Goal: Task Accomplishment & Management: Use online tool/utility

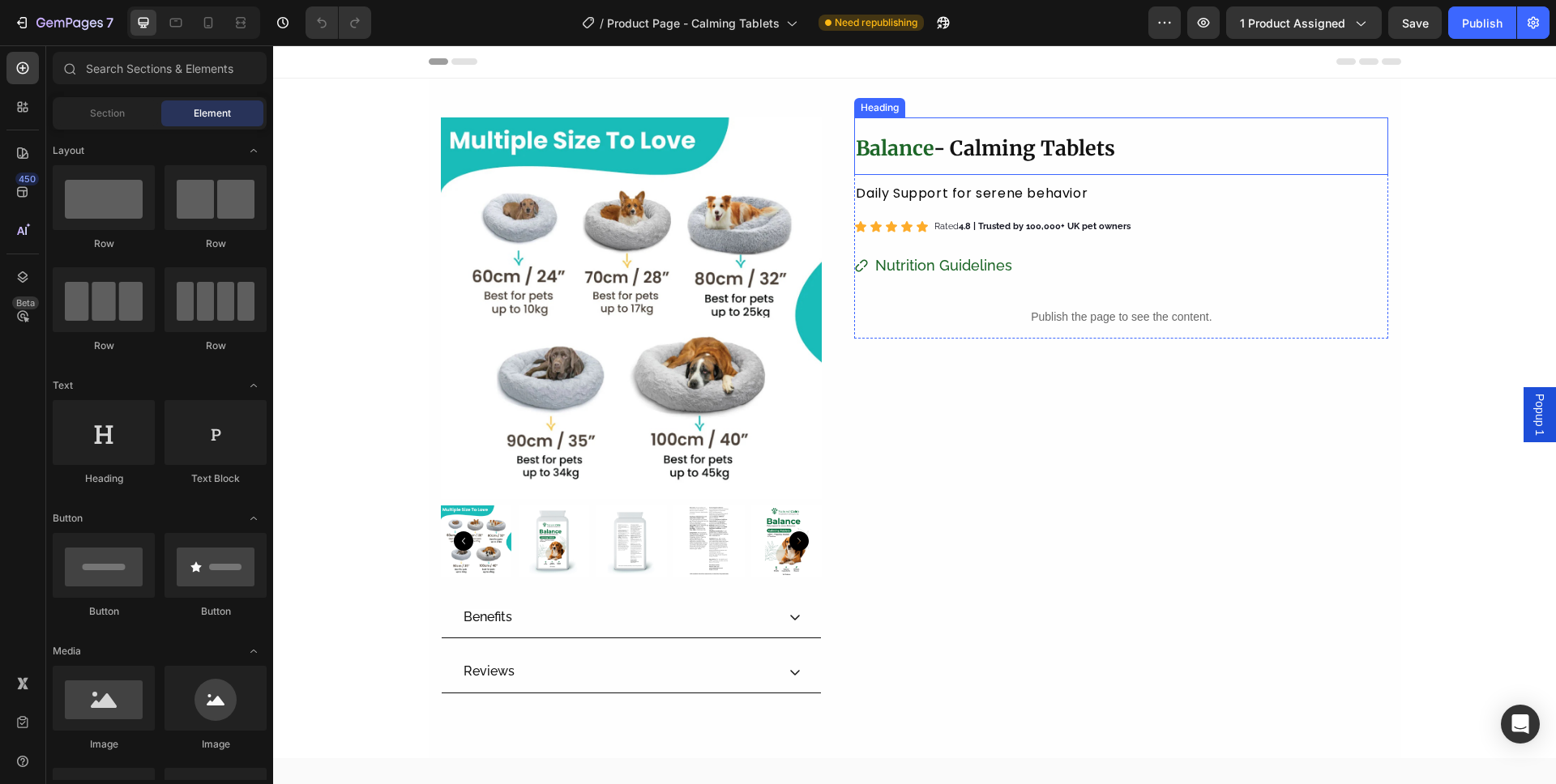
click at [912, 143] on strong "Balance" at bounding box center [895, 149] width 78 height 26
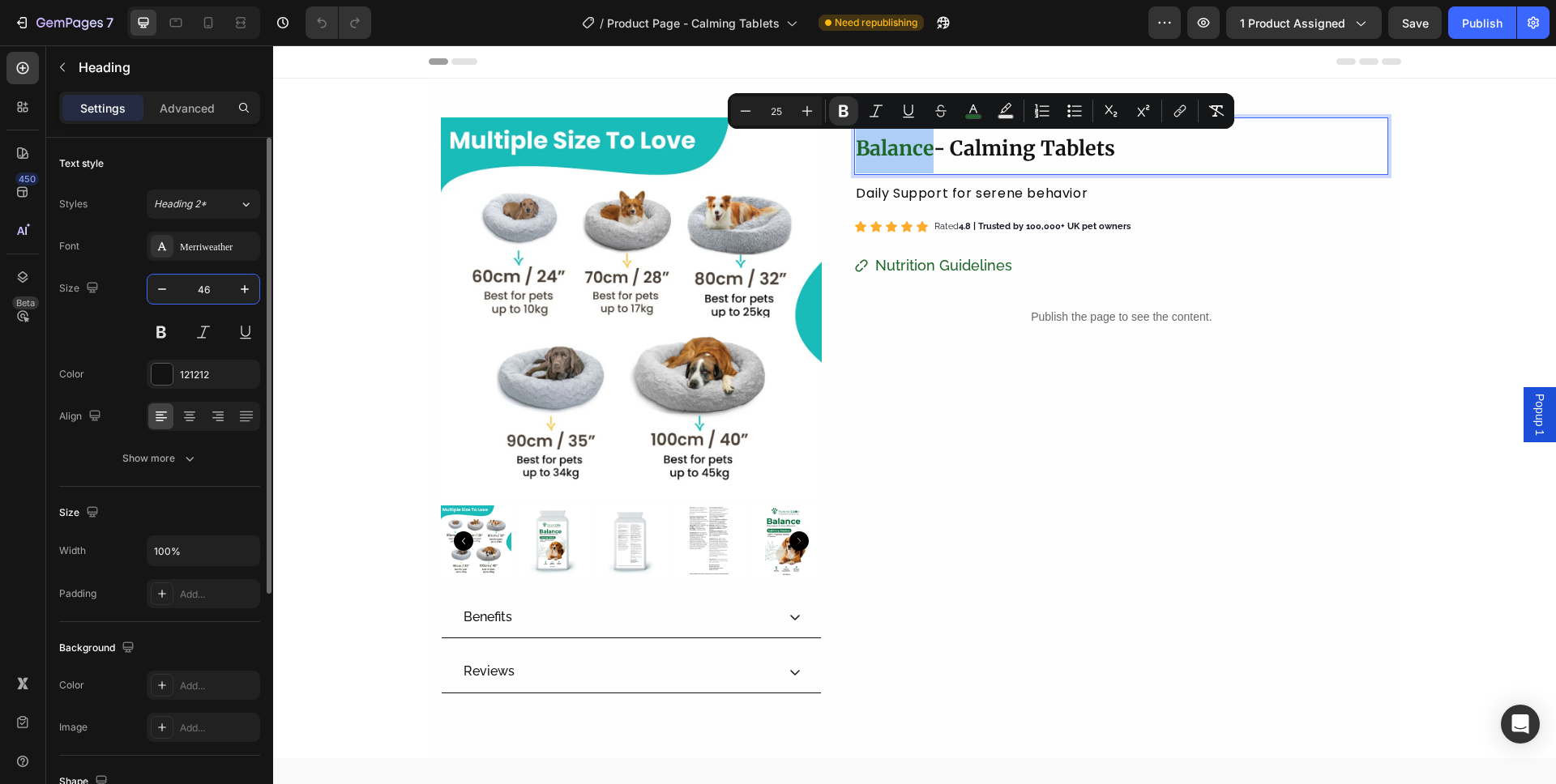
click at [214, 295] on input "46" at bounding box center [203, 289] width 54 height 29
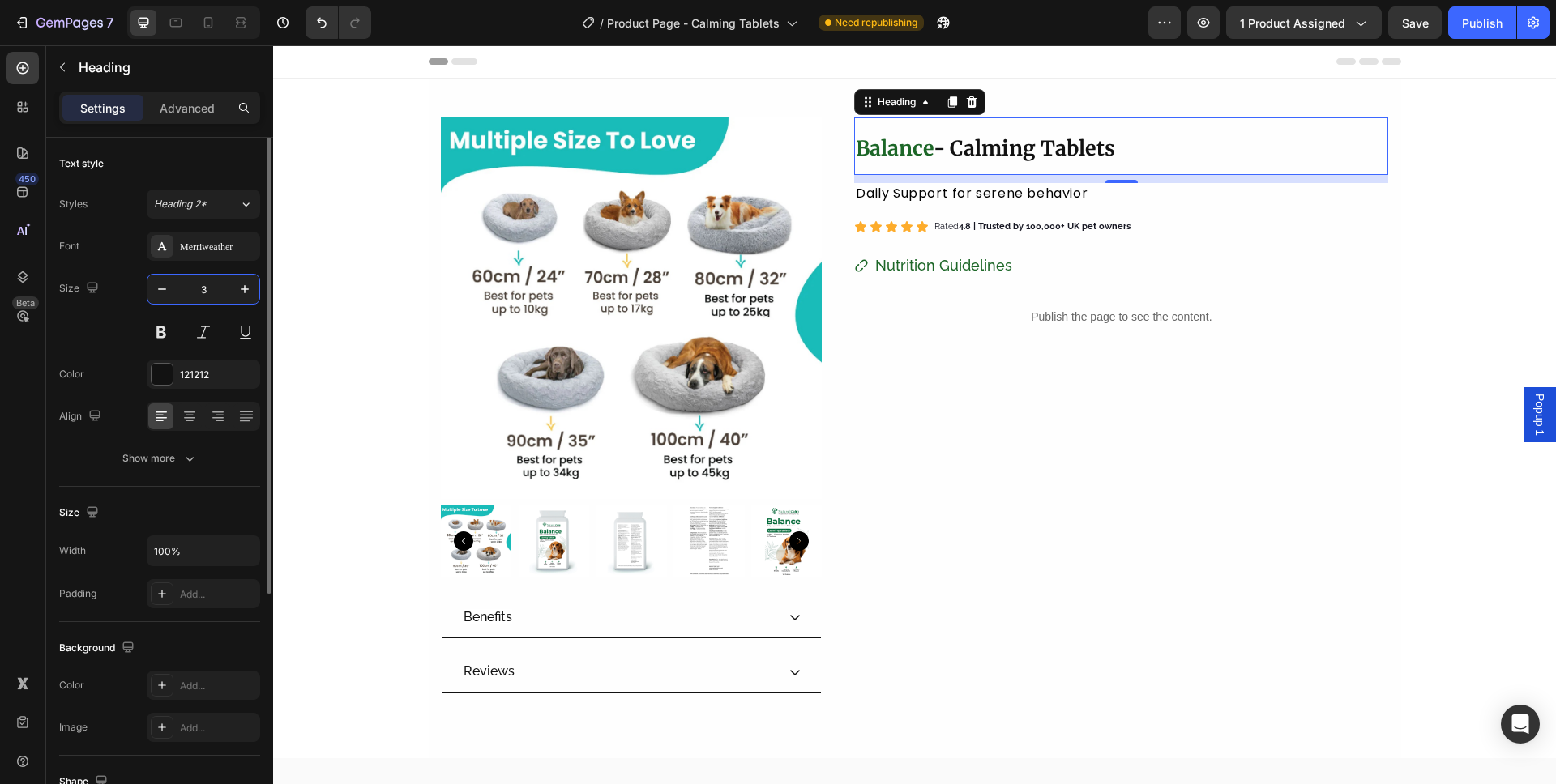
type input "33"
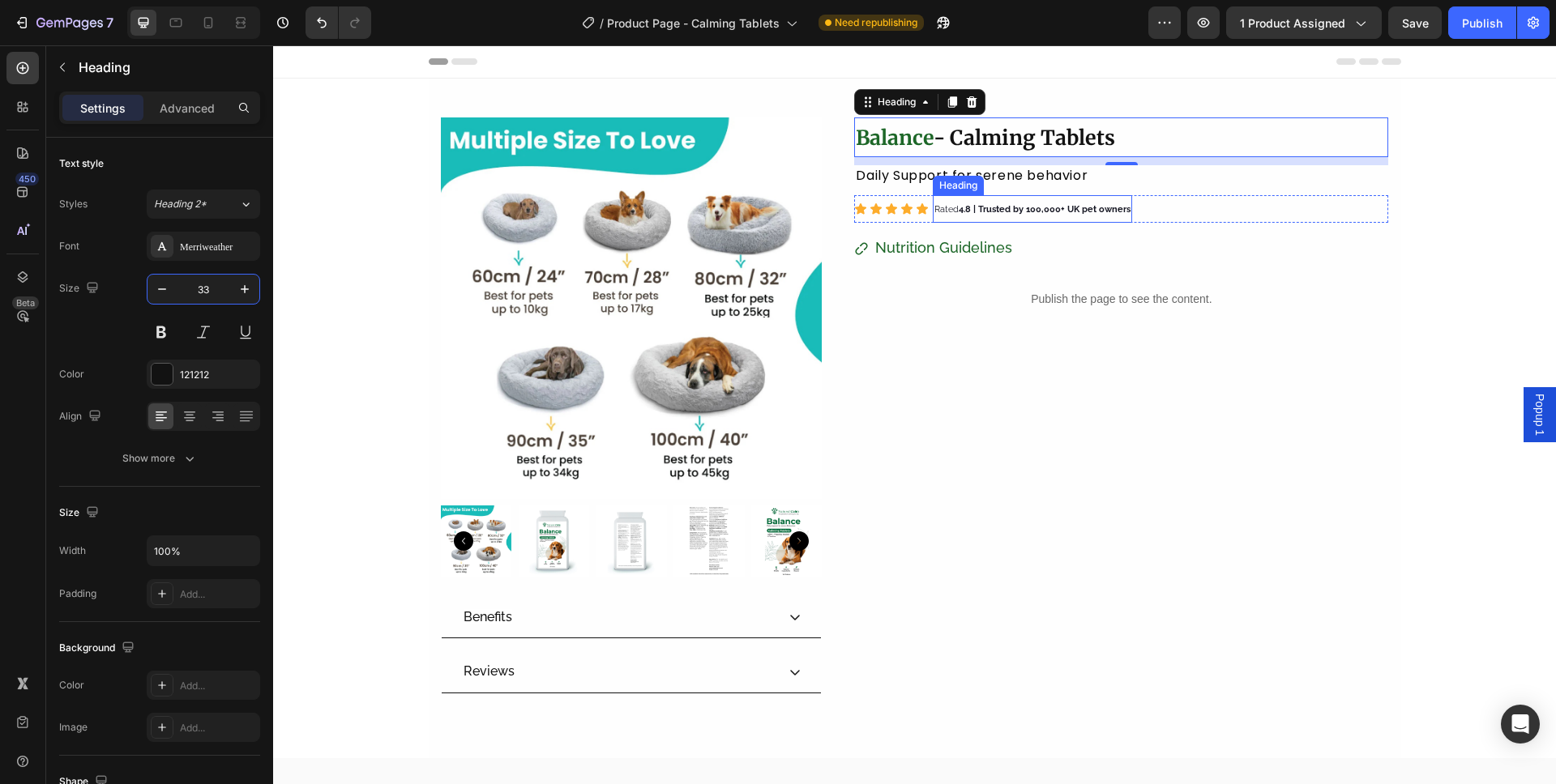
click at [1094, 209] on strong "4.8 | Trusted by 100,000+ UK pet owners" at bounding box center [1044, 209] width 171 height 11
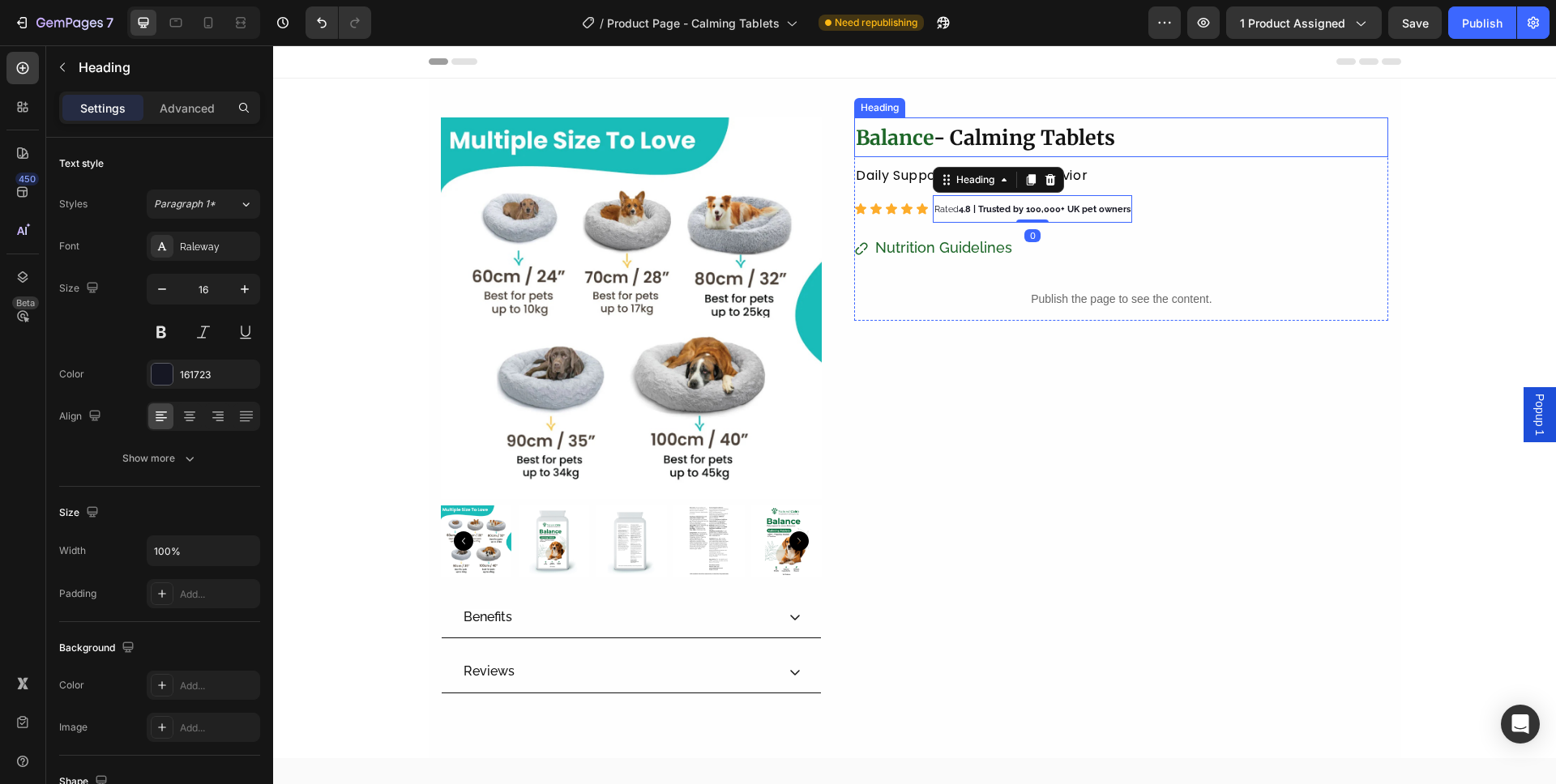
click at [1116, 136] on p "⁠⁠⁠⁠⁠⁠⁠ Balance - Calming Tablets" at bounding box center [1120, 137] width 531 height 37
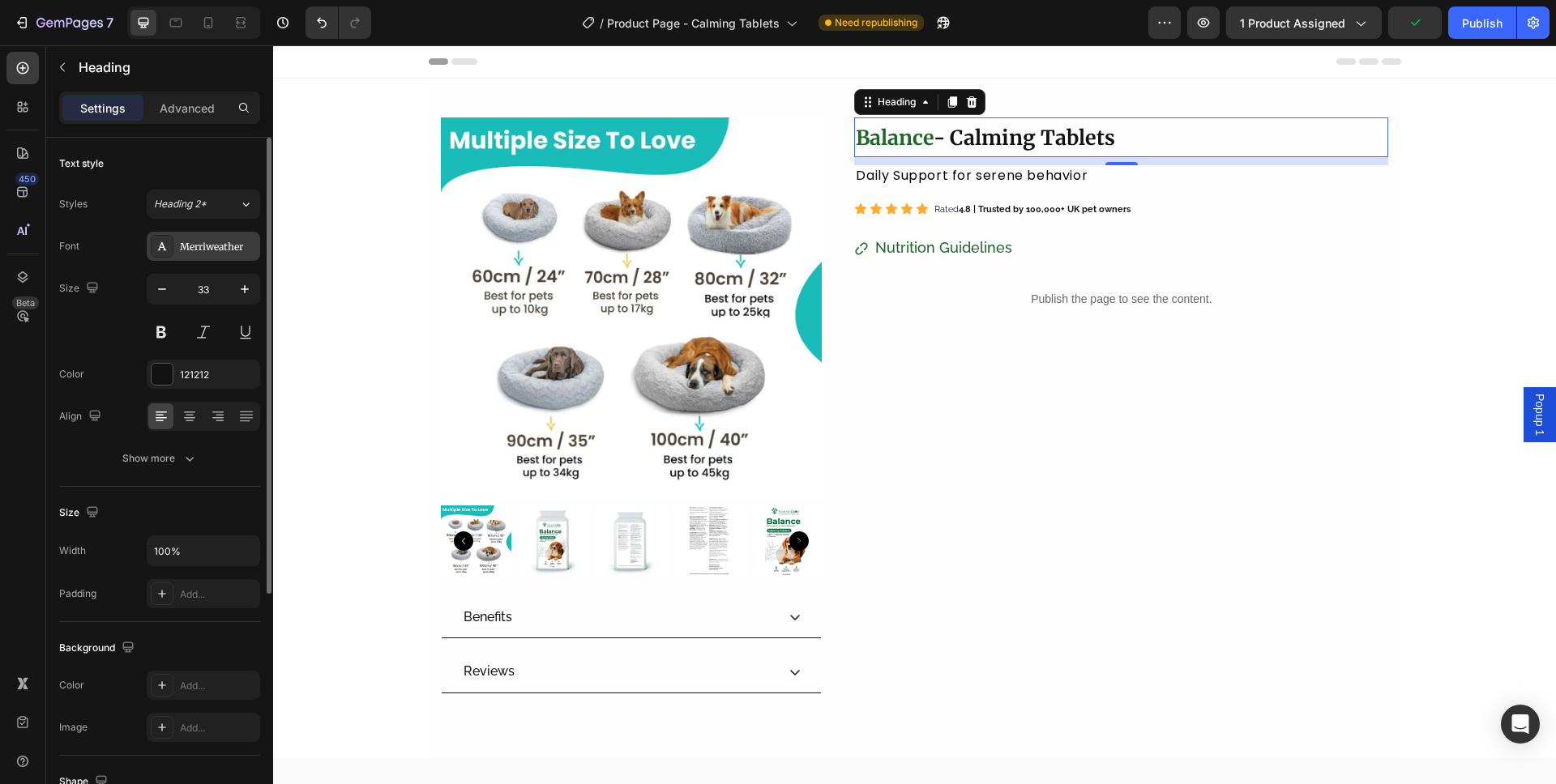
click at [214, 232] on div "Merriweather" at bounding box center [203, 246] width 114 height 29
click at [897, 136] on strong "Balance" at bounding box center [895, 138] width 78 height 26
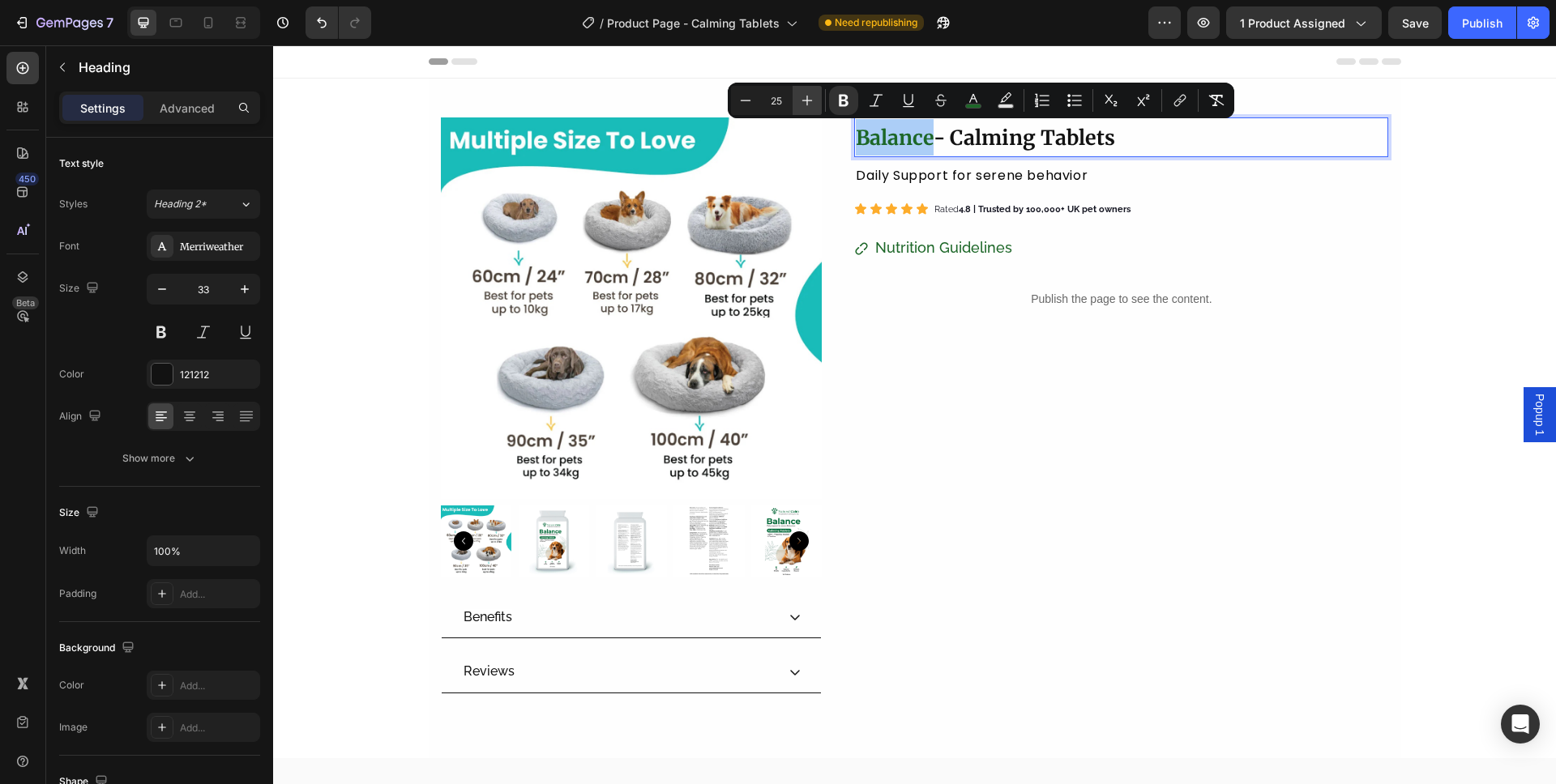
click at [805, 100] on icon "Editor contextual toolbar" at bounding box center [807, 101] width 11 height 11
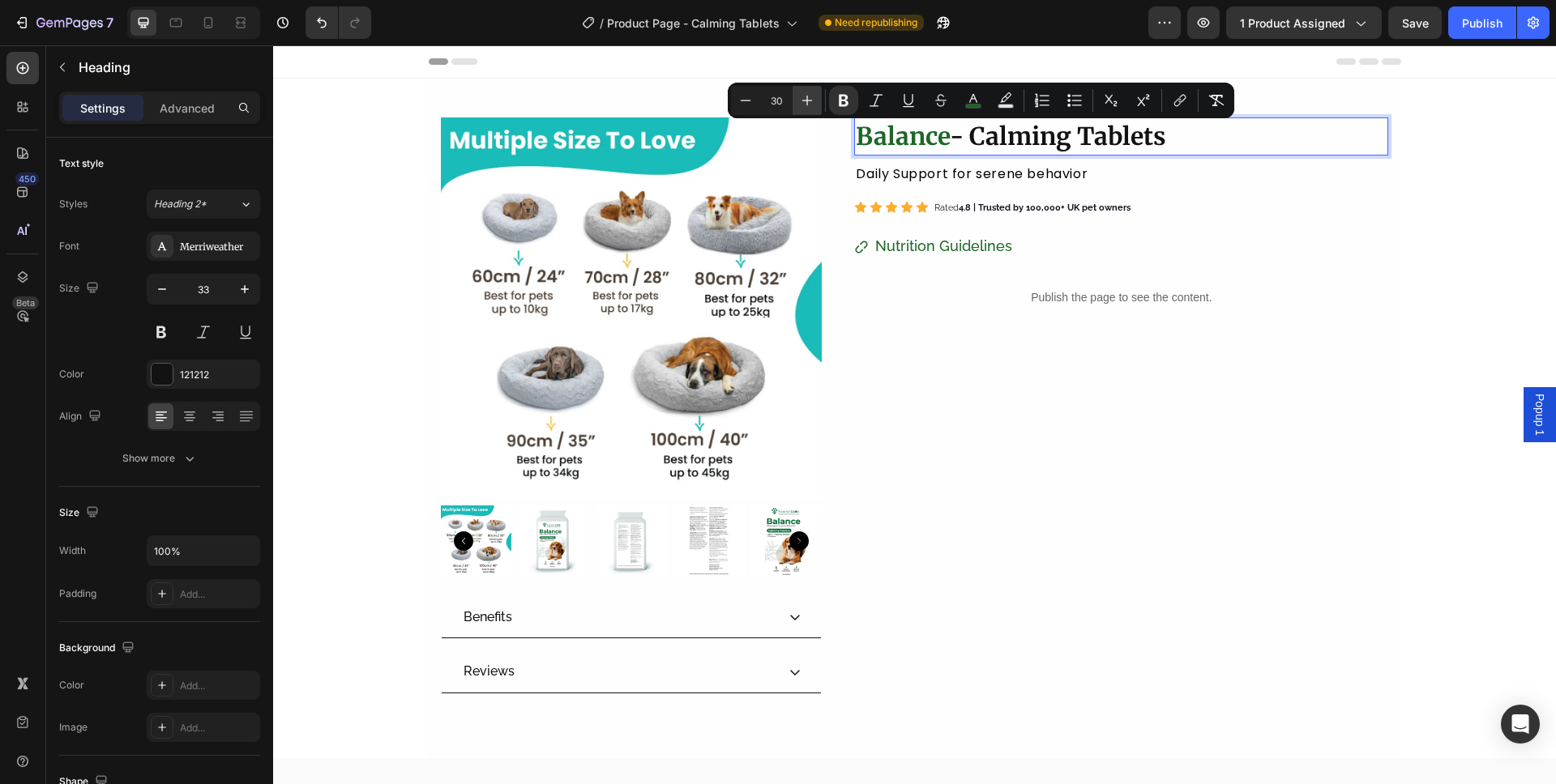
click at [805, 100] on icon "Editor contextual toolbar" at bounding box center [807, 101] width 11 height 11
click at [745, 100] on icon "Editor contextual toolbar" at bounding box center [745, 101] width 16 height 16
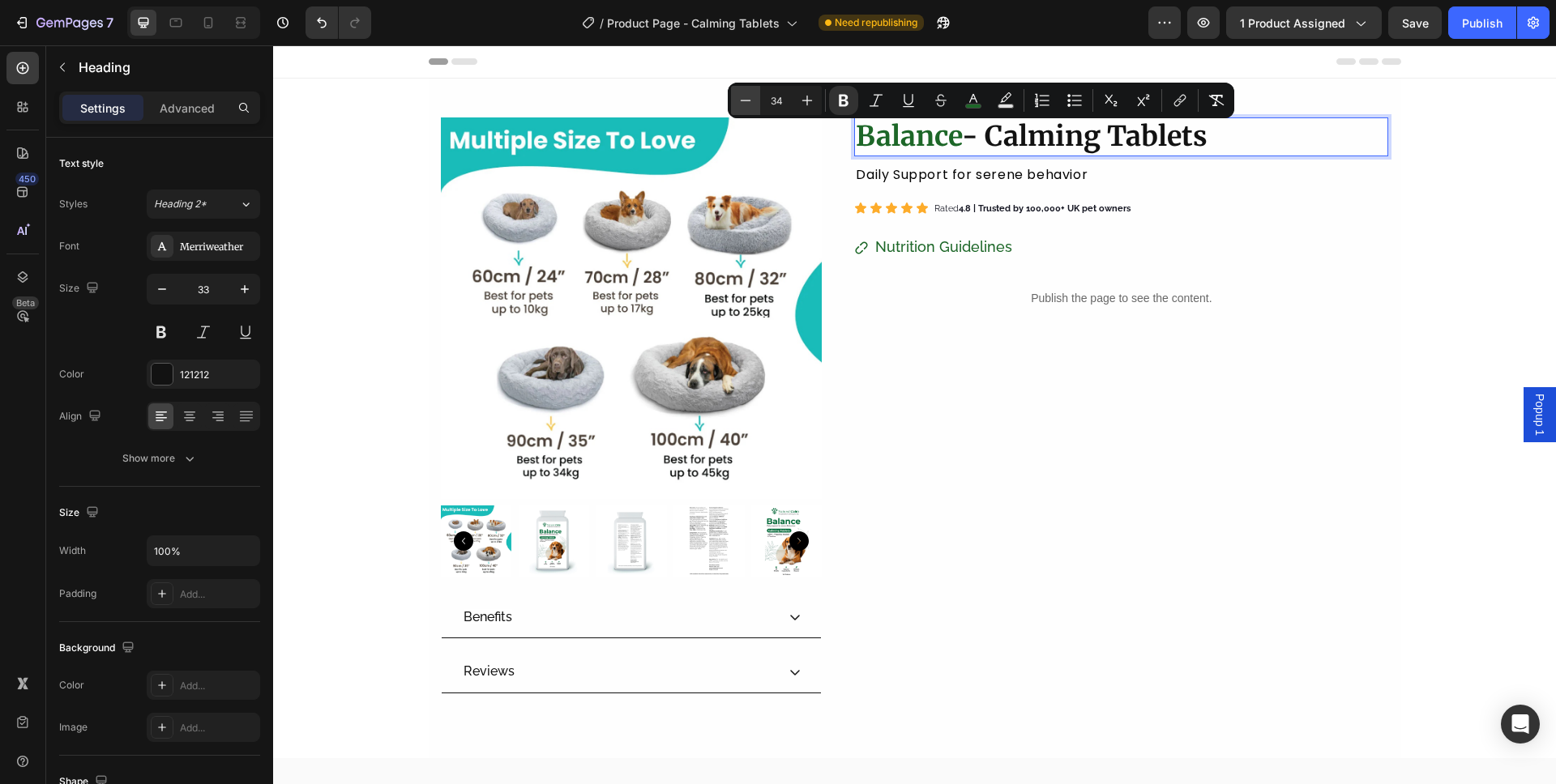
type input "33"
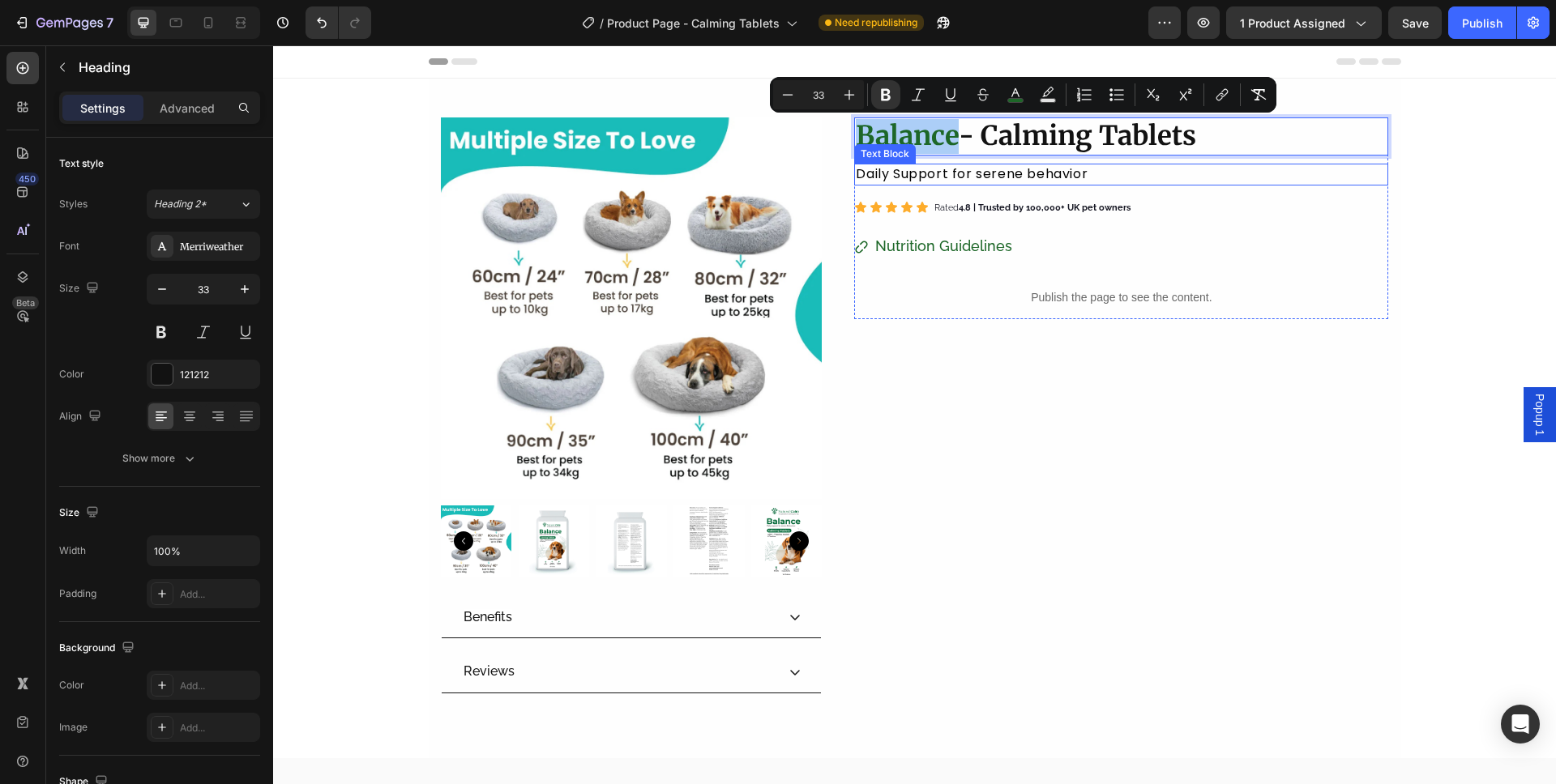
click at [896, 183] on div "Daily Support for serene behavior" at bounding box center [1120, 174] width 534 height 22
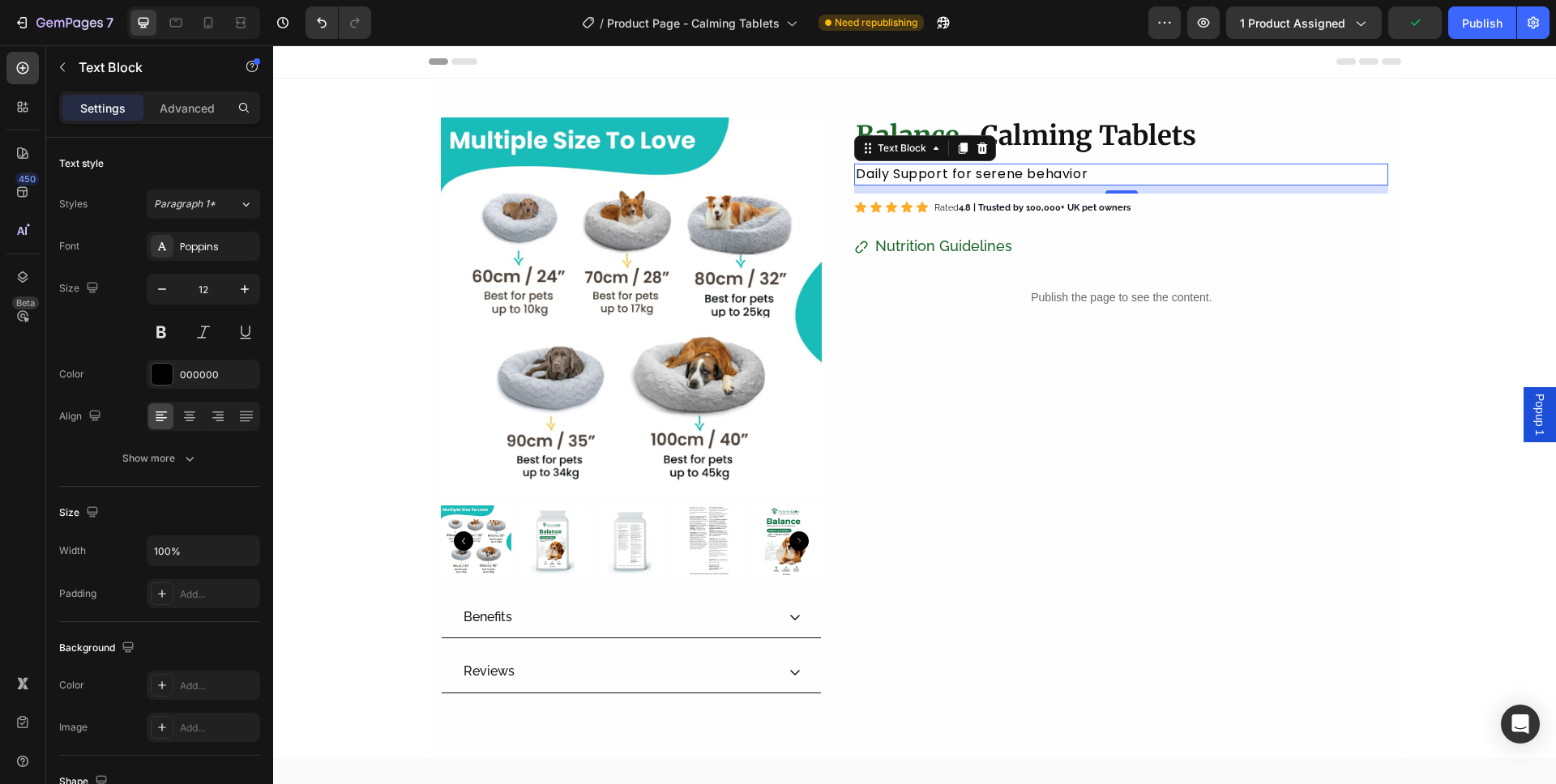
click at [917, 185] on div "10" at bounding box center [1120, 189] width 534 height 8
click at [918, 178] on span "Daily Support for serene behavior" at bounding box center [971, 173] width 232 height 19
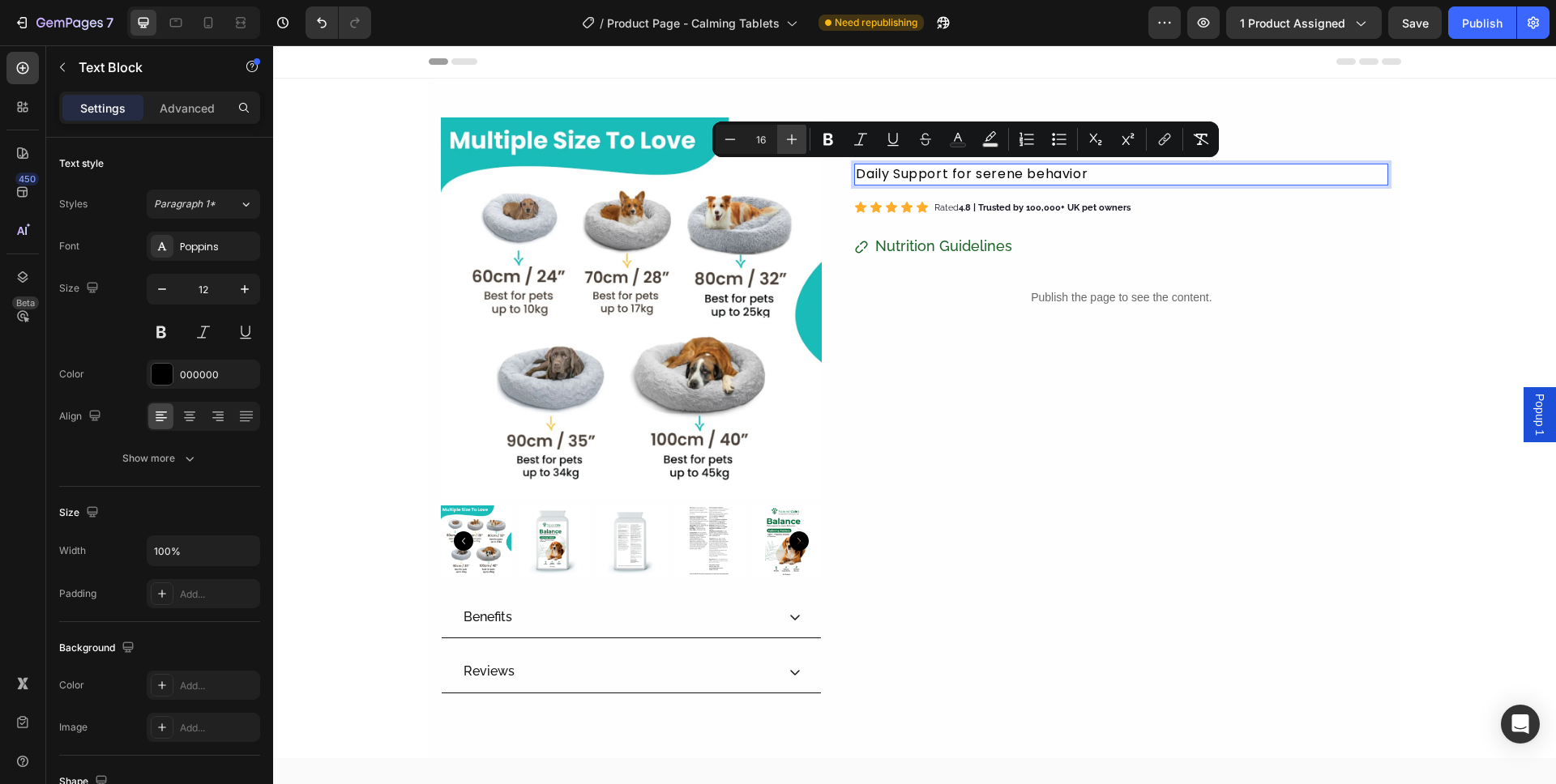
click at [778, 143] on button "Plus" at bounding box center [791, 140] width 29 height 29
type input "20"
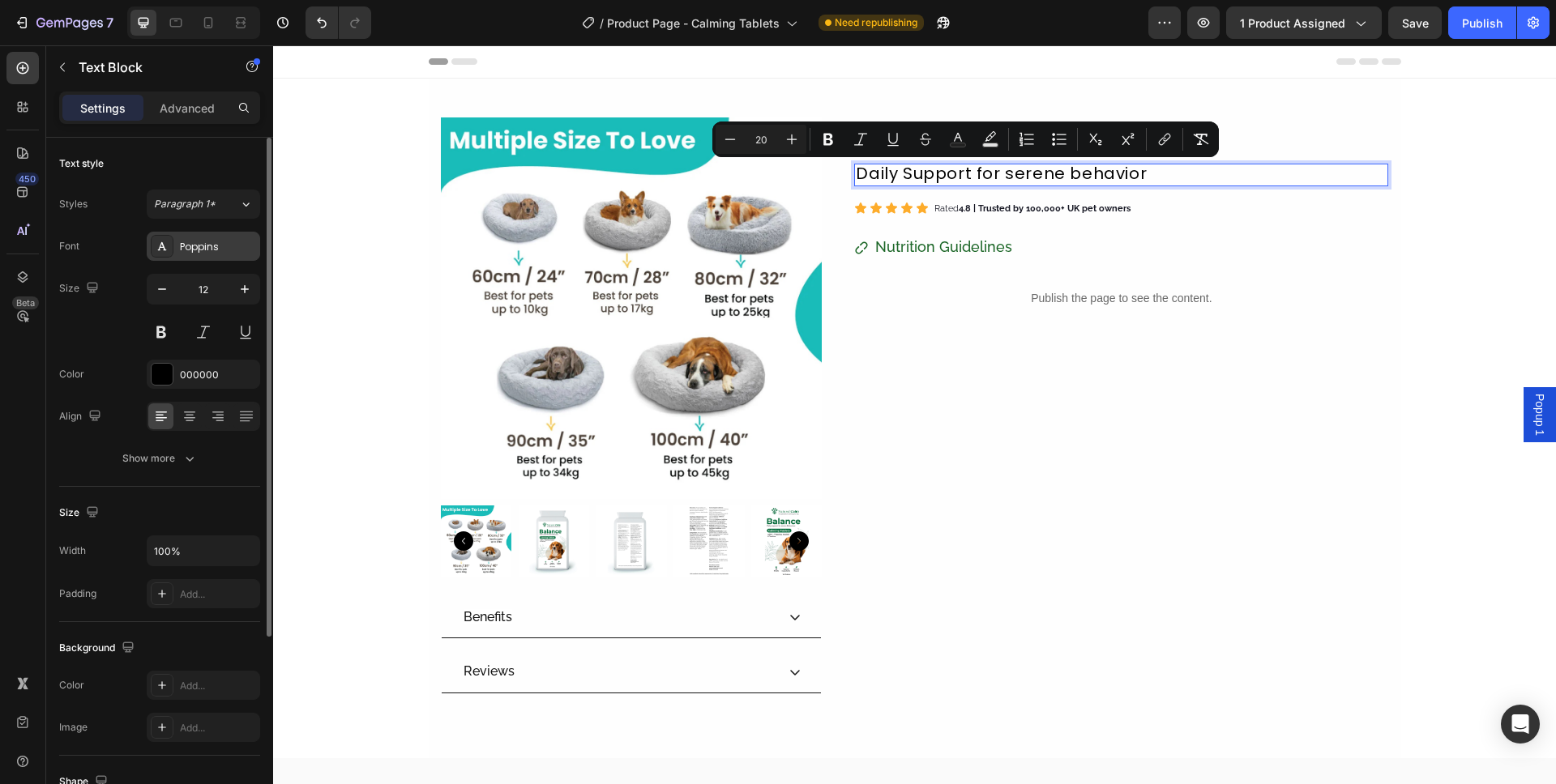
click at [224, 241] on div "Poppins" at bounding box center [218, 247] width 76 height 15
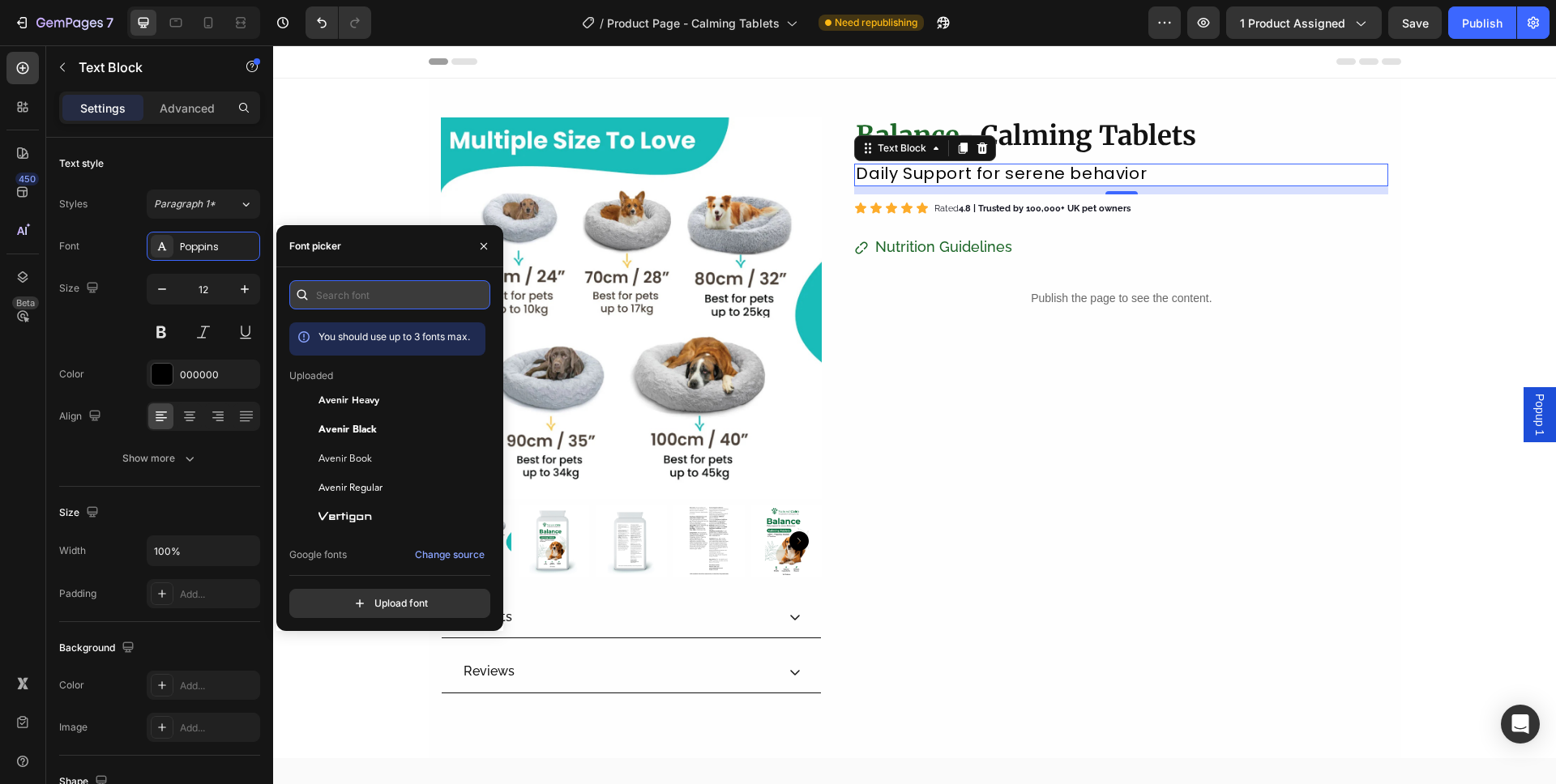
click at [394, 307] on input "text" at bounding box center [389, 295] width 201 height 29
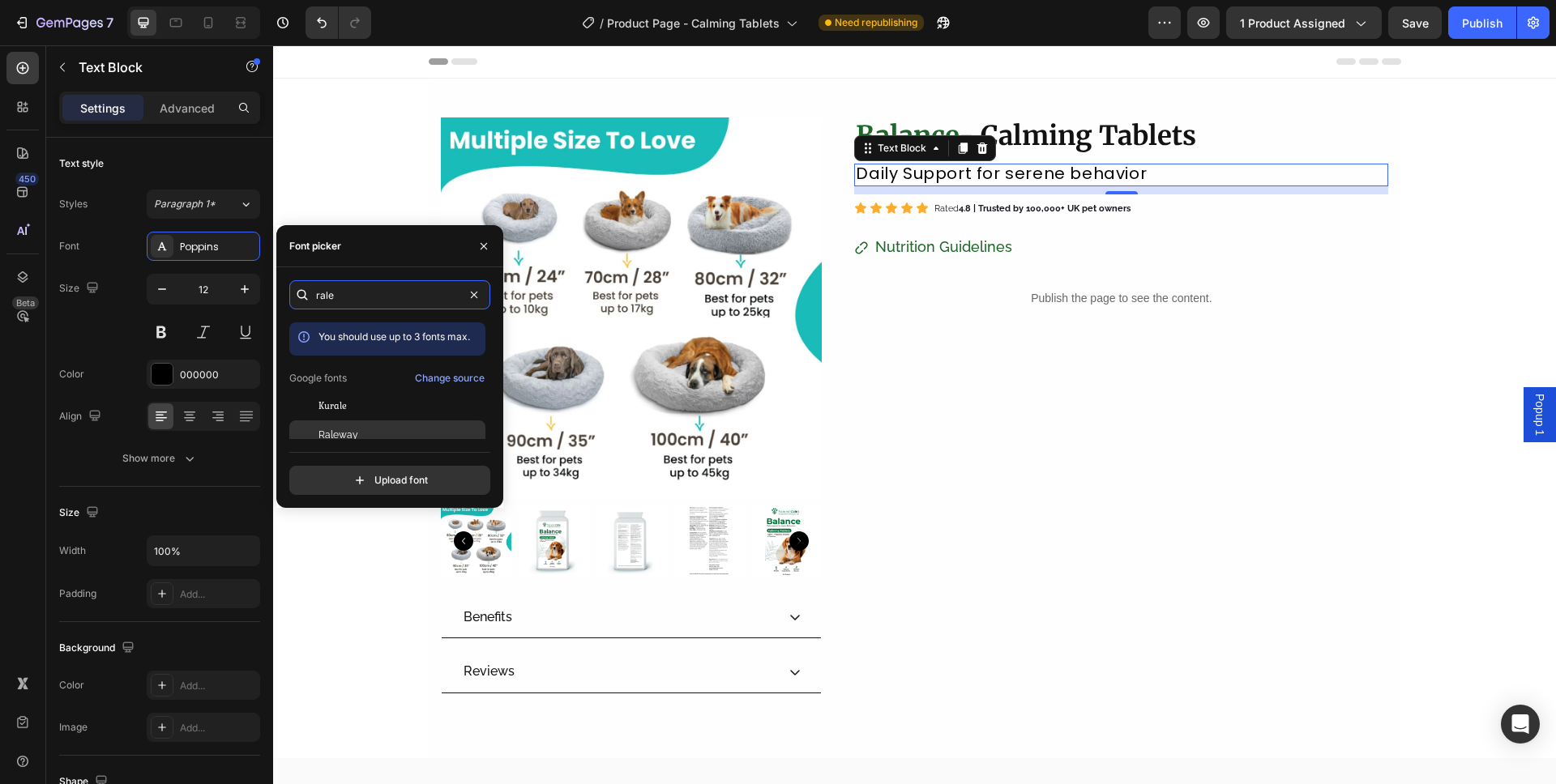
type input "rale"
click at [388, 433] on div "Raleway" at bounding box center [400, 435] width 163 height 15
click at [995, 201] on h2 "Rated 4.8 | Trusted by 100,000+ UK pet owners" at bounding box center [1032, 209] width 199 height 28
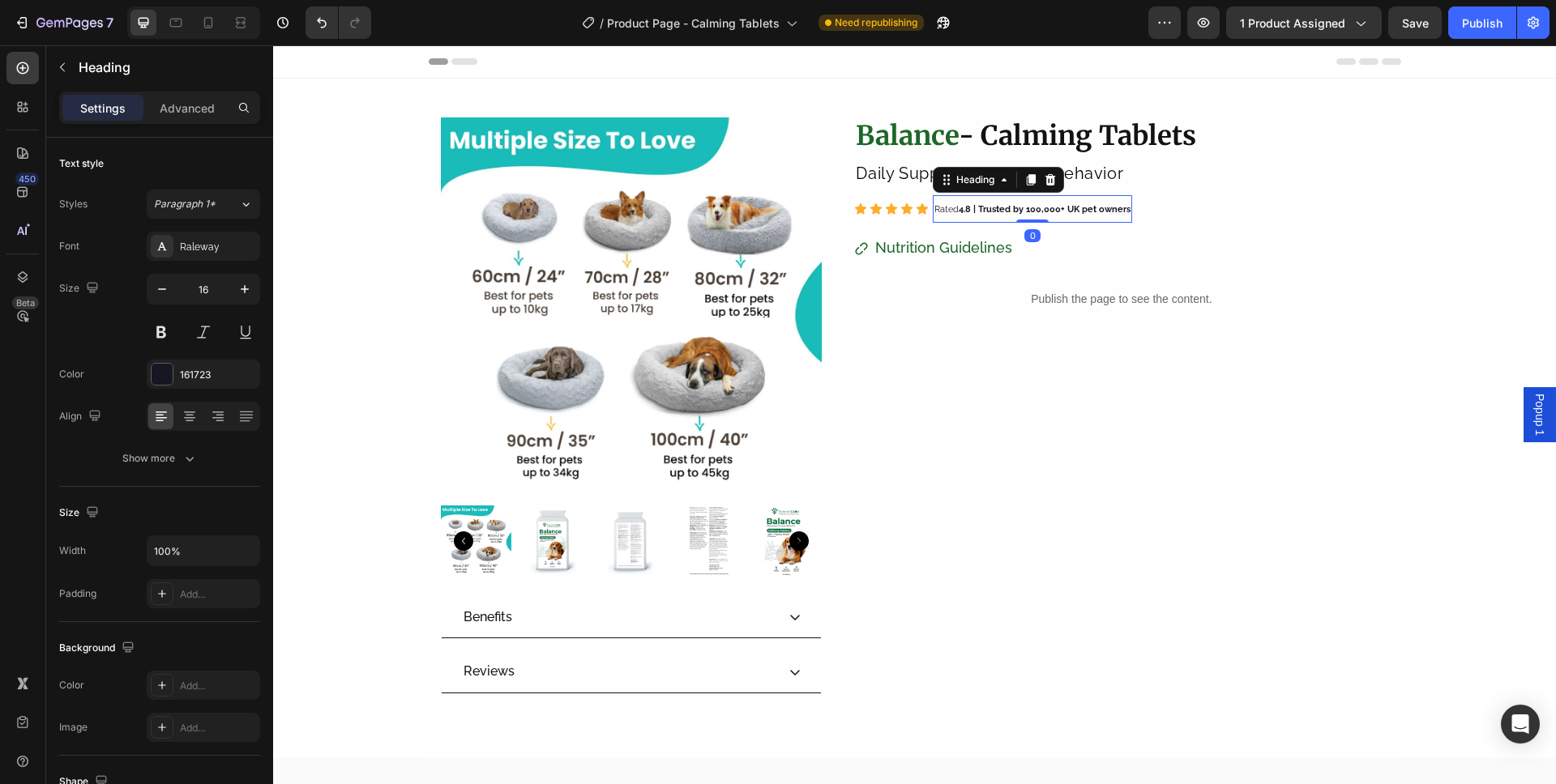
click at [995, 201] on h2 "Rated 4.8 | Trusted by 100,000+ UK pet owners" at bounding box center [1032, 209] width 199 height 28
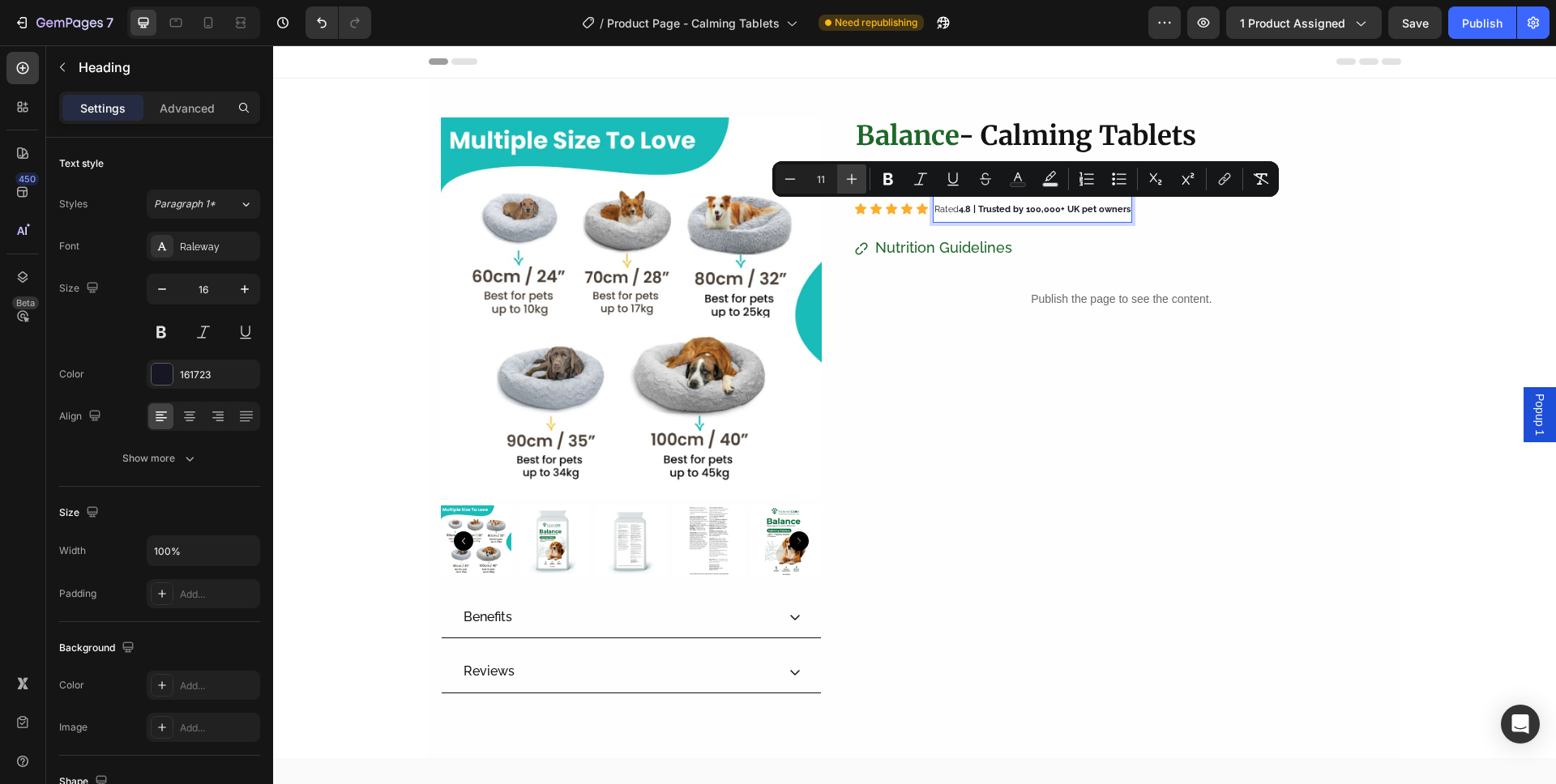
click at [854, 179] on icon "Editor contextual toolbar" at bounding box center [852, 179] width 11 height 11
type input "14"
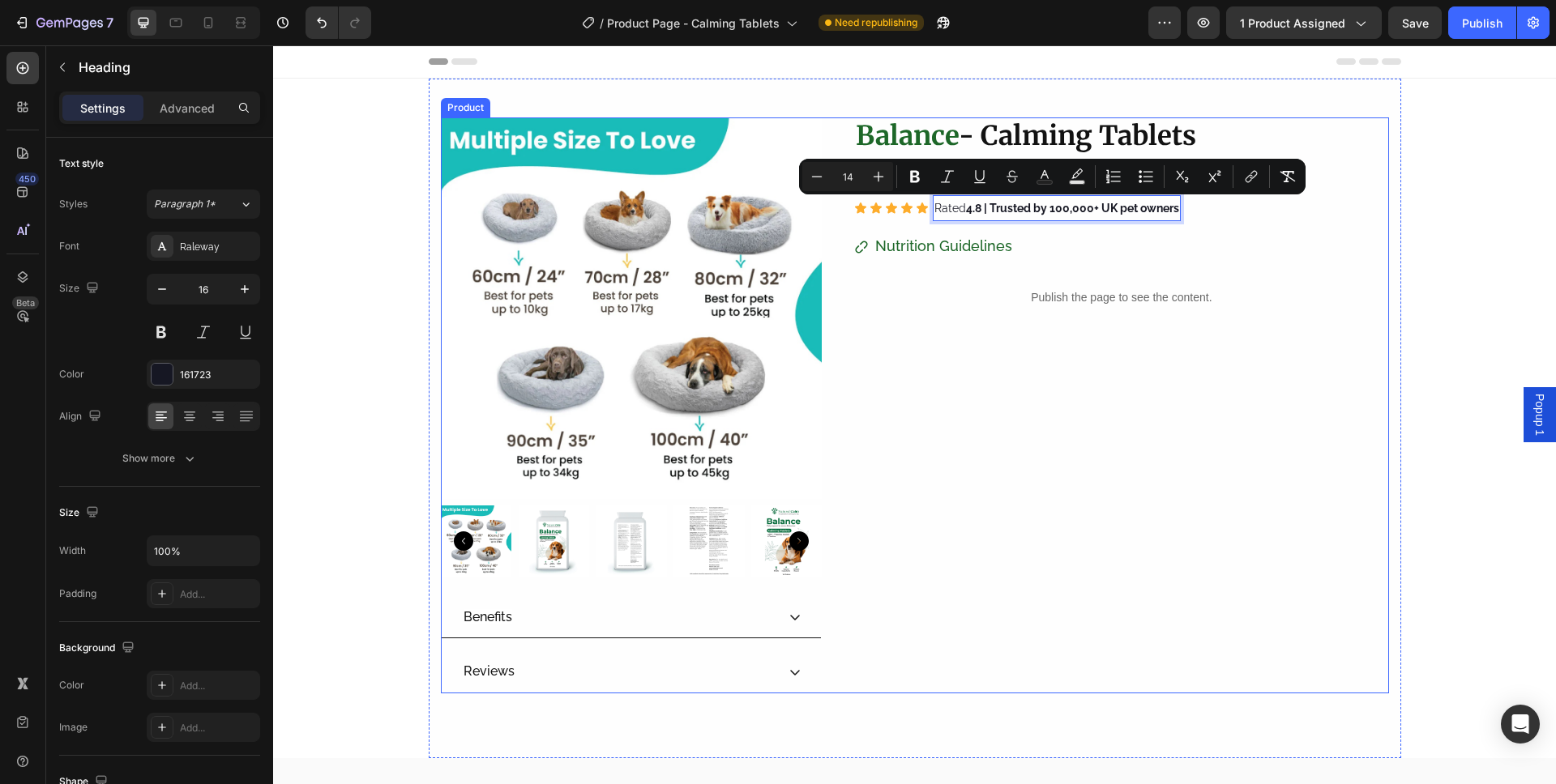
click at [957, 329] on div "⁠⁠⁠⁠⁠⁠⁠ Balance - Calming Tablets Heading Daily Support for serene behavior Tex…" at bounding box center [1120, 405] width 534 height 576
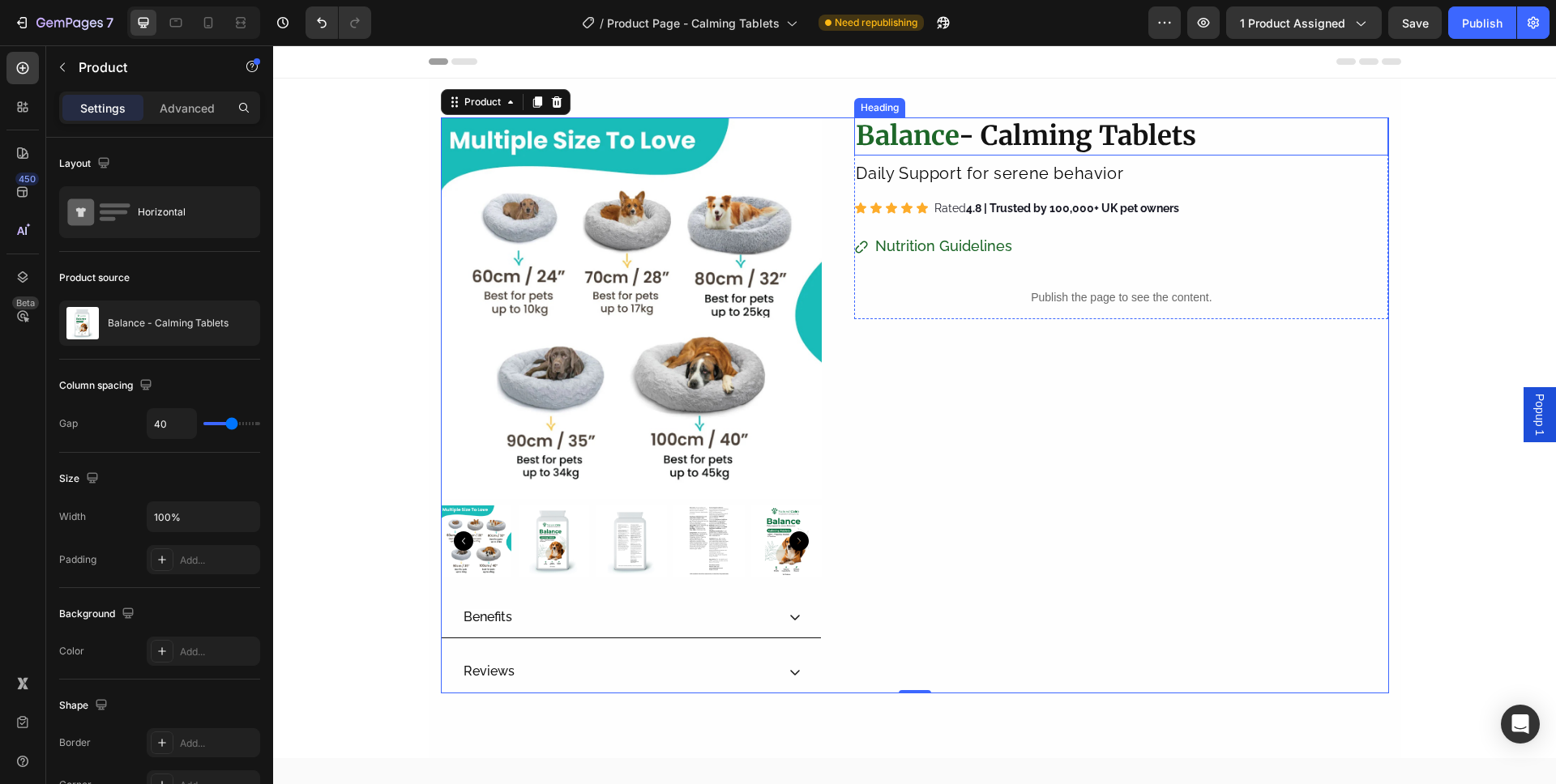
click at [906, 154] on h2 "⁠⁠⁠⁠⁠⁠⁠ Balance - Calming Tablets" at bounding box center [1120, 136] width 534 height 38
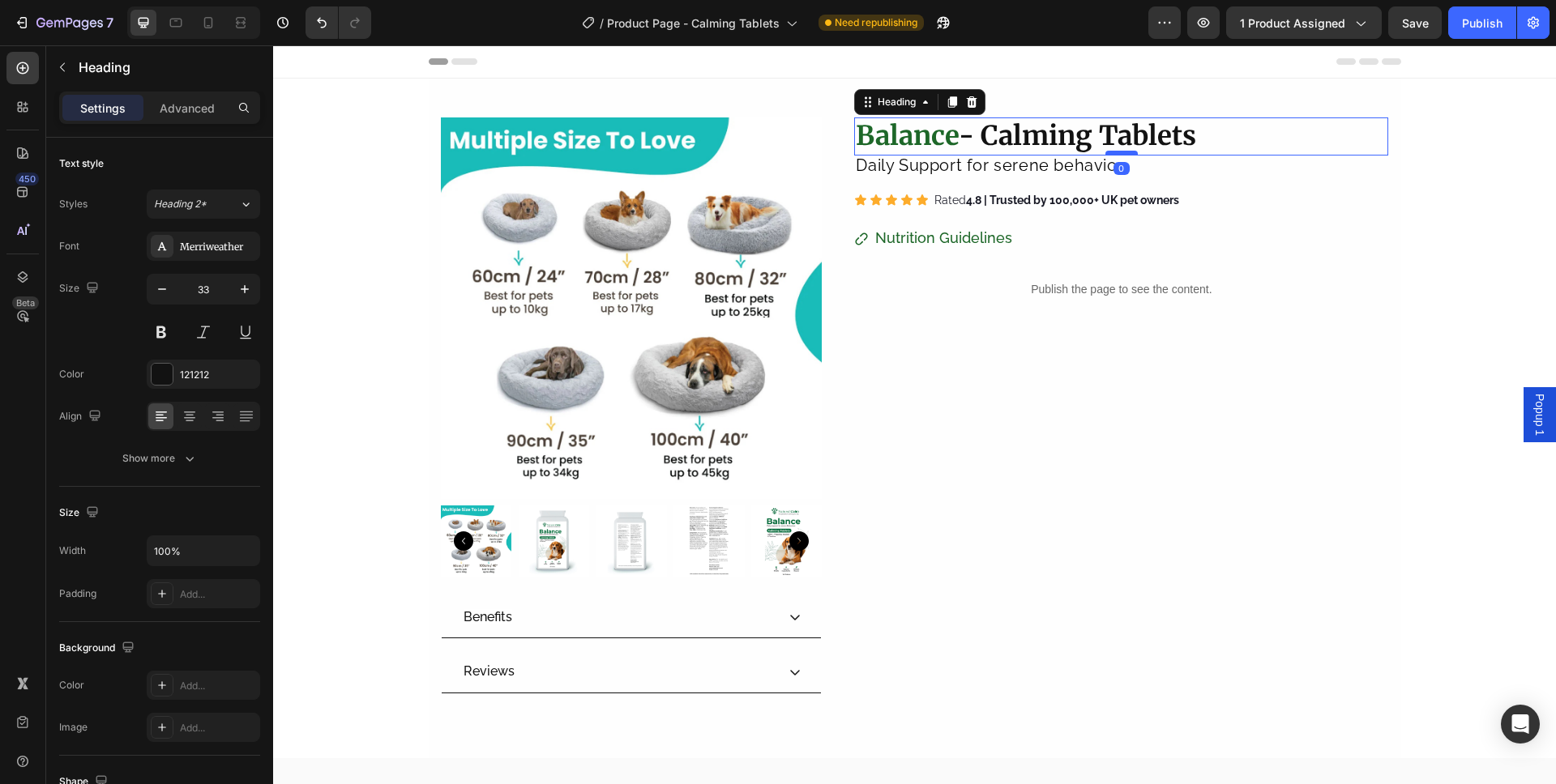
click at [1120, 150] on div at bounding box center [1121, 153] width 33 height 5
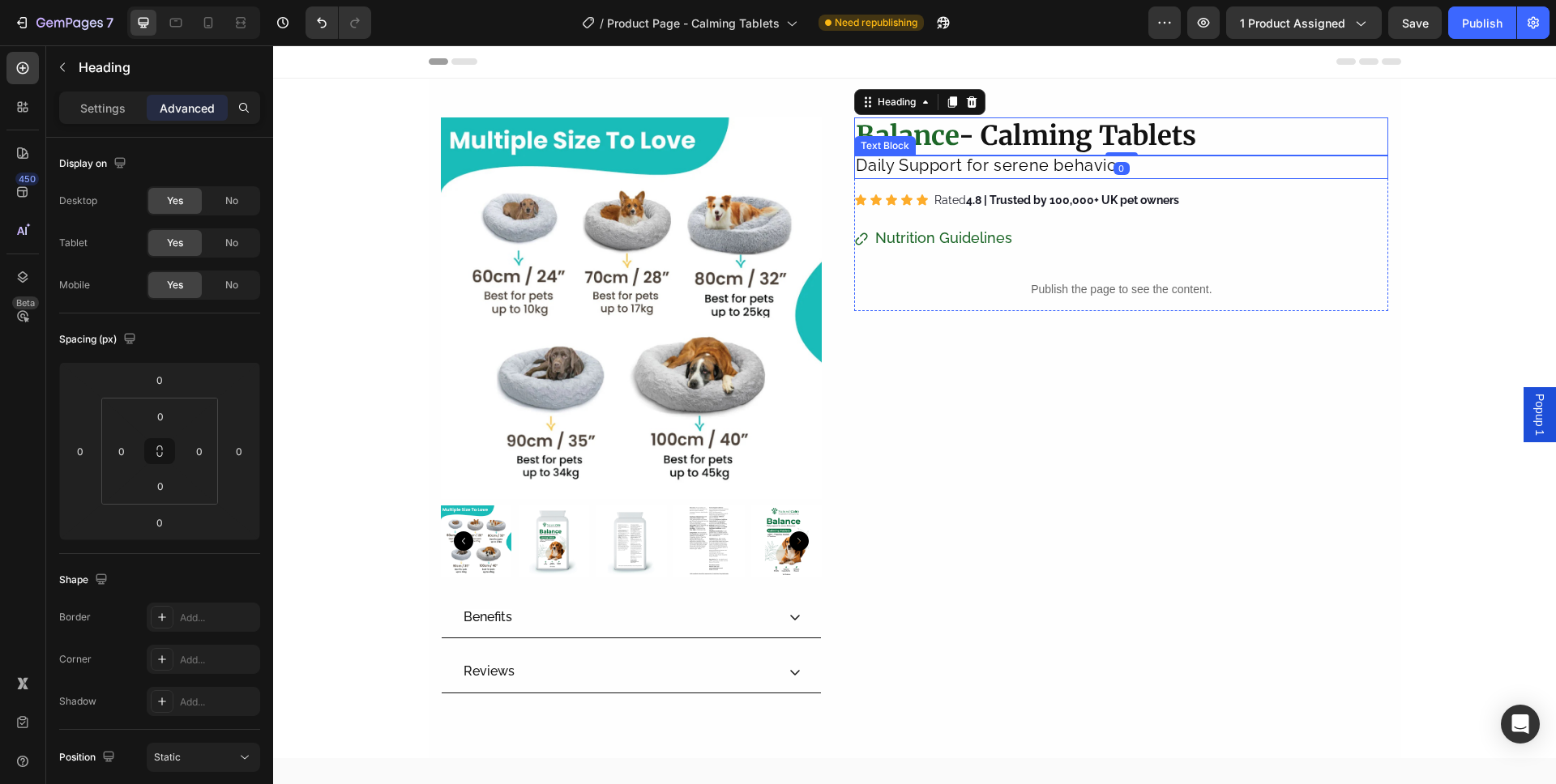
click at [1207, 171] on p "Daily Support for serene behavior" at bounding box center [1120, 167] width 531 height 20
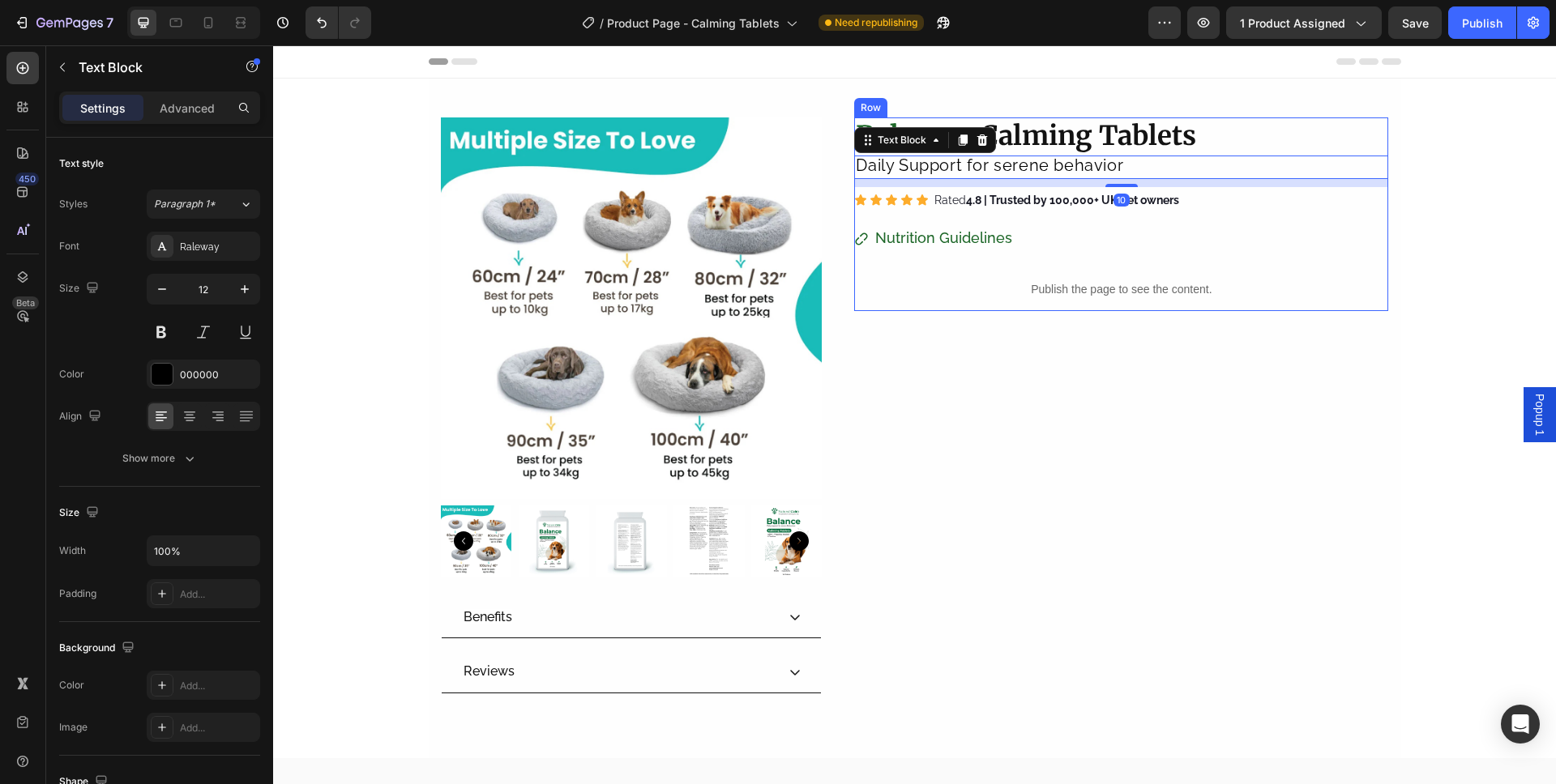
click at [1172, 446] on div "⁠⁠⁠⁠⁠⁠⁠ Balance - Calming Tablets Heading Daily Support for serene behavior Tex…" at bounding box center [1120, 405] width 534 height 576
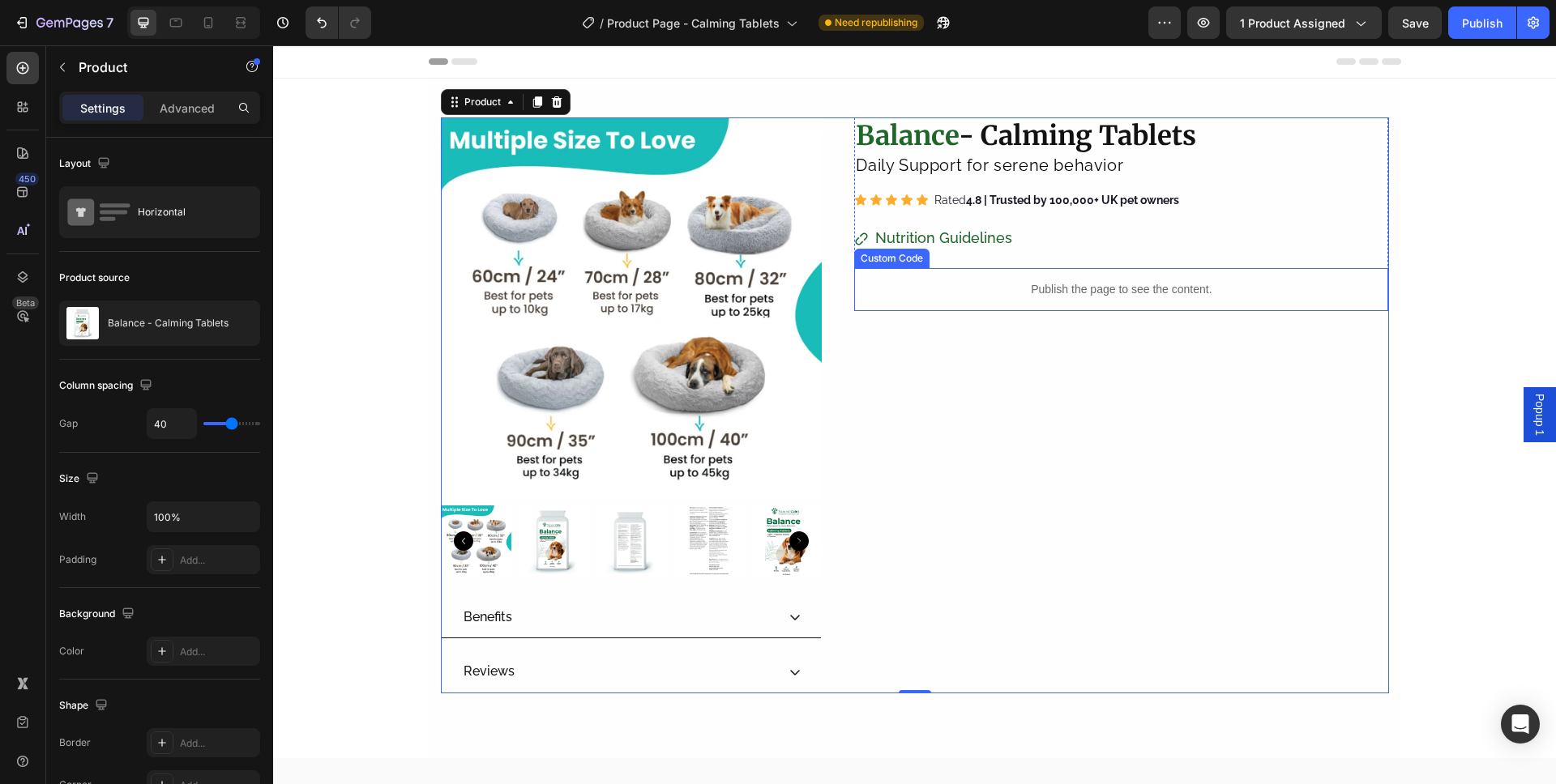
click at [1216, 298] on div "Publish the page to see the content." at bounding box center [1120, 289] width 534 height 43
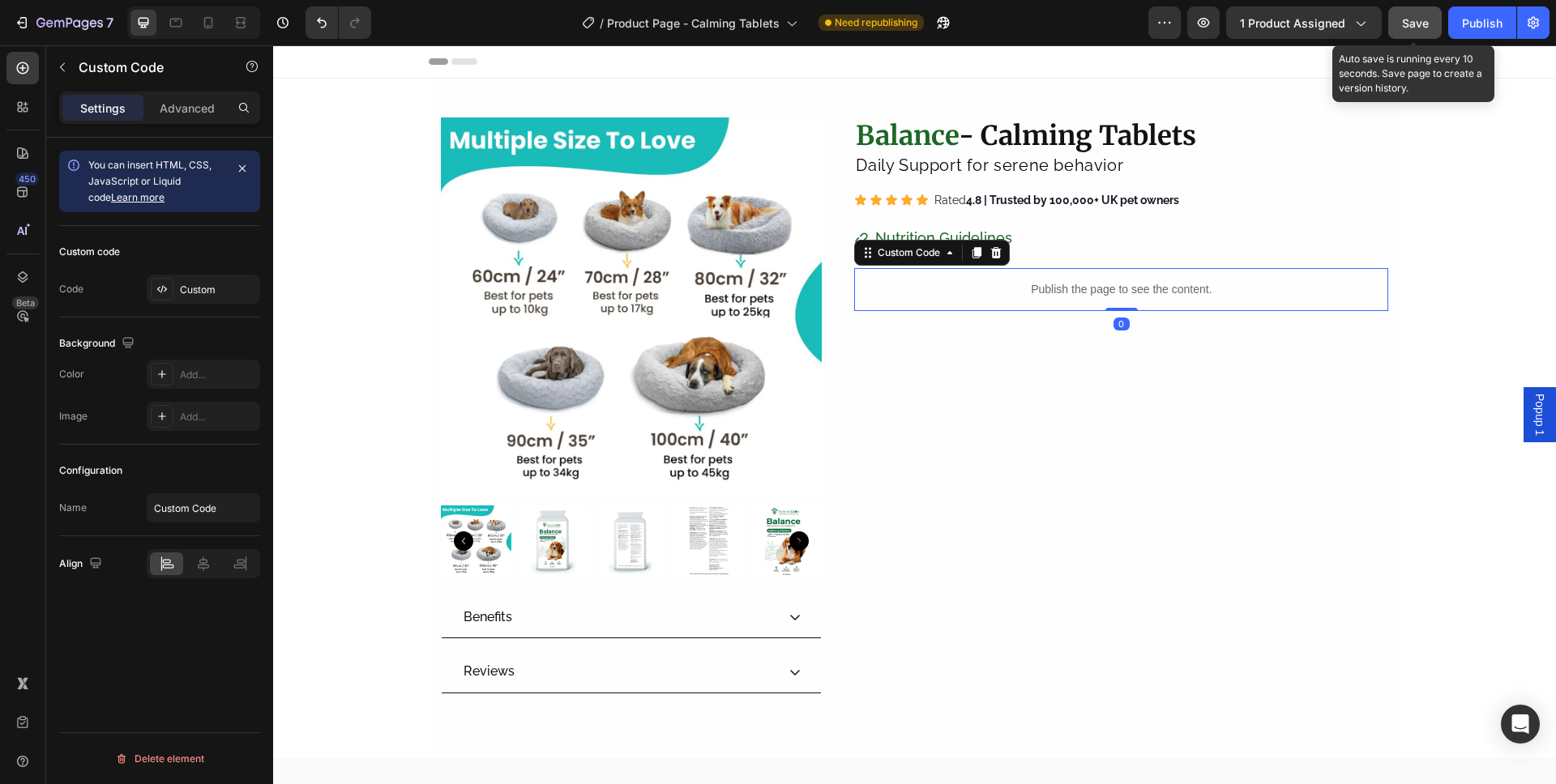
click at [1433, 25] on button "Save" at bounding box center [1415, 23] width 54 height 32
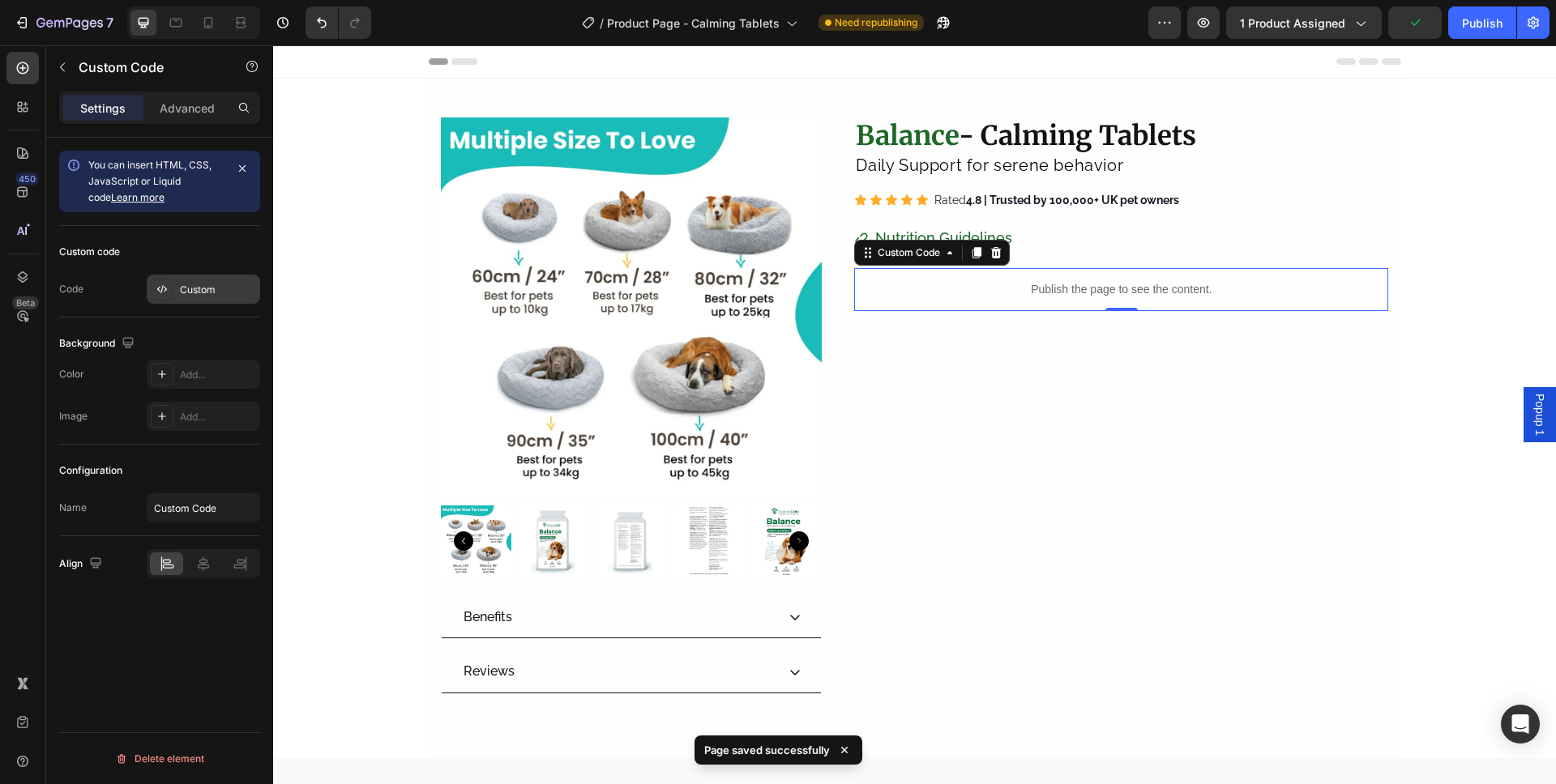
click at [200, 294] on div "Custom" at bounding box center [218, 290] width 76 height 15
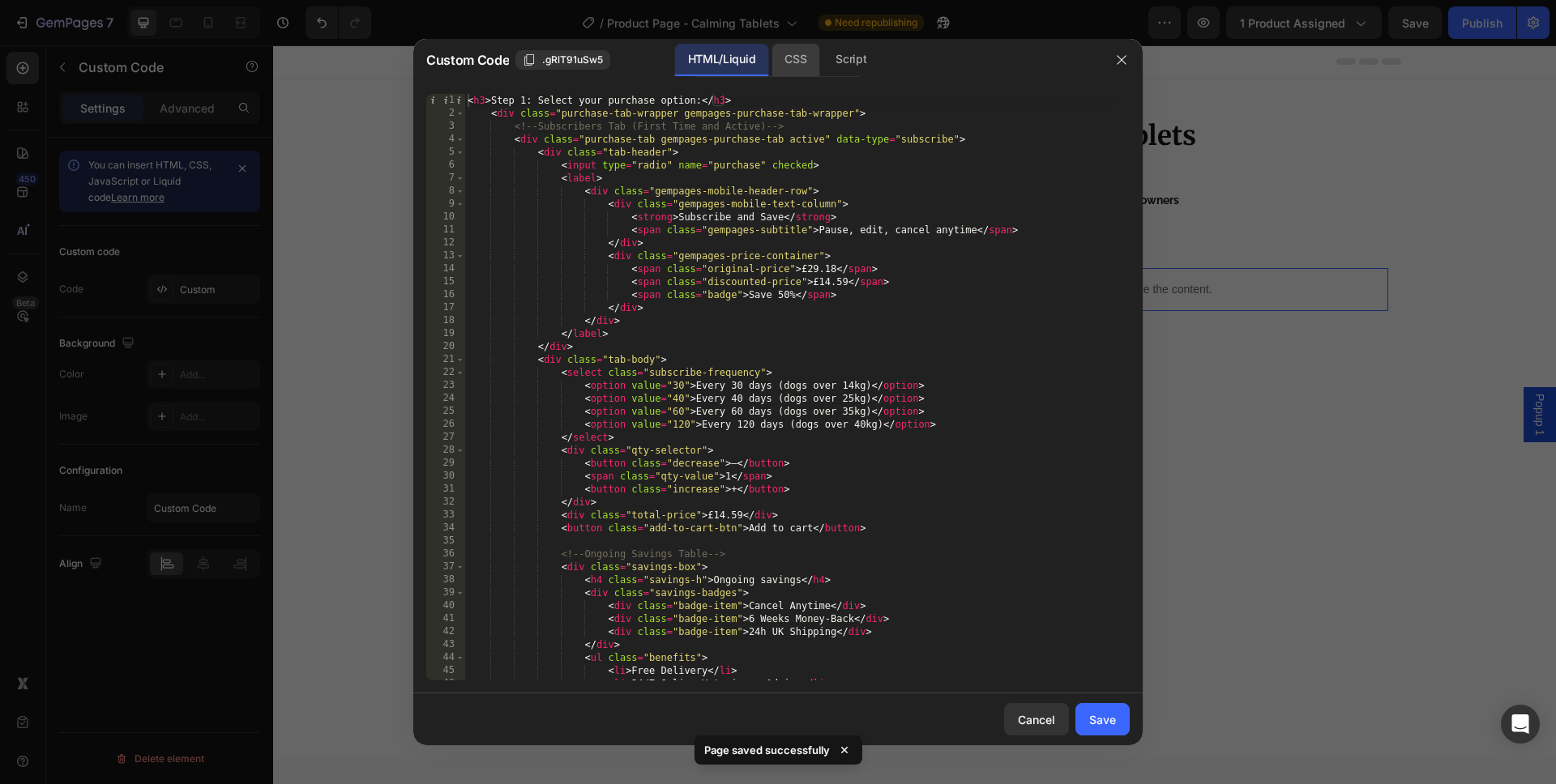
click at [782, 65] on div "CSS" at bounding box center [795, 60] width 48 height 32
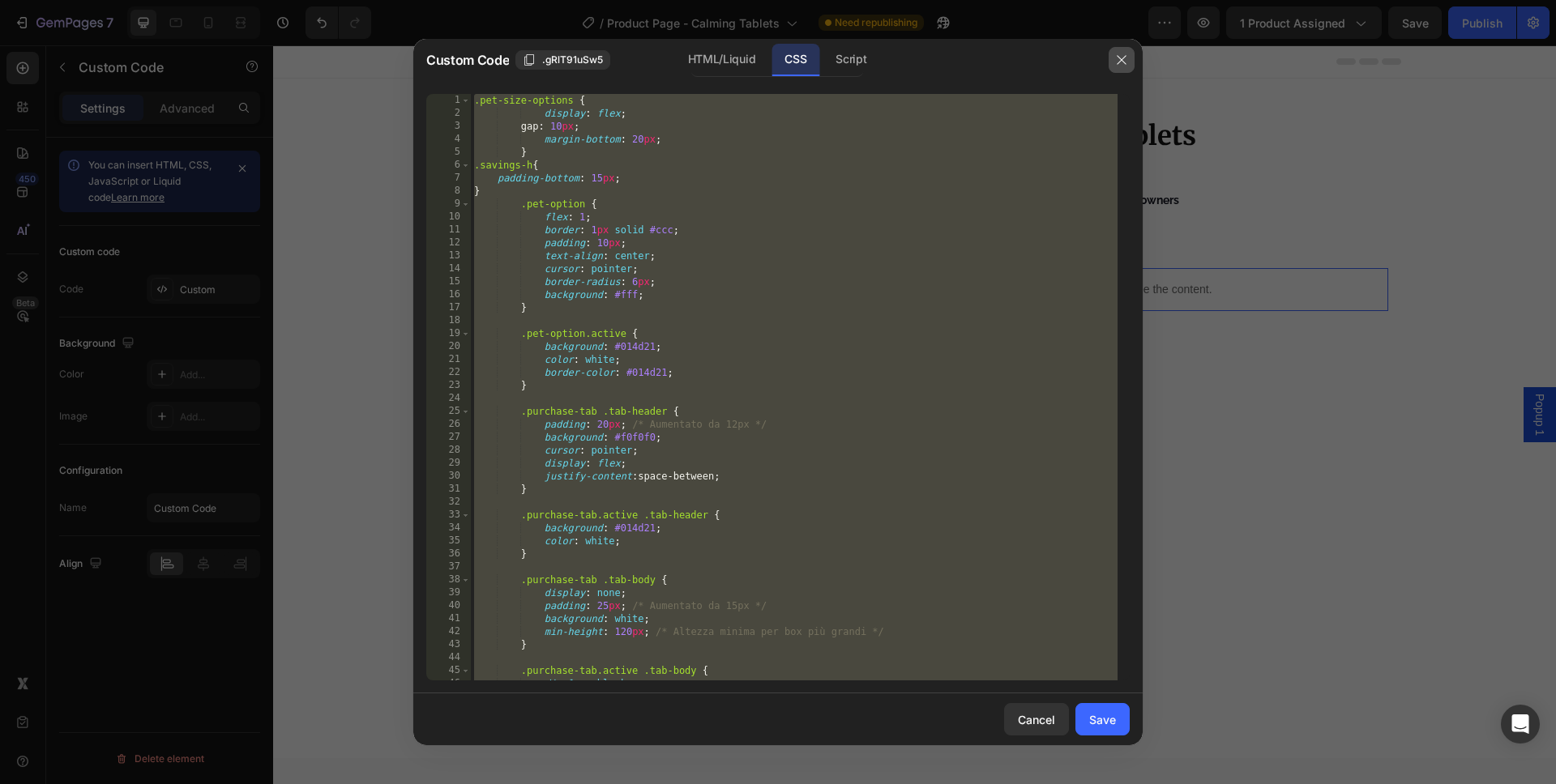
click at [1124, 59] on icon "button" at bounding box center [1121, 60] width 13 height 13
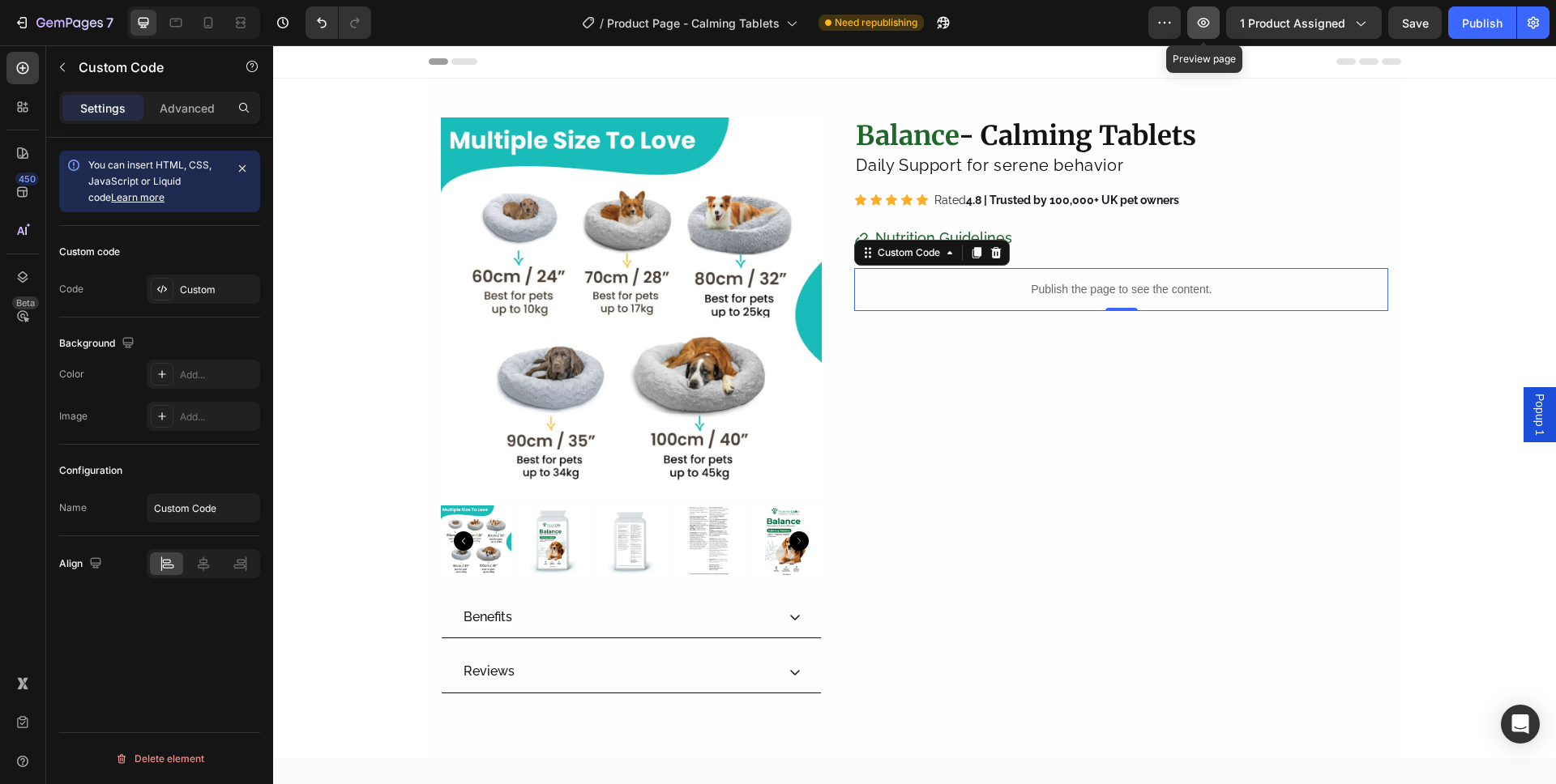
click at [1211, 19] on icon "button" at bounding box center [1203, 23] width 16 height 16
click at [171, 281] on div at bounding box center [162, 289] width 23 height 23
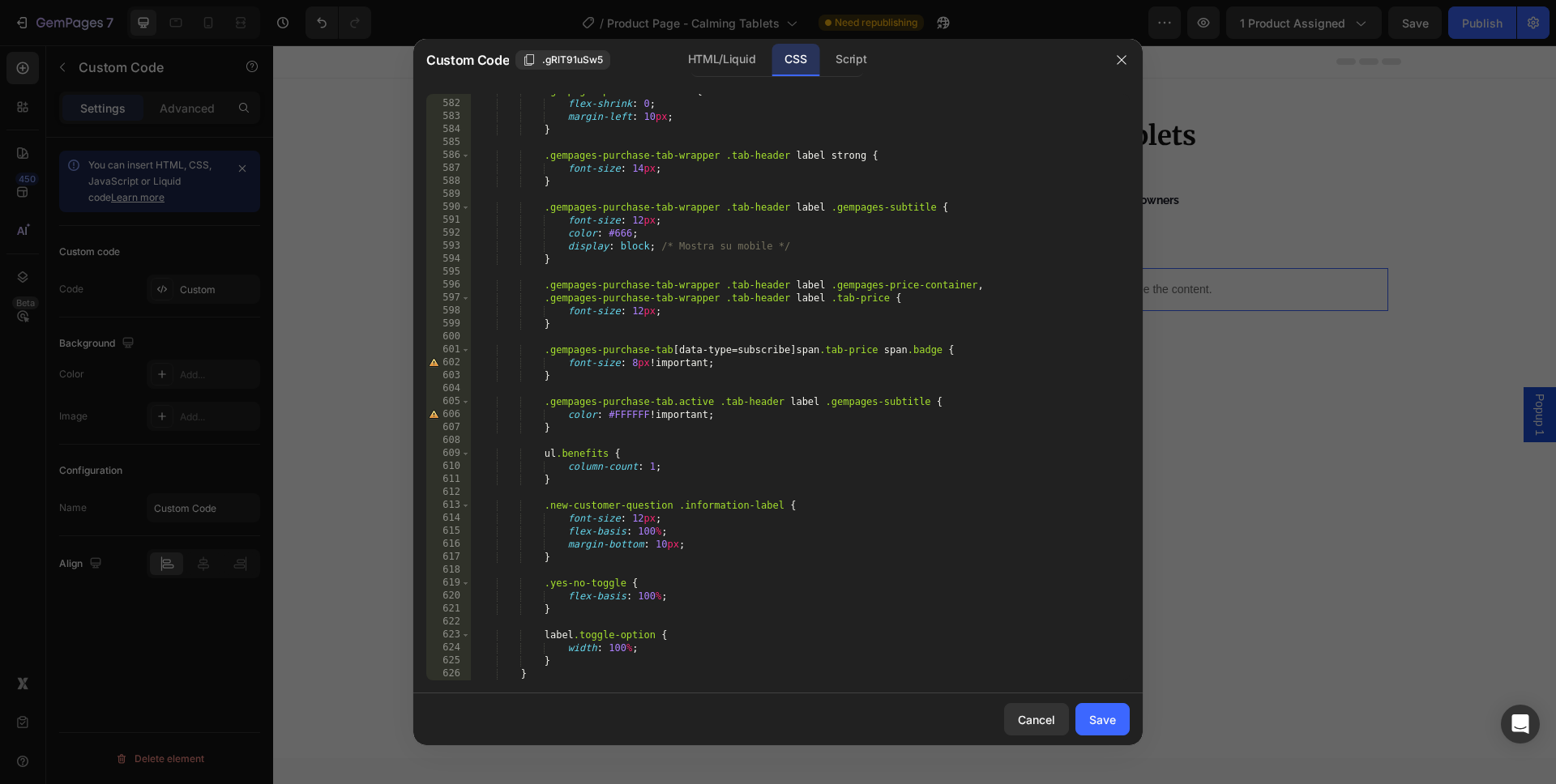
scroll to position [7541, 0]
click at [856, 60] on div "Script" at bounding box center [851, 60] width 57 height 32
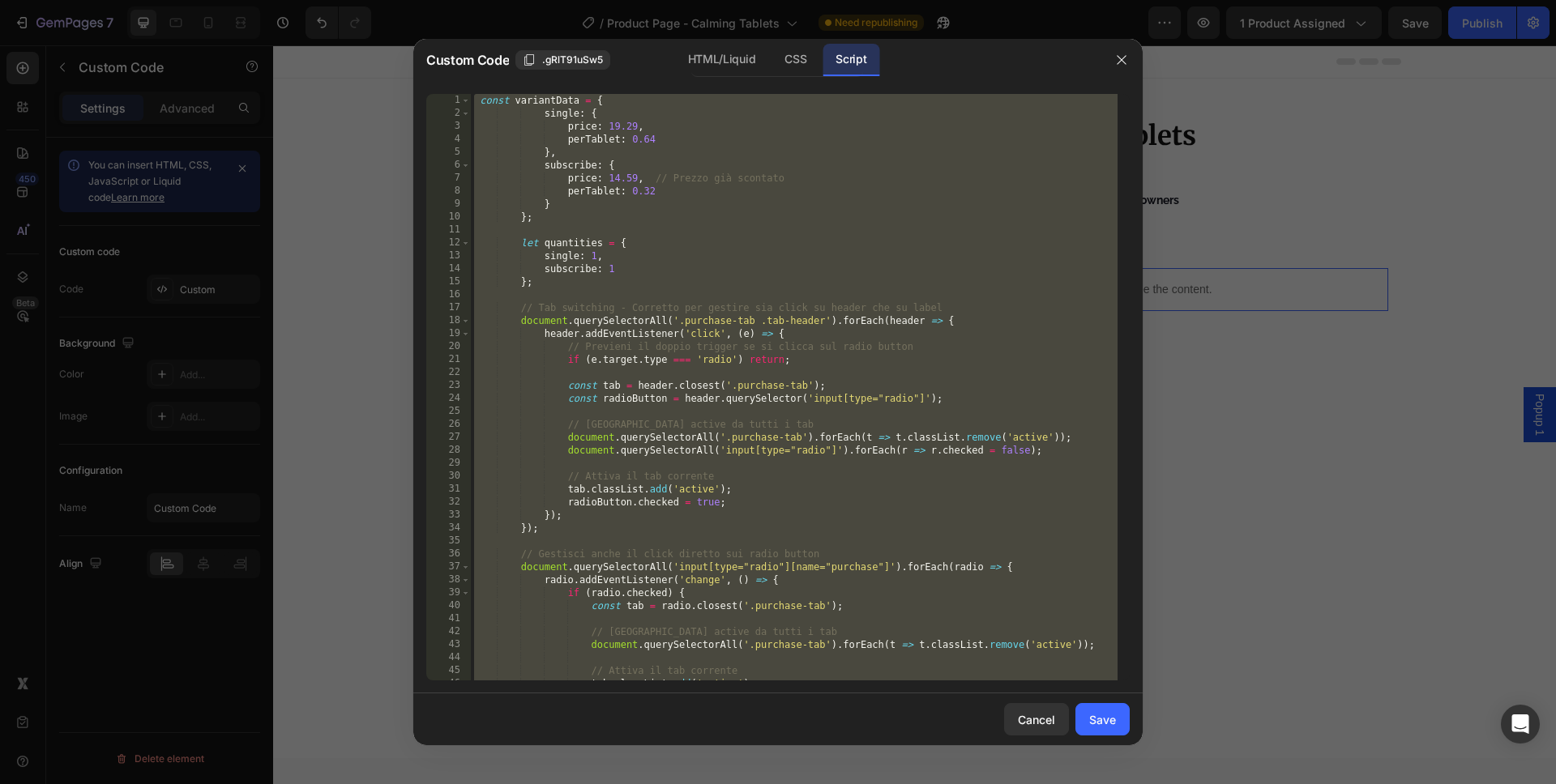
scroll to position [0, 0]
click at [709, 57] on div "HTML/Liquid" at bounding box center [722, 60] width 93 height 32
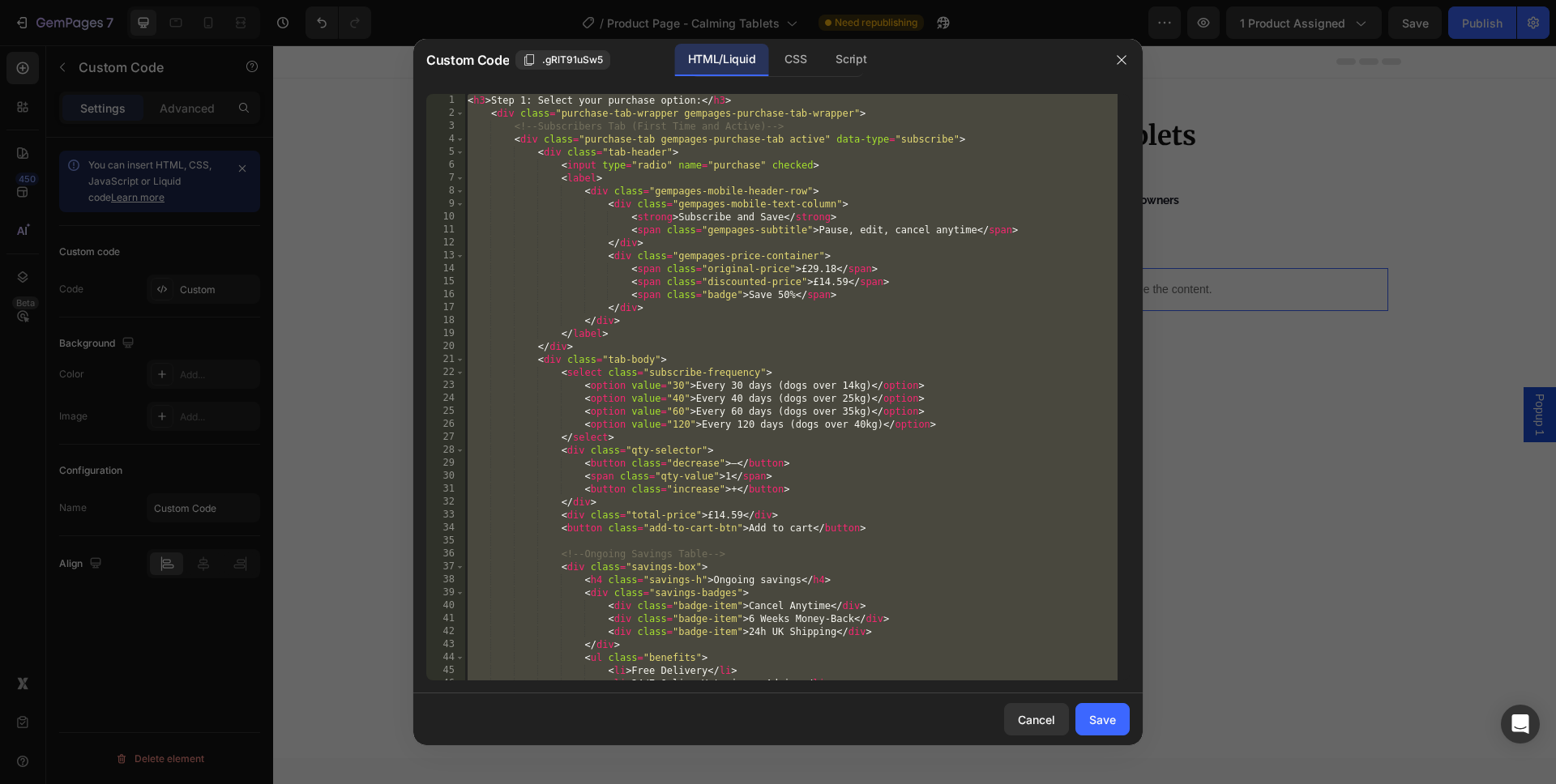
click at [837, 216] on div "< h3 > Step 1: Select your purchase option: </ h3 > < div class = "purchase-tab…" at bounding box center [791, 401] width 653 height 613
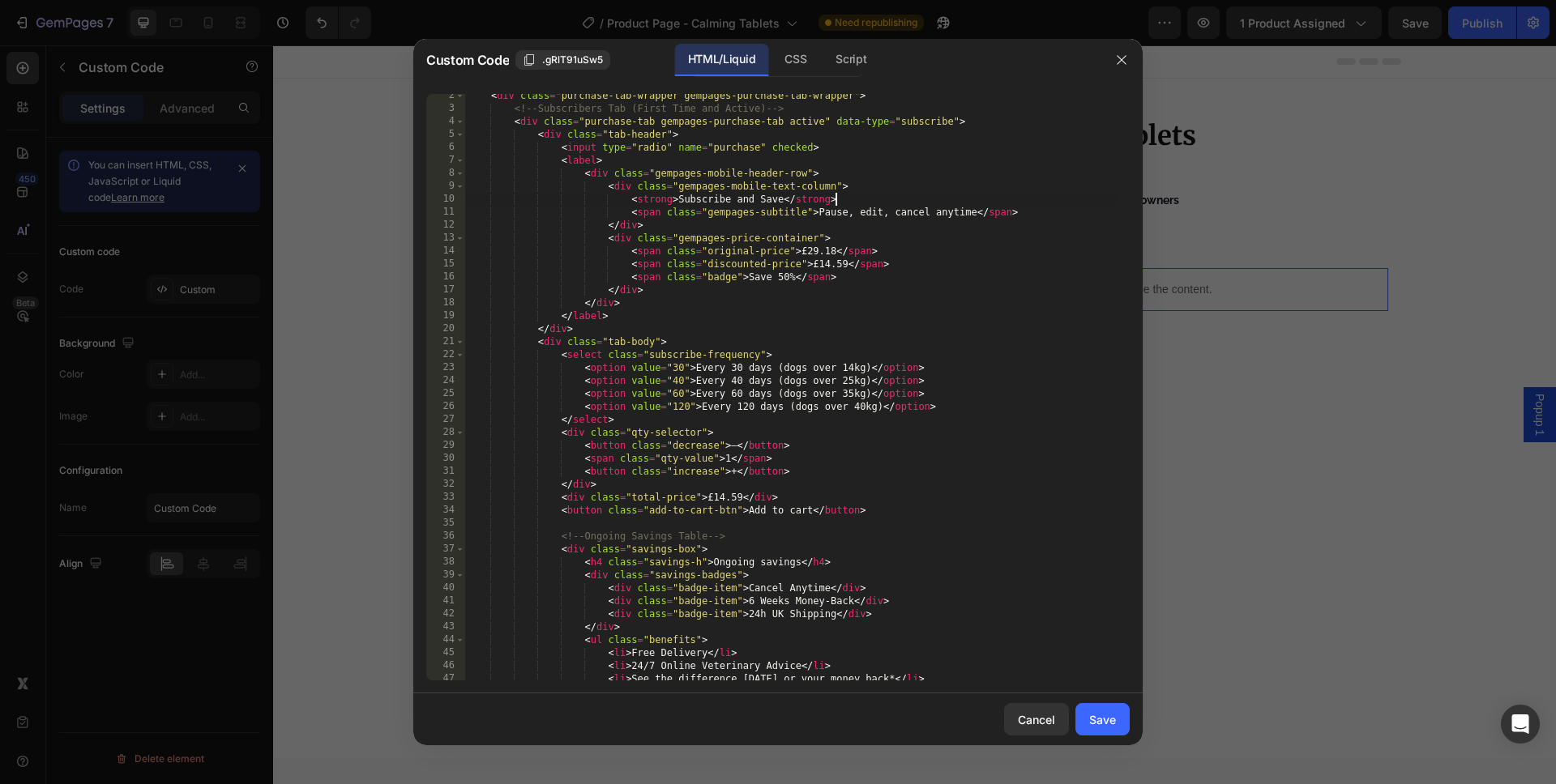
scroll to position [386, 0]
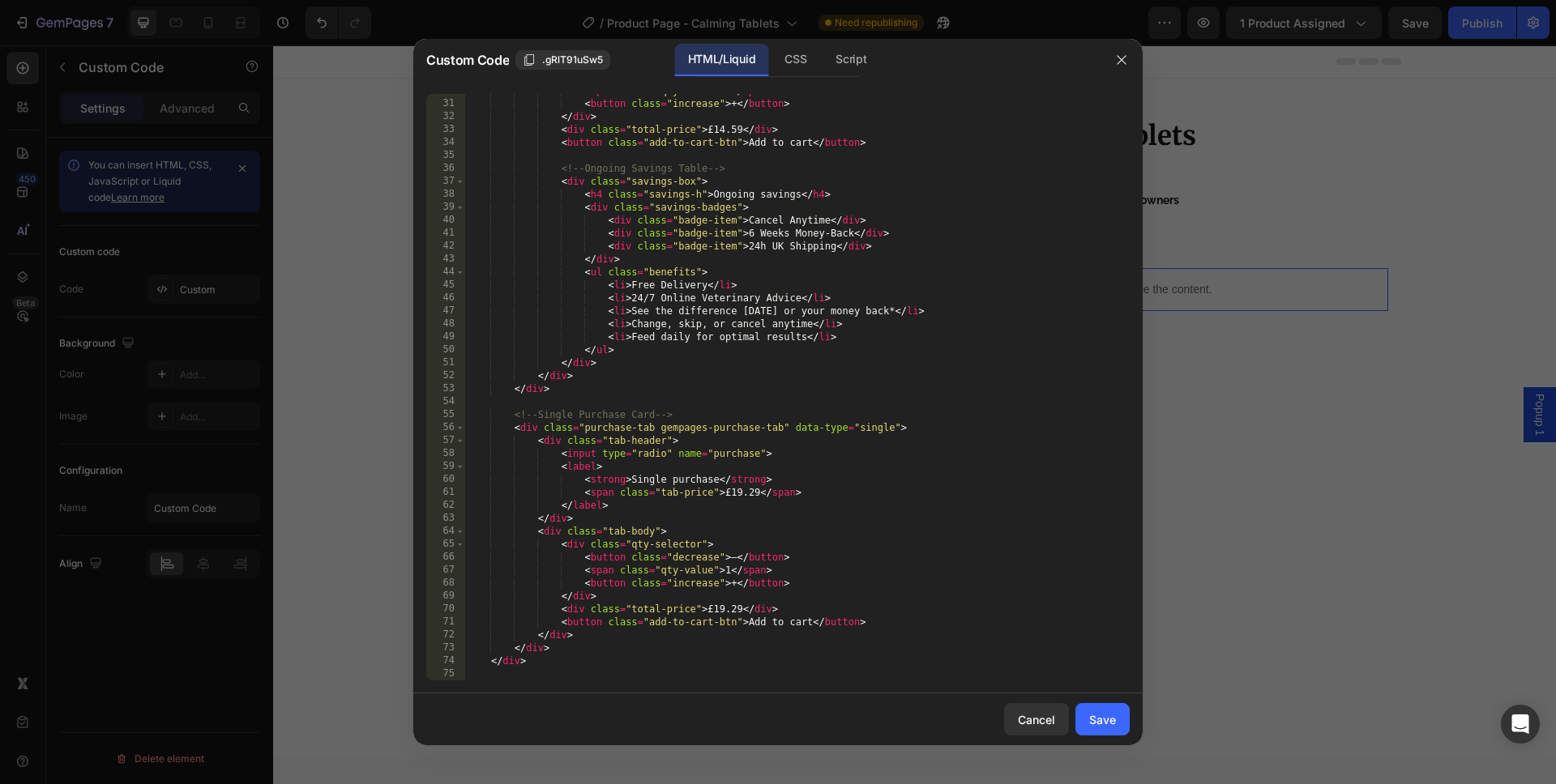
click at [846, 225] on div "< span class = "qty-value" > 1 </ span > < button class = "increase" > + </ but…" at bounding box center [791, 391] width 653 height 613
type textarea "</div>"
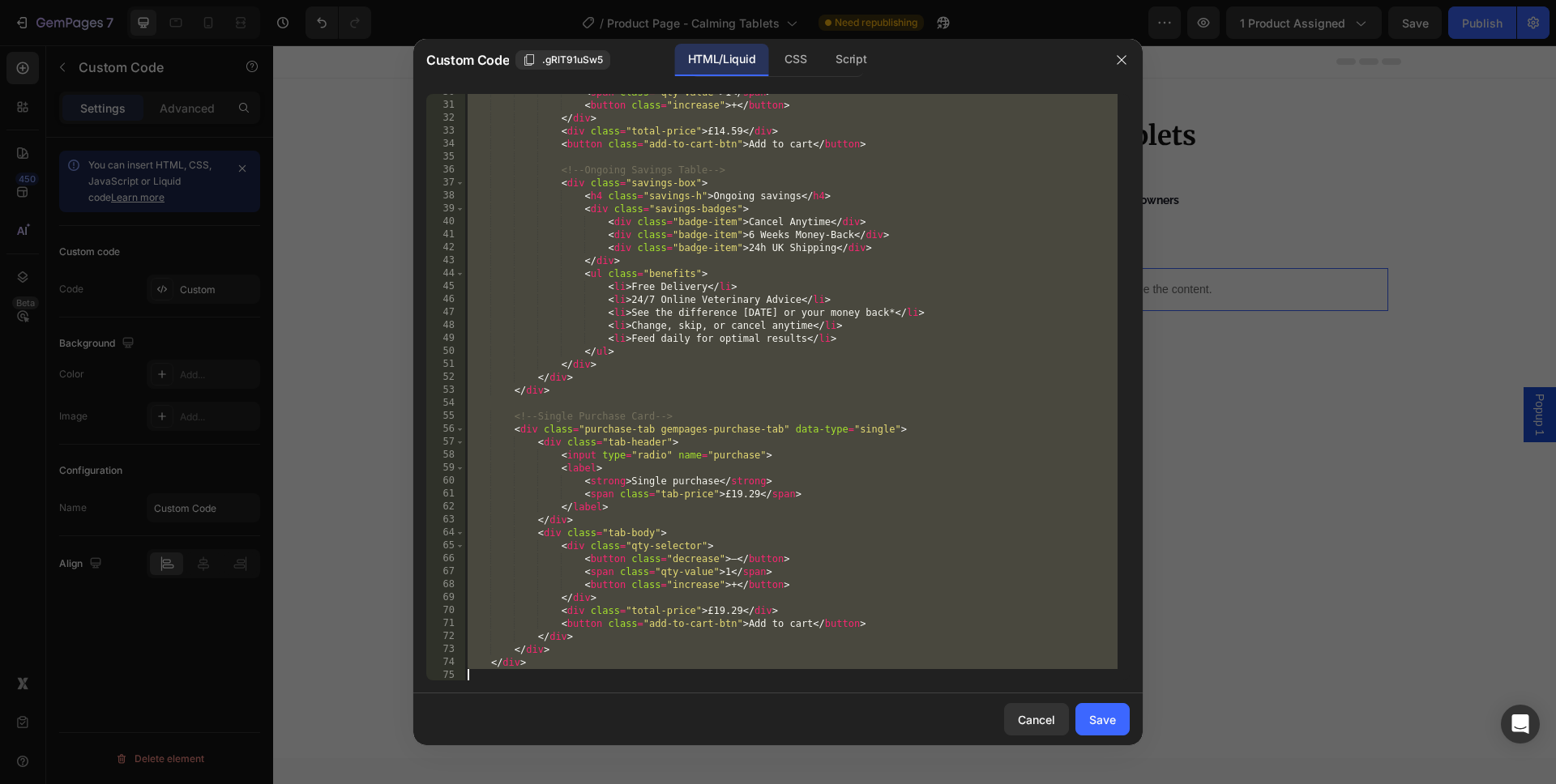
scroll to position [0, 0]
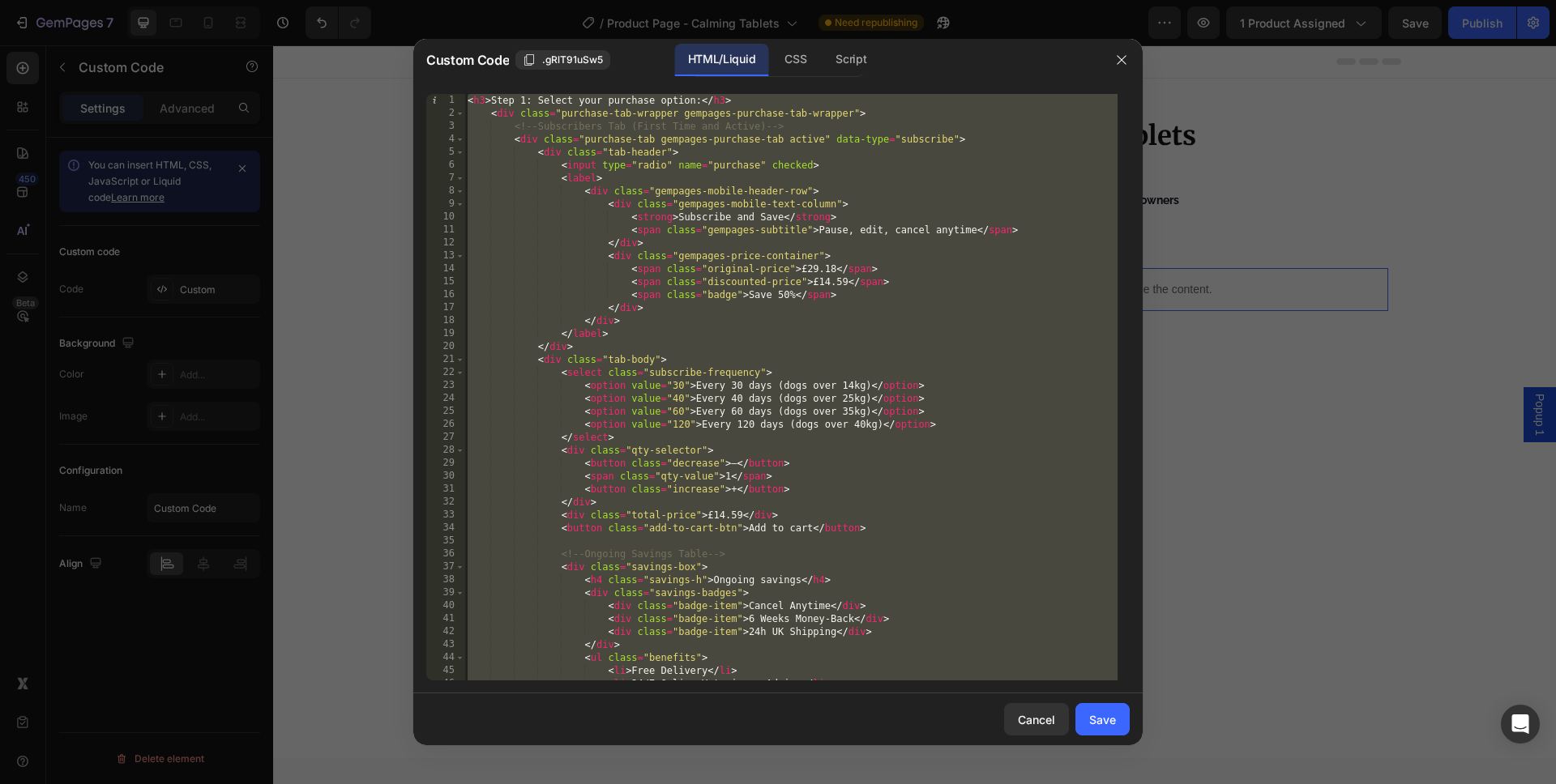
click at [1289, 28] on div at bounding box center [778, 392] width 1556 height 784
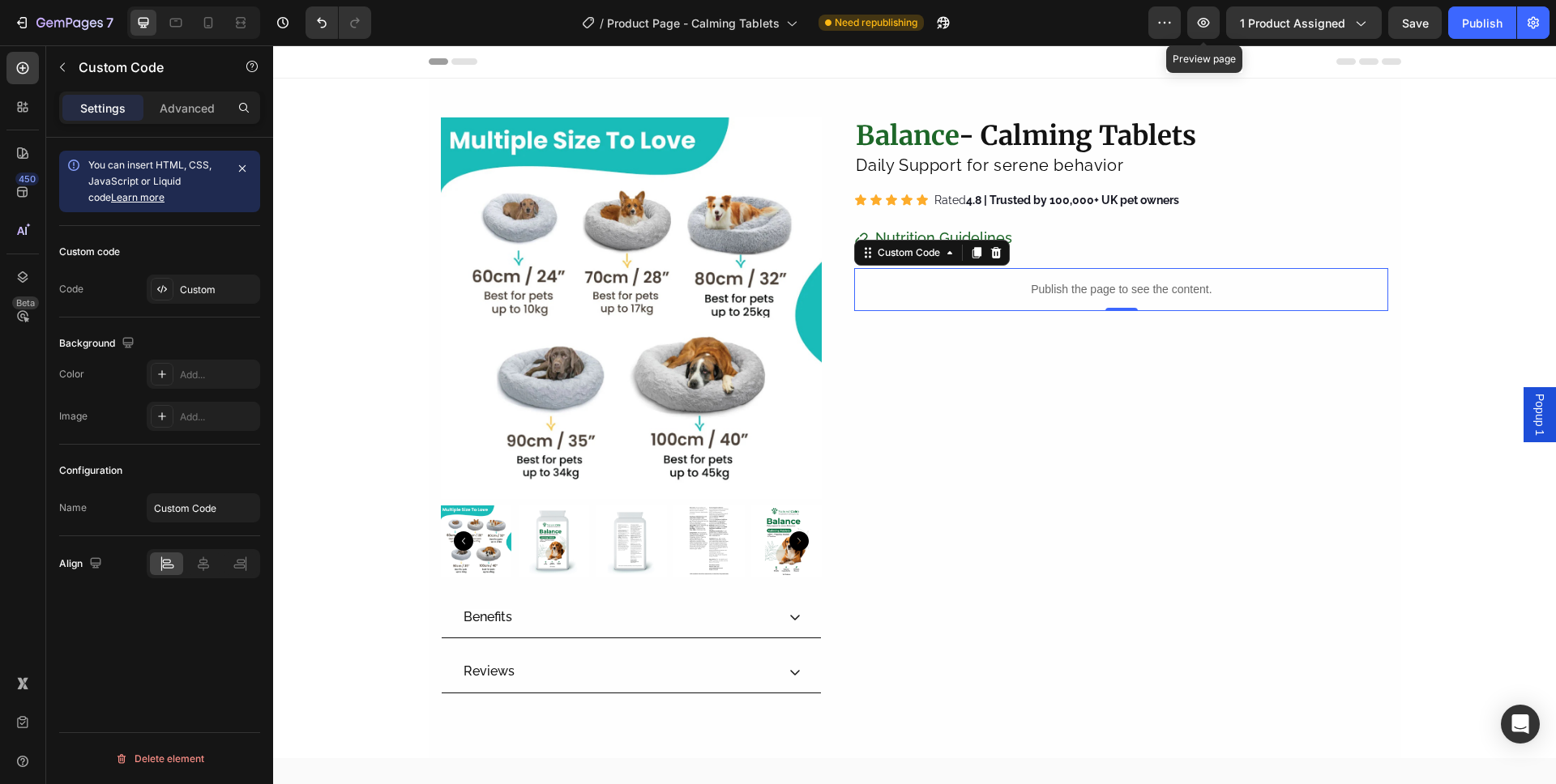
click at [1205, 19] on icon "button" at bounding box center [1203, 23] width 16 height 16
click at [193, 283] on div "Custom" at bounding box center [218, 290] width 76 height 15
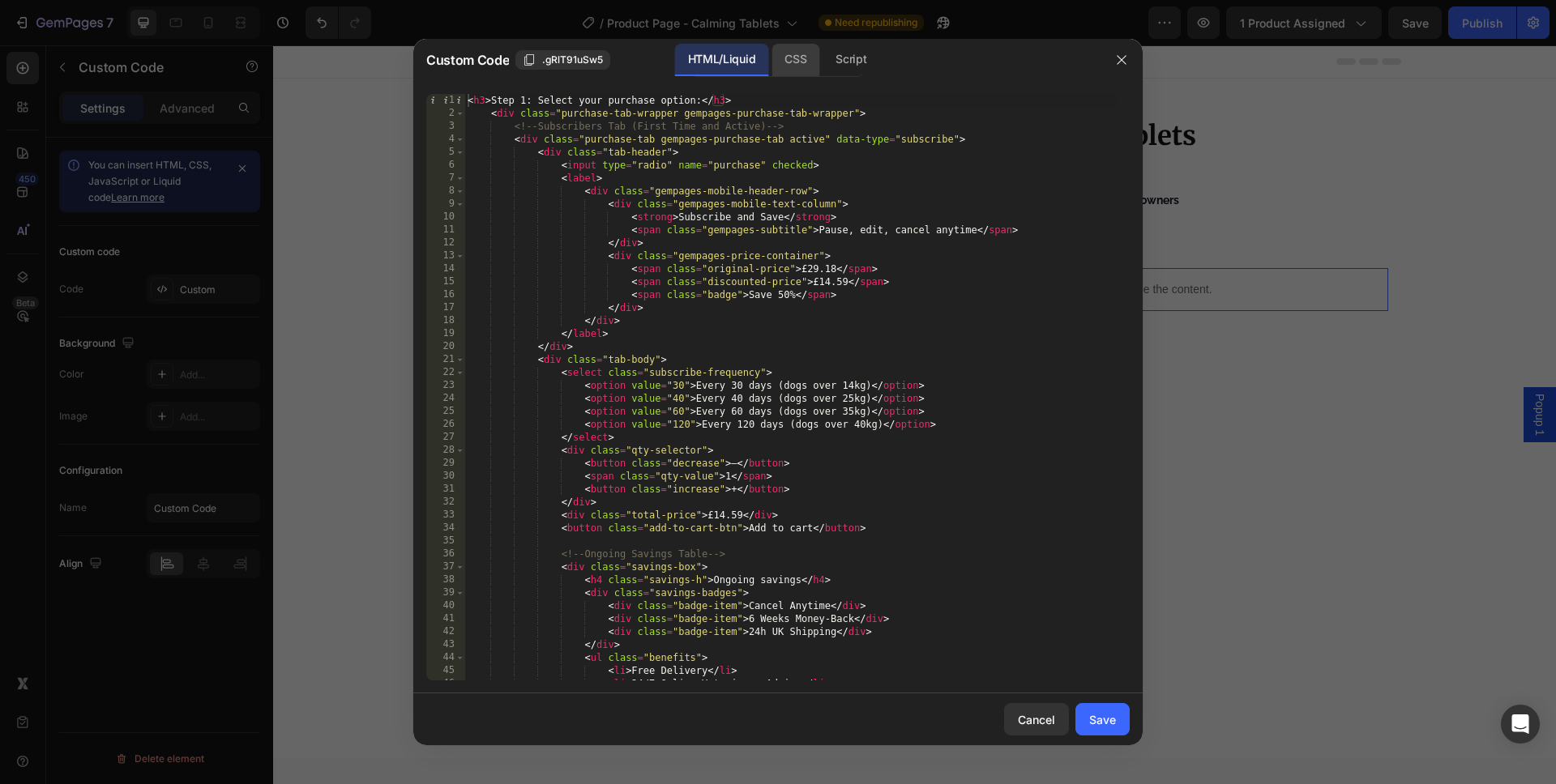
click at [795, 70] on div "CSS" at bounding box center [795, 60] width 48 height 32
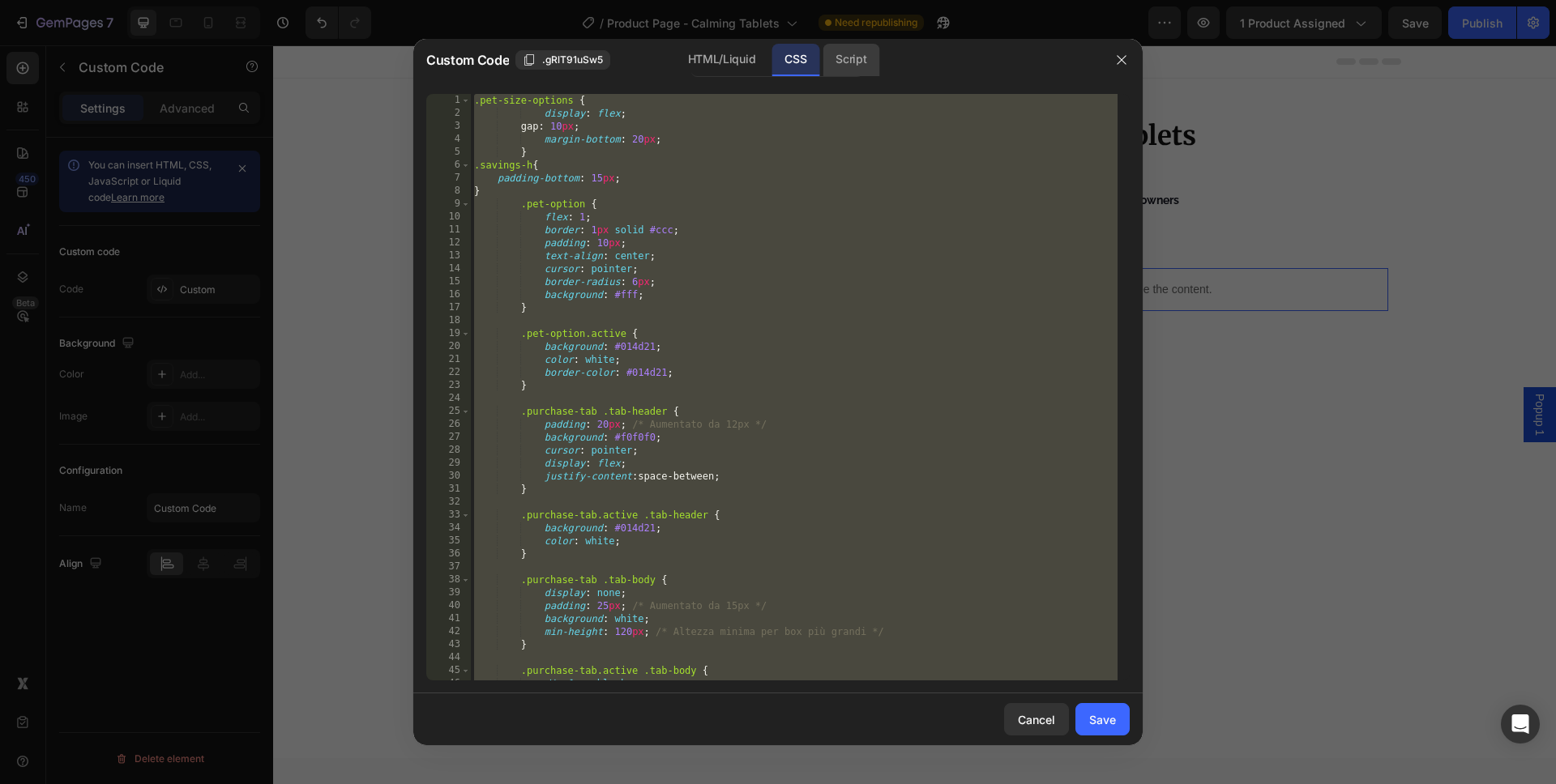
click at [871, 62] on div "Script" at bounding box center [851, 60] width 57 height 32
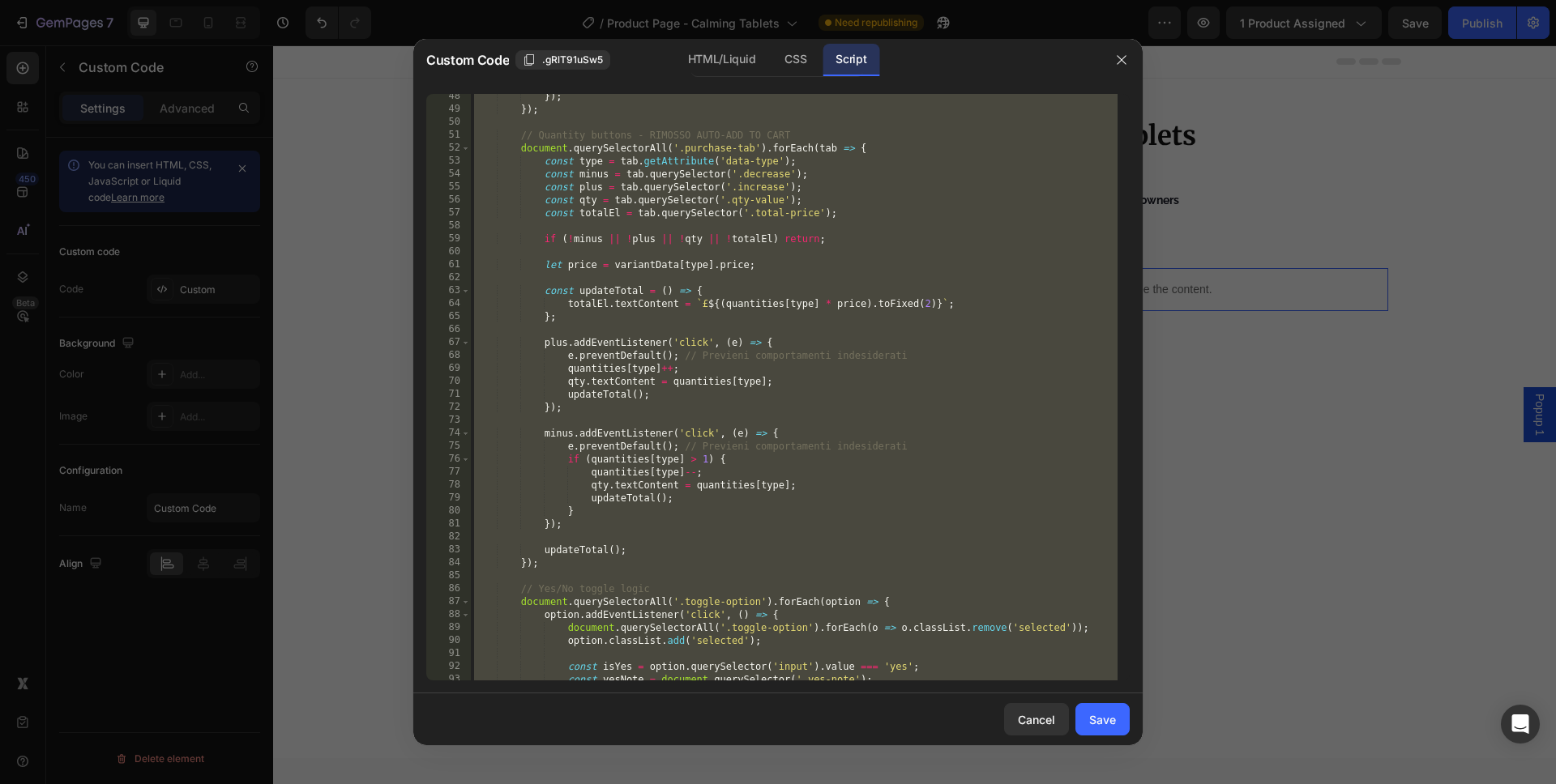
scroll to position [904, 0]
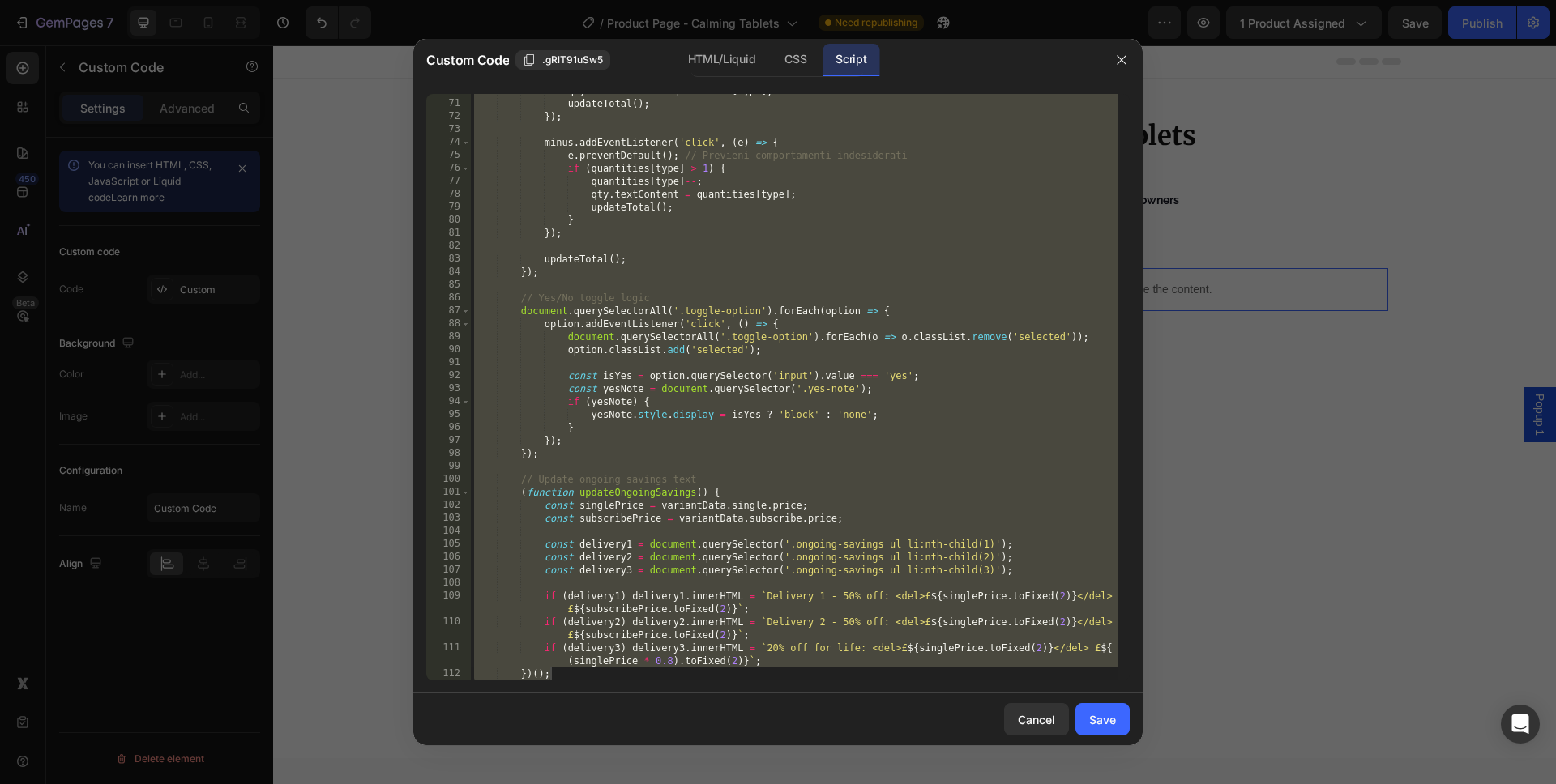
click at [772, 207] on div "qty . textContent = quantities [ type ] ; updateTotal ( ) ; }) ; minus . addEve…" at bounding box center [794, 391] width 647 height 613
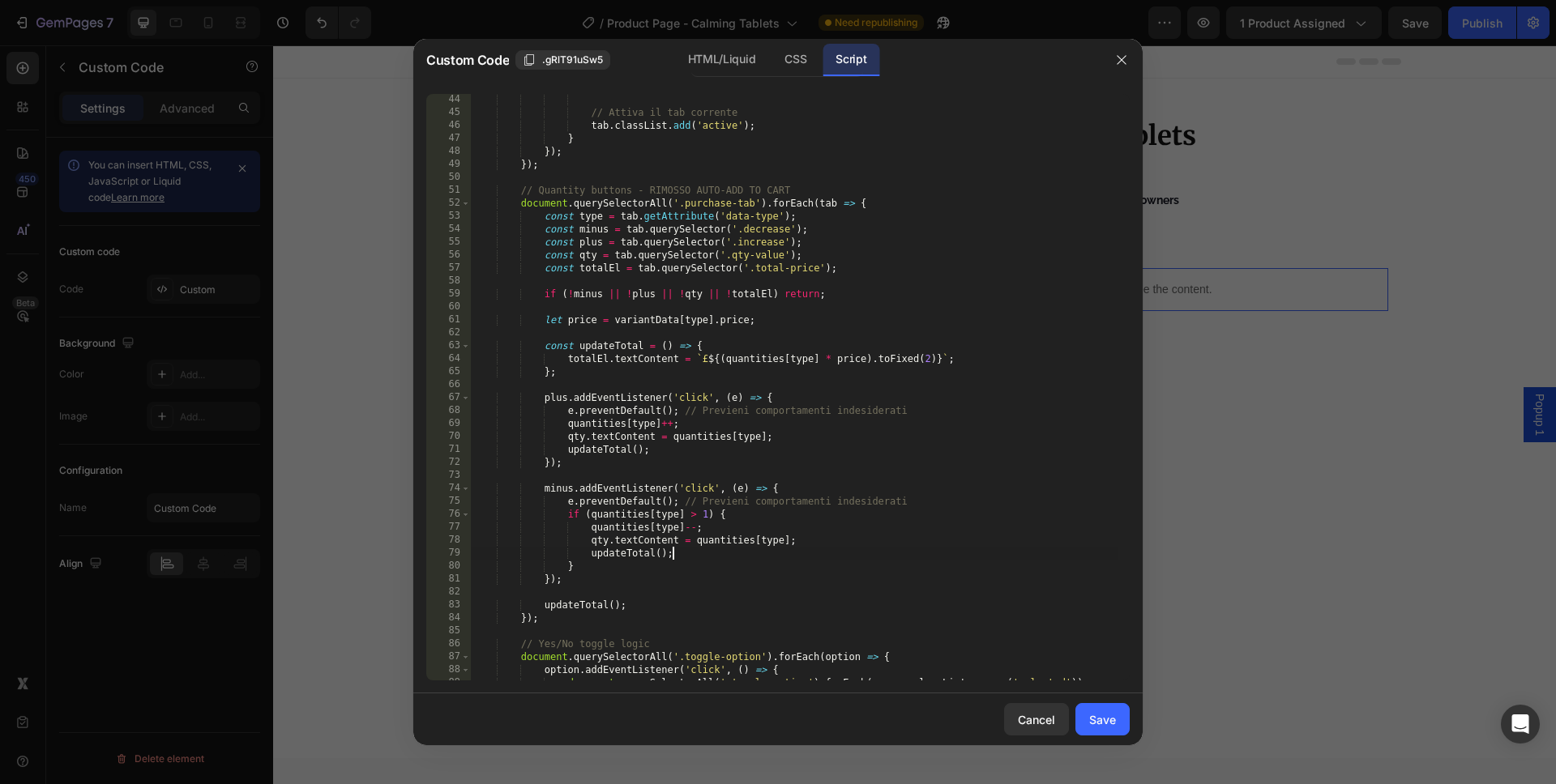
scroll to position [0, 0]
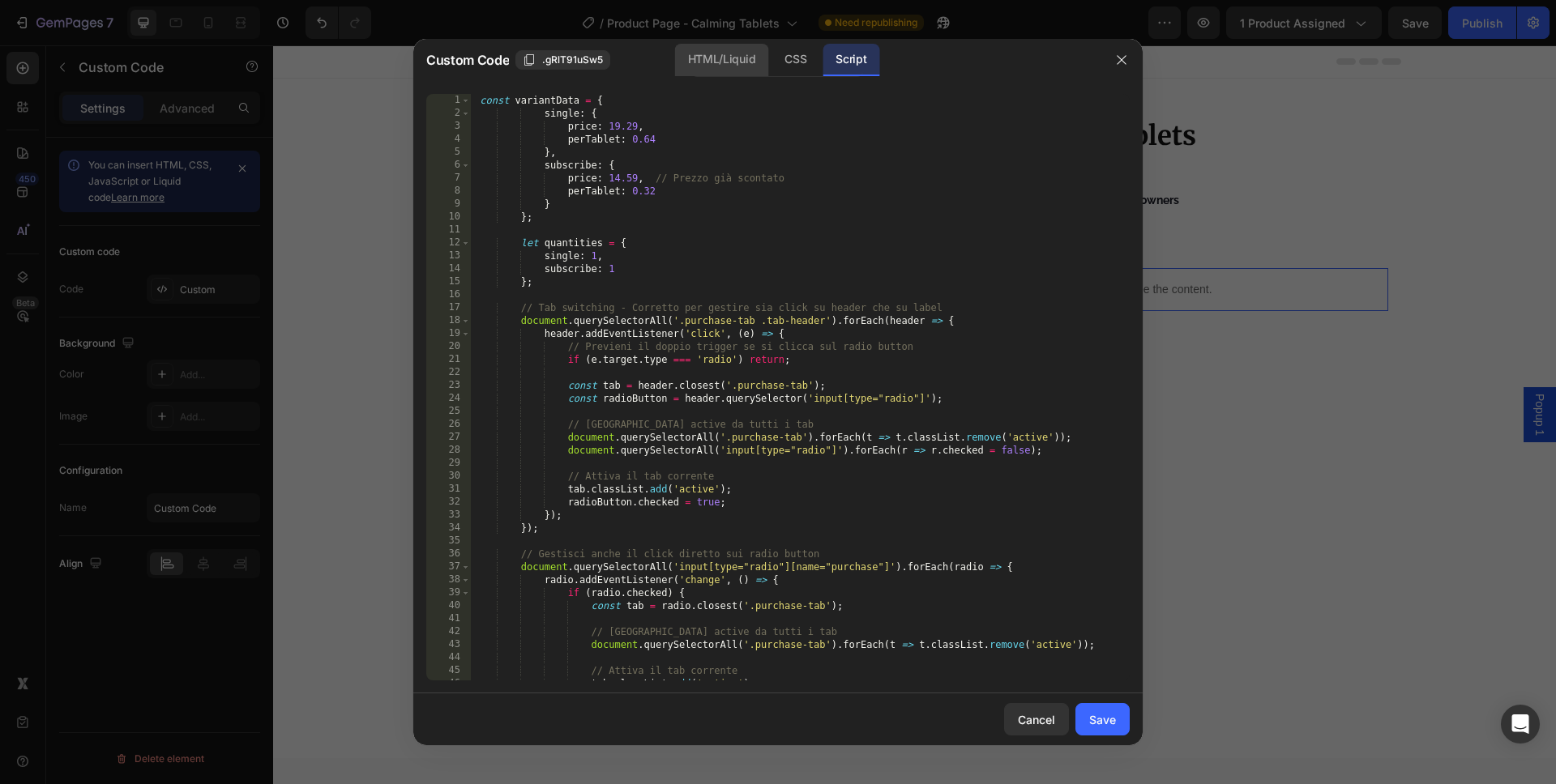
click at [733, 56] on div "HTML/Liquid" at bounding box center [722, 60] width 93 height 32
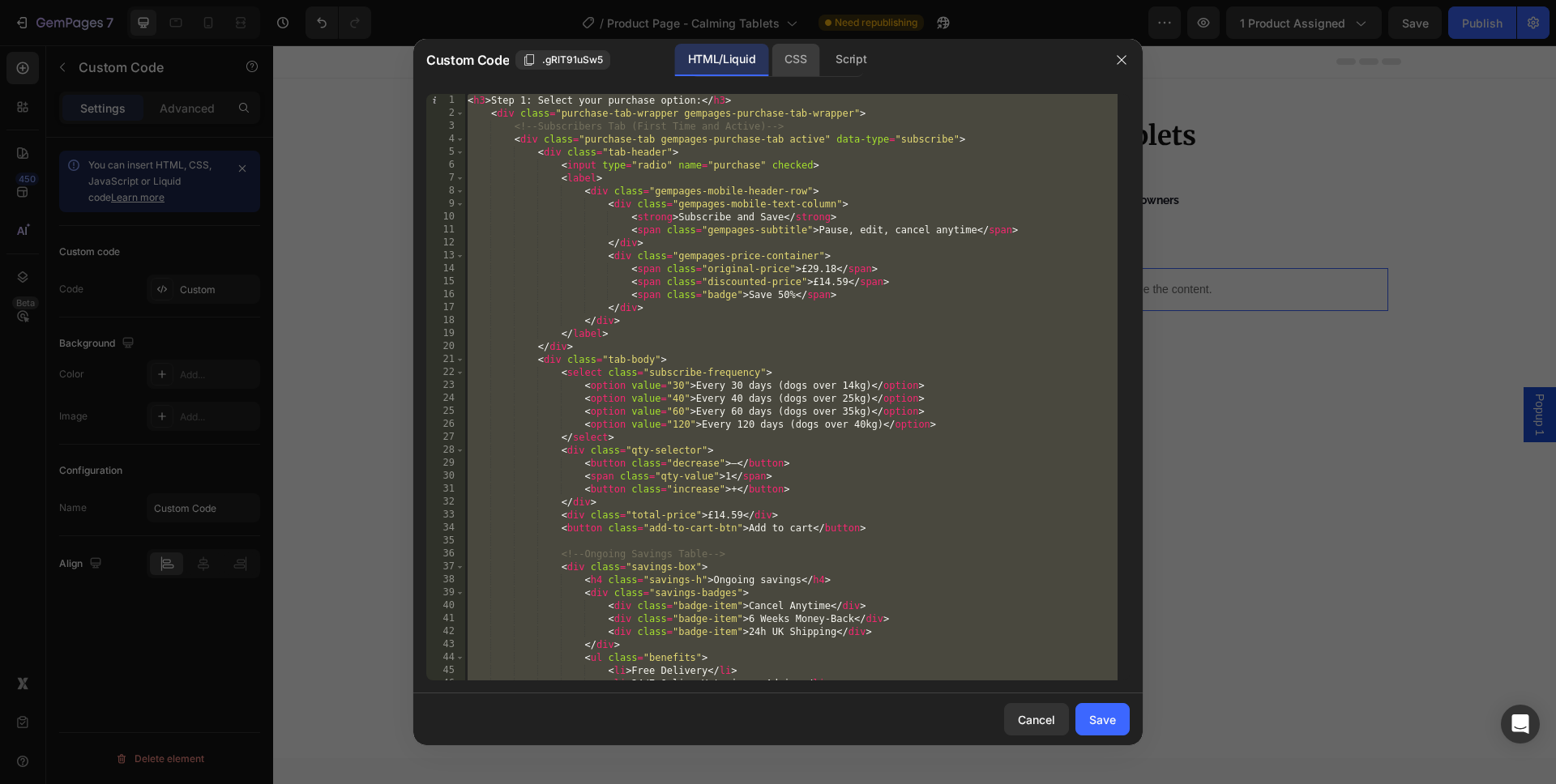
click at [802, 53] on div "CSS" at bounding box center [795, 60] width 48 height 32
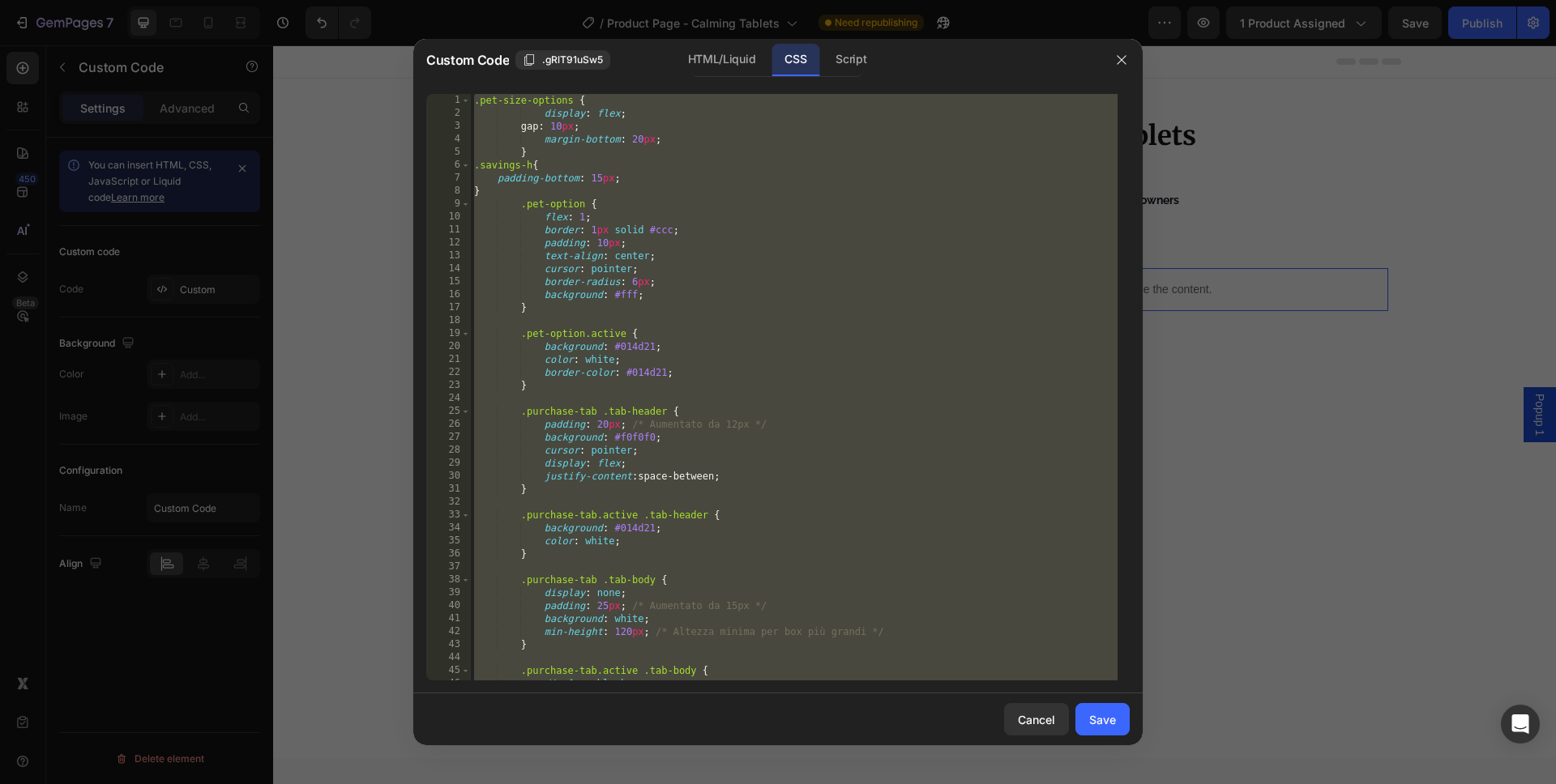
click at [800, 229] on div ".pet-size-options { display : flex ; gap : 10 px ; margin-bottom : 20 px ; } .s…" at bounding box center [794, 401] width 647 height 613
click at [742, 66] on div "HTML/Liquid" at bounding box center [722, 60] width 93 height 32
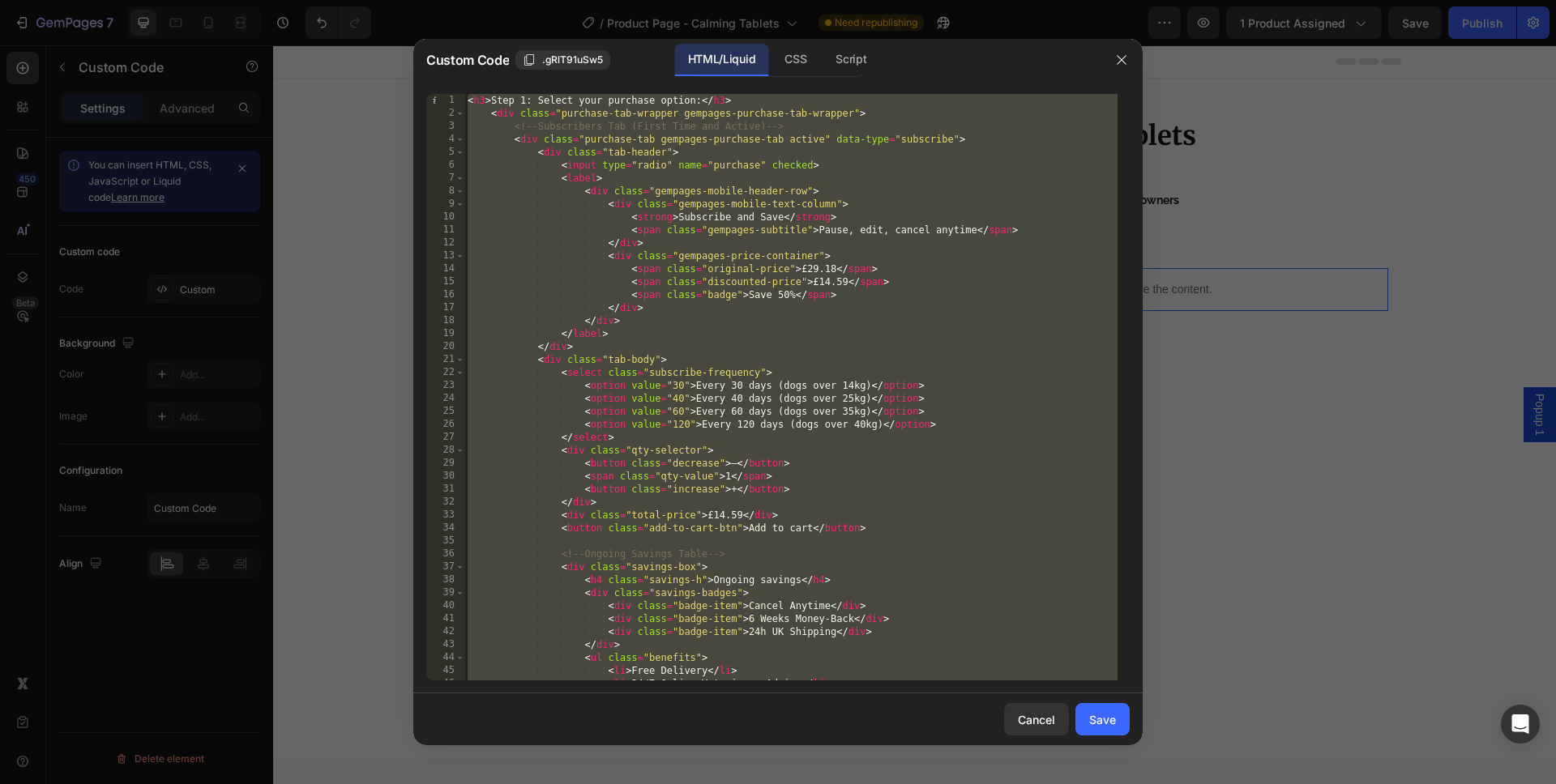
click at [806, 304] on div "< h3 > Step 1: Select your purchase option: </ h3 > < div class = "purchase-tab…" at bounding box center [791, 401] width 653 height 613
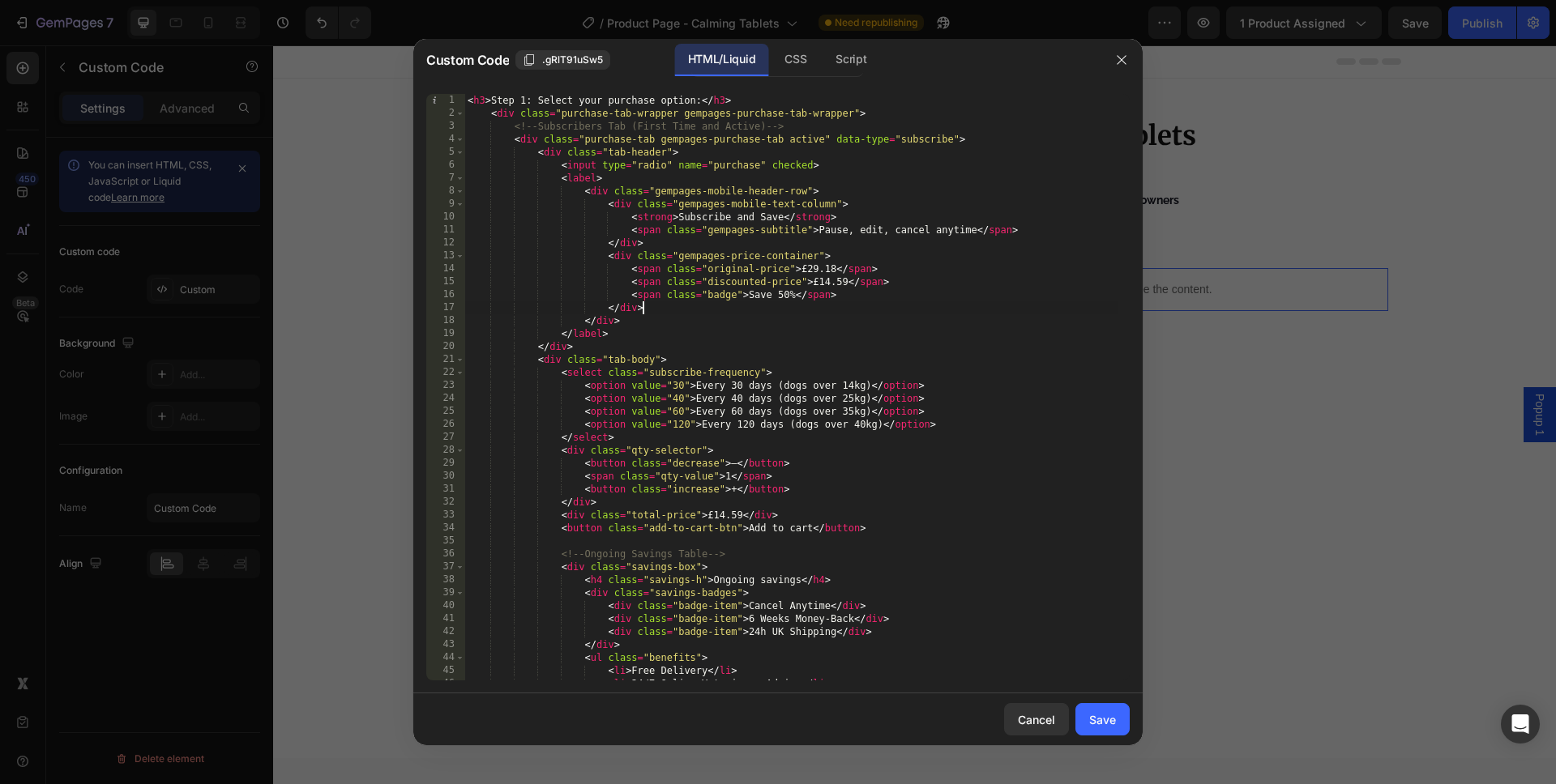
type textarea "</div>"
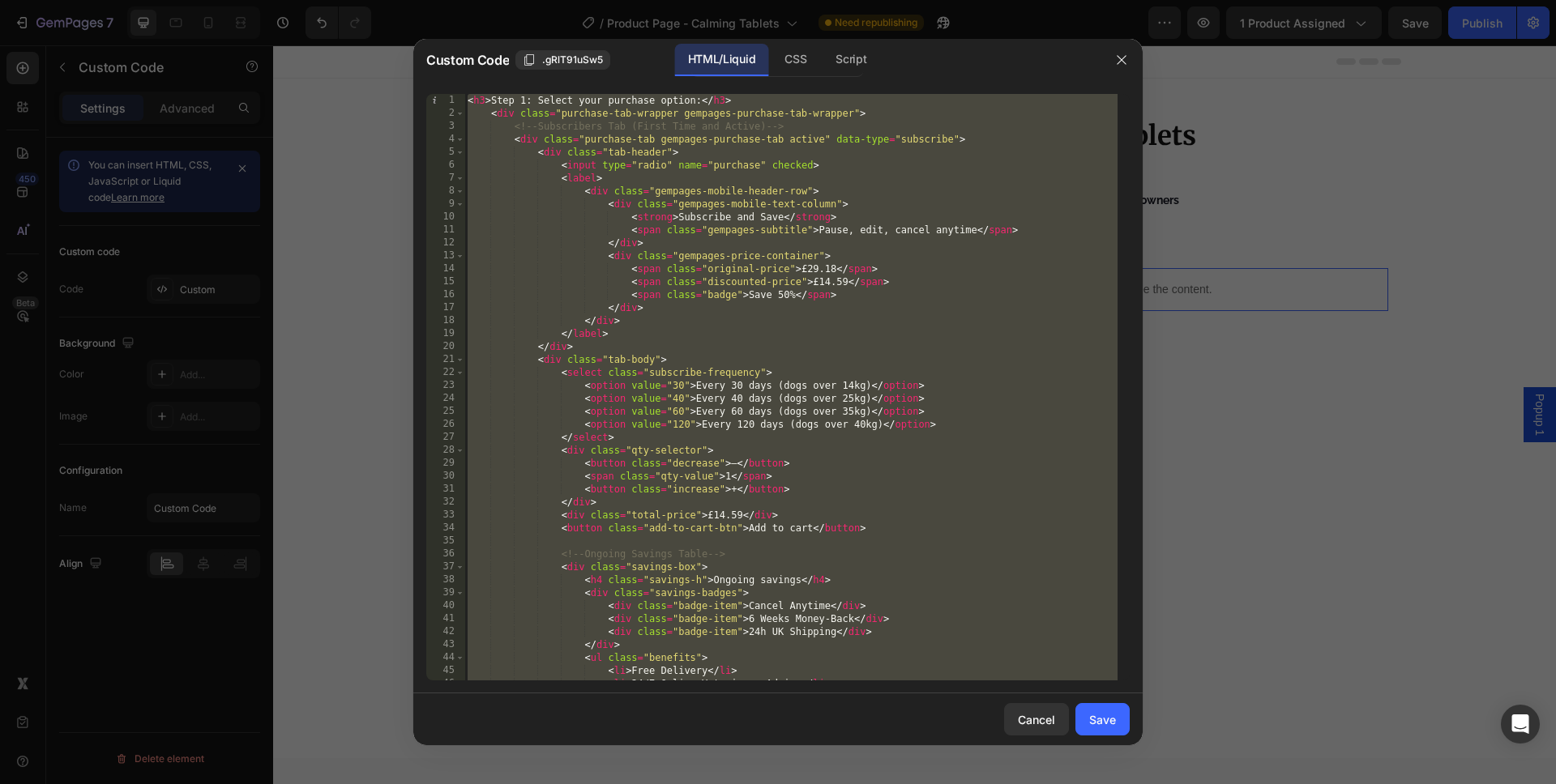
paste textarea
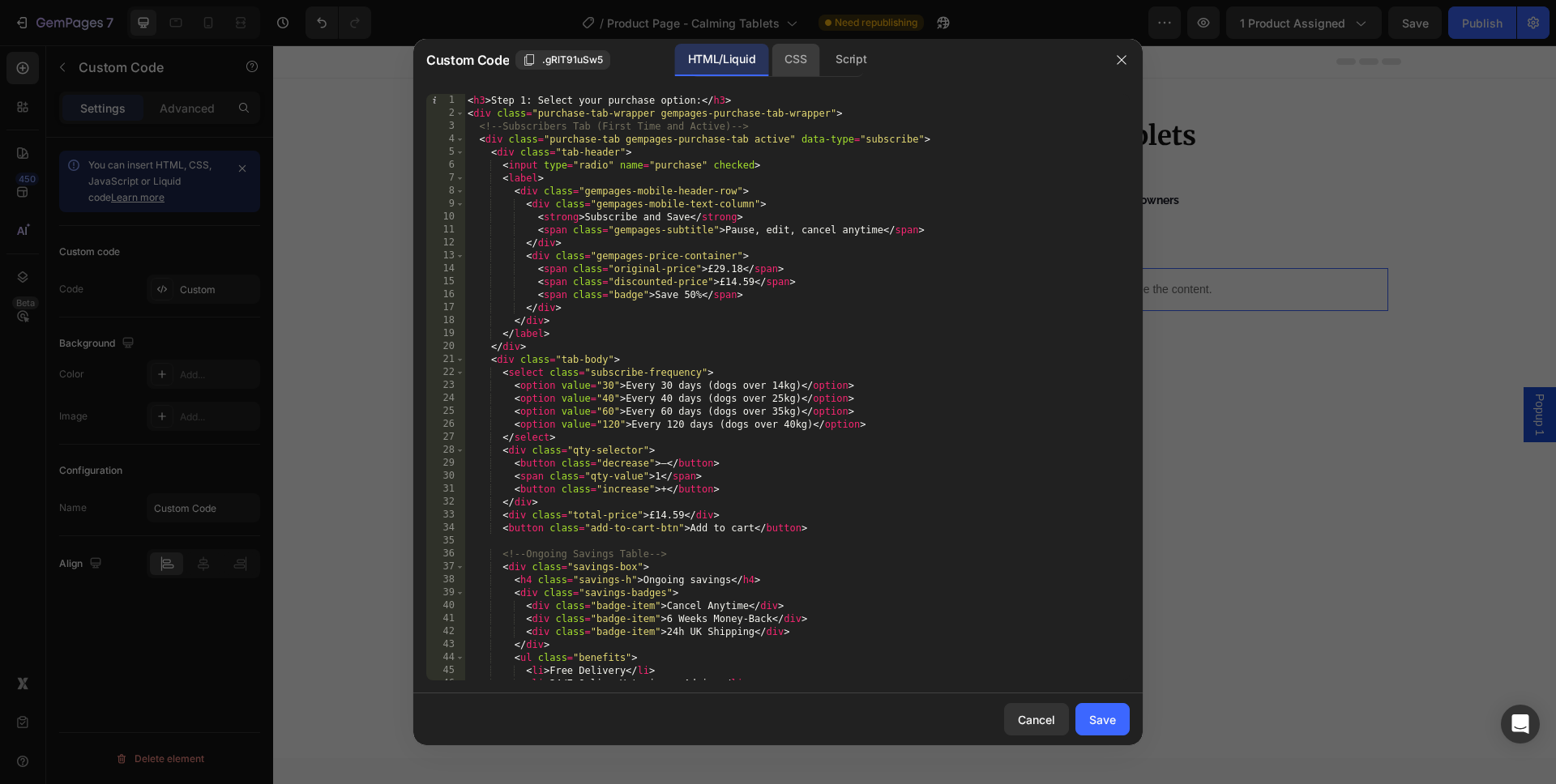
click at [787, 45] on div "CSS" at bounding box center [795, 60] width 48 height 32
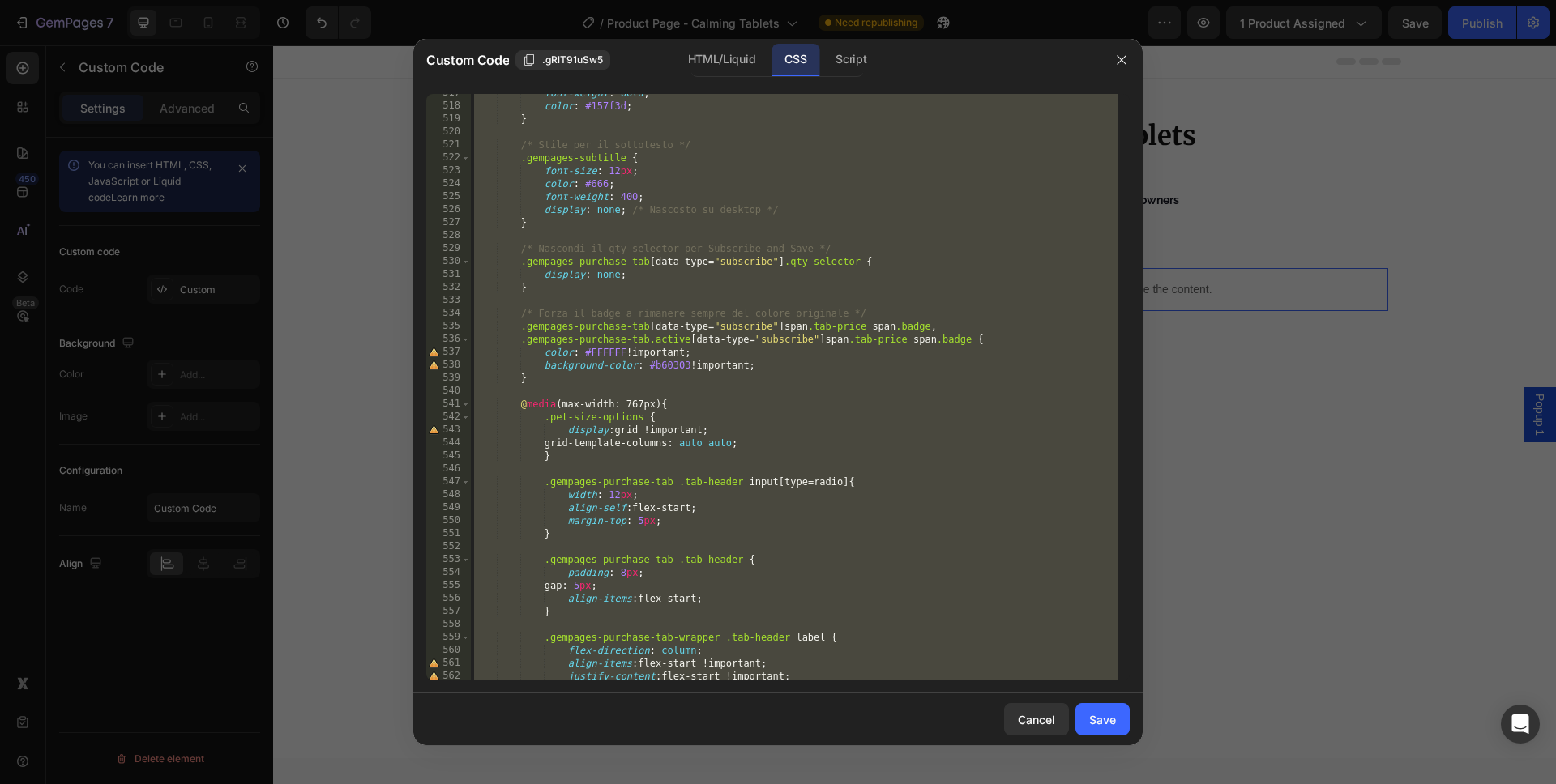
scroll to position [7541, 0]
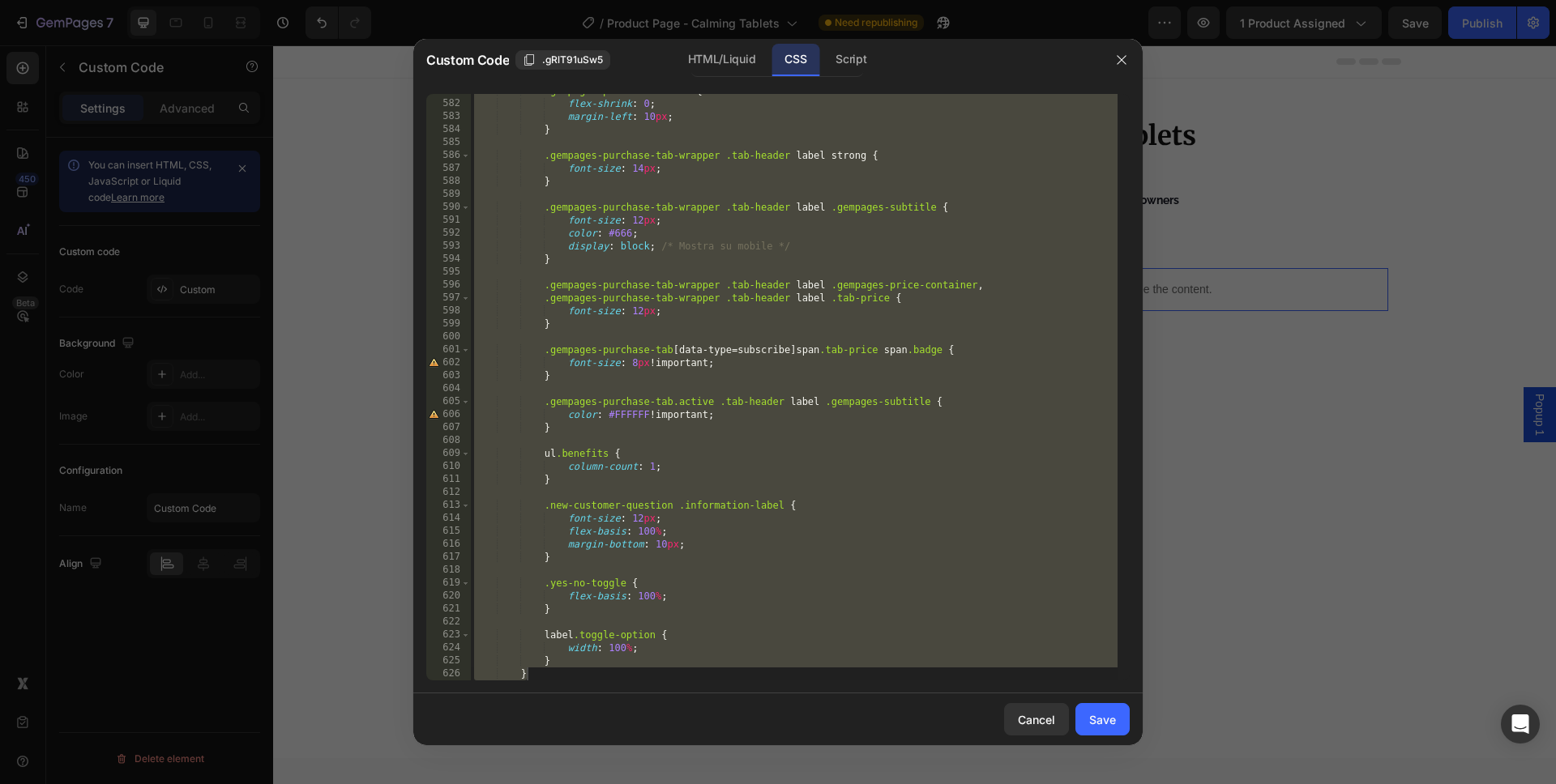
click at [562, 672] on div ".gempages-price-container { flex-shrink : 0 ; margin-left : 10 px ; } .gempages…" at bounding box center [794, 391] width 647 height 613
type textarea "}"
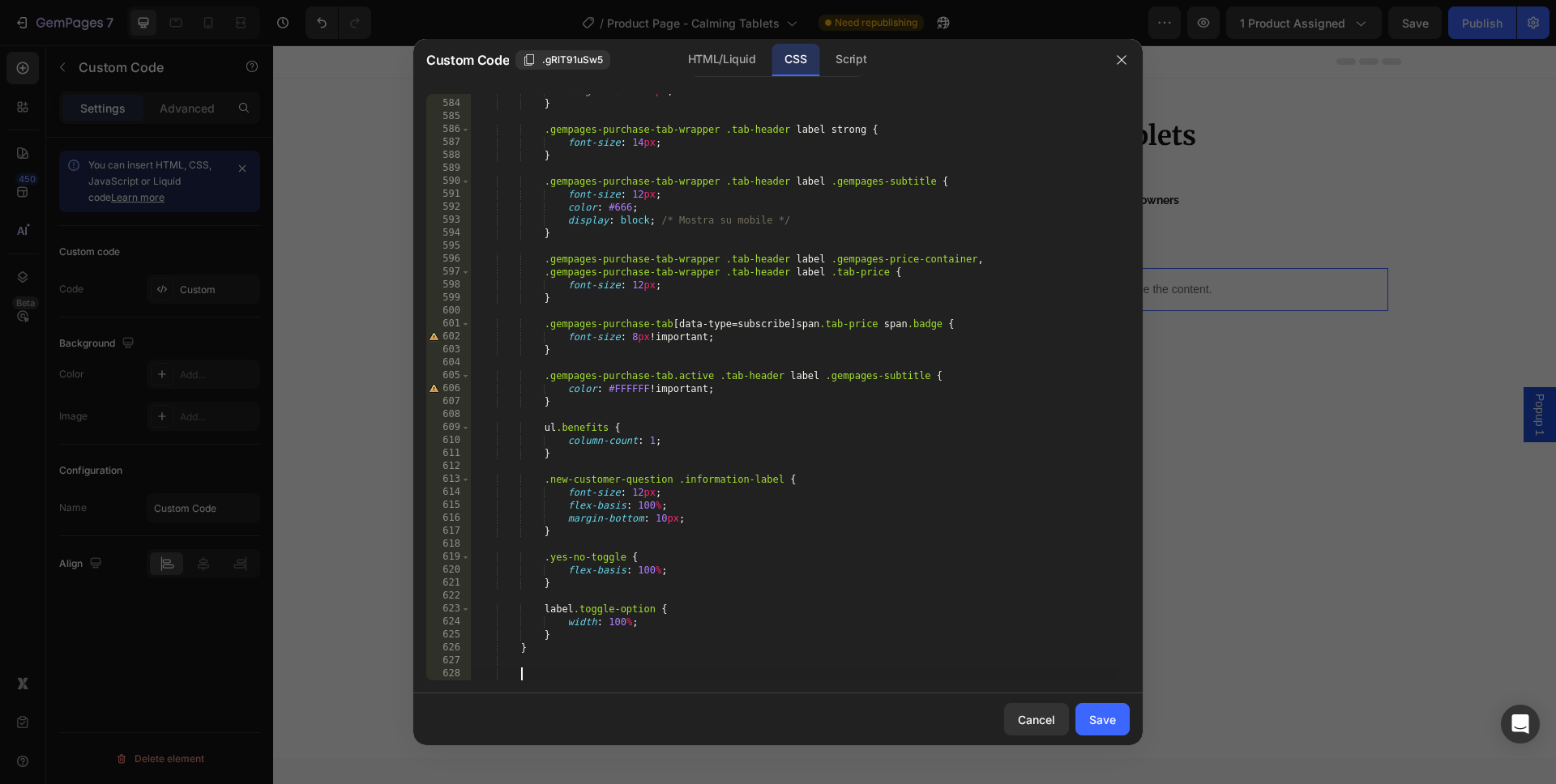
scroll to position [7580, 0]
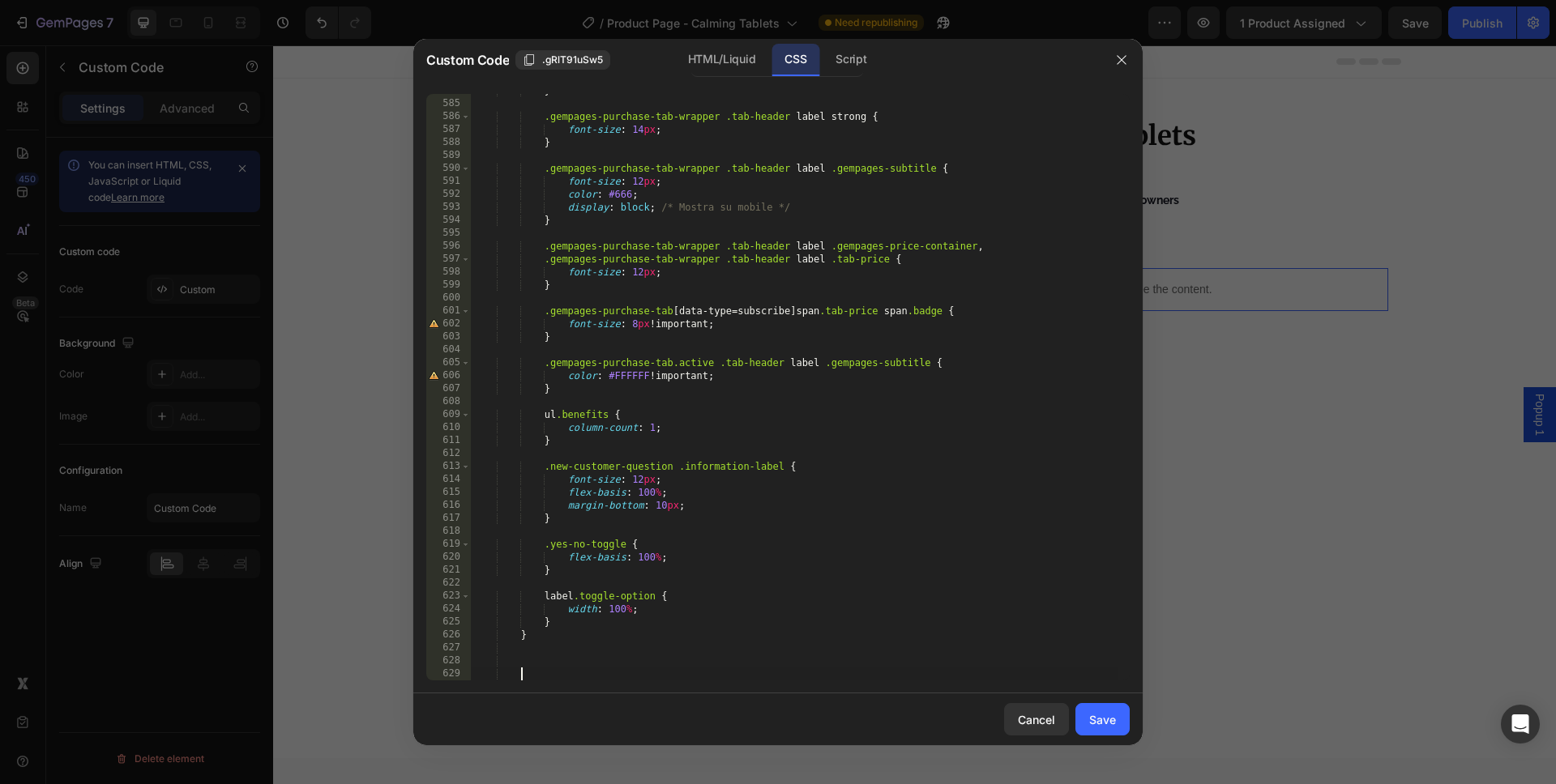
paste textarea "}"
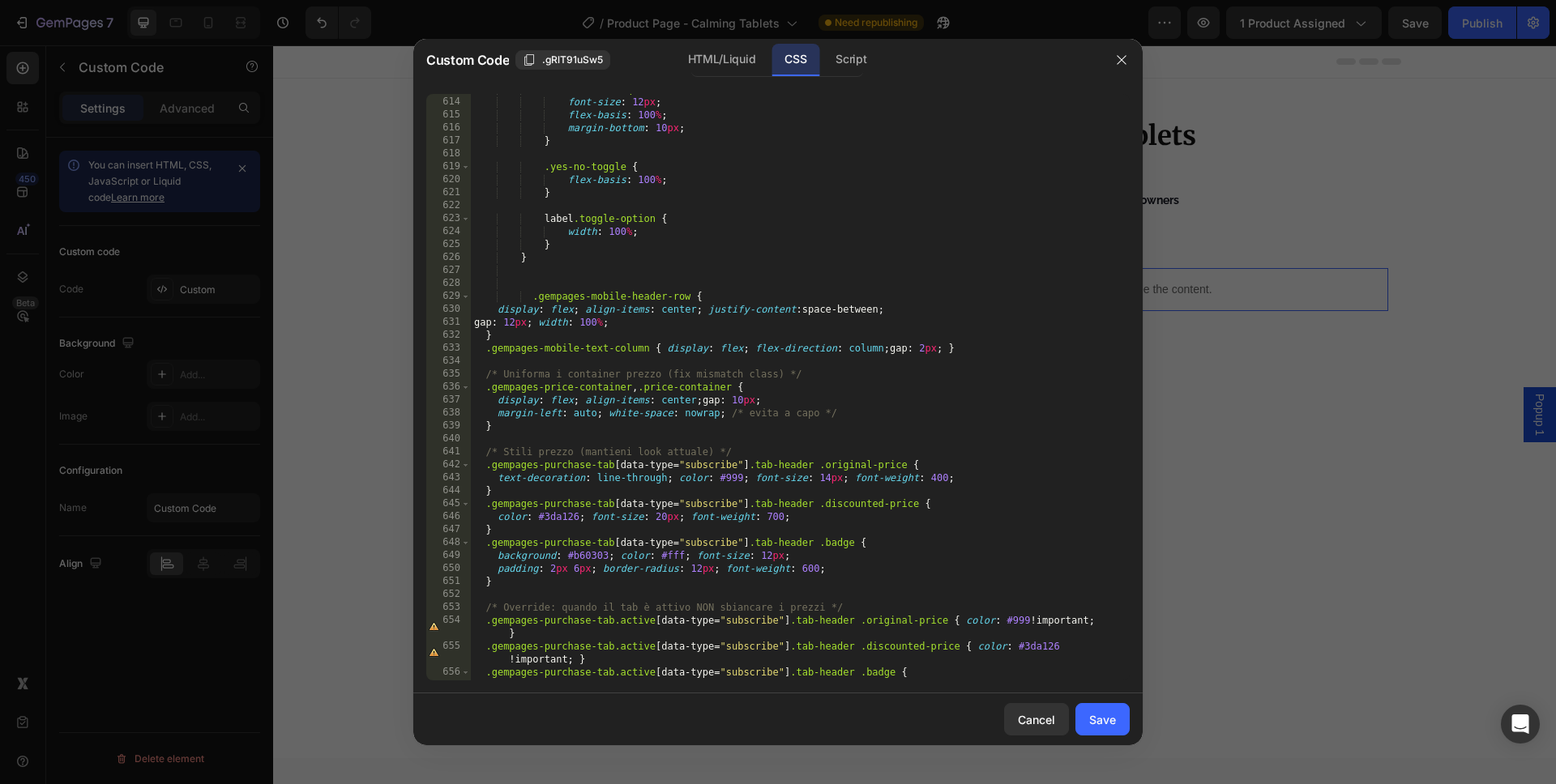
scroll to position [7902, 0]
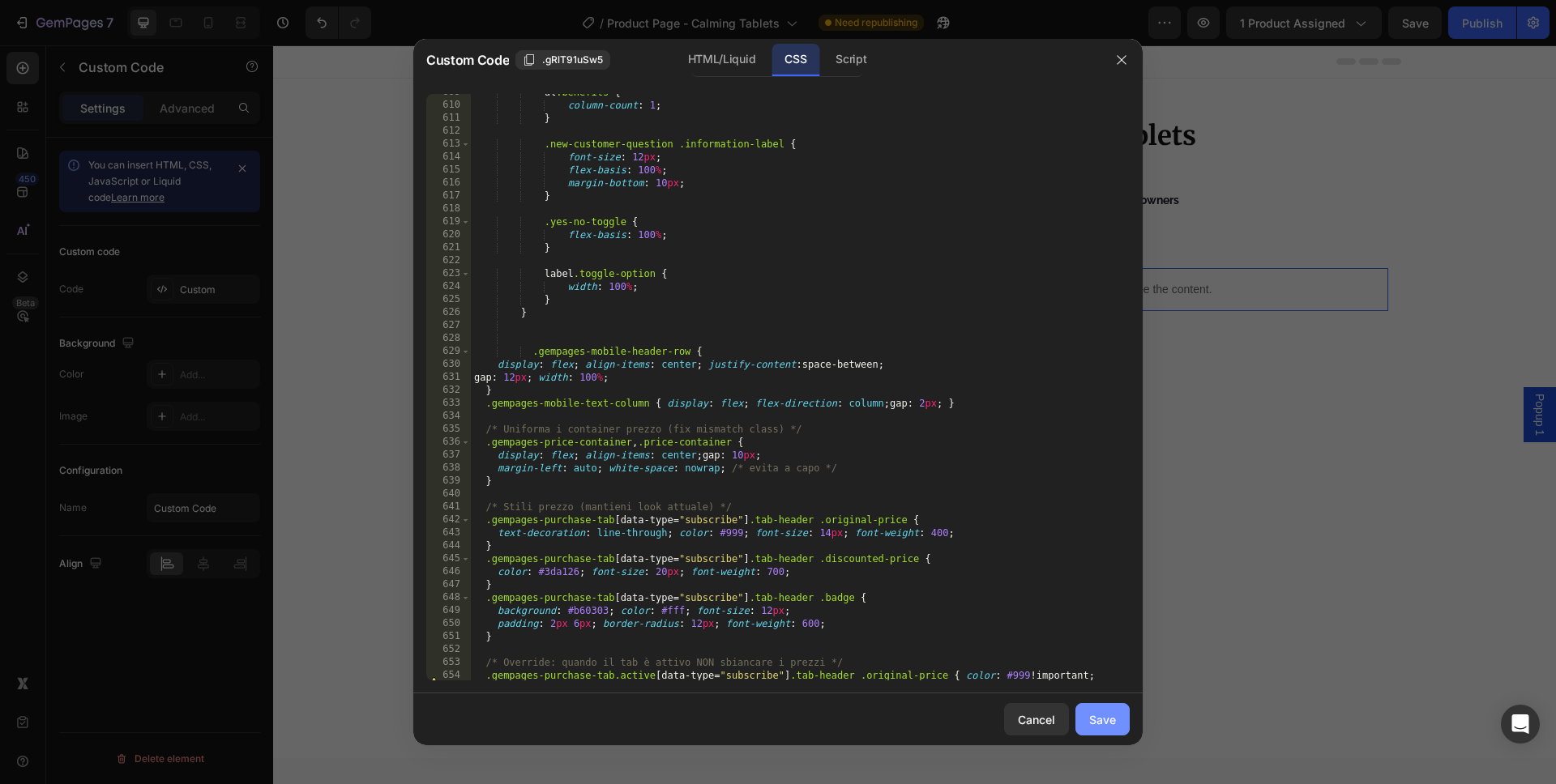
type textarea "}"
click at [1112, 728] on button "Save" at bounding box center [1102, 720] width 54 height 32
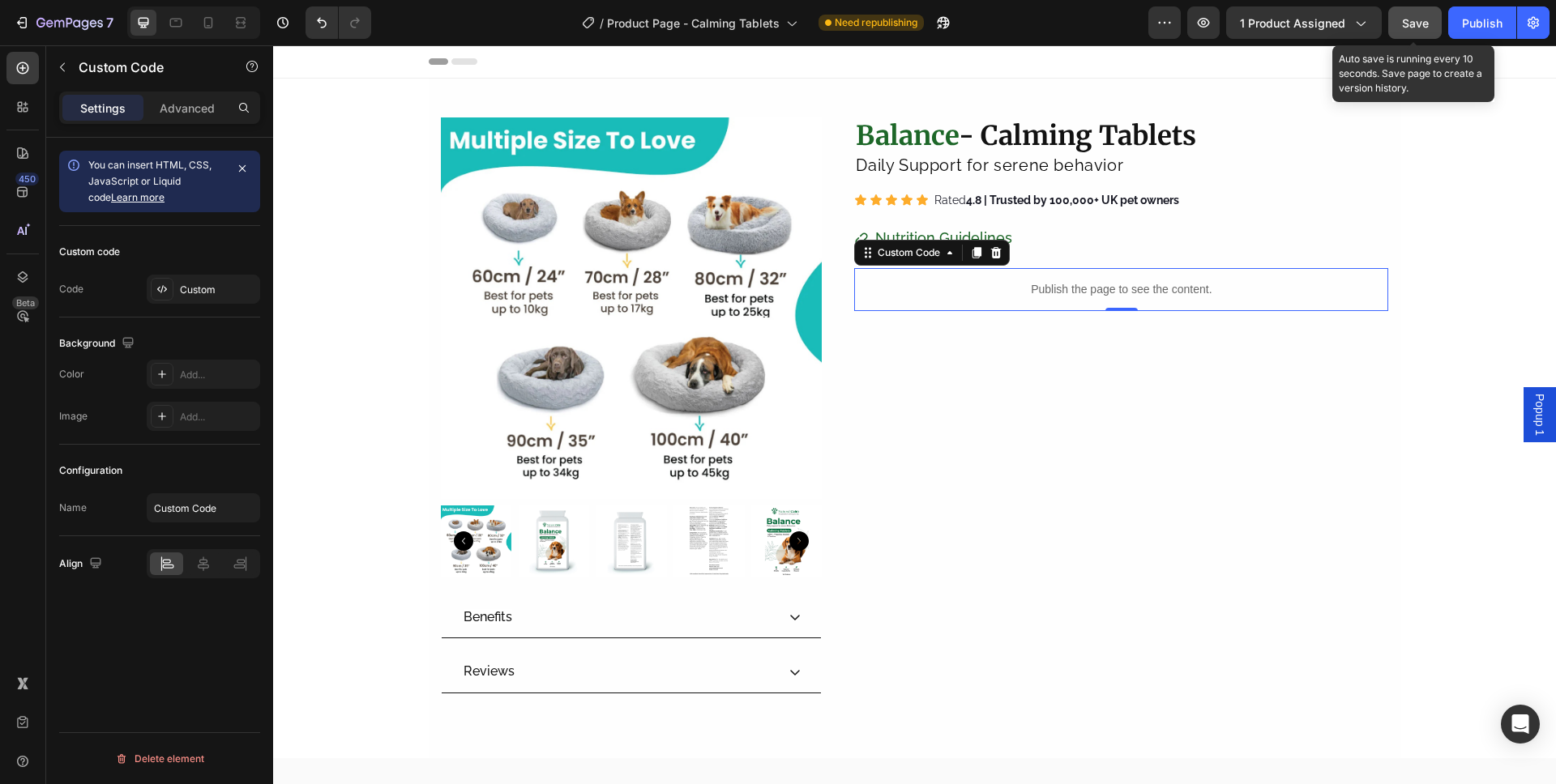
click at [1435, 28] on button "Save" at bounding box center [1415, 23] width 54 height 32
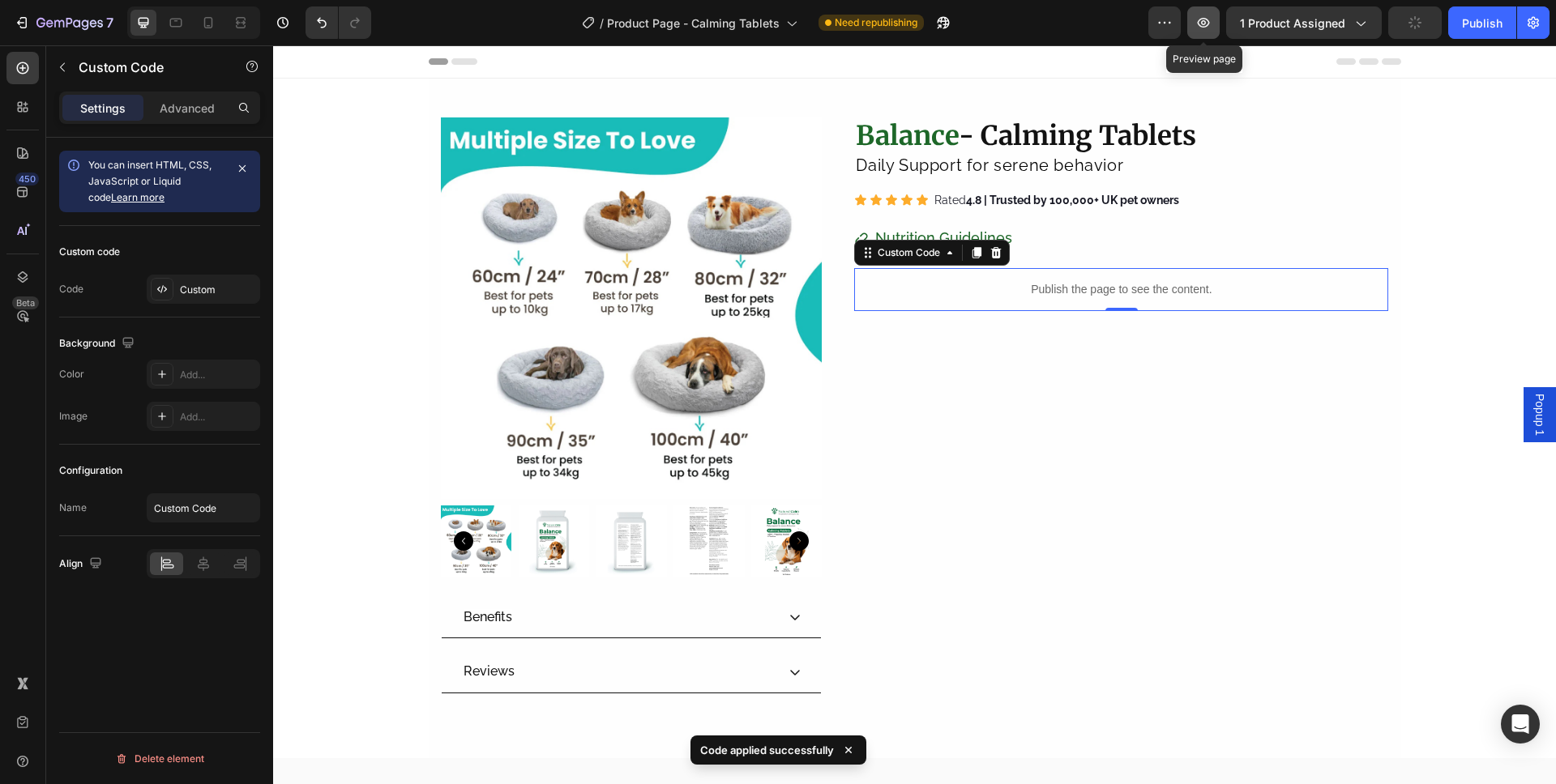
click at [1207, 25] on icon "button" at bounding box center [1203, 23] width 16 height 16
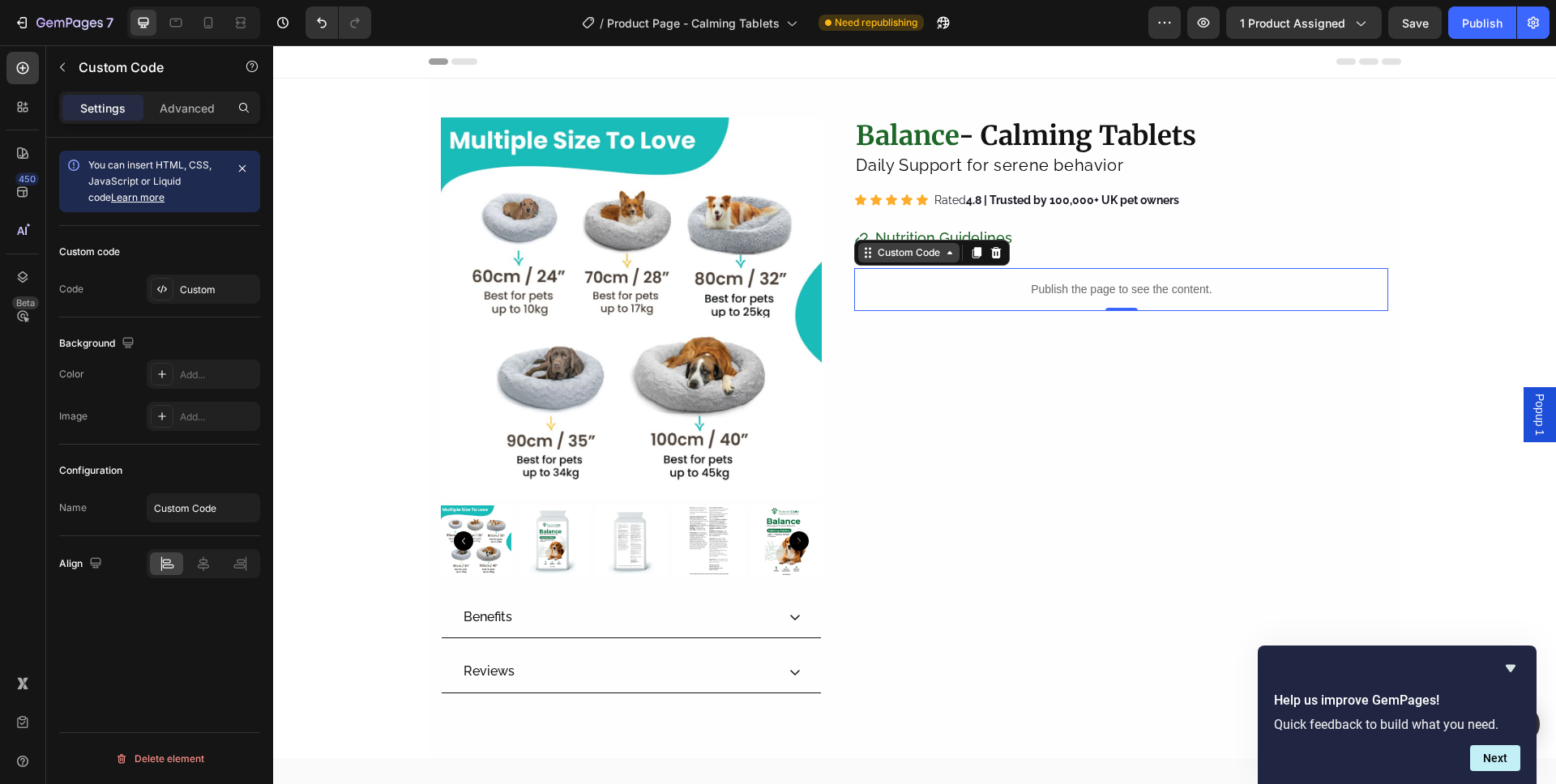
click at [905, 251] on div "Custom Code" at bounding box center [908, 253] width 69 height 15
click at [925, 294] on p "Publish the page to see the content." at bounding box center [1120, 289] width 534 height 17
click at [226, 275] on div "Custom" at bounding box center [203, 289] width 114 height 29
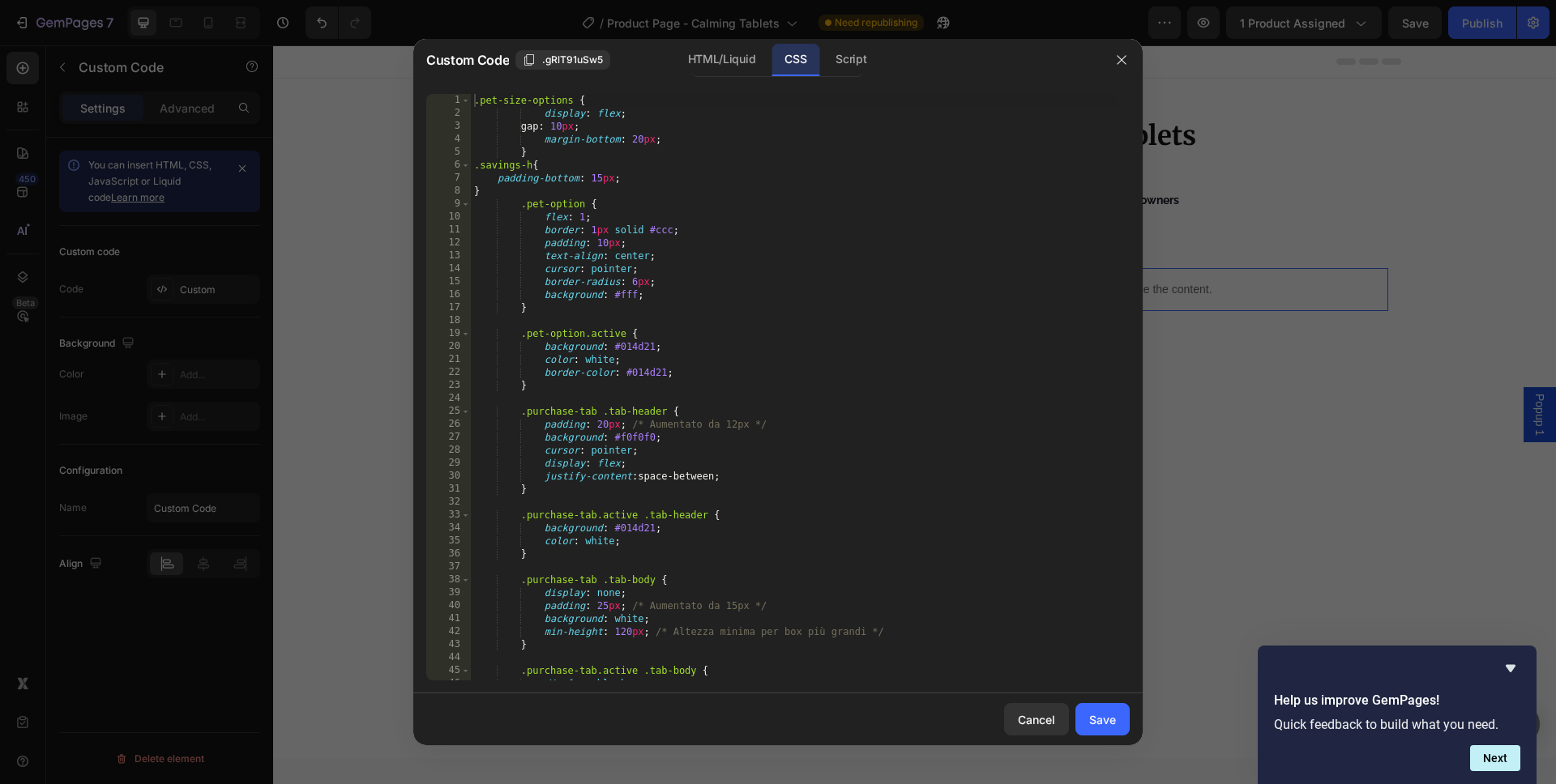
type textarea "}"
click at [714, 383] on div ".pet-size-options { display : flex ; gap : 10 px ; margin-bottom : 20 px ; } .s…" at bounding box center [794, 401] width 647 height 613
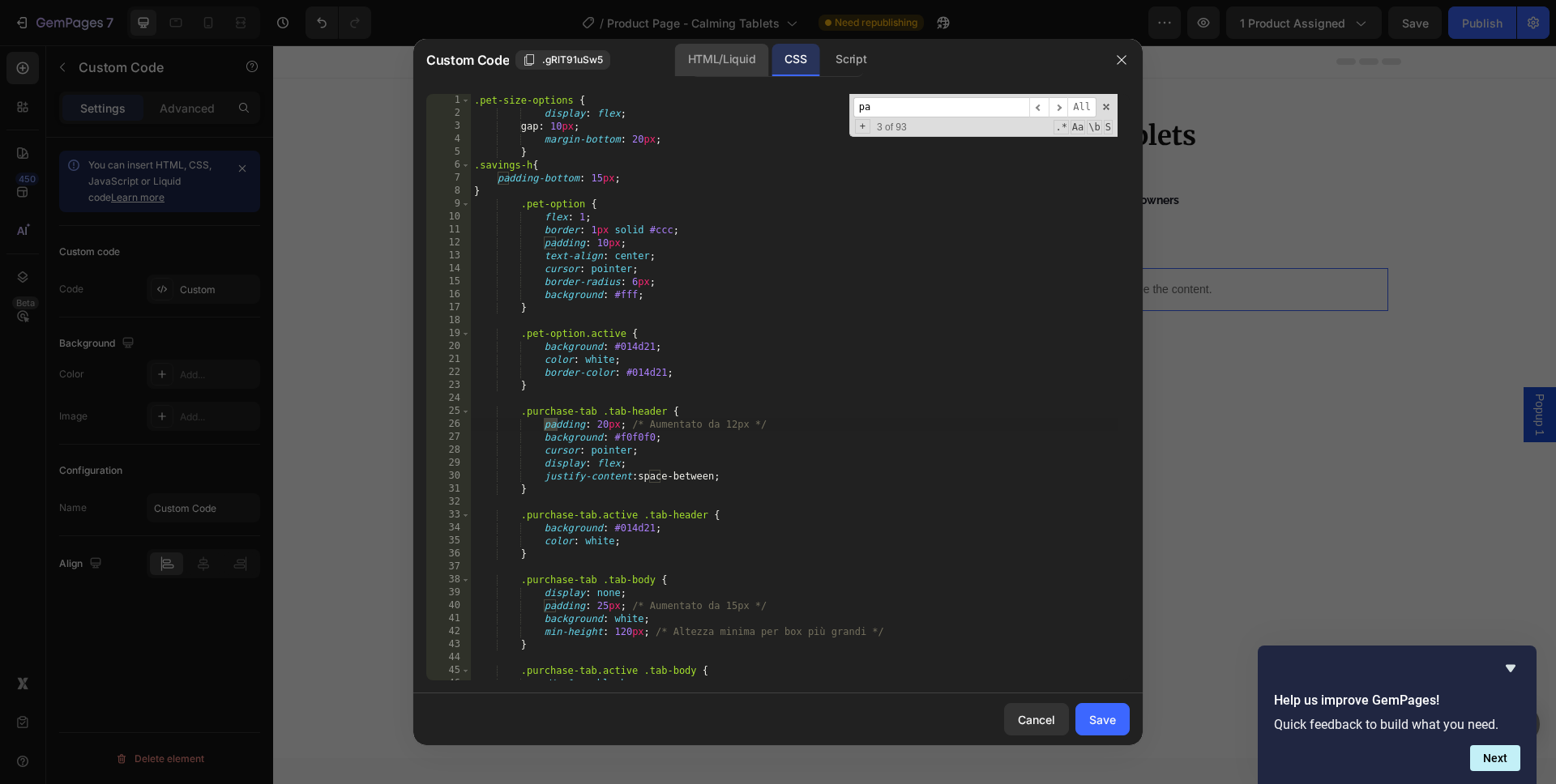
click at [748, 51] on div "HTML/Liquid" at bounding box center [722, 60] width 93 height 32
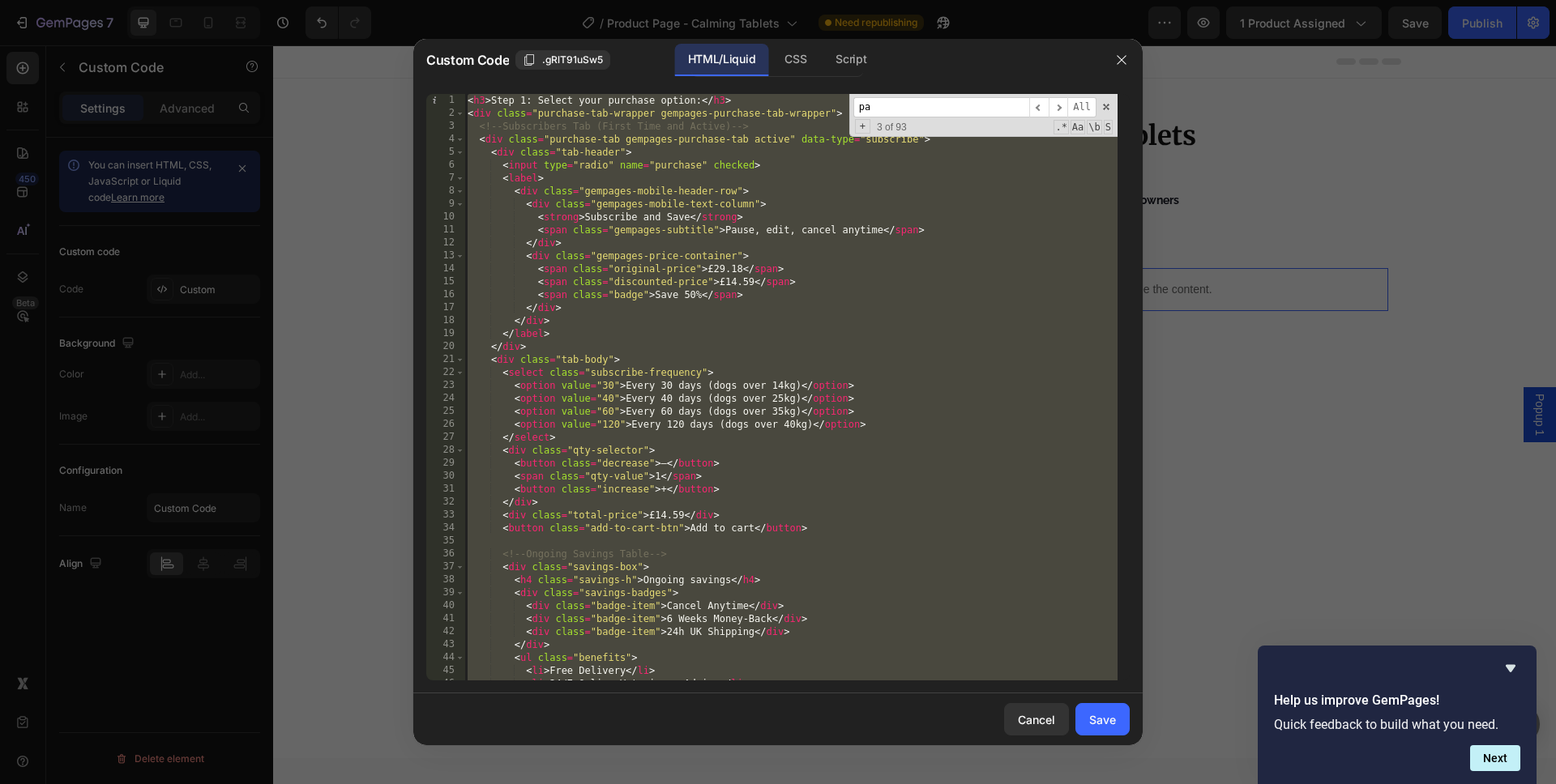
click at [887, 107] on input "pa" at bounding box center [941, 107] width 176 height 20
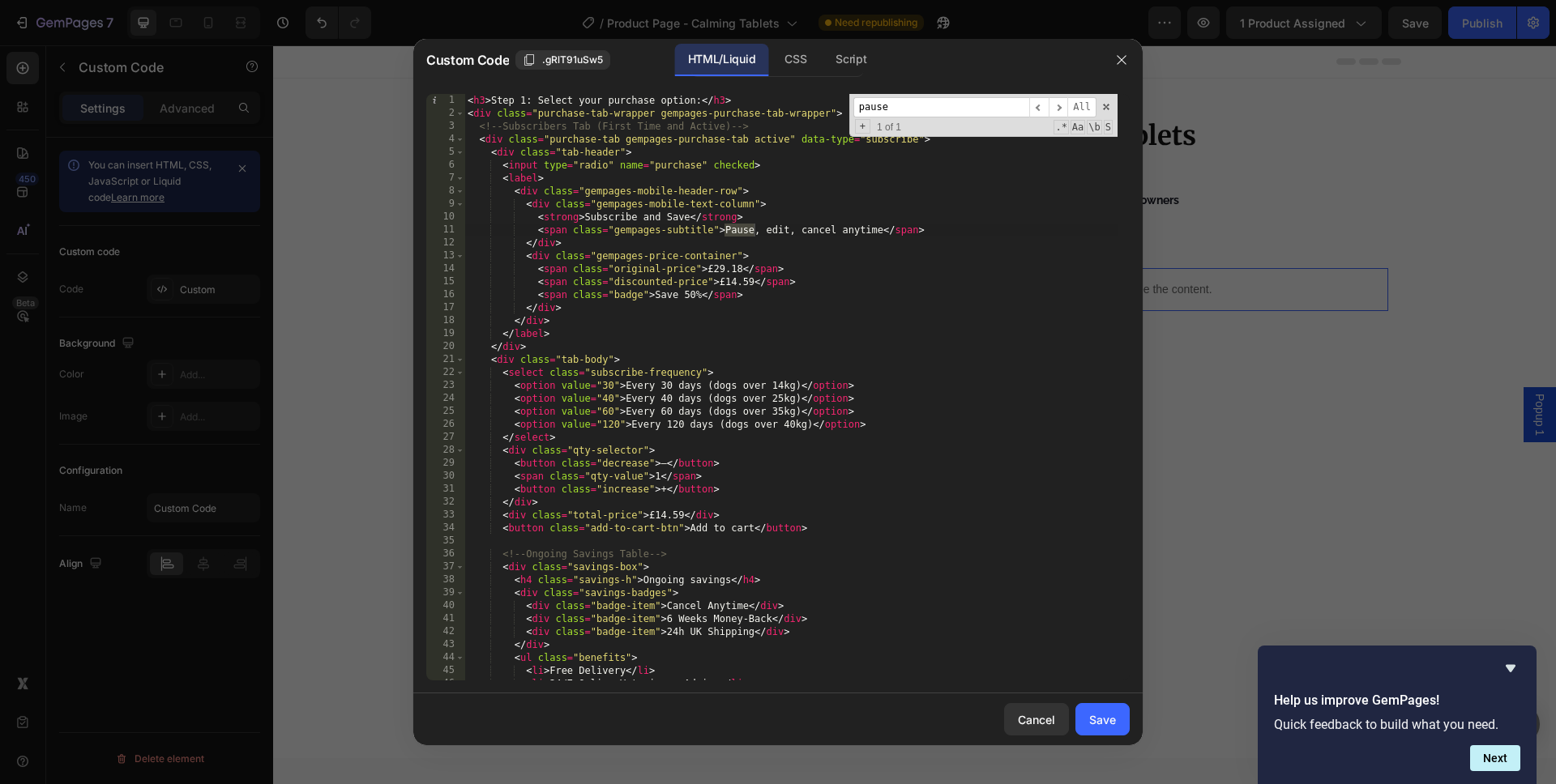
type input "pause"
type textarea "<span class="gempages-subtitle">Pause, edit, cancel anytime</span>"
drag, startPoint x: 947, startPoint y: 230, endPoint x: 432, endPoint y: 224, distance: 515.0
click at [432, 224] on div "<span class="gempages-subtitle">Pause, edit, cancel anytime</span> 1 2 3 4 5 6 …" at bounding box center [778, 388] width 704 height 587
type textarea "<strong>Subscribe and Save</strong>"
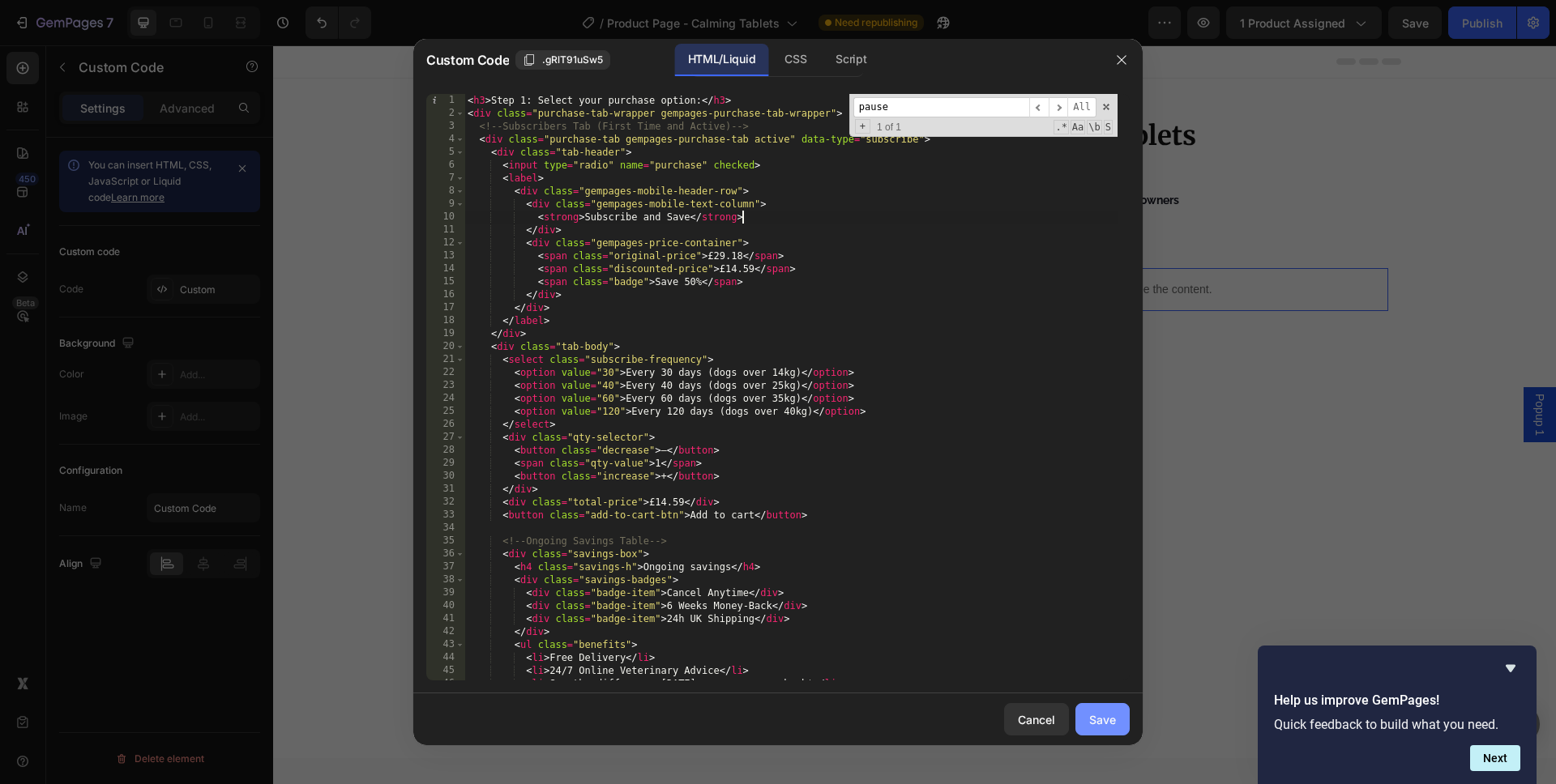
click at [1094, 718] on div "Save" at bounding box center [1102, 720] width 27 height 17
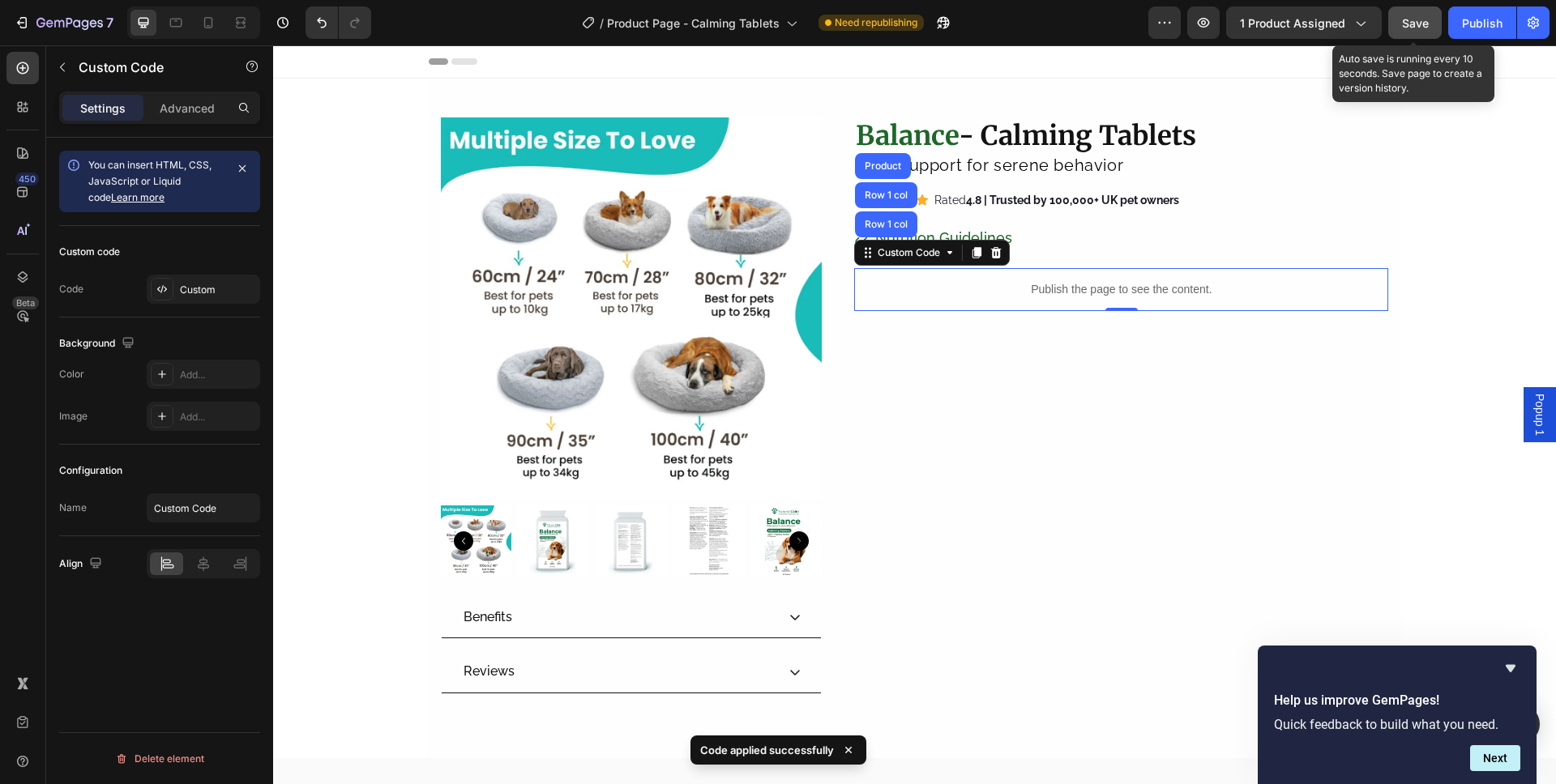
click at [1421, 11] on button "Save" at bounding box center [1415, 23] width 54 height 32
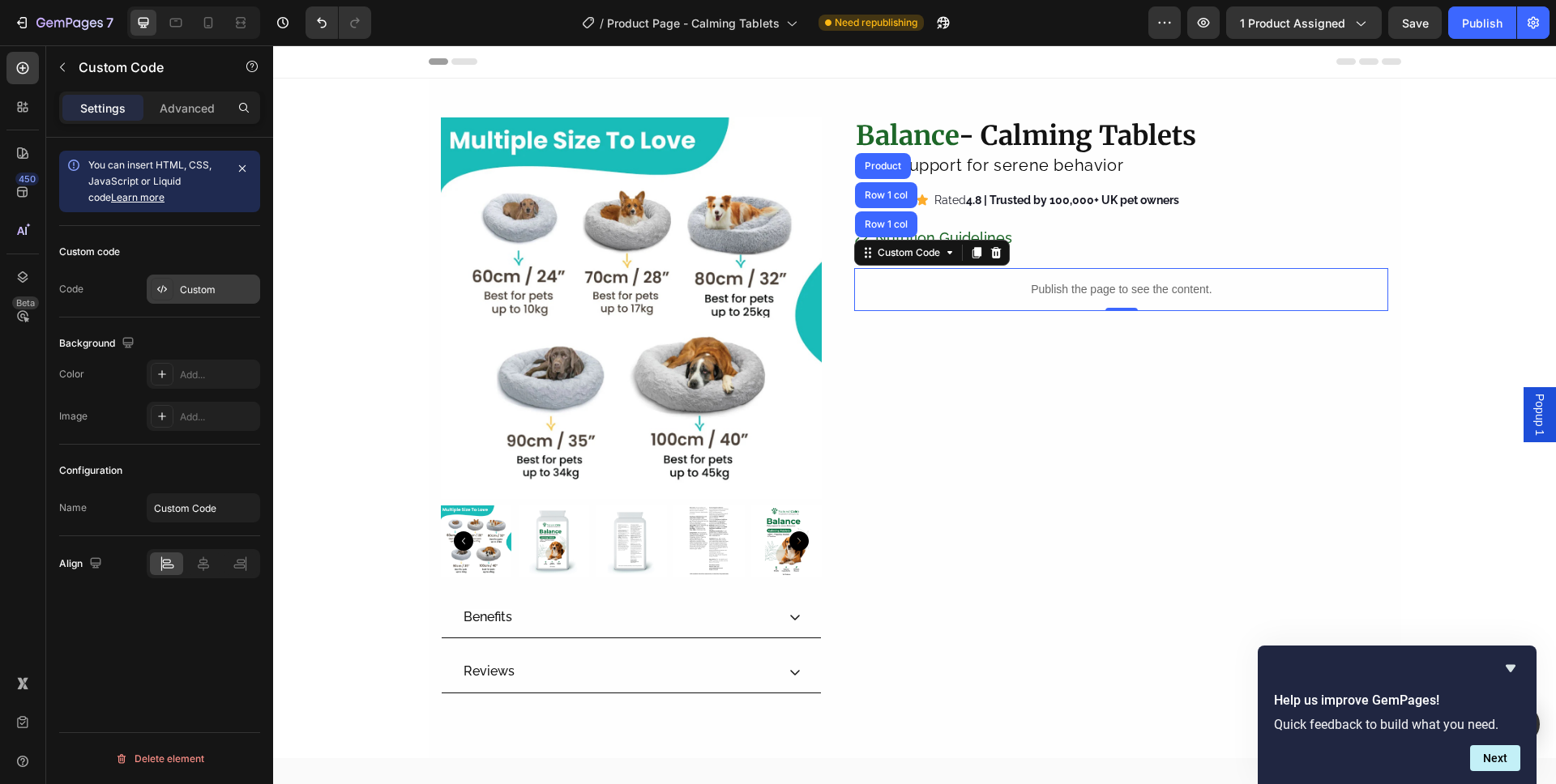
click at [193, 289] on div "Custom" at bounding box center [218, 290] width 76 height 15
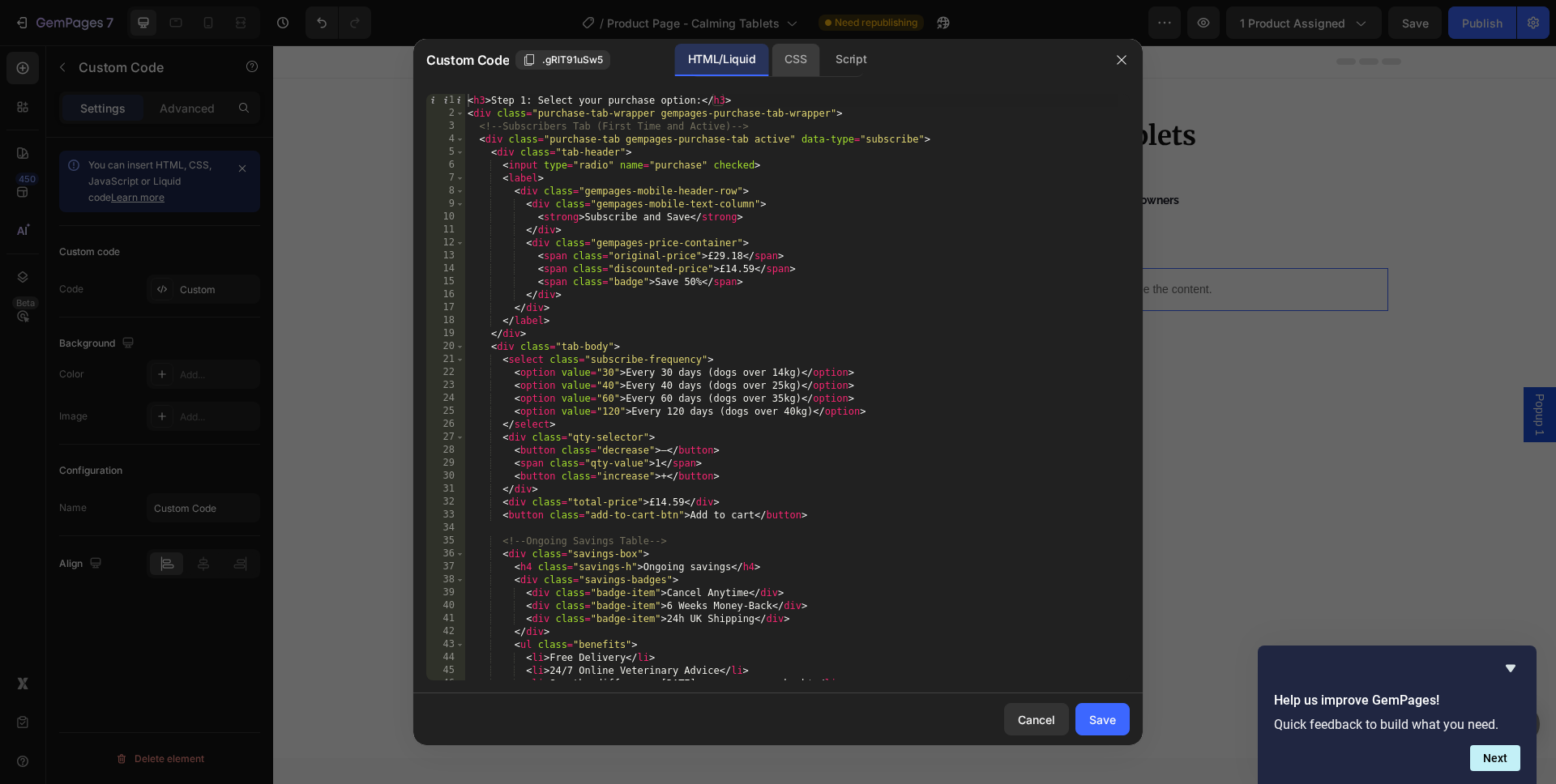
click at [783, 59] on div "CSS" at bounding box center [795, 60] width 48 height 32
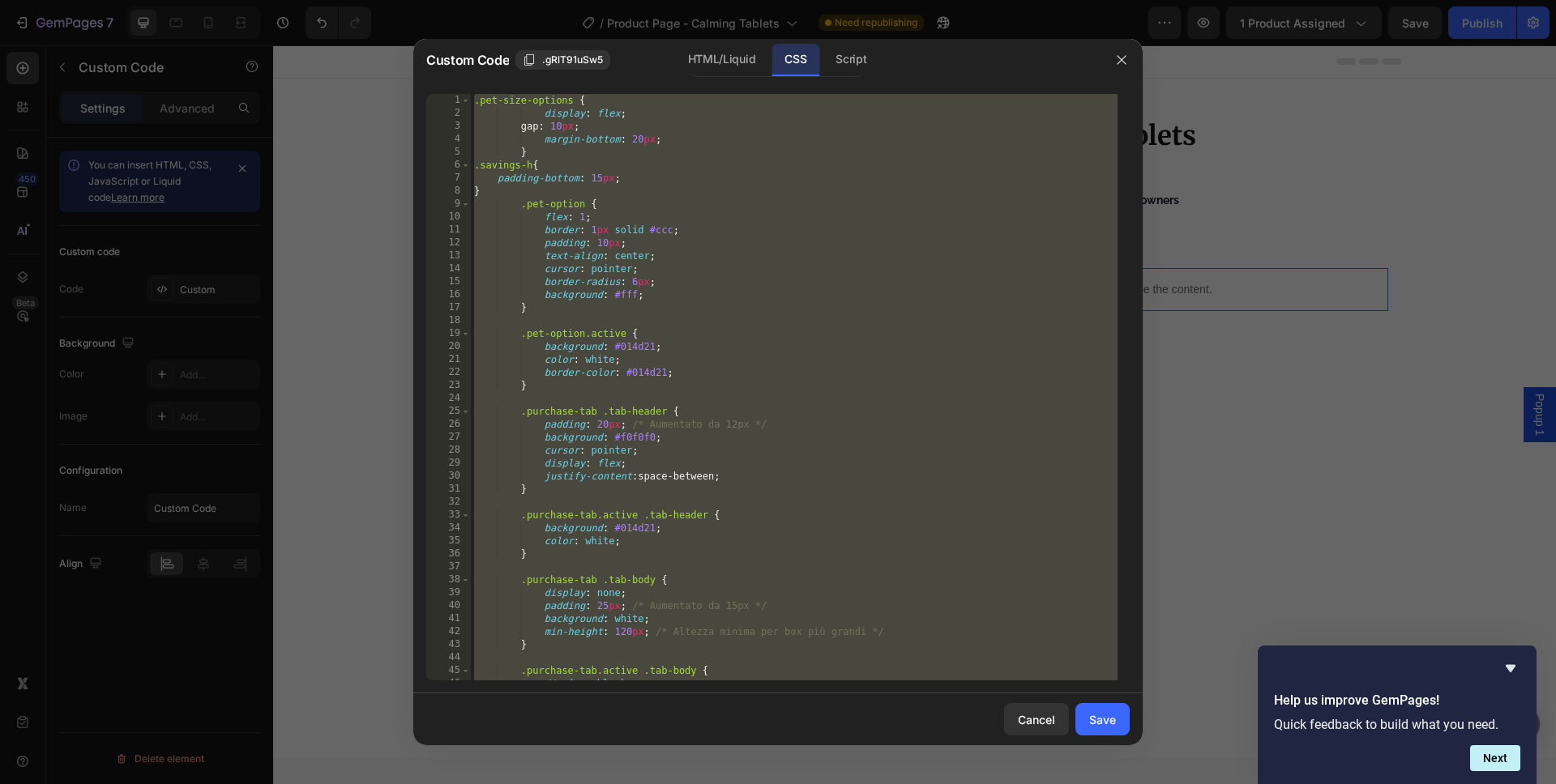
click at [797, 255] on div ".pet-size-options { display : flex ; gap : 10 px ; margin-bottom : 20 px ; } .s…" at bounding box center [794, 401] width 647 height 613
type textarea "text-align: center;"
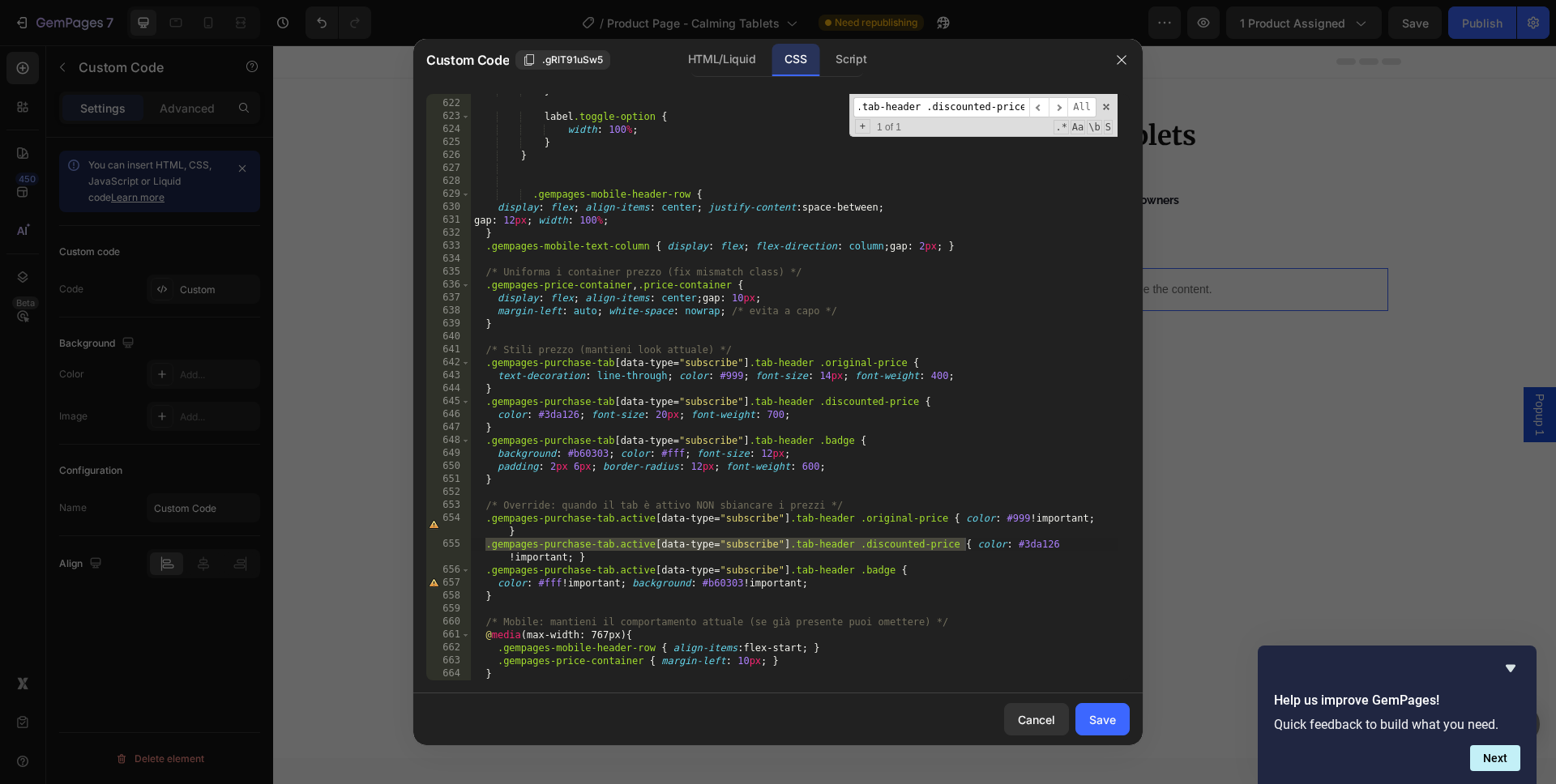
scroll to position [8059, 0]
type input ".gempages-purchase-tab.active[data-type="subscribe"] .tab-header .discounted-pr…"
type textarea ".gempages-purchase-tab.active[data-type="subscribe"] .tab-header .discounted-pr…"
drag, startPoint x: 634, startPoint y: 560, endPoint x: 456, endPoint y: 544, distance: 178.7
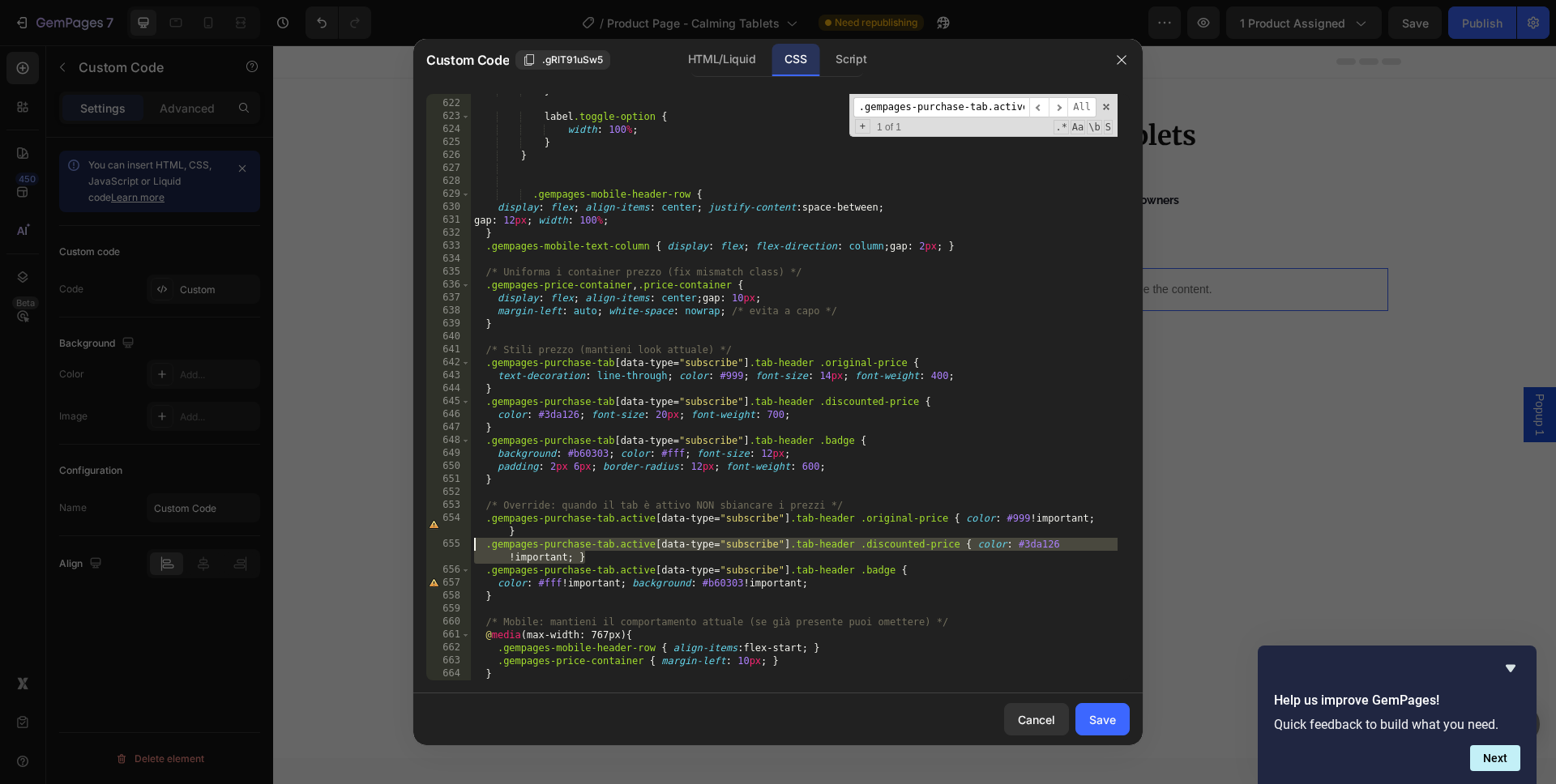
click at [456, 544] on div ".gempages-purchase-tab.active[data-type="subscribe"] .tab-header .discounted-pr…" at bounding box center [778, 388] width 704 height 587
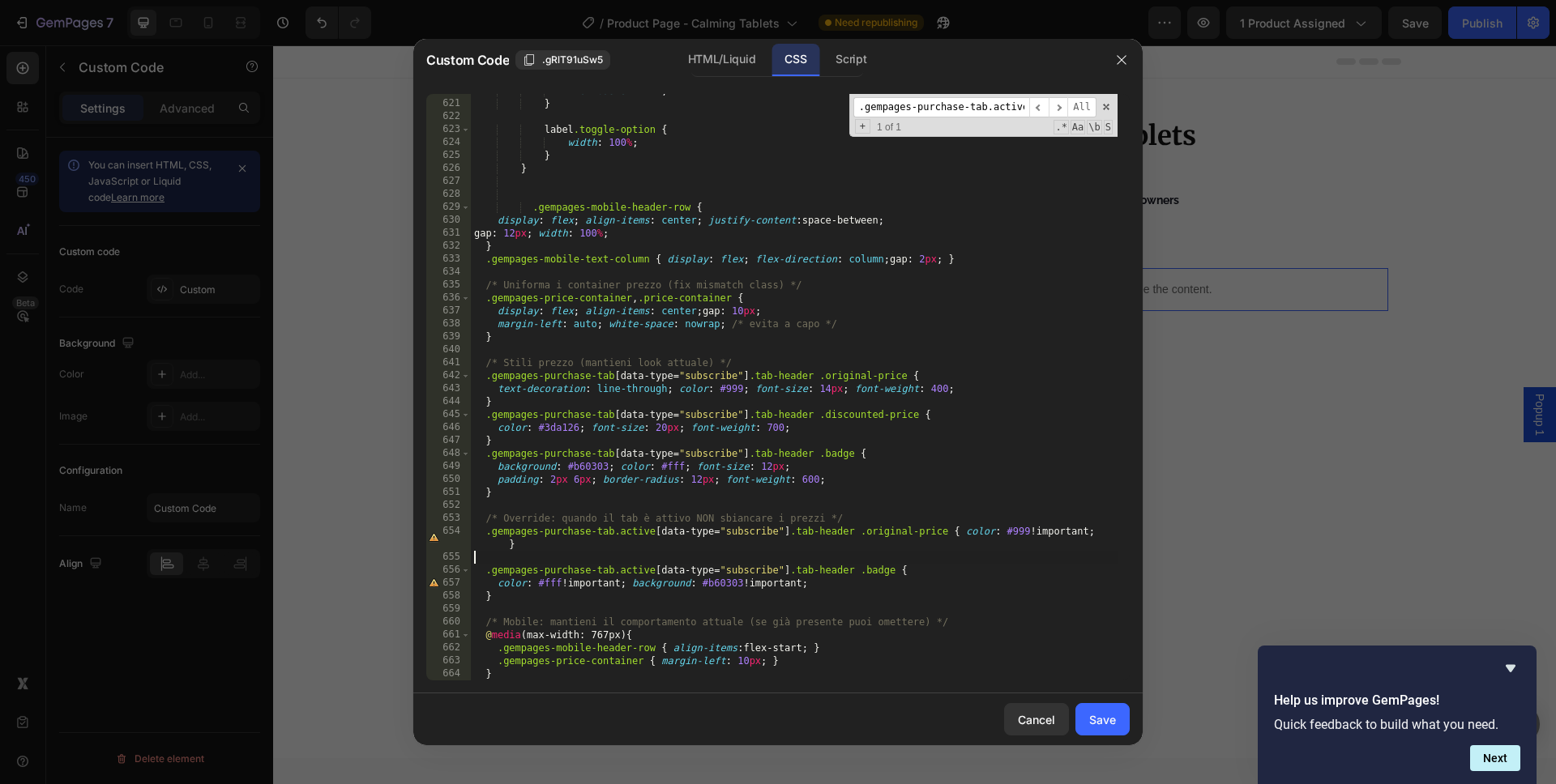
type textarea ".gempages-purchase-tab.active[data-type="subscribe"] .tab-header .original-pric…"
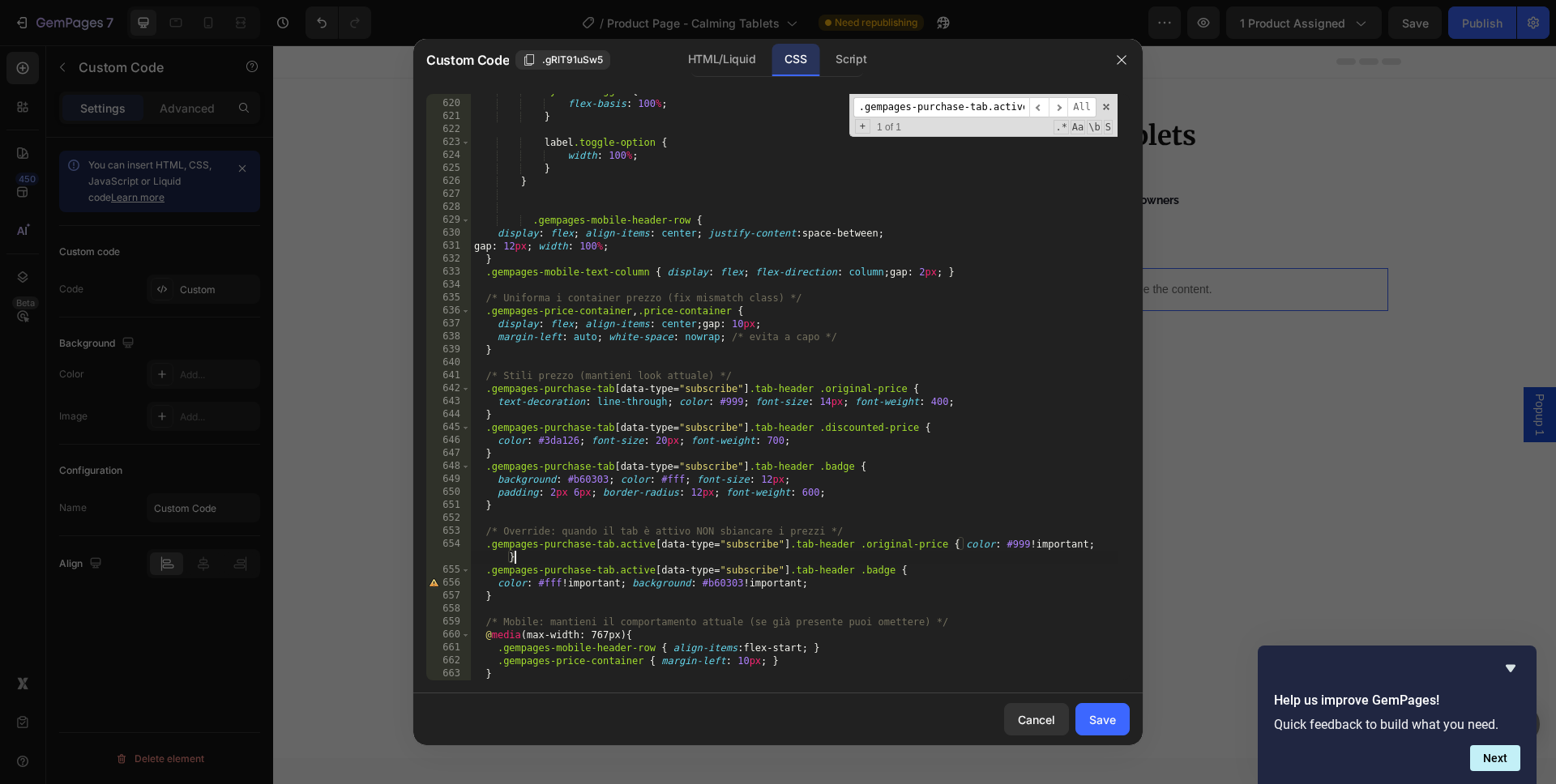
scroll to position [8033, 0]
click at [929, 111] on input ".gempages-purchase-tab.active[data-type="subscribe"] .tab-header .discounted-pr…" at bounding box center [941, 107] width 176 height 20
click at [903, 539] on div ".yes-no-toggle { flex-basis : 100 % ; } label .toggle-option { width : 100 % ; …" at bounding box center [794, 391] width 647 height 613
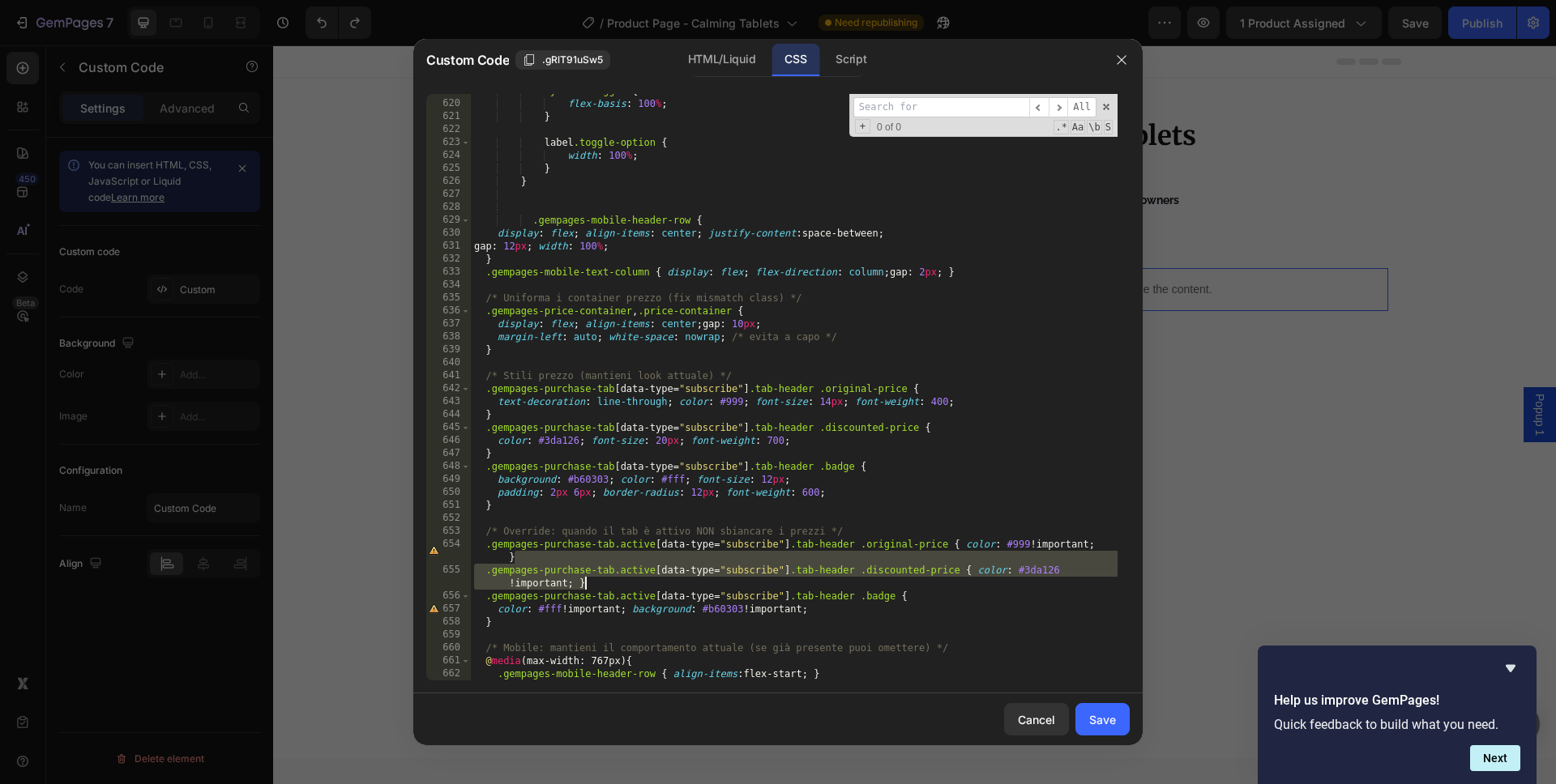
click at [916, 585] on div ".yes-no-toggle { flex-basis : 100 % ; } label .toggle-option { width : 100 % ; …" at bounding box center [794, 391] width 647 height 613
type textarea ".gempages-purchase-tab.active[data-type="subscribe"] .tab-header .discounted-pr…"
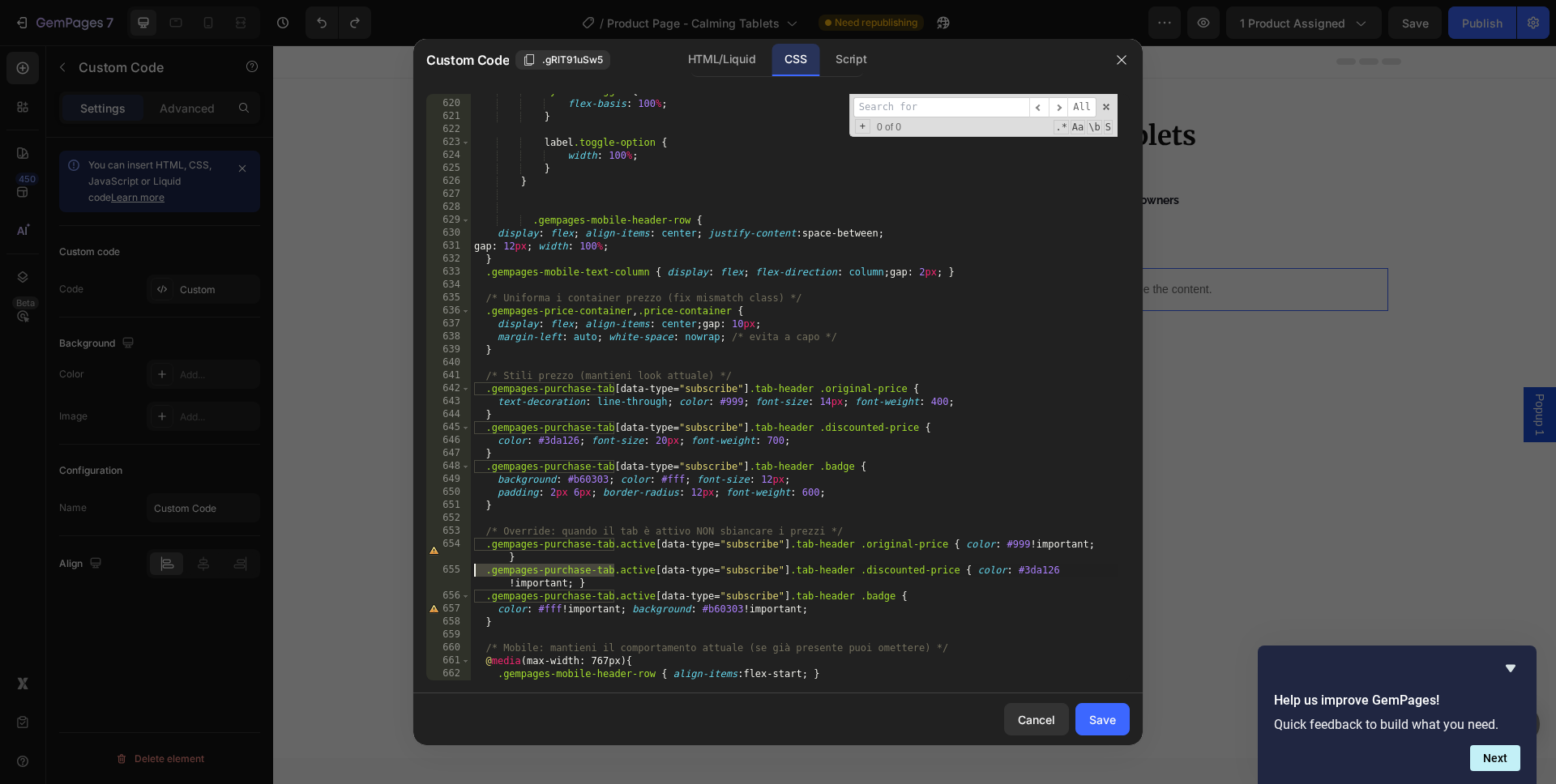
drag, startPoint x: 587, startPoint y: 578, endPoint x: 447, endPoint y: 571, distance: 140.2
click at [447, 571] on div ".gempages-purchase-tab.active[data-type="subscribe"] .tab-header .discounted-pr…" at bounding box center [778, 388] width 704 height 587
click at [944, 100] on input at bounding box center [941, 107] width 176 height 20
paste input ".gempages-purchase-tab.active[data-type="subscribe"] .tab-header .discounted-pr…"
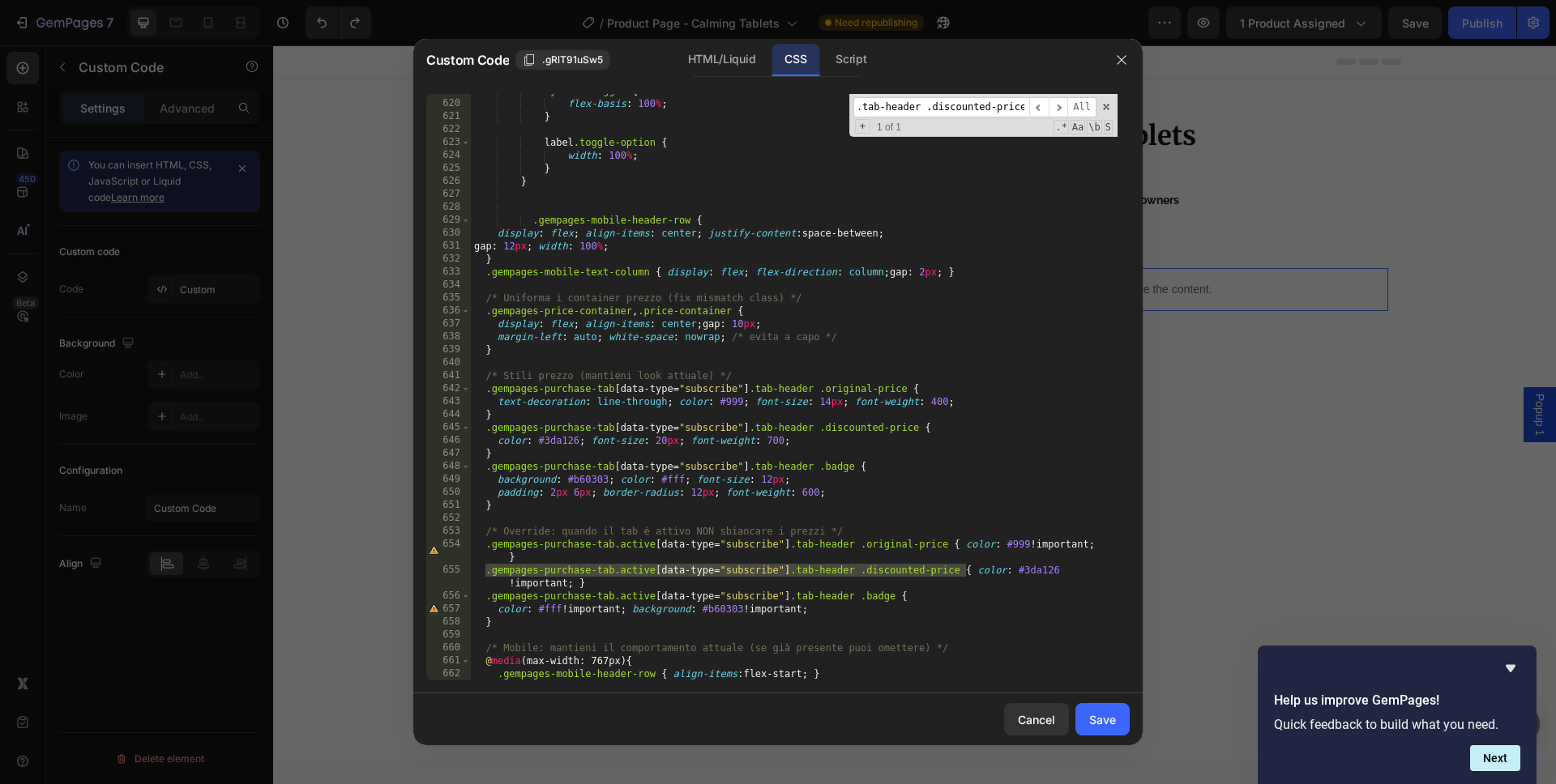
type input ".gempages-purchase-tab.active[data-type="subscribe"] .tab-header .discounted-pr…"
drag, startPoint x: 628, startPoint y: 583, endPoint x: 475, endPoint y: 574, distance: 153.3
click at [475, 574] on div ".yes-no-toggle { flex-basis : 100 % ; } label .toggle-option { width : 100 % ; …" at bounding box center [794, 391] width 647 height 613
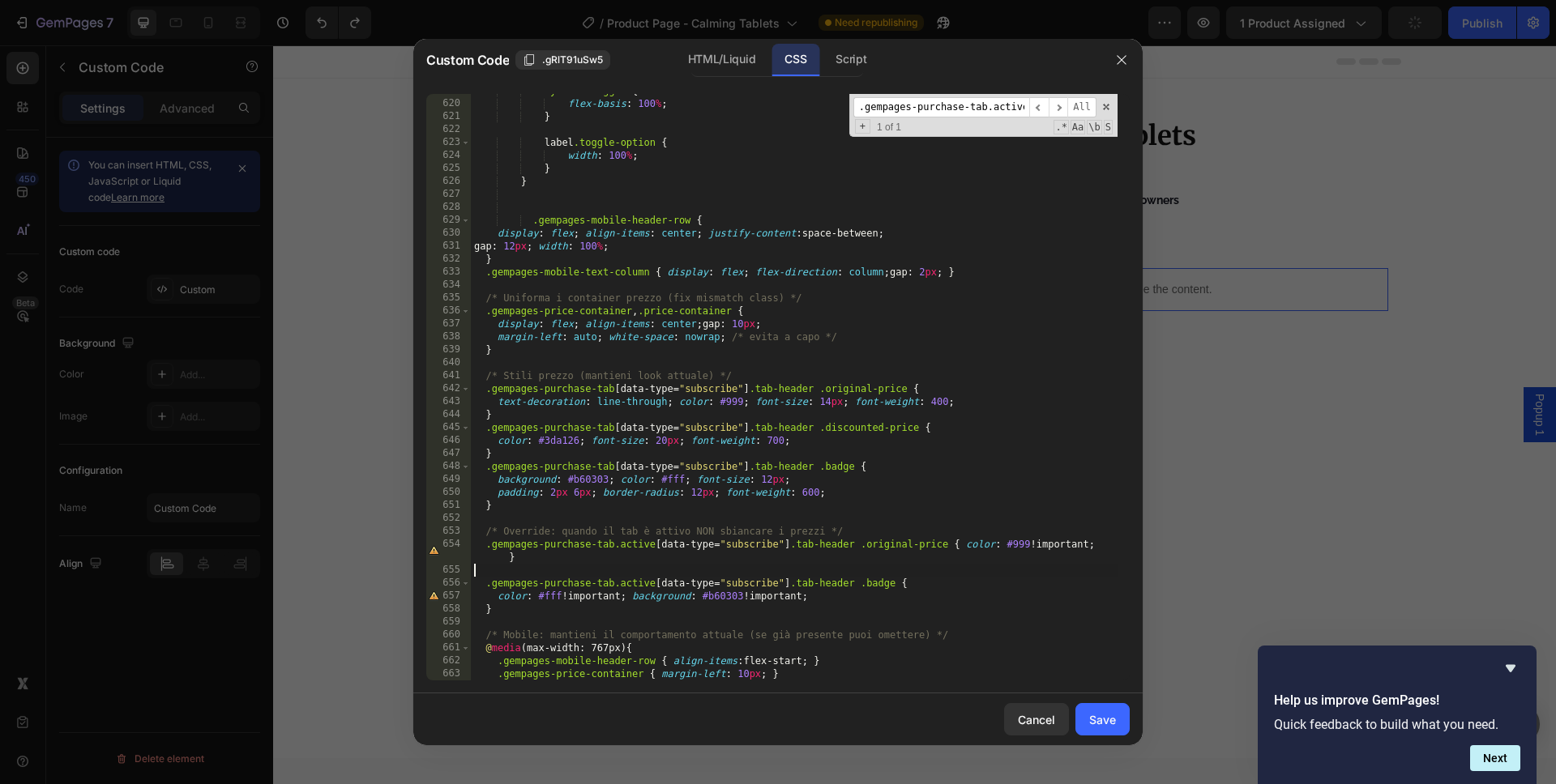
type textarea ".gempages-purchase-tab.active[data-type="subscribe"] .tab-header .original-pric…"
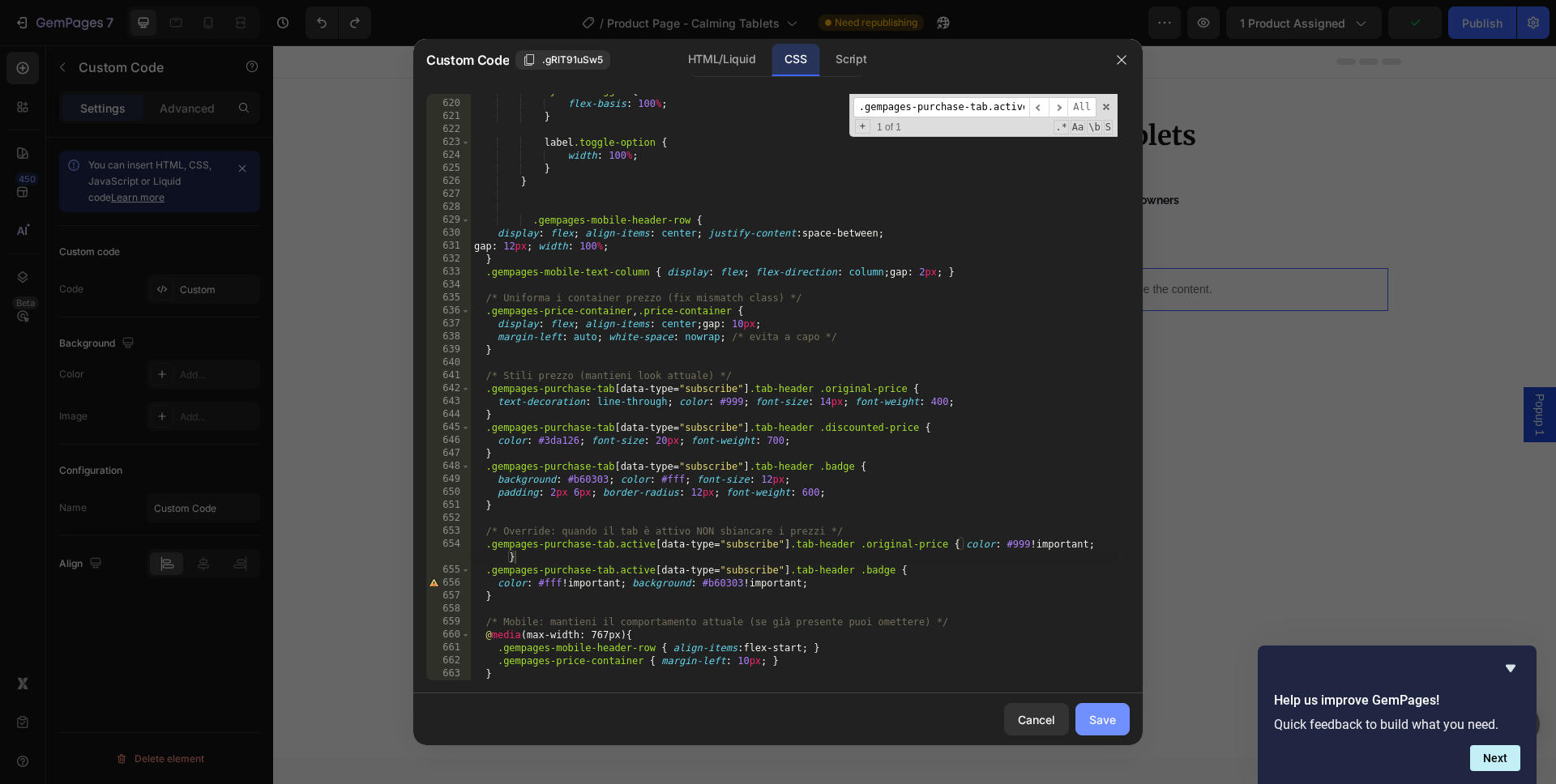
drag, startPoint x: 1104, startPoint y: 728, endPoint x: 1116, endPoint y: 719, distance: 15.0
click at [1104, 728] on button "Save" at bounding box center [1102, 720] width 54 height 32
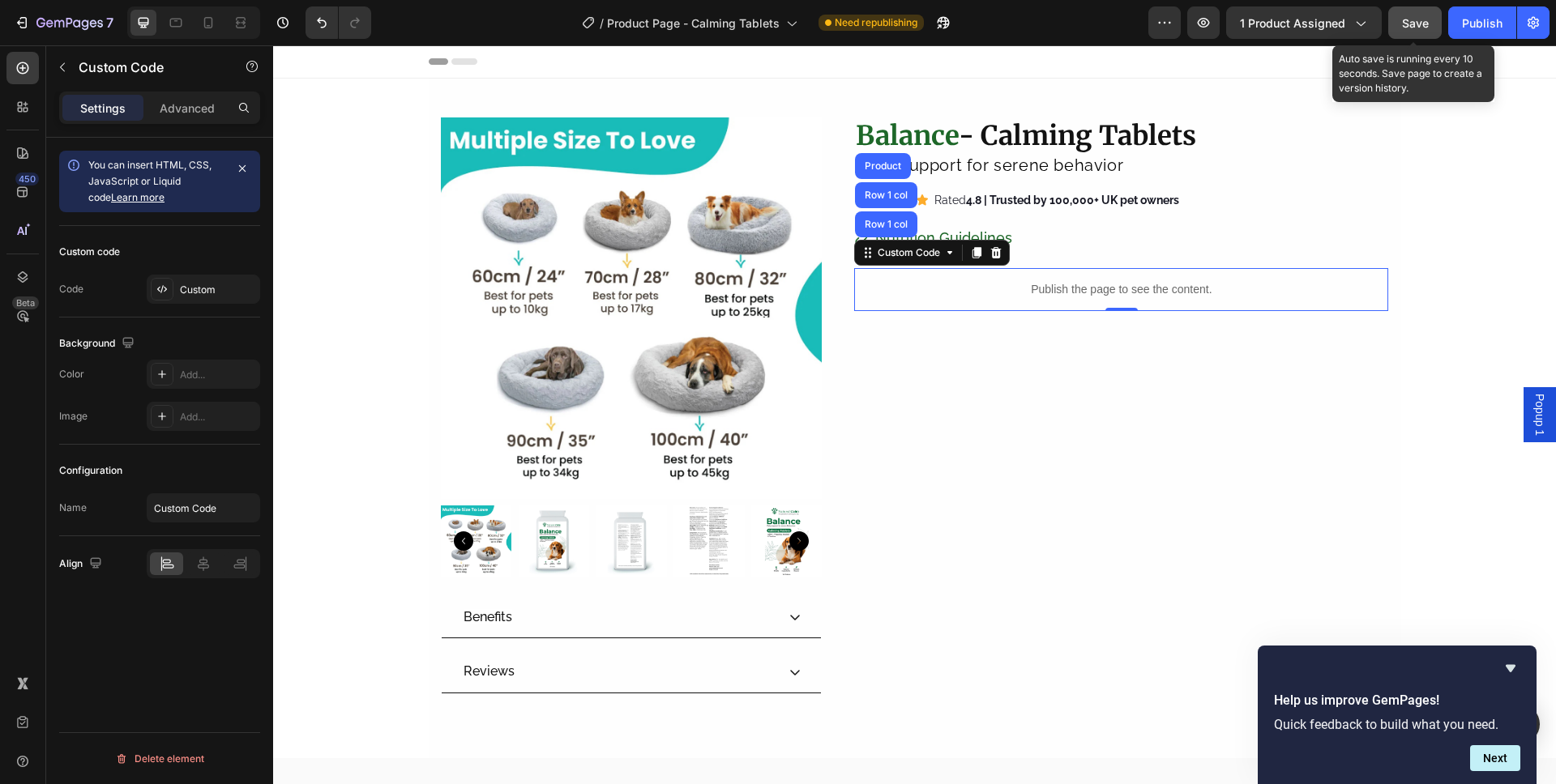
click at [1424, 32] on button "Save" at bounding box center [1415, 23] width 54 height 32
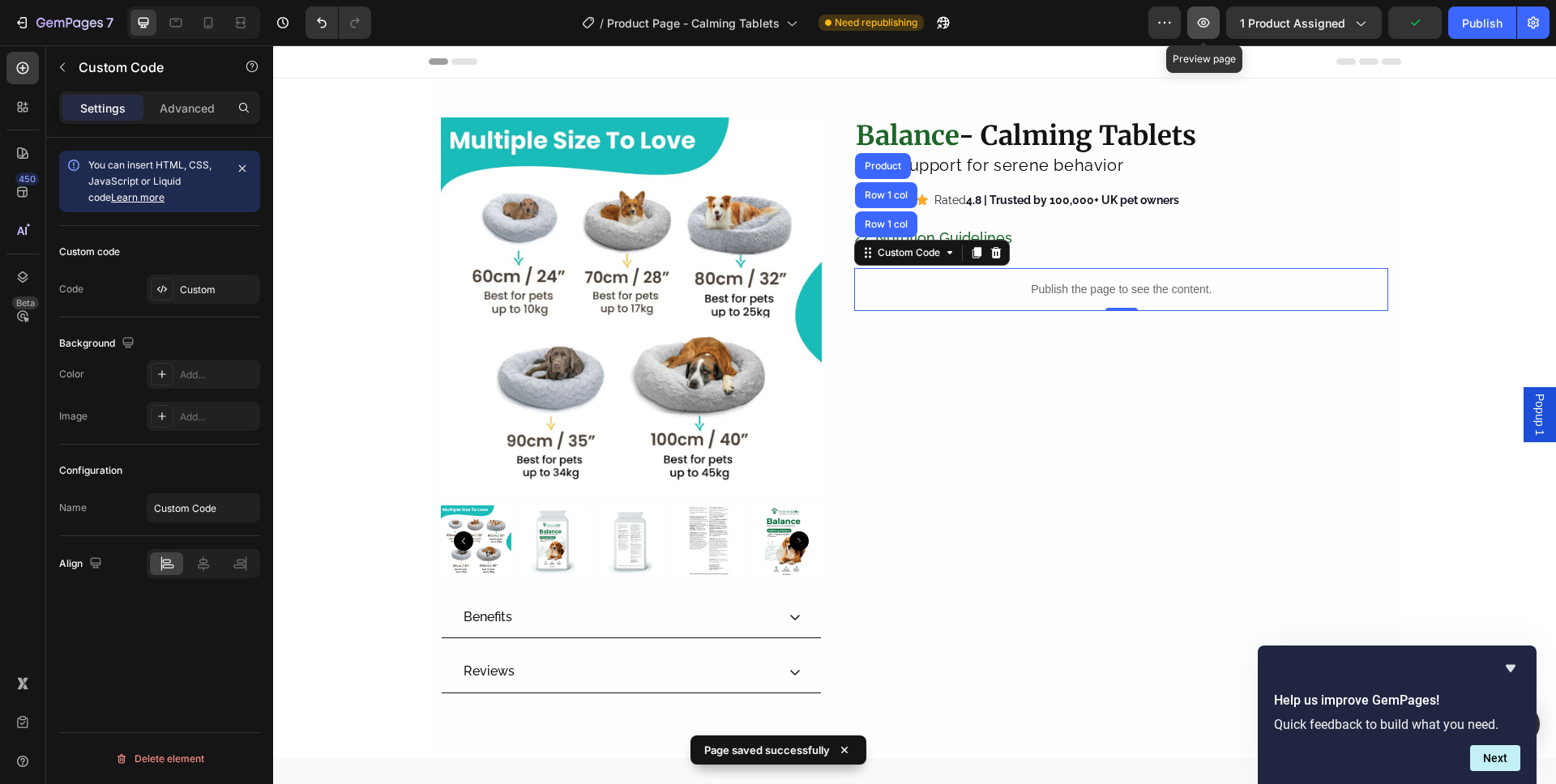
click at [1216, 9] on button "button" at bounding box center [1203, 23] width 33 height 32
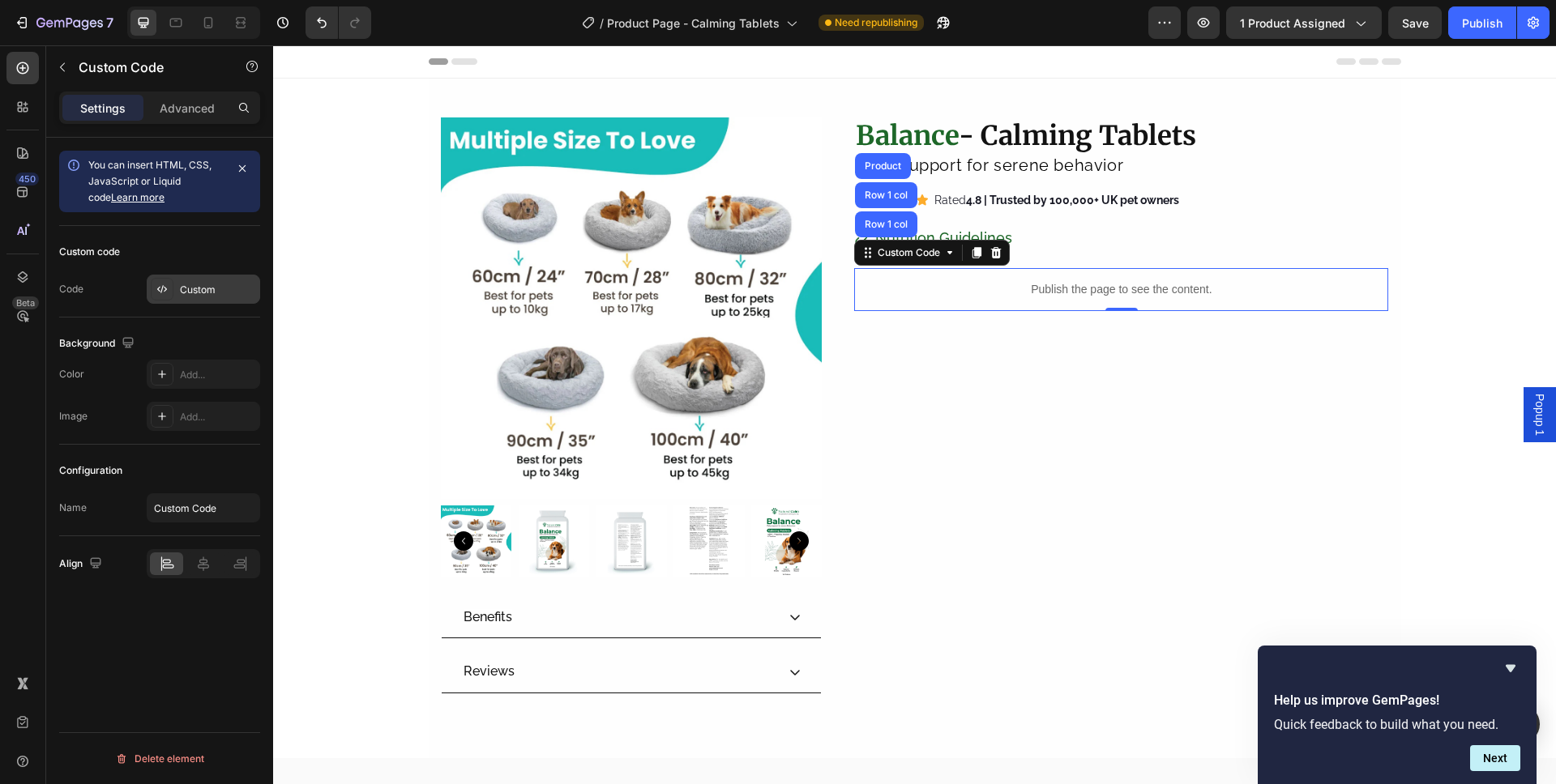
click at [178, 284] on div "Custom" at bounding box center [203, 289] width 114 height 29
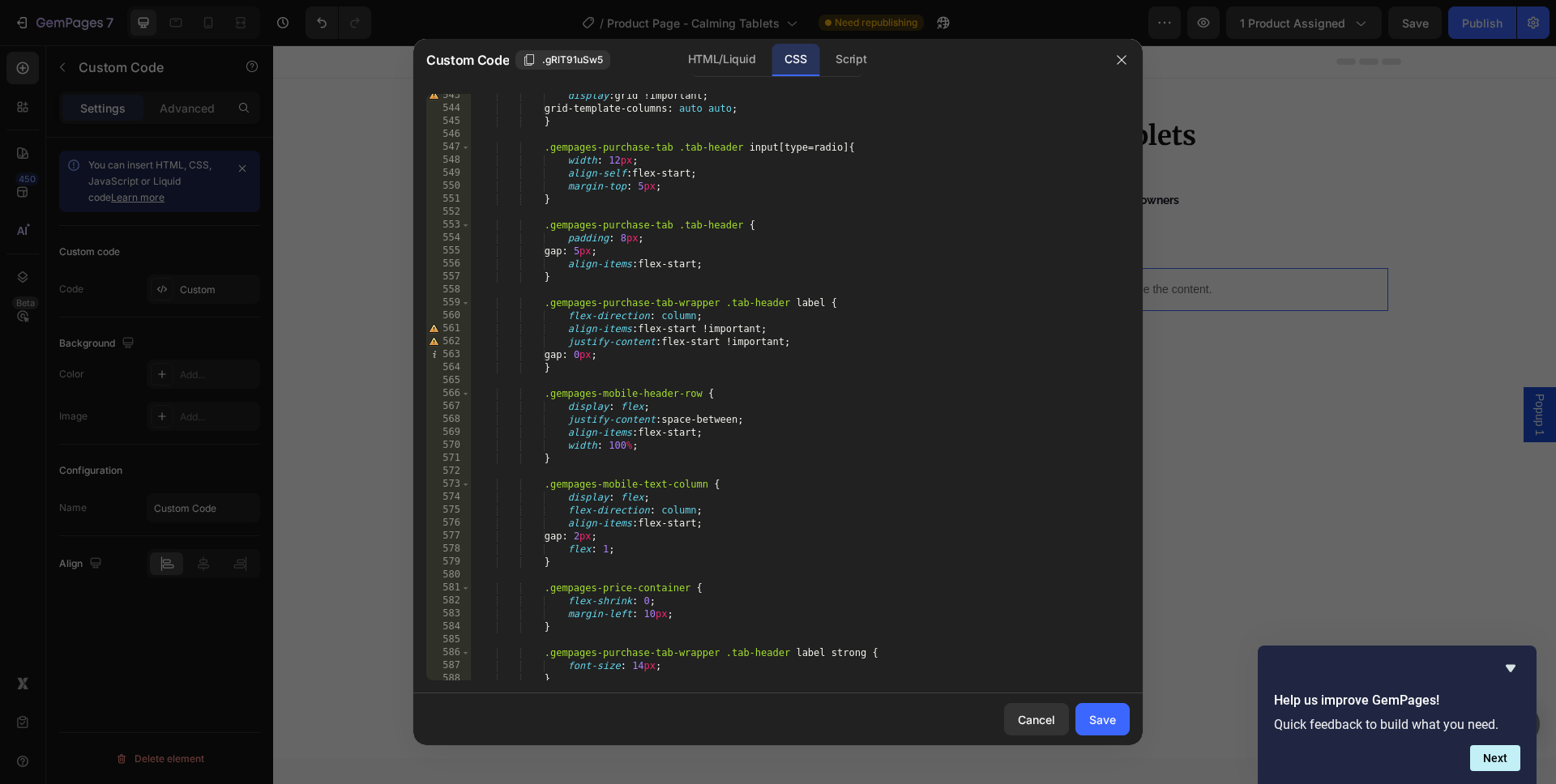
scroll to position [8033, 0]
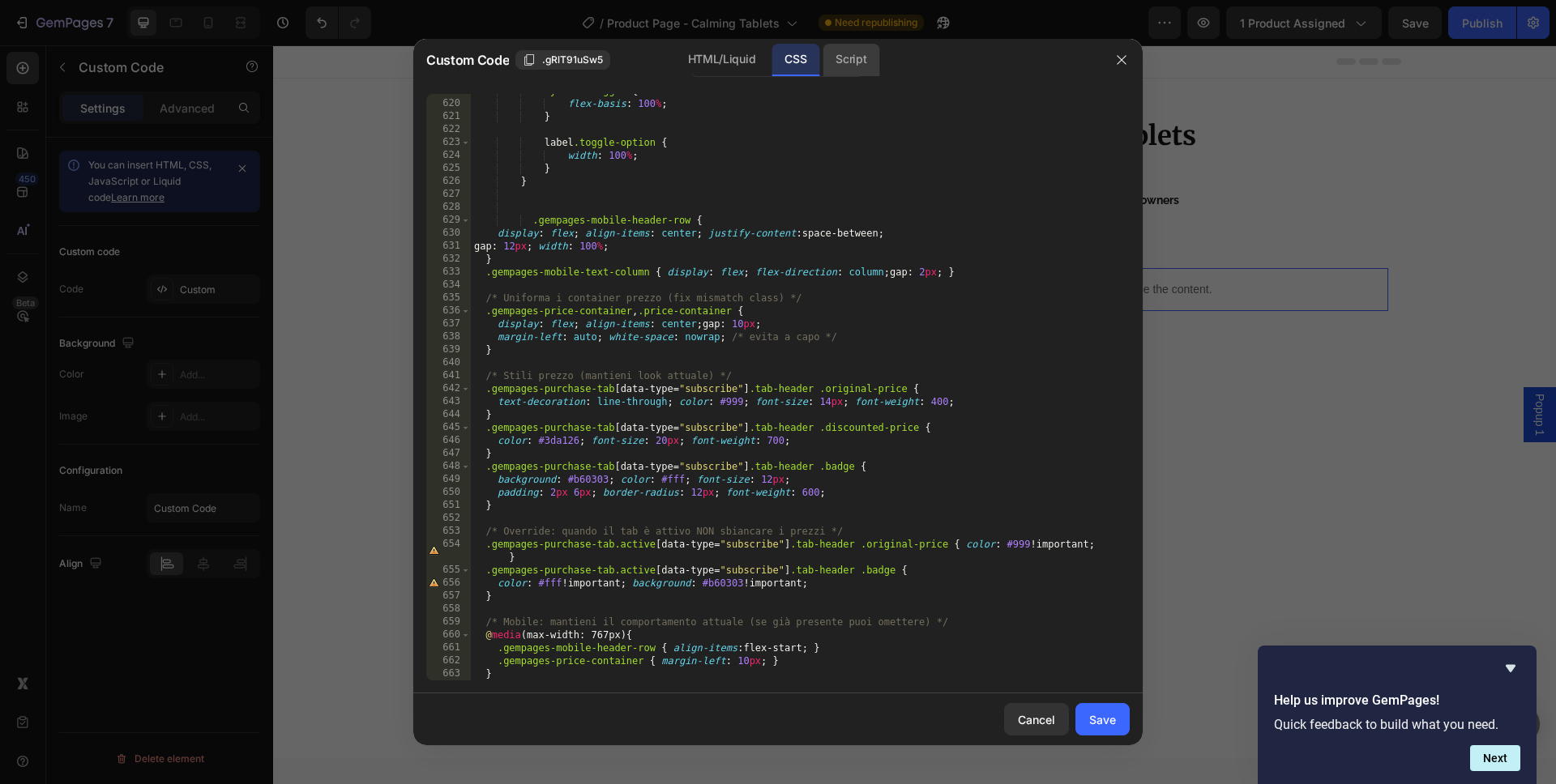
click at [852, 59] on div "Script" at bounding box center [851, 60] width 57 height 32
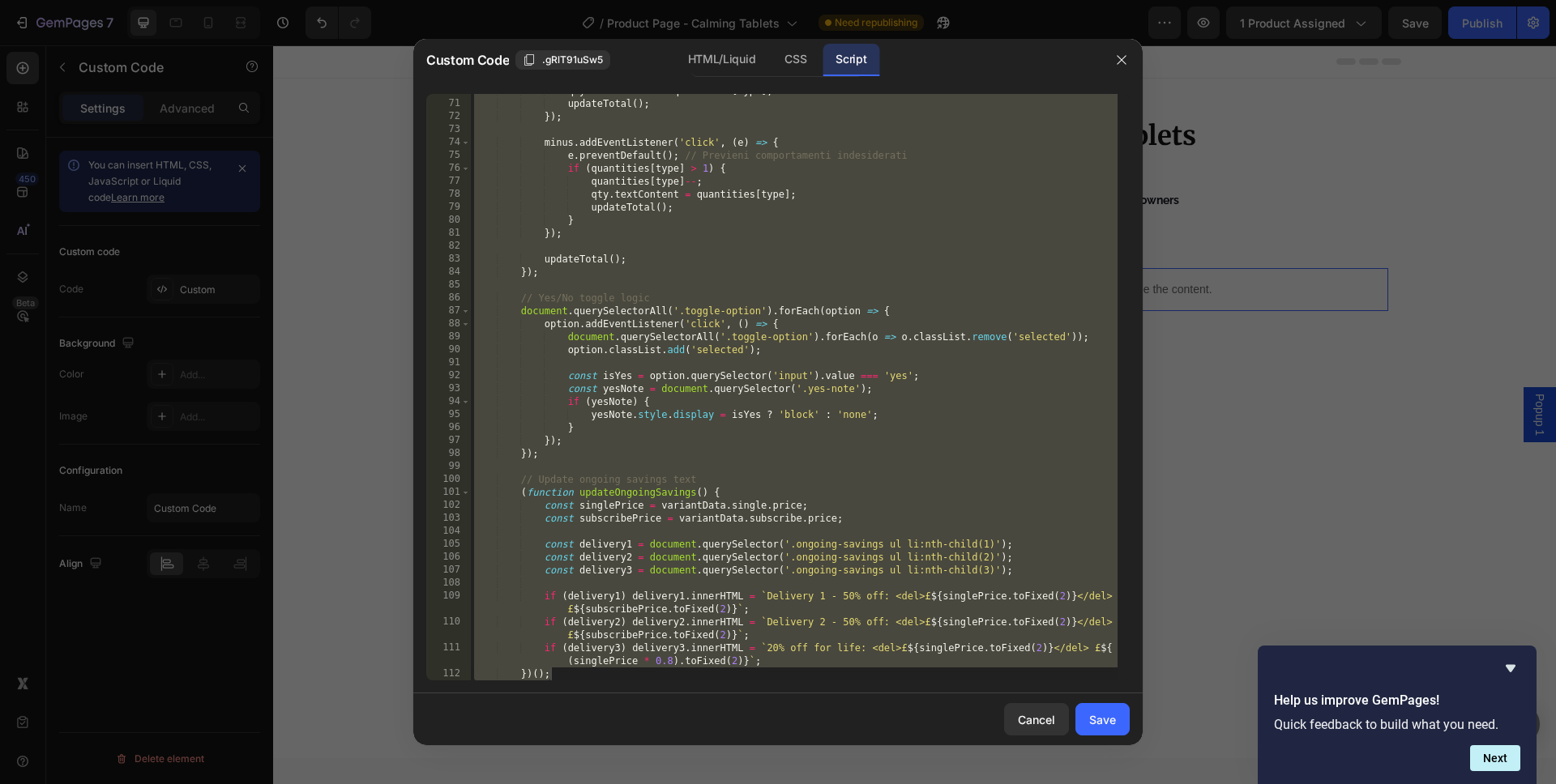
scroll to position [904, 0]
click at [880, 338] on div "qty . textContent = quantities [ type ] ; updateTotal ( ) ; }) ; minus . addEve…" at bounding box center [794, 391] width 647 height 613
type textarea "document.querySelectorAll('.toggle-option').forEach(o => o.classList.remove('se…"
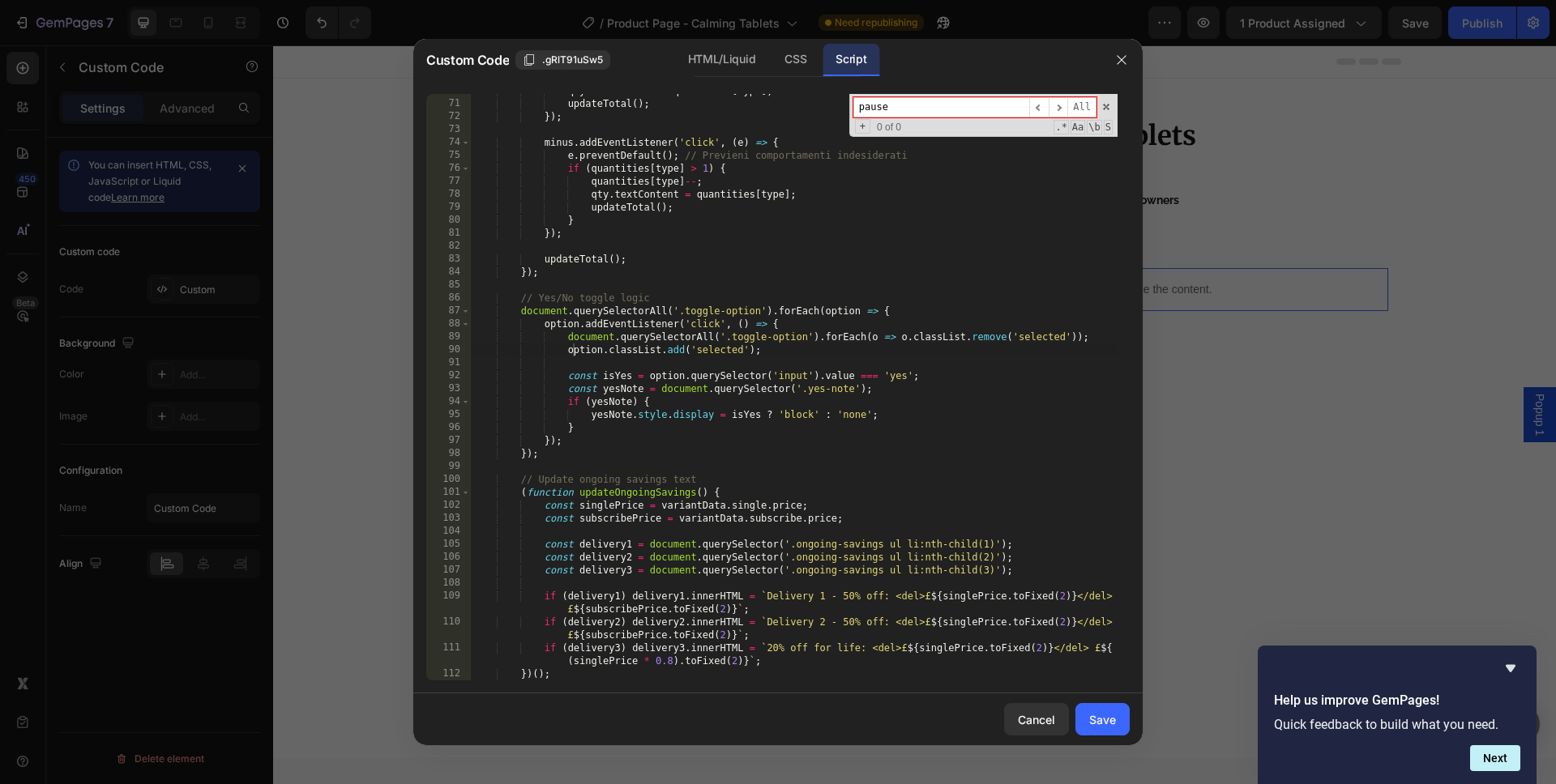
type input "pause"
click at [718, 78] on div "Custom Code .gRlT91uSw5 HTML/Liquid CSS Script" at bounding box center [757, 60] width 687 height 42
click at [717, 64] on div "HTML/Liquid" at bounding box center [722, 60] width 93 height 32
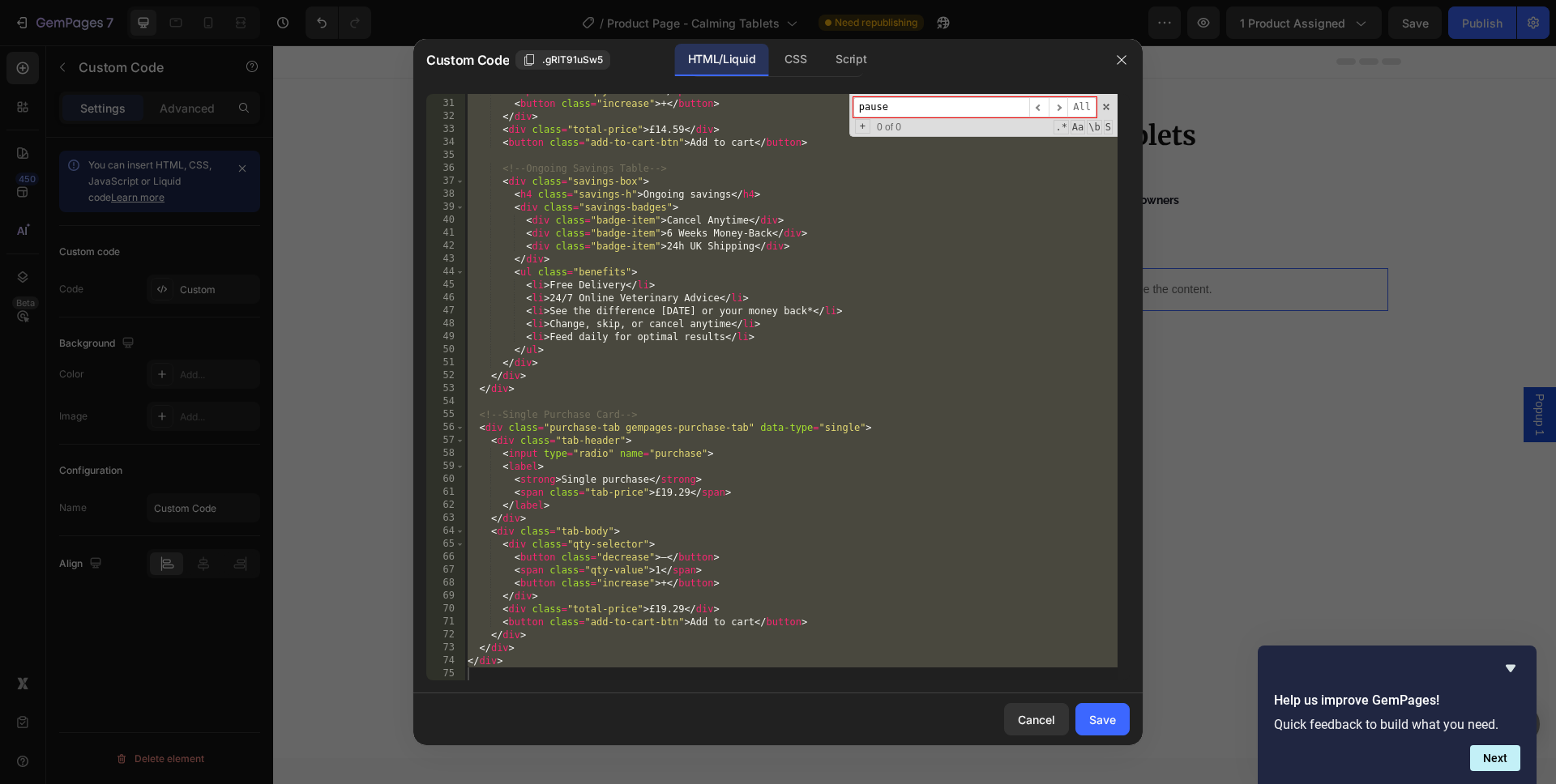
scroll to position [386, 0]
click at [902, 102] on input "pause" at bounding box center [941, 107] width 176 height 20
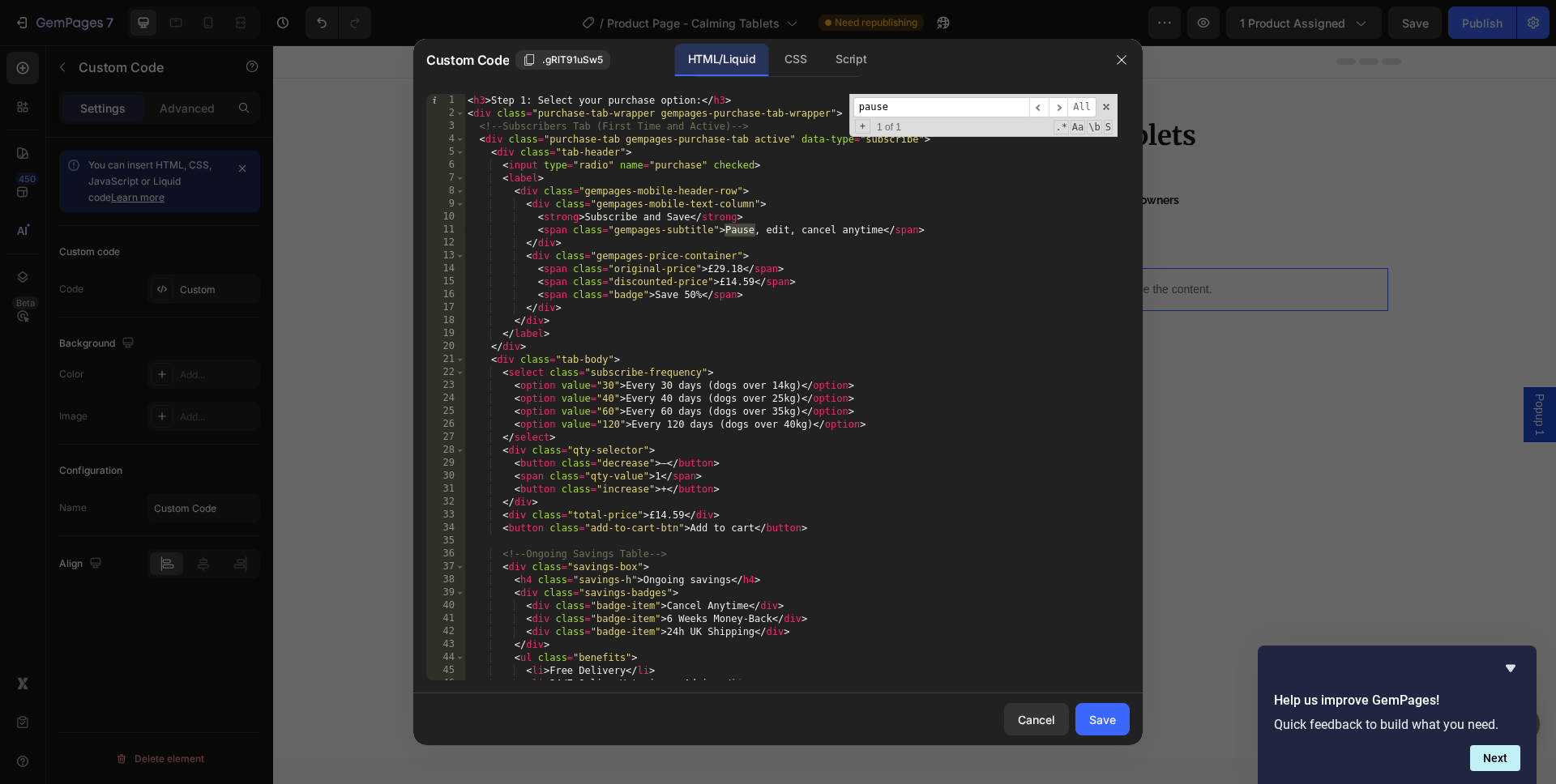
type textarea "<span class="gempages-subtitle">Pause, edit, cancel anytime</span>"
drag, startPoint x: 970, startPoint y: 232, endPoint x: 431, endPoint y: 233, distance: 539.0
click at [431, 233] on div "<span class="gempages-subtitle">Pause, edit, cancel anytime</span> 1 2 3 4 5 6 …" at bounding box center [778, 388] width 704 height 587
type textarea "<strong>Subscribe and Save</strong>"
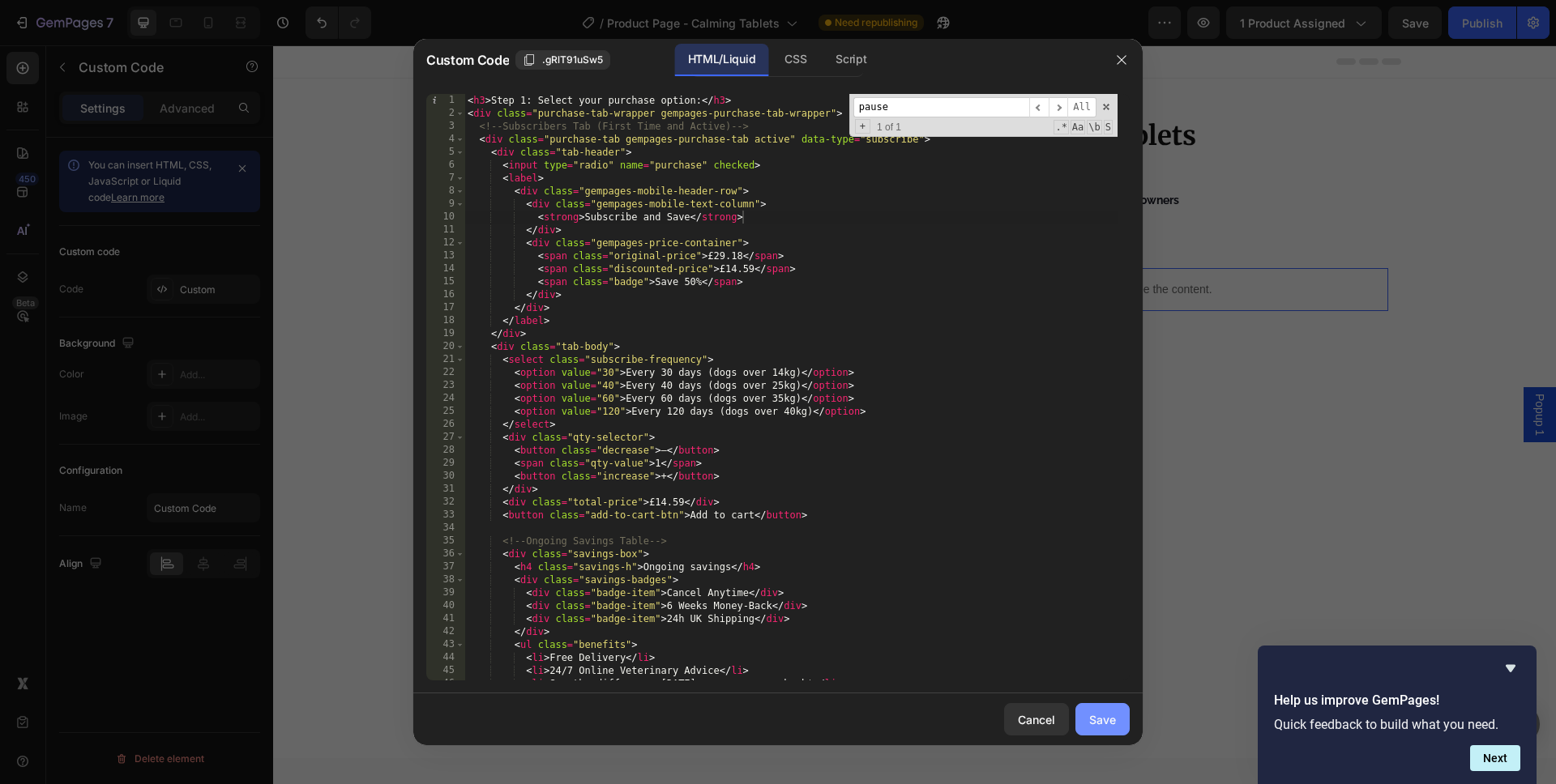
click at [1099, 716] on div "Save" at bounding box center [1102, 720] width 27 height 17
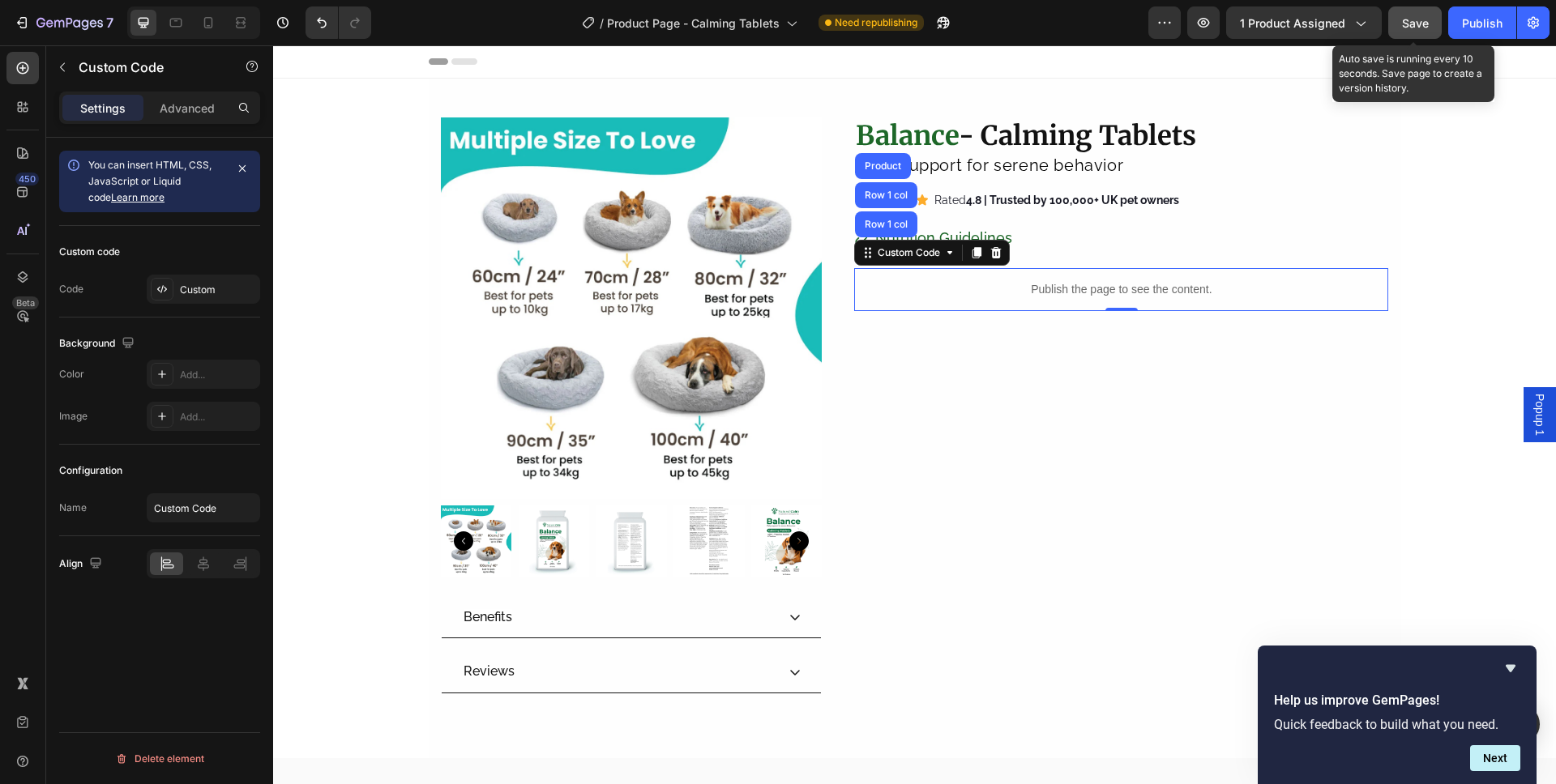
click at [1414, 27] on span "Save" at bounding box center [1415, 23] width 27 height 14
click at [1031, 283] on p "Publish the page to see the content." at bounding box center [1120, 289] width 534 height 17
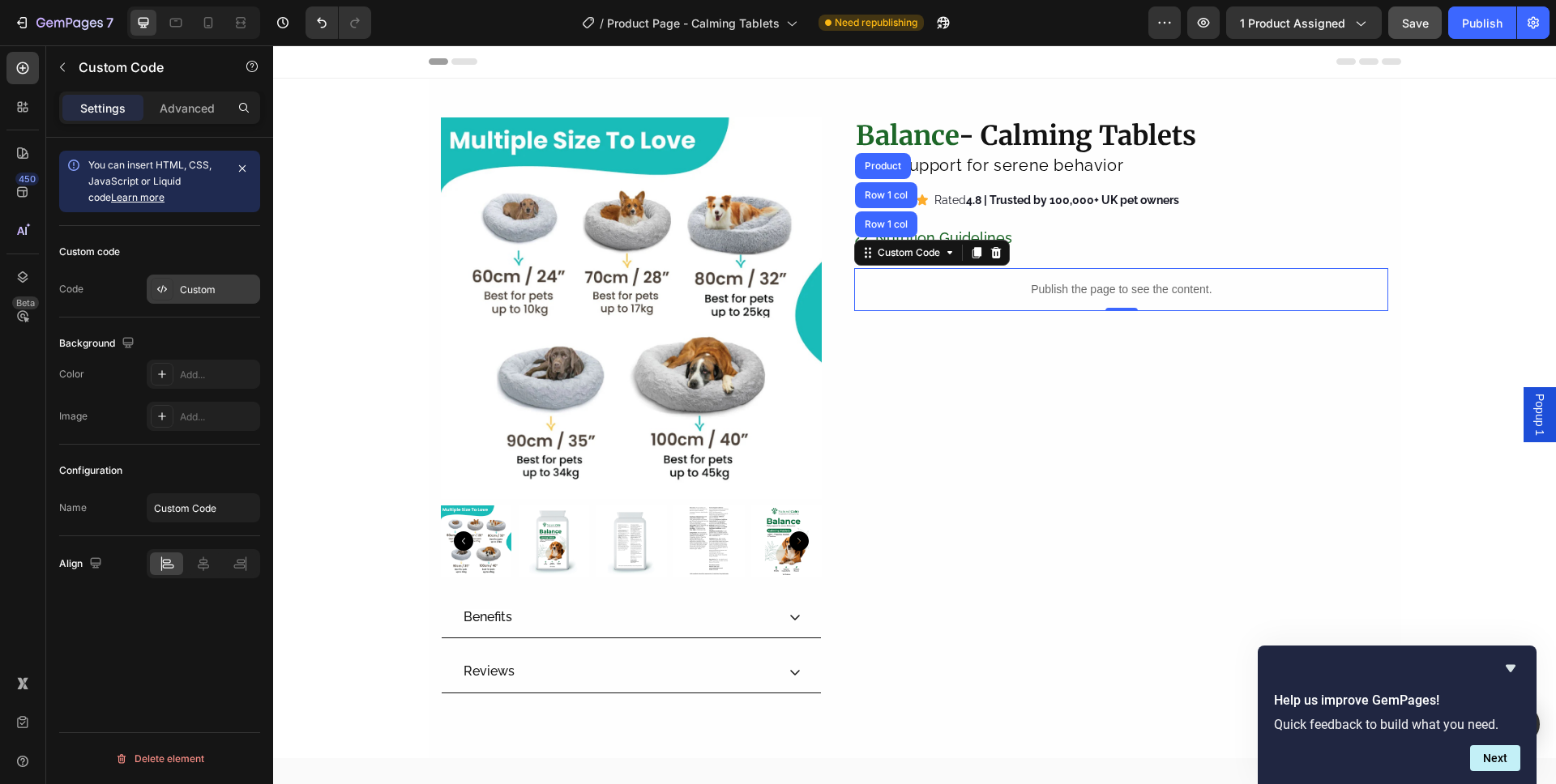
click at [220, 292] on div "Custom" at bounding box center [218, 290] width 76 height 15
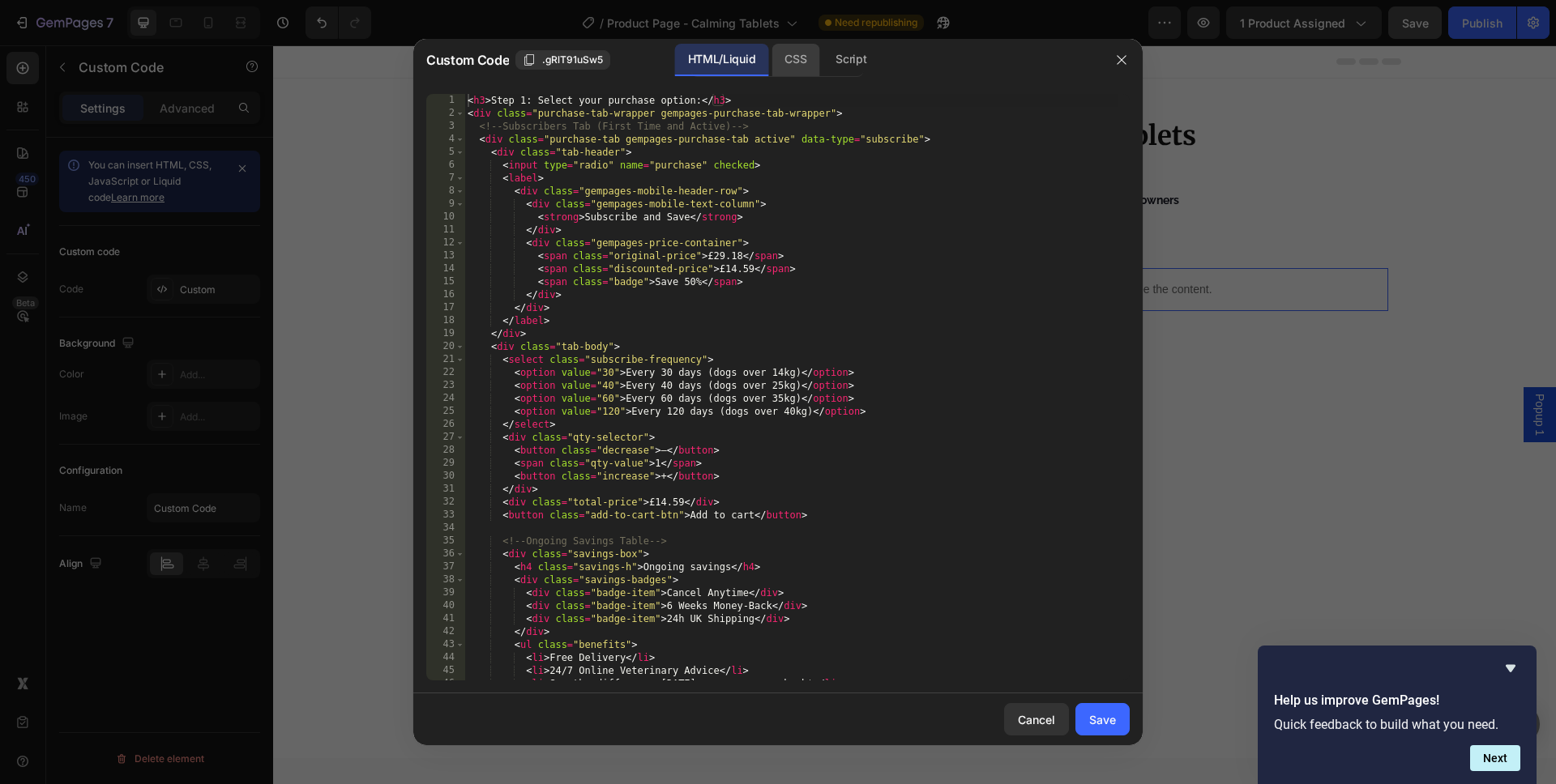
click at [776, 64] on div "CSS" at bounding box center [795, 60] width 48 height 32
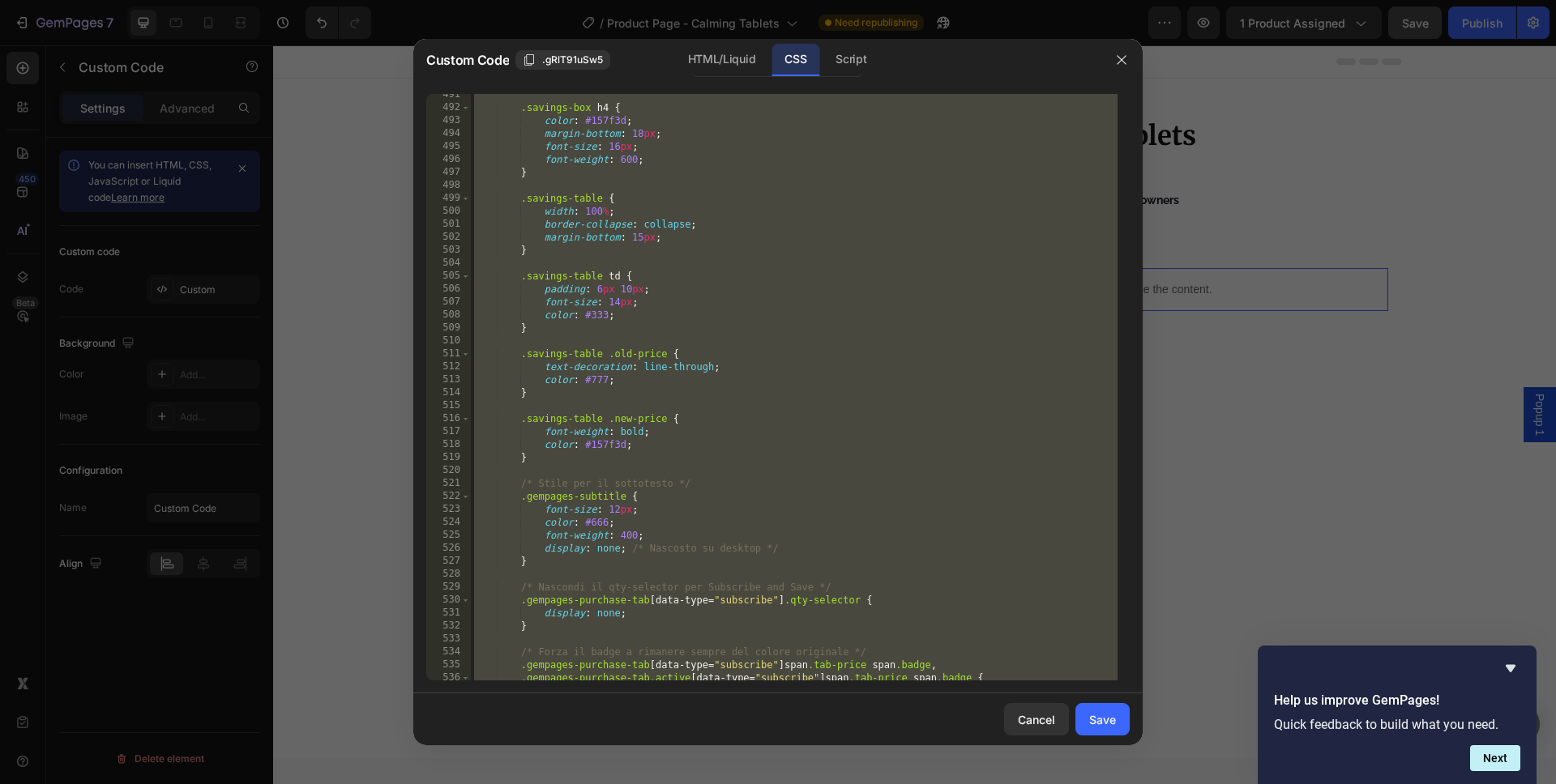
scroll to position [8033, 0]
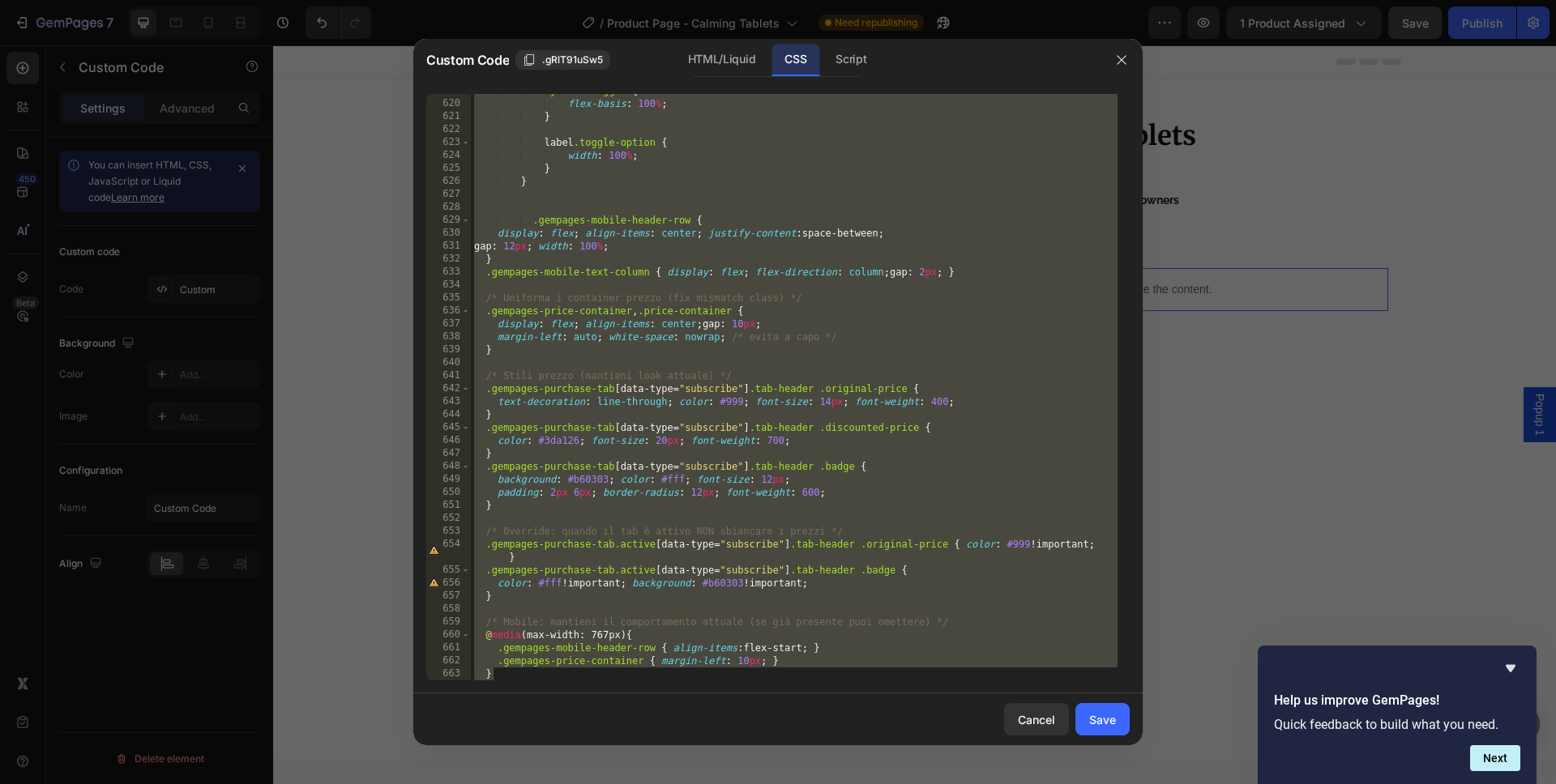
click at [517, 676] on div ".yes-no-toggle { flex-basis : 100 % ; } label .toggle-option { width : 100 % ; …" at bounding box center [794, 391] width 647 height 613
type textarea "}"
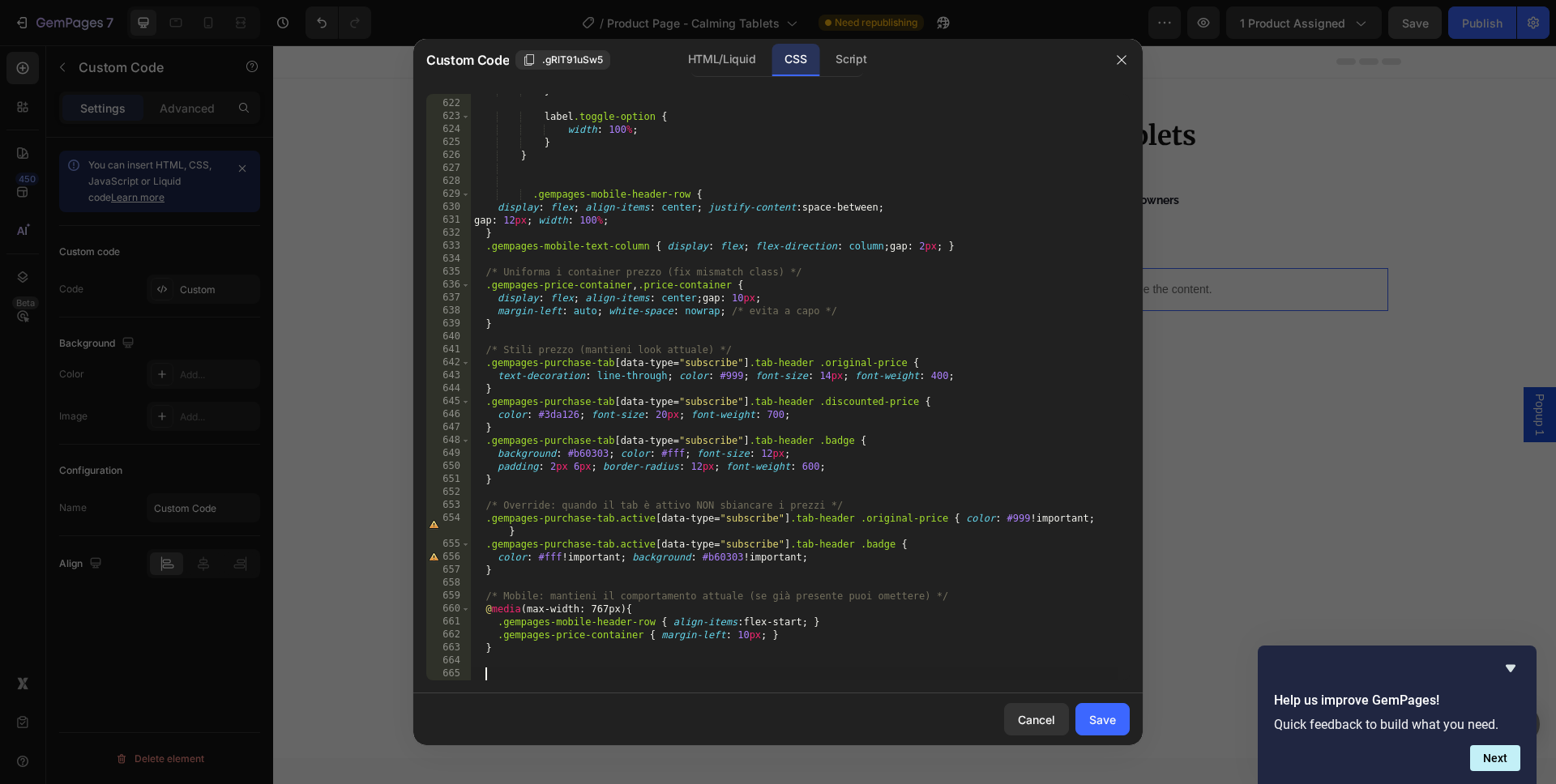
paste textarea
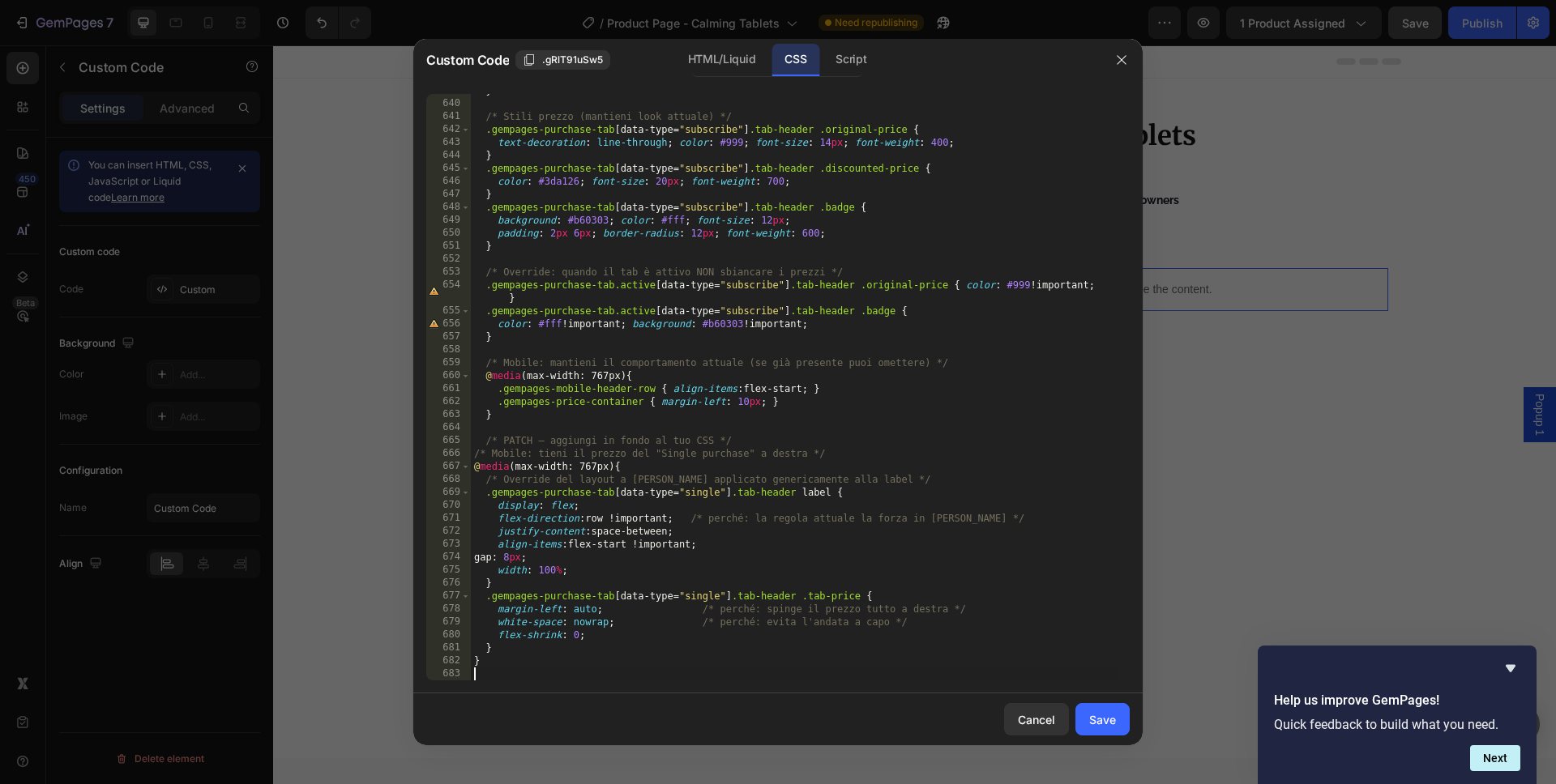
scroll to position [8293, 0]
click at [1106, 723] on div "Save" at bounding box center [1102, 720] width 27 height 17
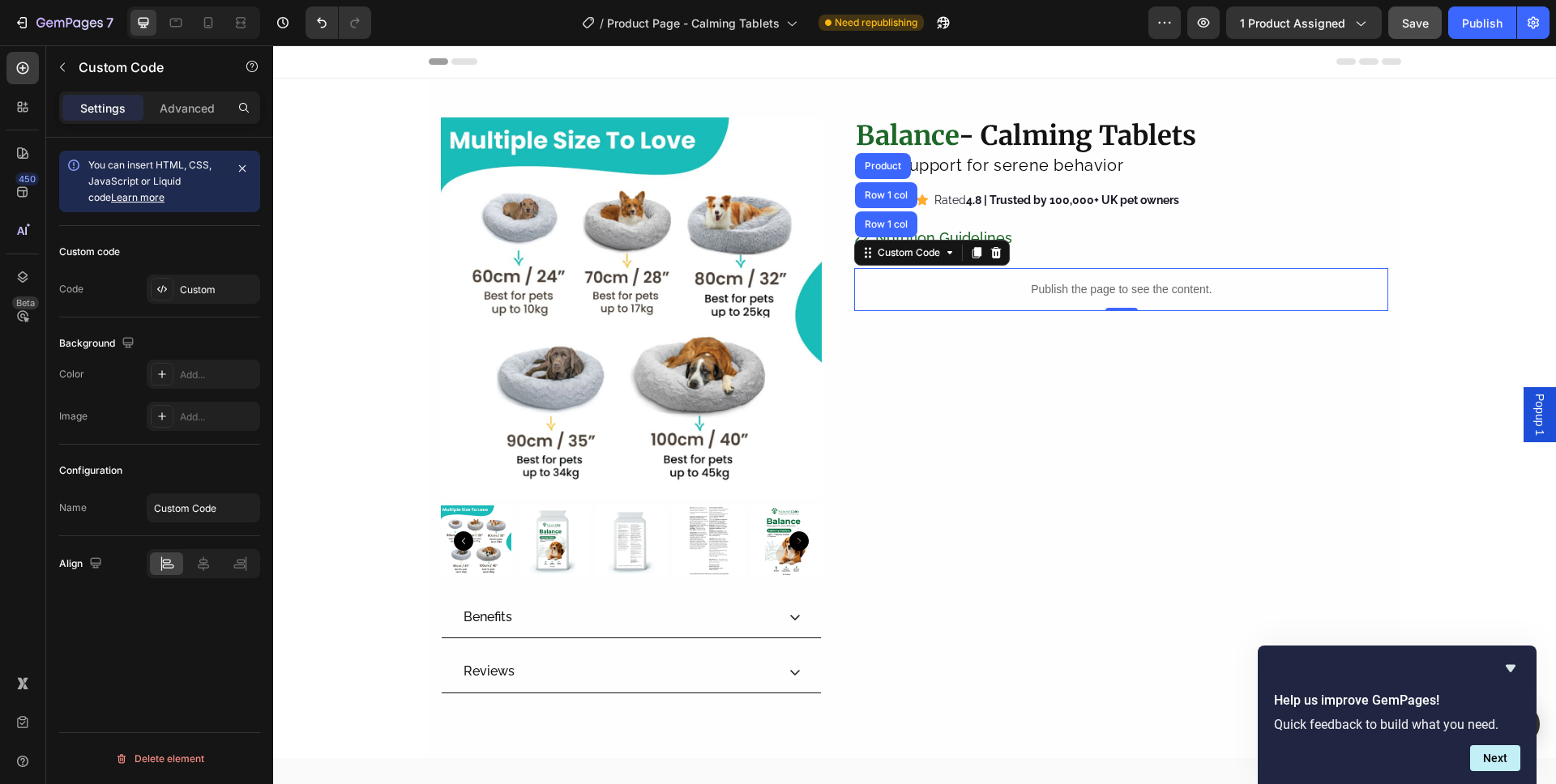
click at [1408, 37] on button "Save" at bounding box center [1415, 23] width 54 height 32
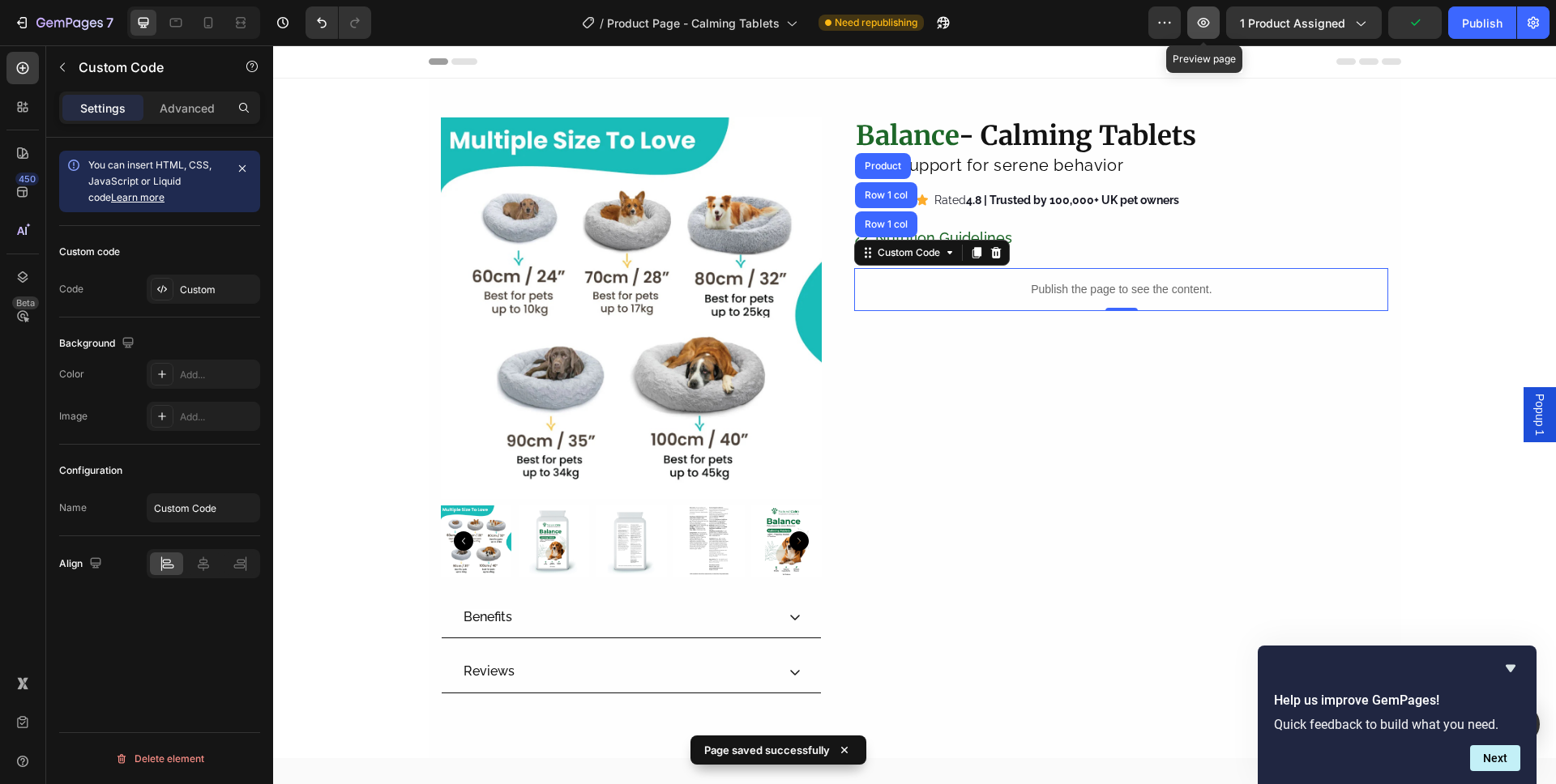
click at [1202, 32] on button "button" at bounding box center [1203, 23] width 33 height 32
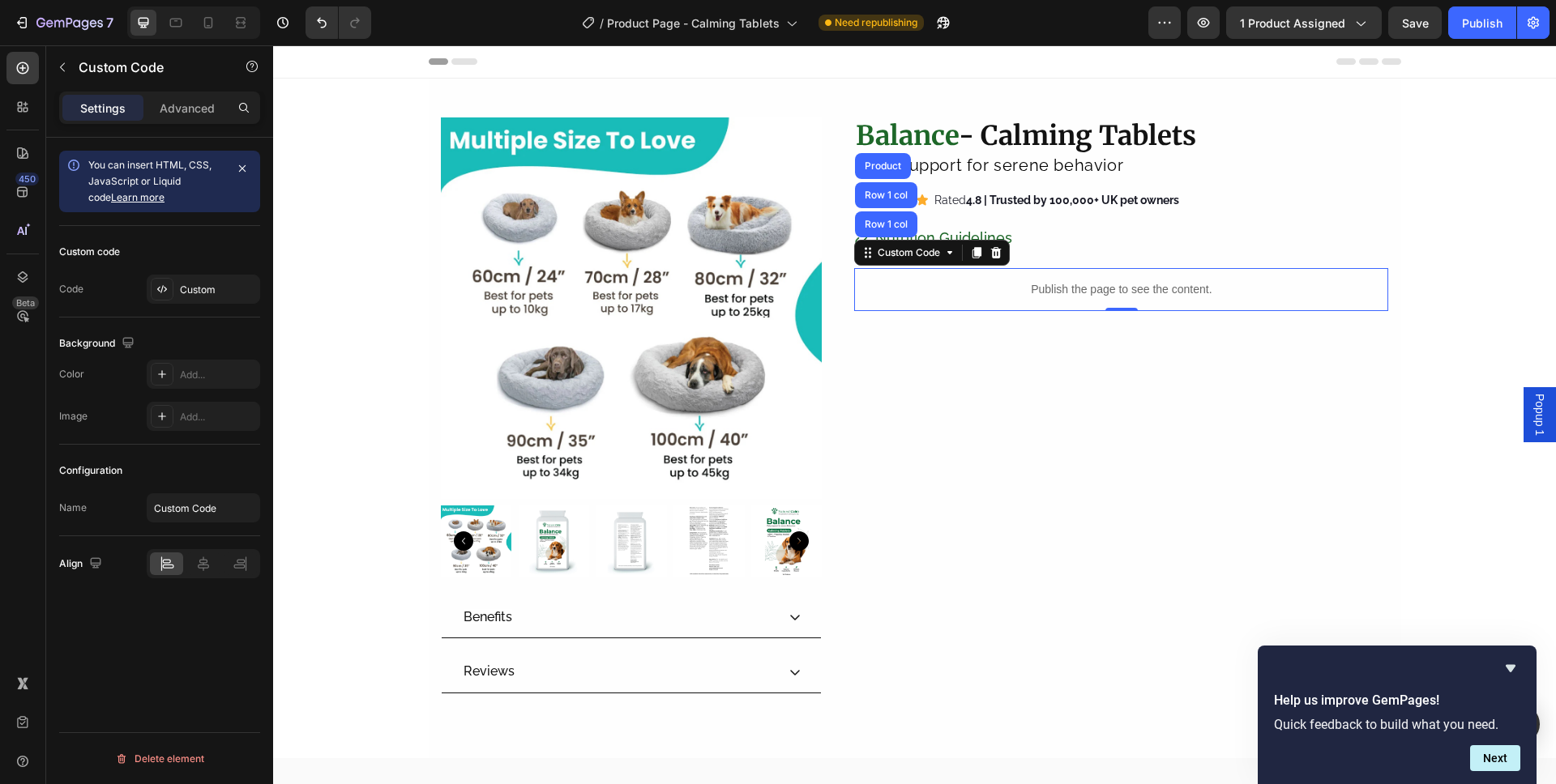
click at [958, 278] on div "Publish the page to see the content." at bounding box center [1120, 289] width 534 height 43
click at [903, 248] on div "Custom Code" at bounding box center [908, 253] width 69 height 15
click at [180, 294] on div "Custom" at bounding box center [218, 290] width 76 height 15
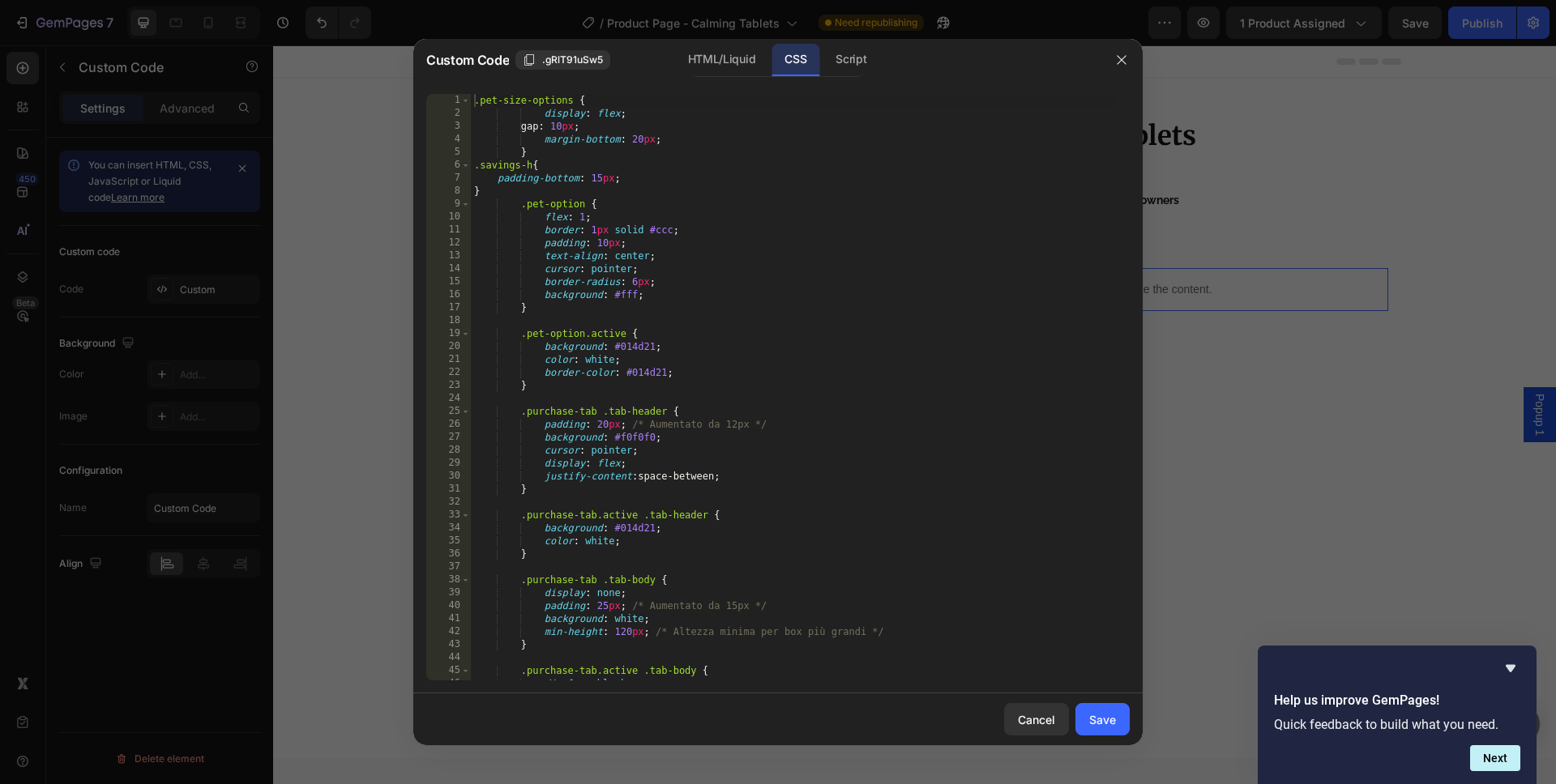
type textarea "padding: 20px; /* Aumentato da 12px */"
click at [745, 431] on div ".pet-size-options { display : flex ; gap : 10 px ; margin-bottom : 20 px ; } .s…" at bounding box center [794, 401] width 647 height 613
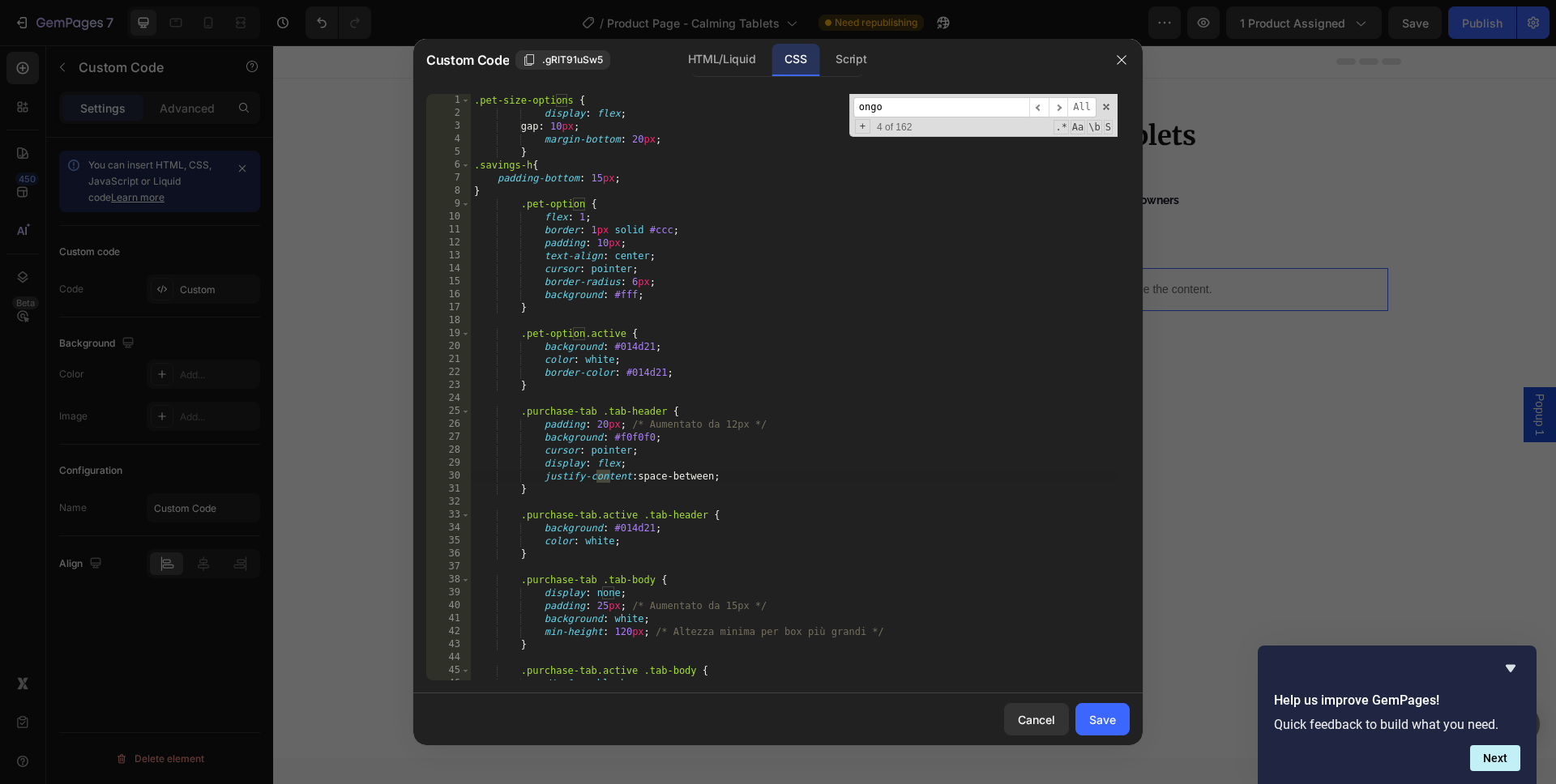
scroll to position [743, 0]
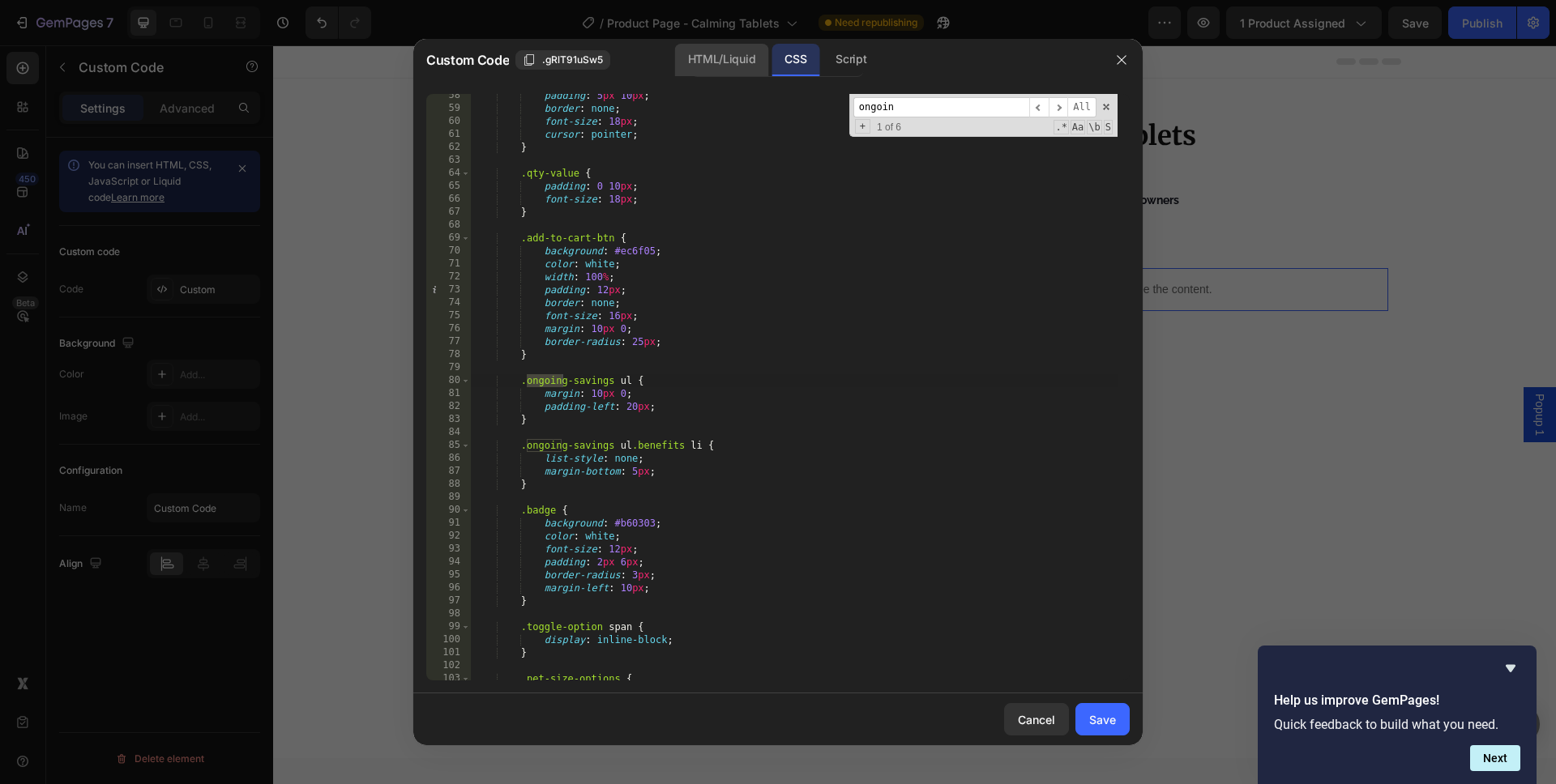
type input "ongoin"
click at [729, 51] on div "HTML/Liquid" at bounding box center [722, 60] width 93 height 32
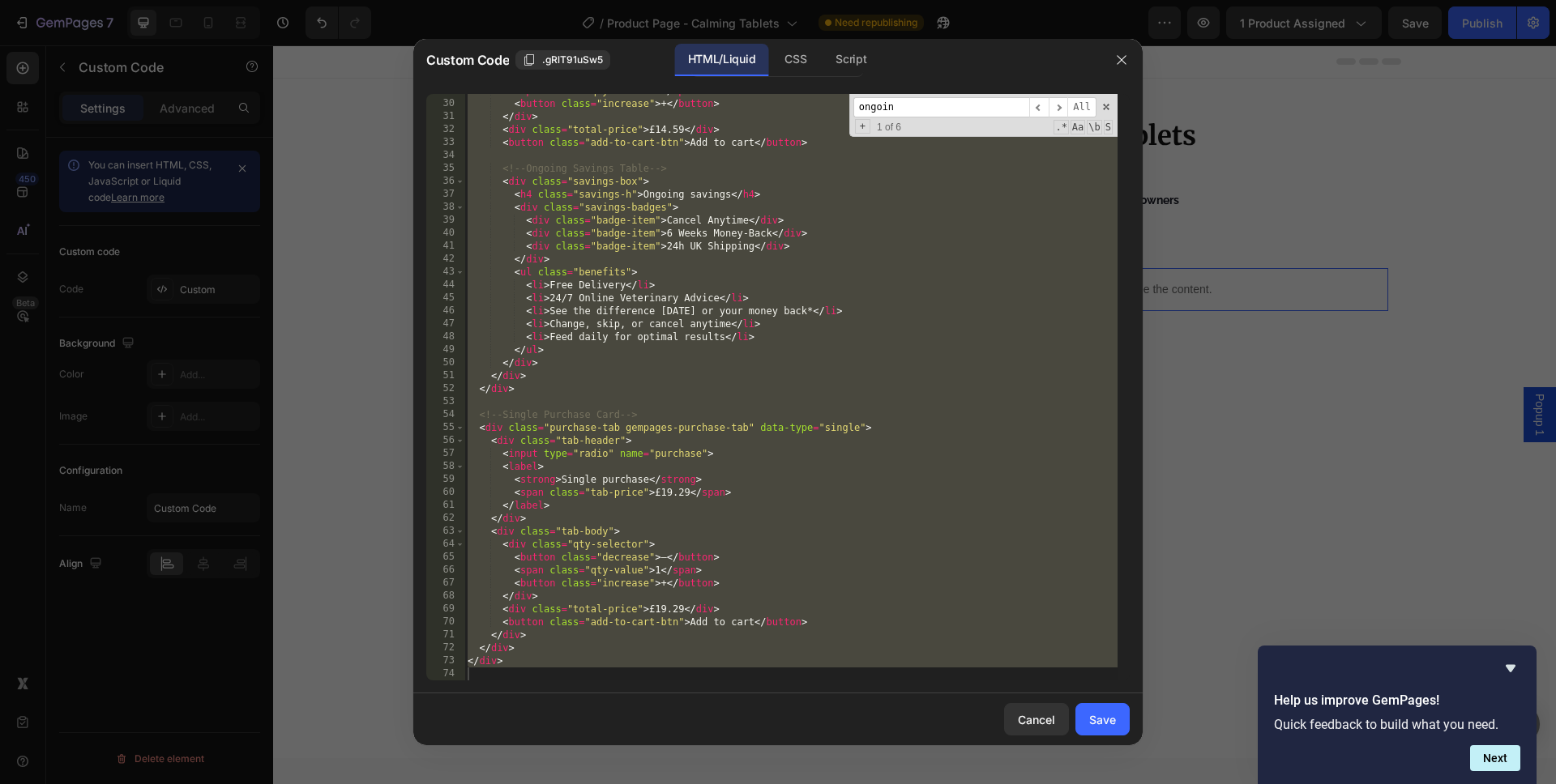
scroll to position [373, 0]
click at [908, 110] on input "ongoin" at bounding box center [941, 107] width 176 height 20
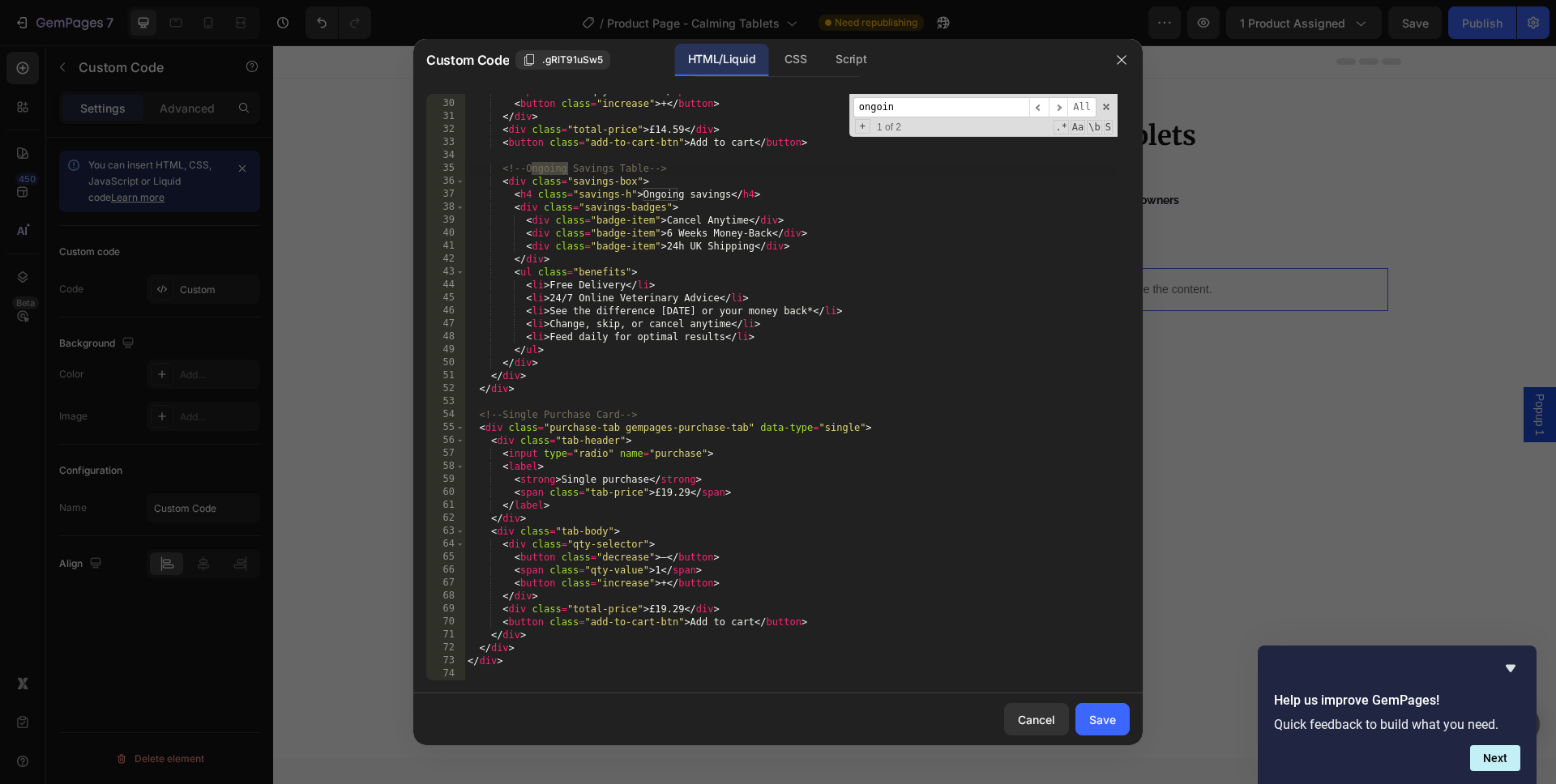
scroll to position [359, 0]
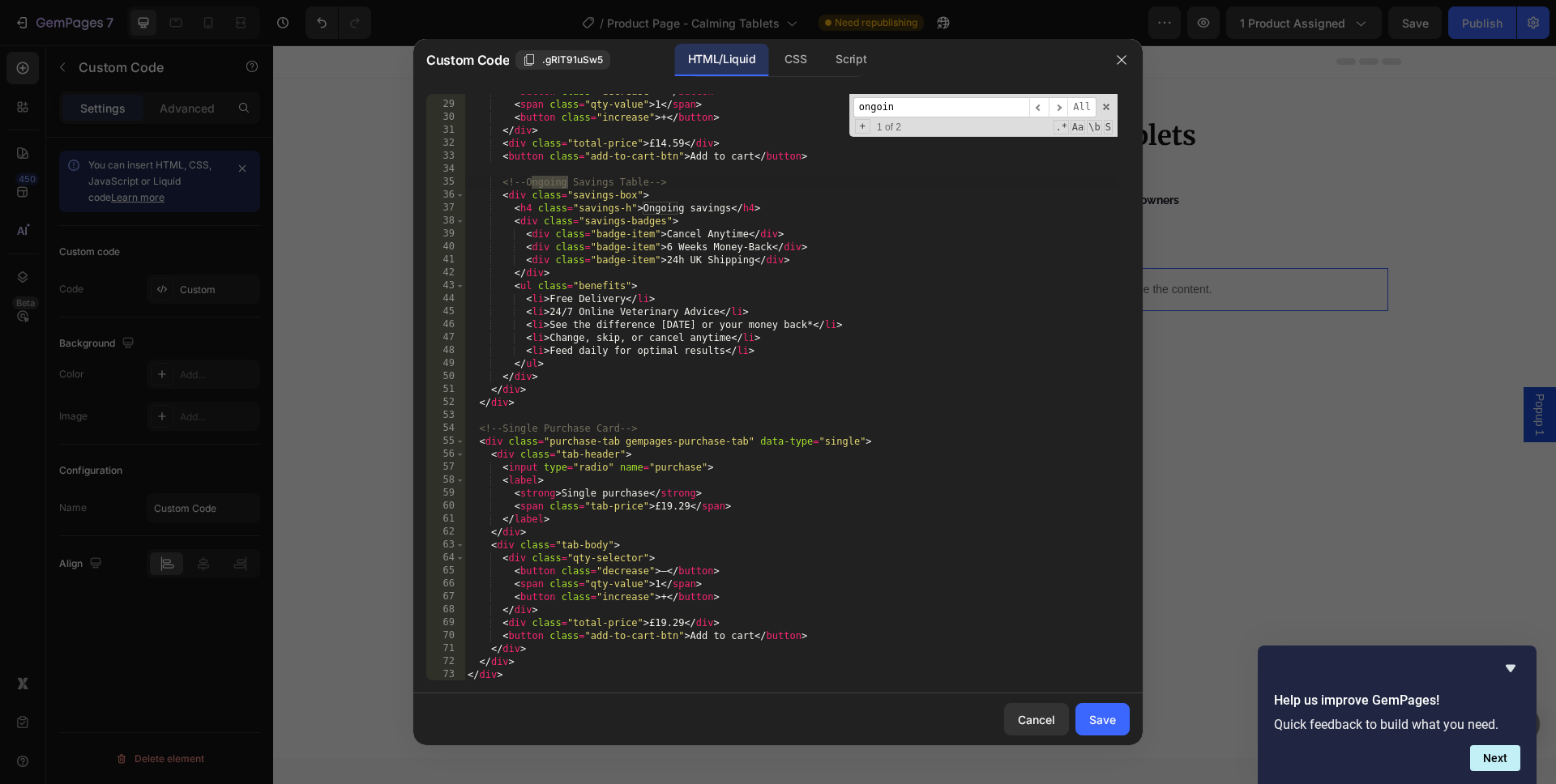
type textarea "<h4 class="savings-h">Ongoing savings</h4>"
drag, startPoint x: 782, startPoint y: 210, endPoint x: 444, endPoint y: 206, distance: 338.0
click at [444, 206] on div "<h4 class="savings-h">Ongoing savings</h4> 28 29 30 31 32 33 34 35 36 37 38 39 …" at bounding box center [778, 388] width 704 height 587
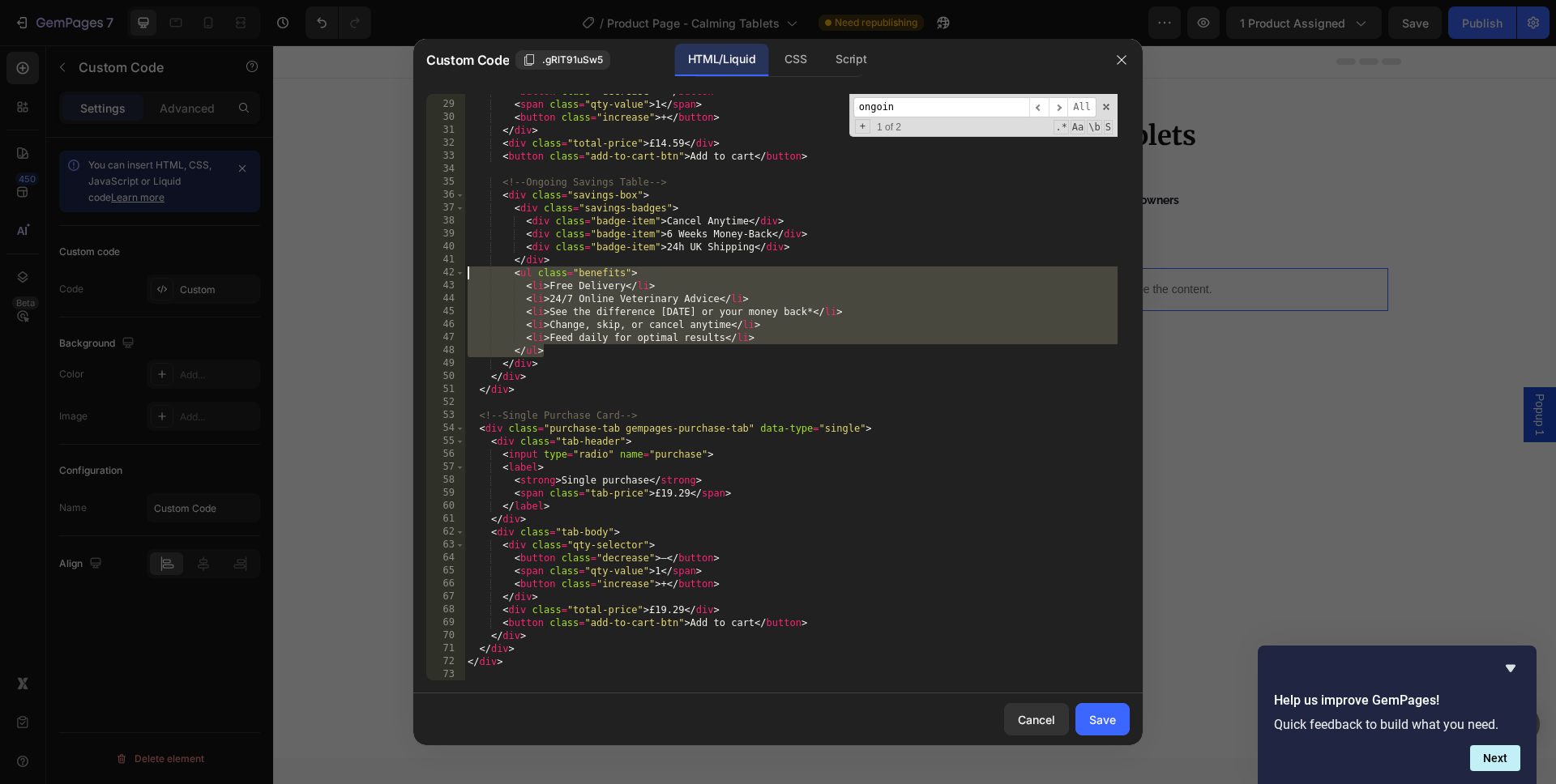
drag, startPoint x: 562, startPoint y: 353, endPoint x: 436, endPoint y: 272, distance: 149.8
click at [436, 272] on div "<div class="savings-box"> 28 29 30 31 32 33 34 35 36 37 38 39 40 41 42 43 44 45…" at bounding box center [778, 388] width 704 height 587
type textarea "<ul class="benefits"> <li>Free Delivery</li>"
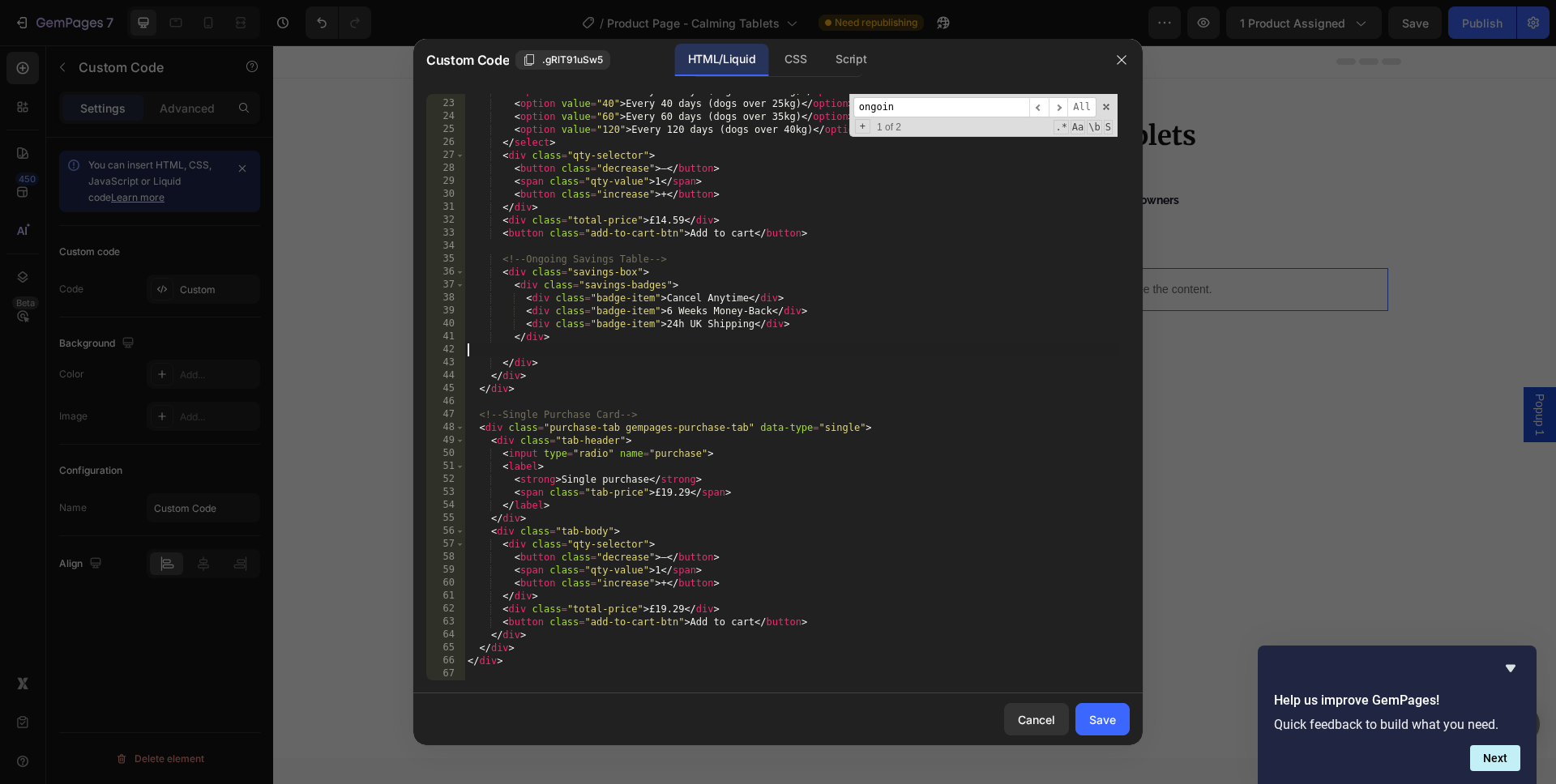
type textarea "</div>"
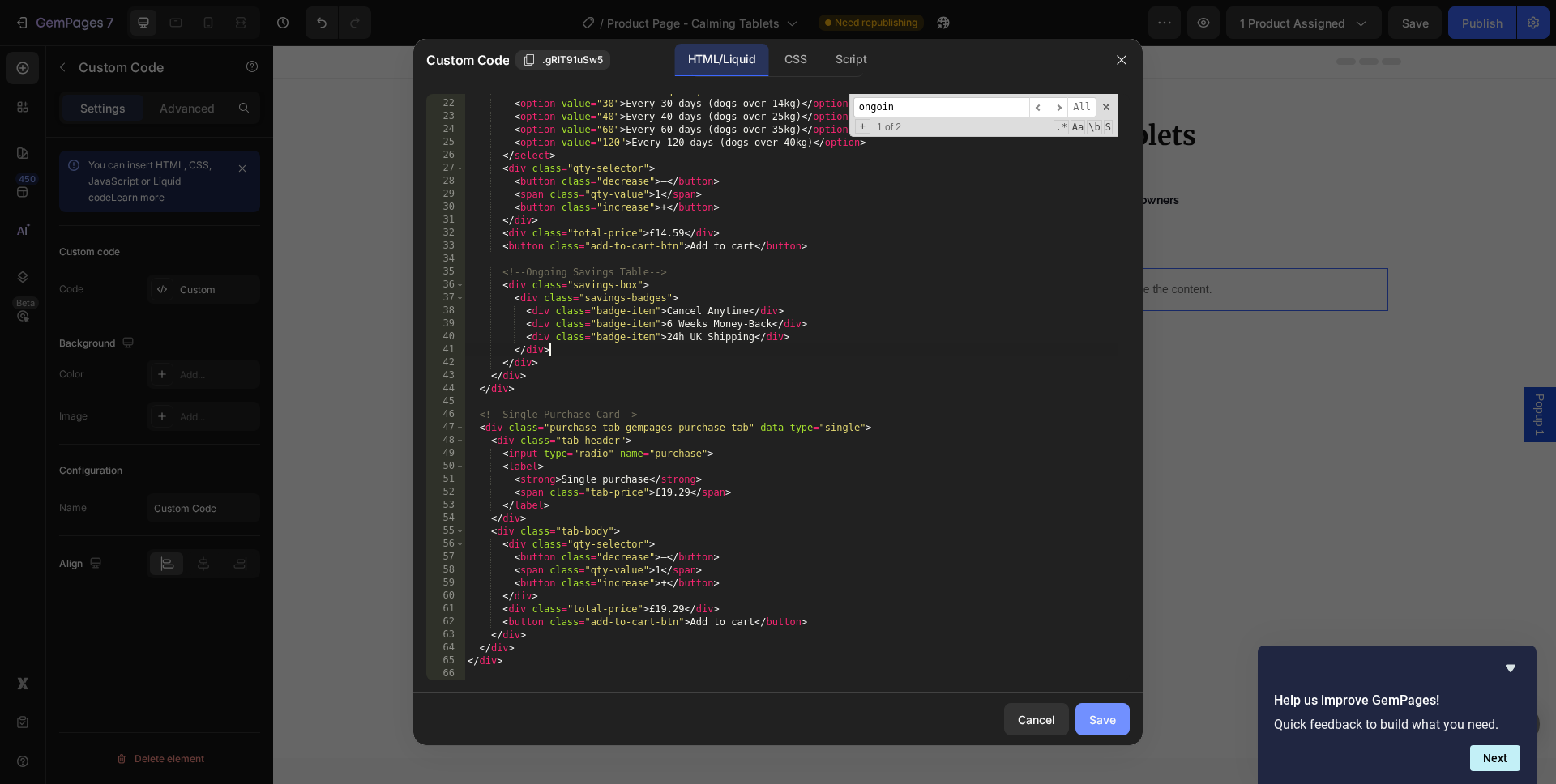
click at [1089, 724] on div "Save" at bounding box center [1102, 720] width 27 height 17
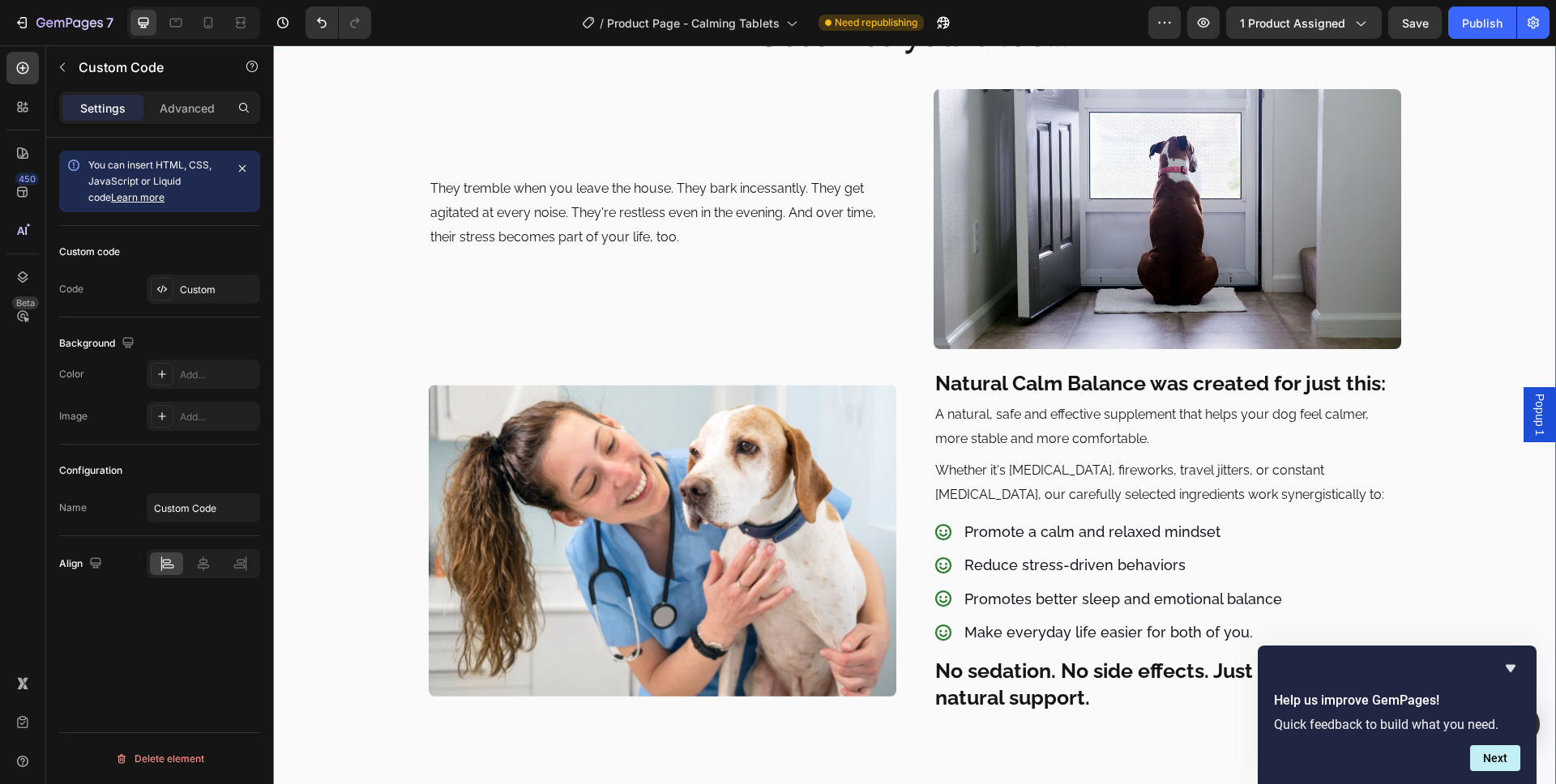
scroll to position [886, 0]
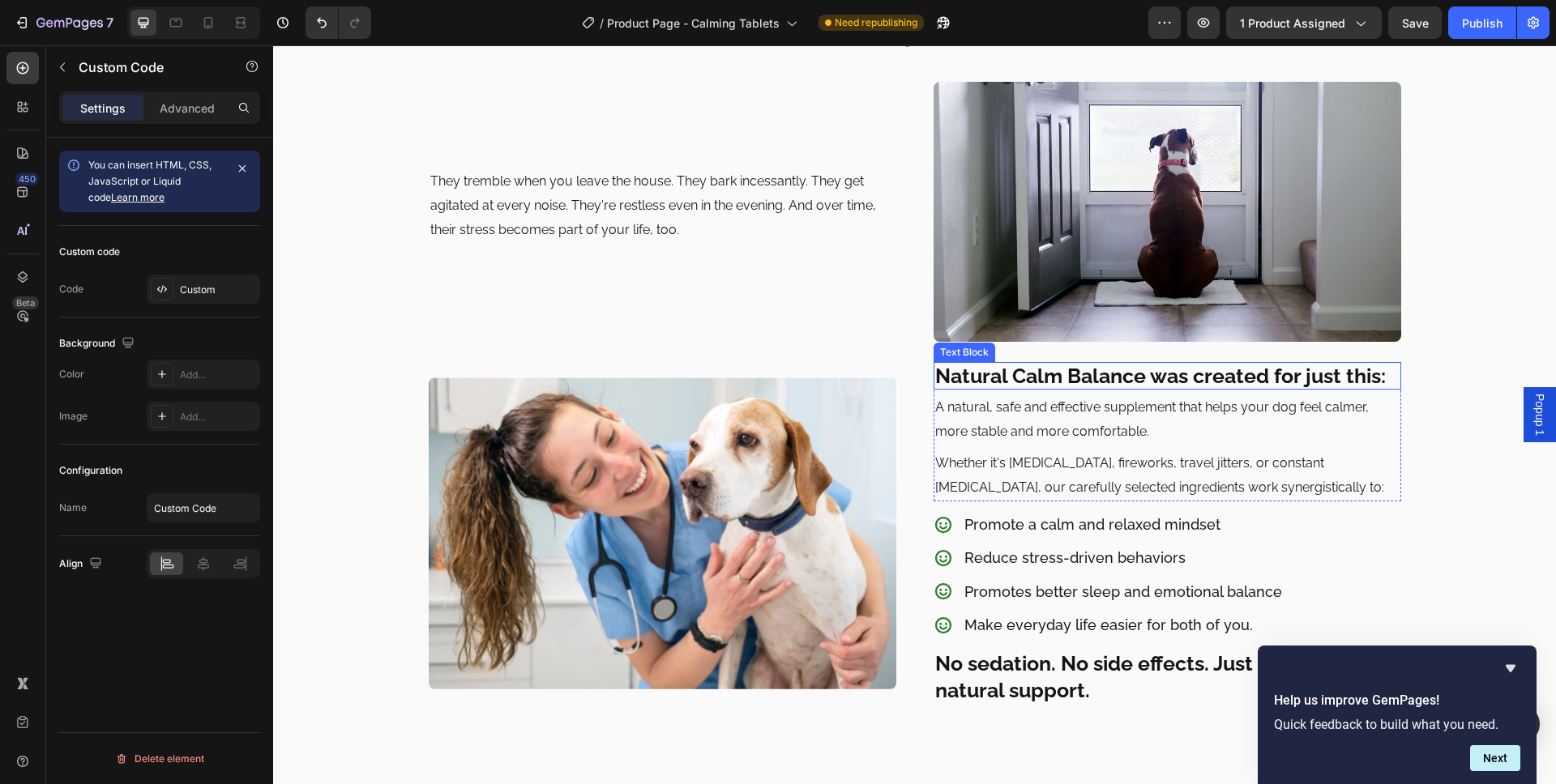
click at [1065, 375] on p "Natural Calm Balance was created for just this:" at bounding box center [1167, 376] width 464 height 24
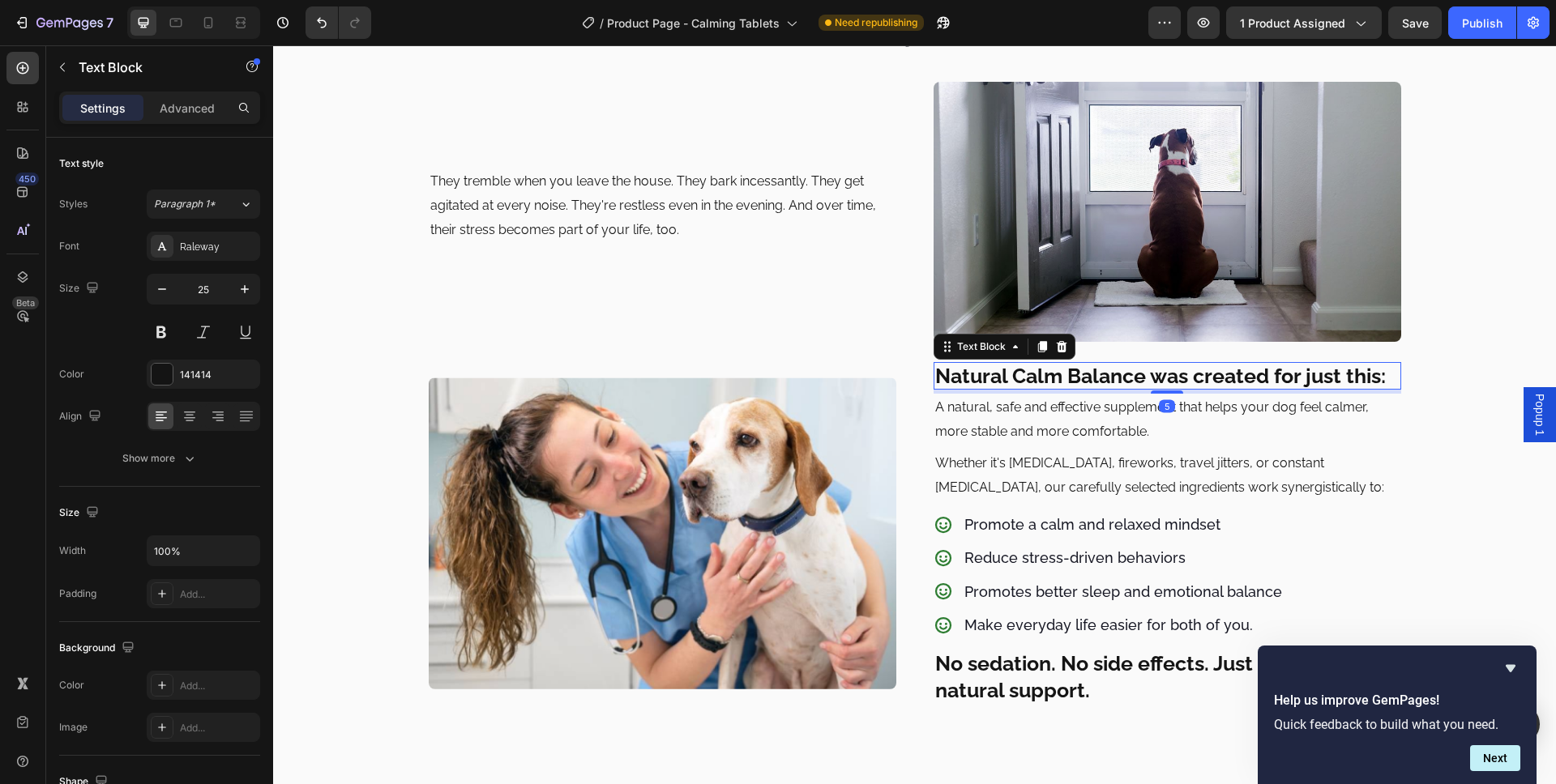
click at [1065, 375] on p "Natural Calm Balance was created for just this:" at bounding box center [1167, 376] width 464 height 24
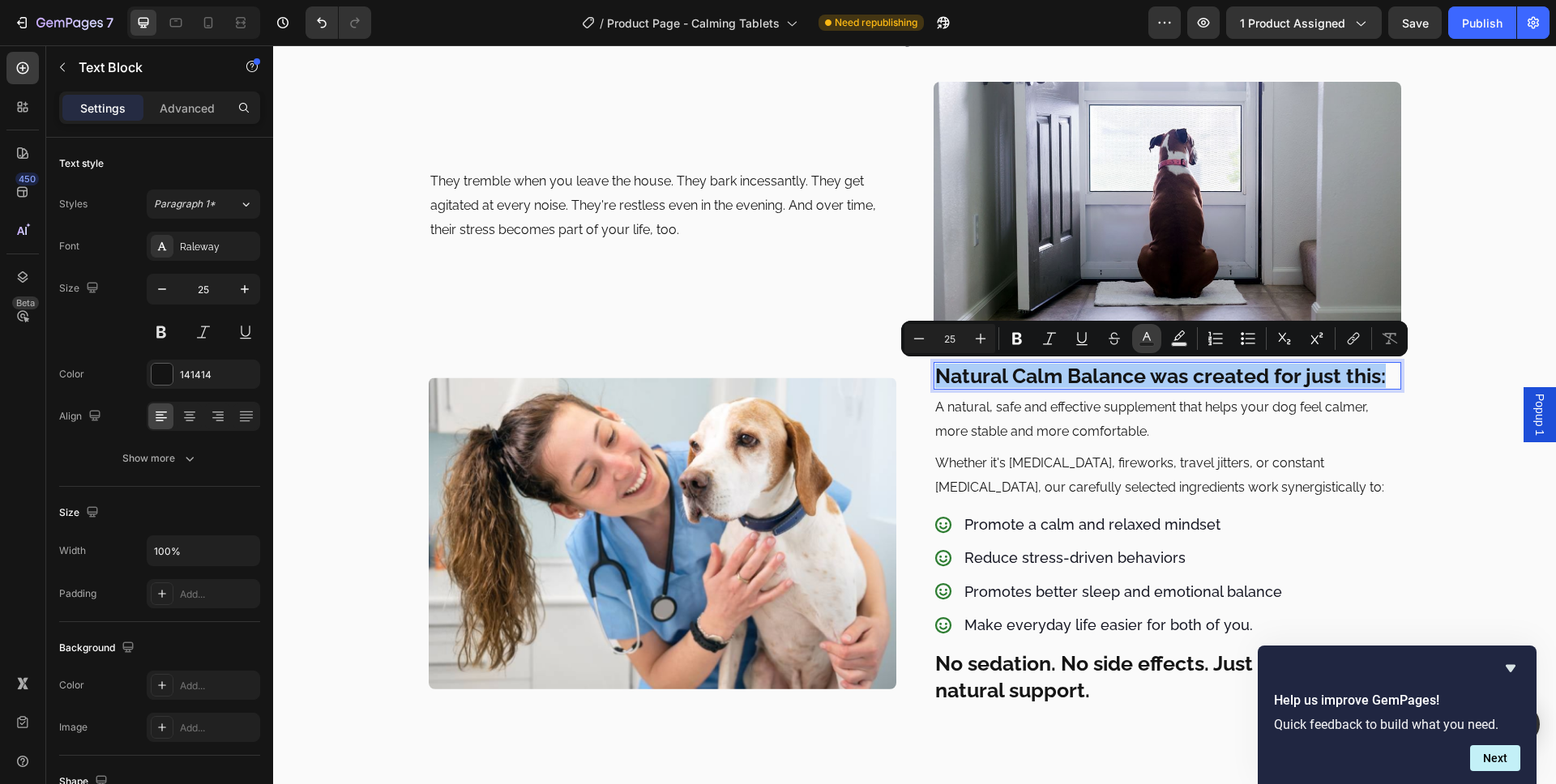
click at [1140, 341] on icon "Editor contextual toolbar" at bounding box center [1146, 339] width 16 height 16
type input "141414"
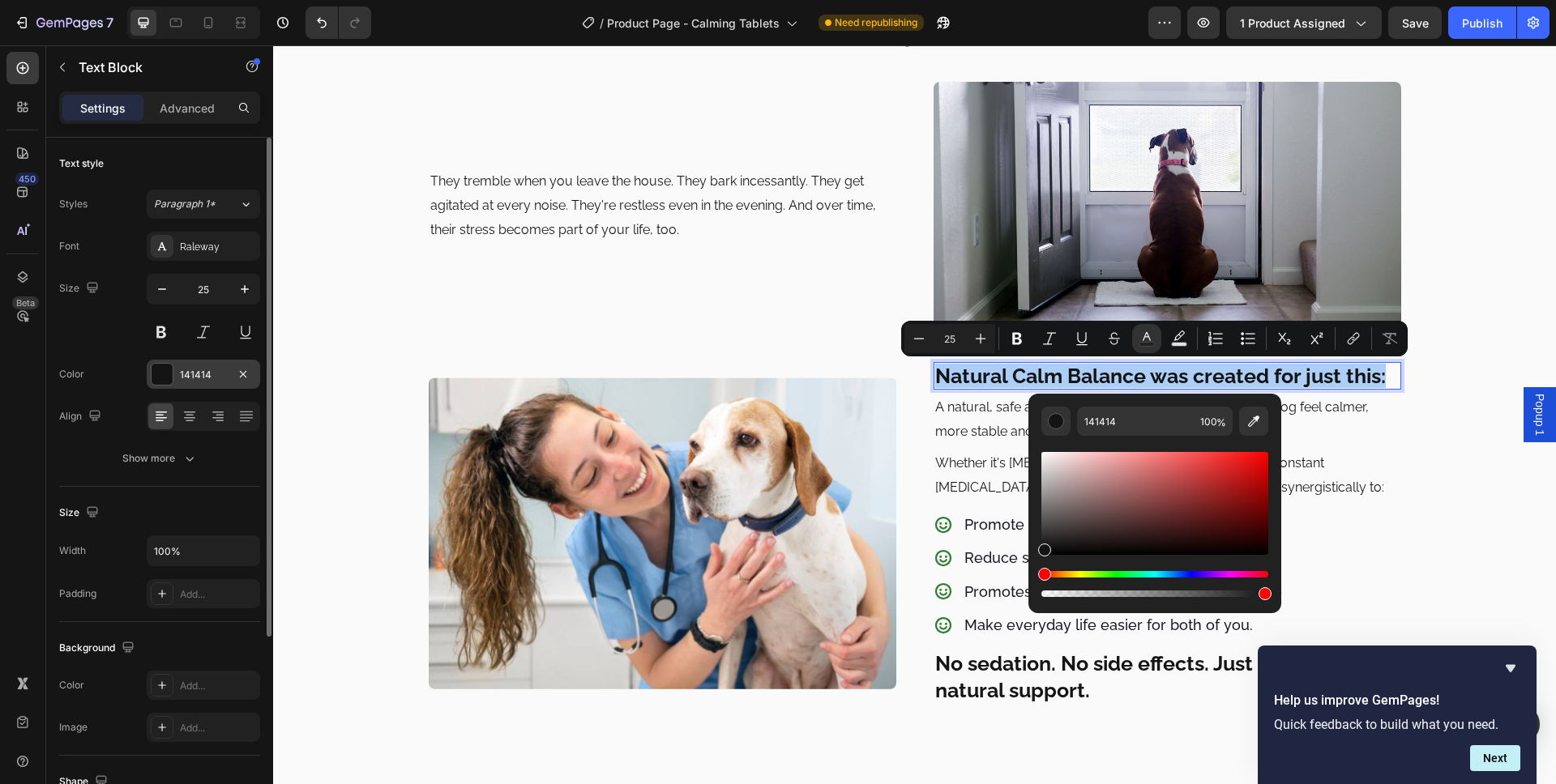
click at [160, 370] on div at bounding box center [162, 375] width 21 height 21
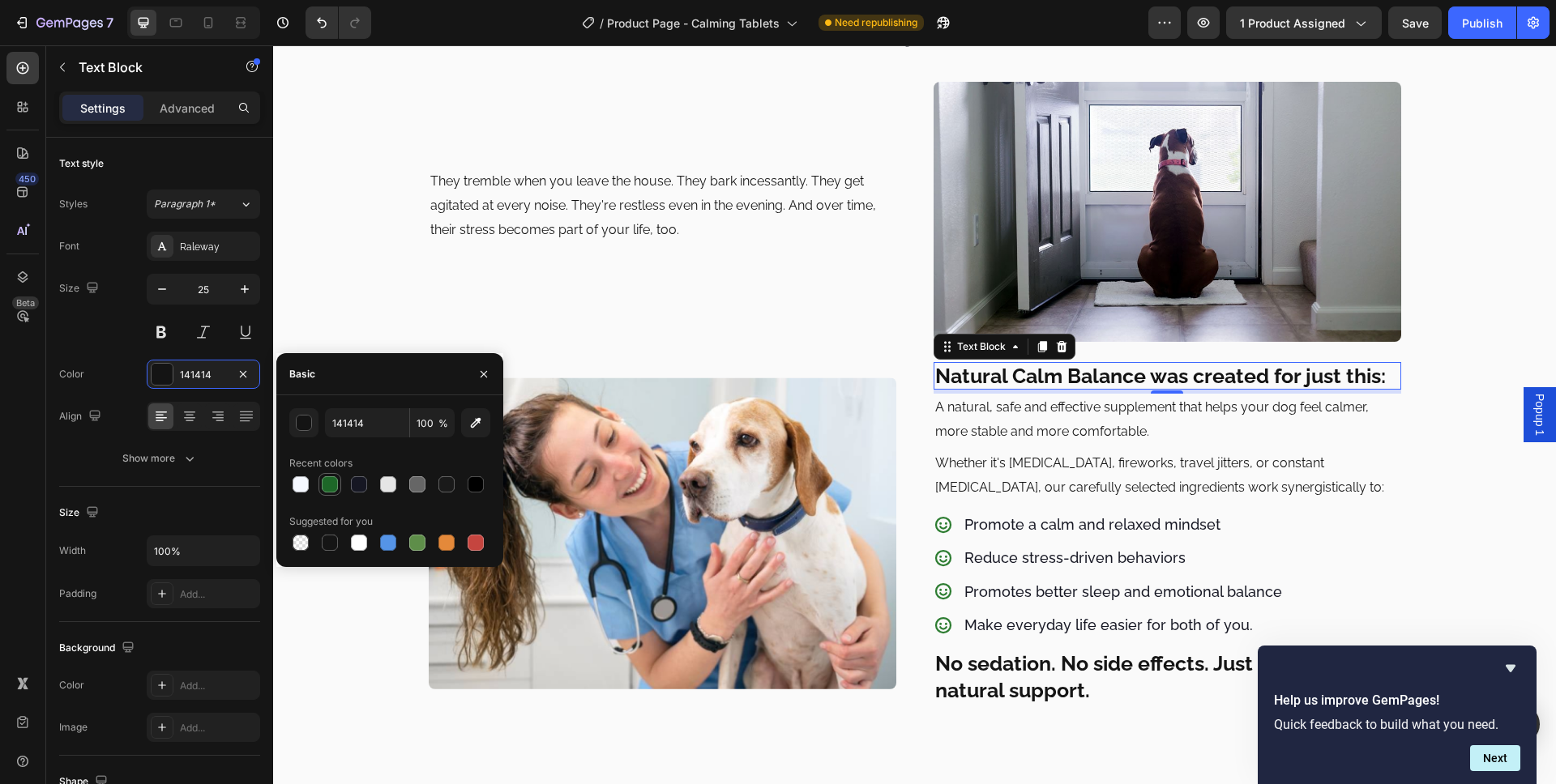
click at [331, 483] on div at bounding box center [330, 484] width 16 height 16
type input "1D6728"
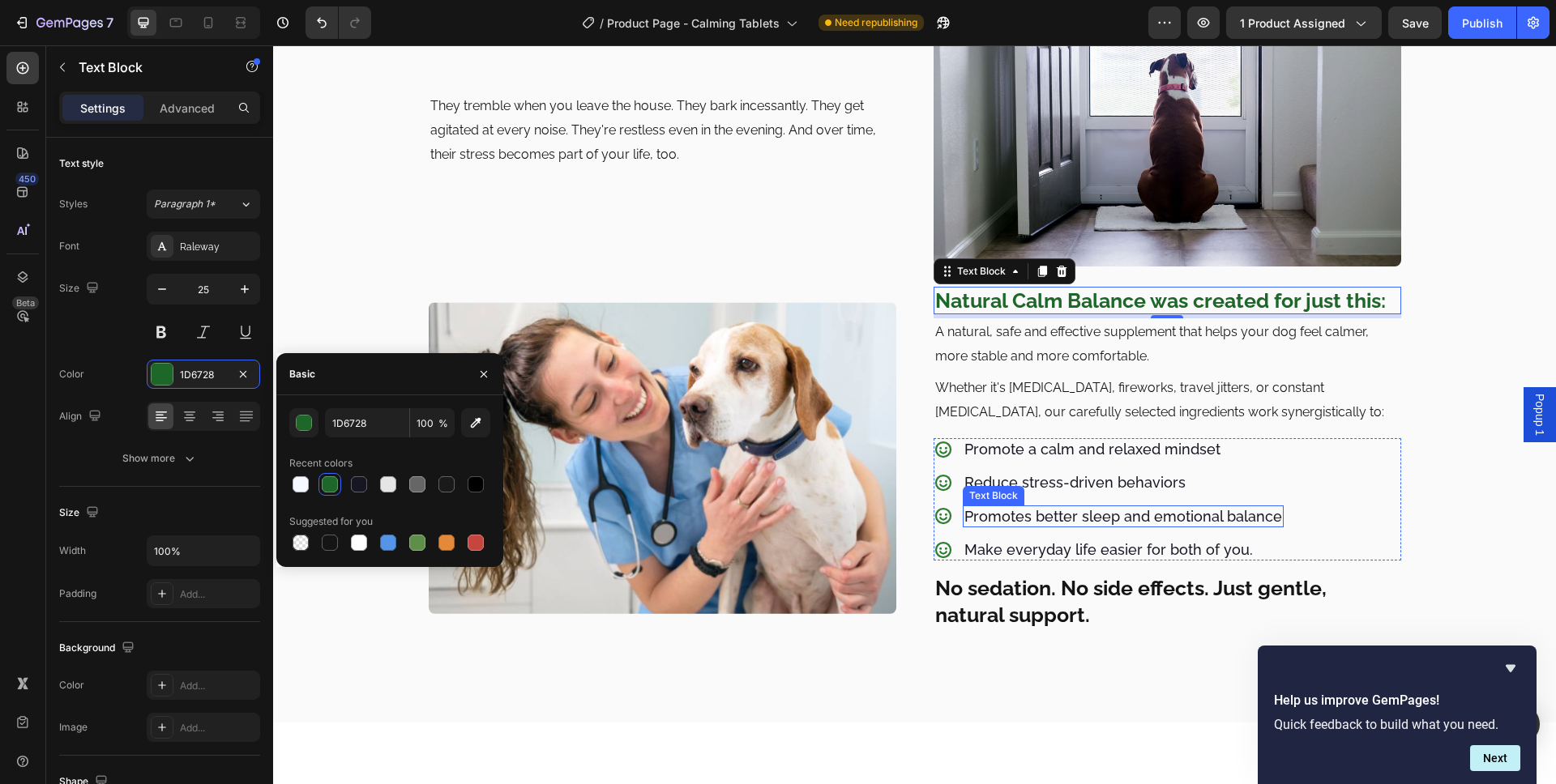
scroll to position [964, 0]
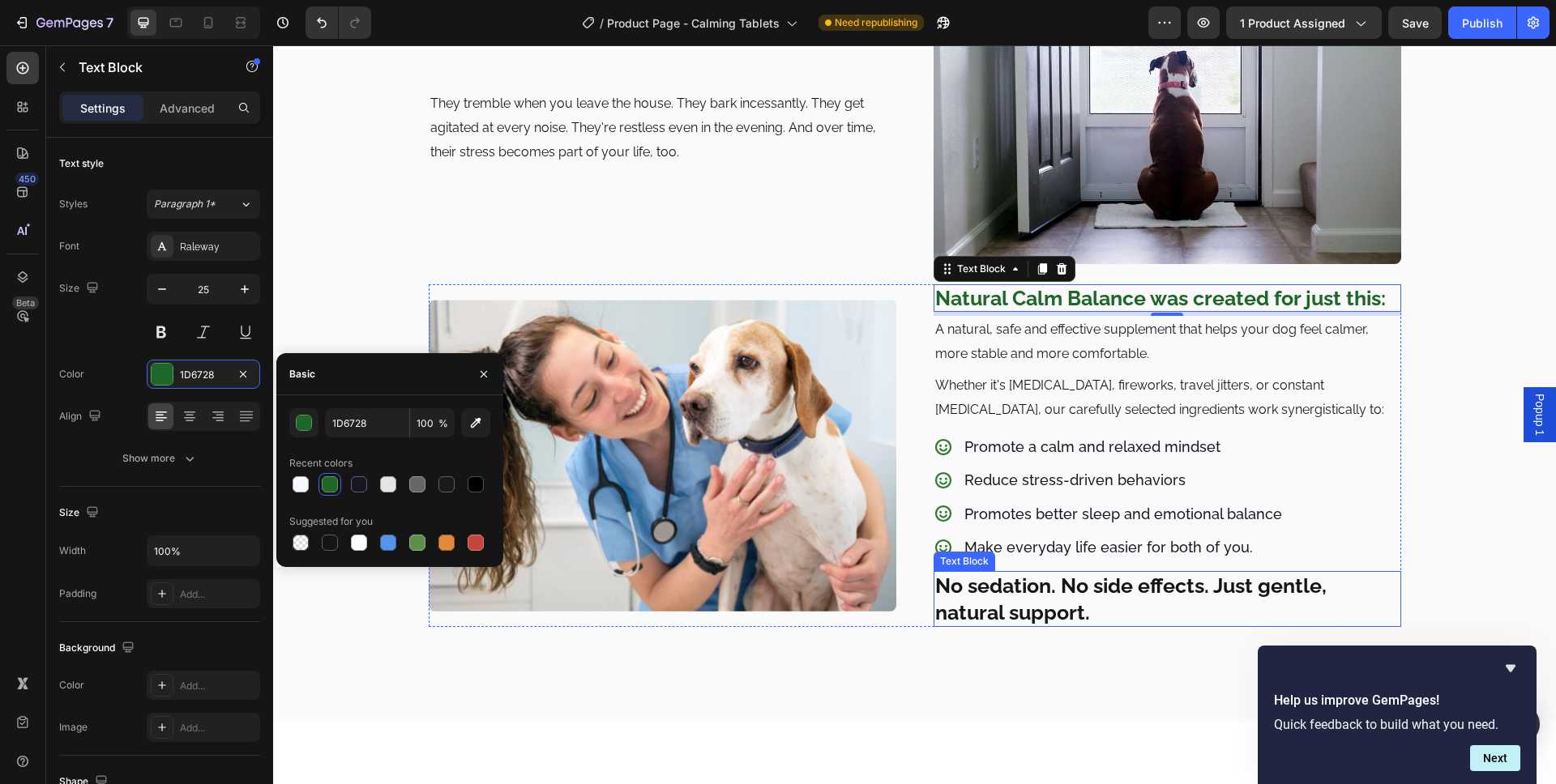
click at [1038, 578] on p "No sedation. No side effects. Just gentle, natural support." at bounding box center [1167, 599] width 464 height 53
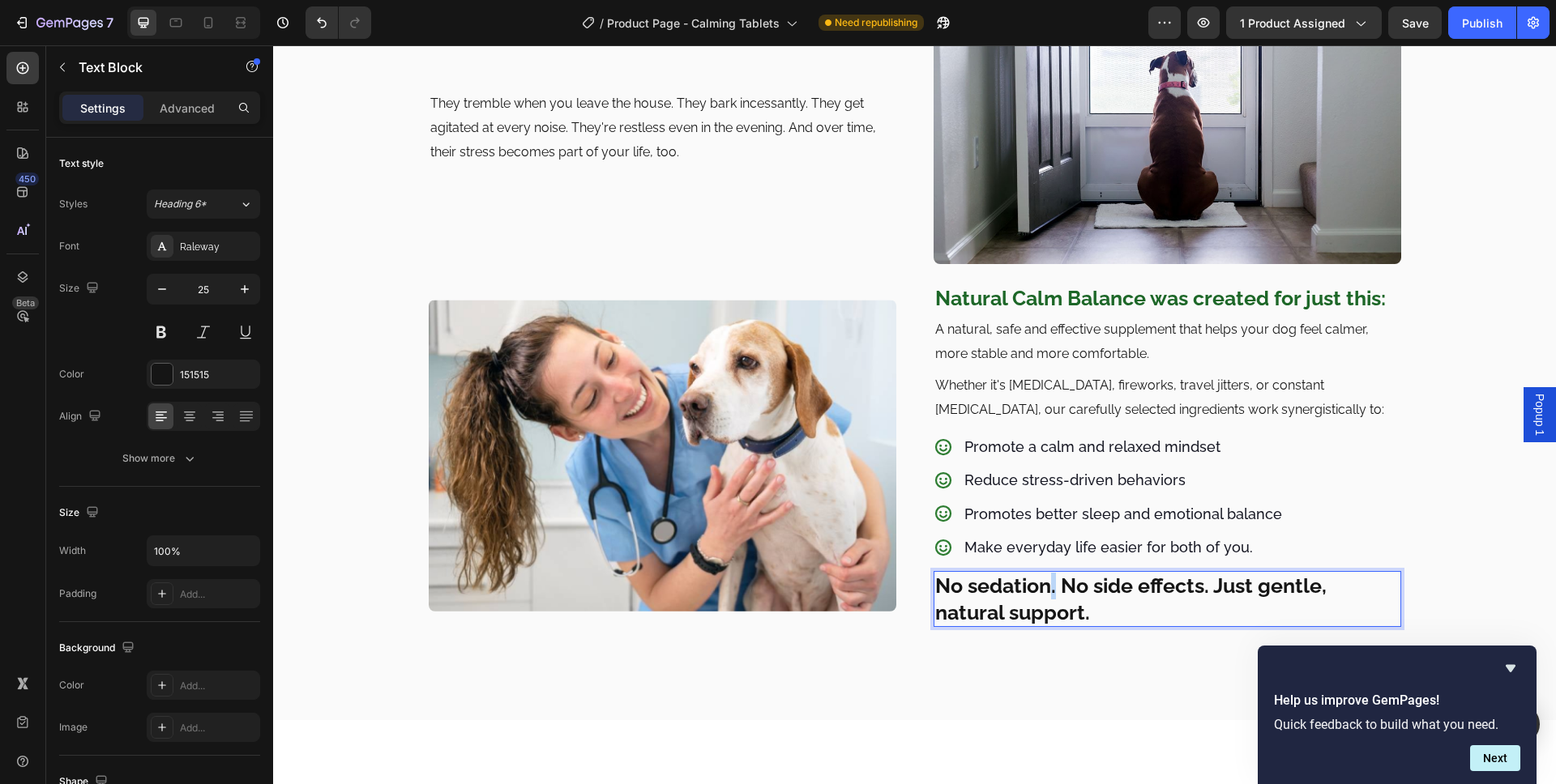
click at [1038, 578] on p "No sedation. No side effects. Just gentle, natural support." at bounding box center [1167, 599] width 464 height 53
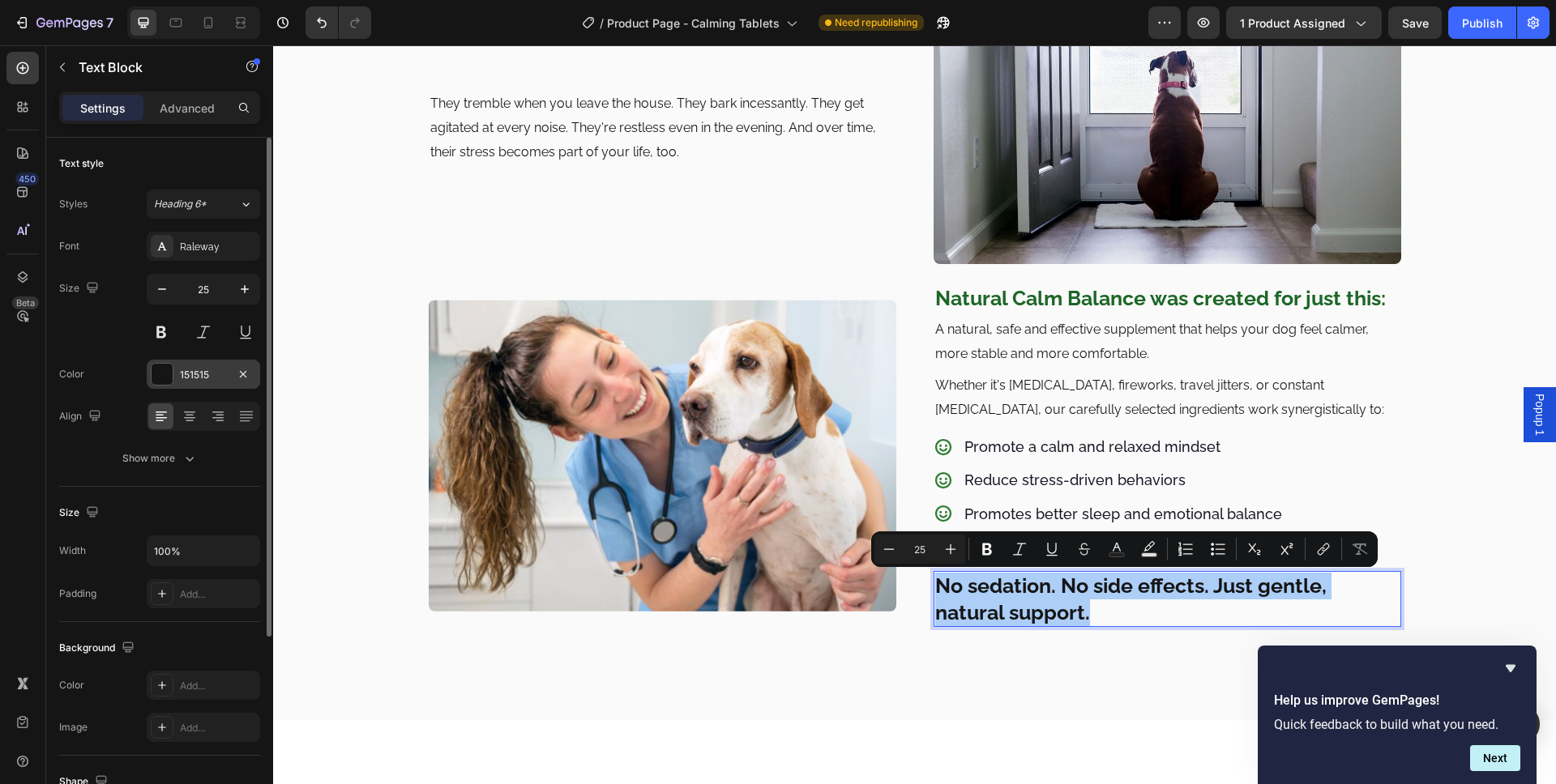
click at [163, 368] on div at bounding box center [162, 375] width 21 height 21
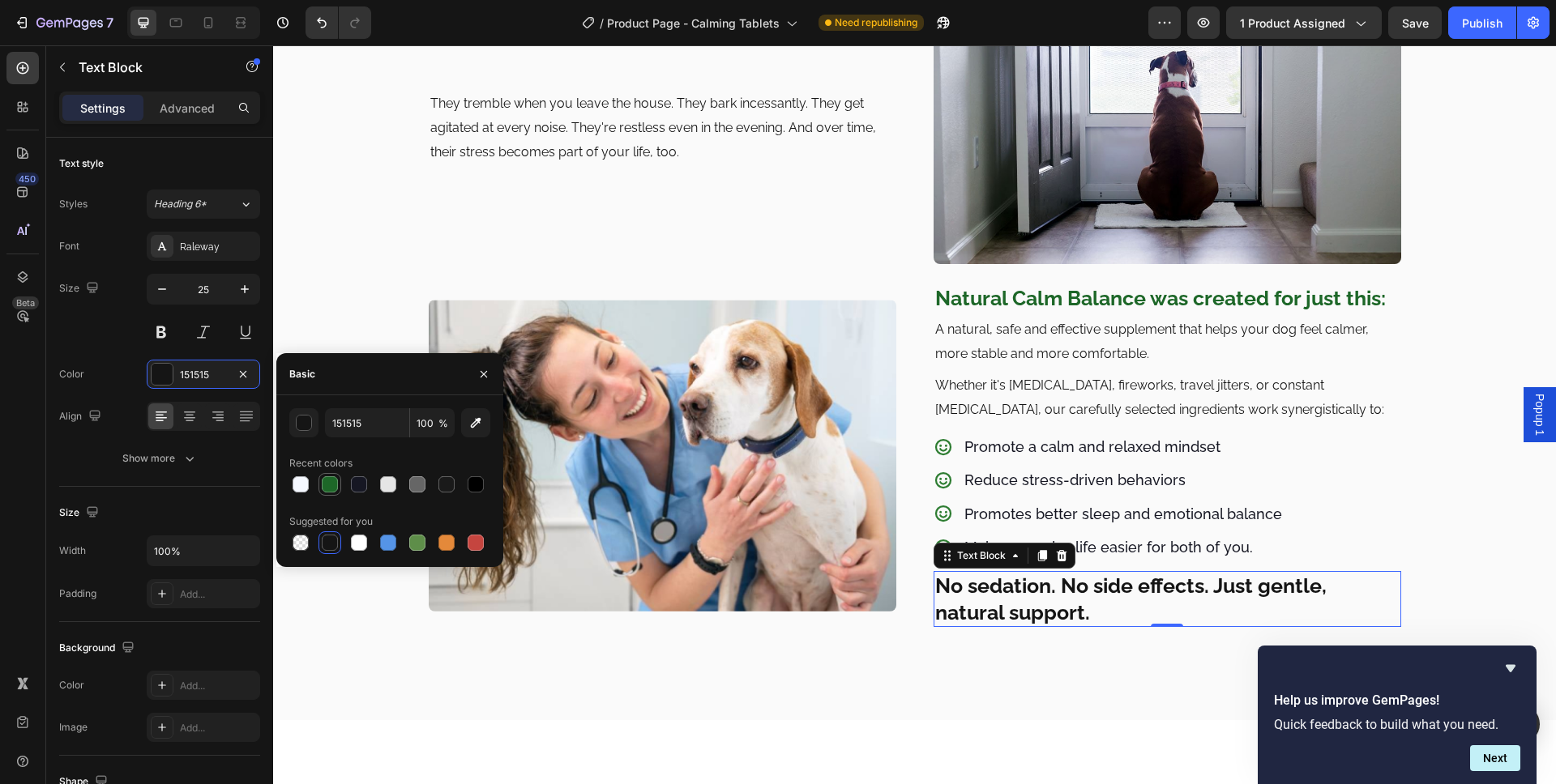
click at [335, 484] on div at bounding box center [330, 484] width 16 height 16
type input "1D6728"
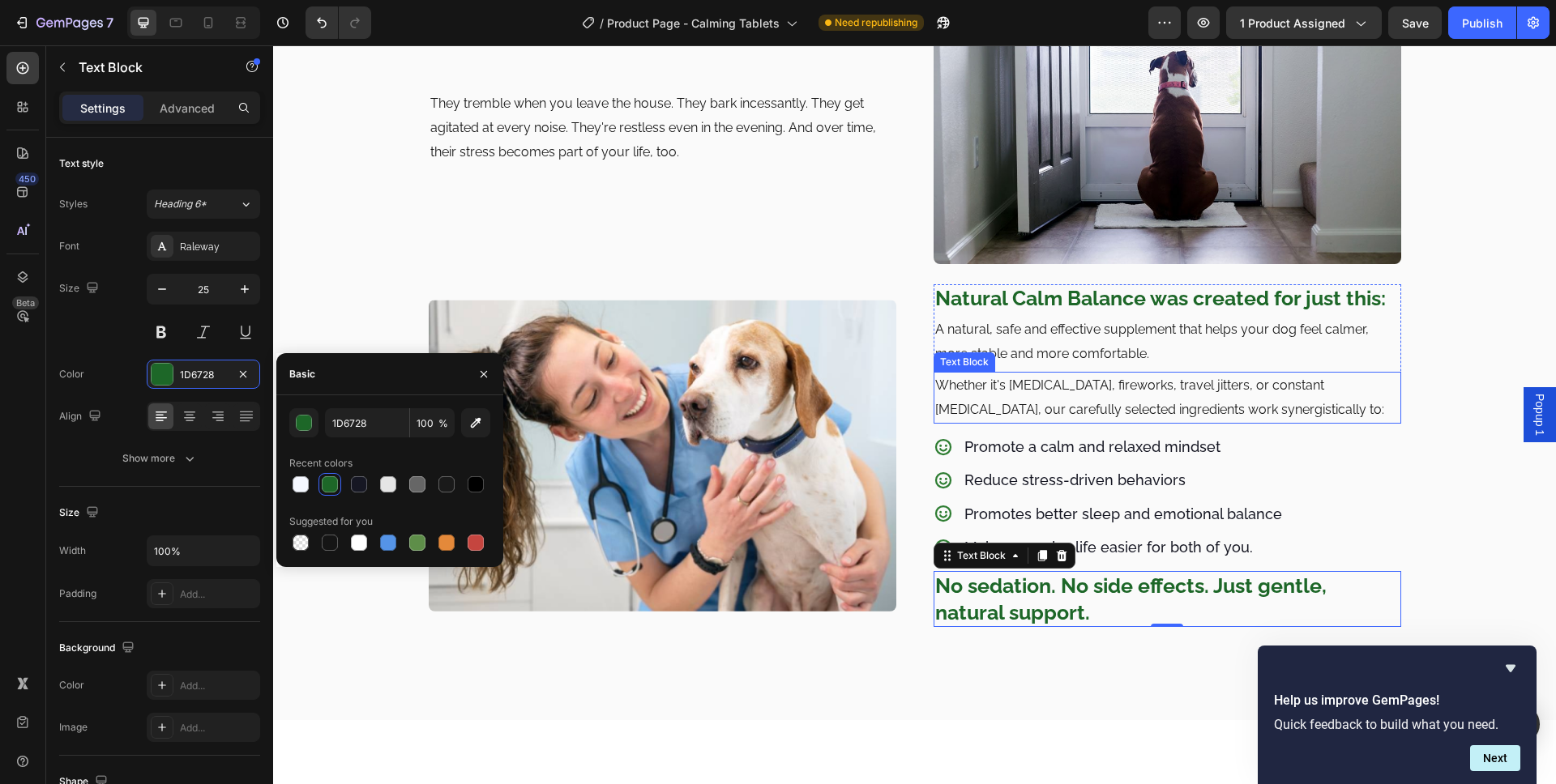
click at [1200, 400] on p "Whether it's separation anxiety, fireworks, travel jitters, or constant restles…" at bounding box center [1167, 398] width 464 height 49
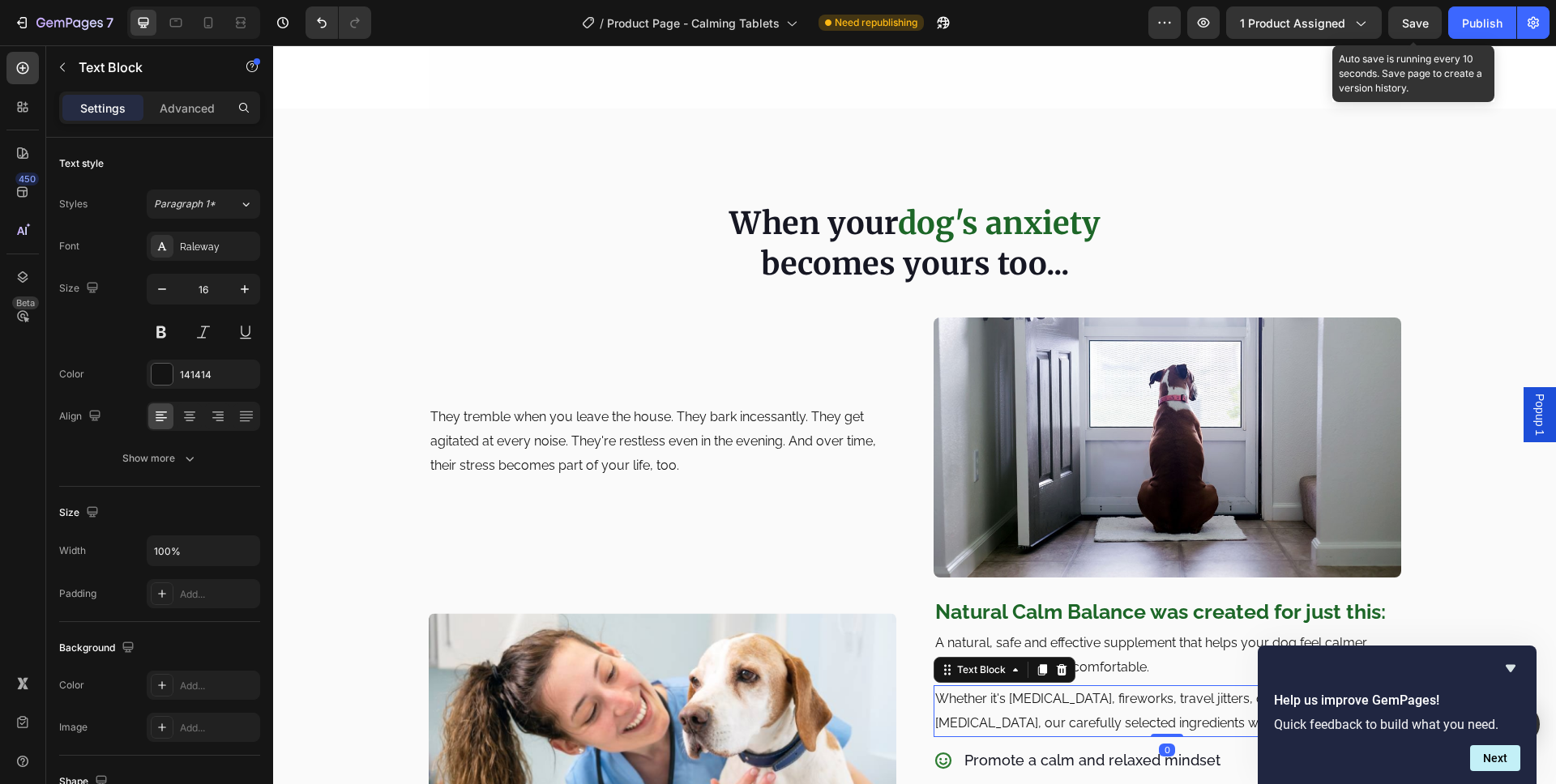
click at [1413, 21] on span "Save" at bounding box center [1415, 23] width 27 height 14
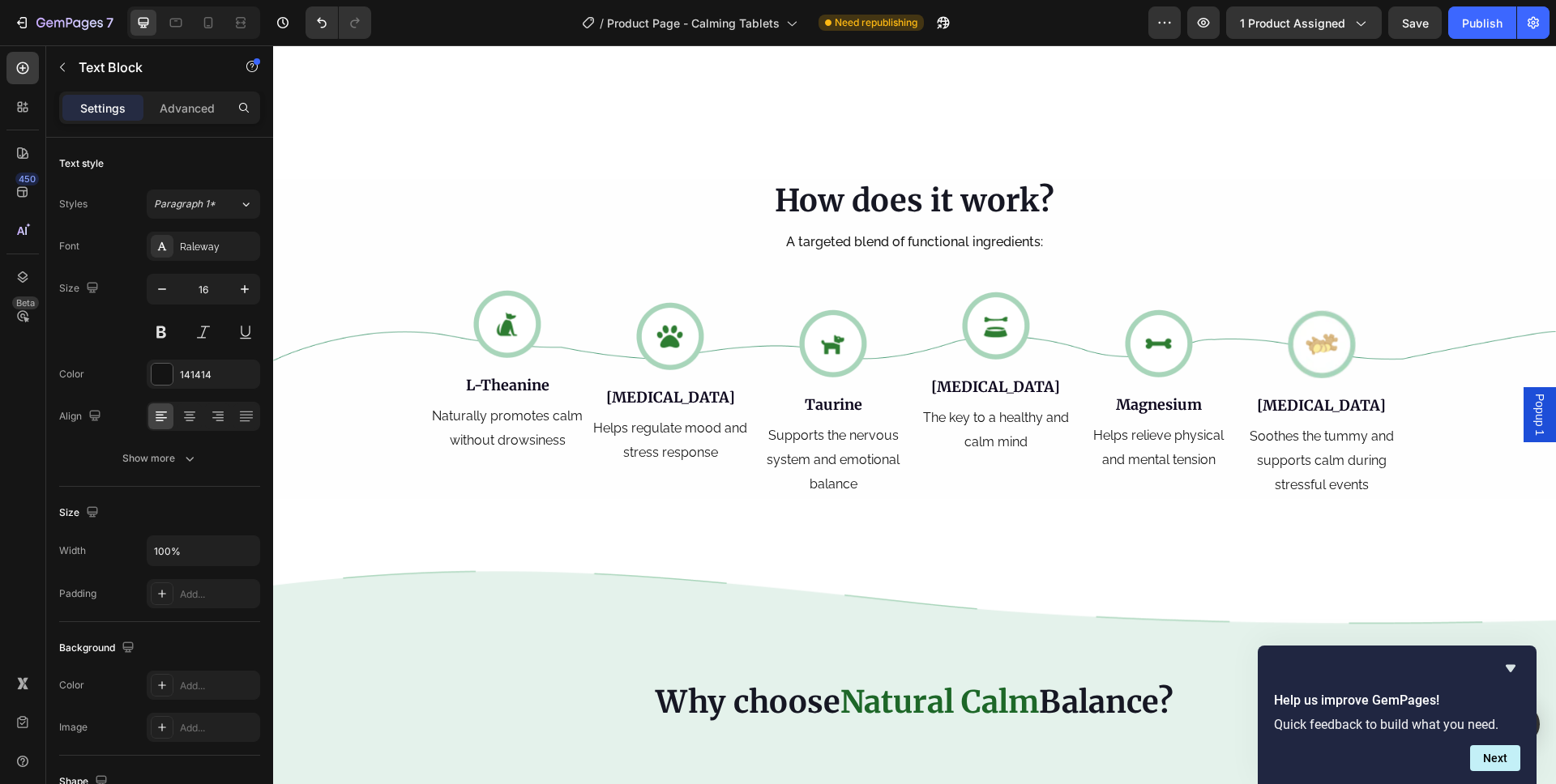
scroll to position [2449, 0]
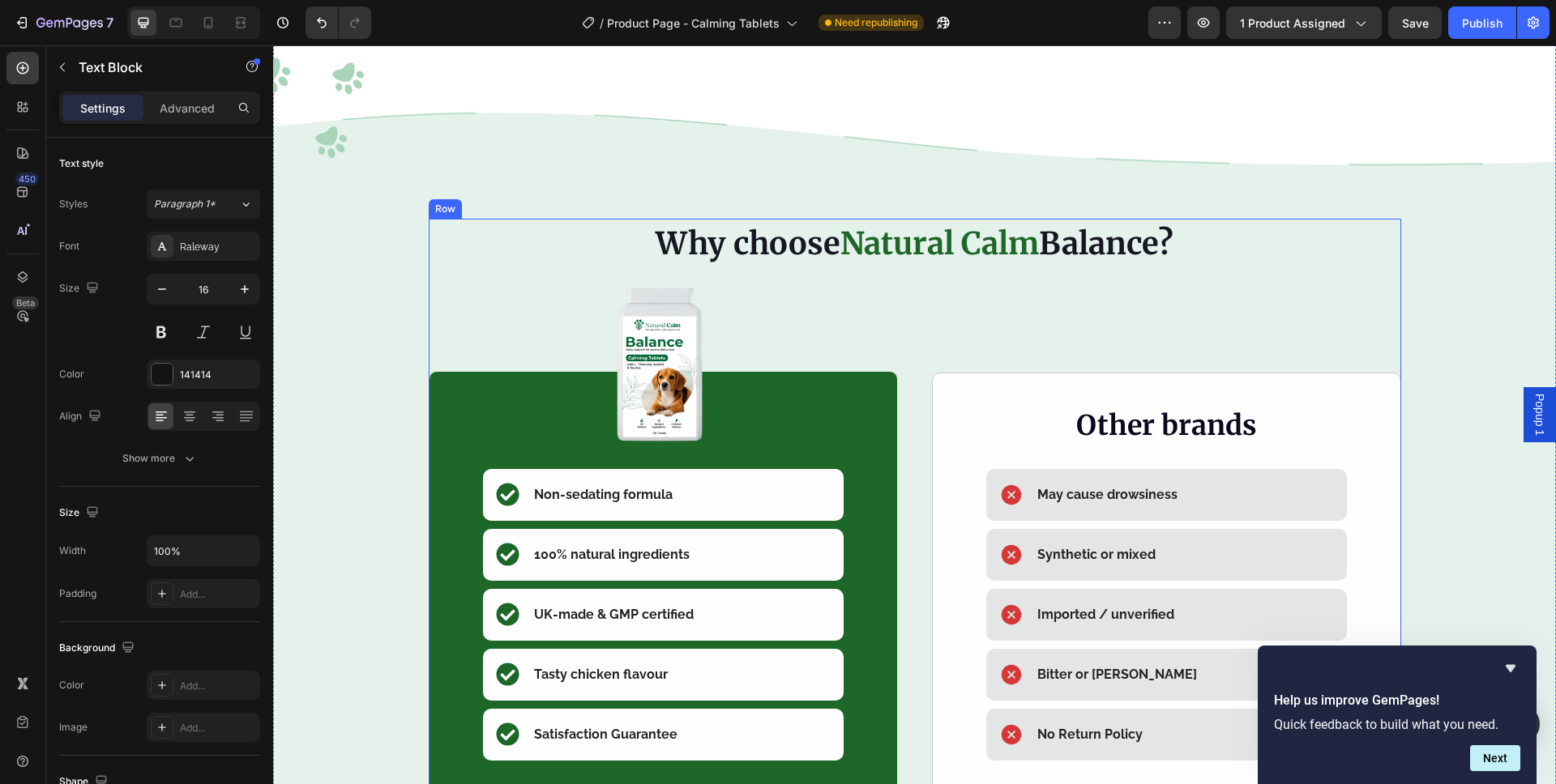
click at [1319, 297] on div "Why choose Natural Calm Balance? Heading Image Icon Non-sedating formula Text B…" at bounding box center [915, 508] width 973 height 579
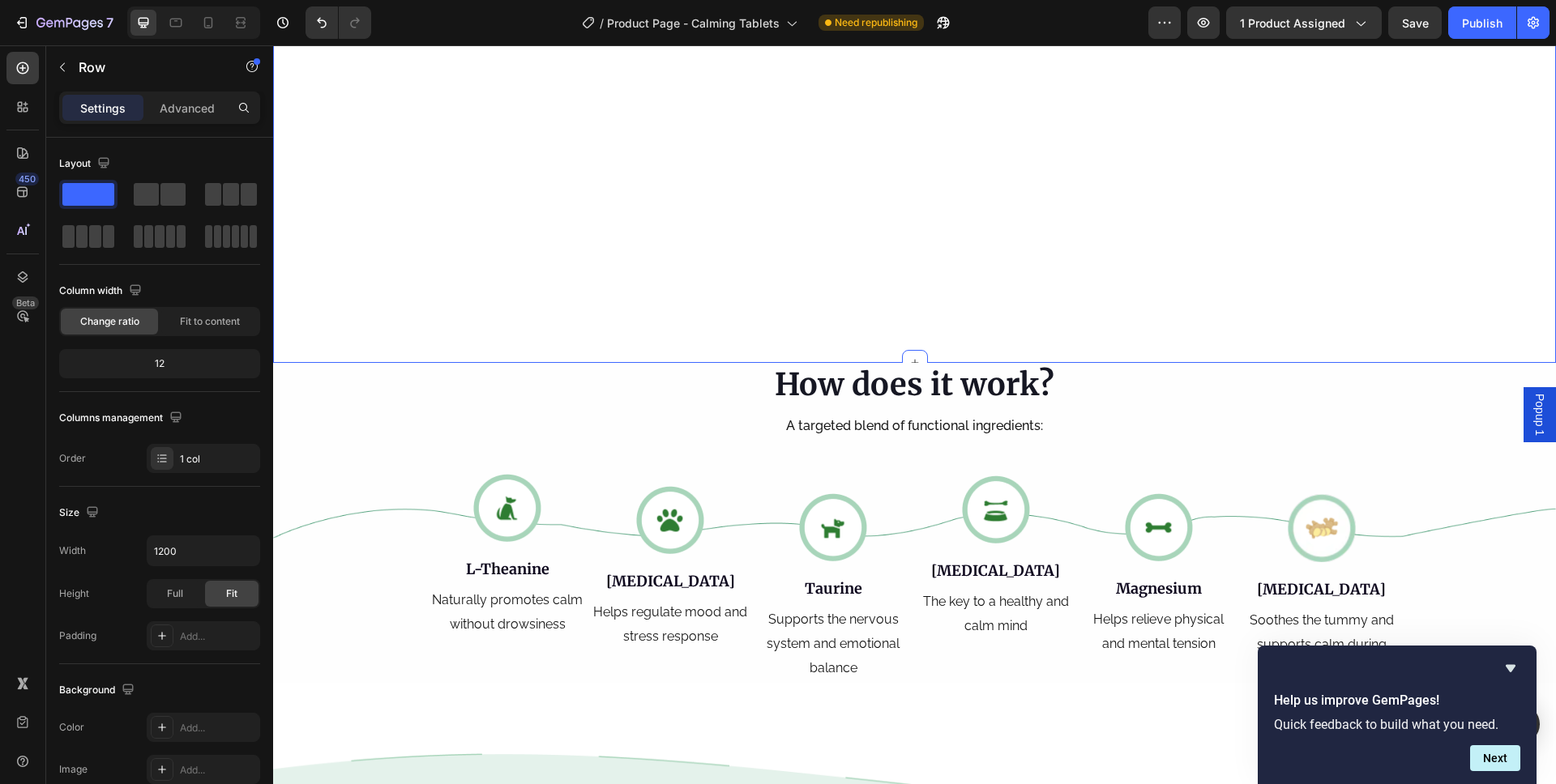
scroll to position [2436, 0]
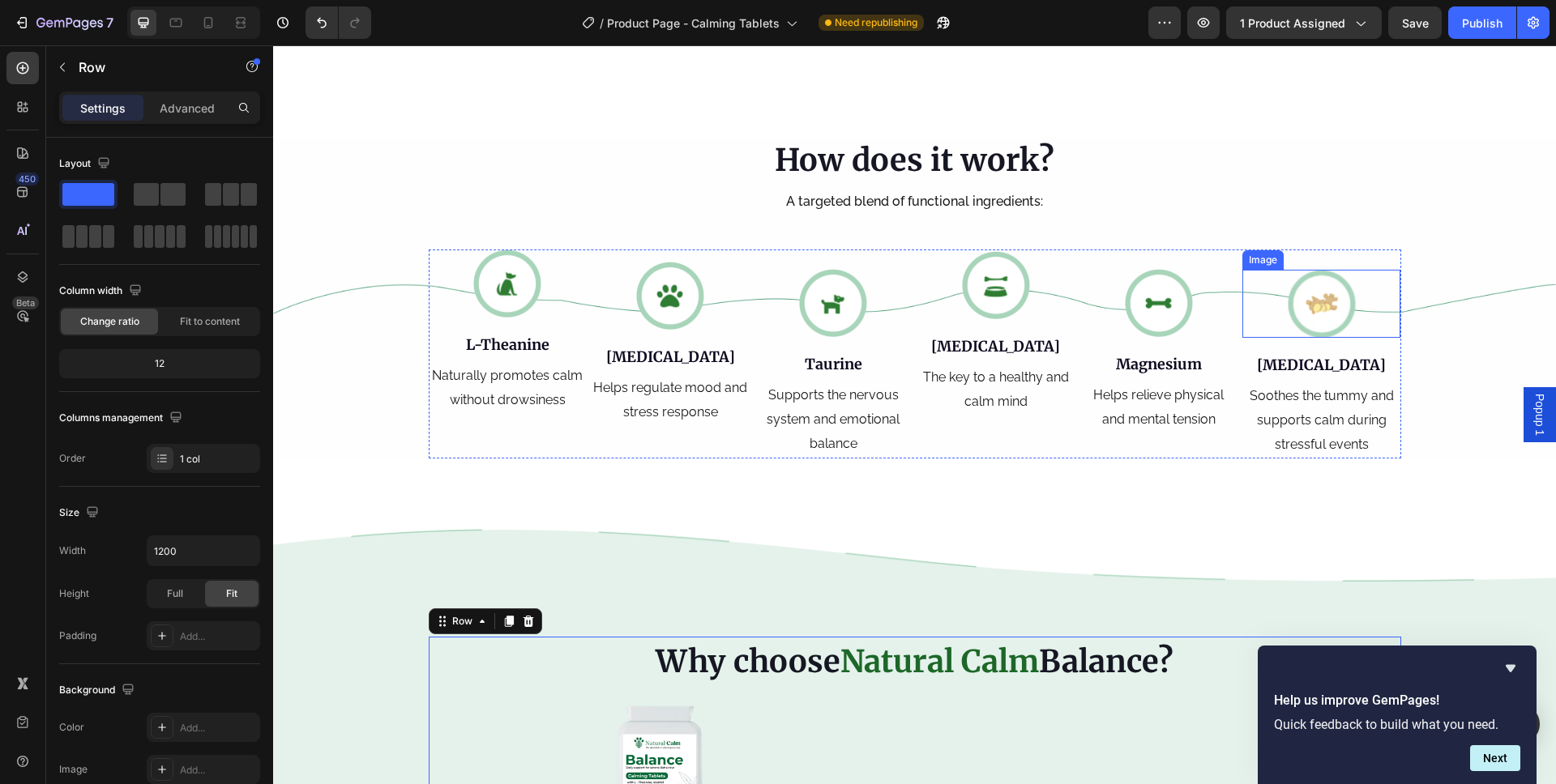
click at [1311, 314] on img at bounding box center [1322, 304] width 68 height 68
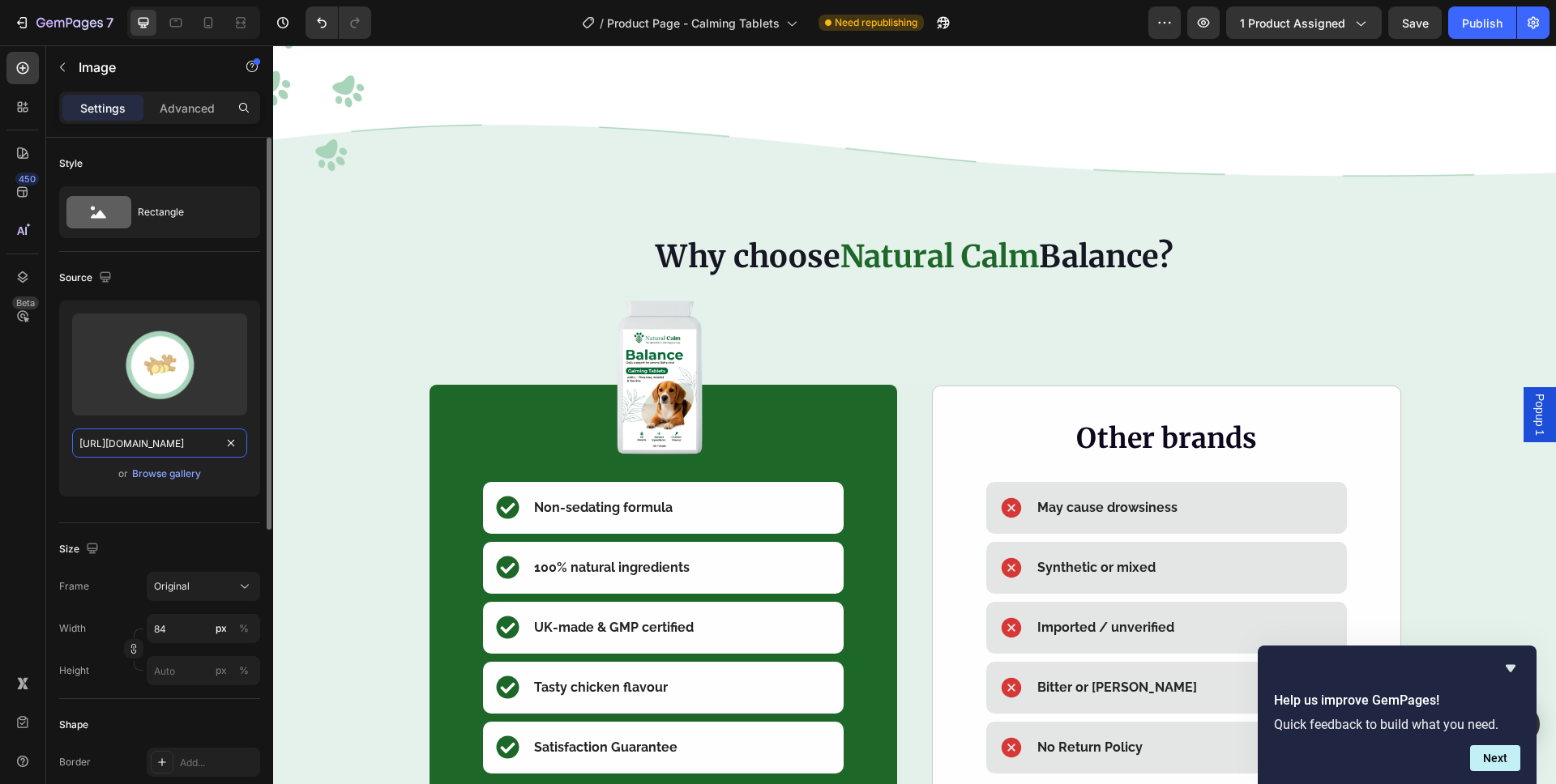
click at [174, 449] on input "https://cdn.shopify.com/s/files/1/0407/2738/0131/files/gempages_536030318801453…" at bounding box center [159, 444] width 175 height 29
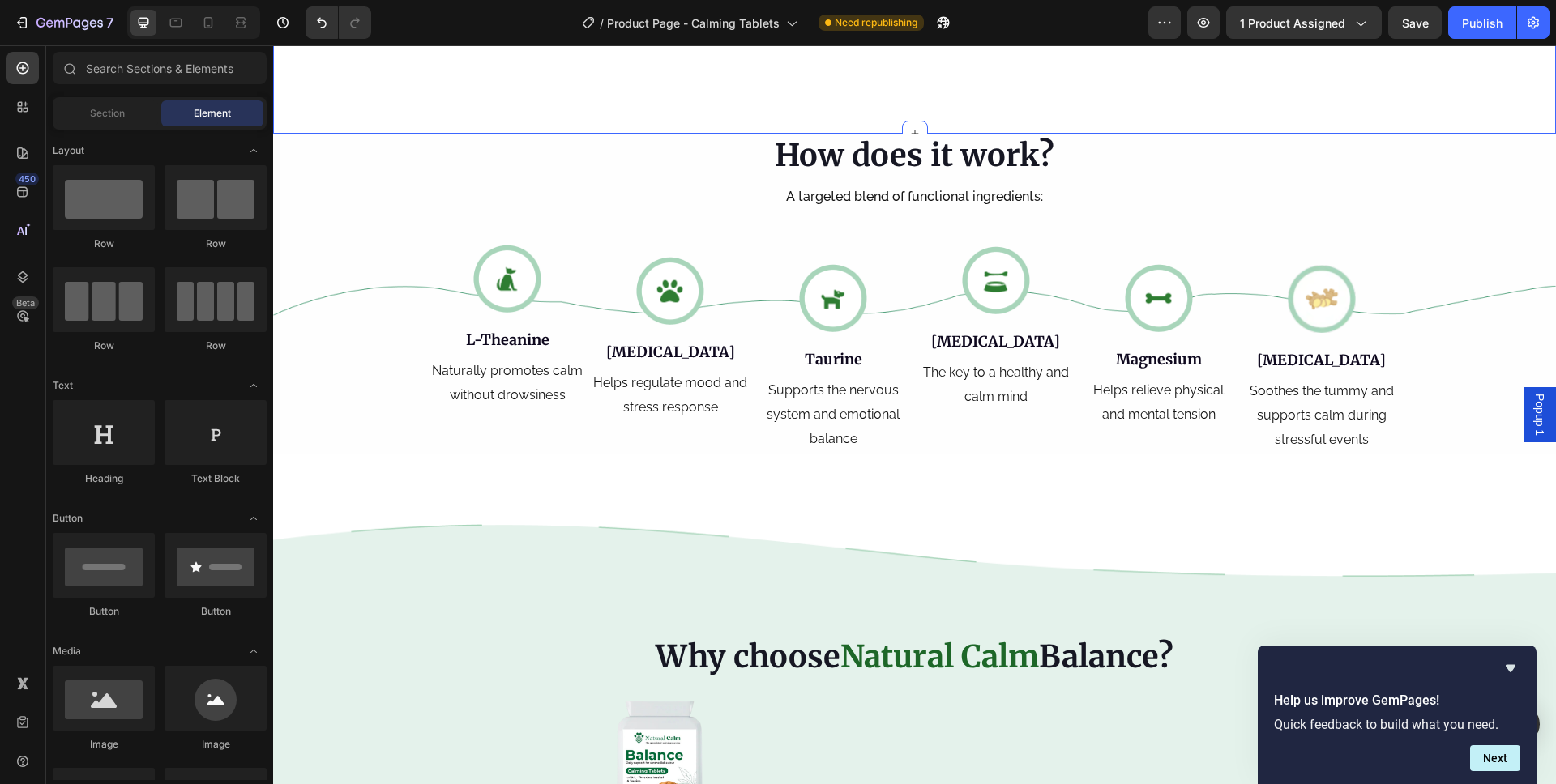
scroll to position [2330, 0]
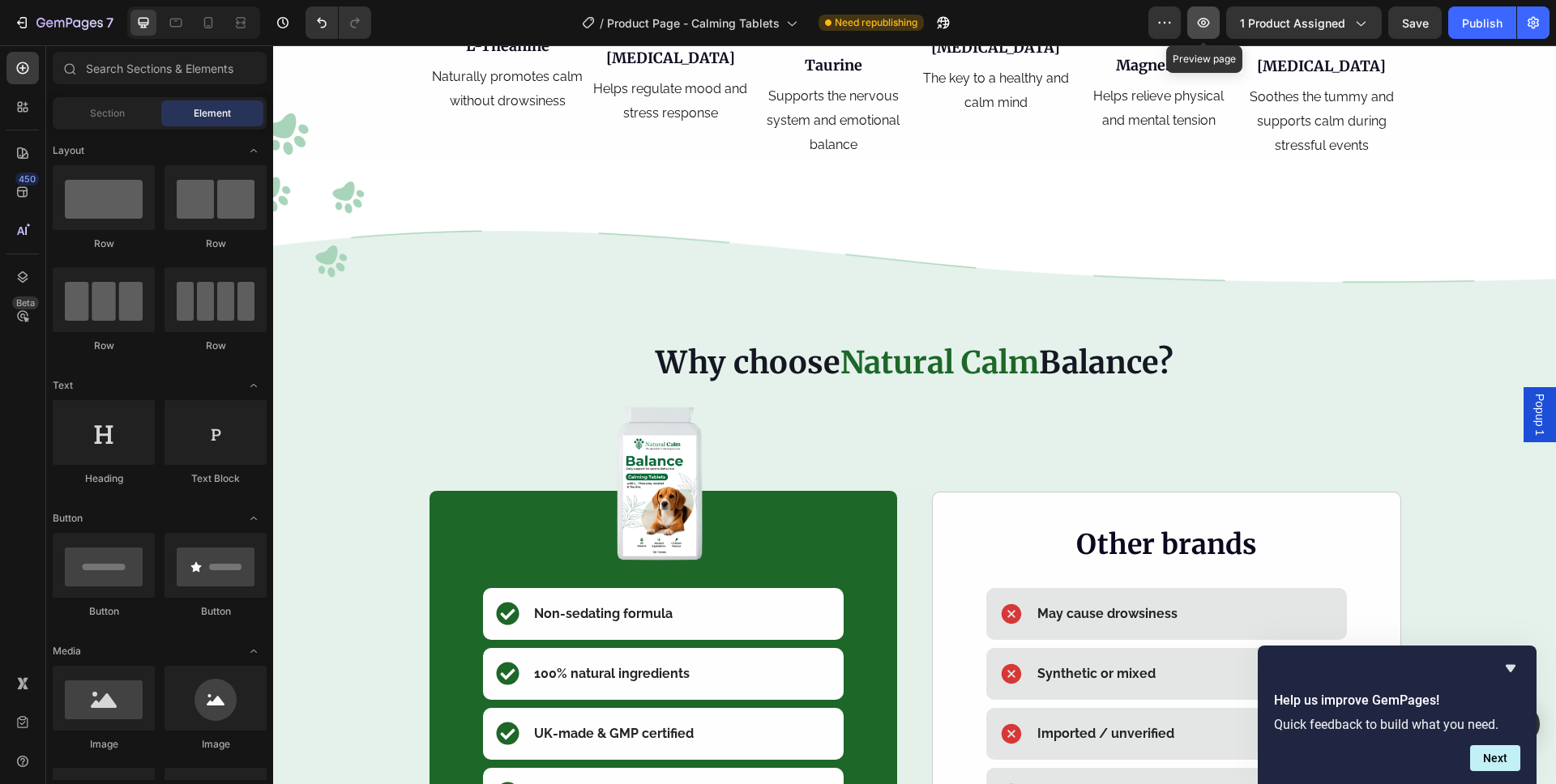
click at [1205, 21] on icon "button" at bounding box center [1203, 23] width 16 height 16
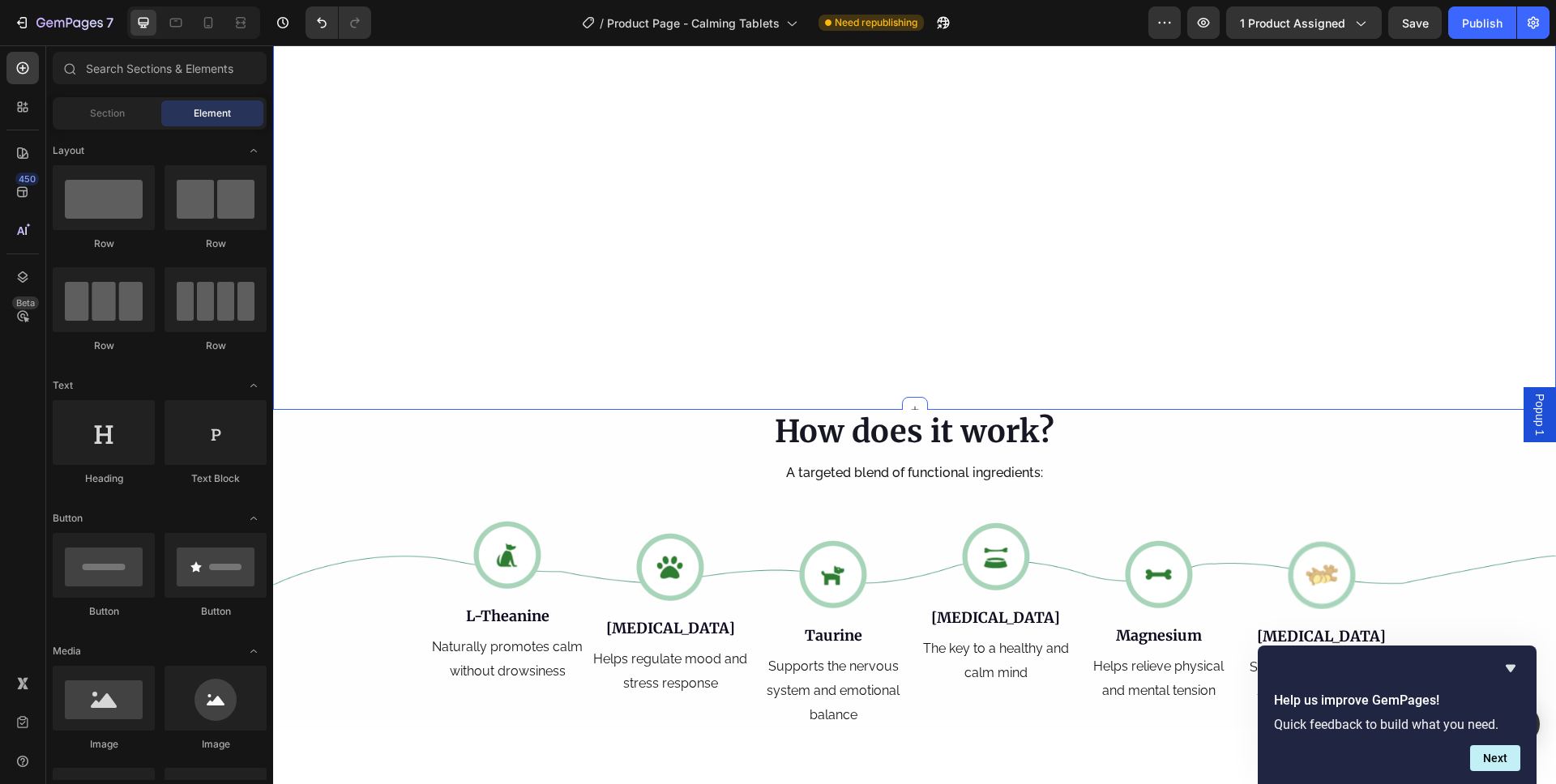
scroll to position [2313, 0]
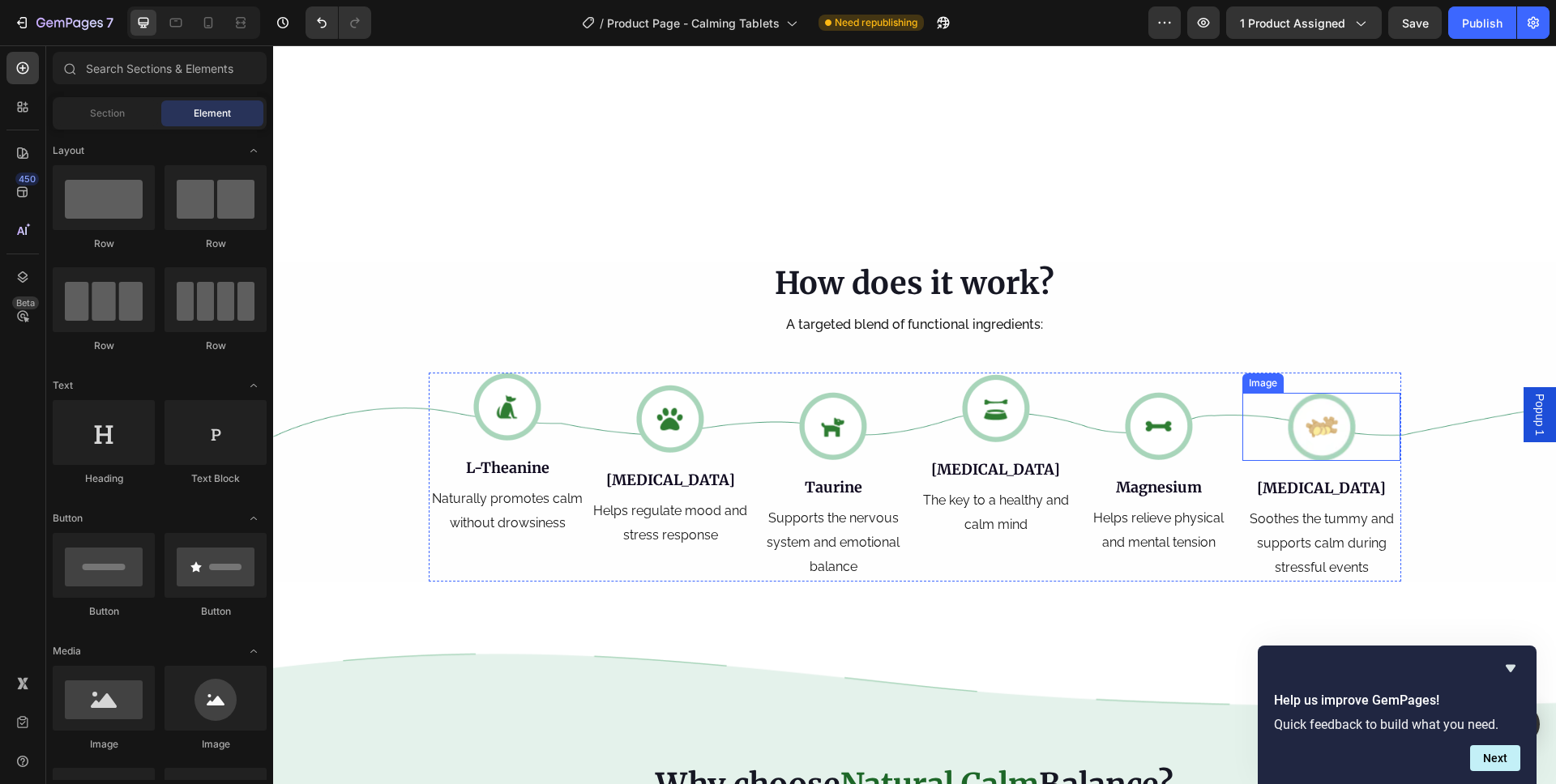
click at [1312, 427] on img at bounding box center [1322, 427] width 68 height 68
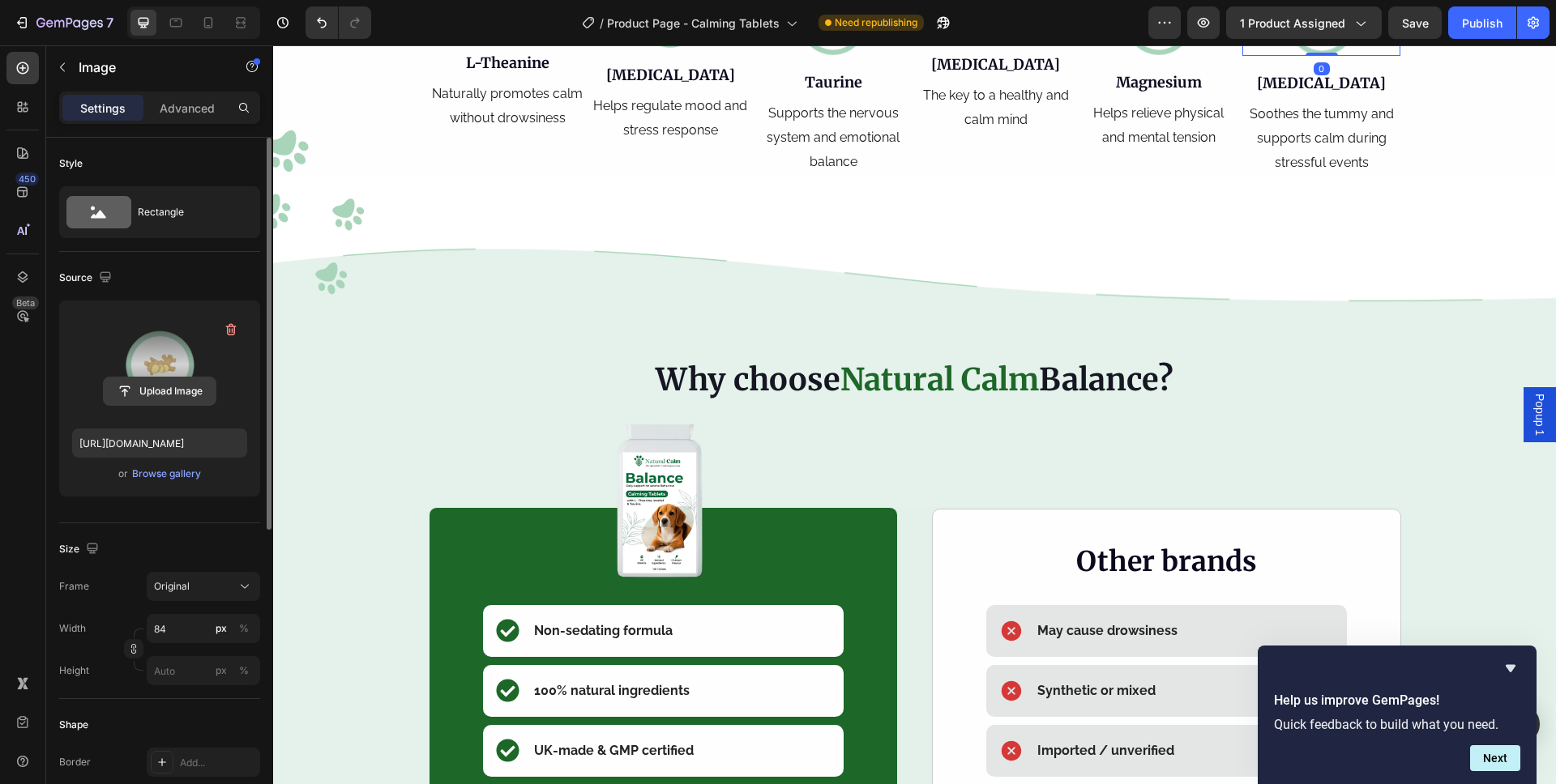
click at [179, 390] on input "file" at bounding box center [160, 392] width 112 height 28
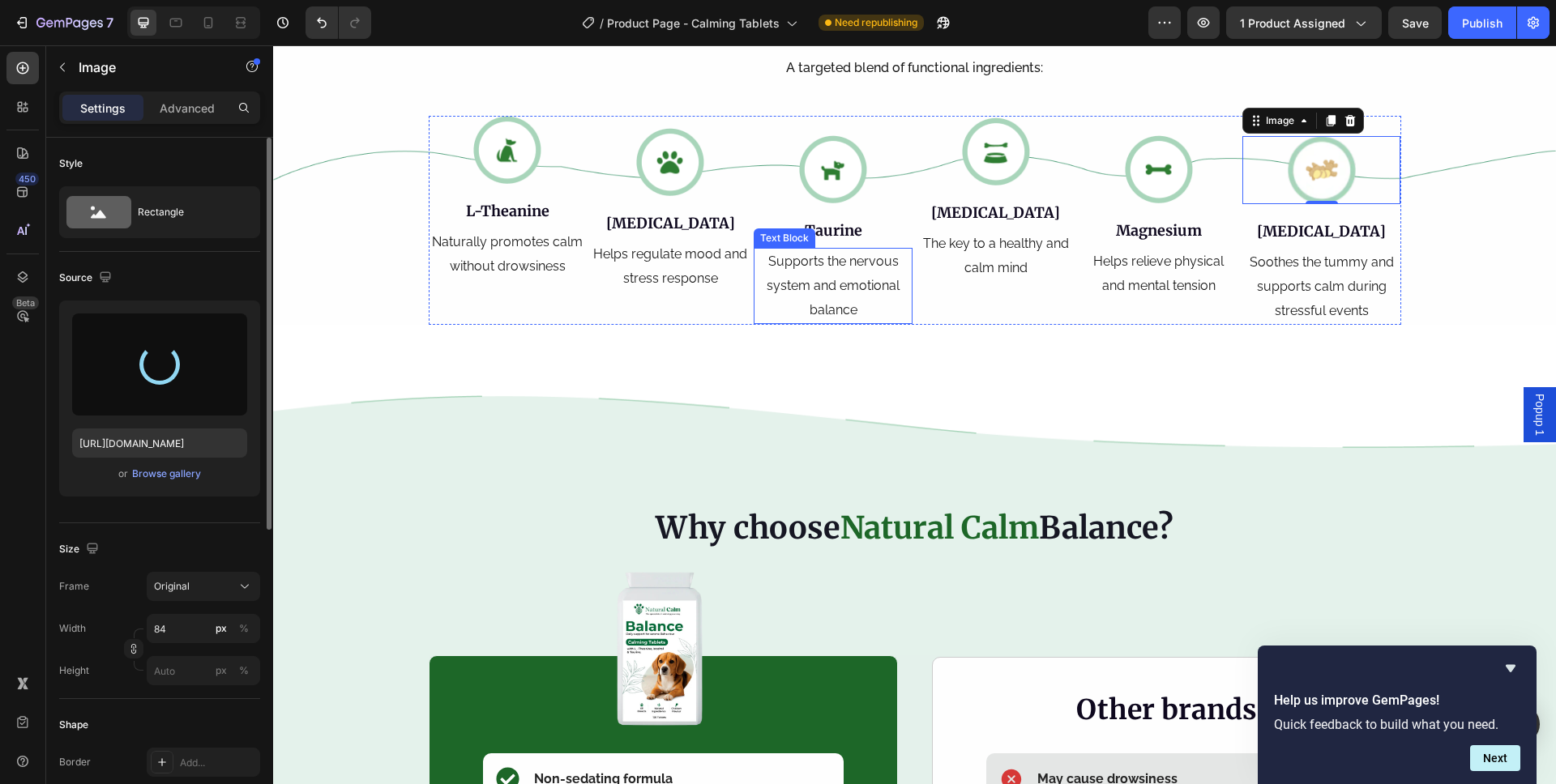
scroll to position [2555, 0]
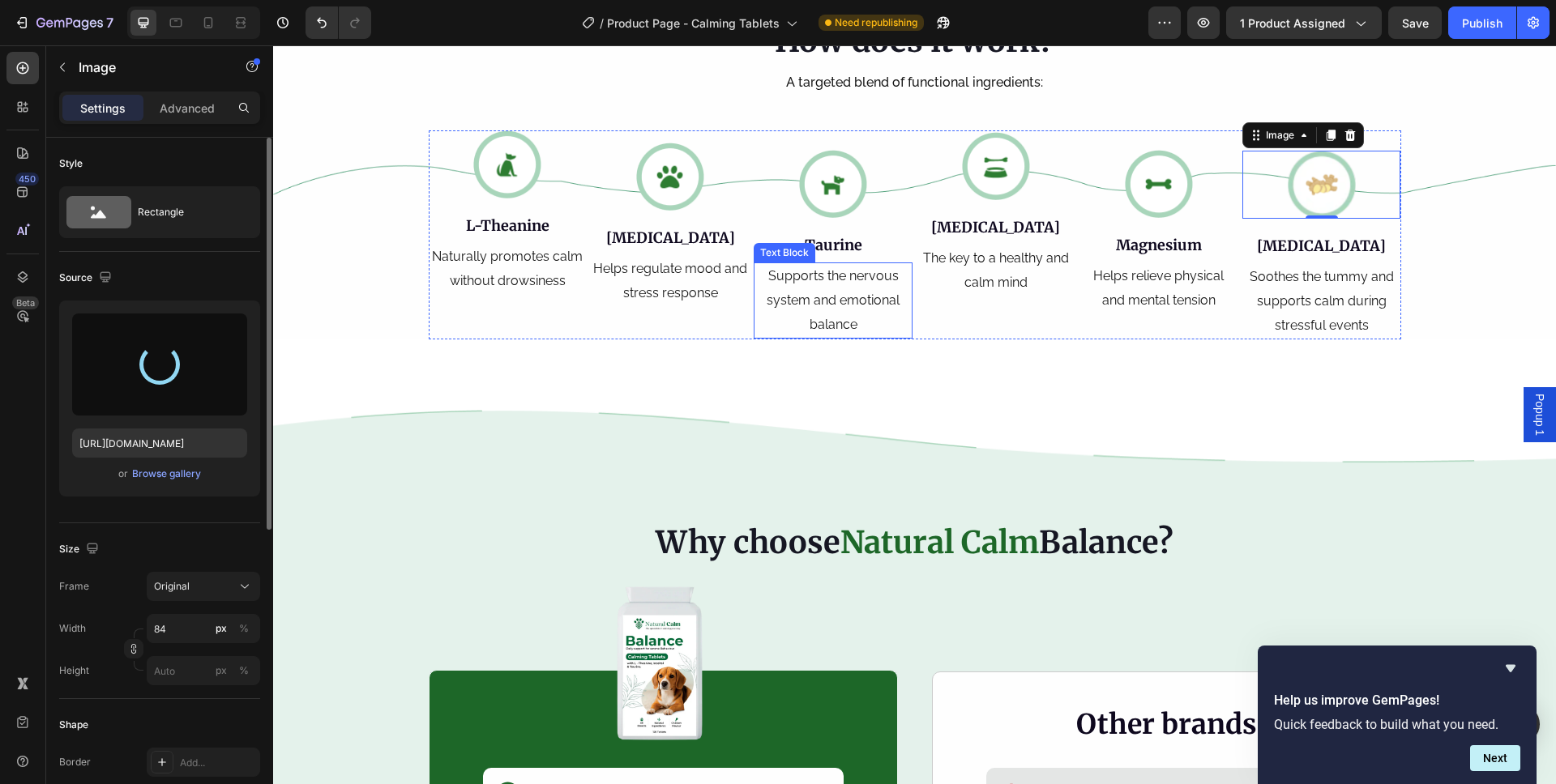
type input "https://cdn.shopify.com/s/files/1/0407/2738/0131/files/gempages_536030318801453…"
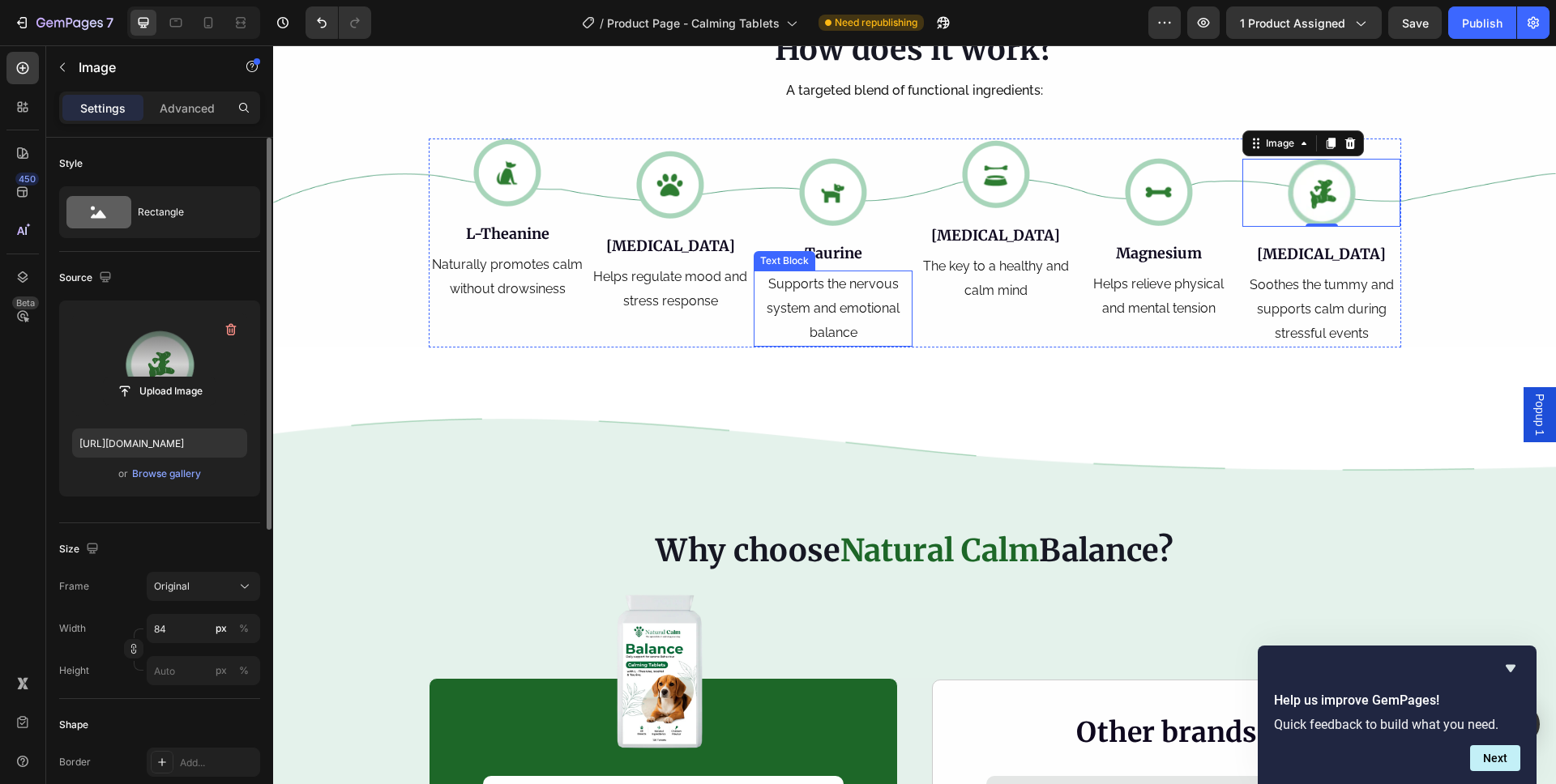
scroll to position [2544, 0]
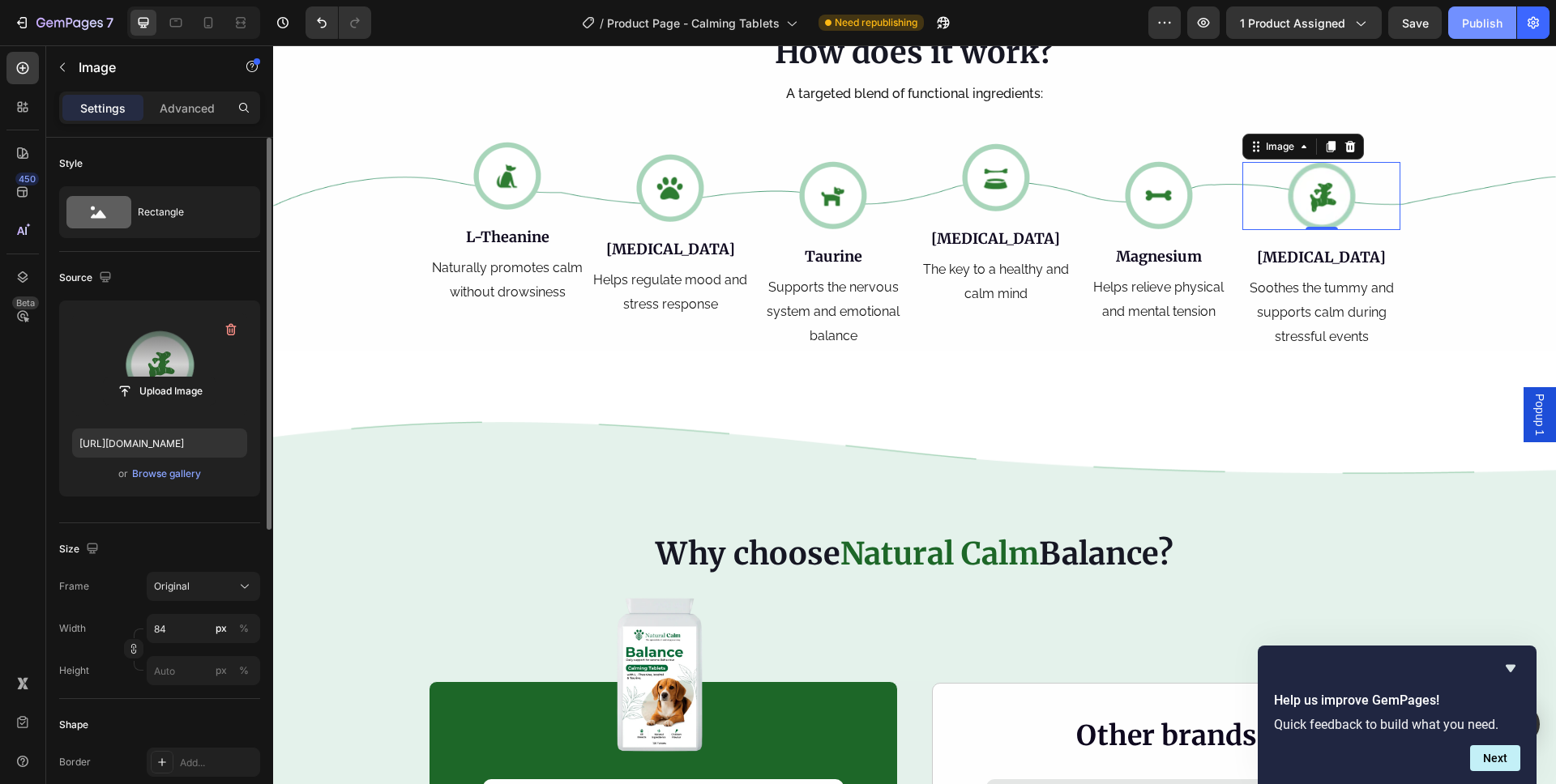
click at [1484, 32] on button "Publish" at bounding box center [1482, 23] width 68 height 32
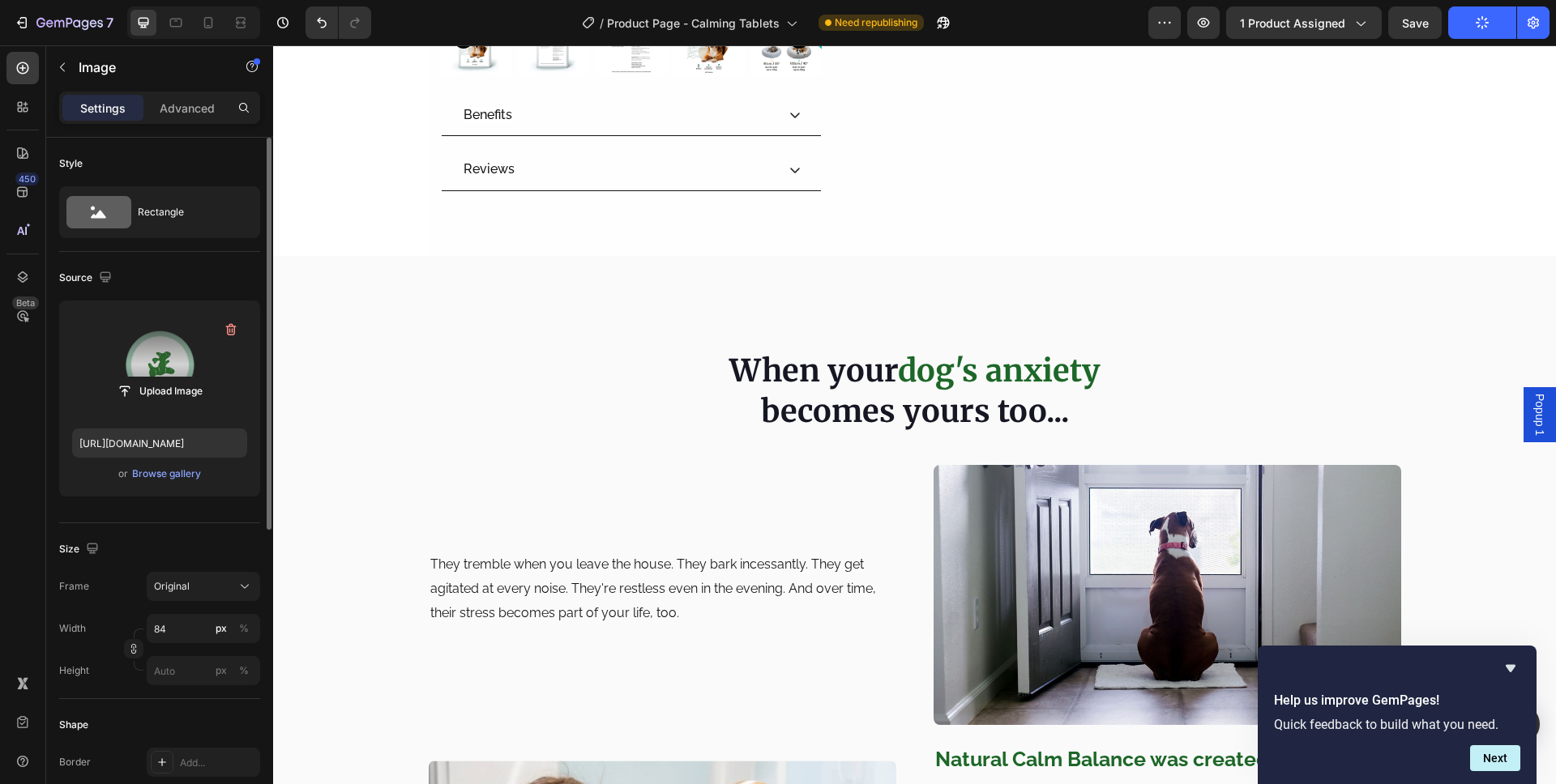
scroll to position [0, 0]
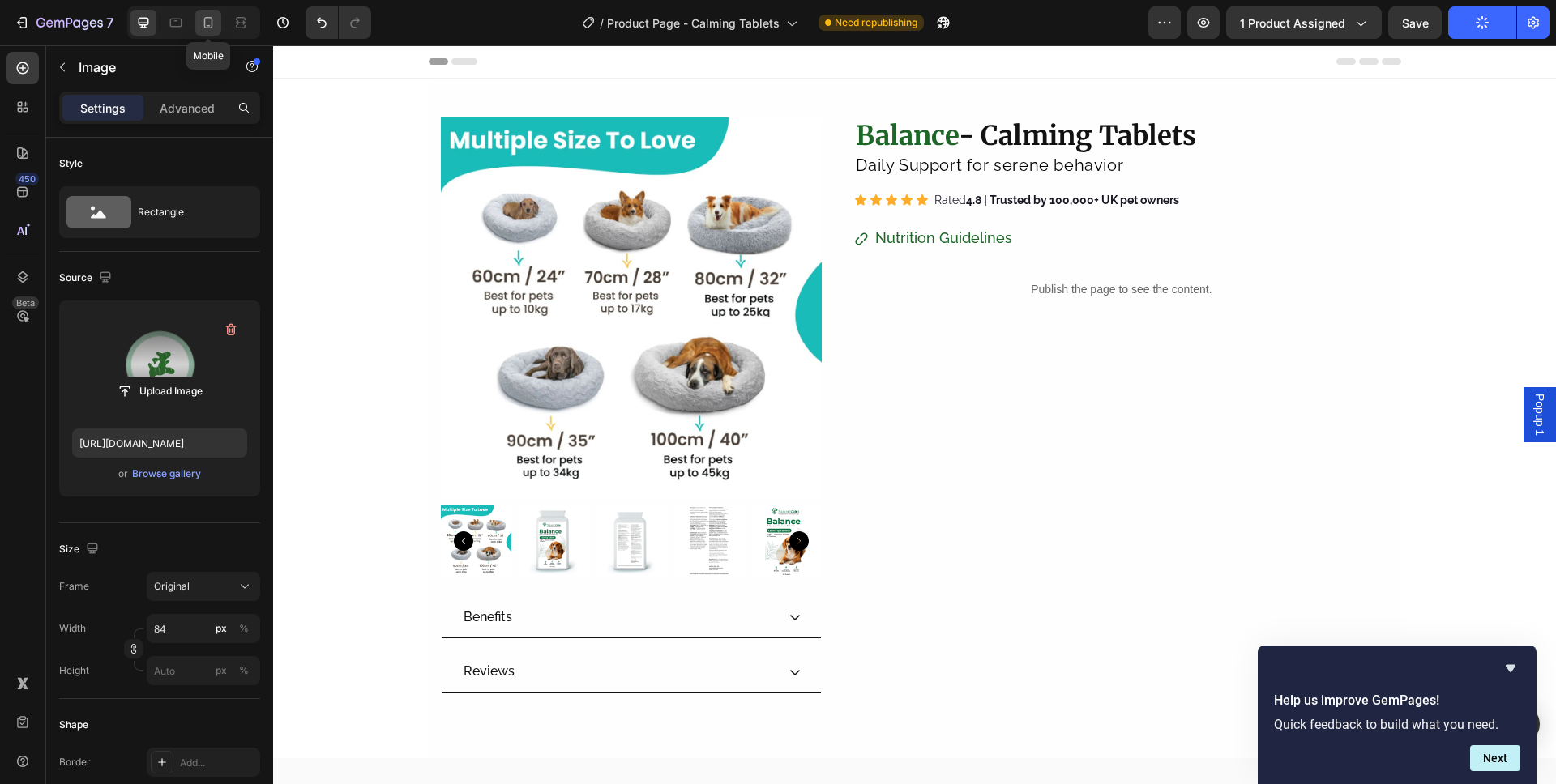
click at [208, 24] on icon at bounding box center [208, 23] width 16 height 16
type input "70"
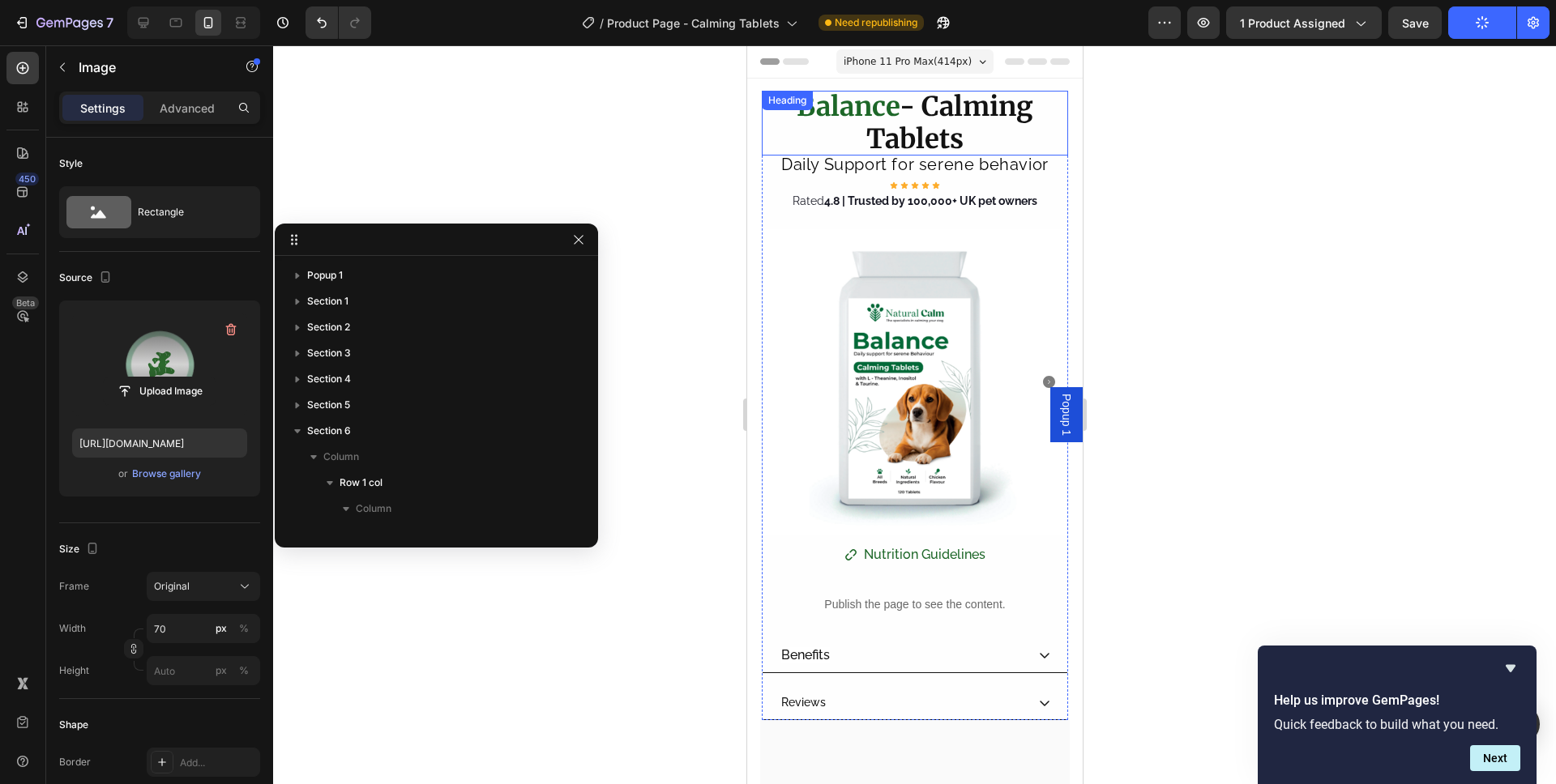
click at [908, 139] on strong "- Calming Tablets" at bounding box center [948, 123] width 167 height 66
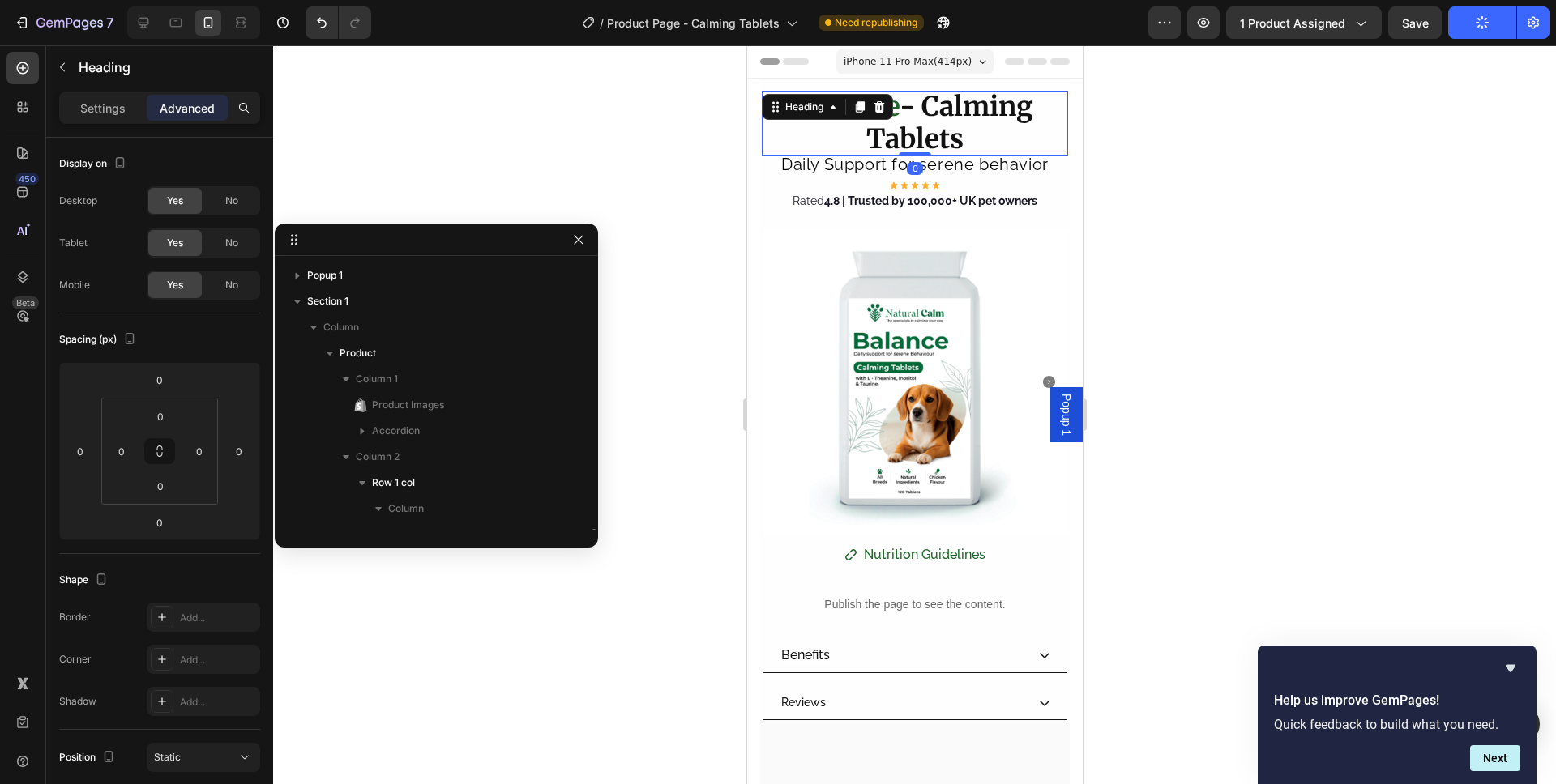
scroll to position [203, 0]
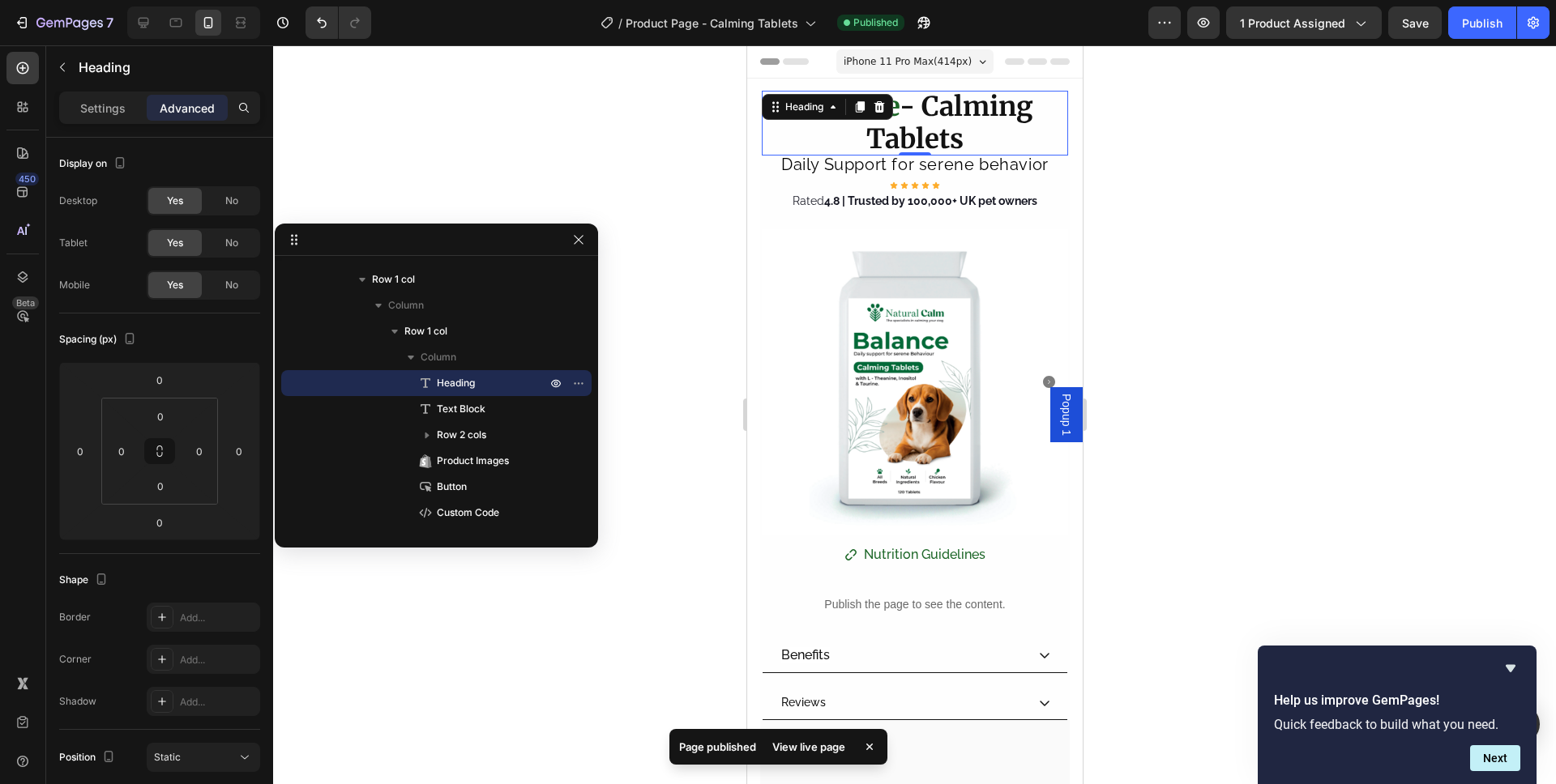
click at [896, 138] on strong "- Calming Tablets" at bounding box center [948, 123] width 167 height 66
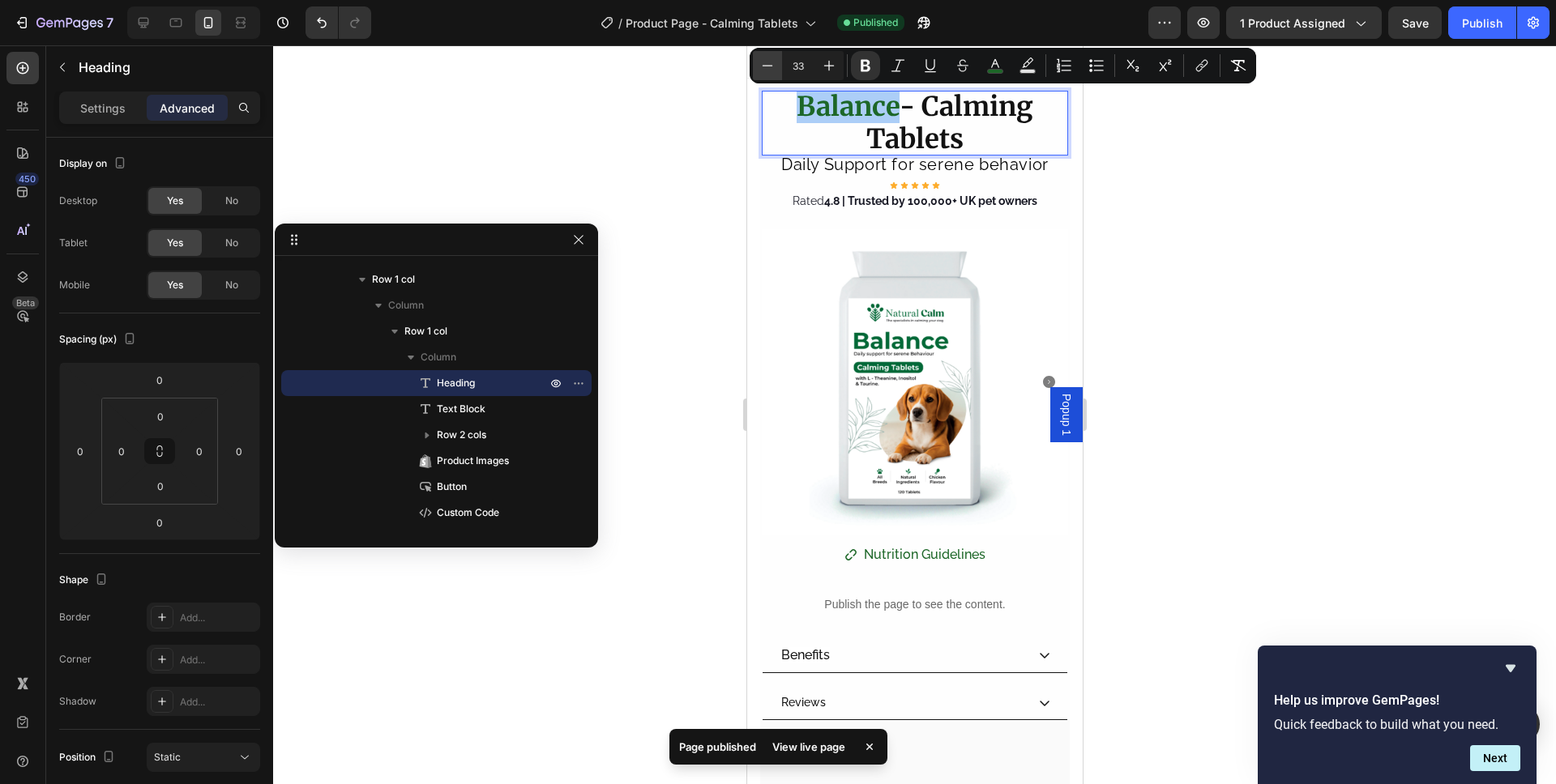
click at [765, 64] on icon "Editor contextual toolbar" at bounding box center [767, 66] width 16 height 16
type input "30"
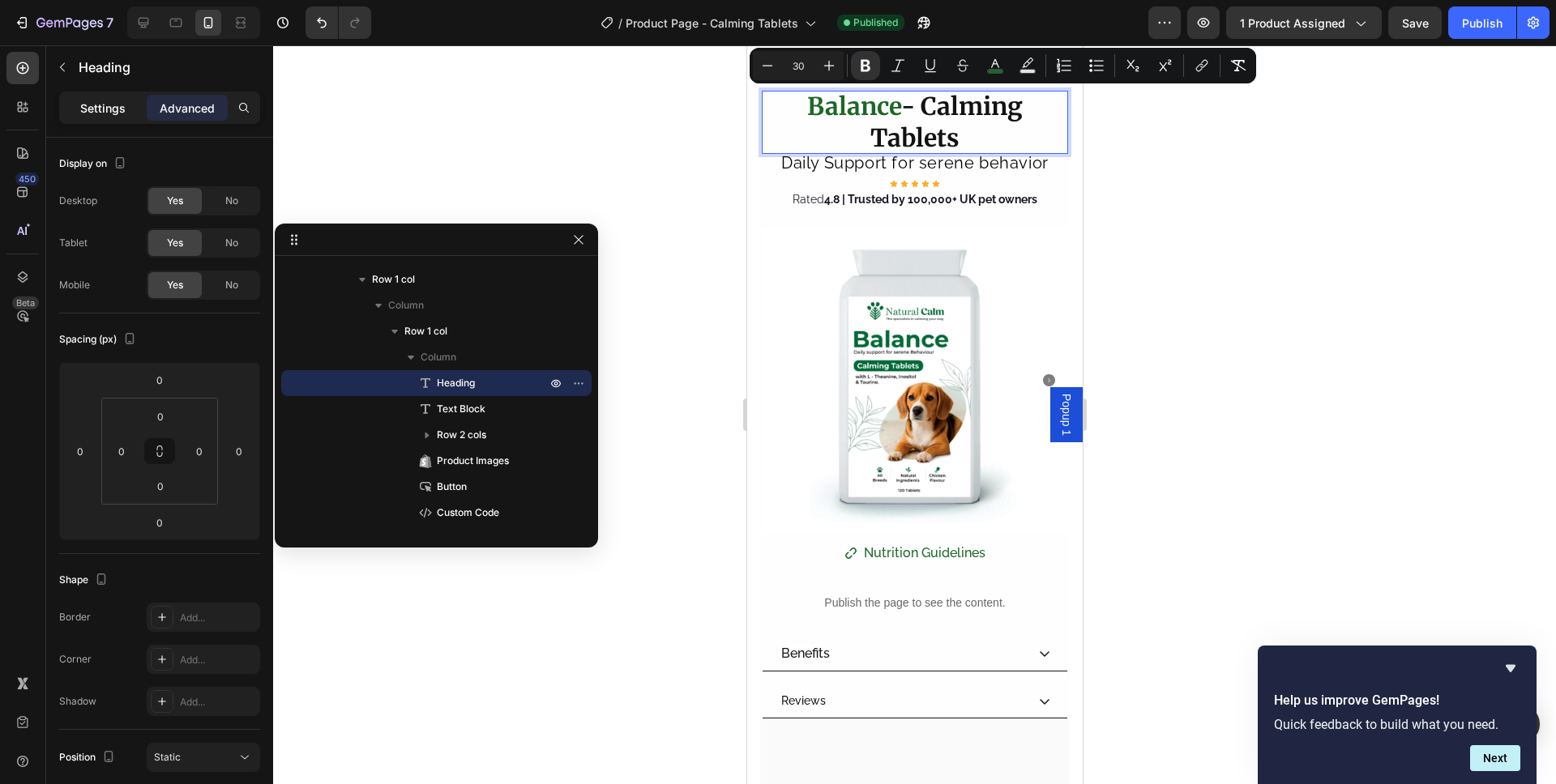
click at [105, 106] on p "Settings" at bounding box center [103, 108] width 46 height 17
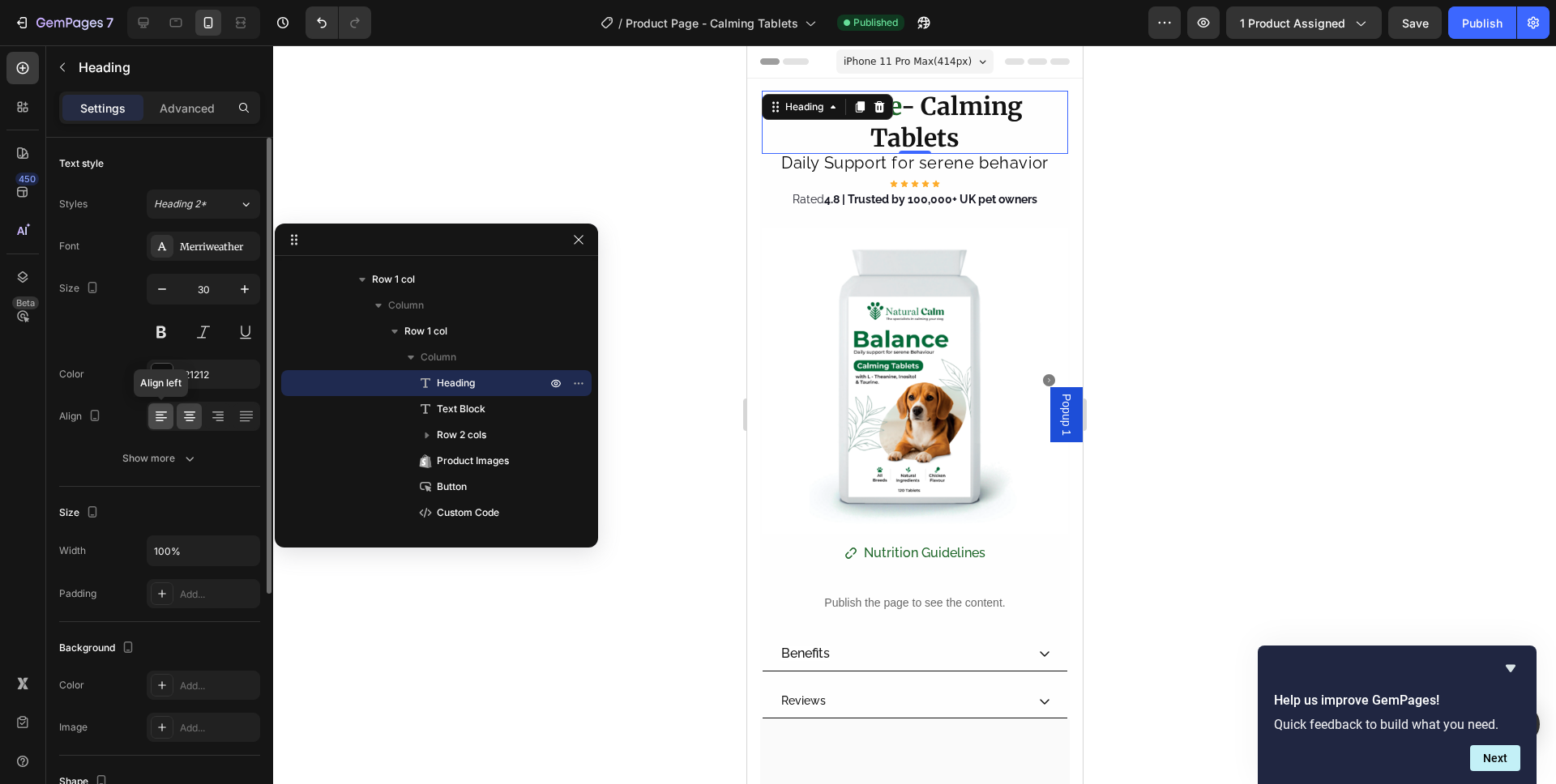
click at [167, 420] on icon at bounding box center [161, 417] width 16 height 16
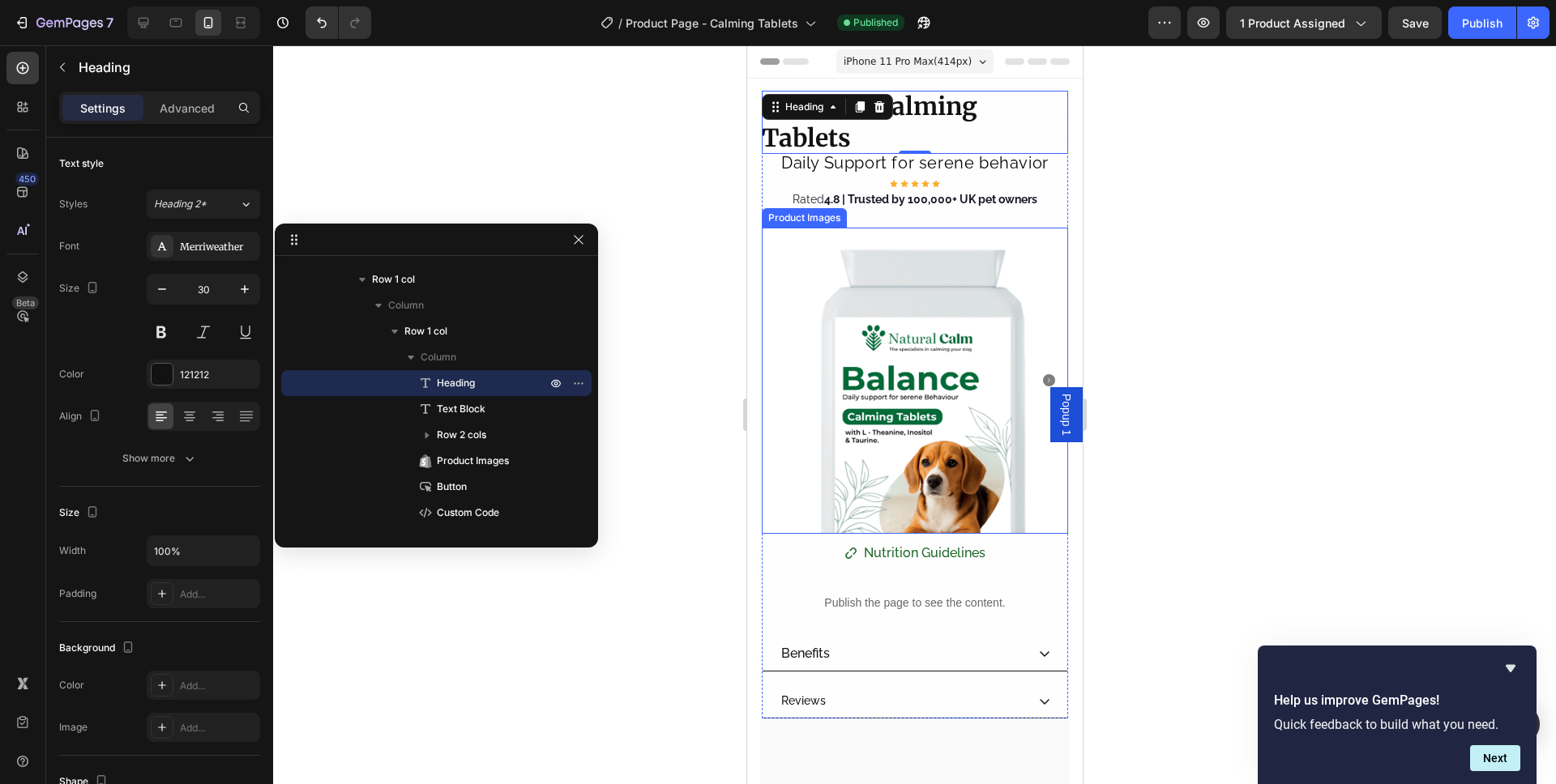
click at [897, 232] on img at bounding box center [913, 380] width 306 height 306
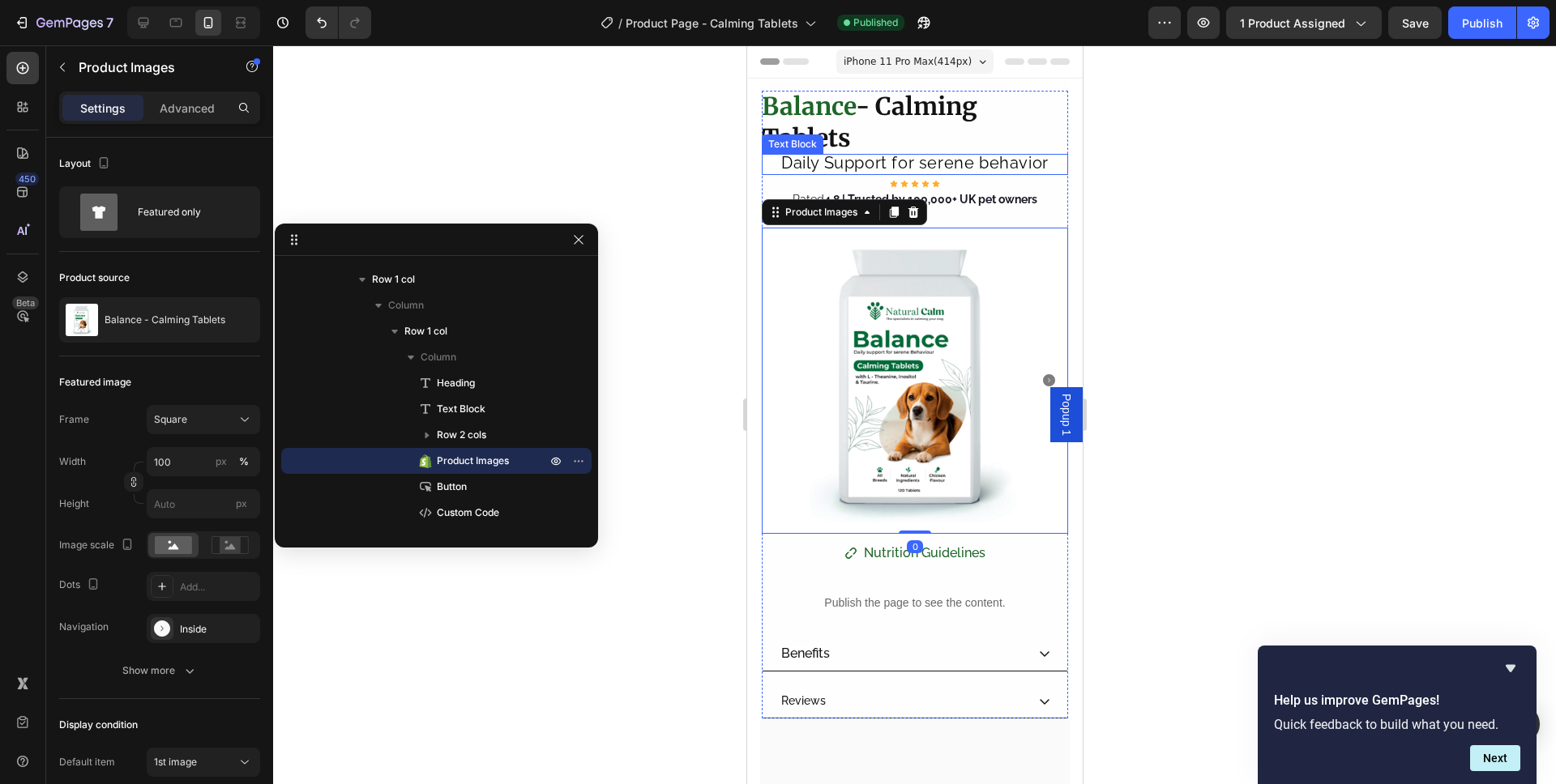
click at [942, 169] on span "Daily Support for serene behavior" at bounding box center [913, 162] width 267 height 19
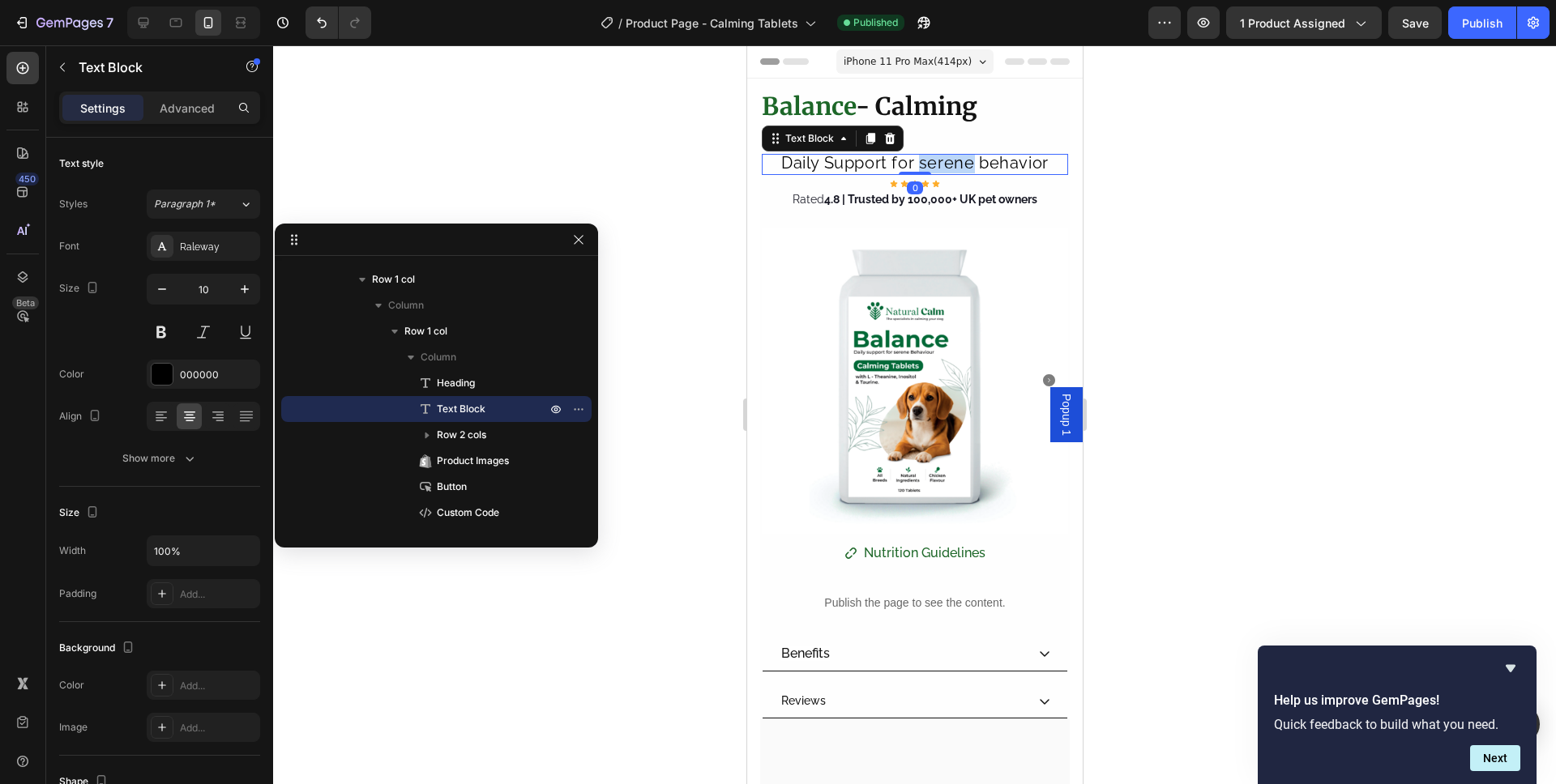
click at [942, 169] on span "Daily Support for serene behavior" at bounding box center [913, 162] width 267 height 19
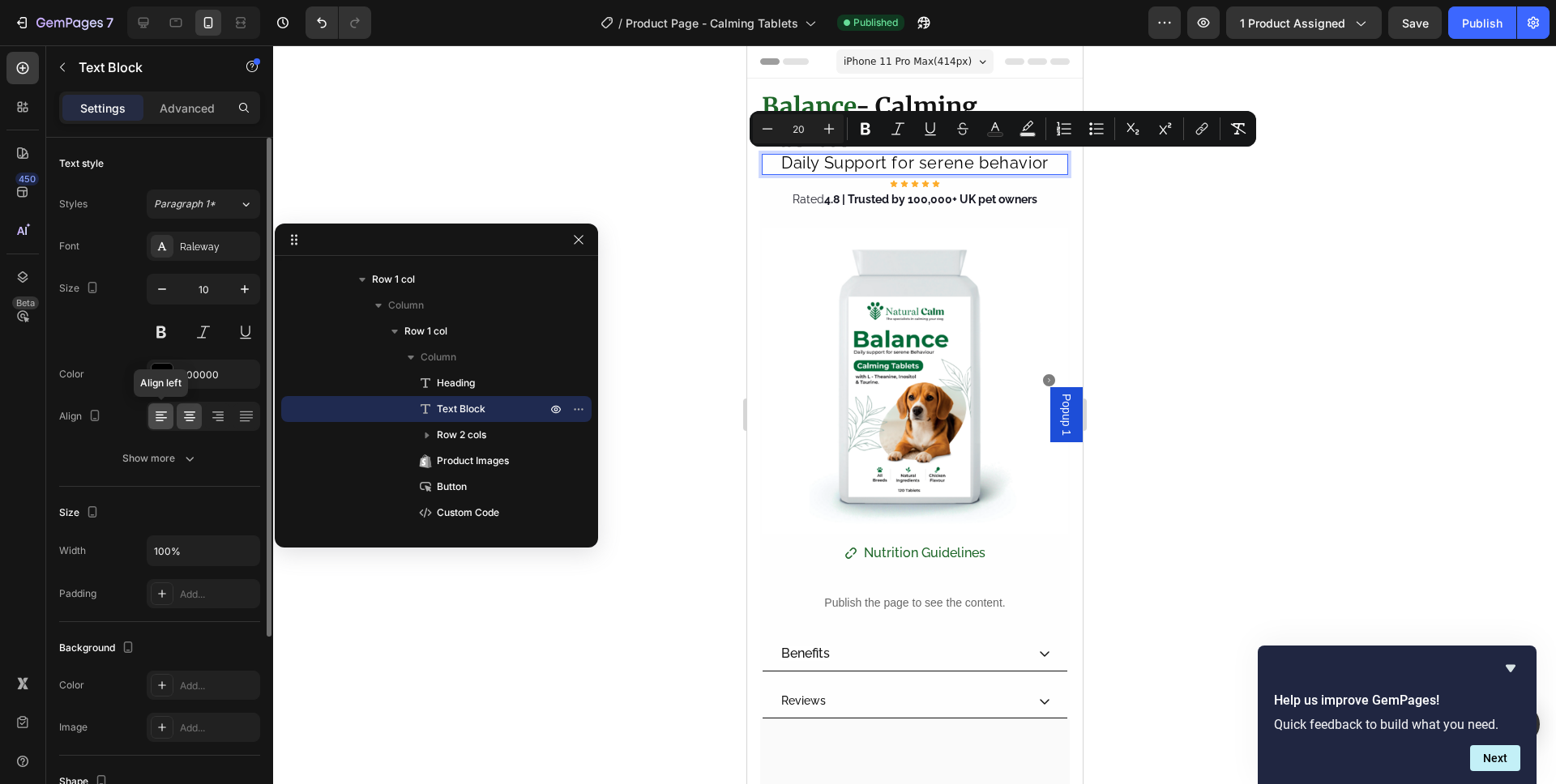
click at [166, 414] on icon at bounding box center [161, 417] width 16 height 16
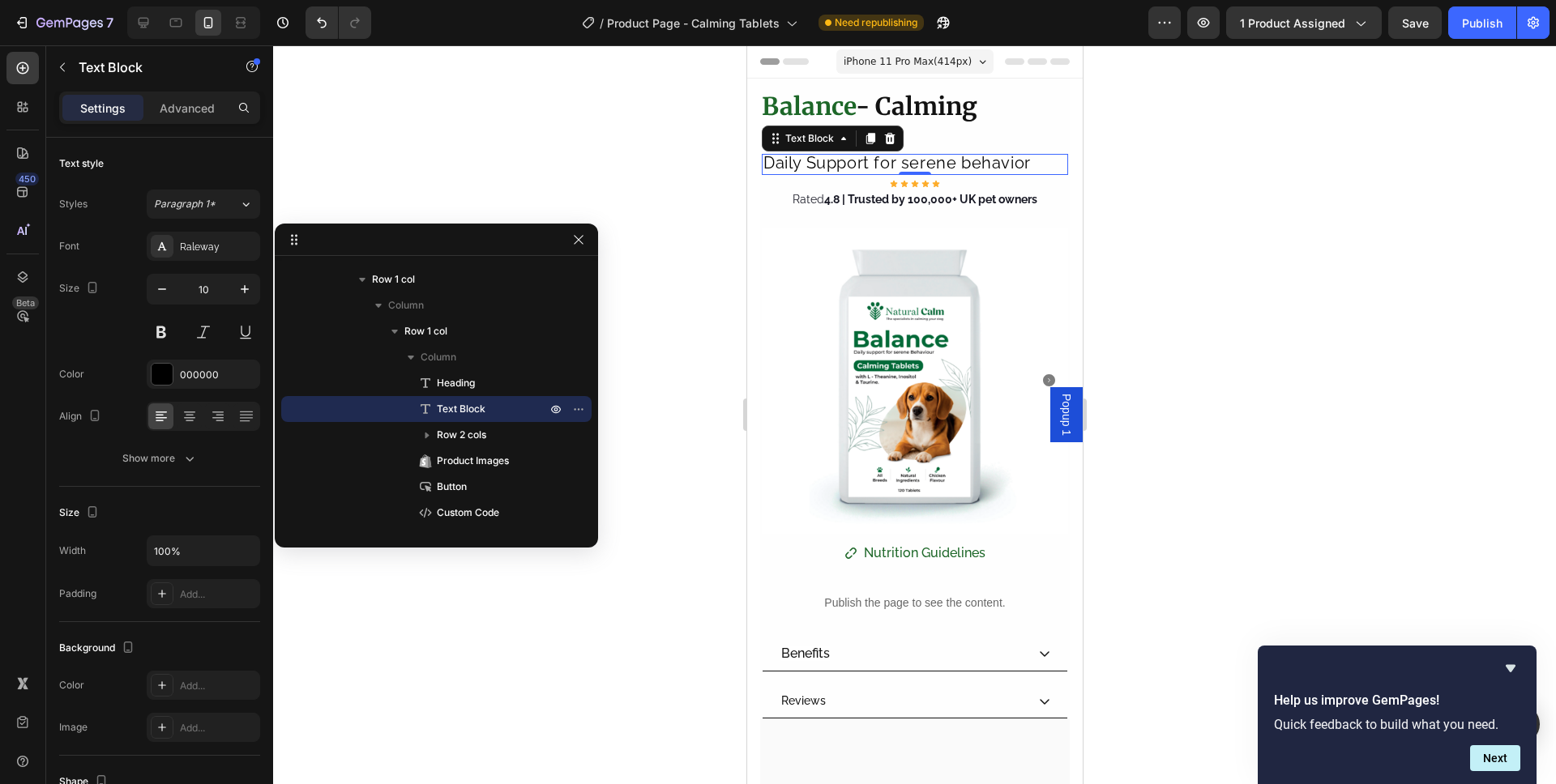
click at [841, 171] on span "Daily Support for serene behavior" at bounding box center [895, 162] width 267 height 19
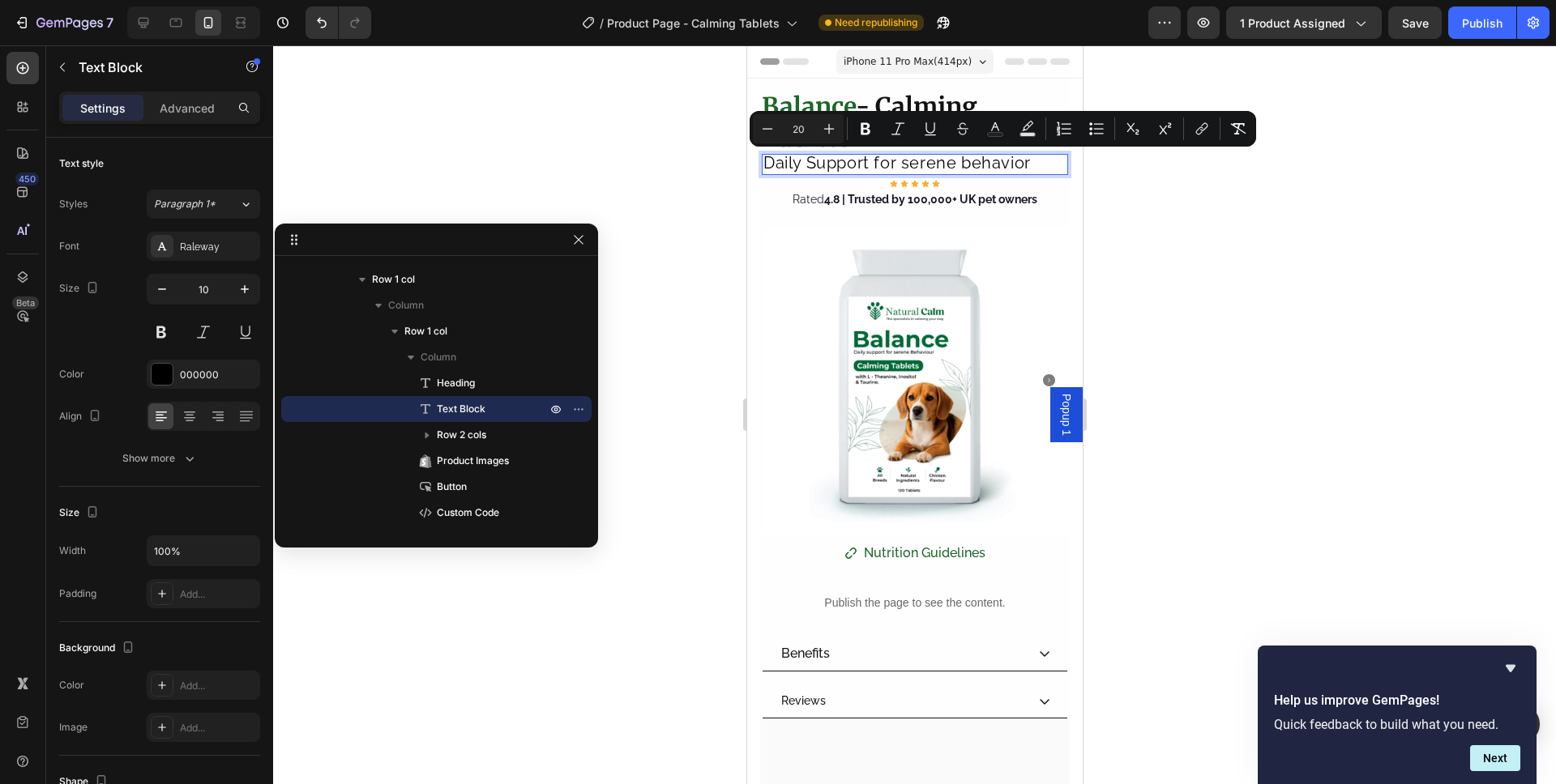
click at [746, 128] on section "Product Images Benefits Reviews Accordion ⁠⁠⁠⁠⁠⁠⁠ Balance - Calming Tablets Hea…" at bounding box center [913, 399] width 336 height 640
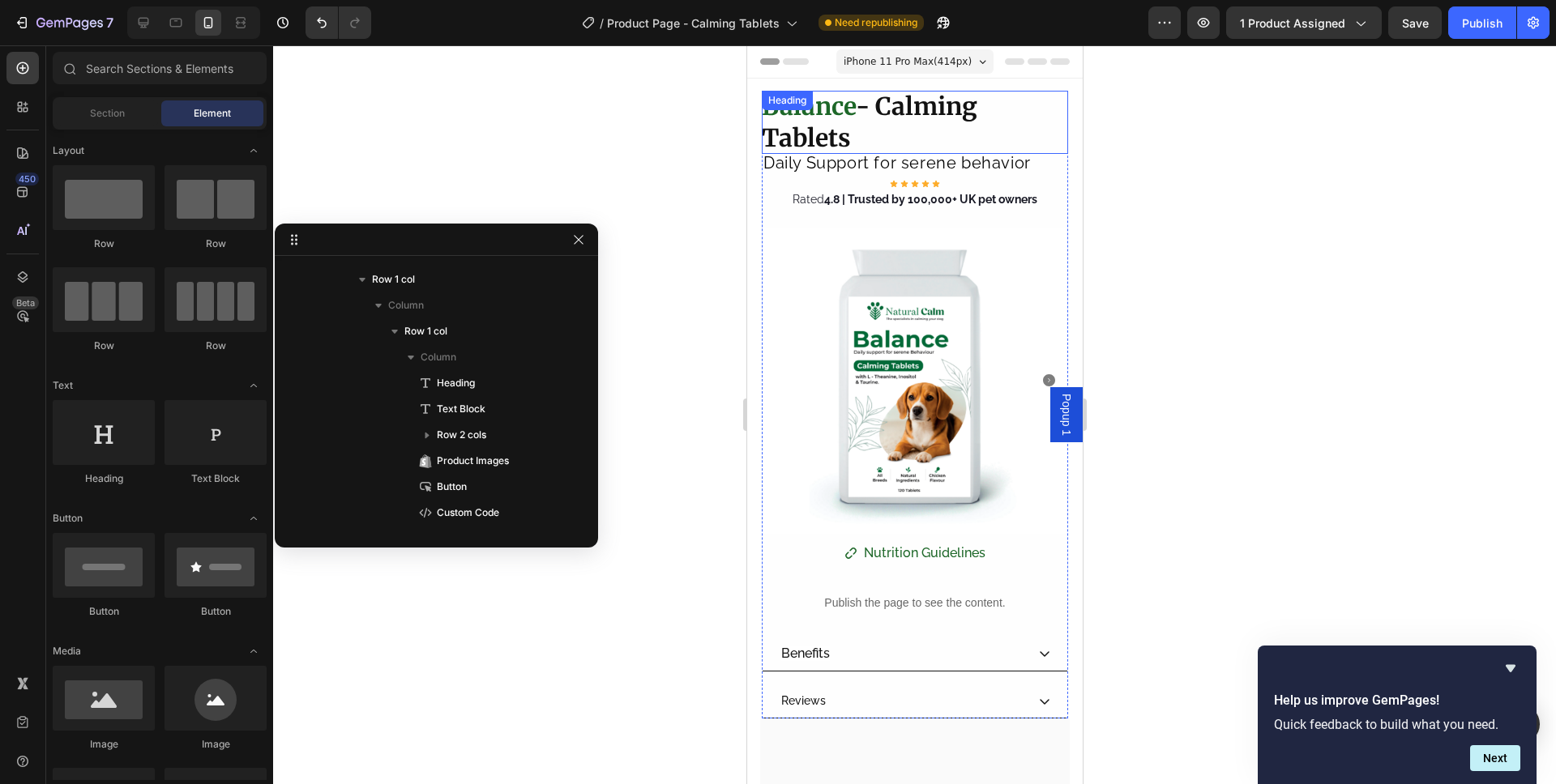
click at [788, 162] on span "Daily Support for serene behavior" at bounding box center [895, 162] width 267 height 19
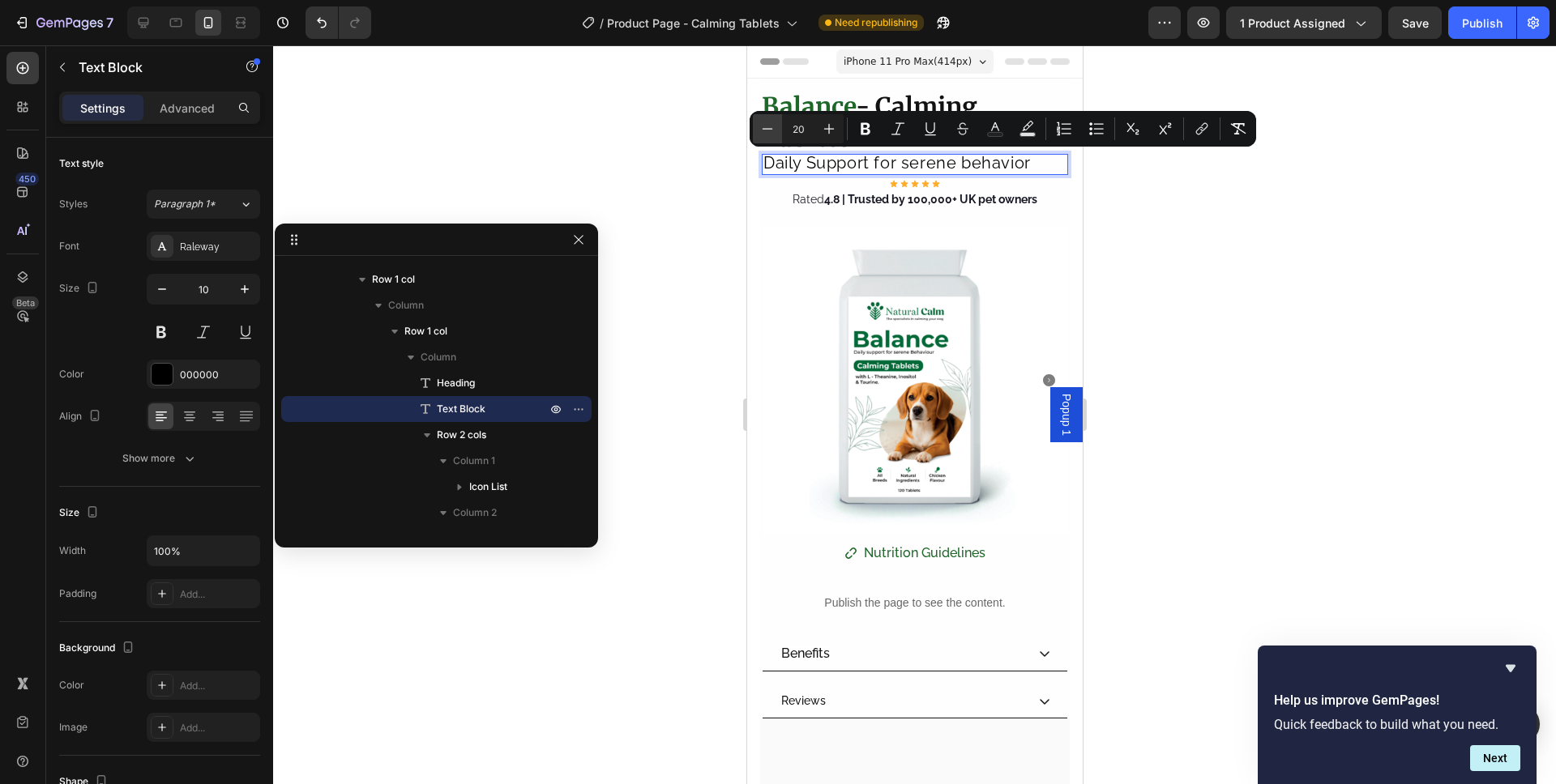
click at [768, 134] on icon "Editor contextual toolbar" at bounding box center [767, 129] width 16 height 16
click at [769, 134] on icon "Editor contextual toolbar" at bounding box center [767, 129] width 16 height 16
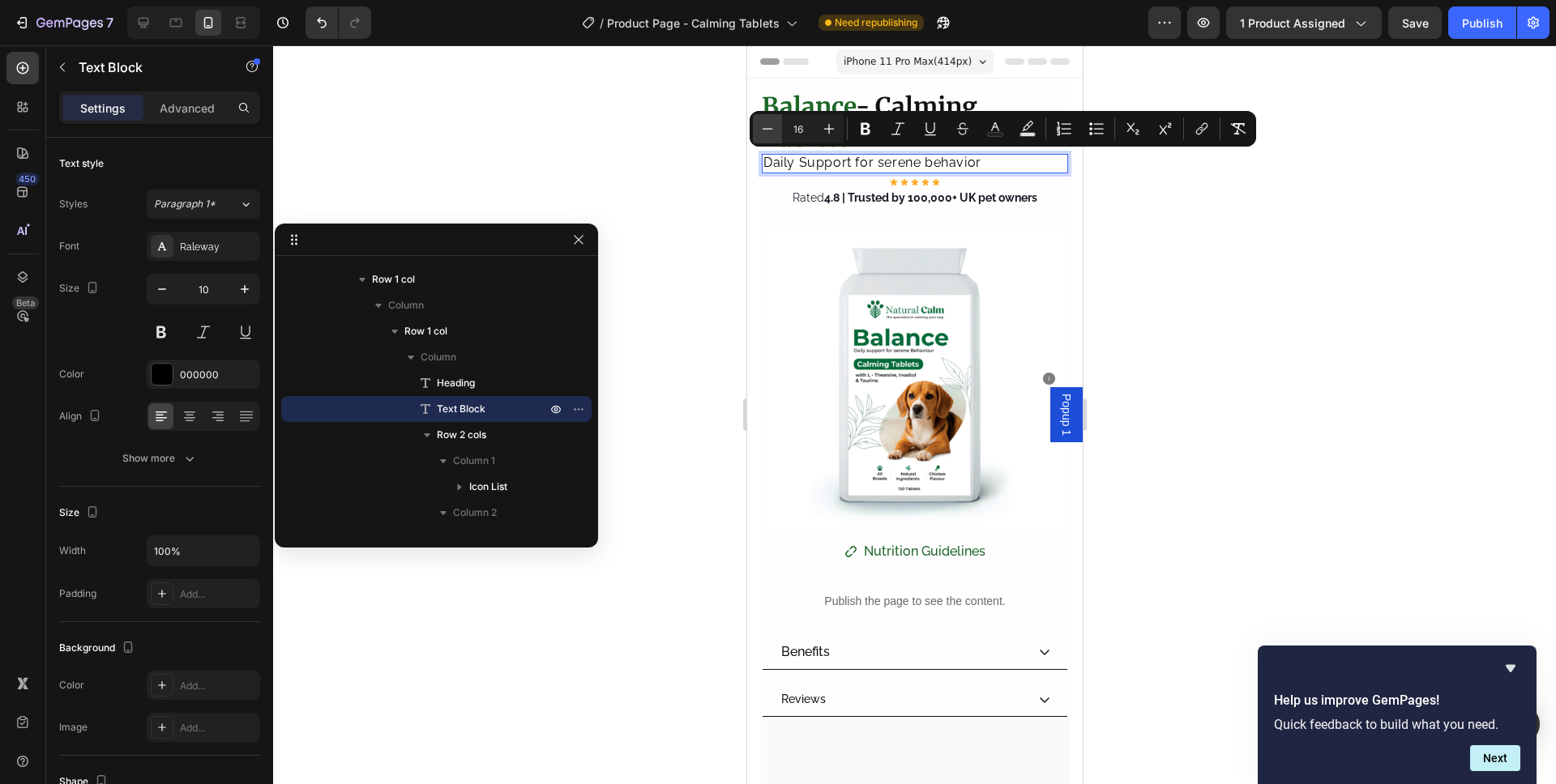
type input "15"
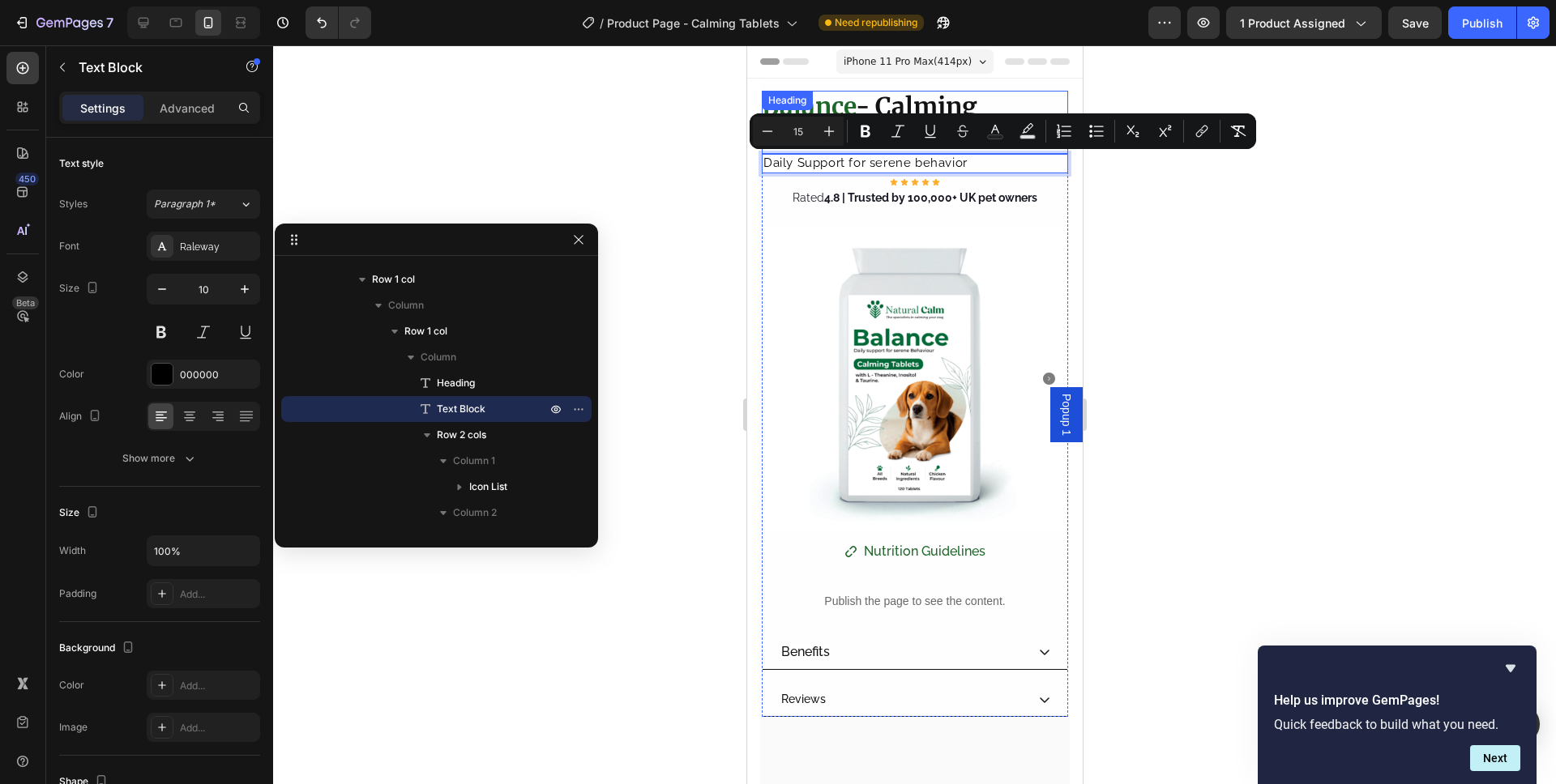
click at [922, 95] on strong "- Calming Tablets" at bounding box center [868, 122] width 215 height 63
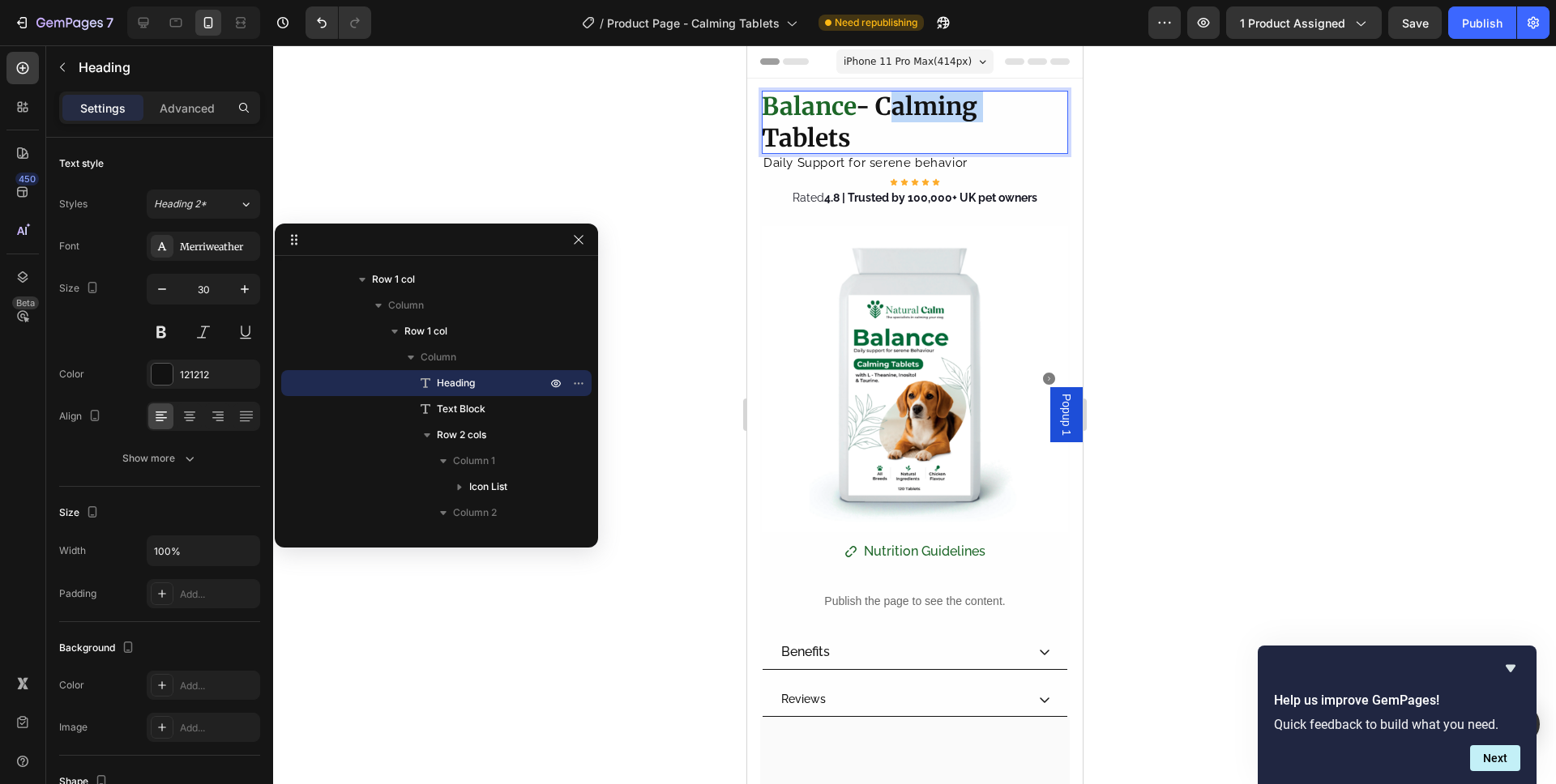
click at [961, 101] on strong "- Calming Tablets" at bounding box center [868, 122] width 215 height 63
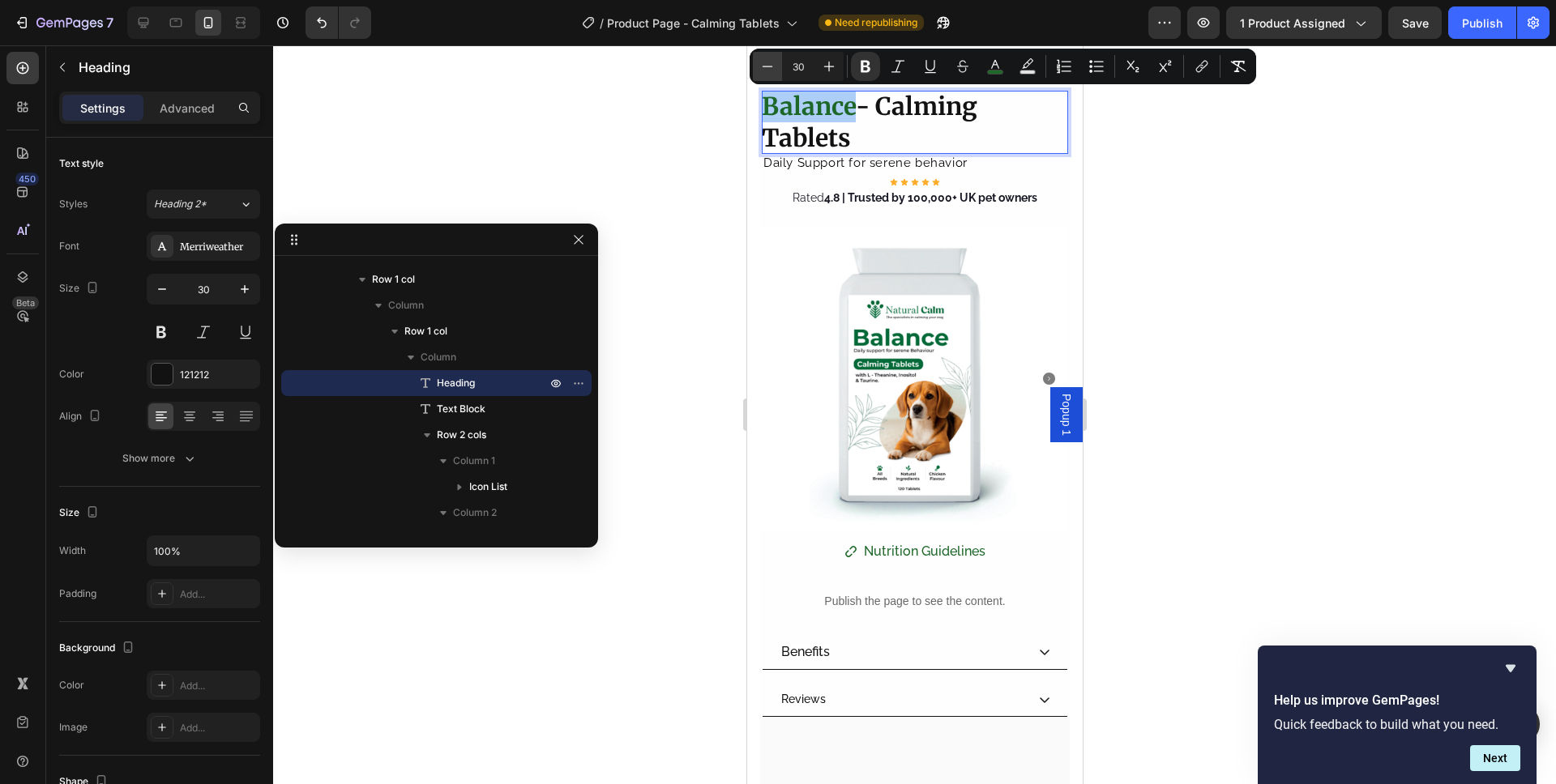
click at [774, 66] on icon "Editor contextual toolbar" at bounding box center [767, 67] width 16 height 16
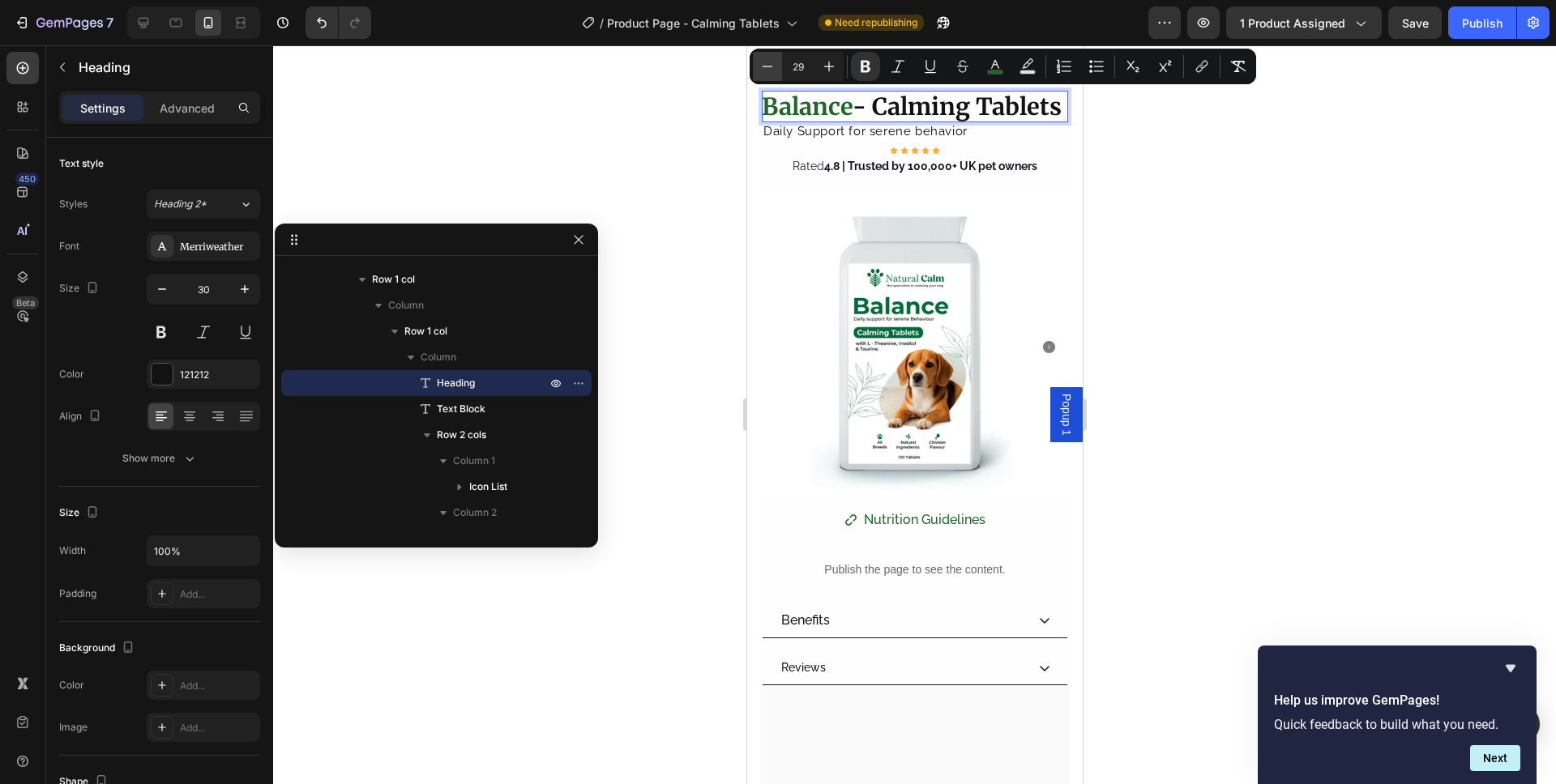
click at [774, 66] on icon "Editor contextual toolbar" at bounding box center [767, 67] width 16 height 16
type input "27"
click at [219, 601] on div "Add..." at bounding box center [218, 595] width 76 height 15
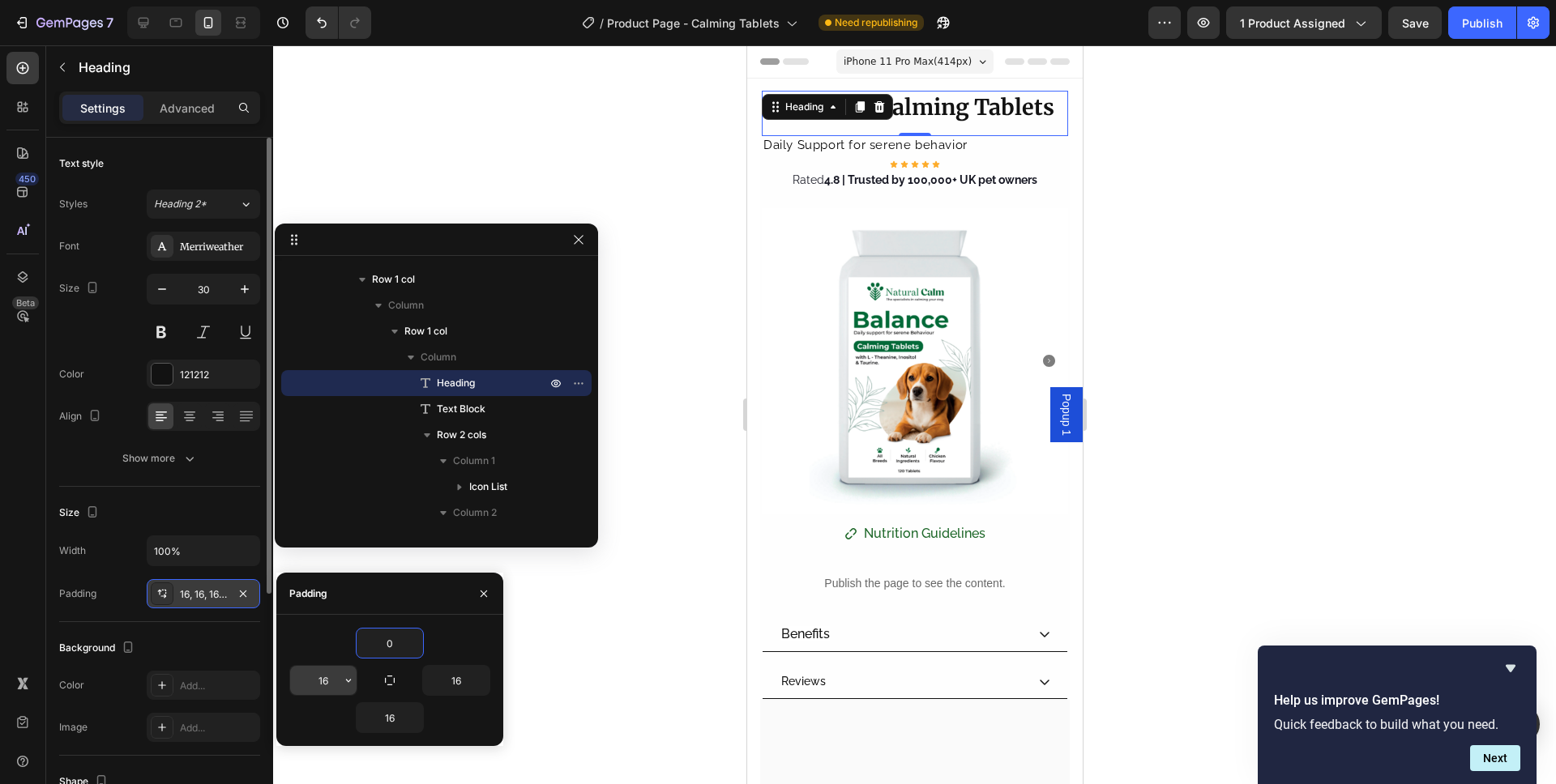
type input "0"
click at [322, 678] on input "16" at bounding box center [323, 681] width 67 height 29
drag, startPoint x: 322, startPoint y: 678, endPoint x: 345, endPoint y: 676, distance: 23.1
click at [322, 677] on input "16" at bounding box center [323, 681] width 67 height 29
drag, startPoint x: 334, startPoint y: 682, endPoint x: 401, endPoint y: 674, distance: 67.5
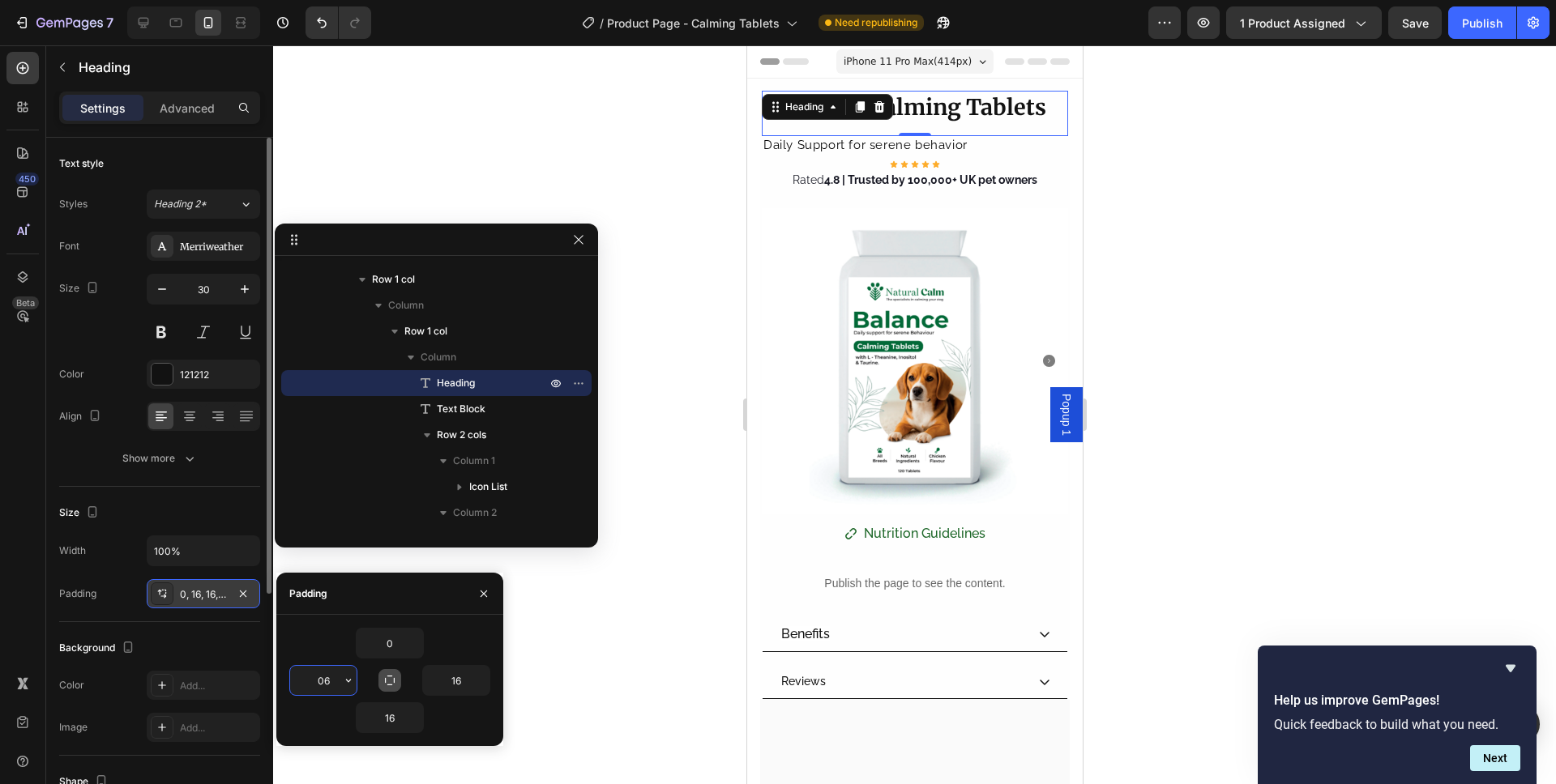
click at [301, 676] on input "06" at bounding box center [323, 681] width 67 height 29
type input "0"
drag, startPoint x: 461, startPoint y: 680, endPoint x: 434, endPoint y: 676, distance: 27.3
click at [435, 676] on input "16" at bounding box center [457, 681] width 67 height 29
click at [454, 678] on input "016" at bounding box center [457, 681] width 67 height 29
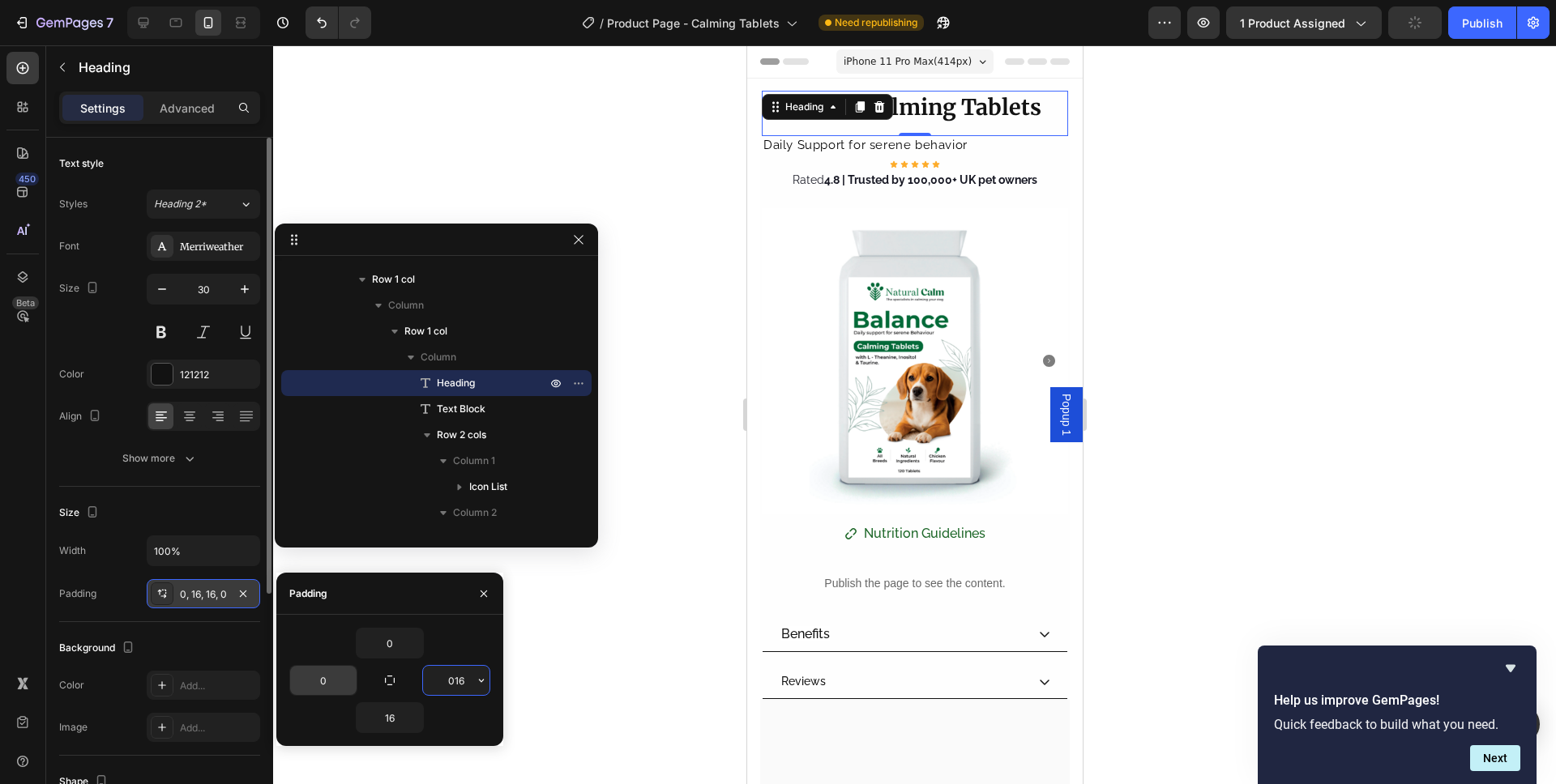
click at [454, 678] on input "016" at bounding box center [457, 681] width 67 height 29
type input "0"
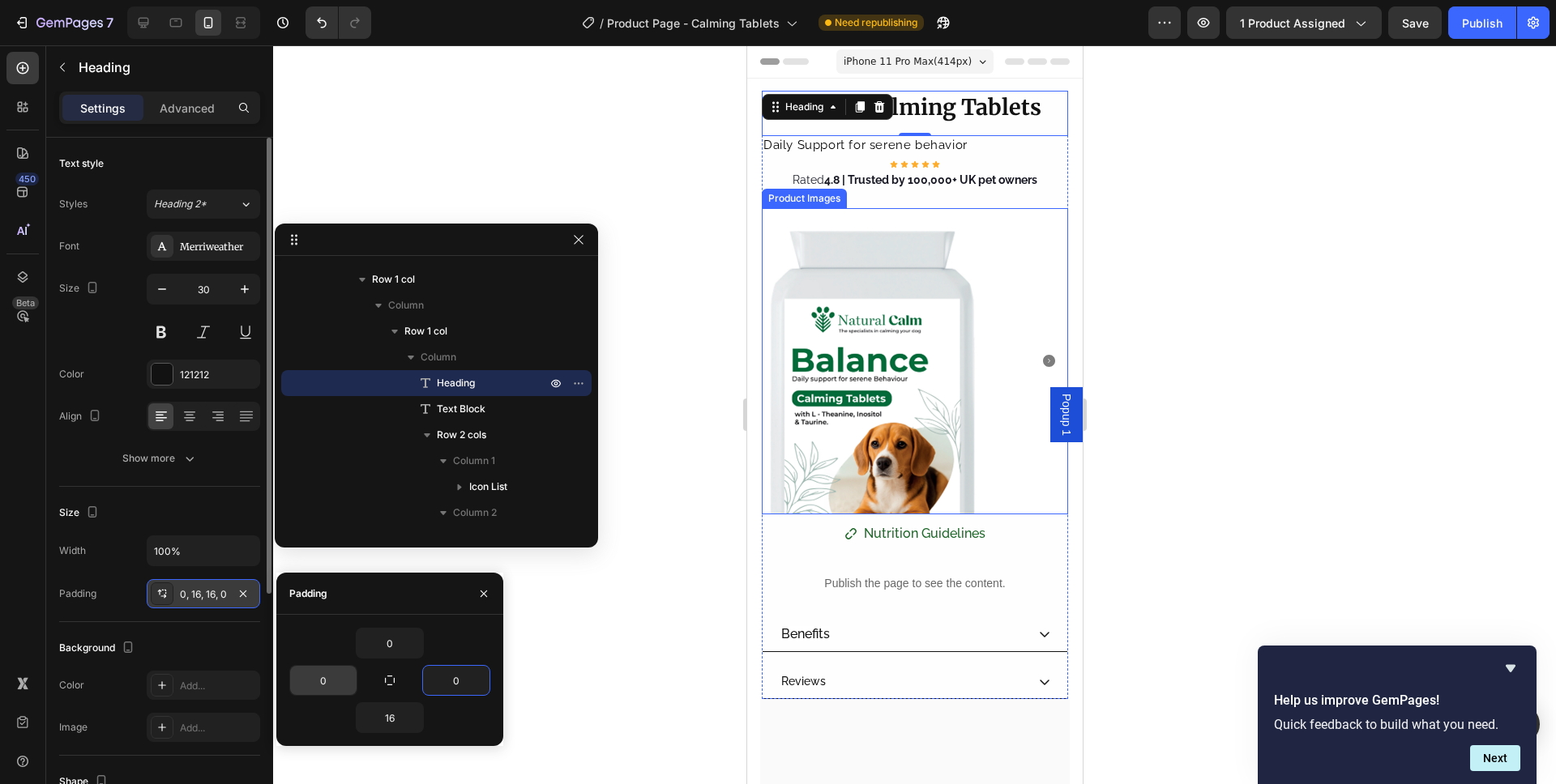
click at [972, 211] on img at bounding box center [913, 361] width 306 height 306
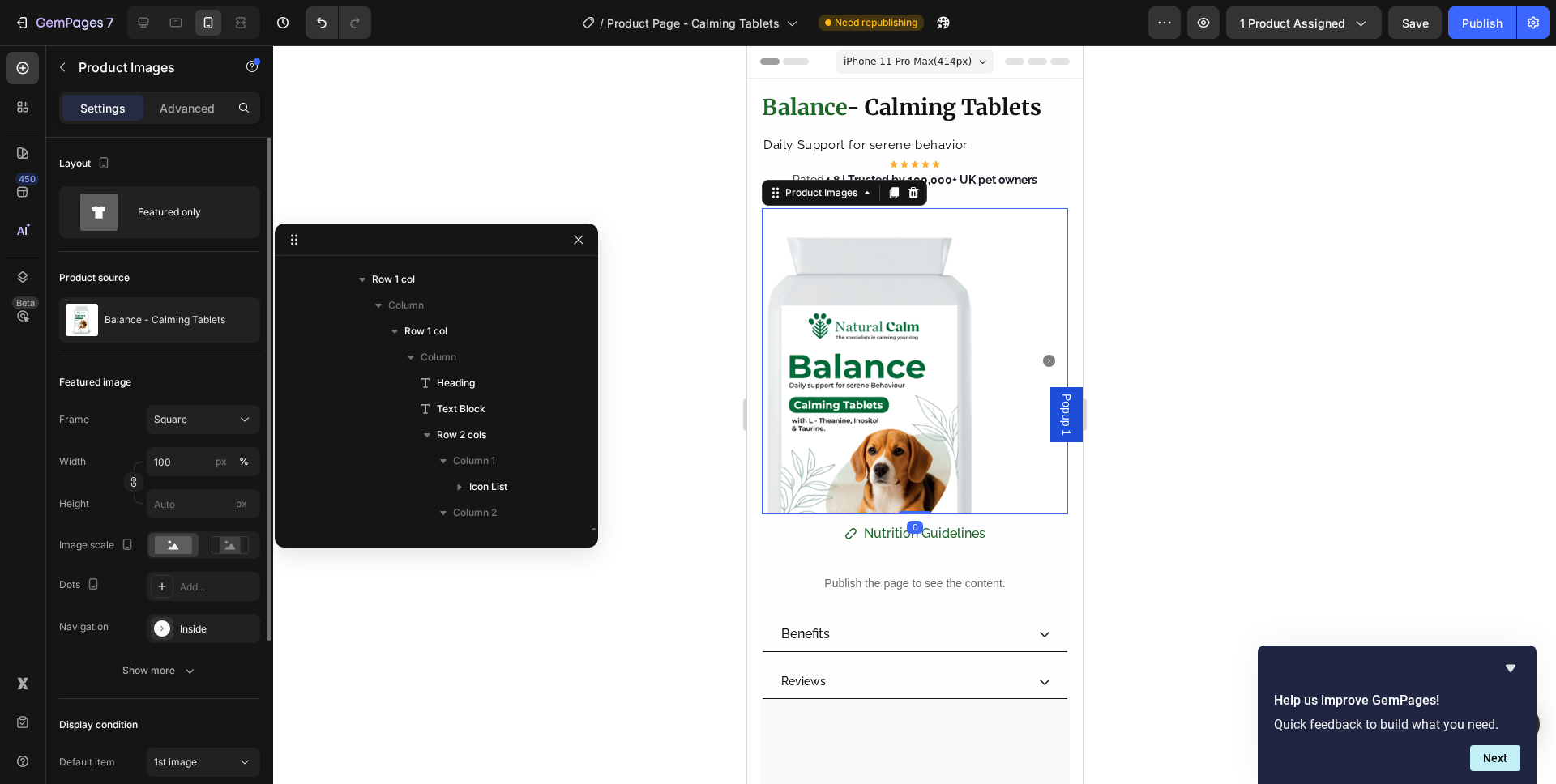
scroll to position [385, 0]
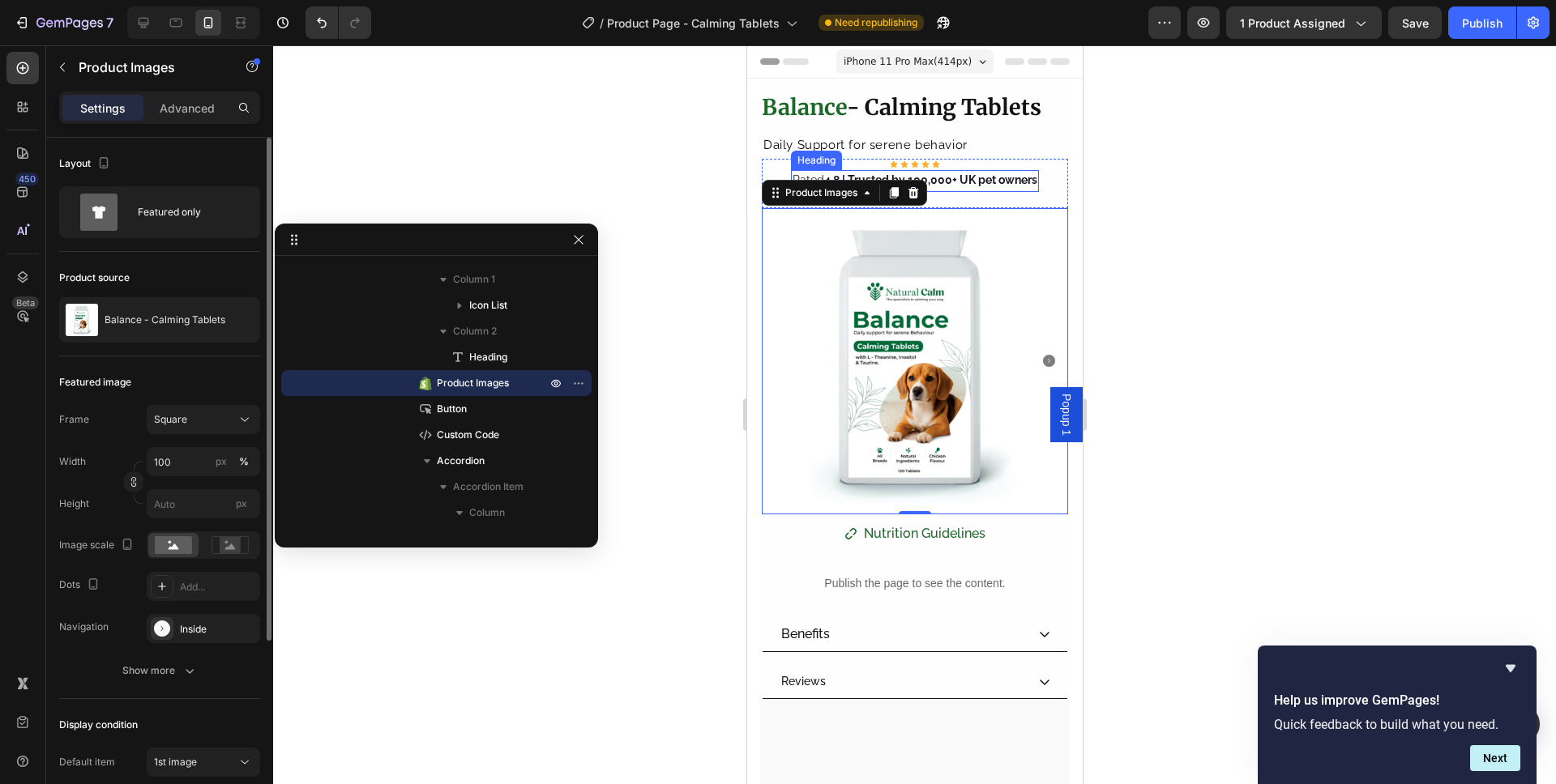
click at [968, 182] on strong "4.8 | Trusted by 100,000+ UK pet owners" at bounding box center [930, 180] width 213 height 13
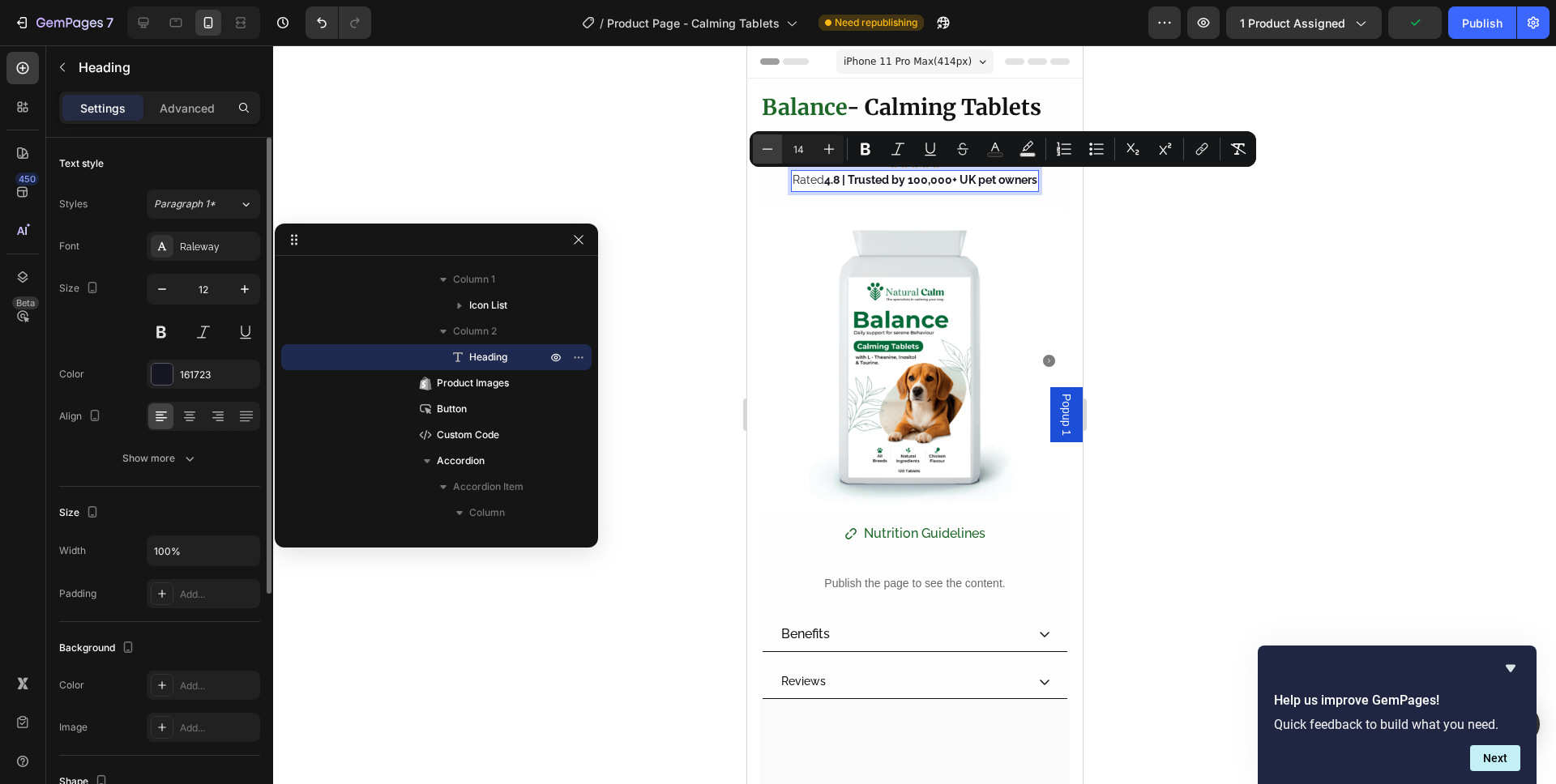
click at [774, 147] on icon "Editor contextual toolbar" at bounding box center [767, 149] width 16 height 16
type input "13"
click at [827, 118] on strong "Balance" at bounding box center [803, 107] width 85 height 28
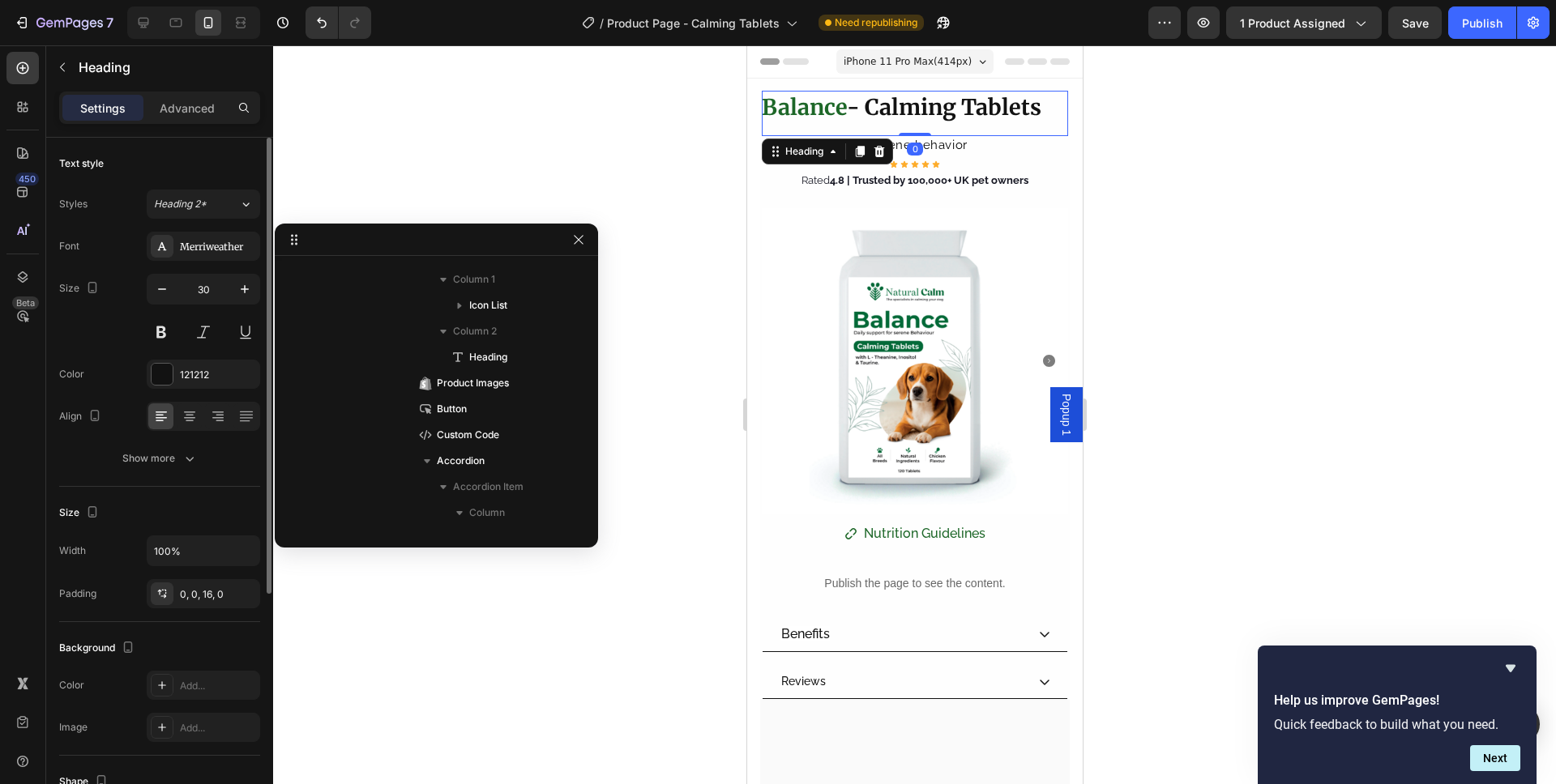
scroll to position [203, 0]
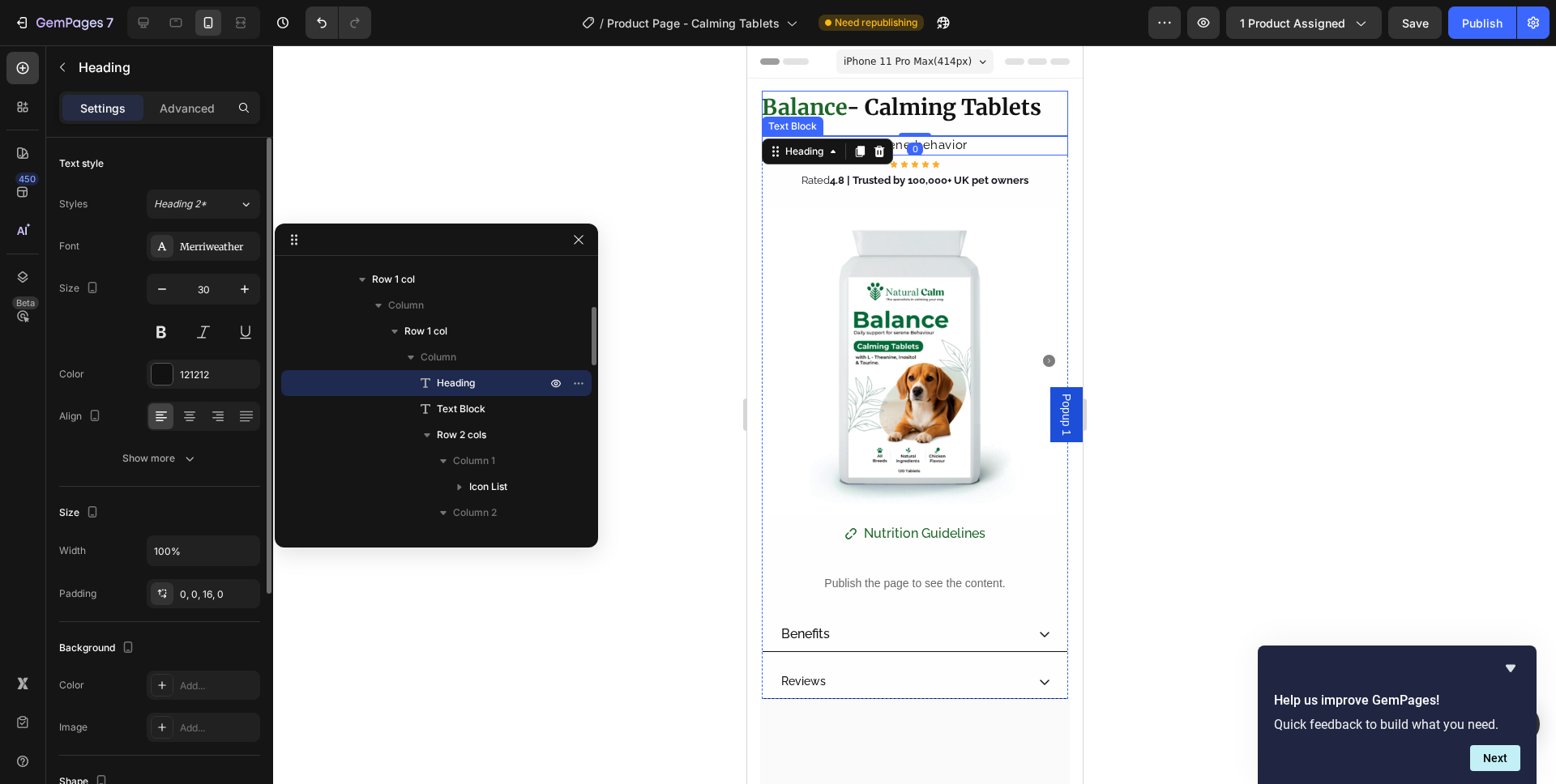
click at [1012, 152] on p "Daily Support for serene behavior" at bounding box center [913, 146] width 303 height 16
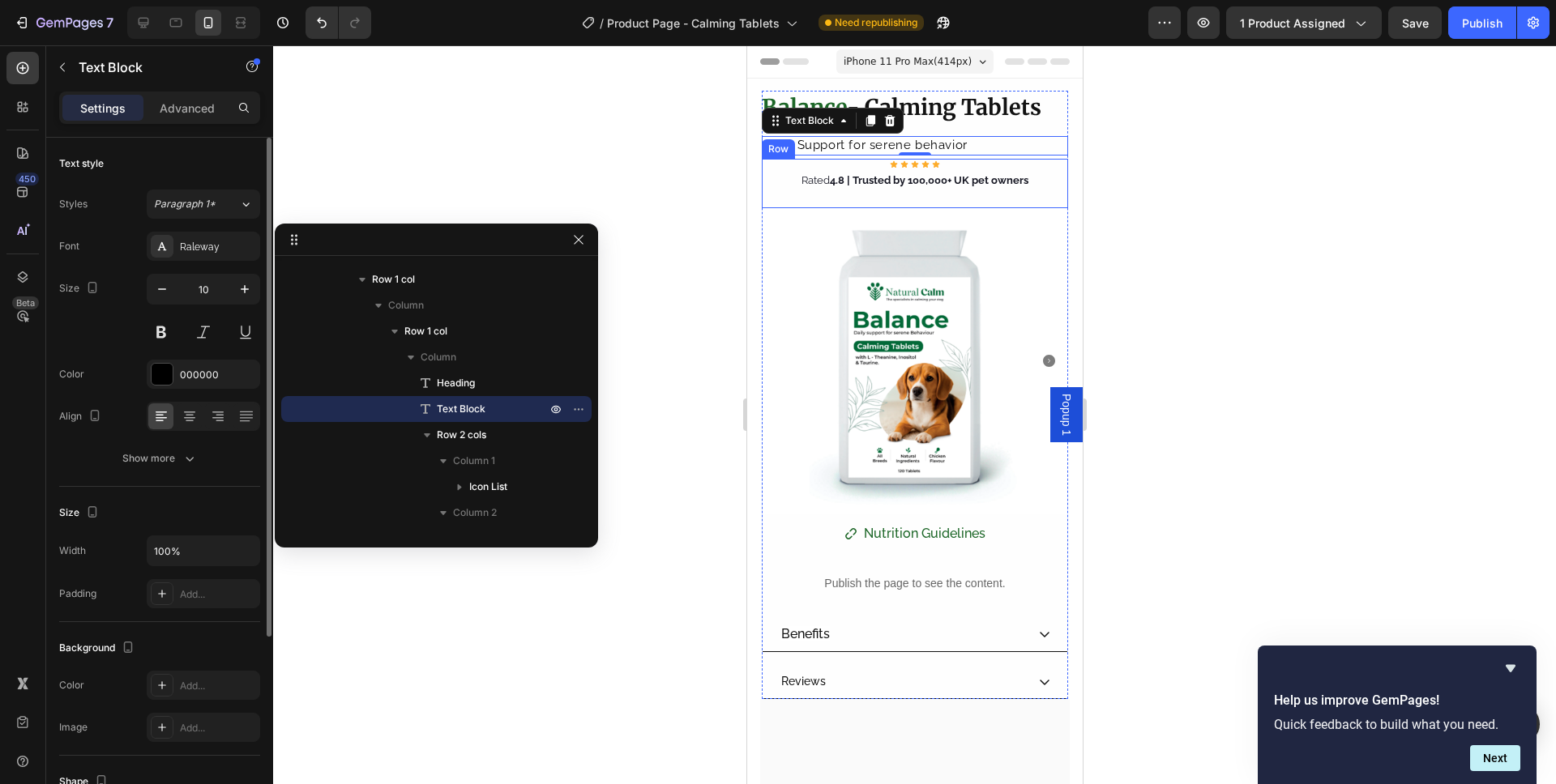
click at [783, 182] on div "Icon Icon Icon Icon Icon Icon List ⁠⁠⁠⁠⁠⁠⁠ Rated 4.8 | Trusted by 100,000+ UK p…" at bounding box center [913, 183] width 306 height 50
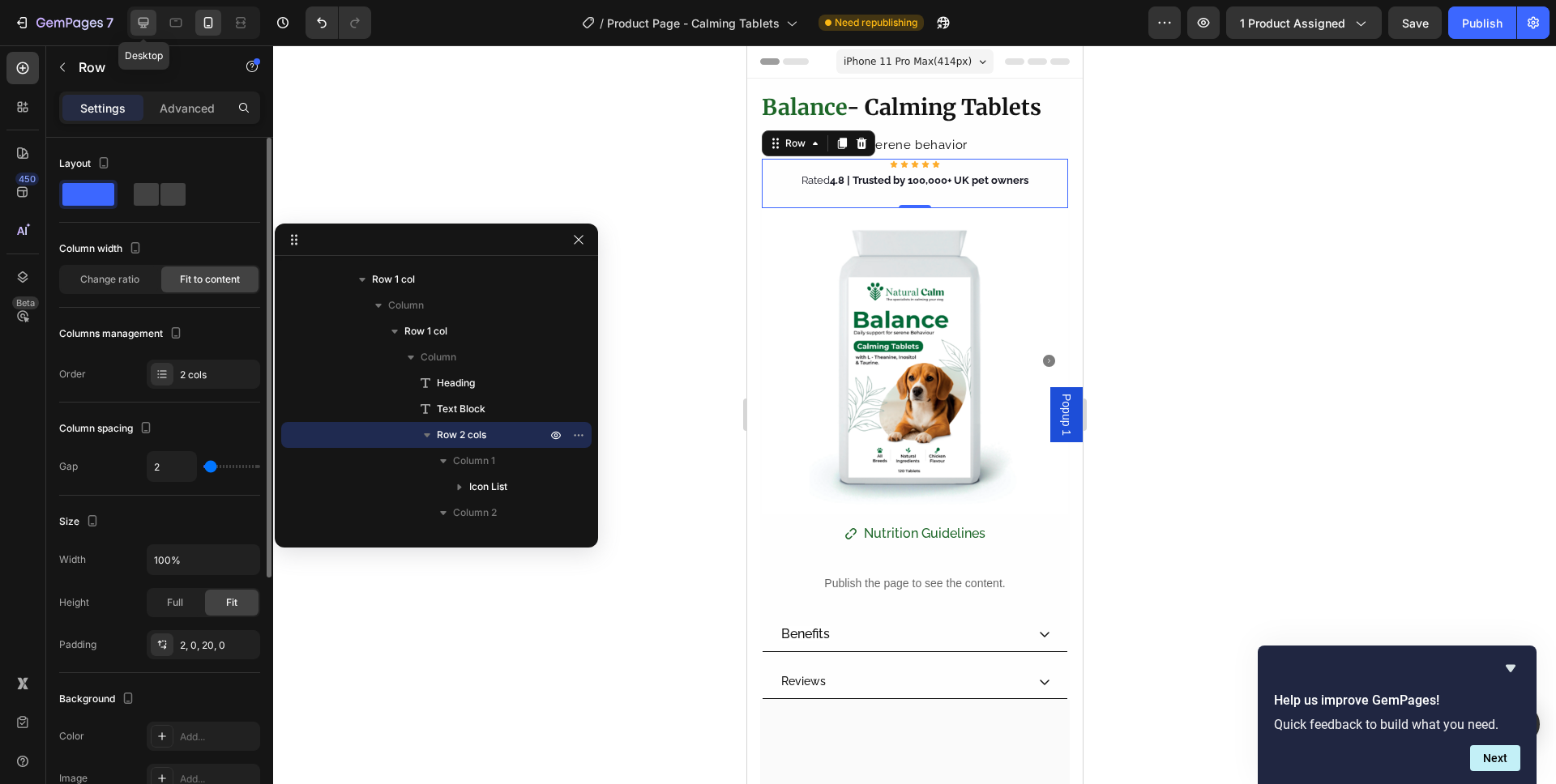
click at [136, 24] on icon at bounding box center [144, 23] width 16 height 16
type input "5"
type input "1200"
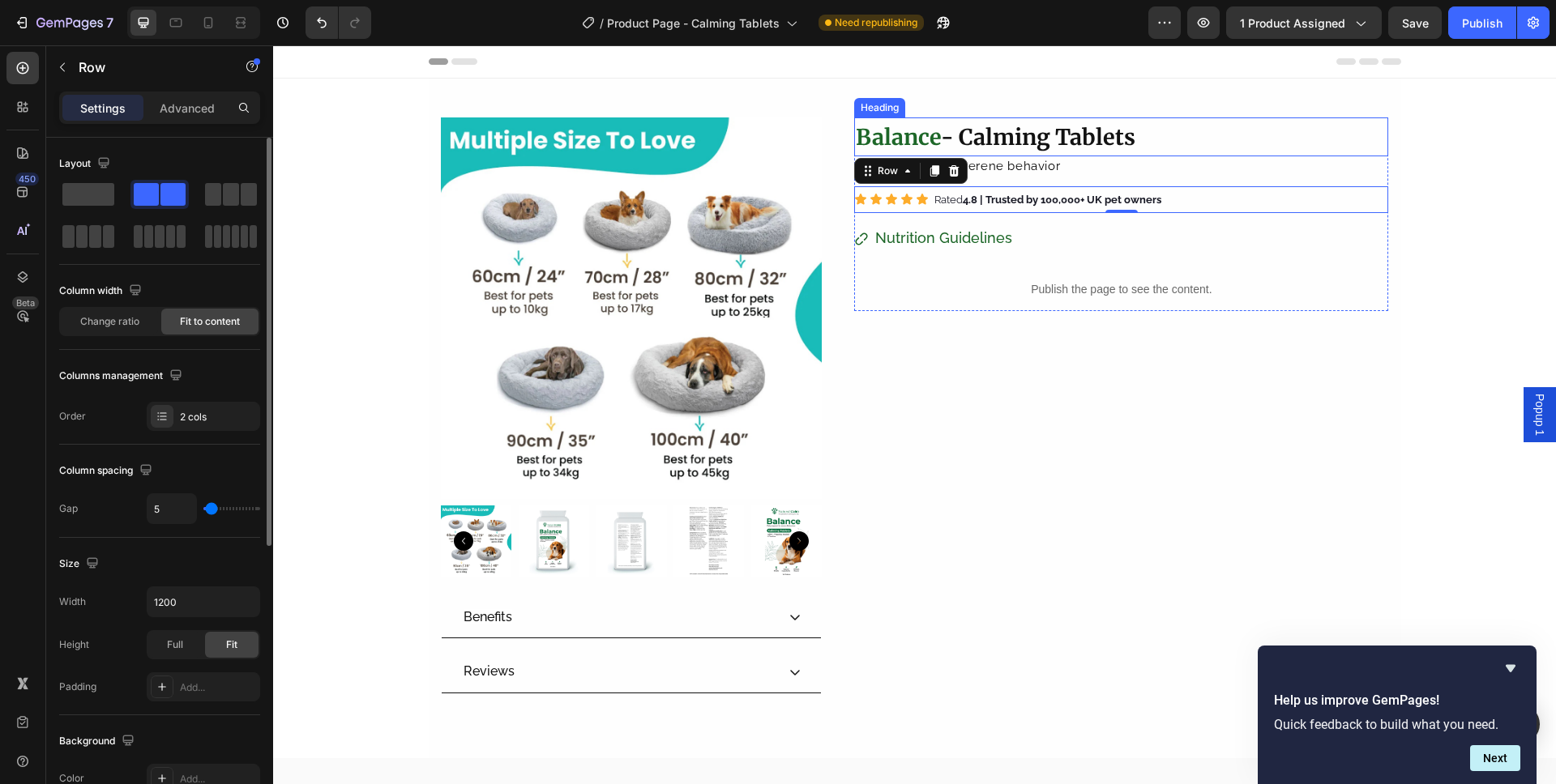
click at [1084, 131] on strong "- Calming Tablets" at bounding box center [1038, 137] width 194 height 28
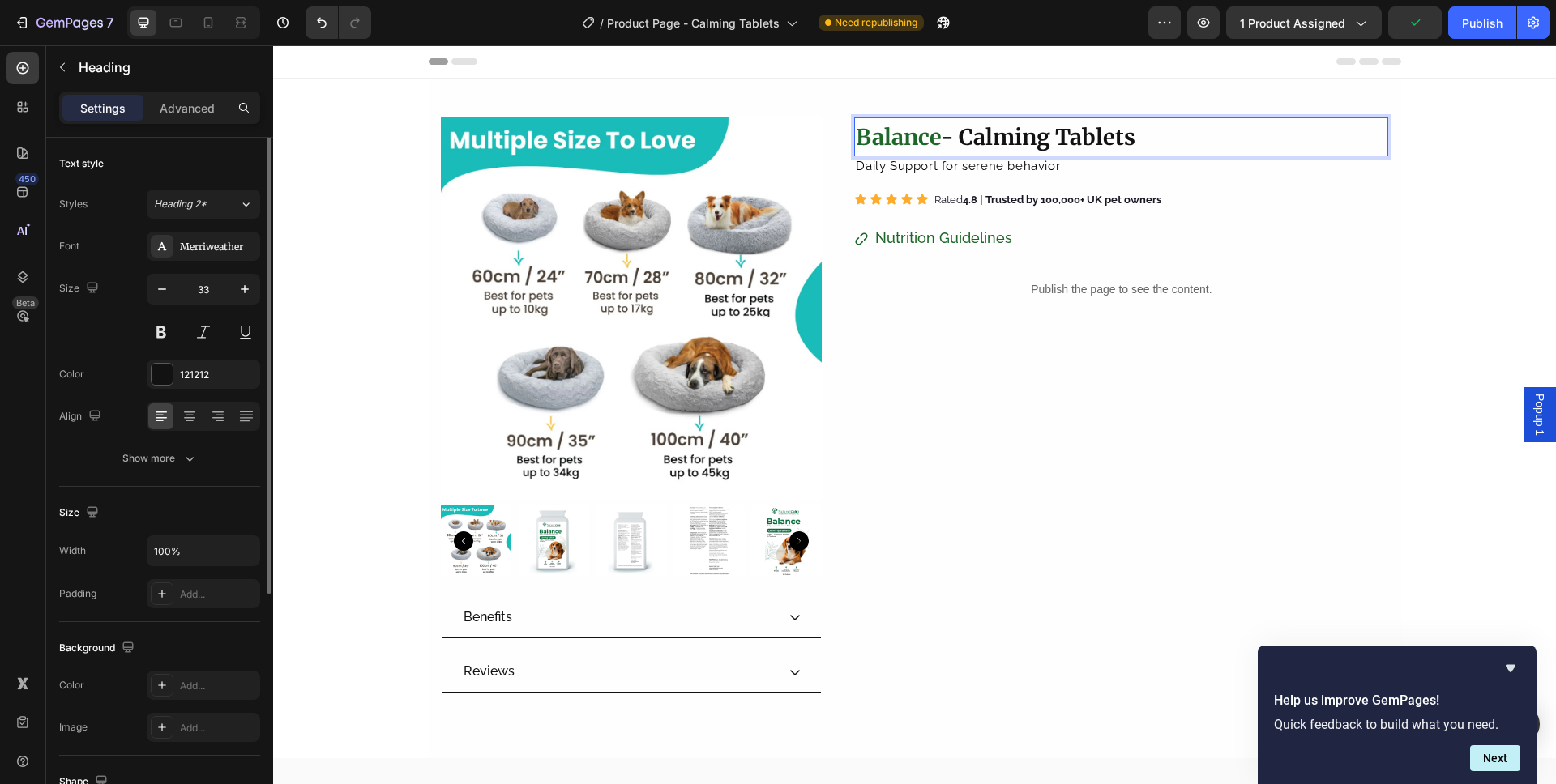
click at [1086, 136] on strong "- Calming Tablets" at bounding box center [1038, 137] width 194 height 28
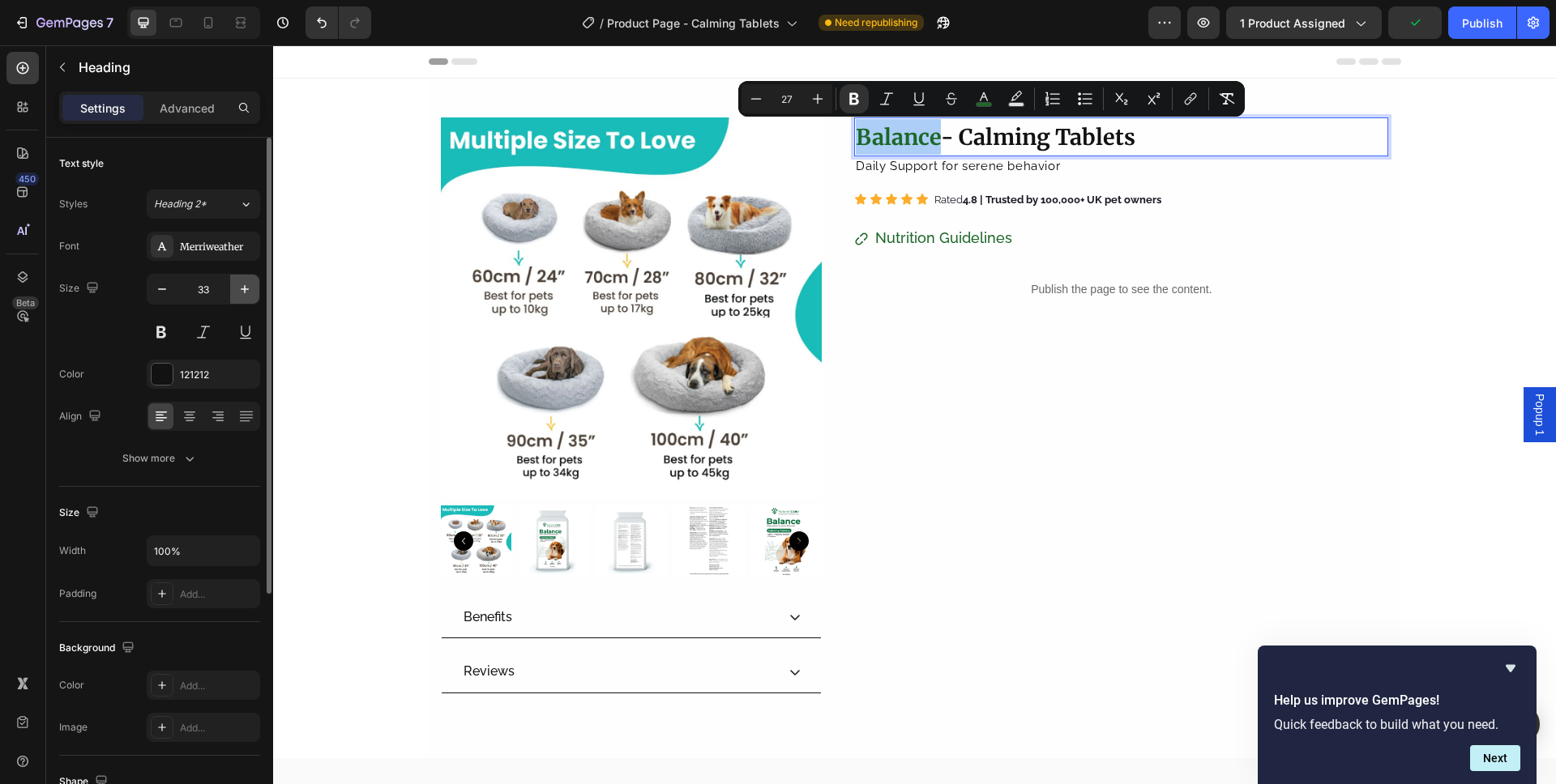
click at [254, 292] on button "button" at bounding box center [245, 289] width 29 height 29
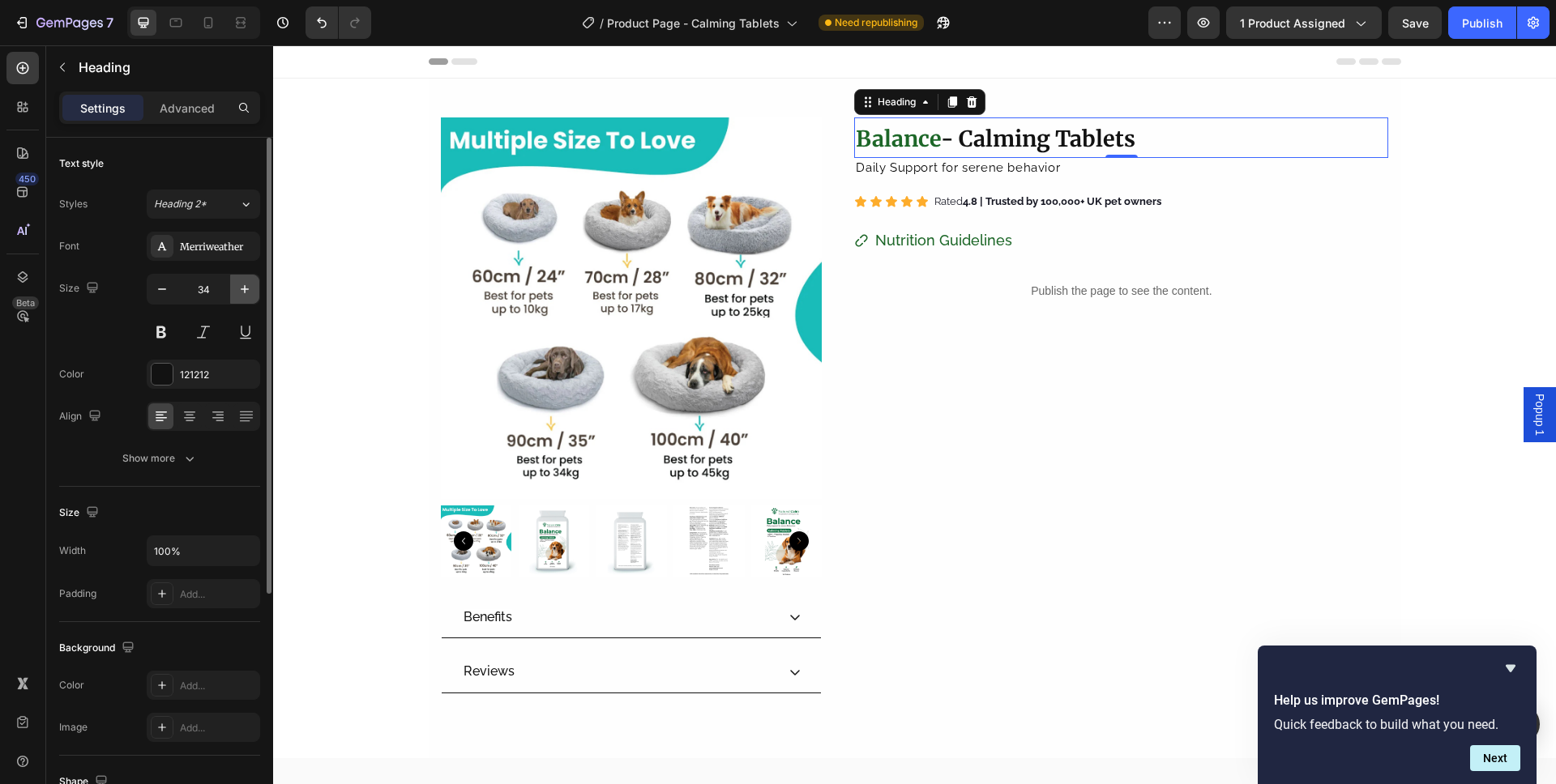
click at [254, 292] on button "button" at bounding box center [245, 289] width 29 height 29
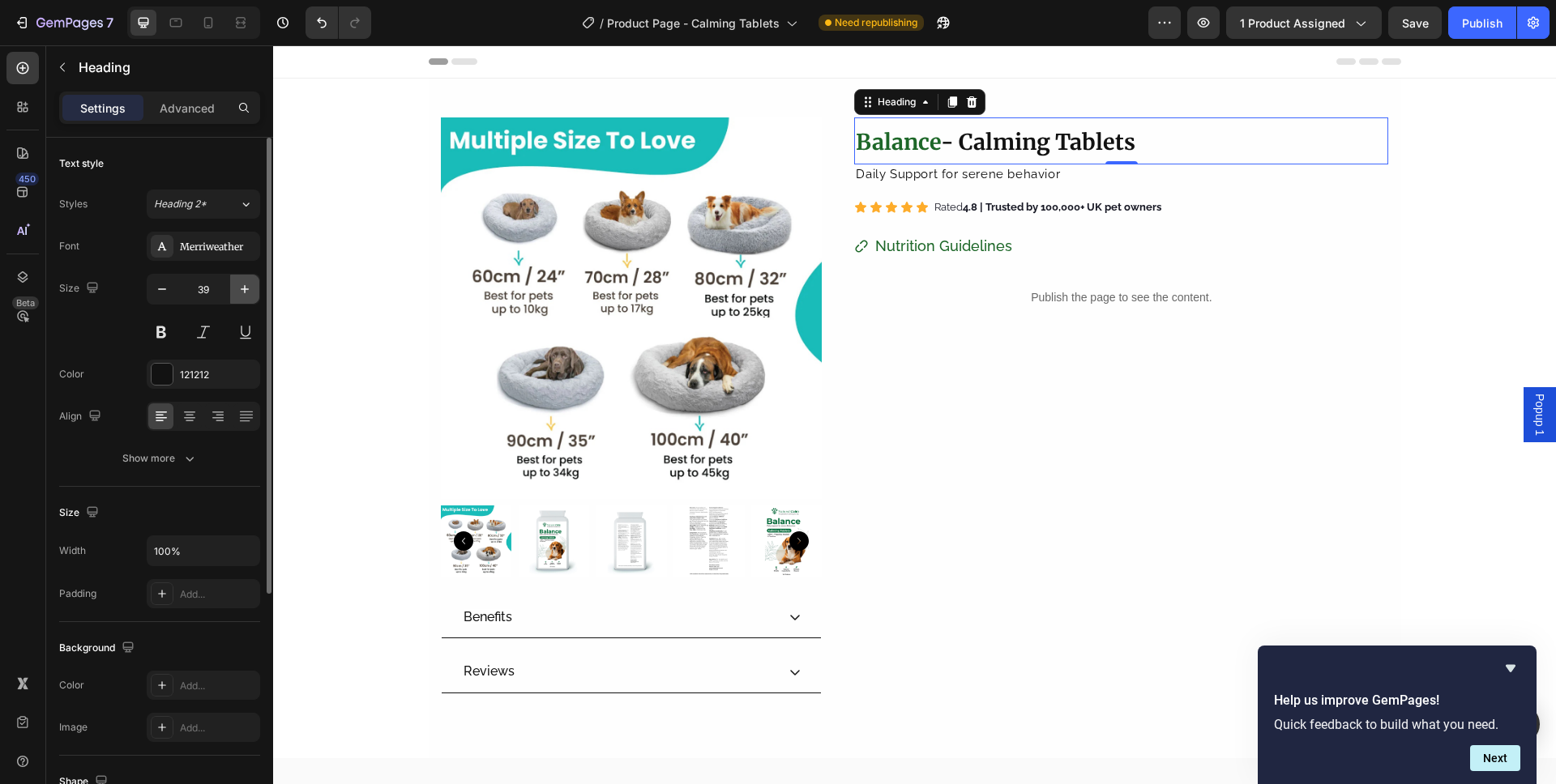
click at [237, 293] on icon "button" at bounding box center [245, 289] width 16 height 16
click at [165, 288] on icon "button" at bounding box center [162, 289] width 16 height 16
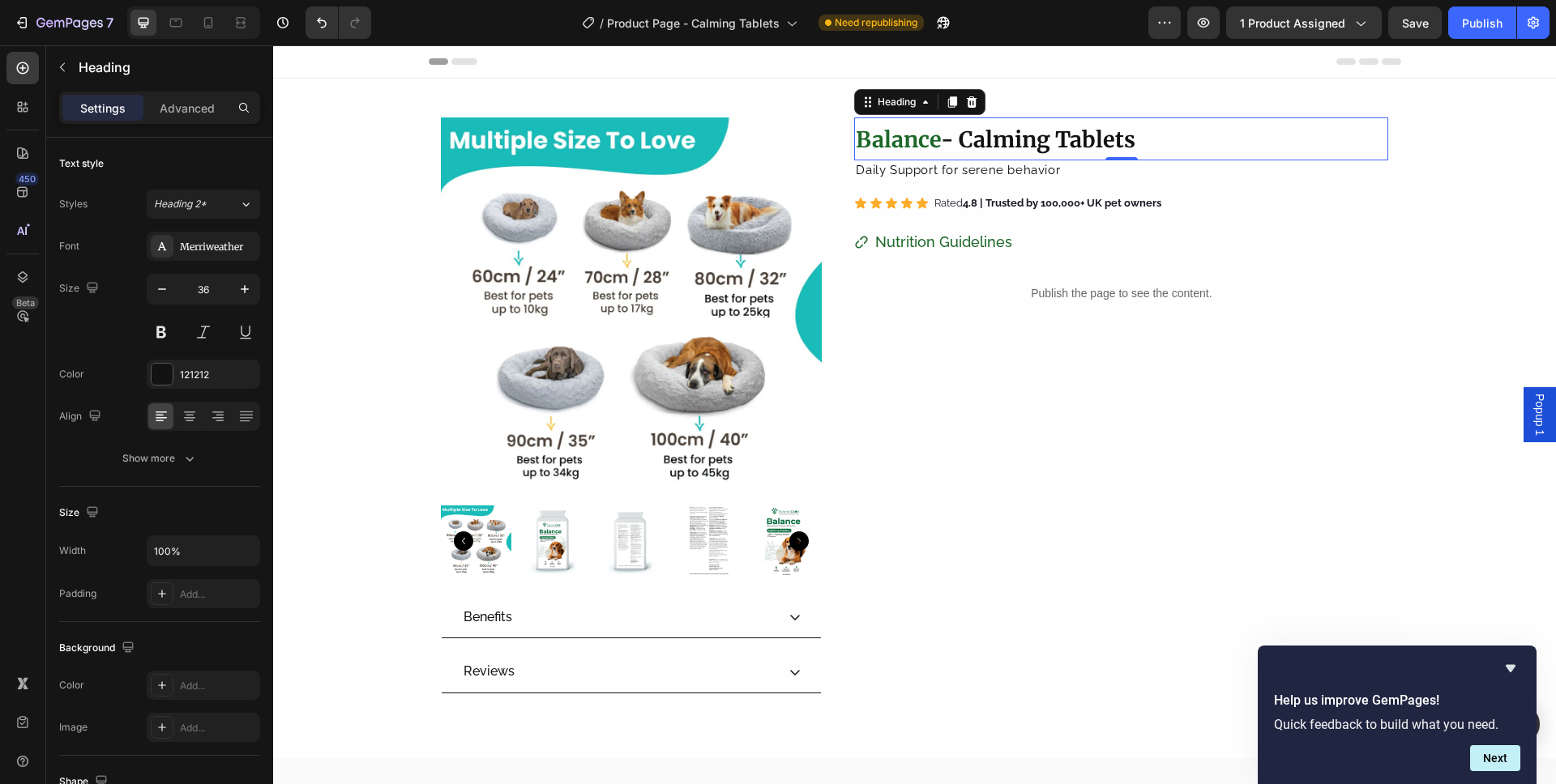
click at [980, 145] on strong "- Calming Tablets" at bounding box center [1038, 140] width 194 height 28
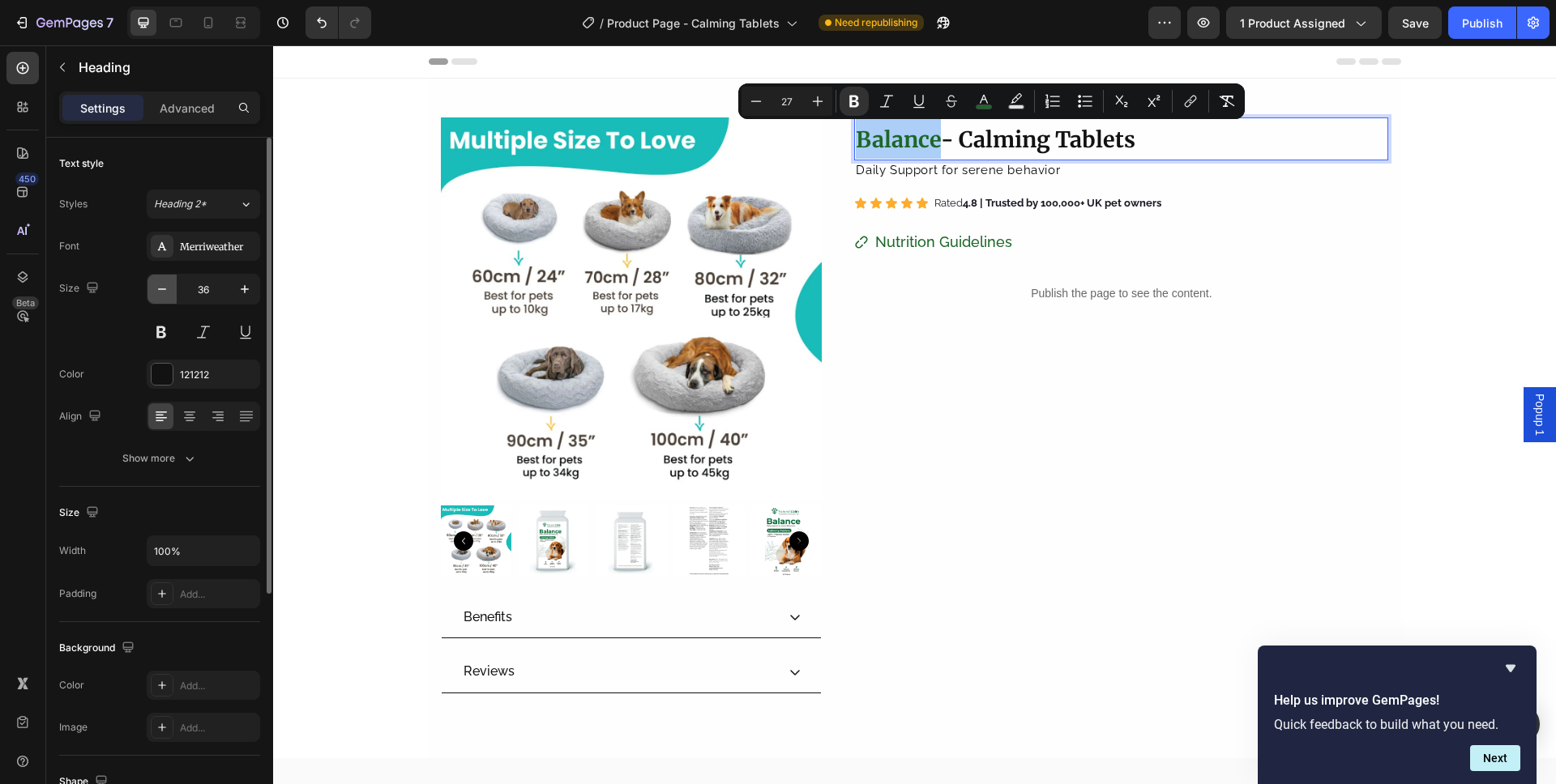
click at [170, 296] on button "button" at bounding box center [162, 289] width 29 height 29
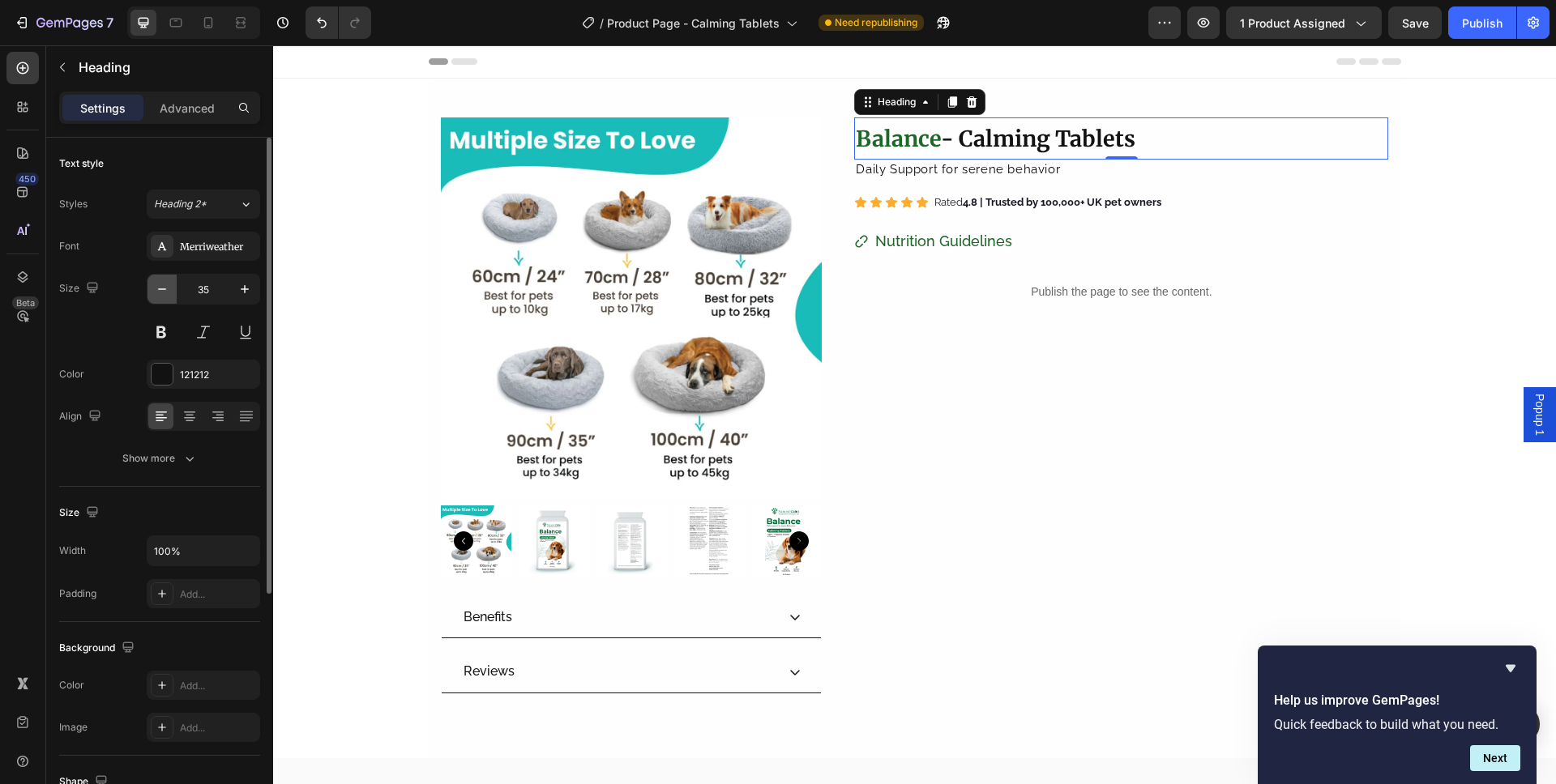
type input "34"
click at [200, 294] on input "34" at bounding box center [203, 289] width 54 height 29
click at [92, 342] on div "Size" at bounding box center [159, 310] width 201 height 73
type input "34"
click at [207, 258] on div "Merriweather" at bounding box center [203, 246] width 114 height 29
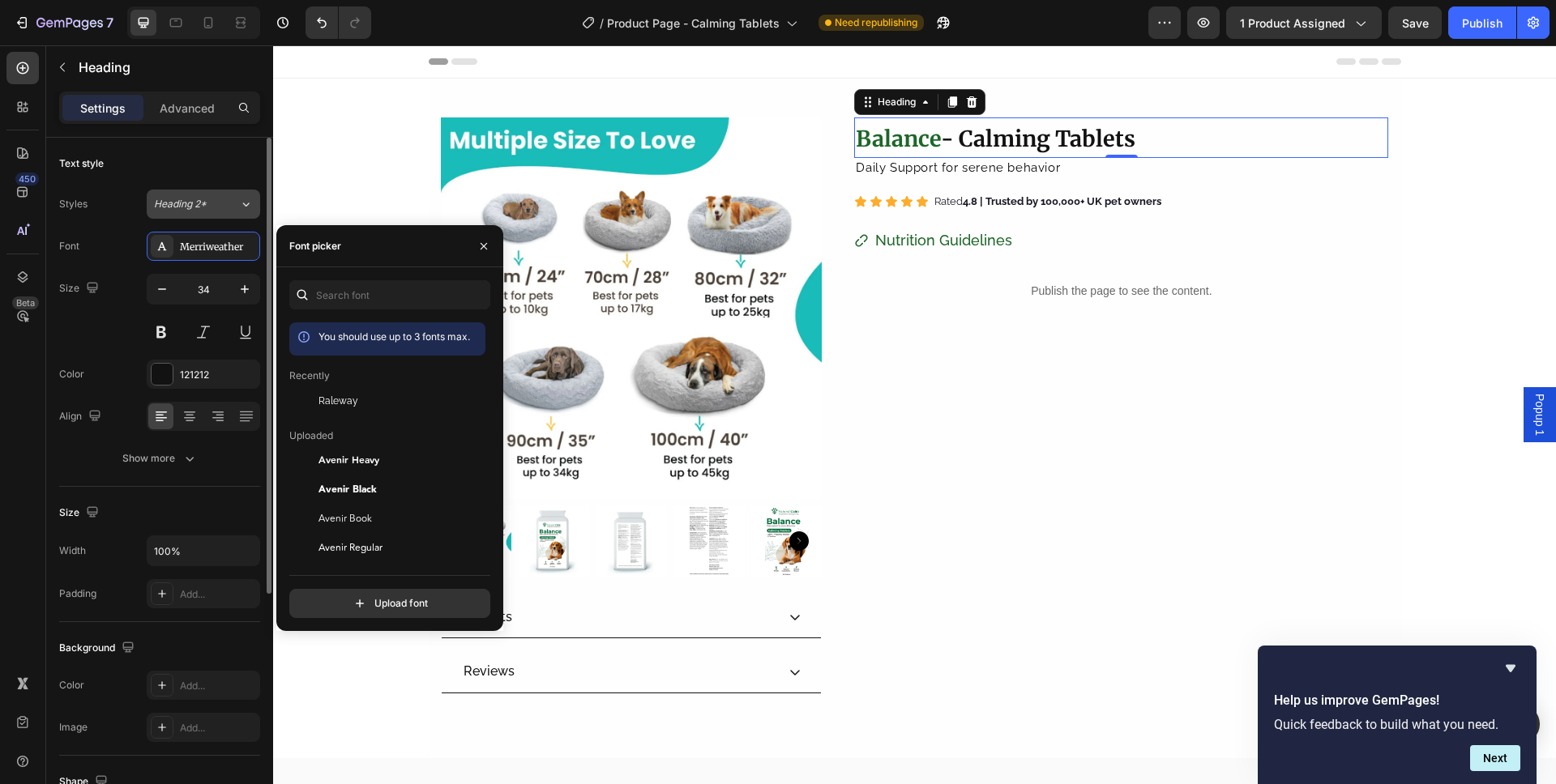
click at [189, 210] on span "Heading 2*" at bounding box center [180, 204] width 53 height 15
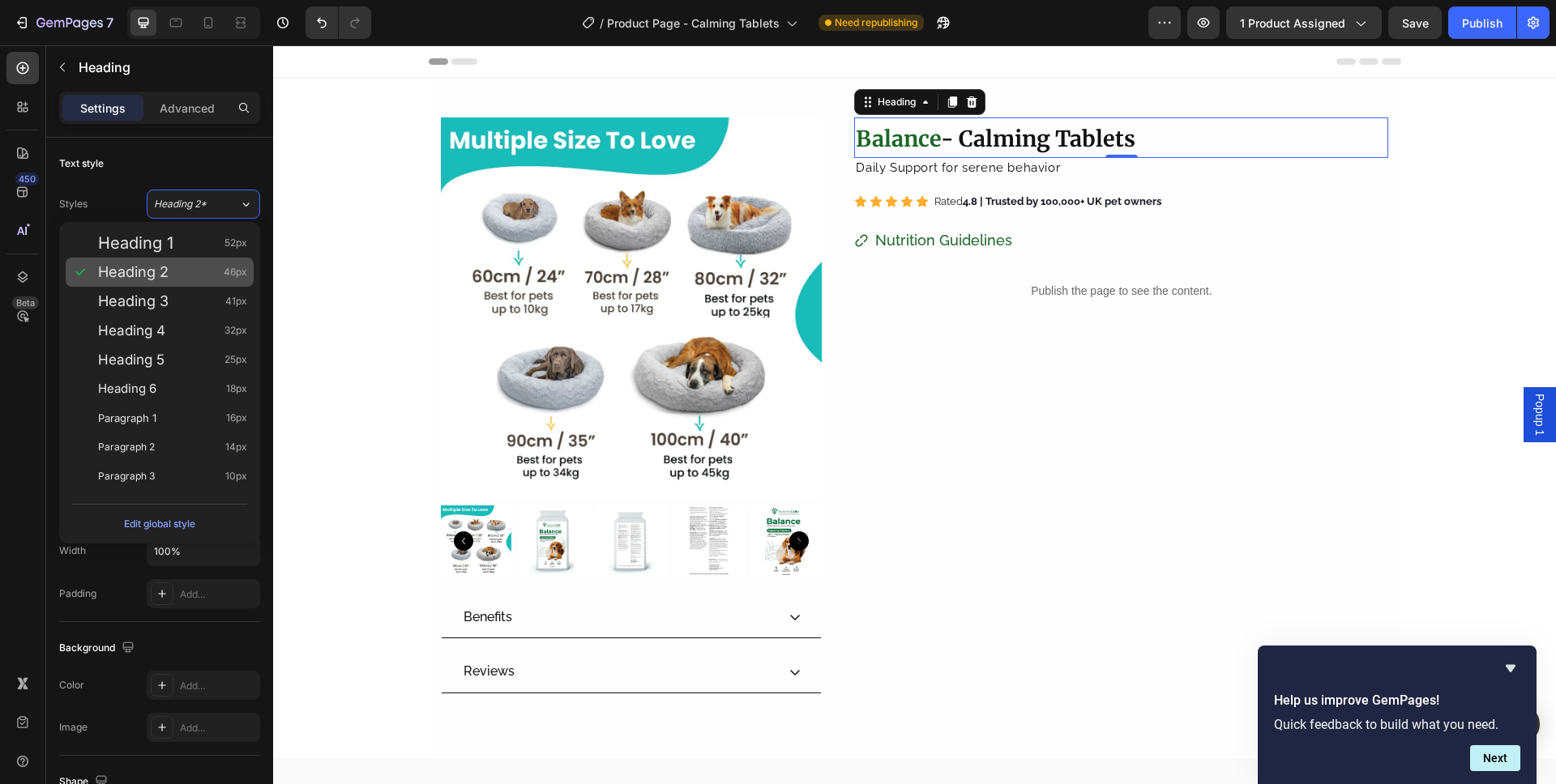
click at [171, 269] on div "Heading 2 46px" at bounding box center [172, 272] width 149 height 16
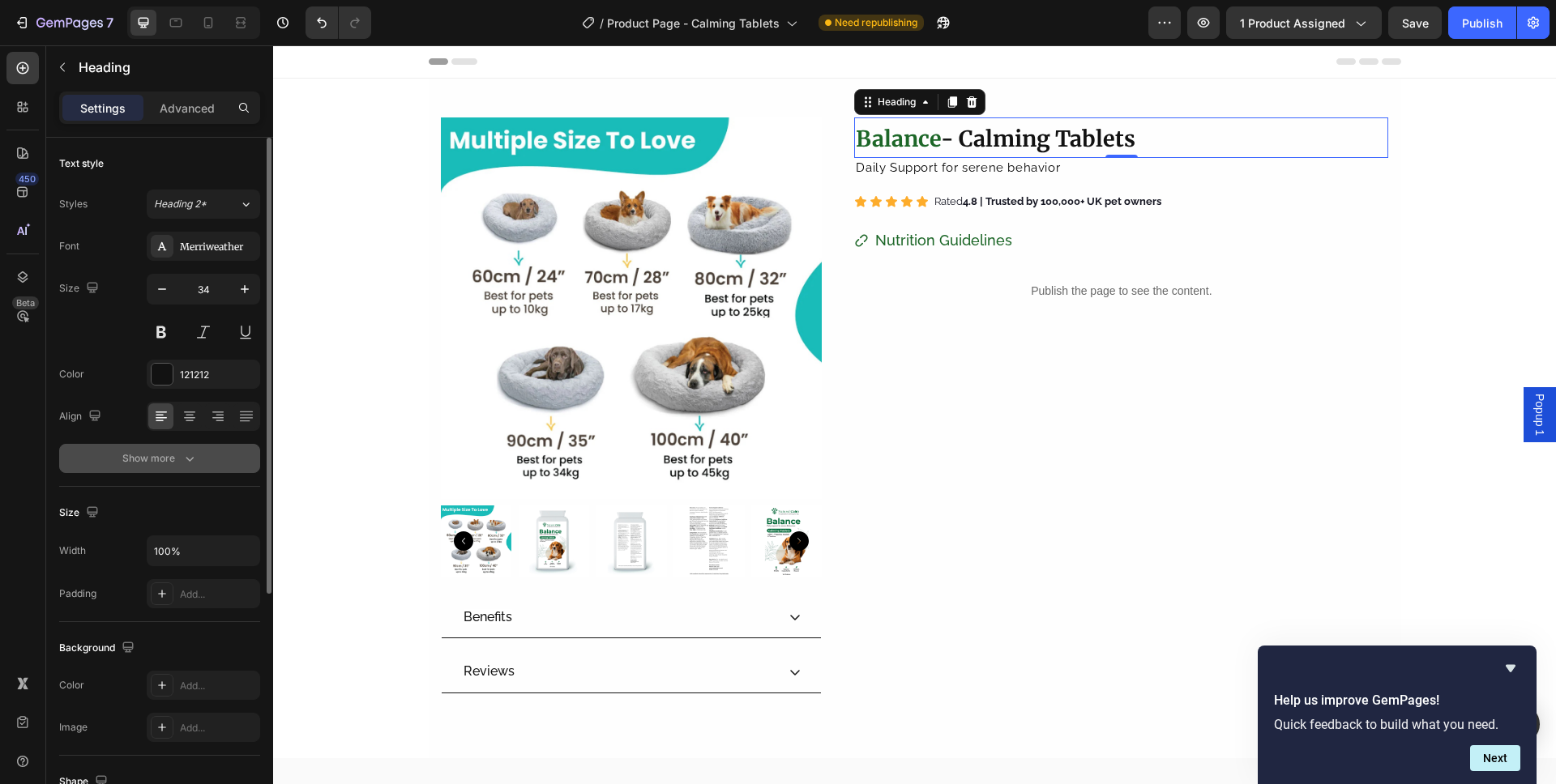
click at [148, 446] on button "Show more" at bounding box center [159, 458] width 201 height 29
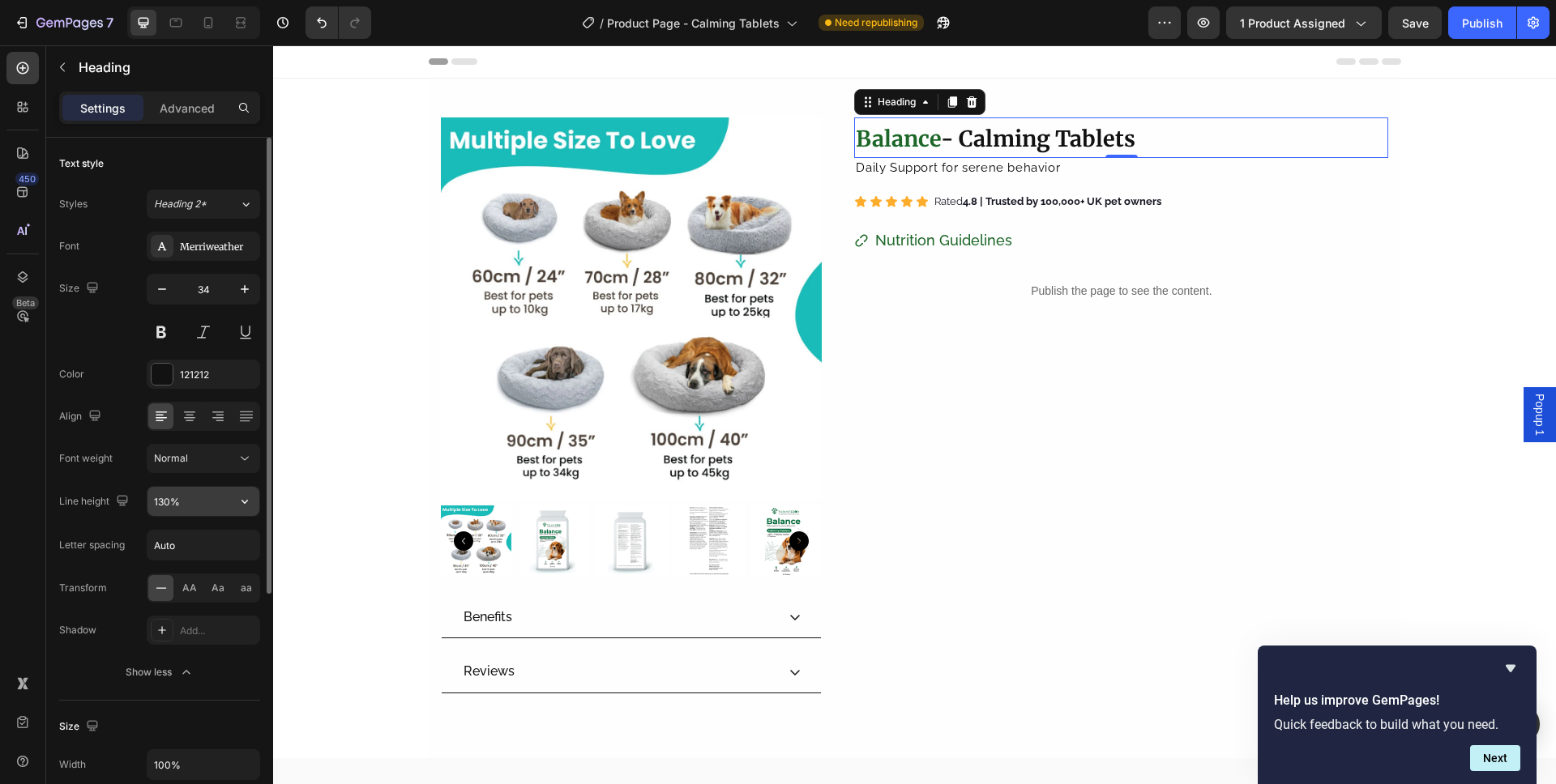
click at [197, 496] on input "130%" at bounding box center [203, 501] width 112 height 29
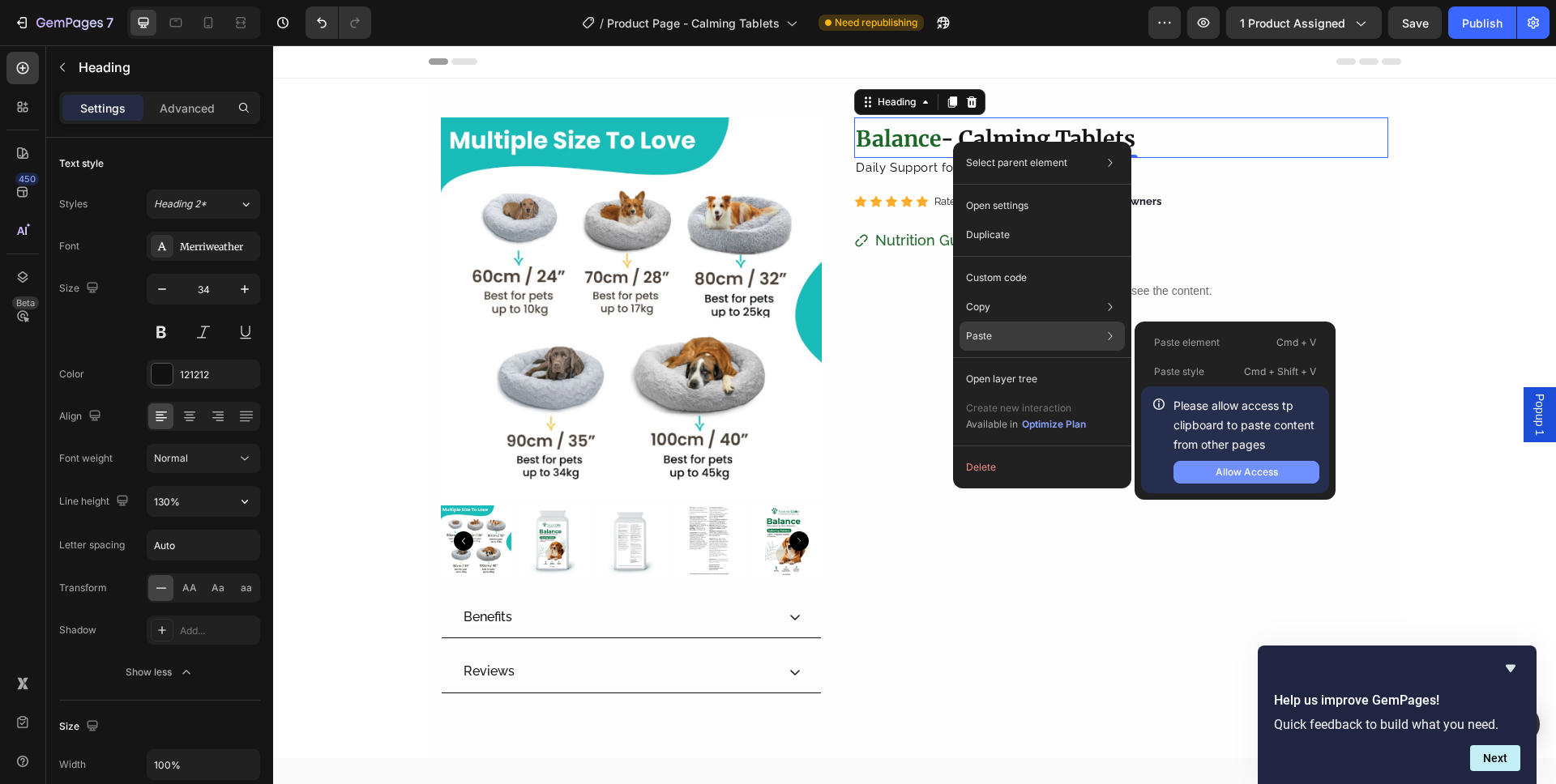
click at [1285, 483] on button "Allow Access" at bounding box center [1246, 472] width 145 height 23
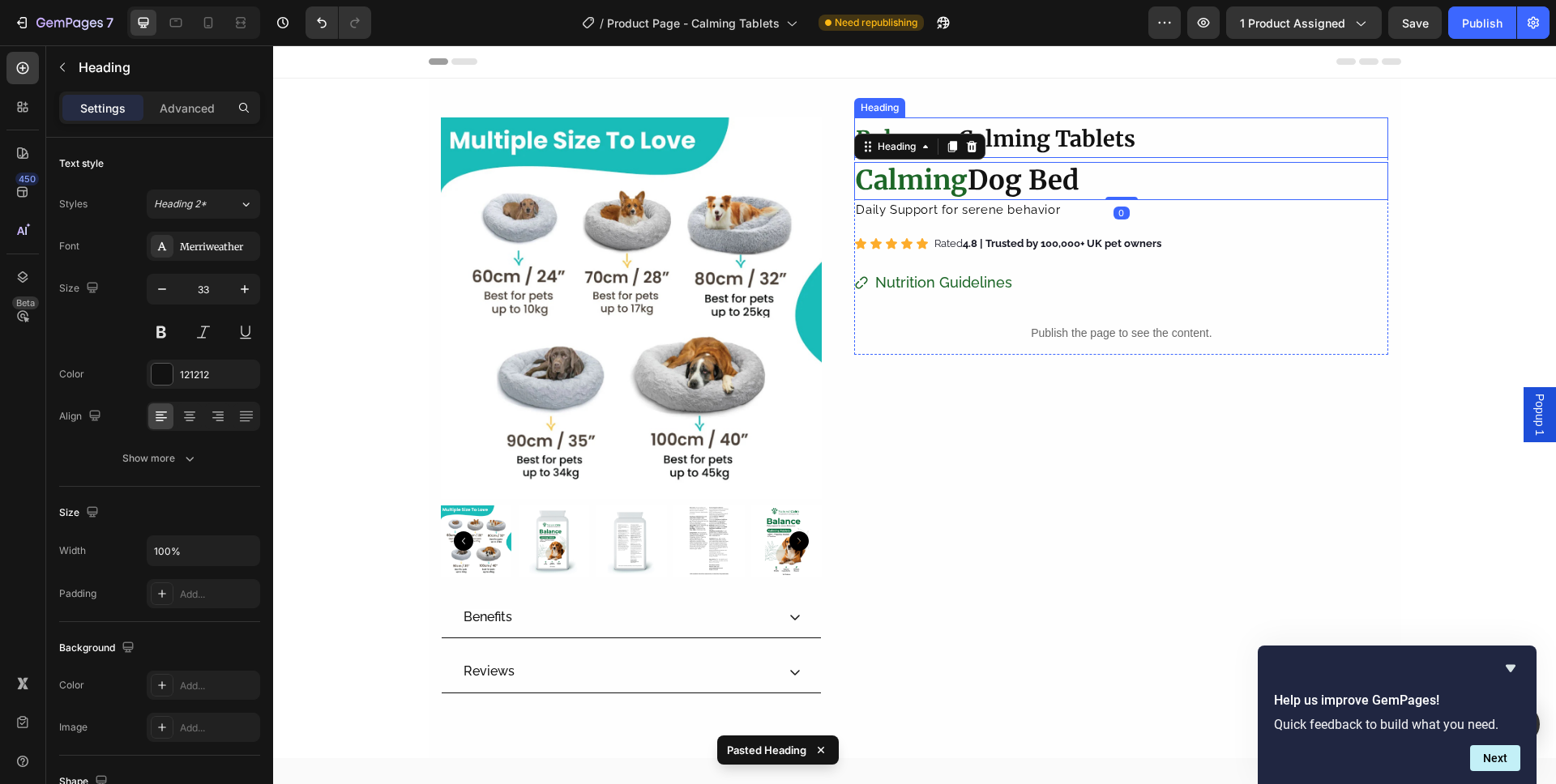
click at [1026, 143] on strong "- Calming Tablets" at bounding box center [1038, 139] width 194 height 28
click at [1059, 139] on strong "- Calming Tablets" at bounding box center [1038, 139] width 194 height 28
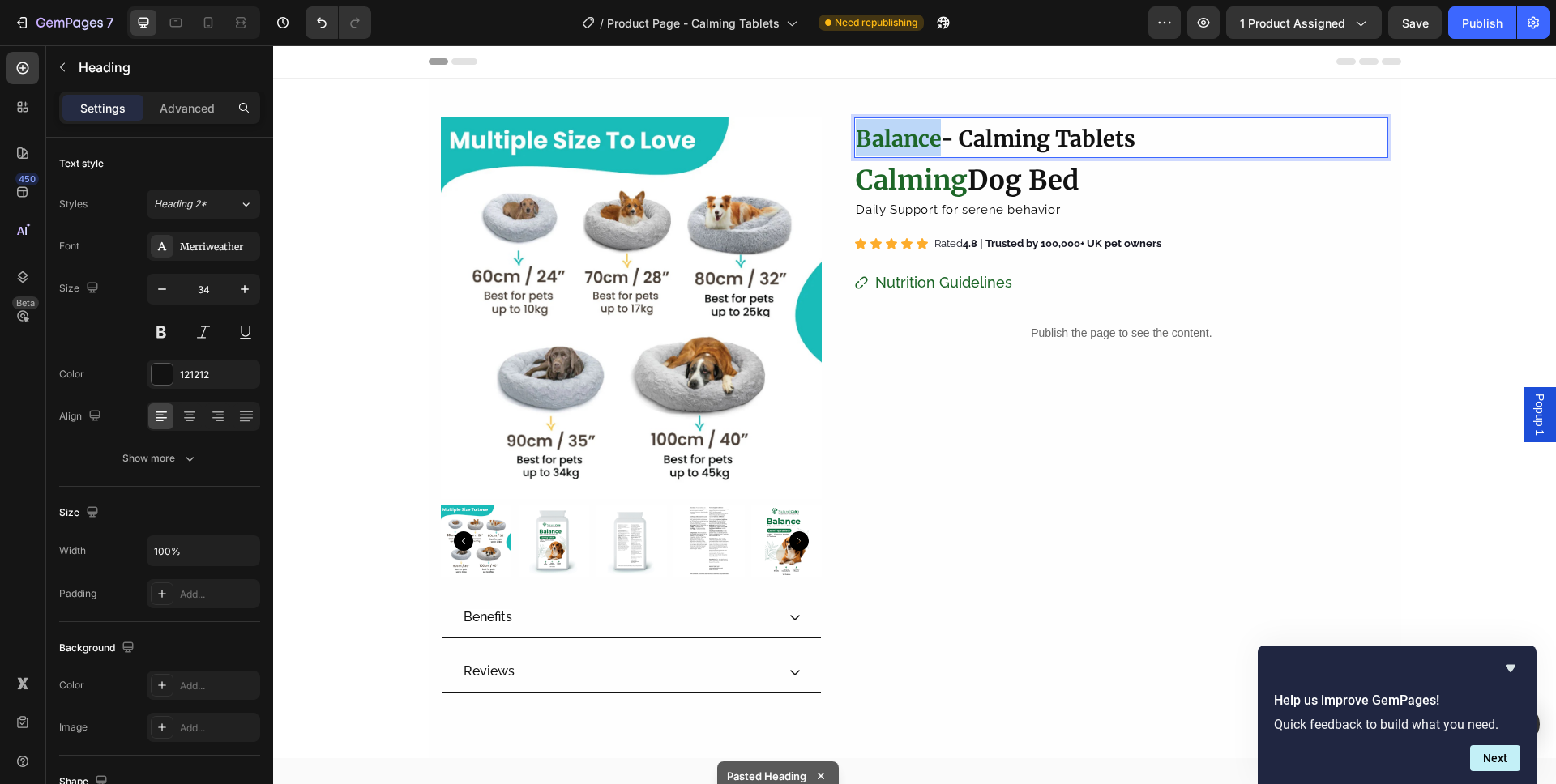
copy strong "Balance"
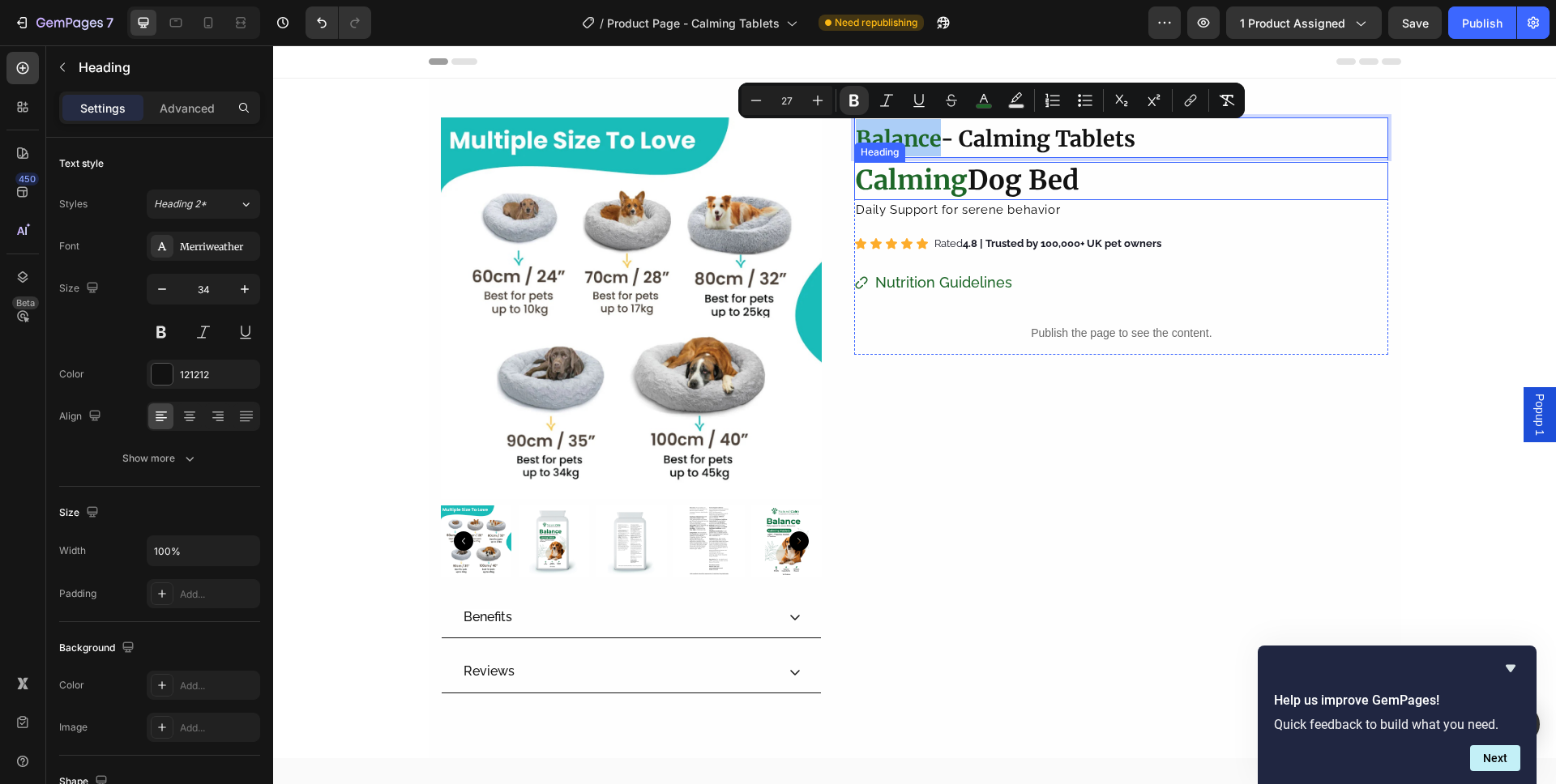
click at [1042, 171] on strong "Dog Bed" at bounding box center [1023, 180] width 111 height 33
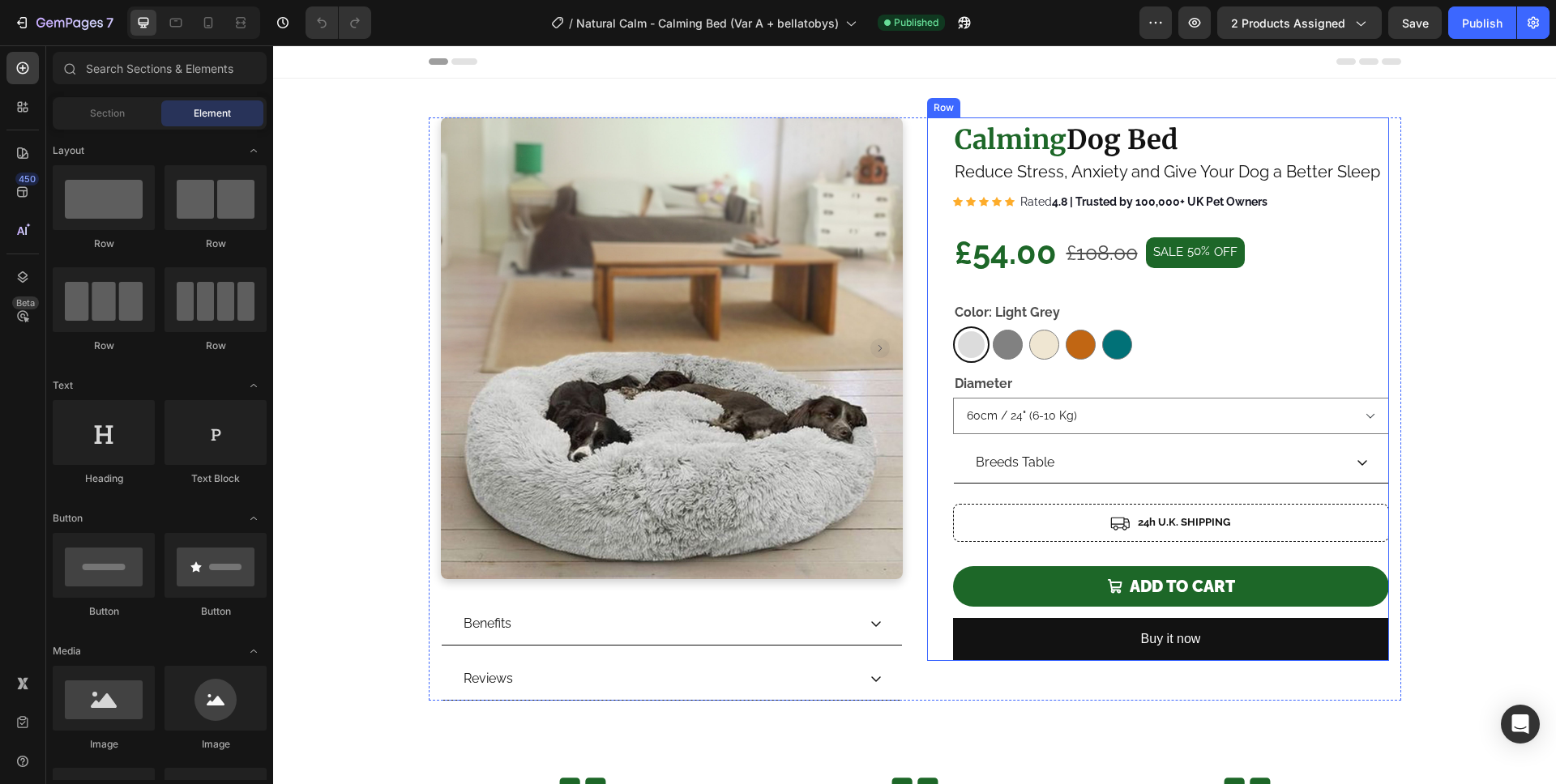
click at [1017, 140] on strong "Calming" at bounding box center [1011, 140] width 112 height 33
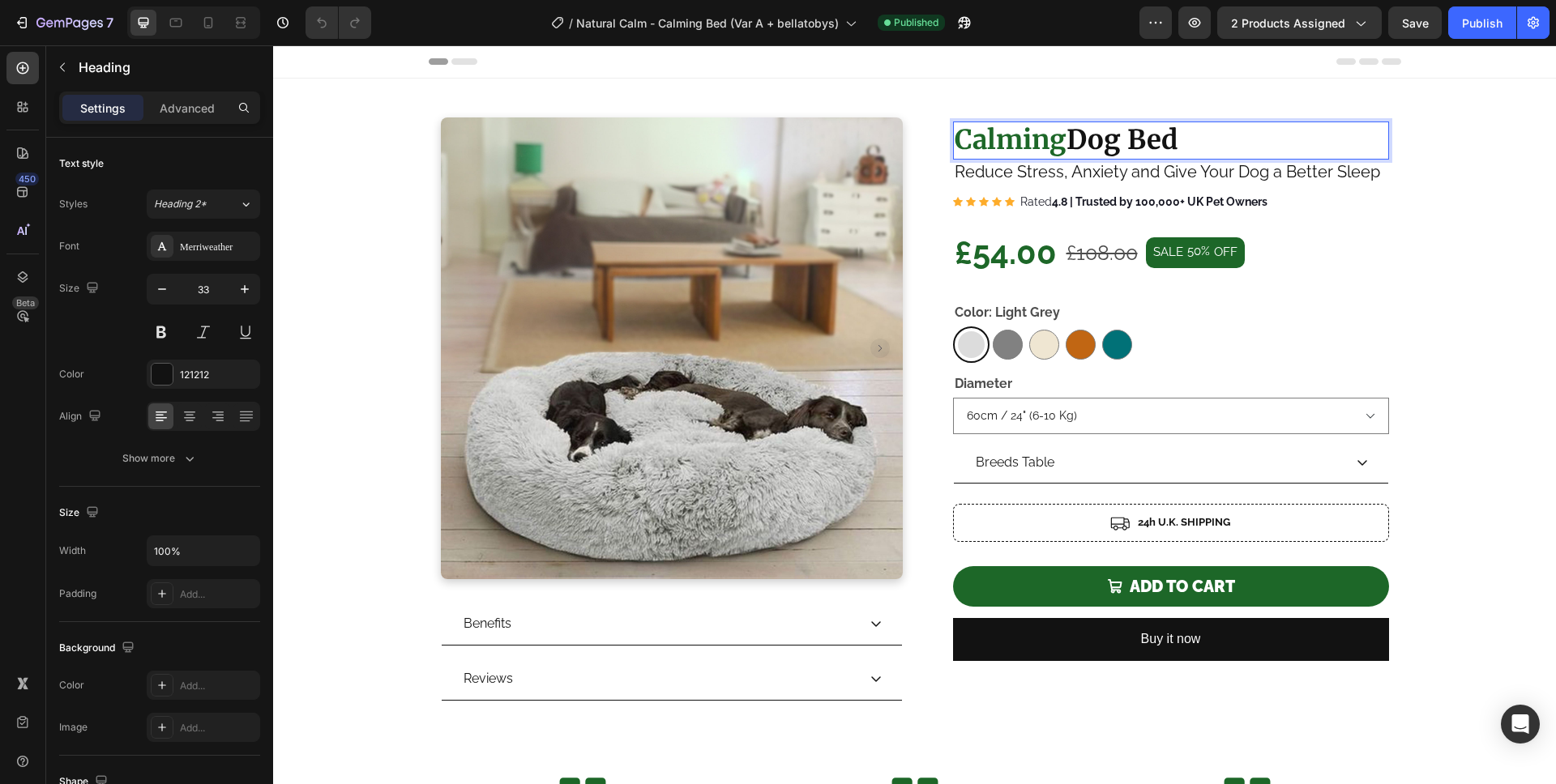
click at [1026, 139] on strong "Calming" at bounding box center [1011, 140] width 112 height 33
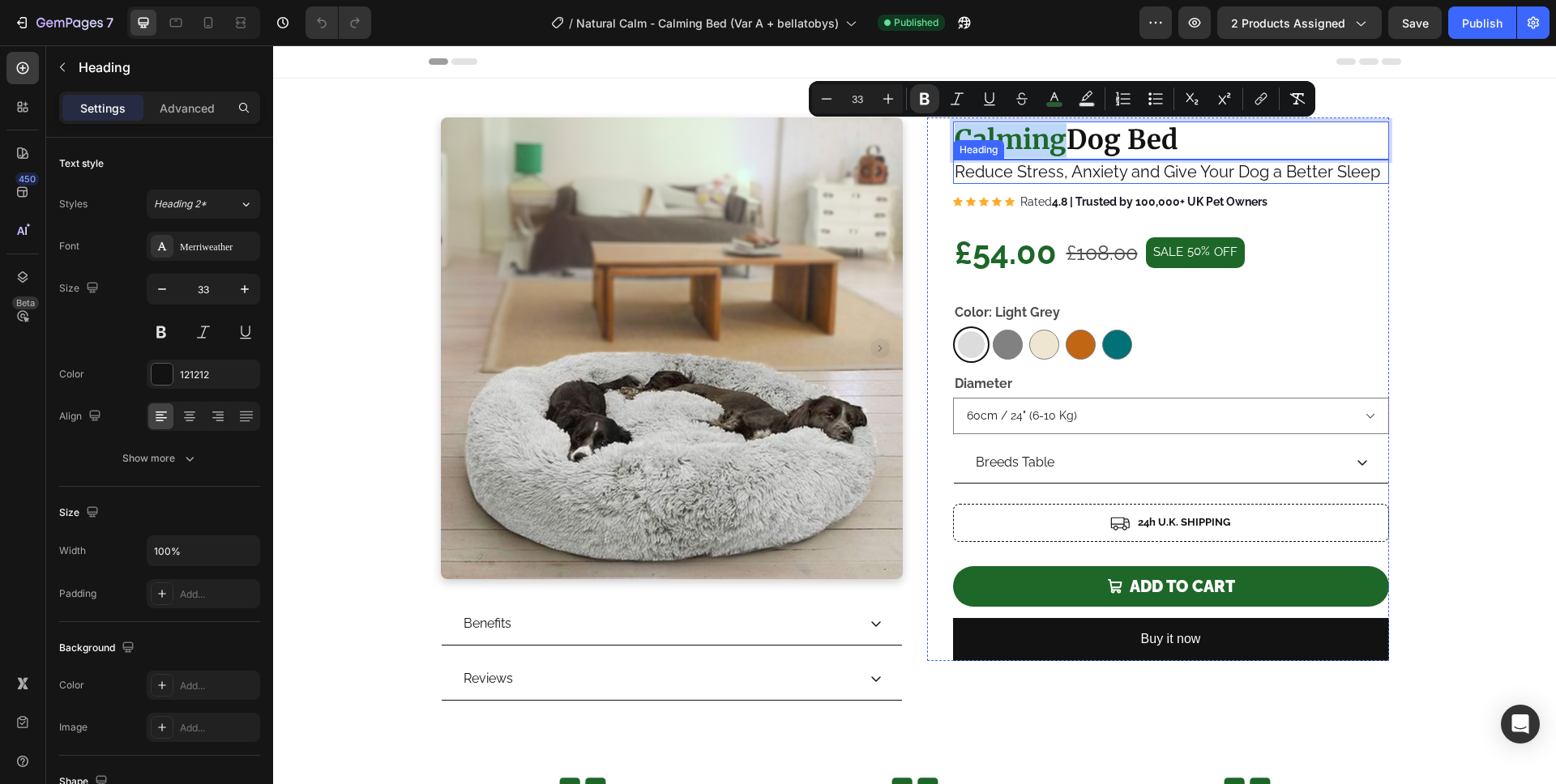
click at [1000, 173] on h2 "Reduce Stress, Anxiety and Give Your Dog a Better Sleep" at bounding box center [1171, 171] width 436 height 24
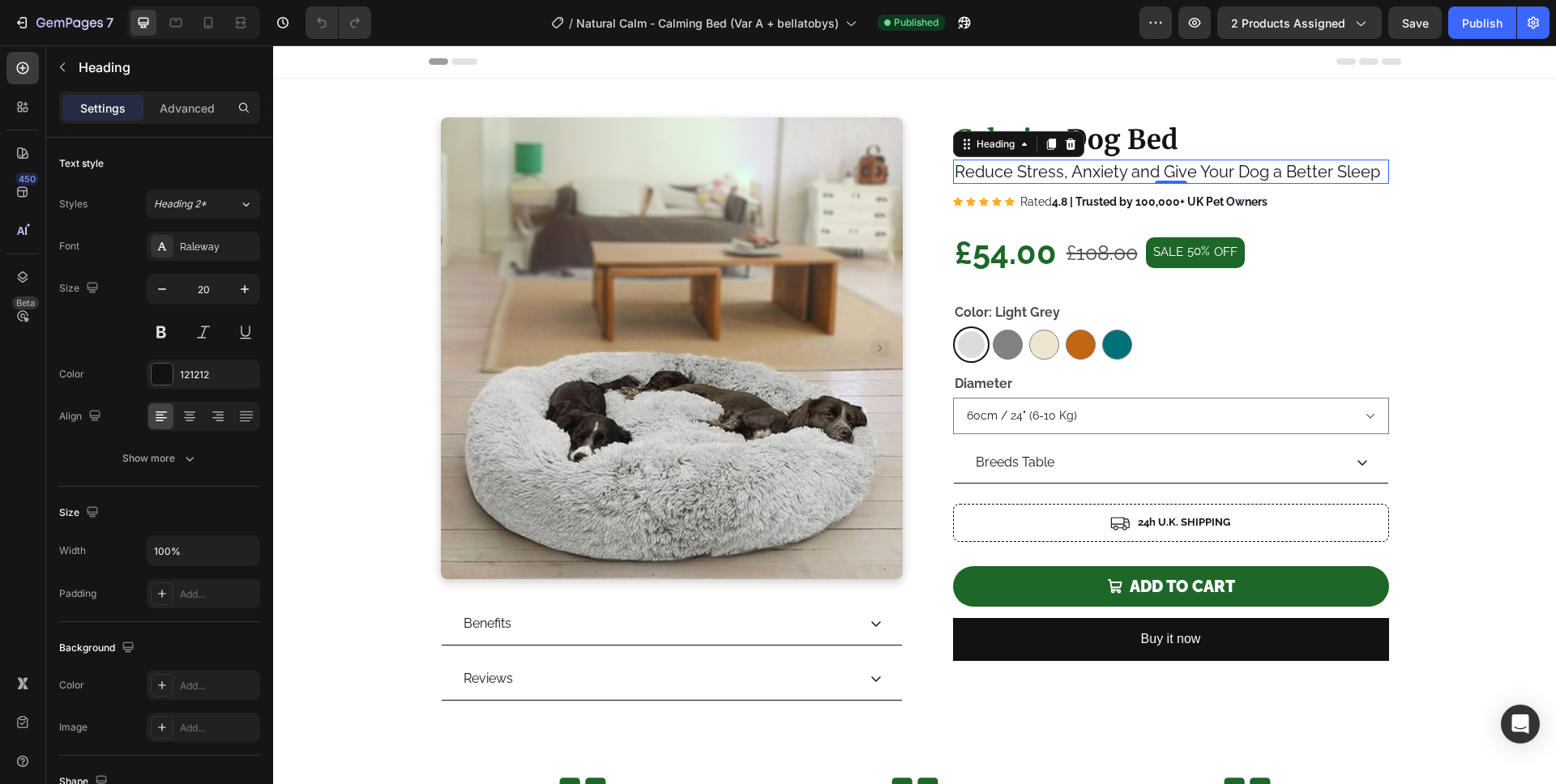
click at [999, 175] on h2 "Reduce Stress, Anxiety and Give Your Dog a Better Sleep" at bounding box center [1171, 171] width 436 height 24
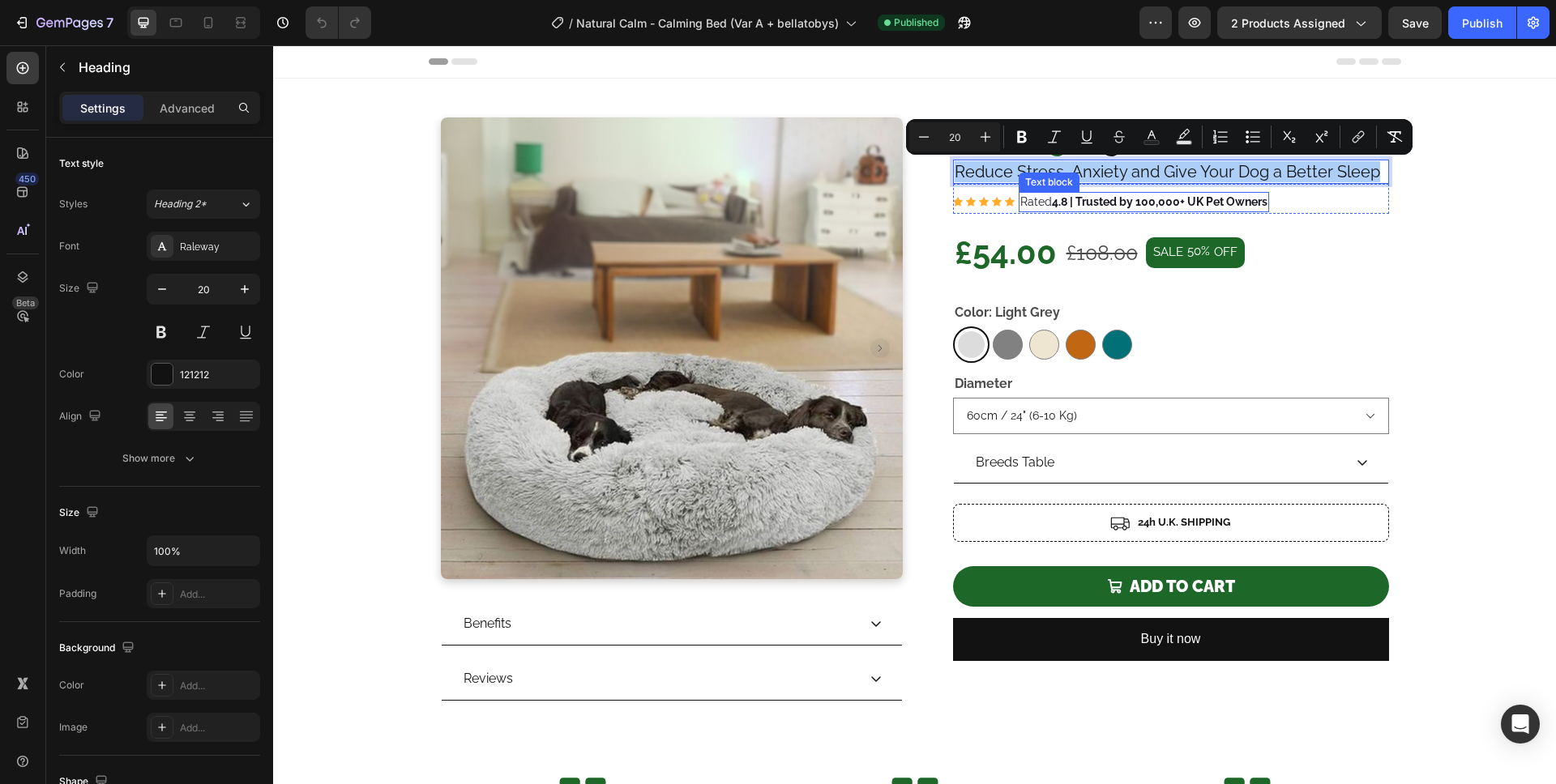
click at [1124, 204] on strong "4.8 | Trusted by 100,000+ UK Pet Owners" at bounding box center [1159, 201] width 215 height 13
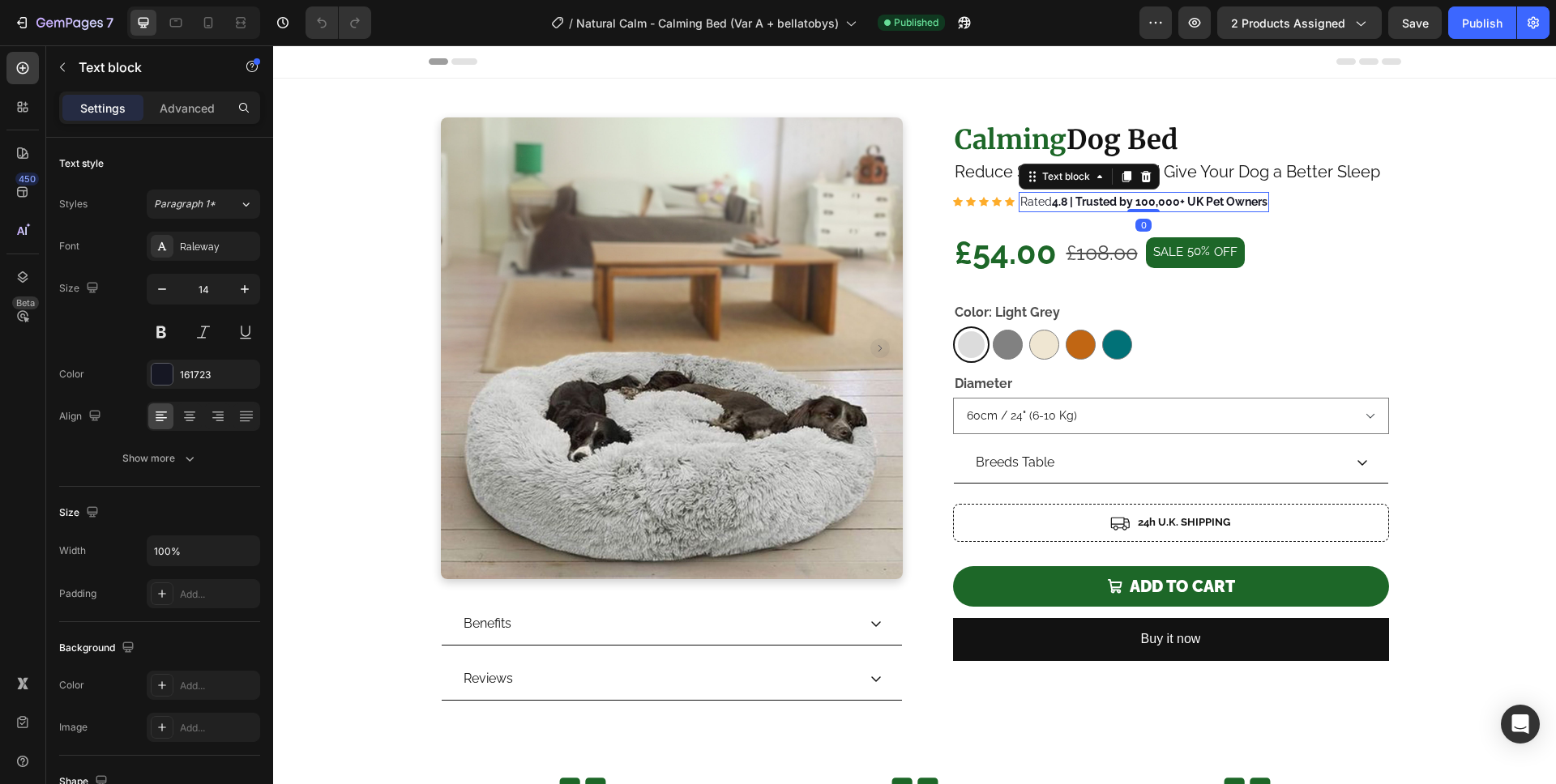
click at [1082, 204] on strong "4.8 | Trusted by 100,000+ UK Pet Owners" at bounding box center [1159, 201] width 215 height 13
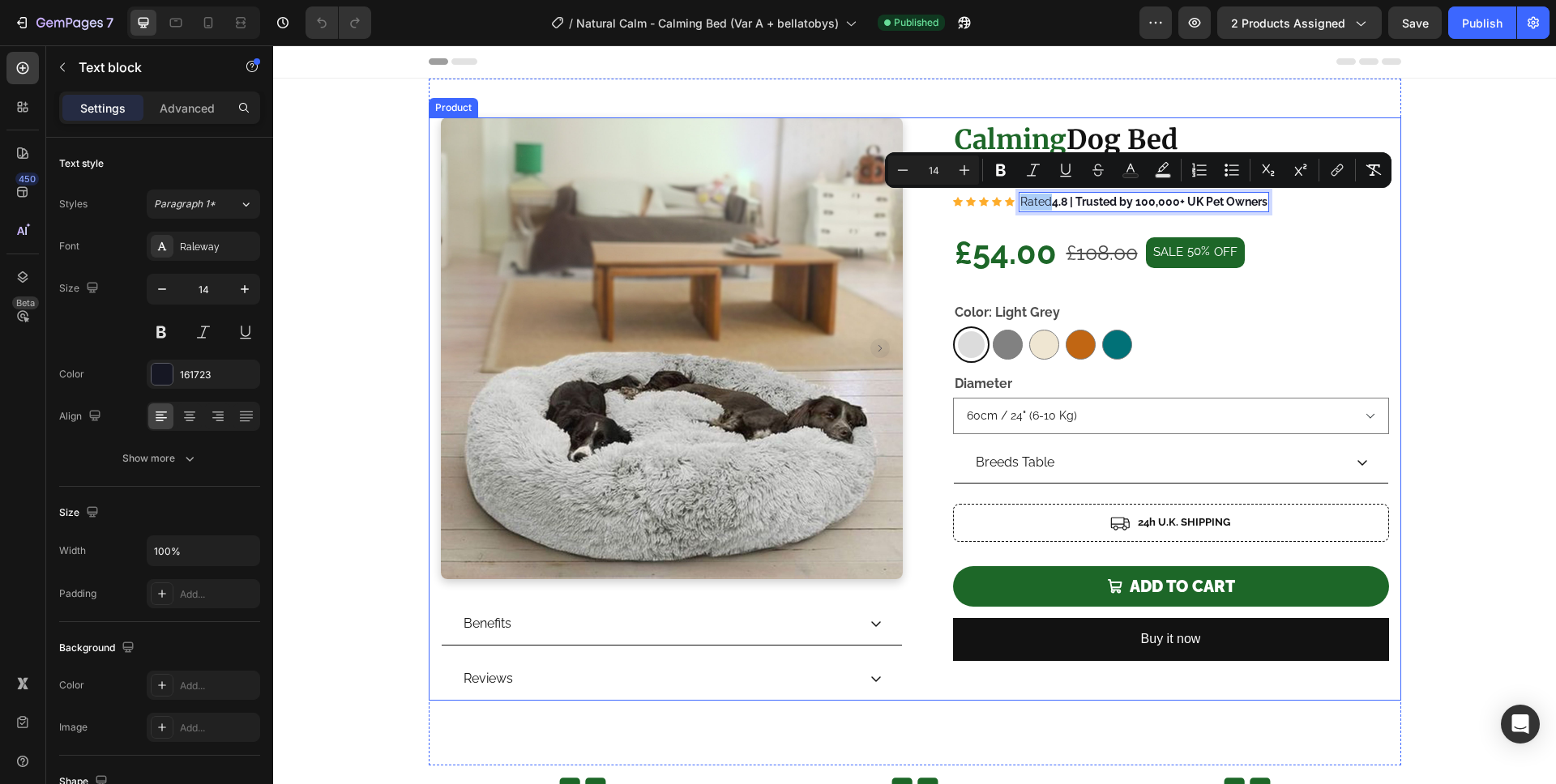
click at [904, 132] on div "Product Images Benefits Reviews Accordion Row ⁠⁠⁠⁠⁠⁠⁠ Calming Dog Bed Heading R…" at bounding box center [915, 409] width 973 height 583
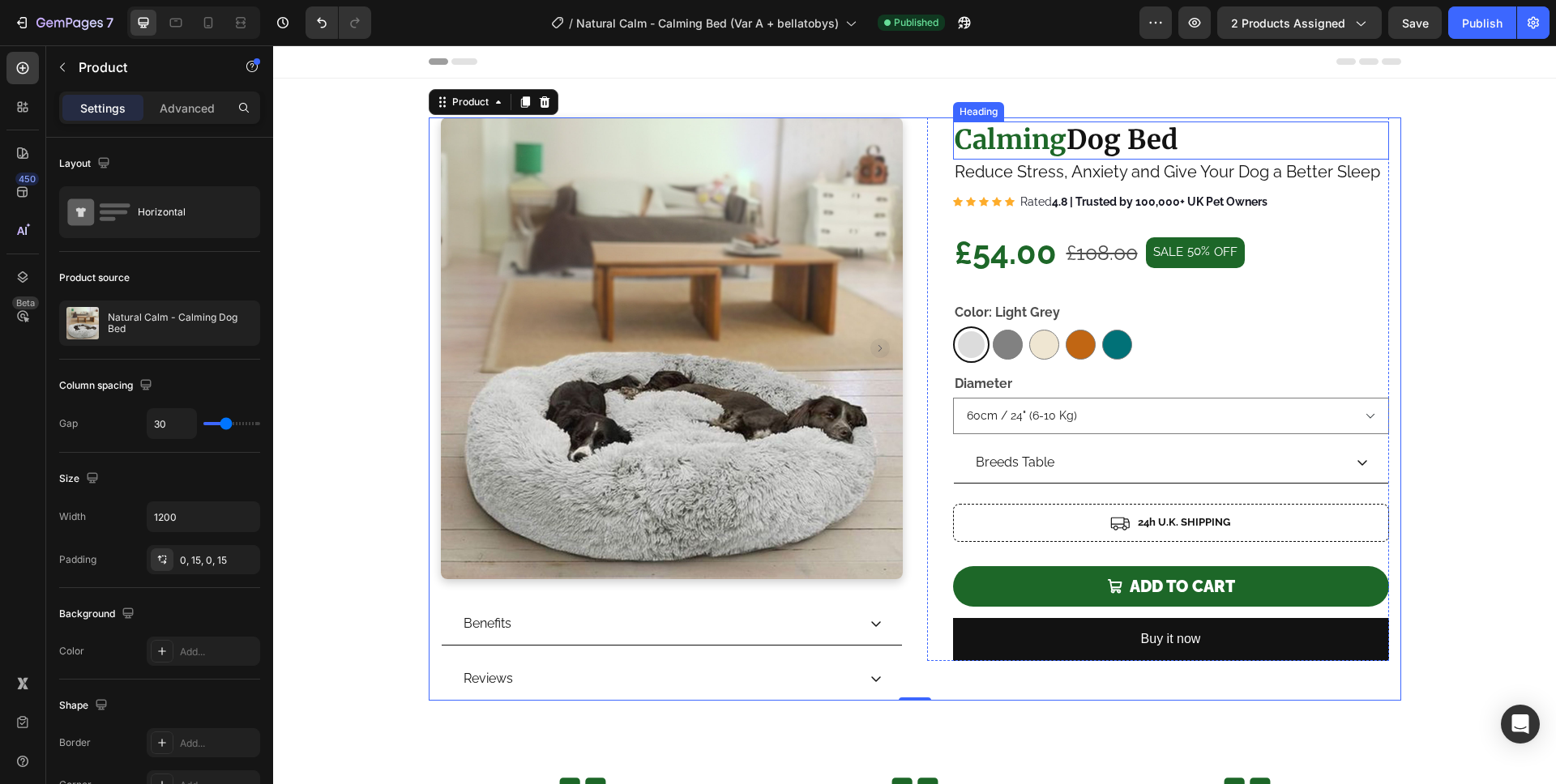
click at [1093, 144] on strong "Dog Bed" at bounding box center [1121, 140] width 111 height 33
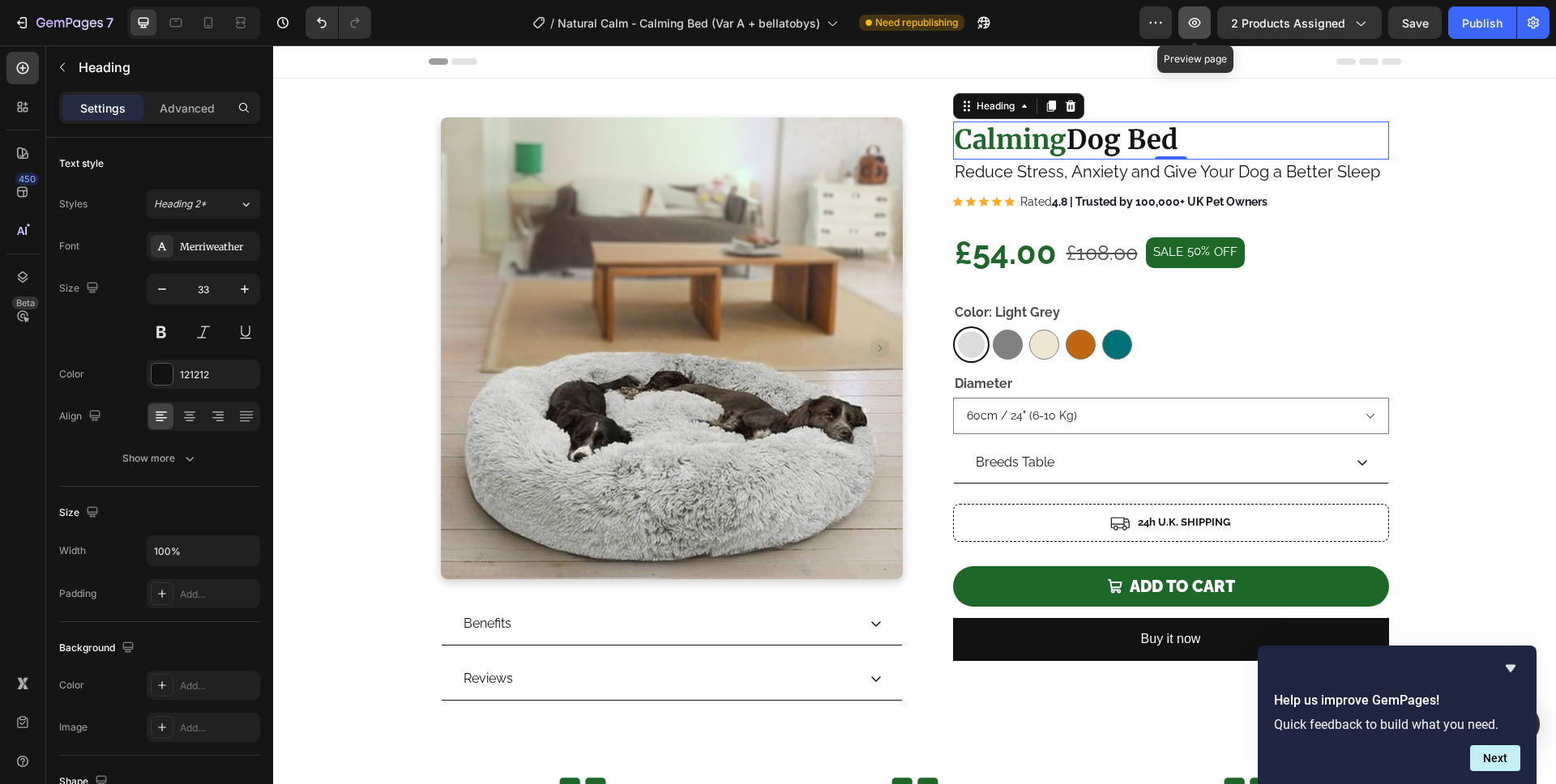
click at [1191, 15] on icon "button" at bounding box center [1194, 23] width 16 height 16
click at [198, 21] on div at bounding box center [208, 23] width 26 height 26
type input "30"
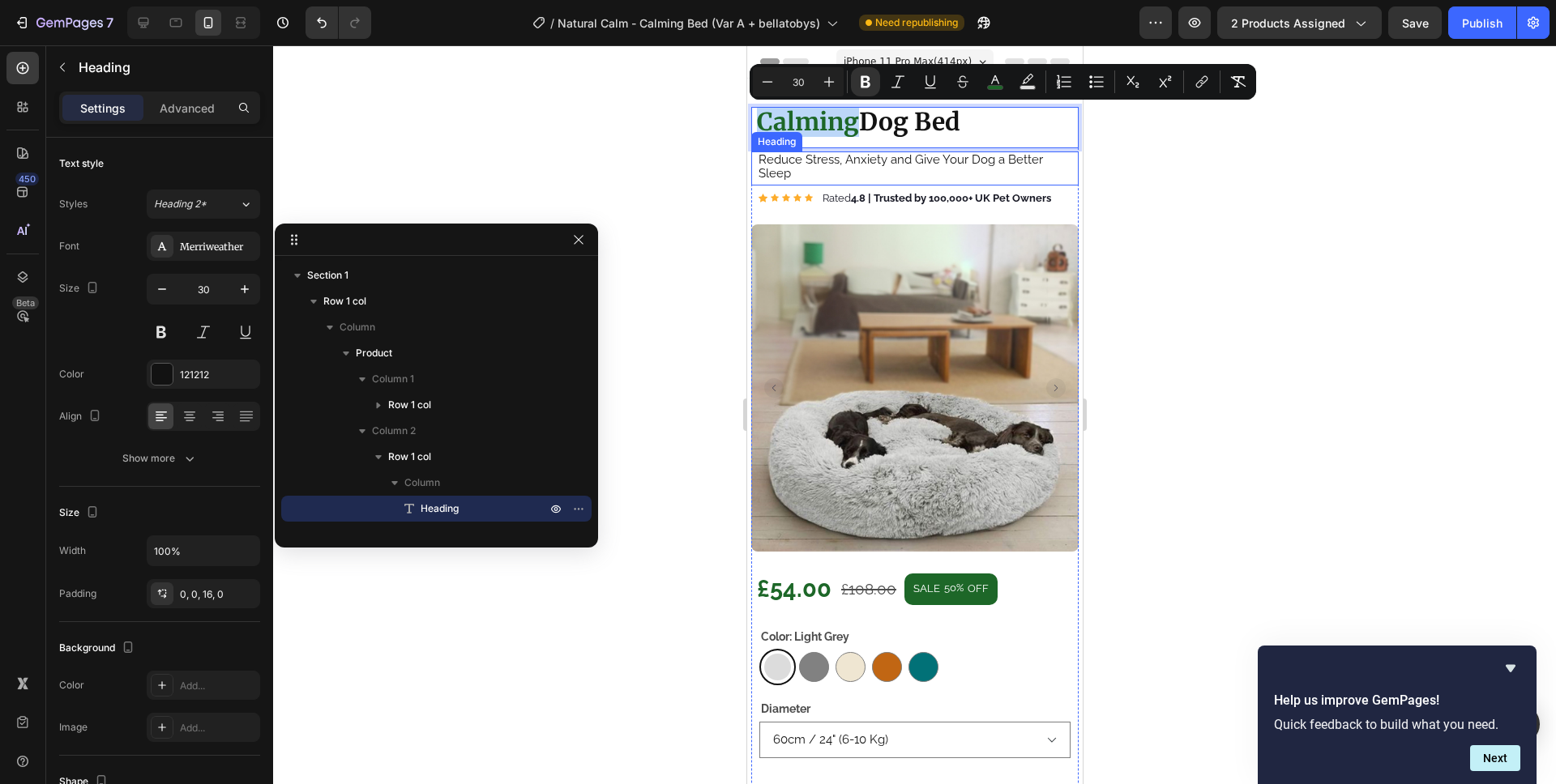
click at [902, 159] on p "Reduce Stress, Anxiety and Give Your Dog a Better Sleep" at bounding box center [914, 166] width 314 height 27
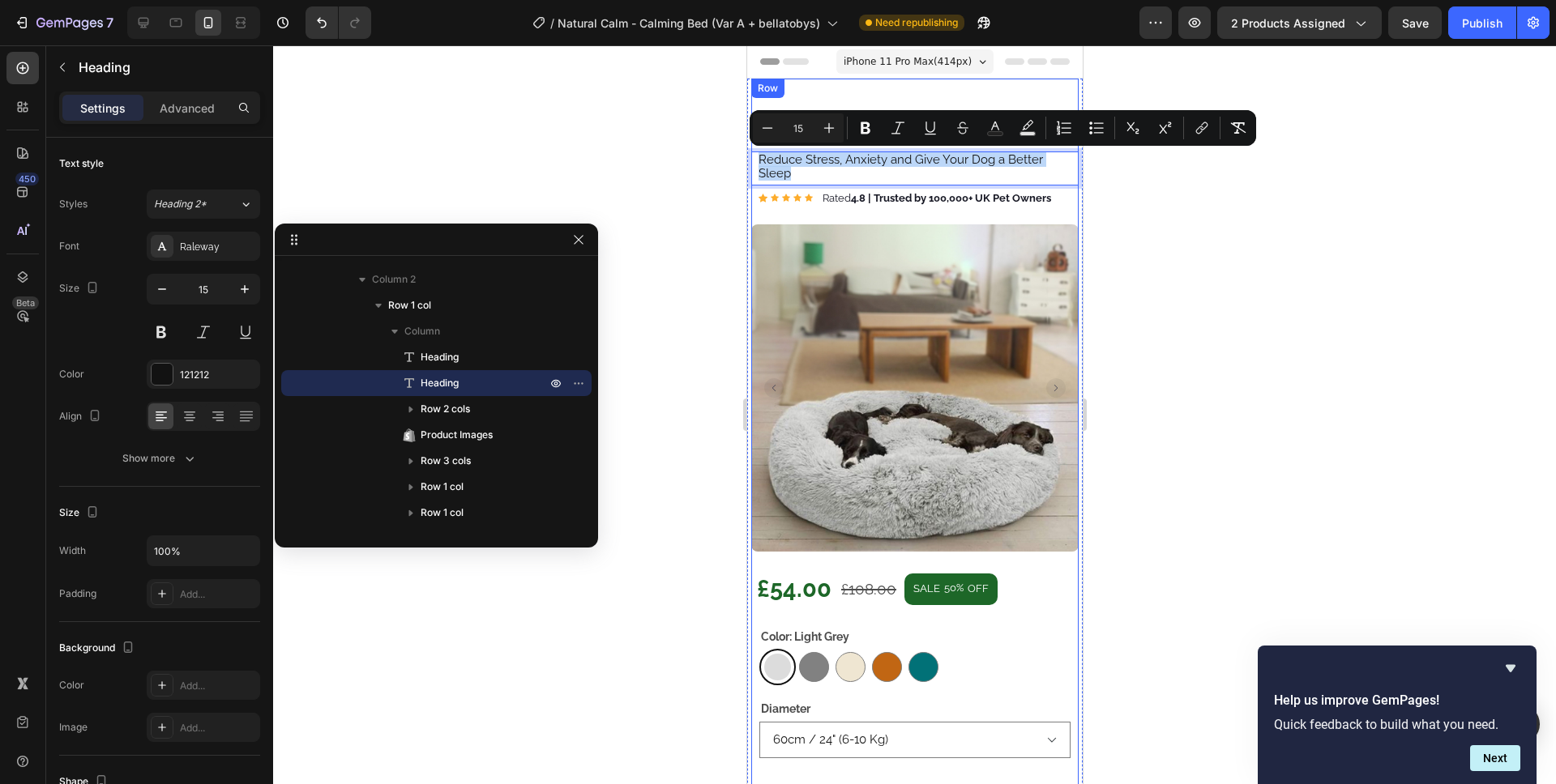
click at [837, 85] on div "Product Images Benefits Reviews Accordion Row ⁠⁠⁠⁠⁠⁠⁠ Calming Dog Bed Heading R…" at bounding box center [913, 528] width 327 height 899
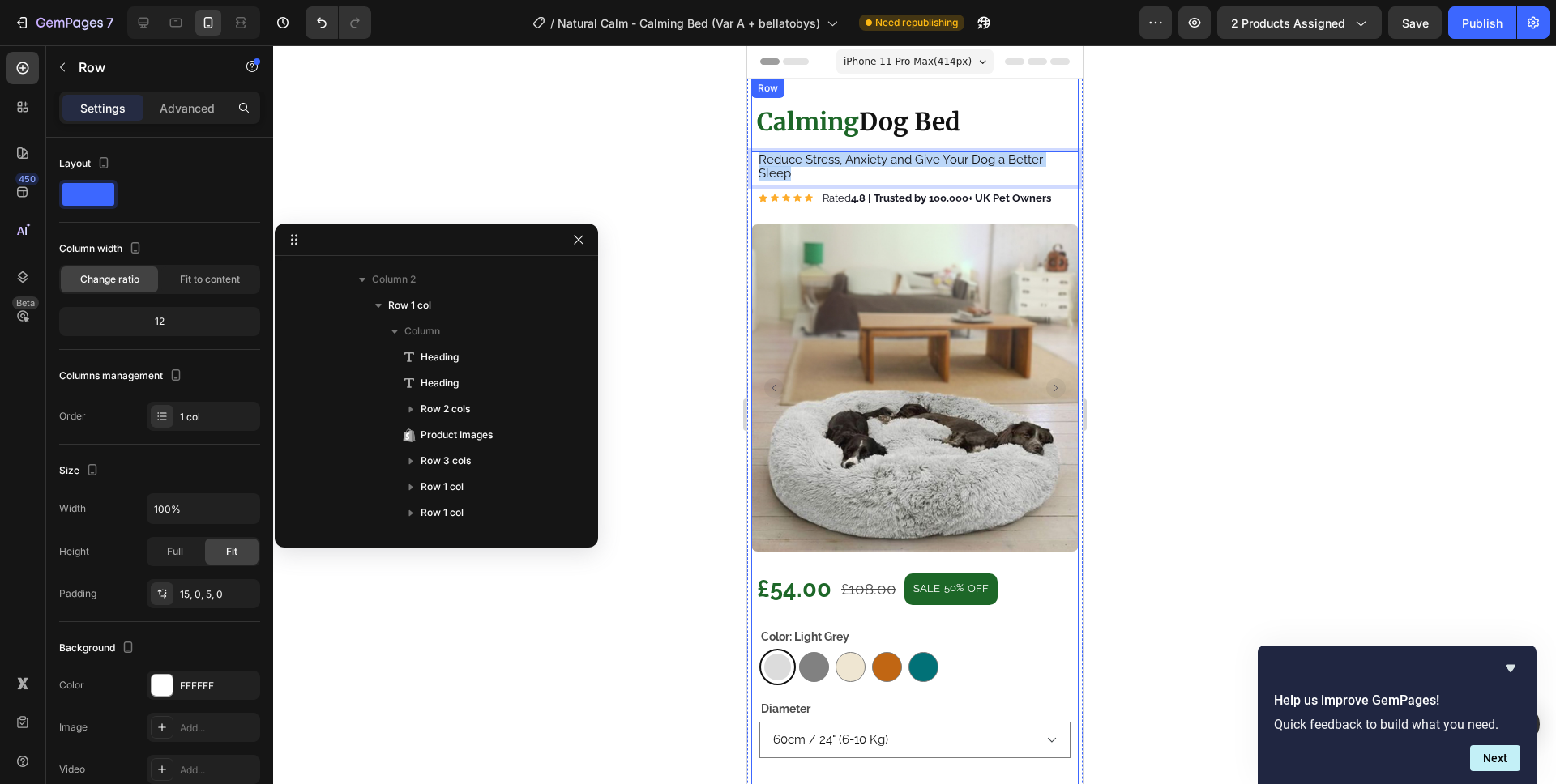
scroll to position [0, 0]
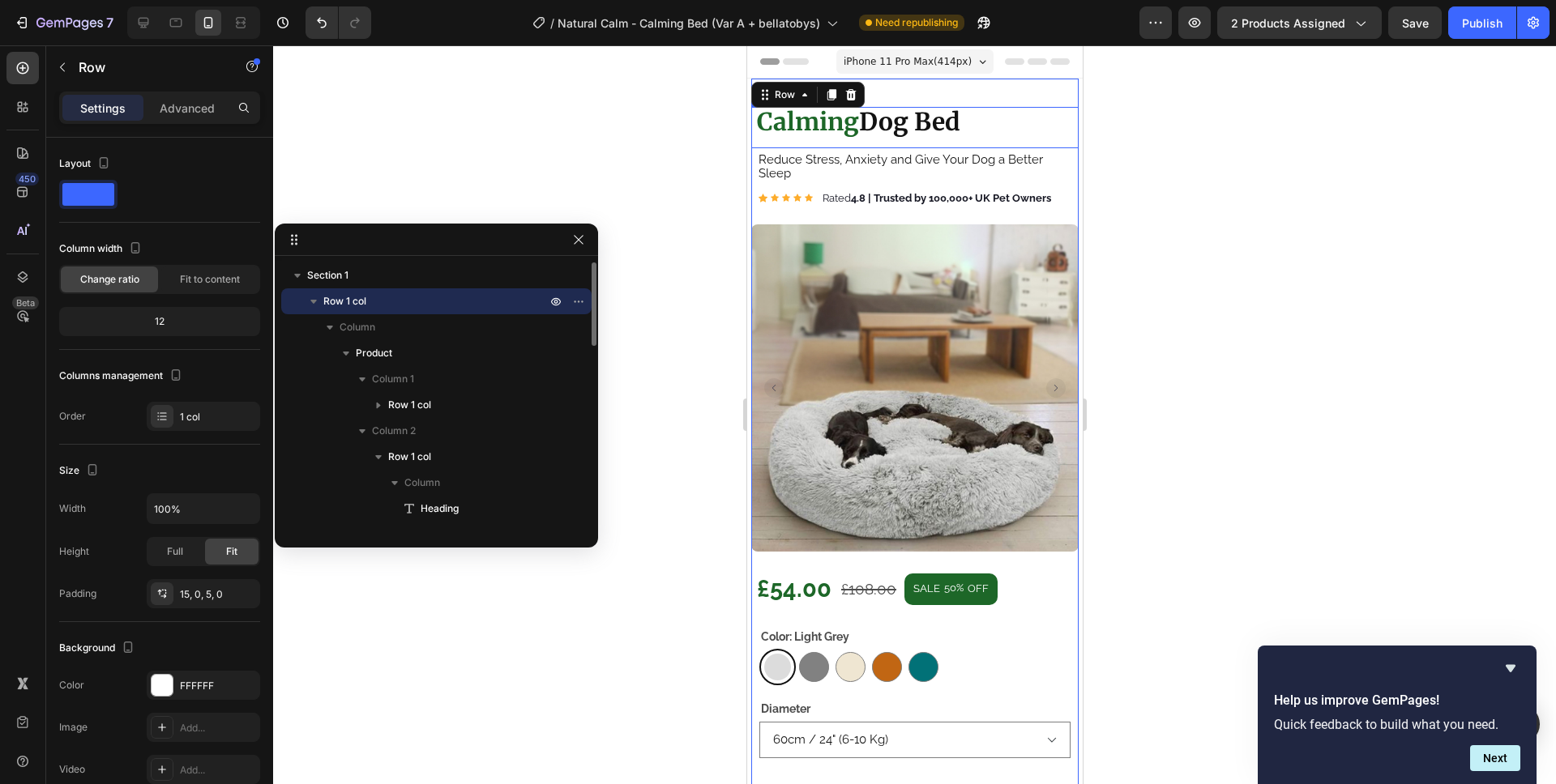
click at [822, 140] on h2 "⁠⁠⁠⁠⁠⁠⁠ Calming Dog Bed" at bounding box center [913, 128] width 319 height 41
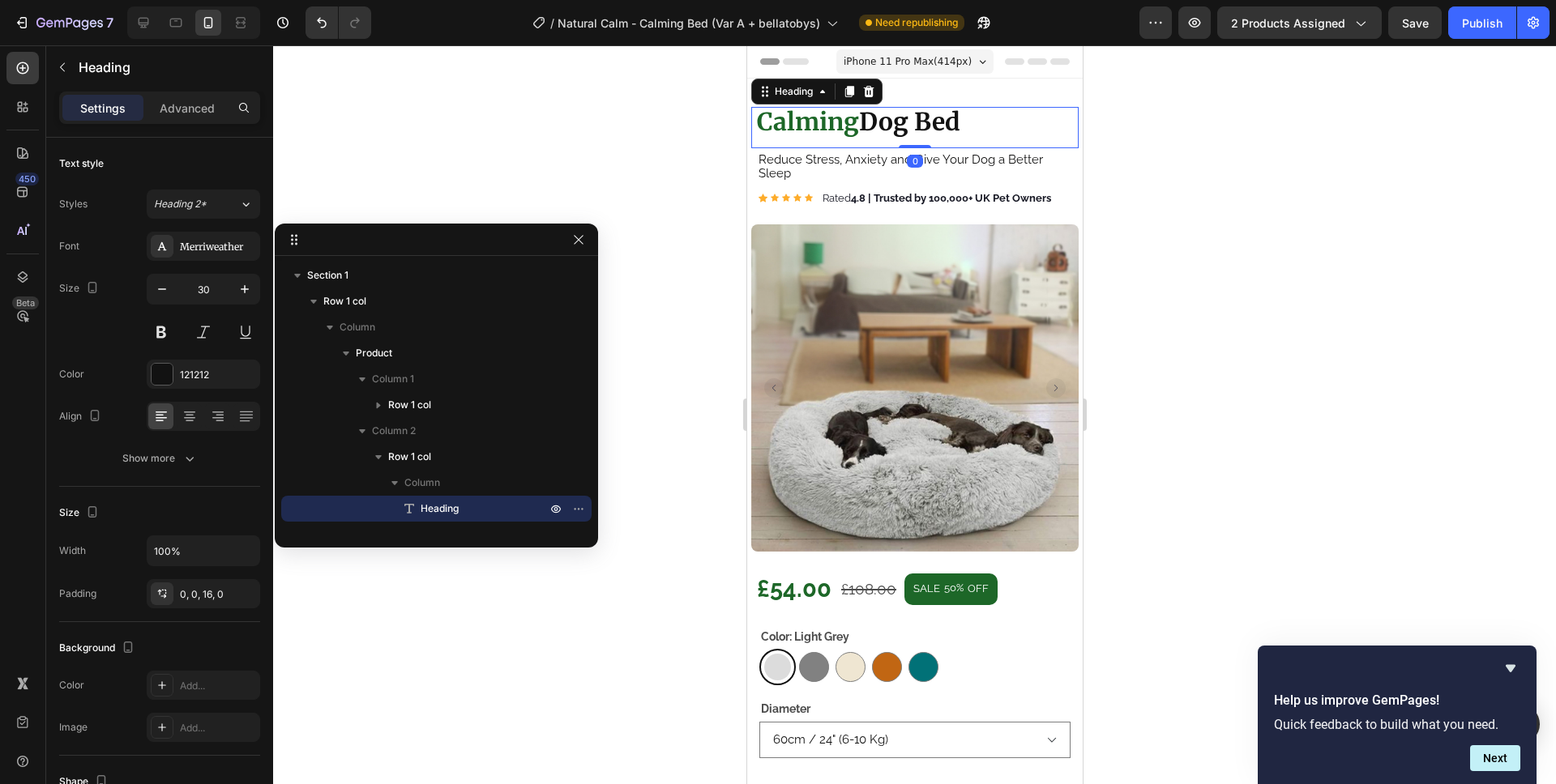
click at [908, 134] on div "⁠⁠⁠⁠⁠⁠⁠ Calming Dog Bed Heading 0" at bounding box center [913, 128] width 327 height 41
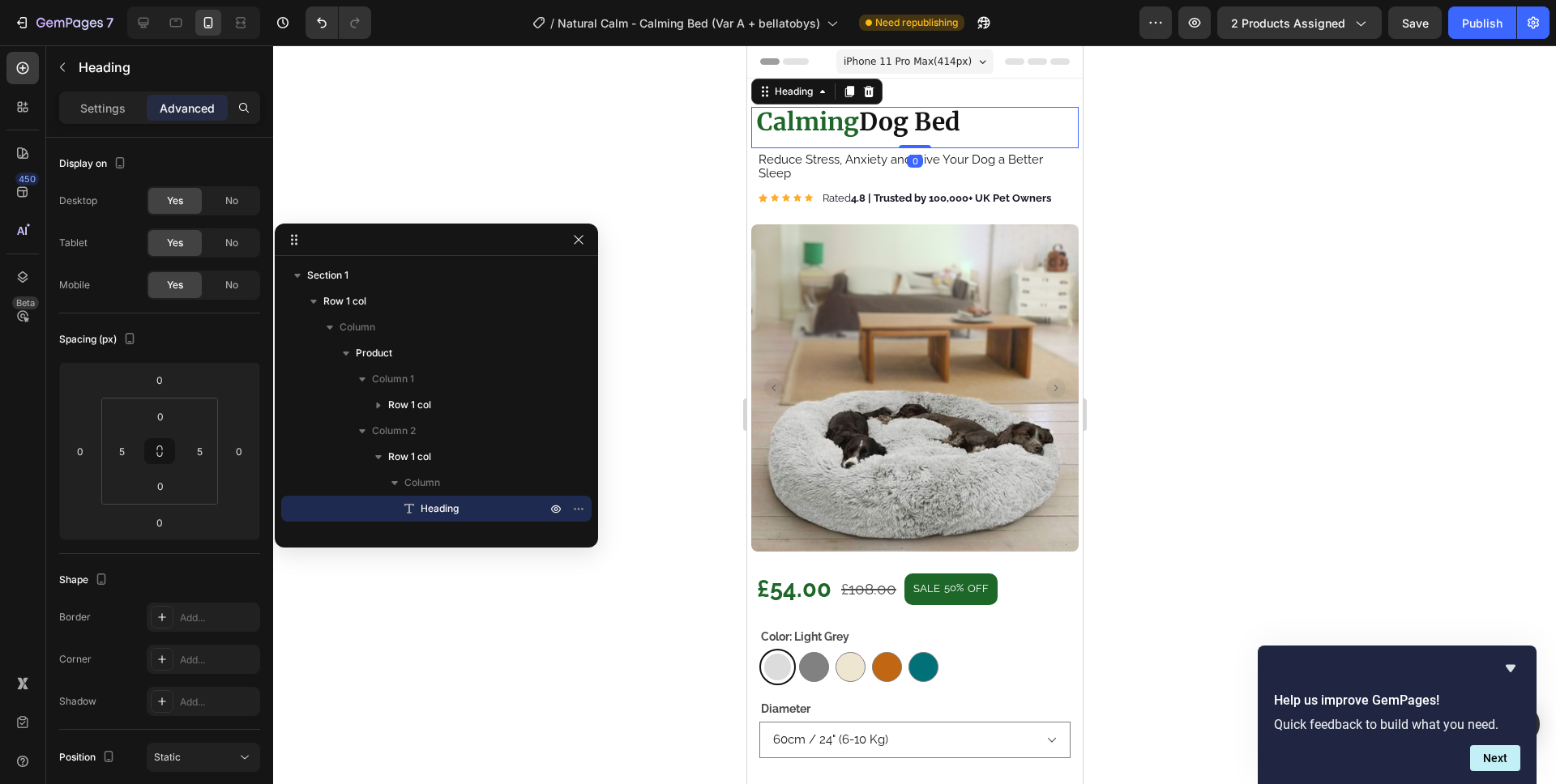
click at [917, 136] on strong "Dog Bed" at bounding box center [908, 122] width 102 height 31
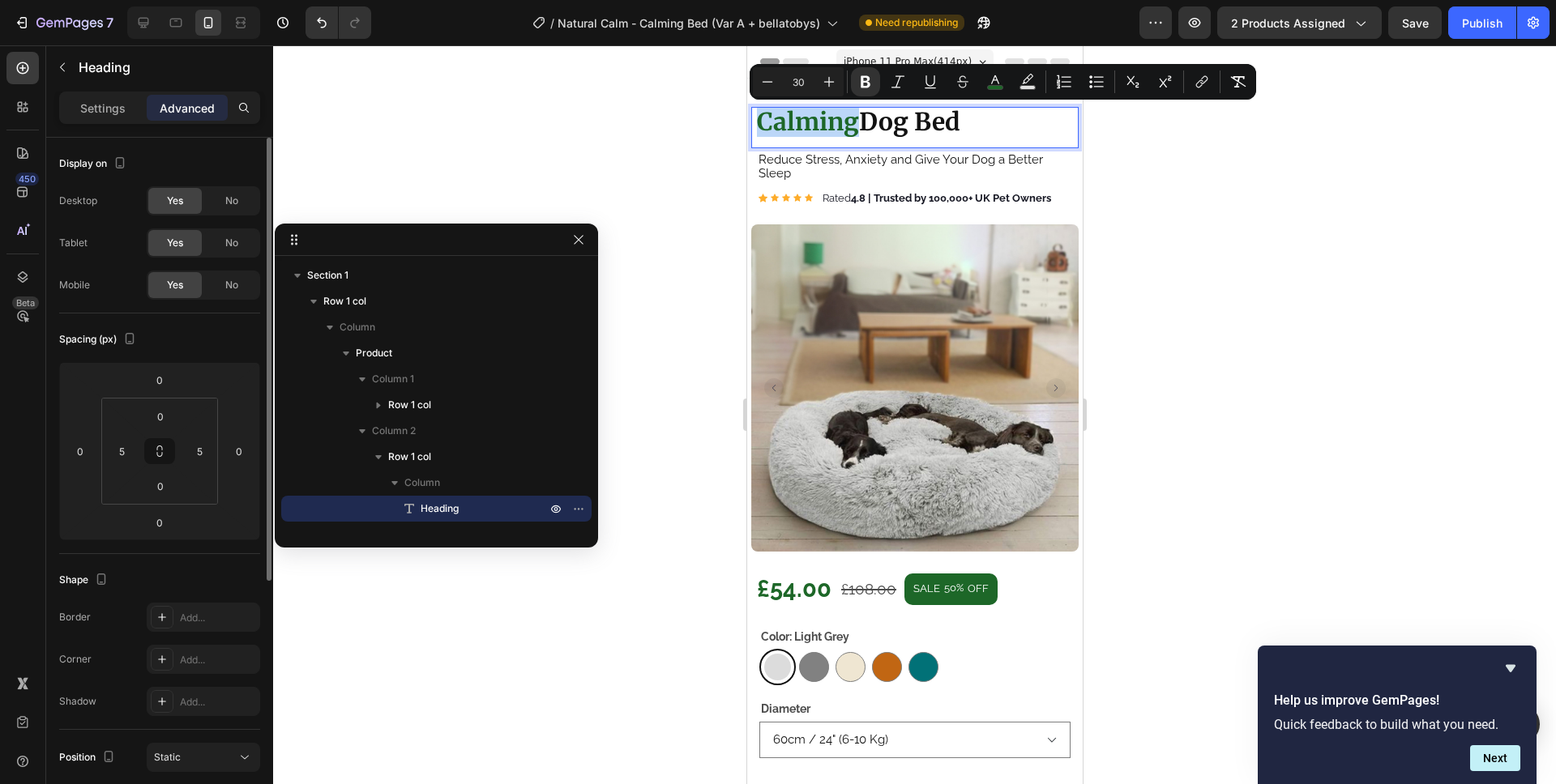
click at [130, 122] on div "Settings Advanced" at bounding box center [159, 108] width 201 height 32
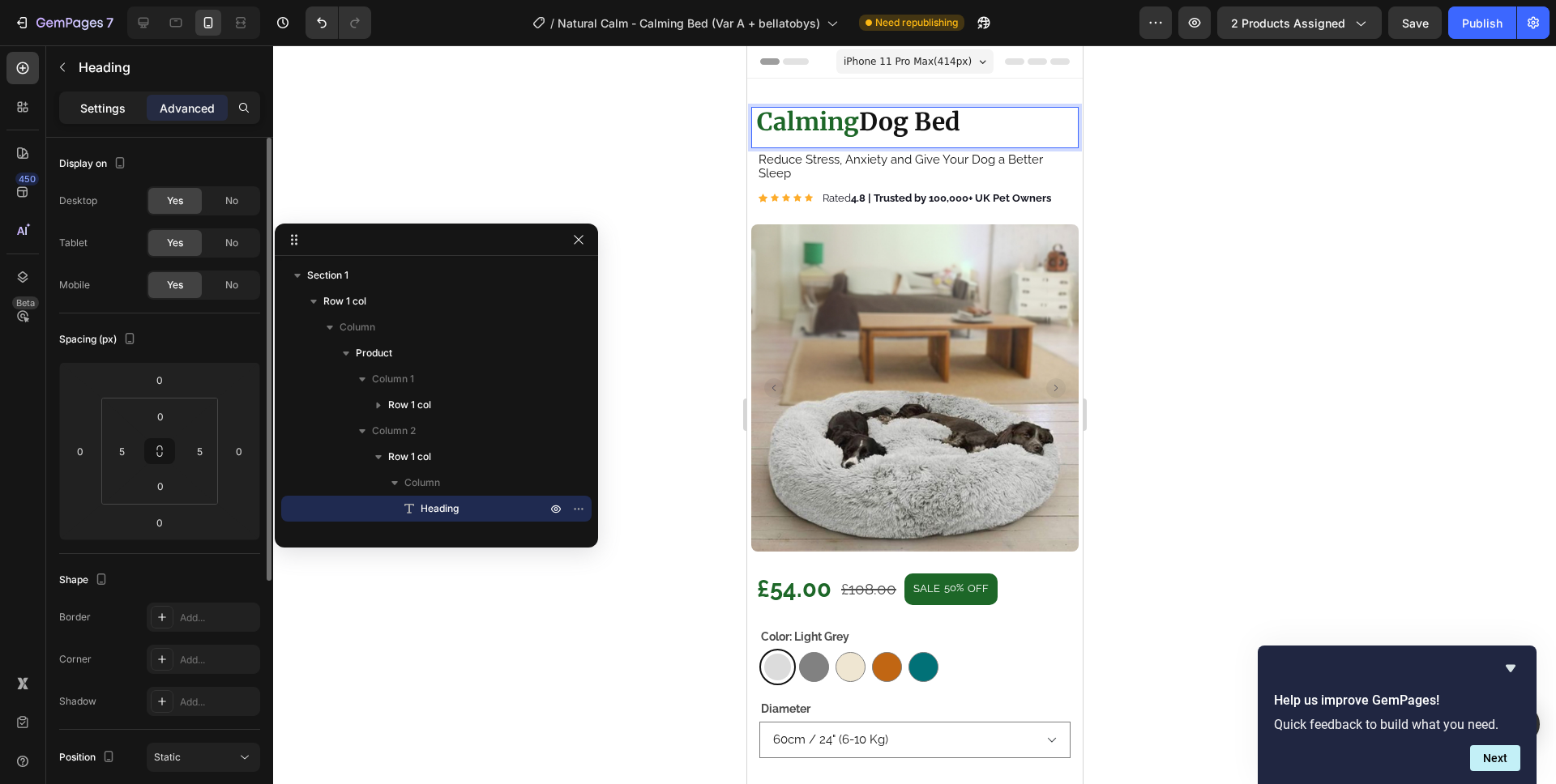
click at [128, 118] on div "Settings" at bounding box center [103, 108] width 81 height 26
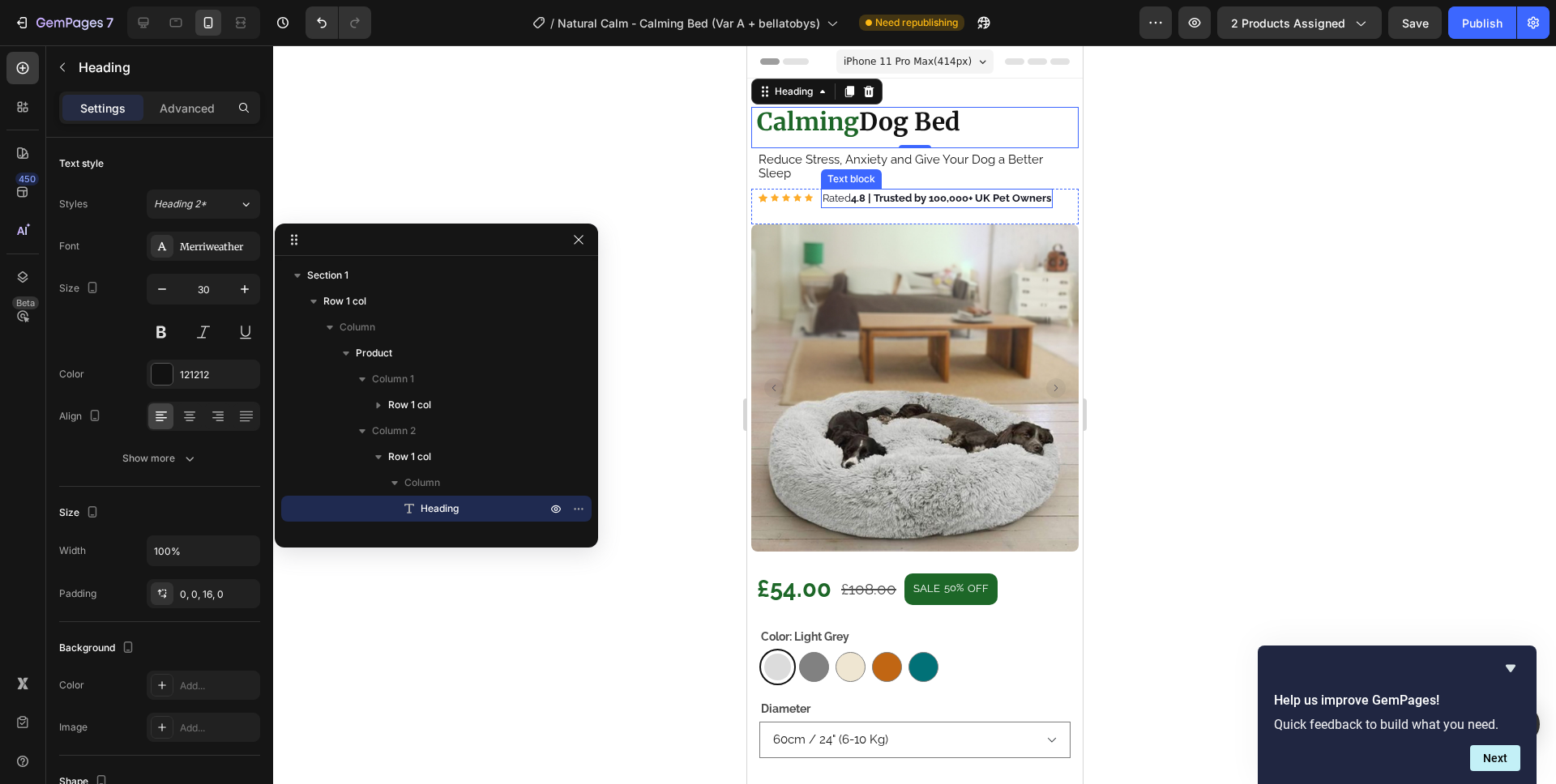
click at [865, 193] on strong "4.8 | Trusted by 100,000+ UK Pet Owners" at bounding box center [950, 197] width 200 height 12
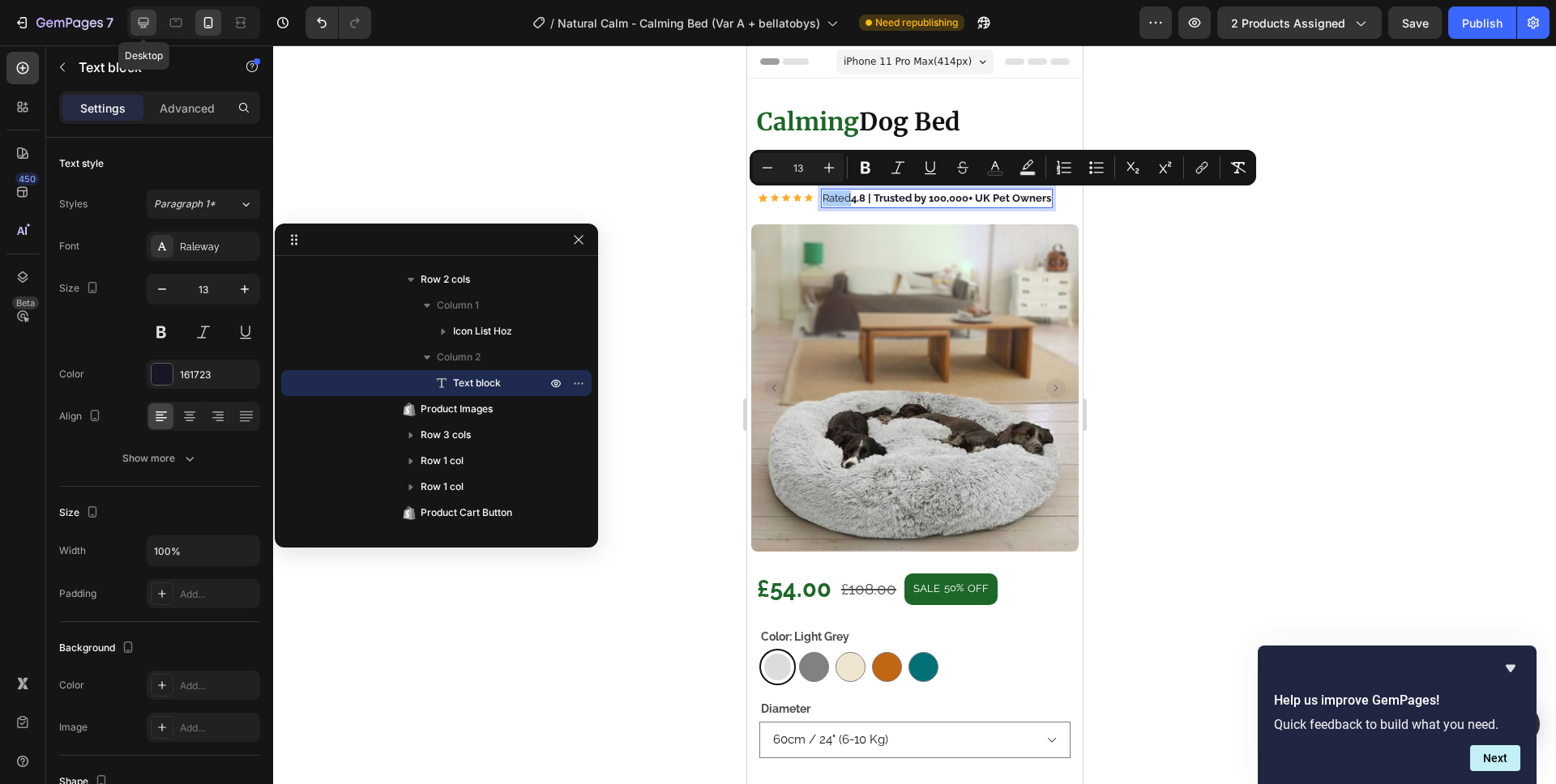
click at [138, 23] on icon at bounding box center [144, 23] width 16 height 16
type input "14"
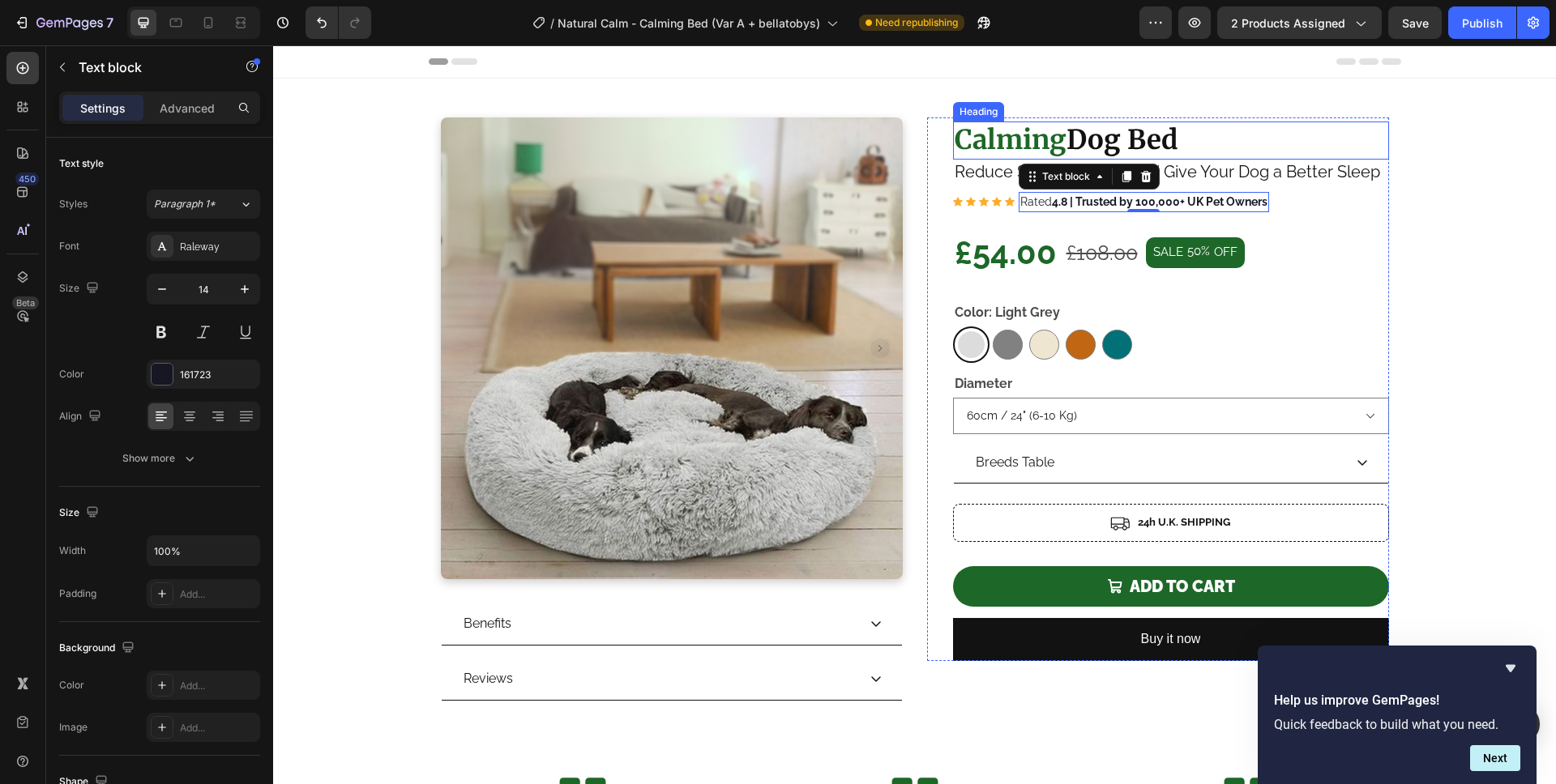
click at [1040, 141] on strong "Calming" at bounding box center [1011, 140] width 112 height 33
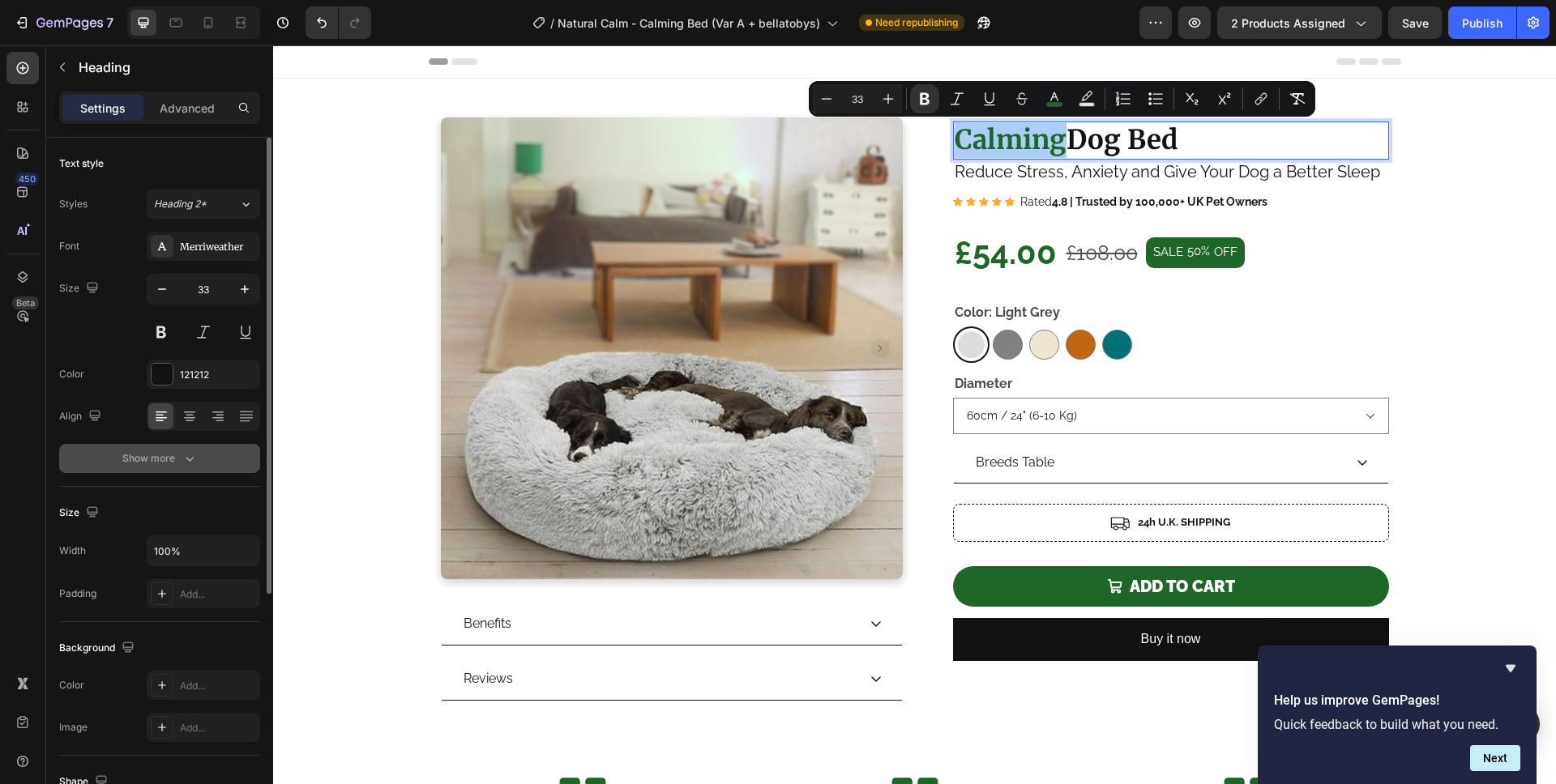
click at [181, 457] on icon "button" at bounding box center [189, 458] width 16 height 16
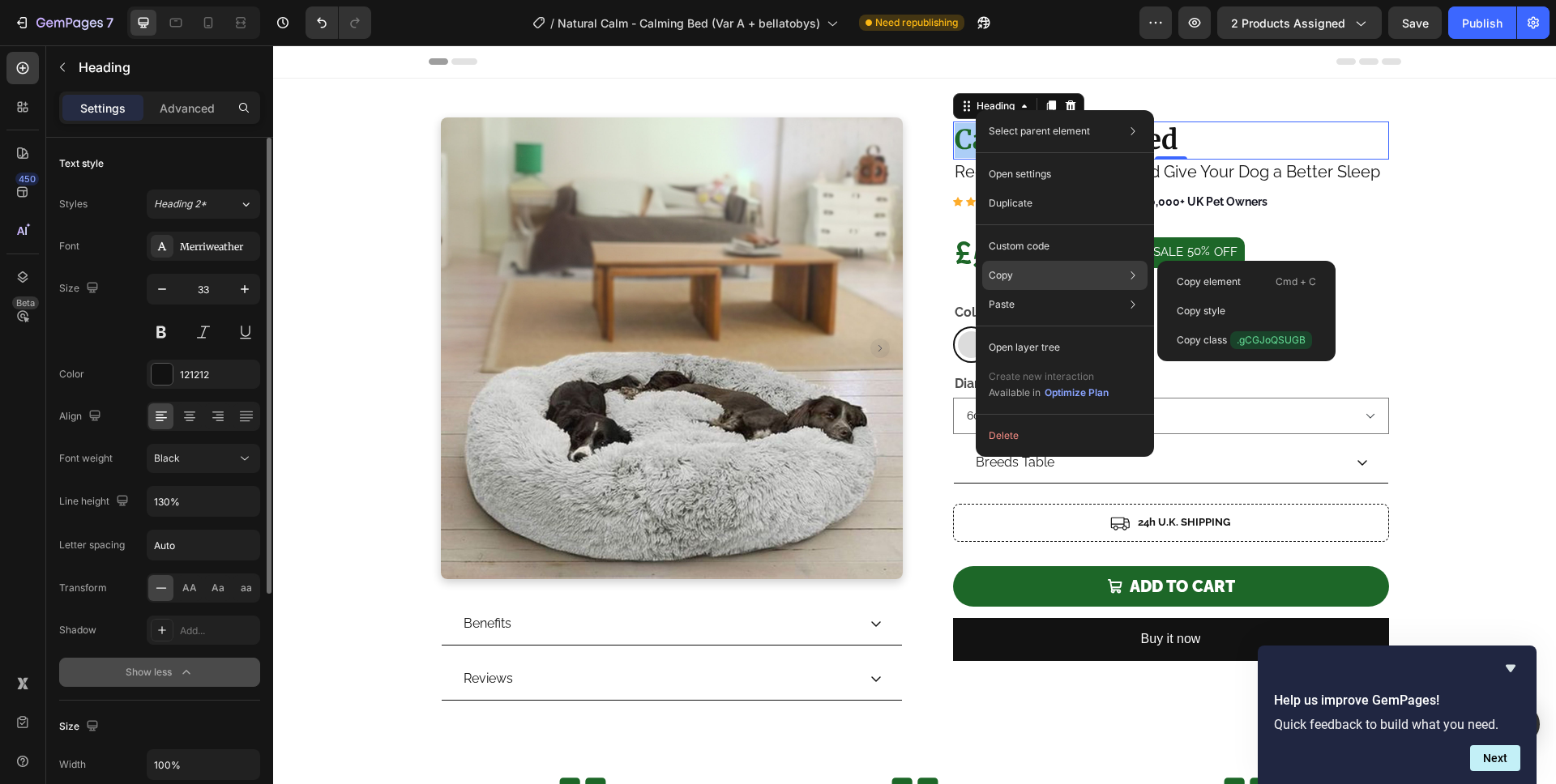
click at [1039, 275] on div "Copy Copy element Cmd + C Copy style Copy class .gCGJoQSUGB" at bounding box center [1064, 275] width 165 height 29
click at [1203, 279] on p "Copy element" at bounding box center [1208, 282] width 64 height 15
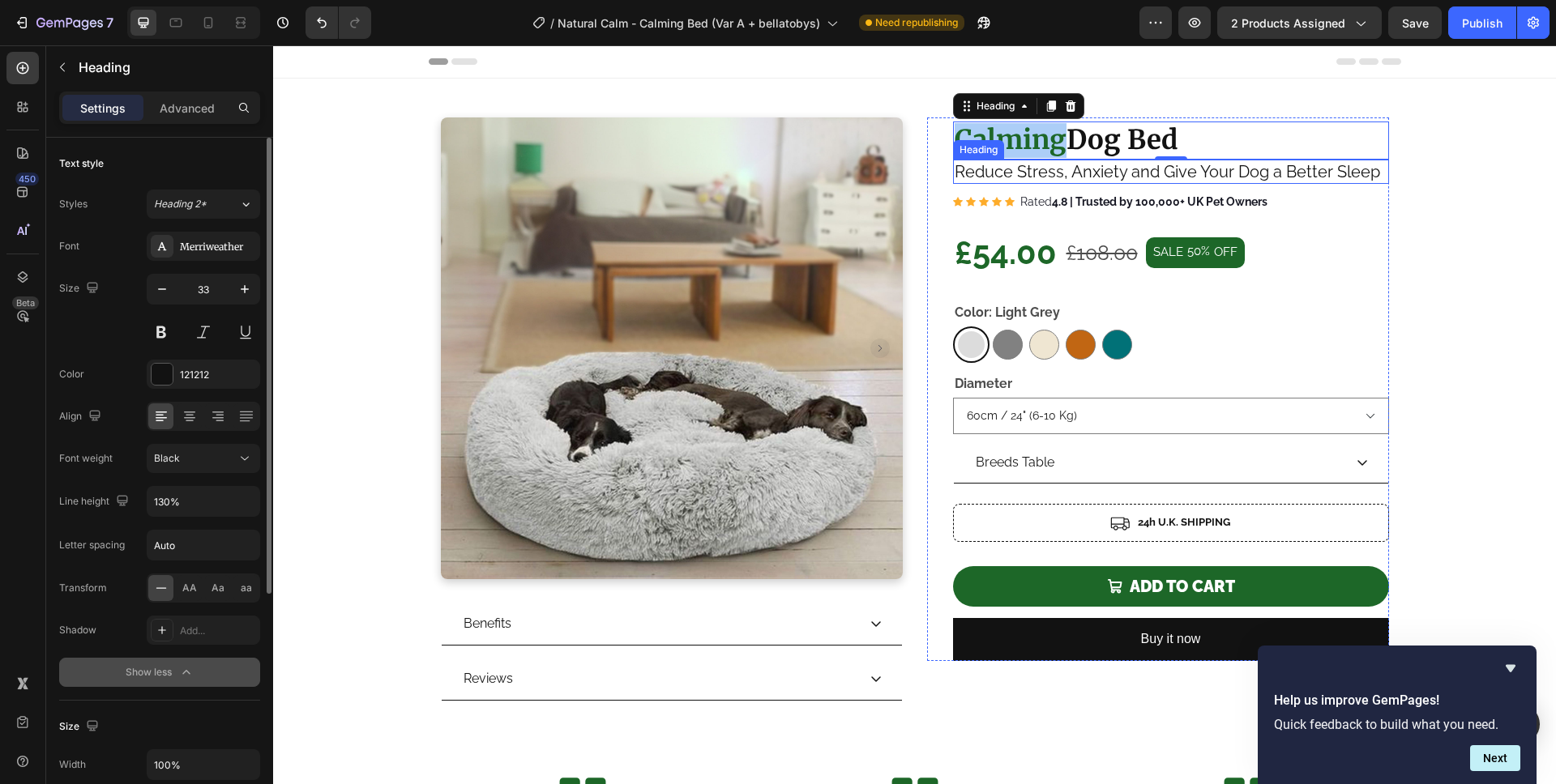
click at [1103, 170] on p "Reduce Stress, Anxiety and Give Your Dog a Better Sleep" at bounding box center [1171, 171] width 432 height 21
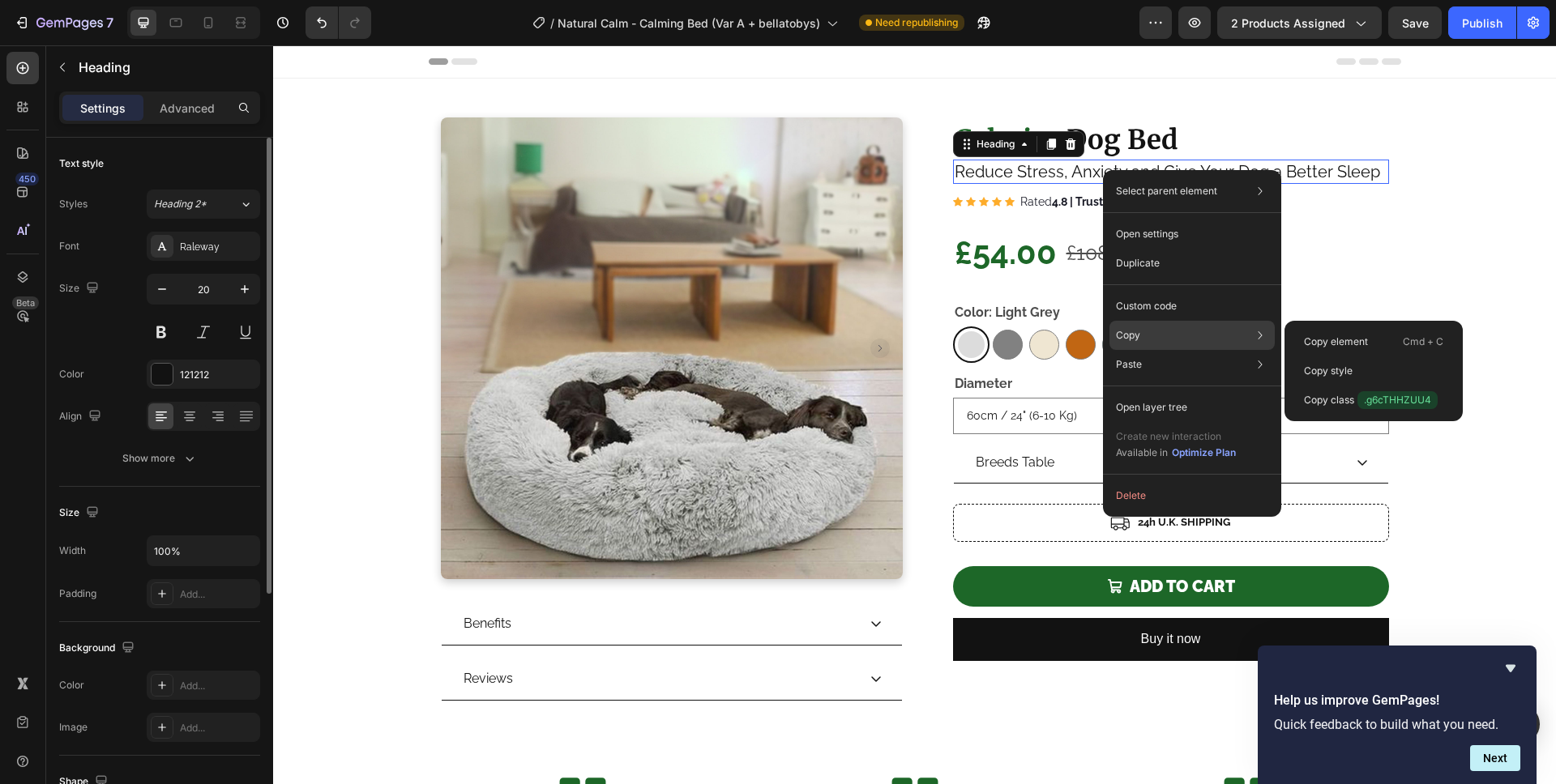
click at [1162, 330] on div "Copy Copy element Cmd + C Copy style Copy class .g6cTHHZUU4" at bounding box center [1191, 336] width 165 height 29
click at [1346, 344] on p "Copy element" at bounding box center [1335, 342] width 64 height 15
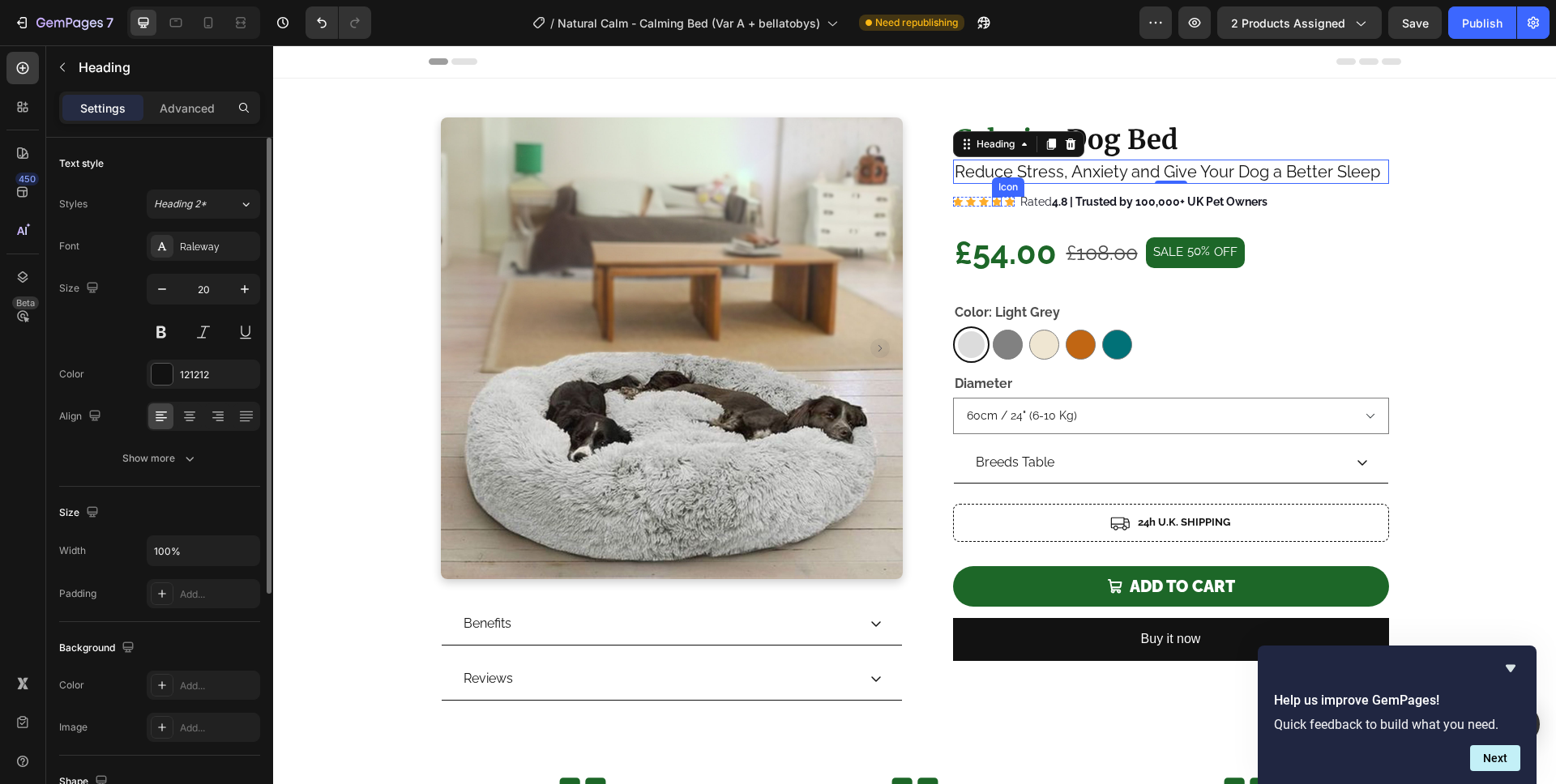
click at [992, 204] on div "Icon" at bounding box center [997, 201] width 10 height 10
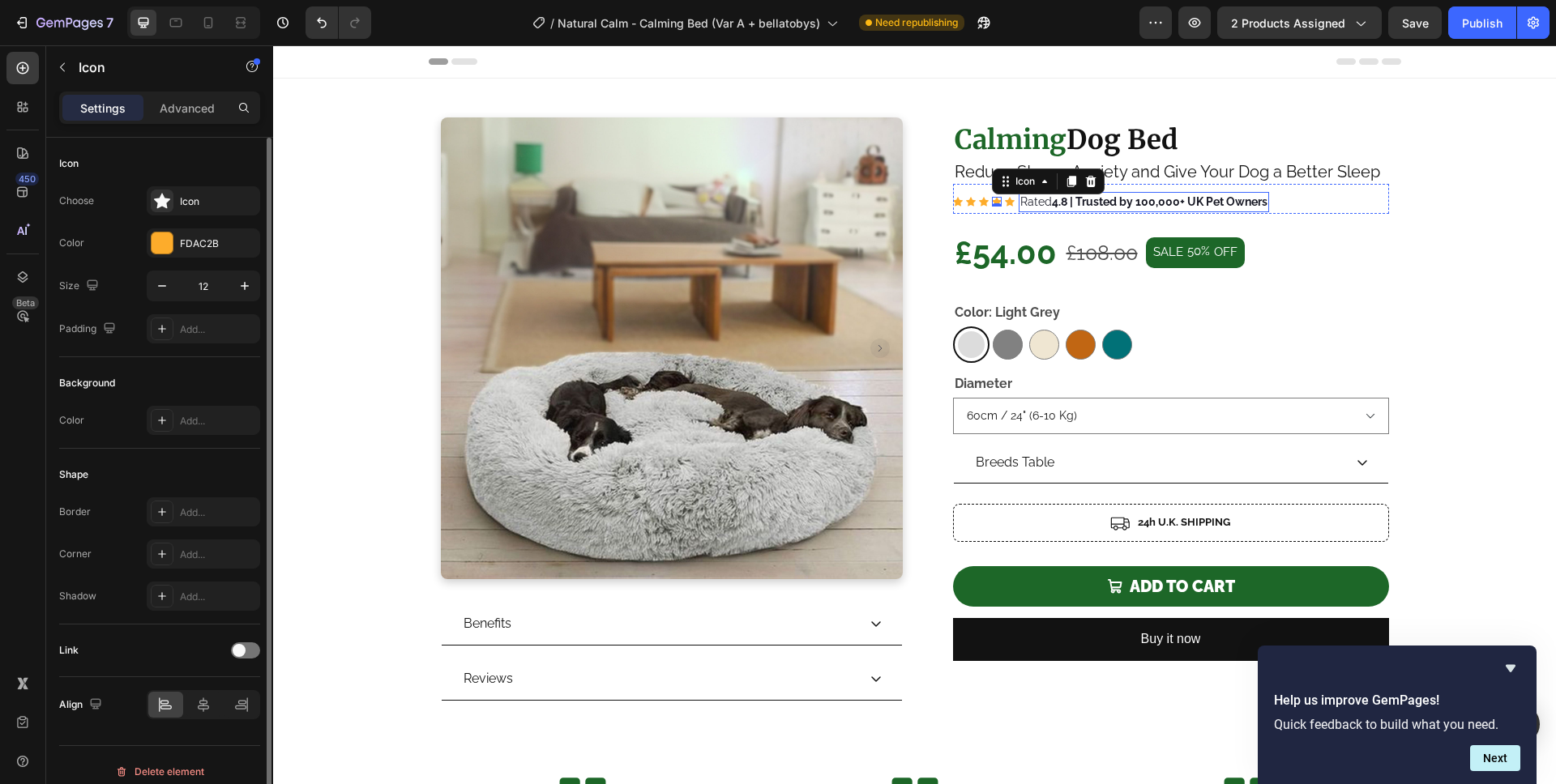
click at [1063, 204] on strong "4.8 | Trusted by 100,000+ UK Pet Owners" at bounding box center [1159, 201] width 215 height 13
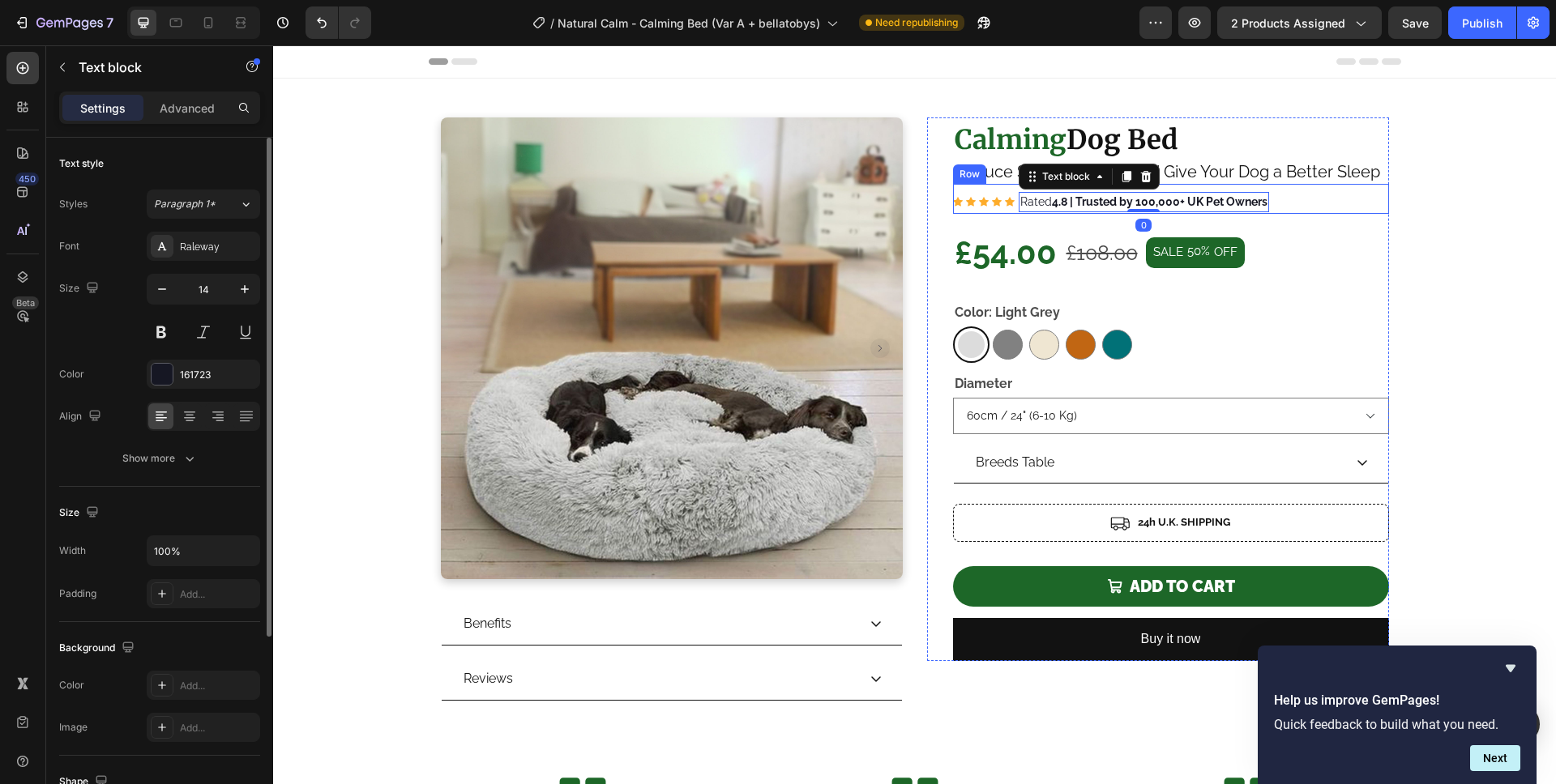
click at [994, 211] on div "Icon Icon Icon Icon Icon Icon List Hoz" at bounding box center [984, 201] width 62 height 20
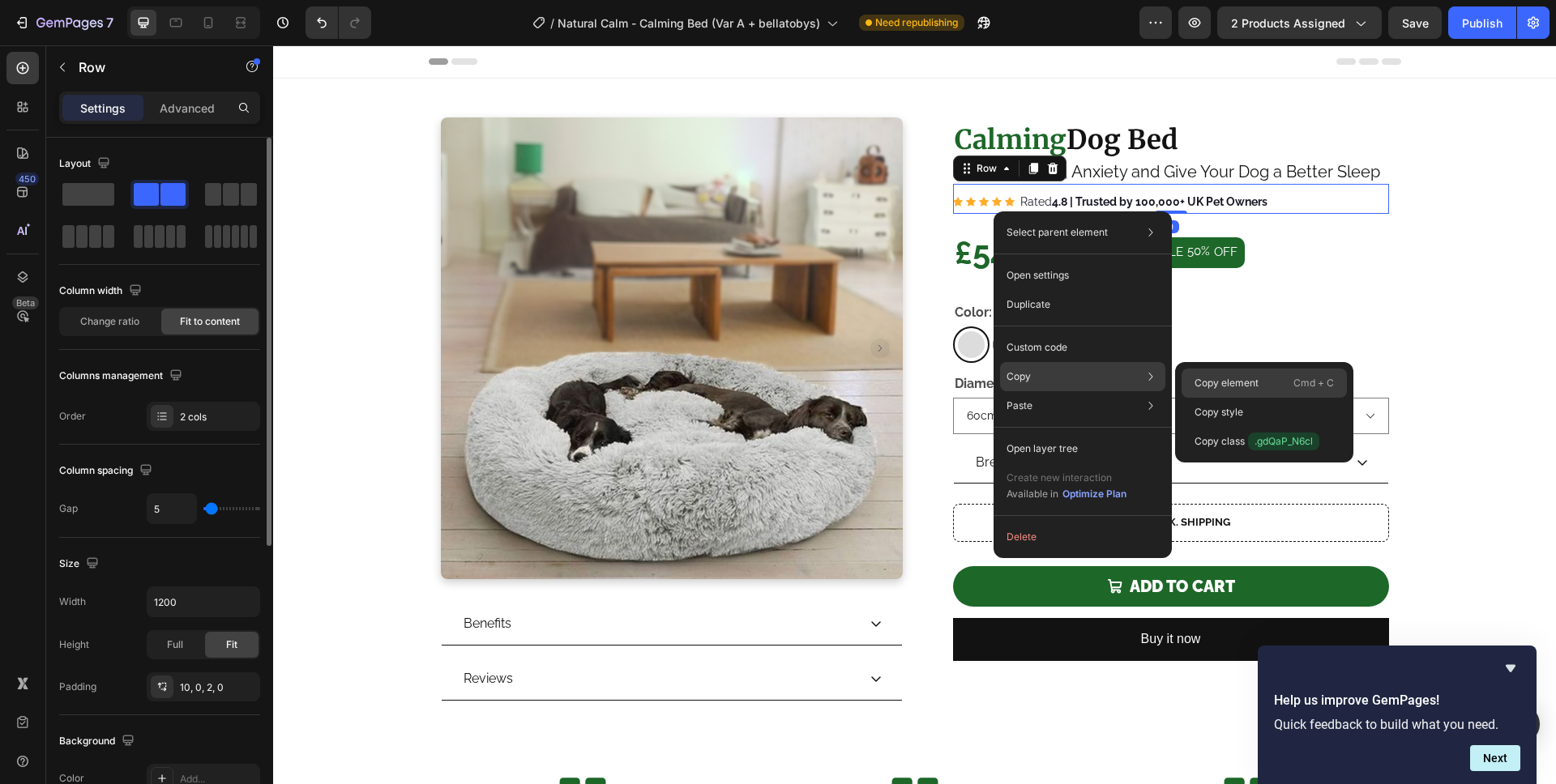
click at [1193, 378] on div "Copy element Cmd + C" at bounding box center [1263, 383] width 165 height 29
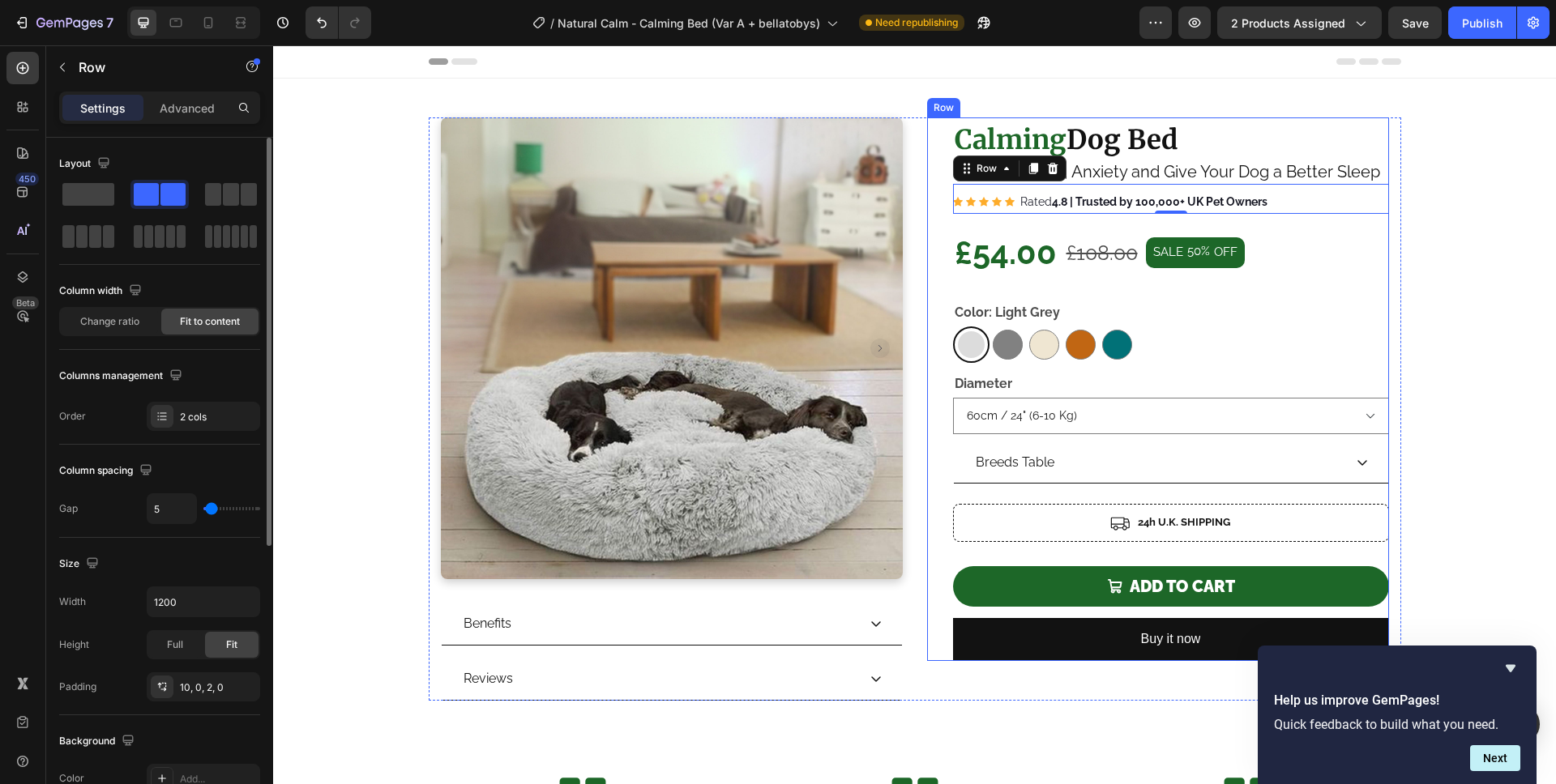
click at [744, 203] on img at bounding box center [671, 349] width 462 height 461
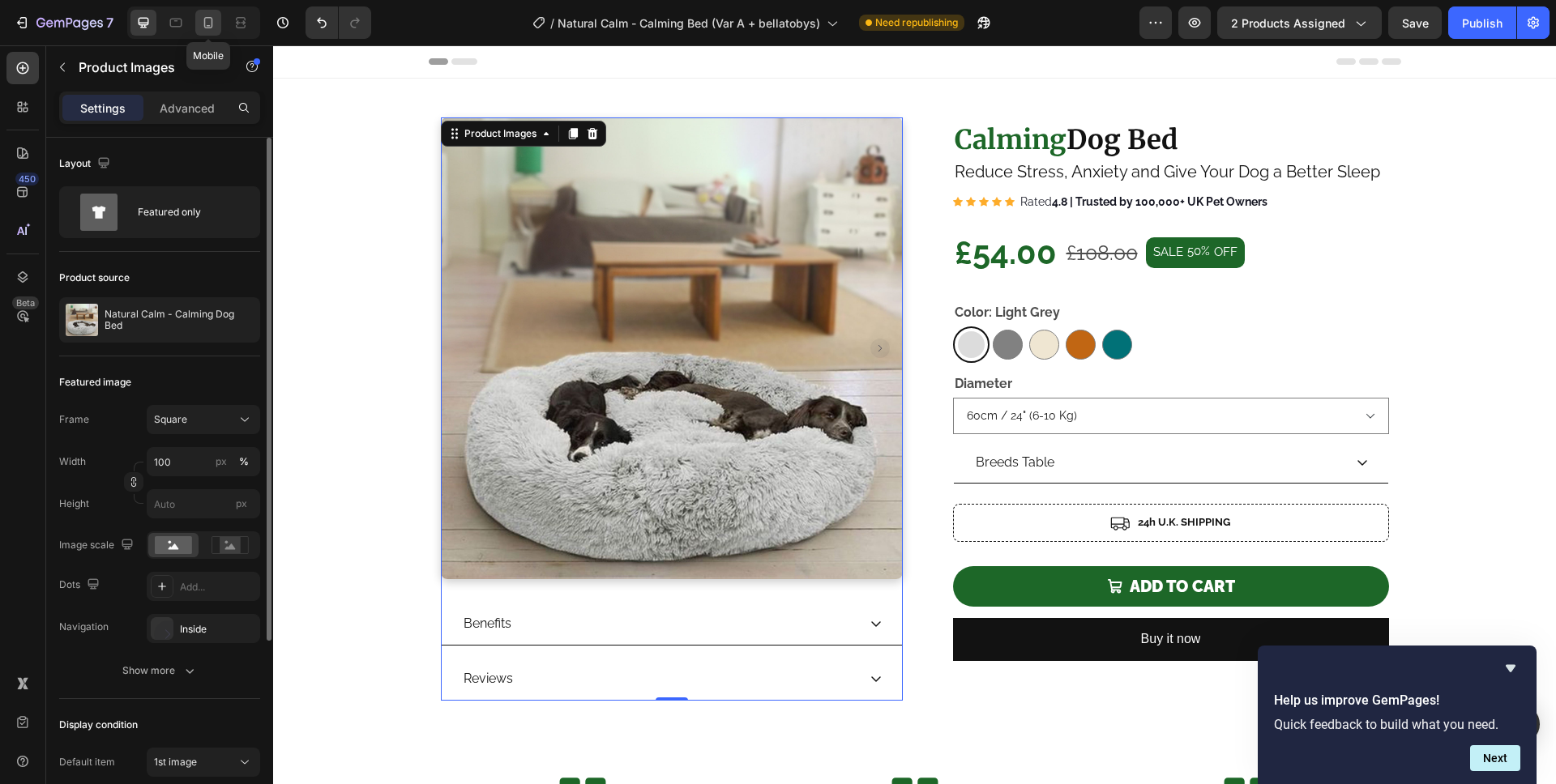
click at [206, 23] on icon at bounding box center [208, 23] width 16 height 16
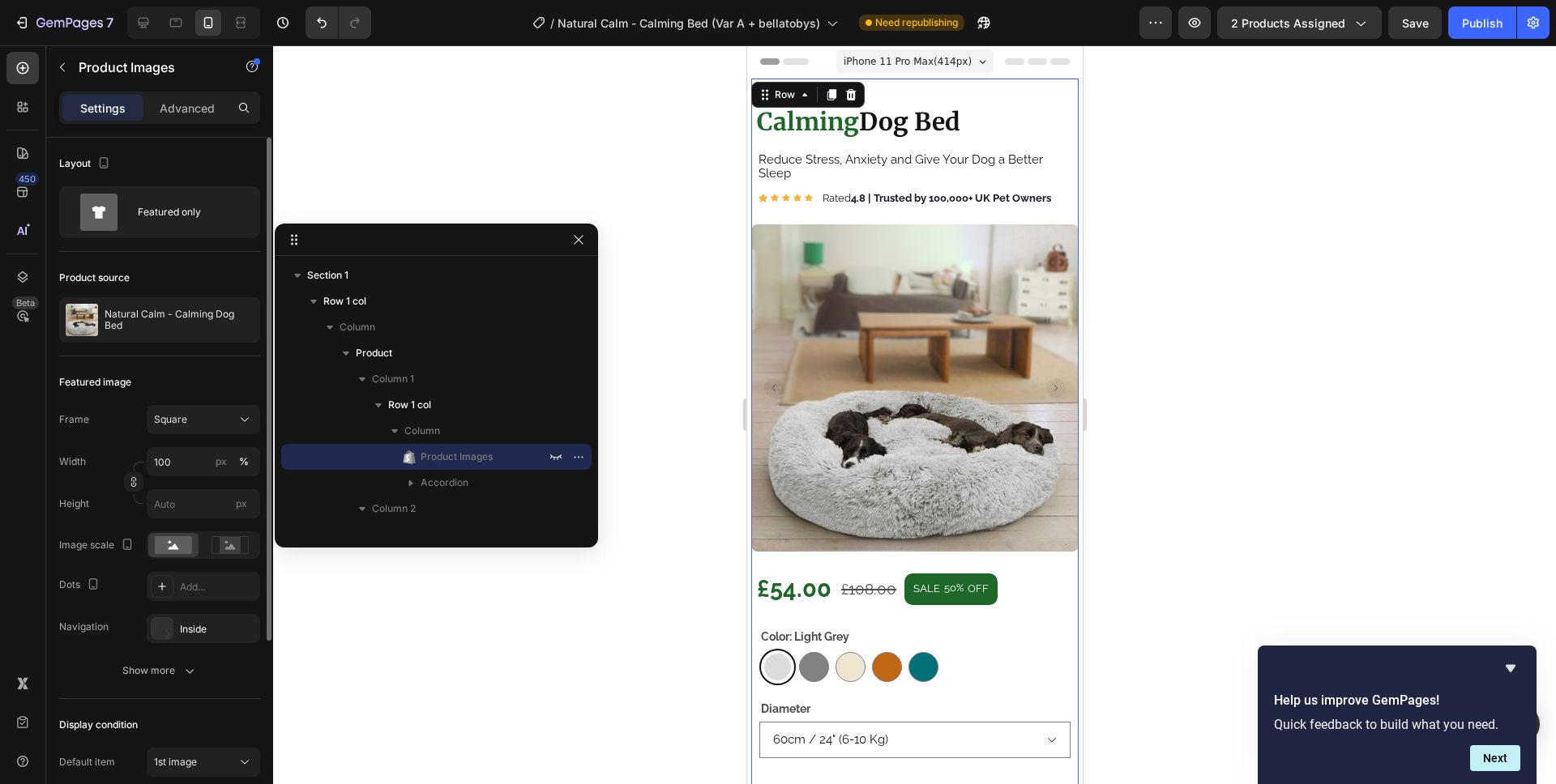
click at [1053, 85] on div "Product Images Benefits Reviews Accordion Row ⁠⁠⁠⁠⁠⁠⁠ Calming Dog Bed Heading R…" at bounding box center [913, 528] width 327 height 899
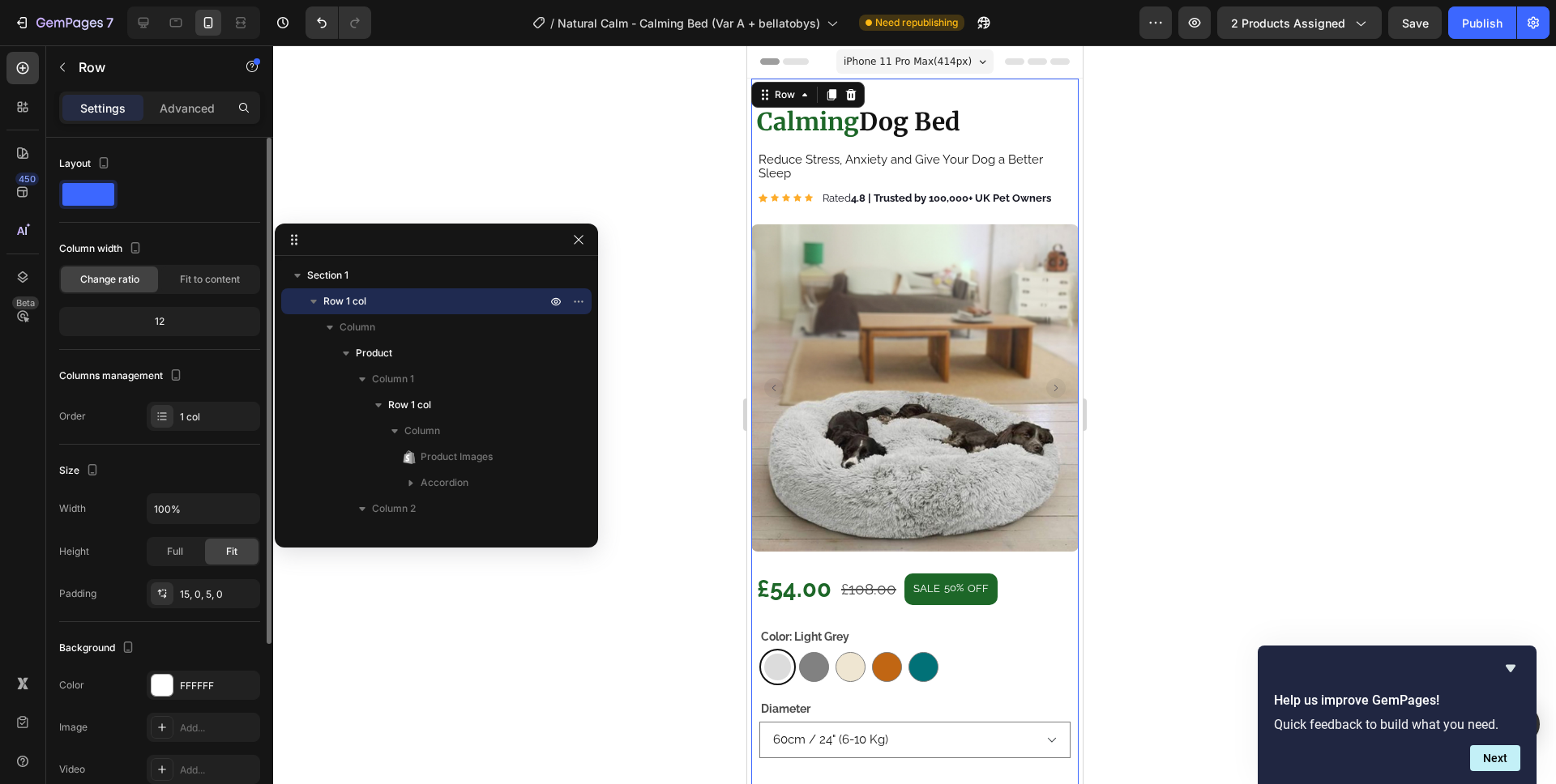
click at [1358, 470] on div at bounding box center [914, 414] width 1283 height 739
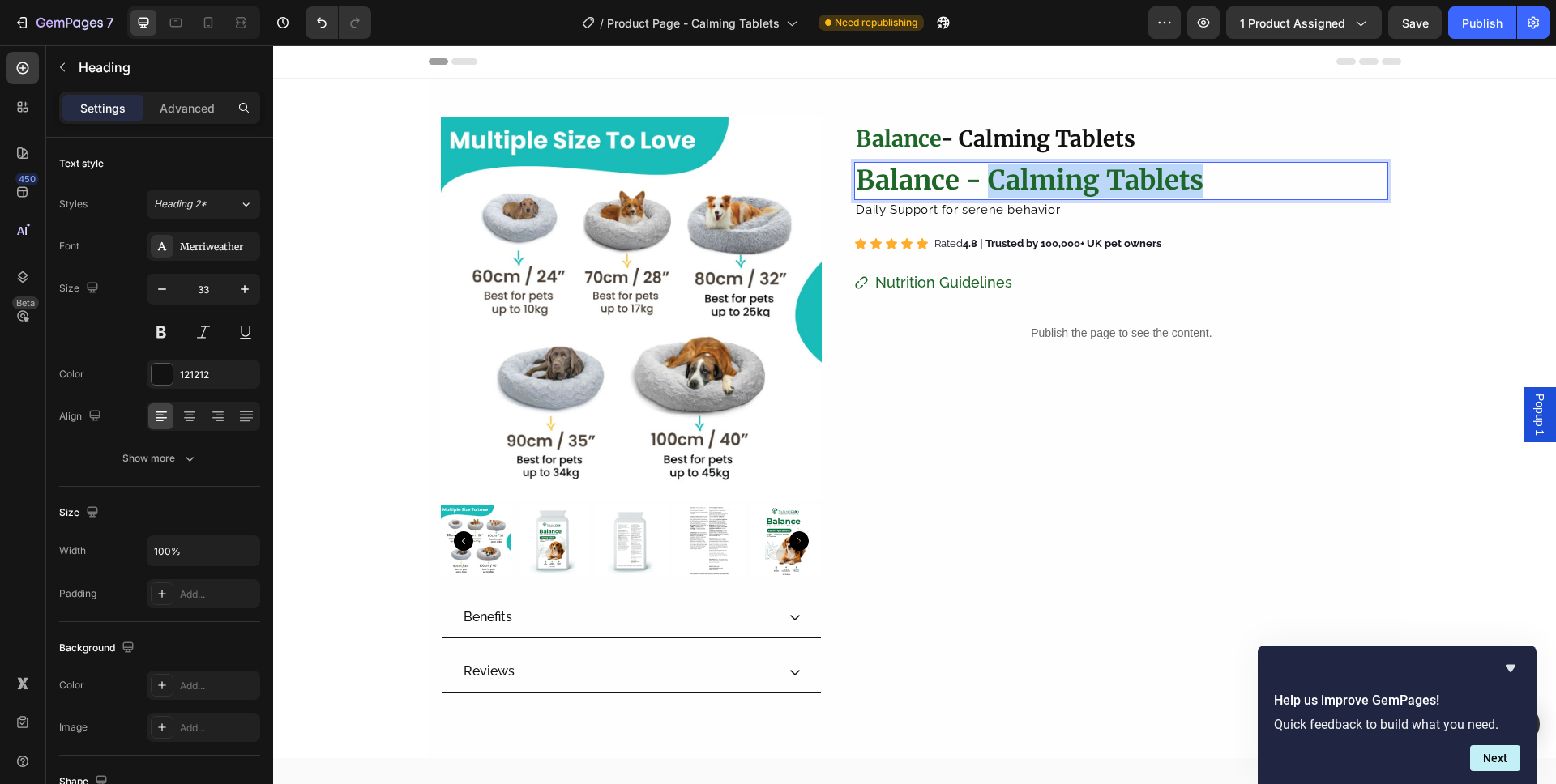
click at [986, 179] on strong "Balance - Calming Tablets" at bounding box center [1029, 180] width 348 height 33
click at [964, 180] on strong "Balance - Calming Tablets" at bounding box center [1029, 180] width 348 height 33
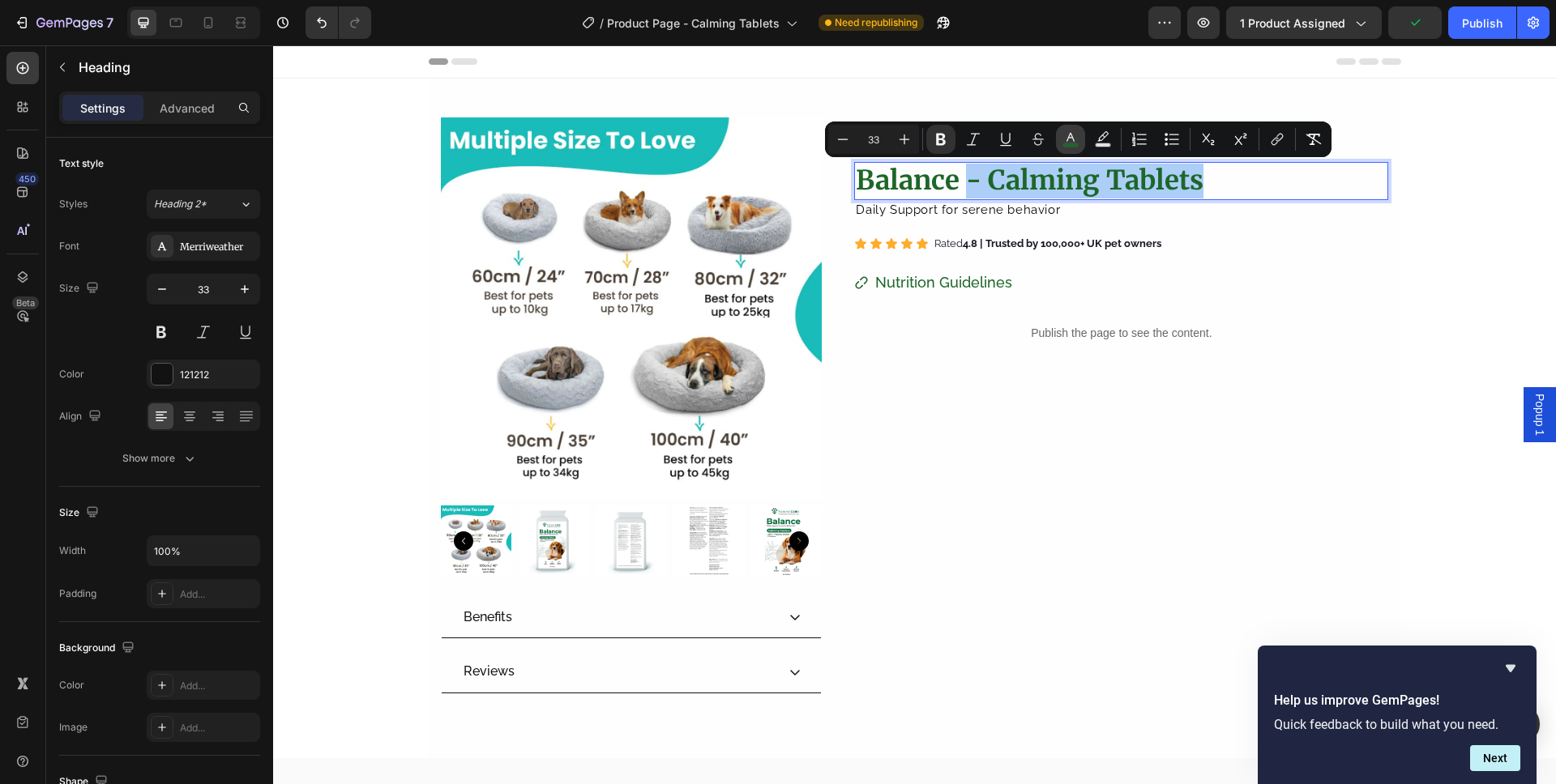
click at [1069, 138] on icon "Editor contextual toolbar" at bounding box center [1070, 137] width 8 height 9
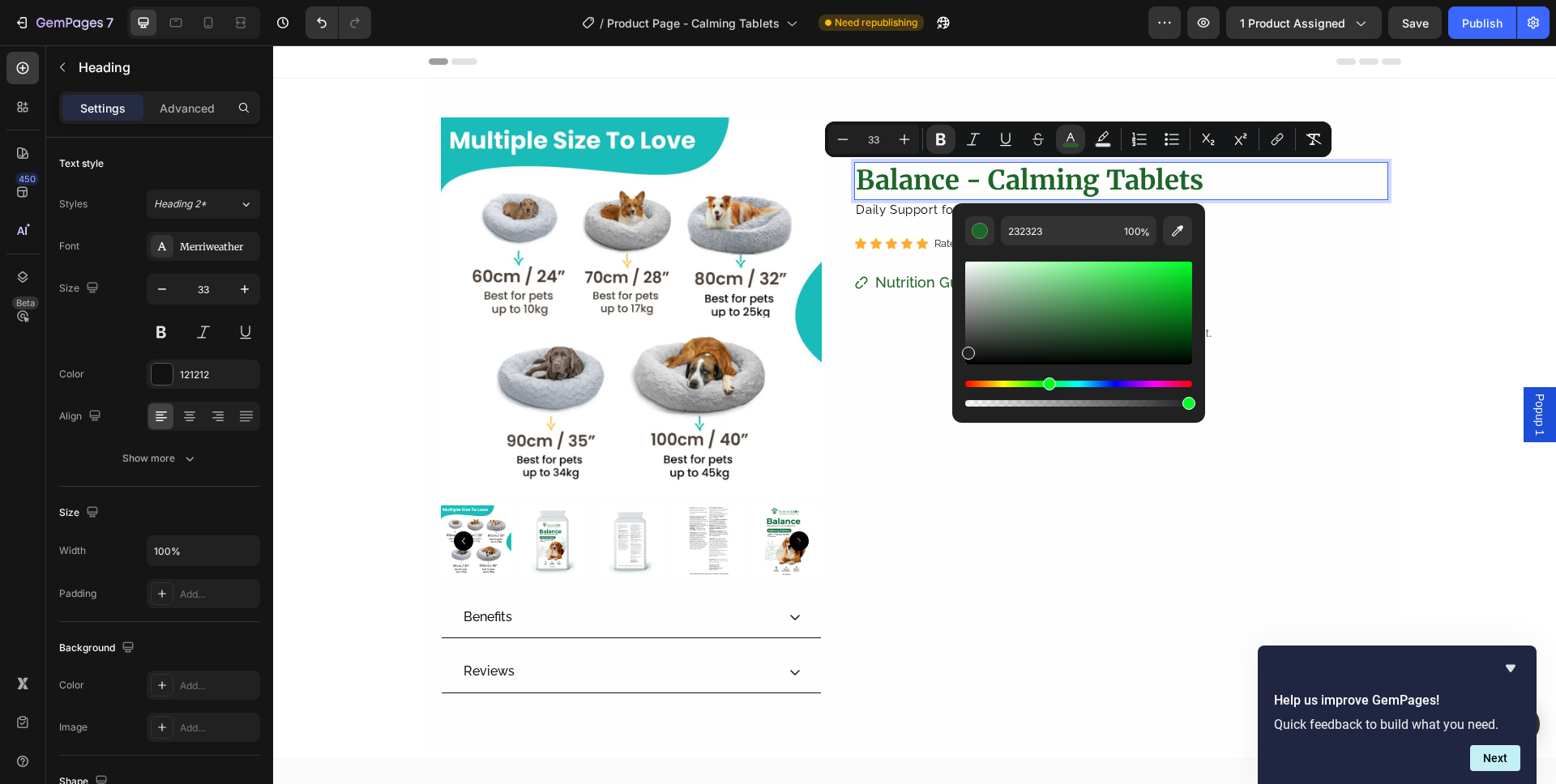
drag, startPoint x: 965, startPoint y: 339, endPoint x: 960, endPoint y: 349, distance: 11.2
click at [960, 349] on div "232323 100 %" at bounding box center [1078, 306] width 253 height 206
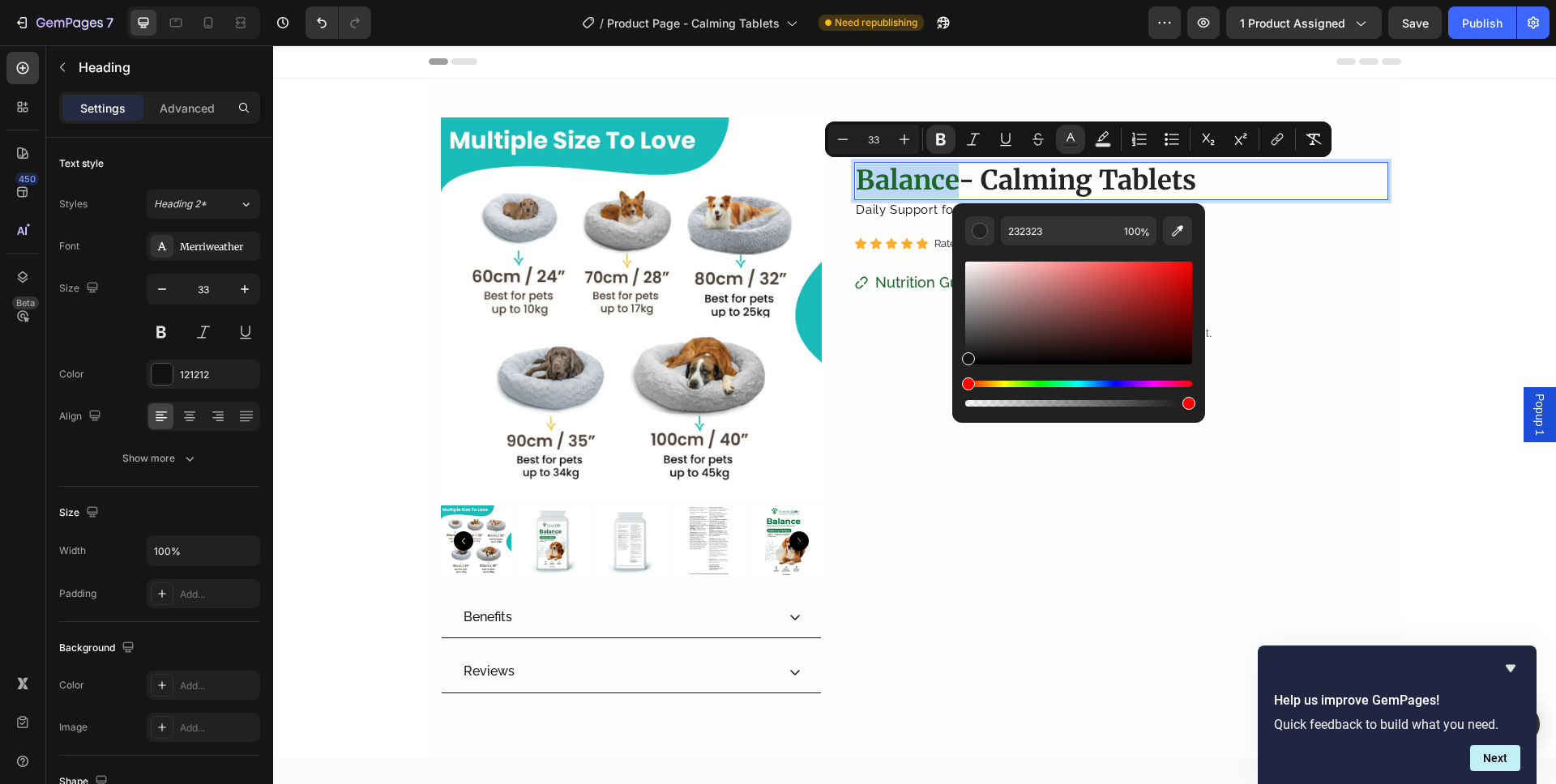
click at [960, 357] on div "232323 100 %" at bounding box center [1078, 306] width 253 height 206
type input "111111"
click at [1303, 237] on div "Icon Icon Icon Icon Icon Icon List ⁠⁠⁠⁠⁠⁠⁠ Rated 4.8 | Trusted by 100,000+ UK p…" at bounding box center [1120, 244] width 534 height 28
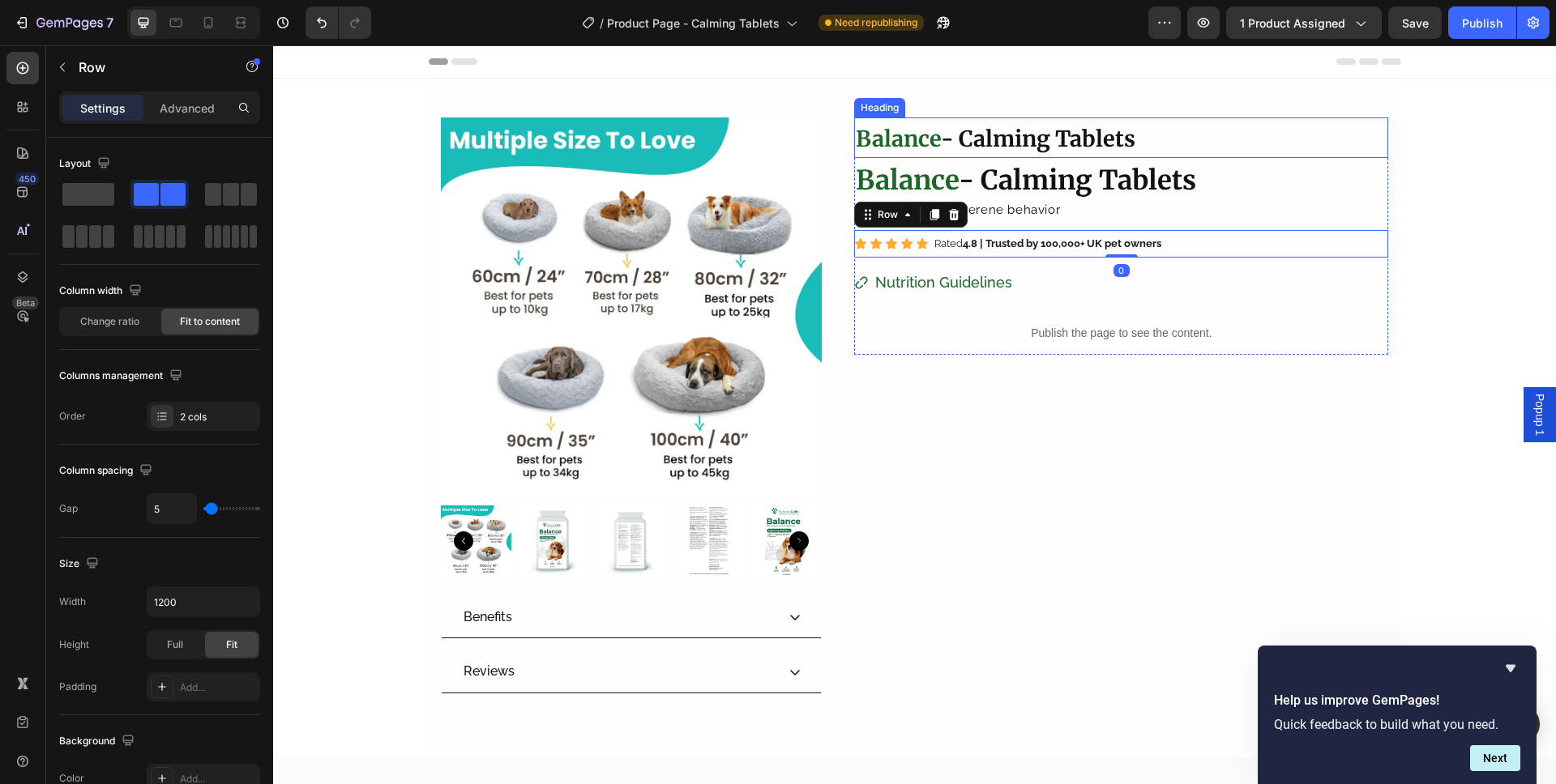
click at [1251, 141] on p "⁠⁠⁠⁠⁠⁠⁠ Balance - Calming Tablets" at bounding box center [1120, 138] width 531 height 37
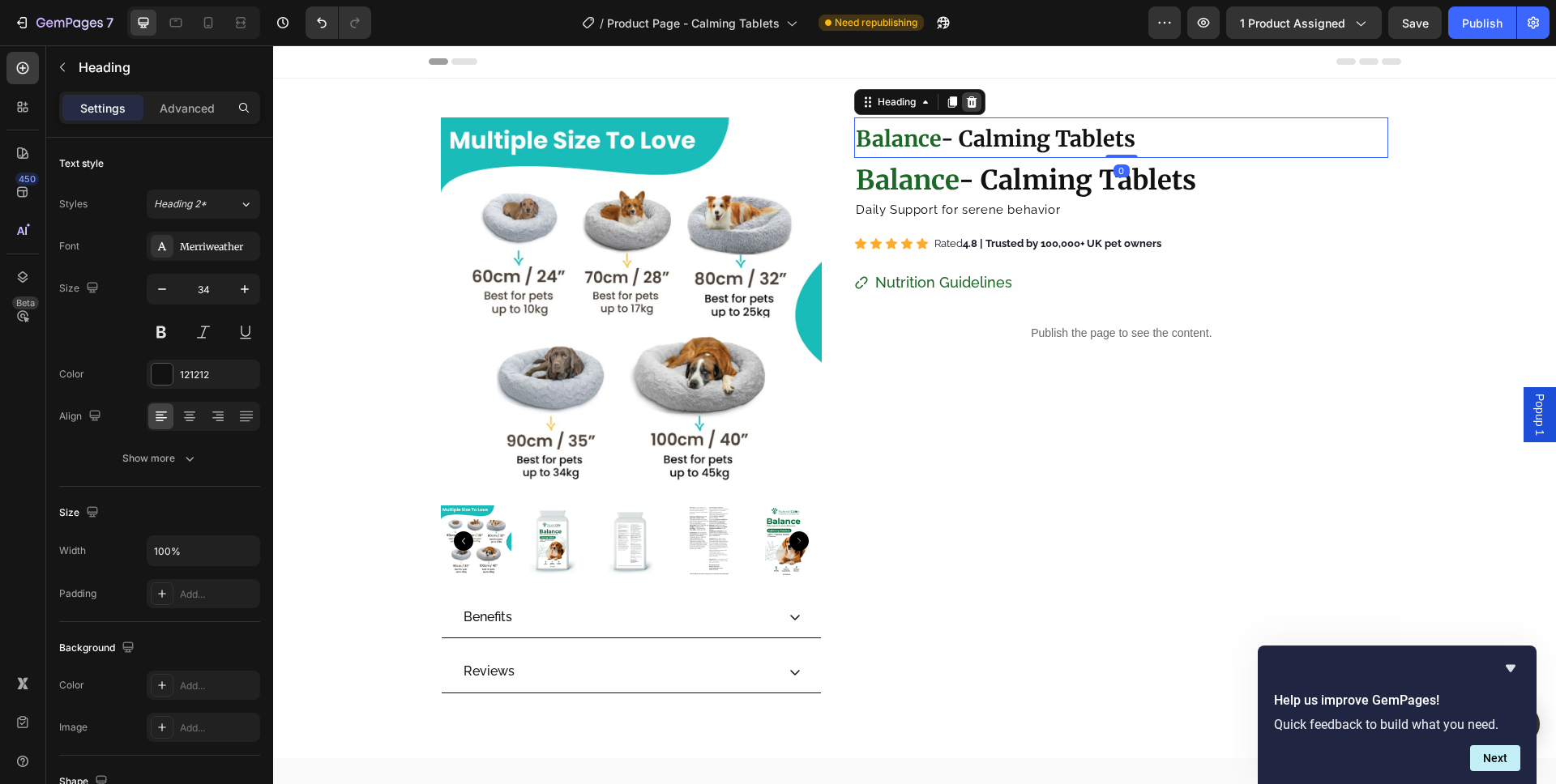
click at [962, 110] on div at bounding box center [972, 102] width 20 height 19
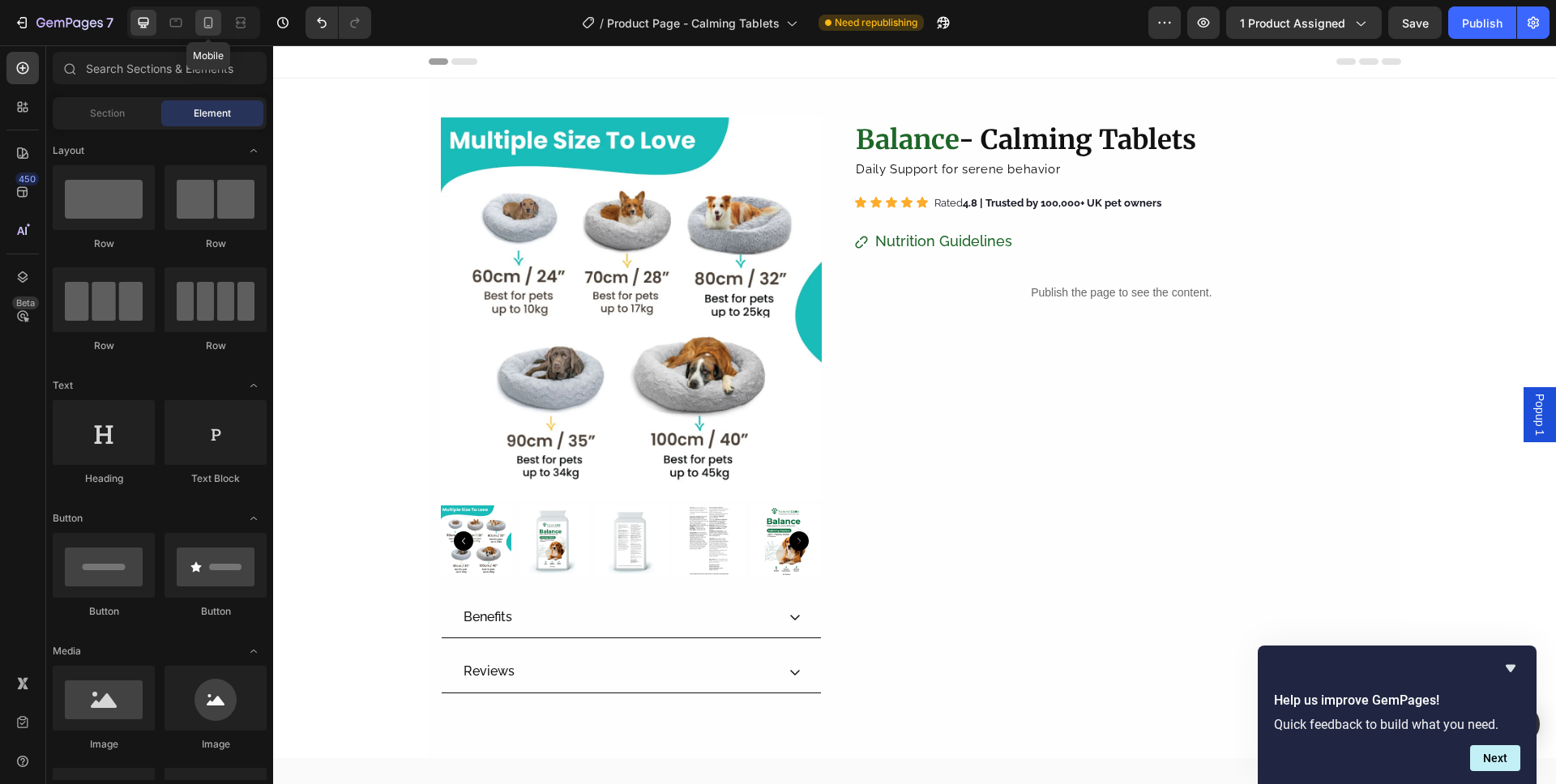
click at [212, 31] on div at bounding box center [208, 23] width 26 height 26
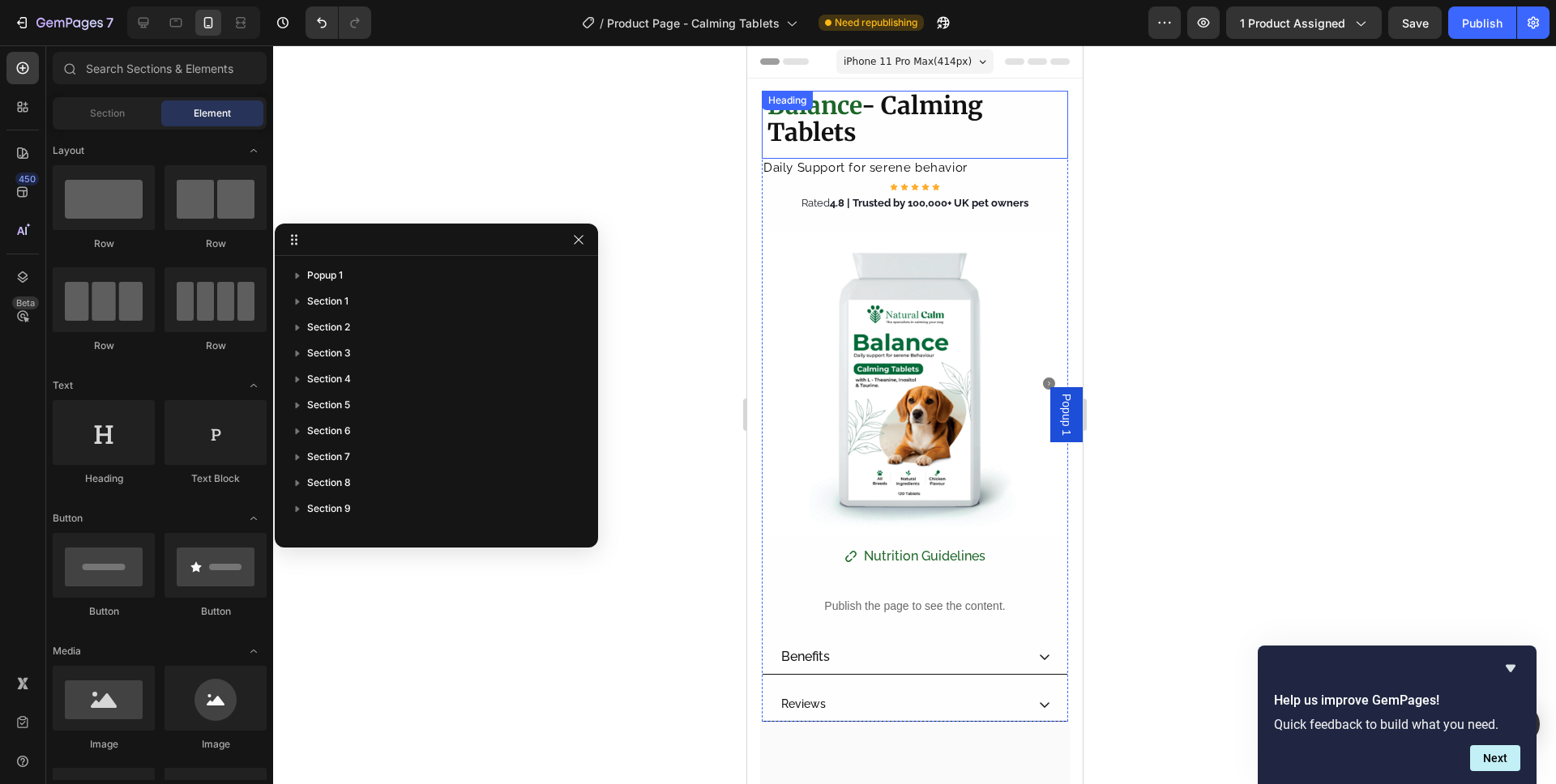
click at [852, 128] on strong "- Calming Tablets" at bounding box center [873, 119] width 215 height 58
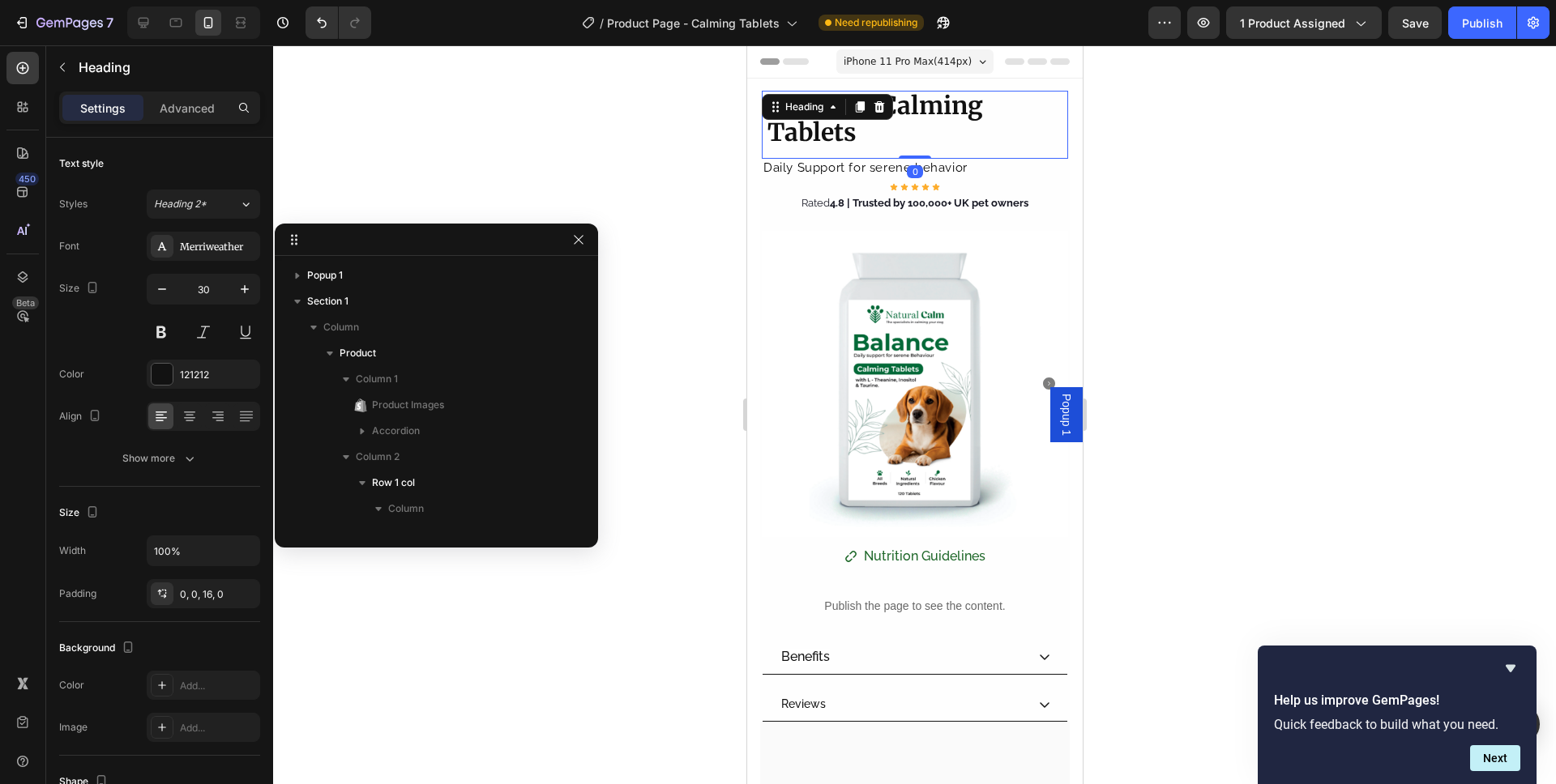
scroll to position [203, 0]
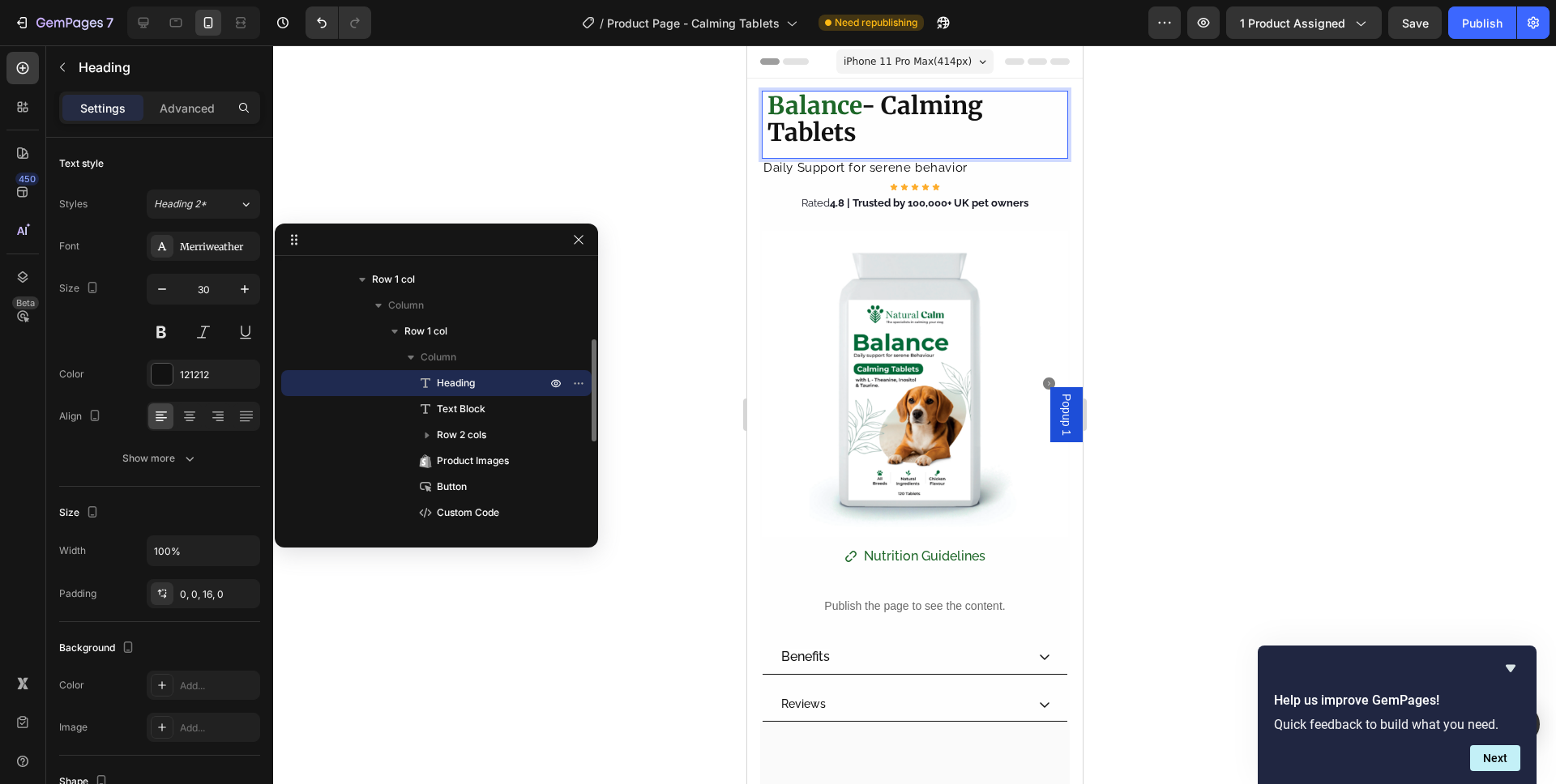
click at [852, 128] on strong "- Calming Tablets" at bounding box center [873, 119] width 215 height 58
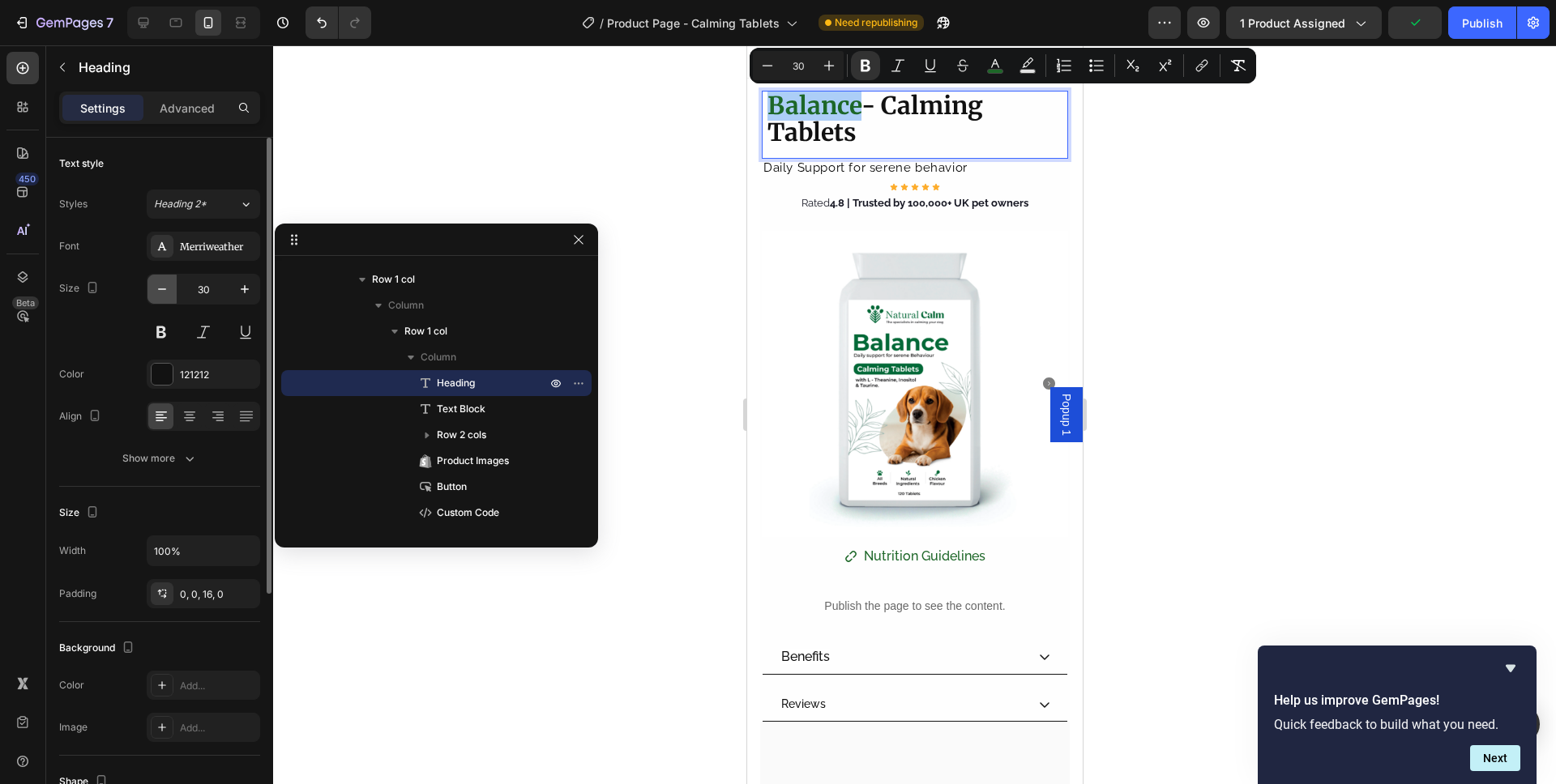
click at [172, 290] on button "button" at bounding box center [162, 289] width 29 height 29
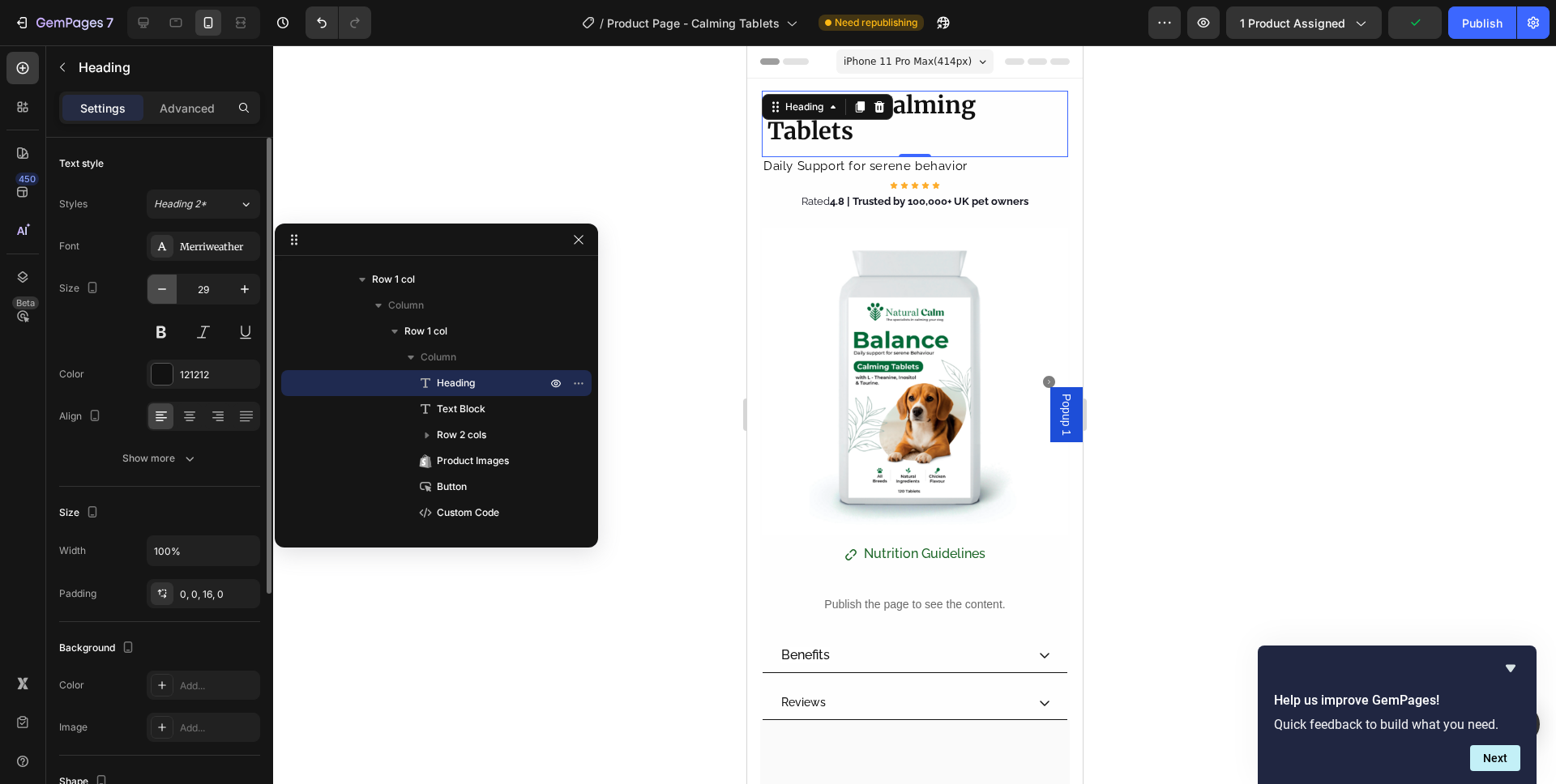
click at [172, 290] on button "button" at bounding box center [162, 289] width 29 height 29
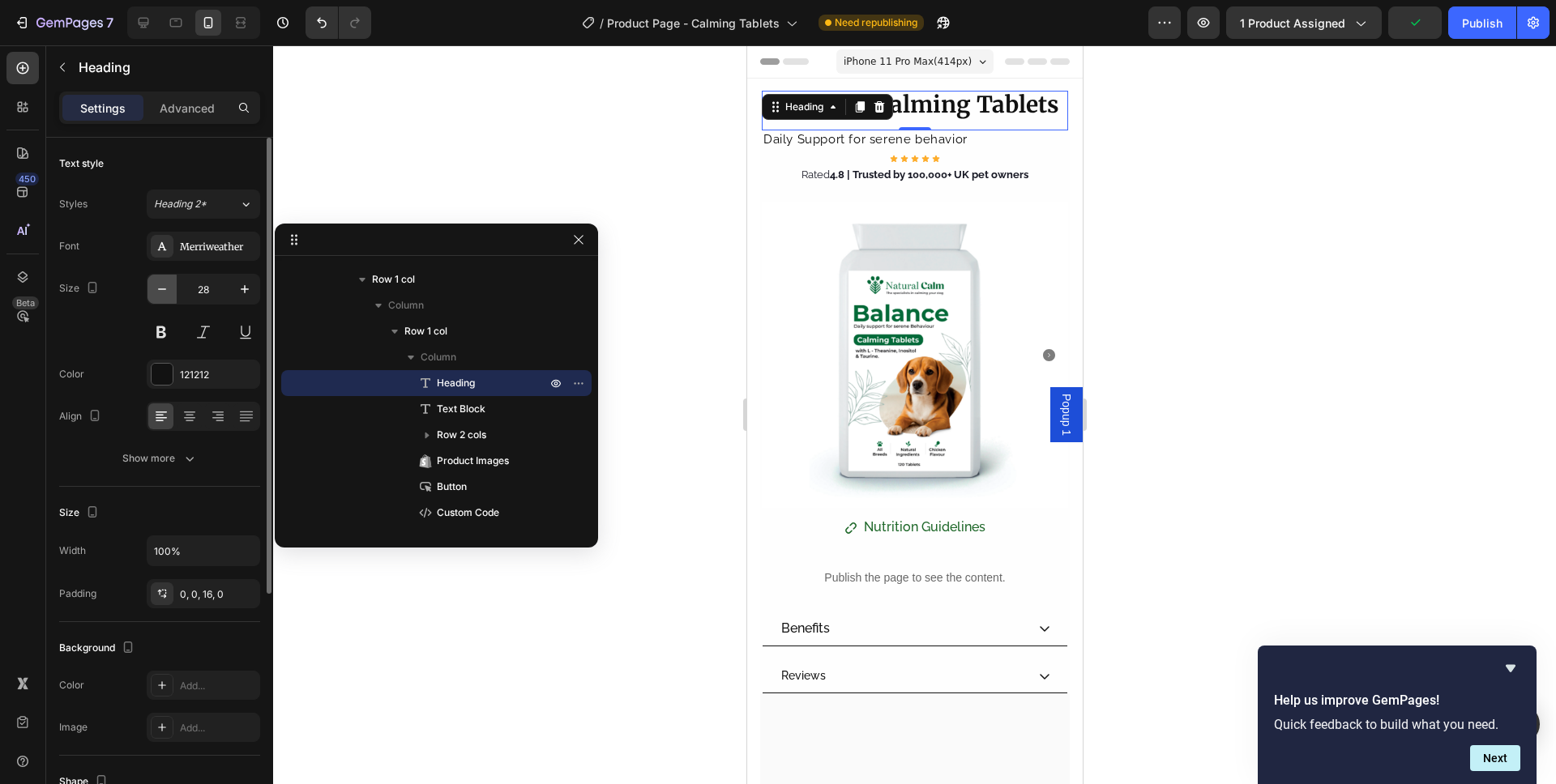
click at [172, 290] on button "button" at bounding box center [162, 289] width 29 height 29
click at [136, 24] on icon at bounding box center [144, 23] width 16 height 16
type input "33"
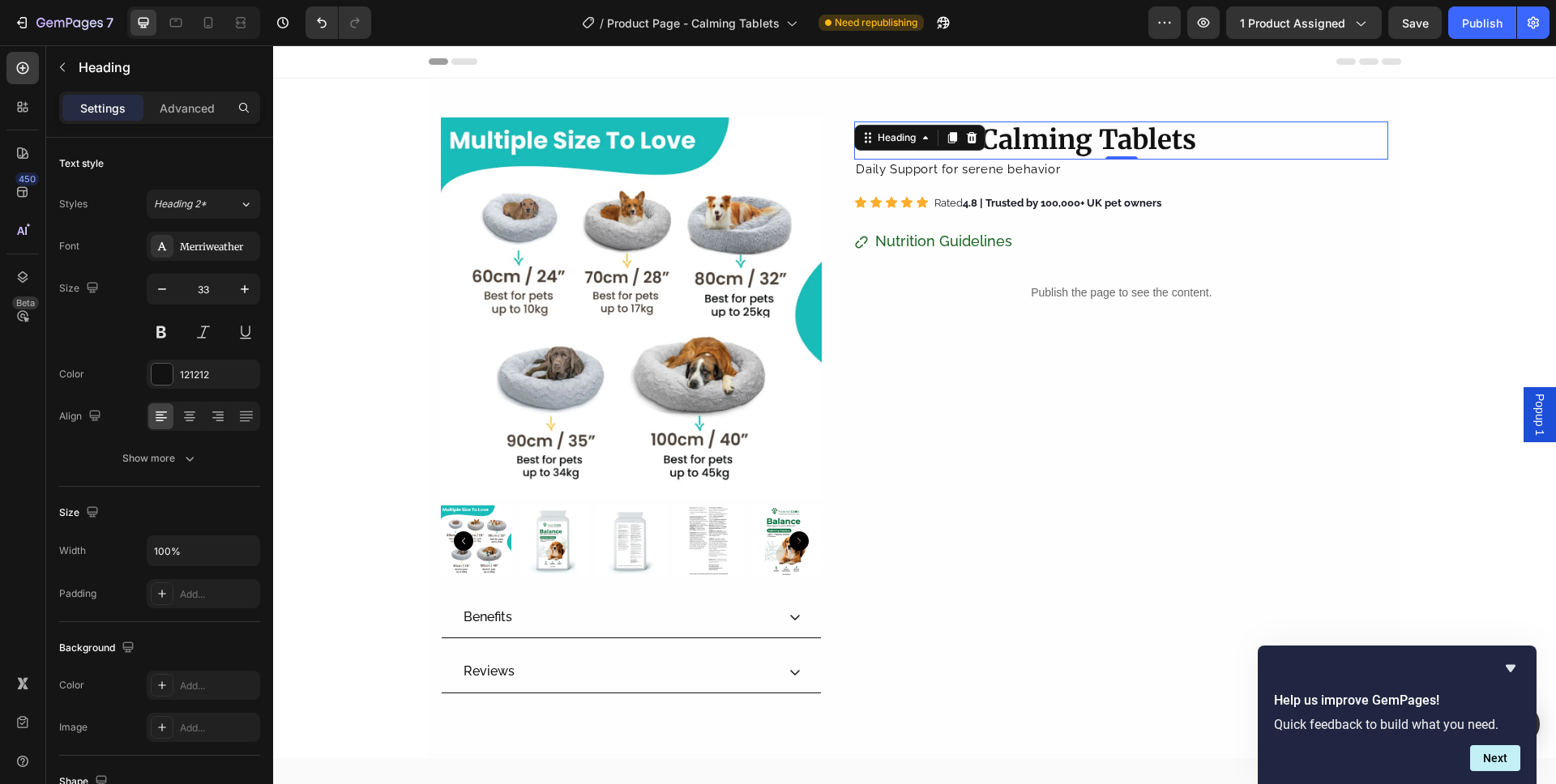
scroll to position [19, 0]
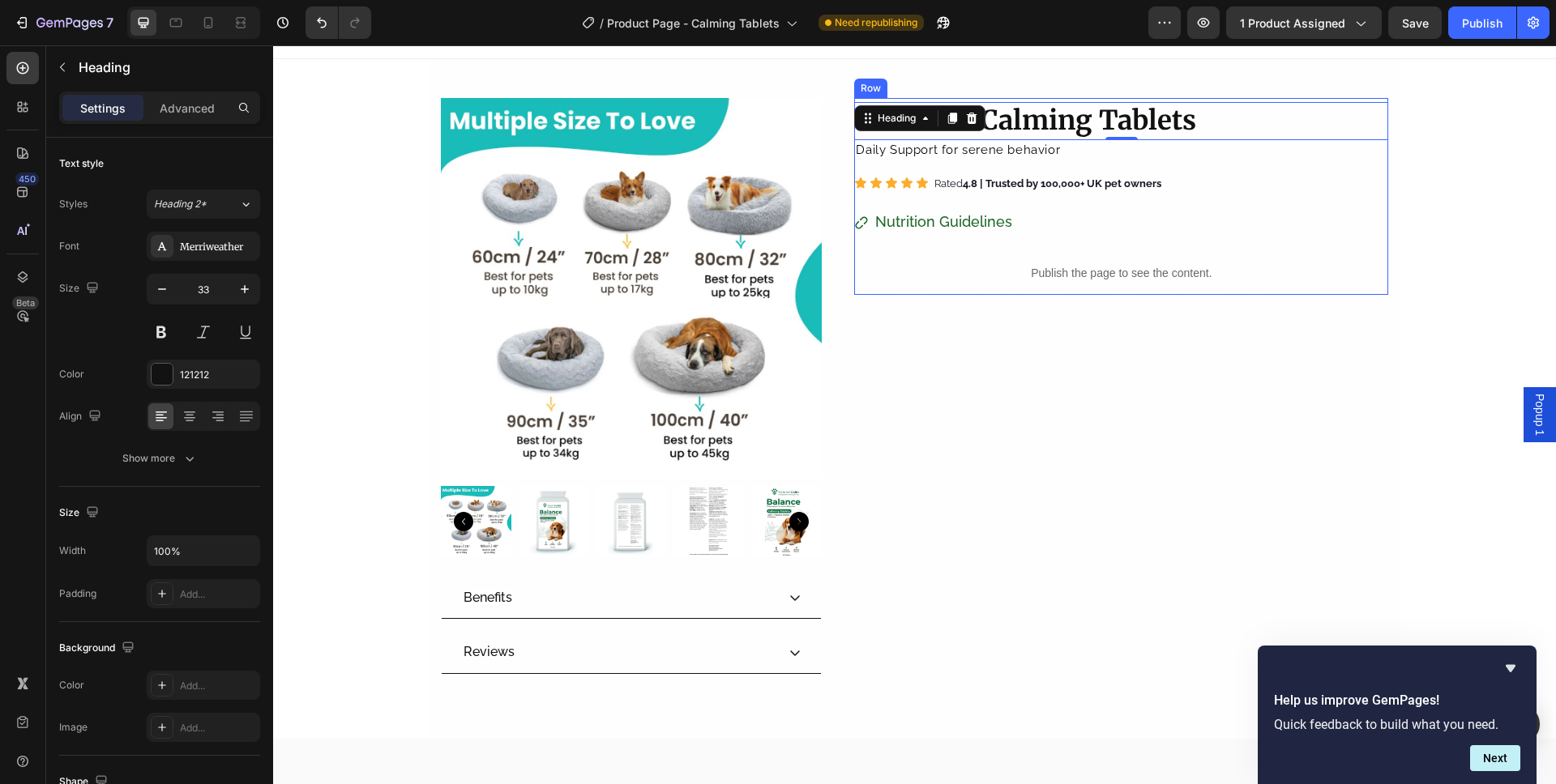
click at [1051, 214] on div "Nutrition Guidelines Button" at bounding box center [1120, 222] width 534 height 26
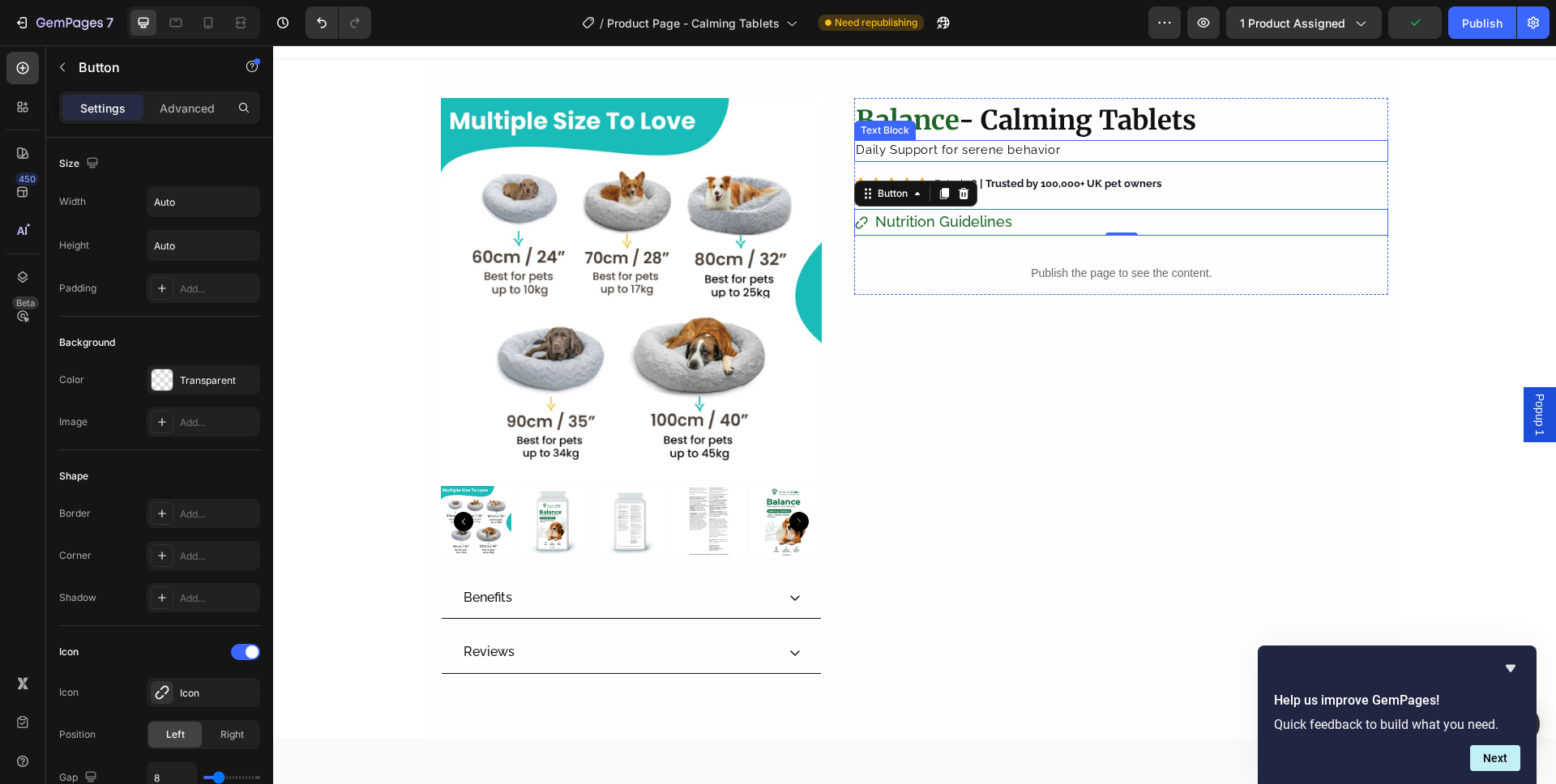
click at [1038, 151] on span "Daily Support for serene behavior" at bounding box center [957, 150] width 204 height 15
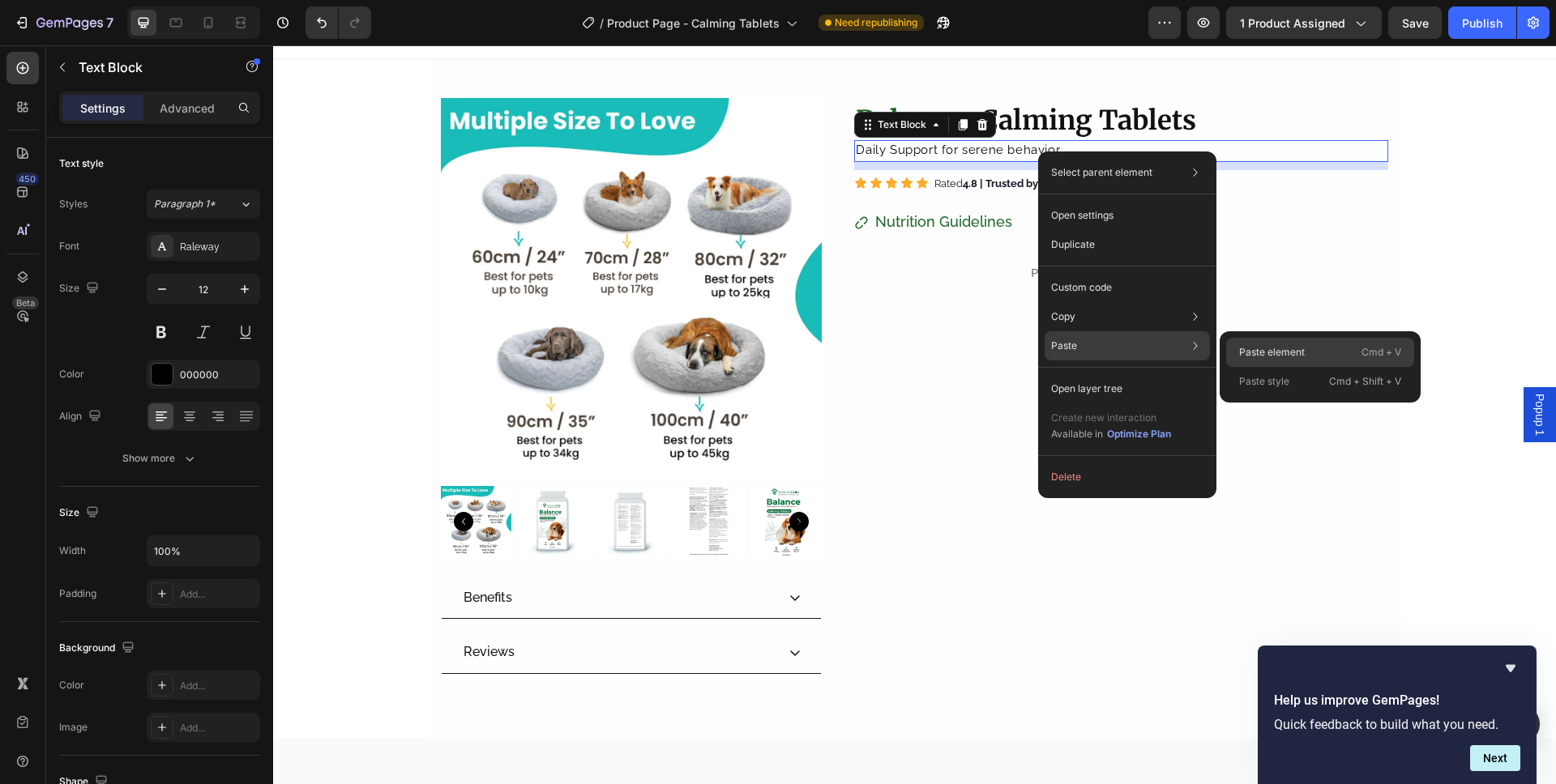
click at [1263, 357] on p "Paste element" at bounding box center [1272, 353] width 66 height 15
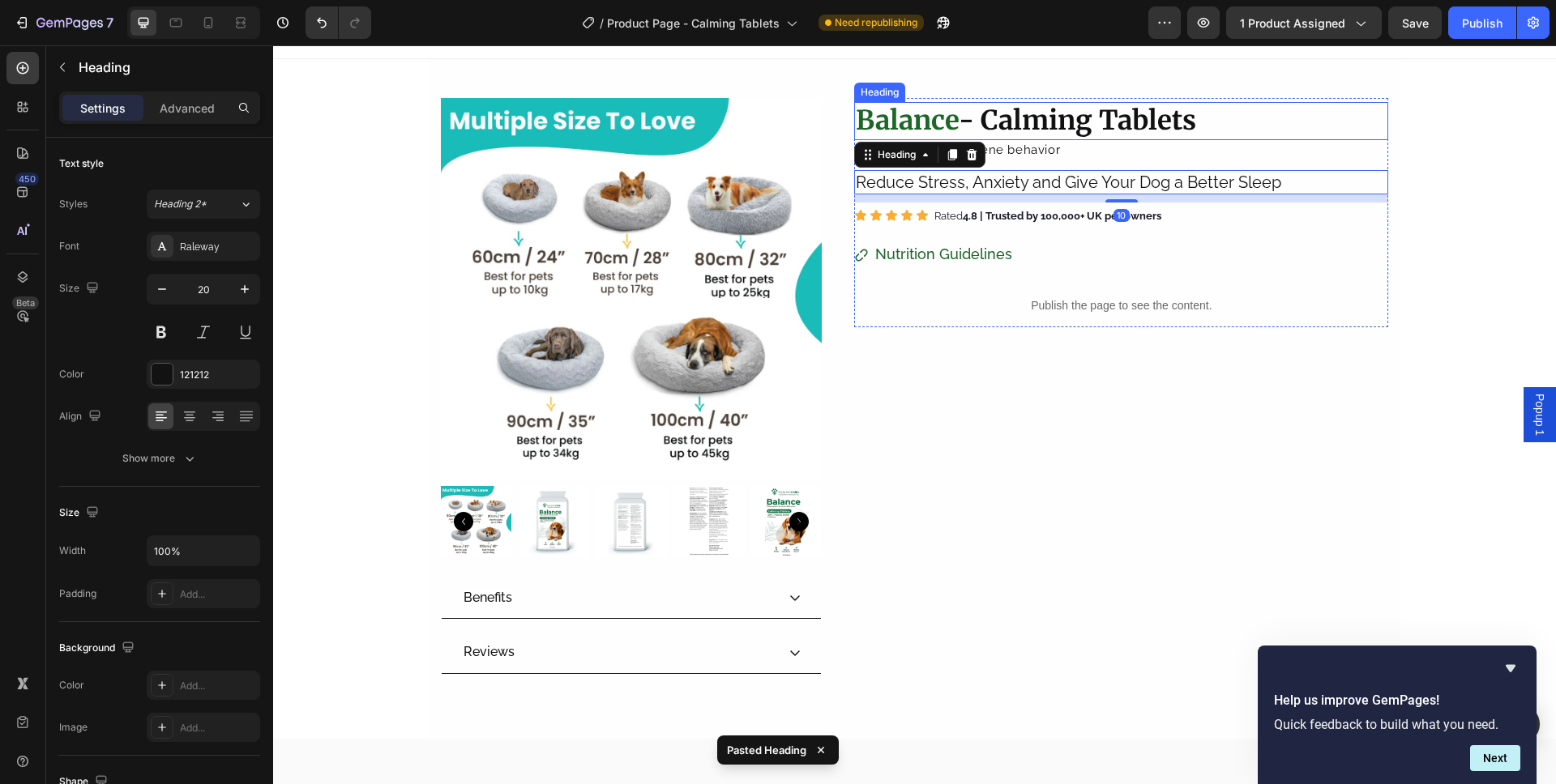
click at [1046, 153] on span "Daily Support for serene behavior" at bounding box center [957, 150] width 204 height 15
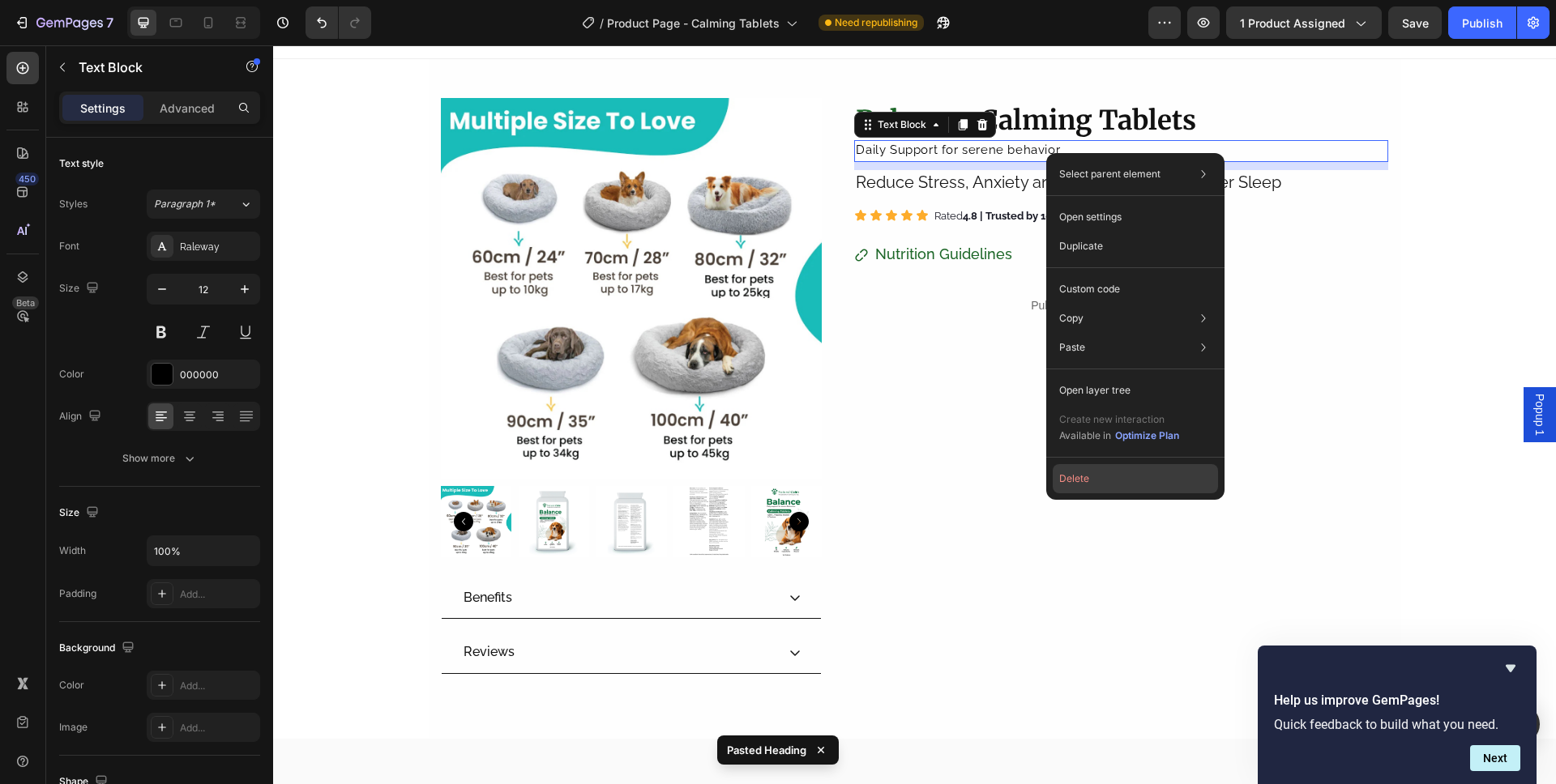
click at [1096, 483] on button "Delete" at bounding box center [1134, 479] width 165 height 29
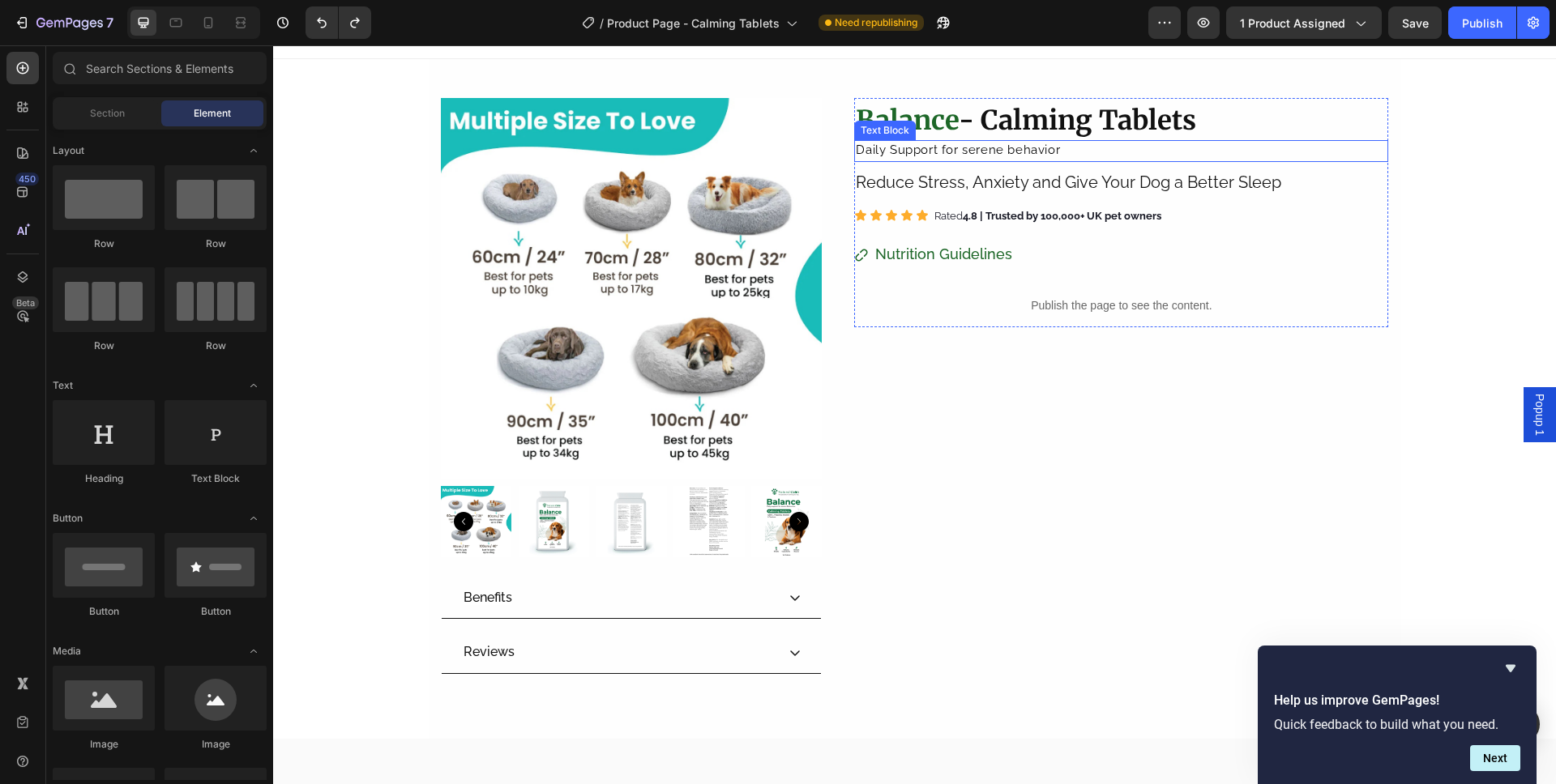
click at [1038, 144] on span "Daily Support for serene behavior" at bounding box center [957, 150] width 204 height 15
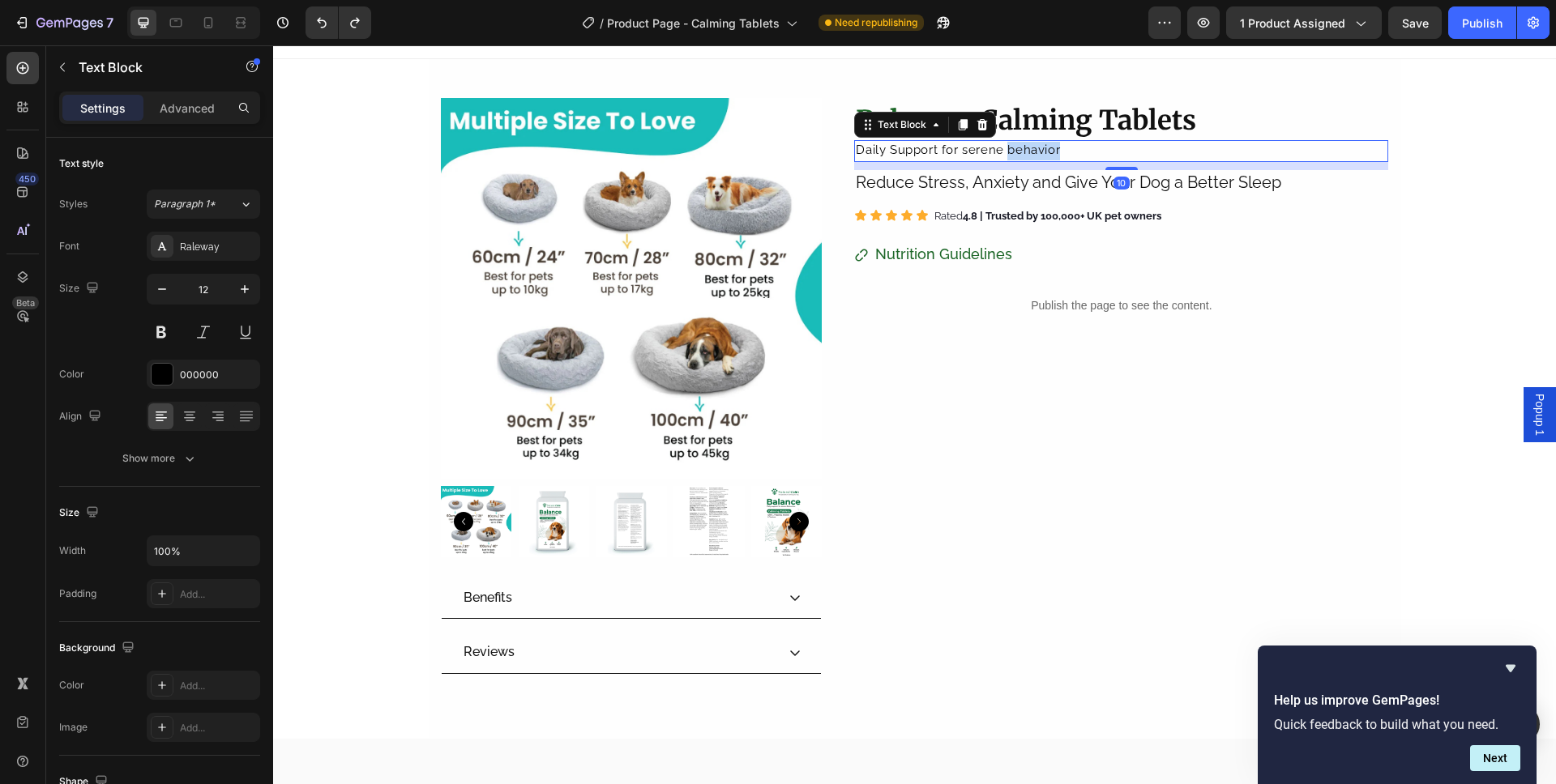
click at [1038, 144] on span "Daily Support for serene behavior" at bounding box center [957, 150] width 204 height 15
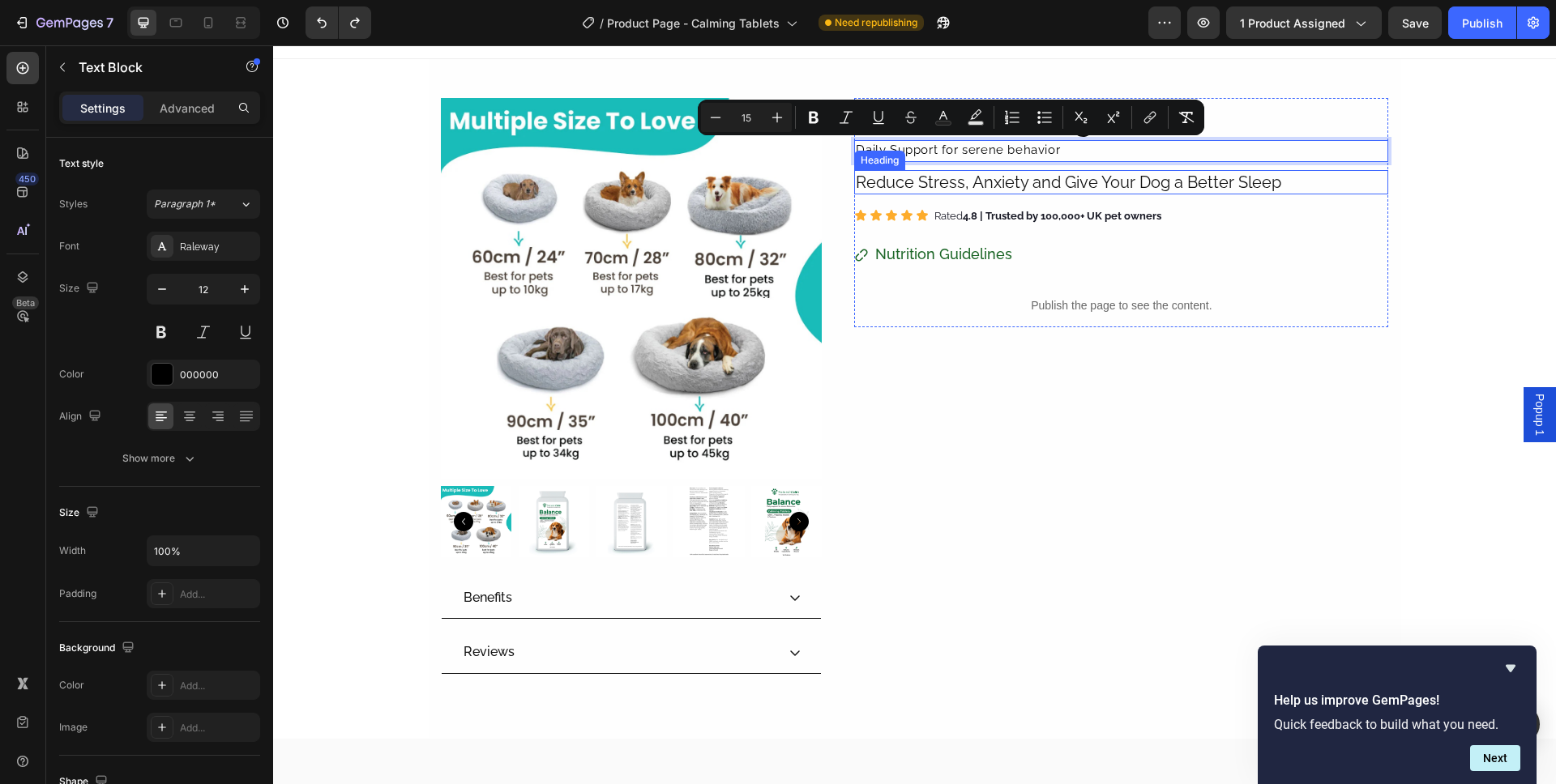
click at [1010, 191] on h2 "Reduce Stress, Anxiety and Give Your Dog a Better Sleep" at bounding box center [1120, 182] width 534 height 24
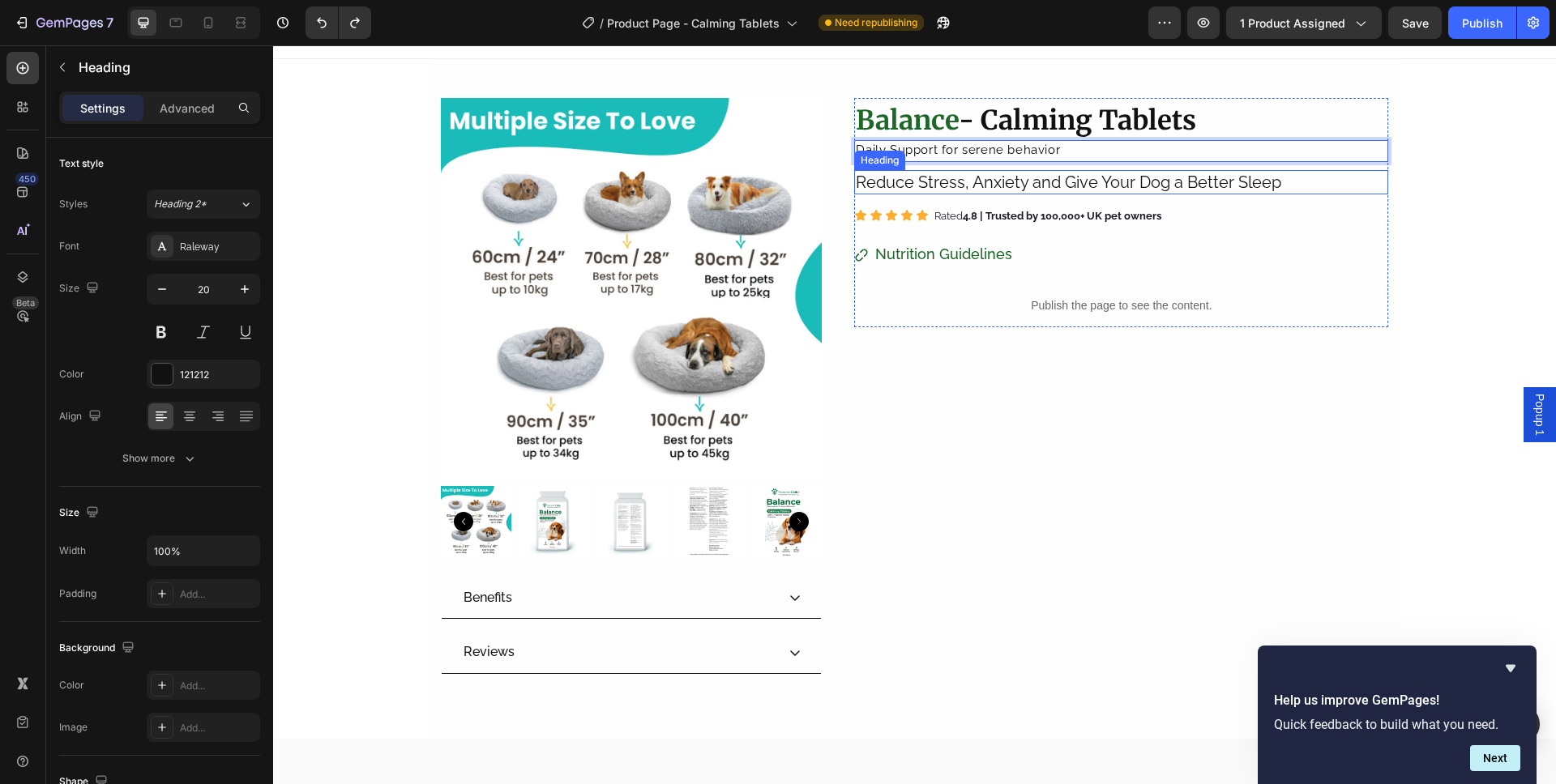
click at [1010, 191] on h2 "Reduce Stress, Anxiety and Give Your Dog a Better Sleep" at bounding box center [1120, 182] width 534 height 24
click at [1022, 158] on p "Daily Support for serene behavior" at bounding box center [1120, 151] width 531 height 19
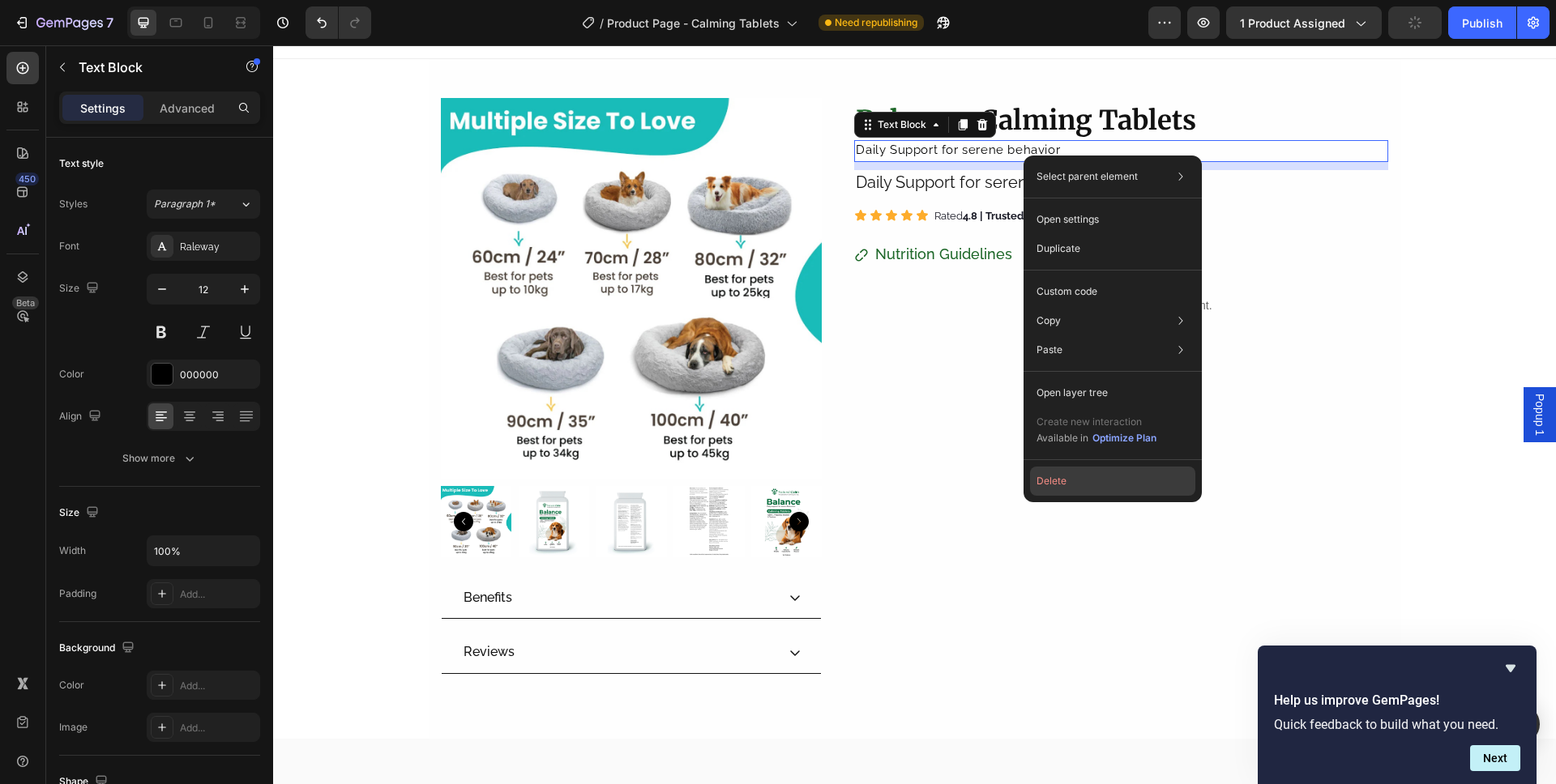
click at [1060, 479] on button "Delete" at bounding box center [1112, 481] width 165 height 29
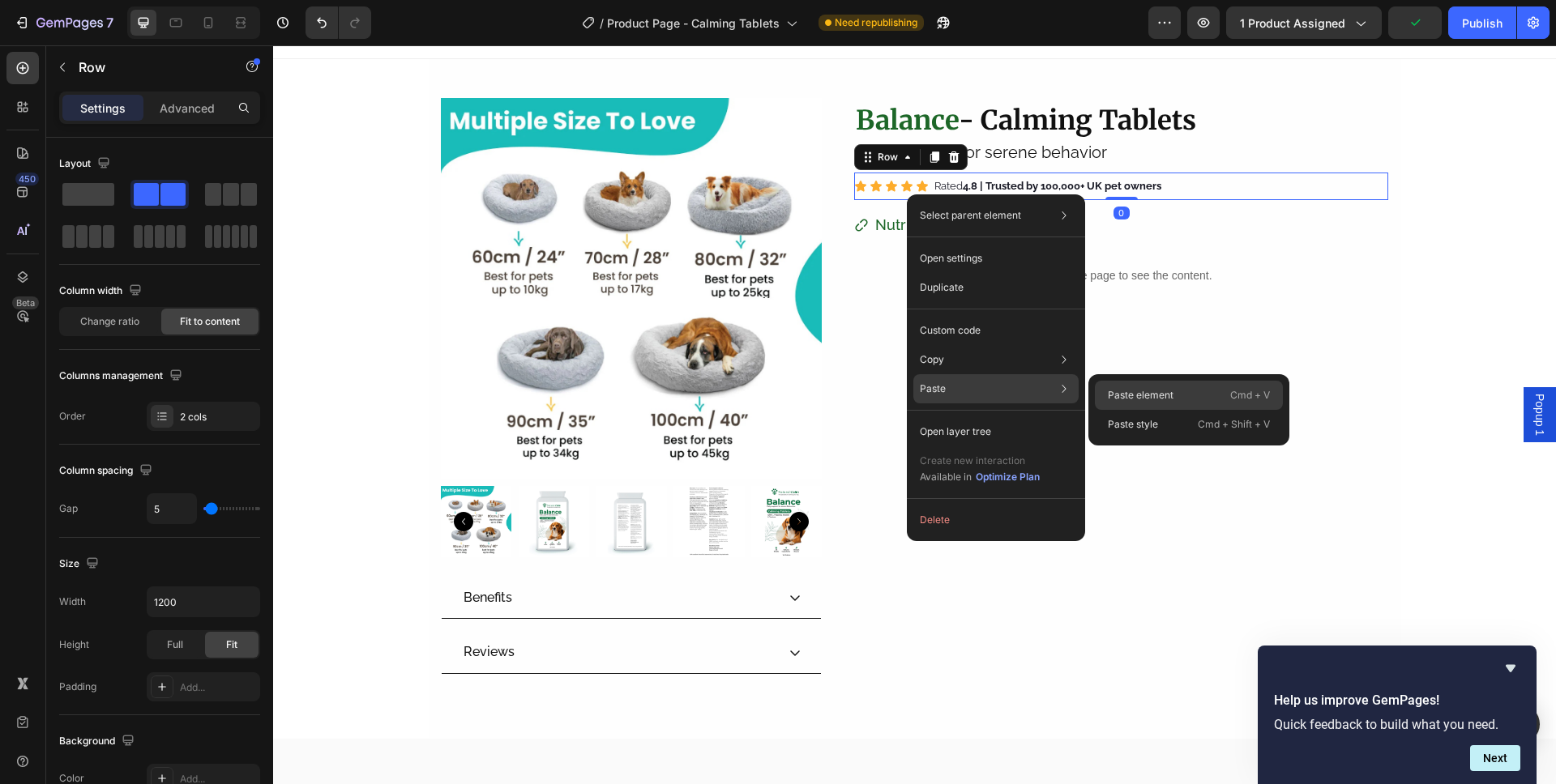
click at [1107, 388] on p "Paste element" at bounding box center [1140, 396] width 66 height 15
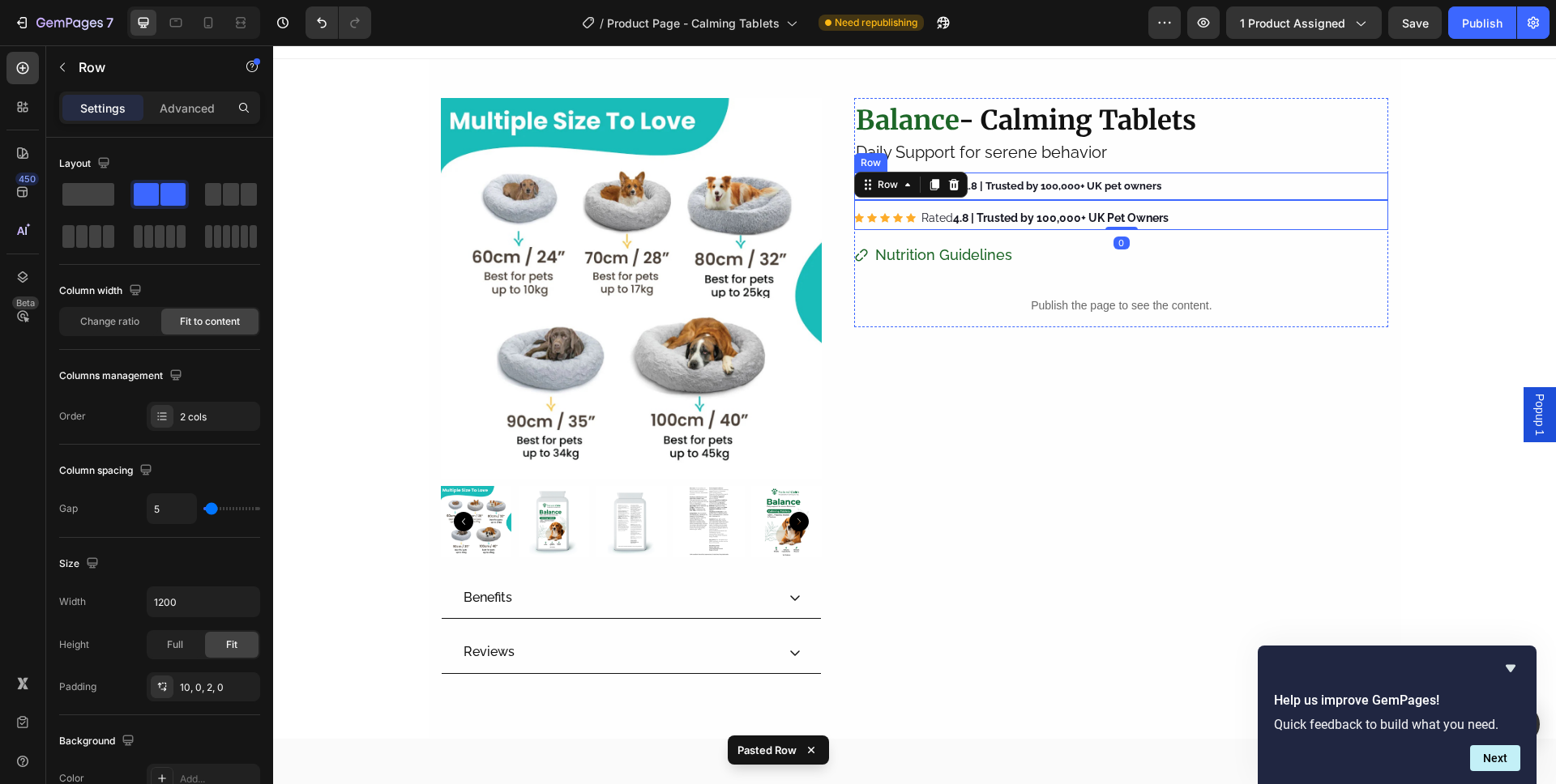
click at [1204, 192] on div "Icon Icon Icon Icon Icon Icon List ⁠⁠⁠⁠⁠⁠⁠ Rated 4.8 | Trusted by 100,000+ UK p…" at bounding box center [1120, 186] width 534 height 28
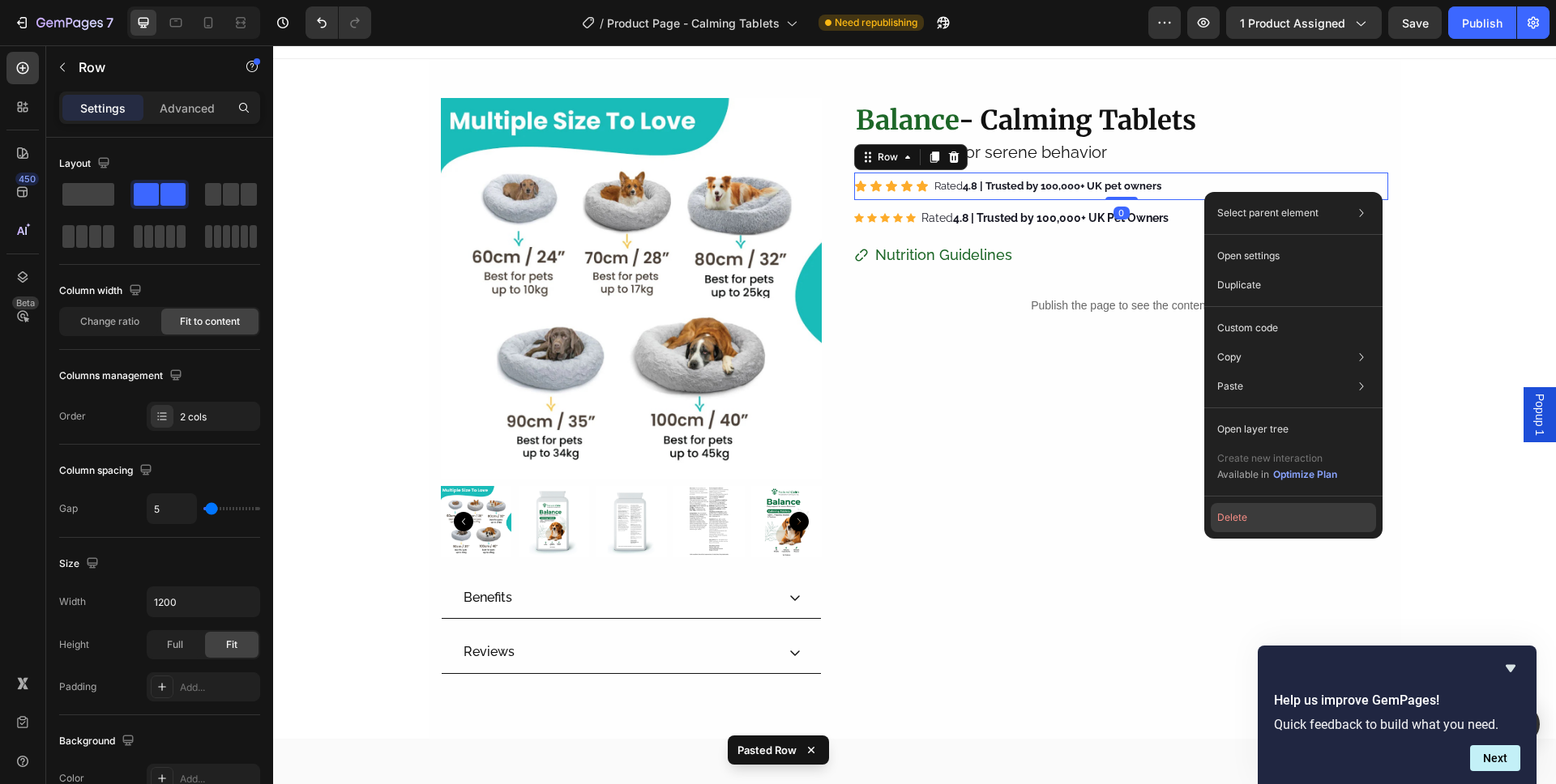
click at [1270, 522] on button "Delete" at bounding box center [1293, 518] width 165 height 29
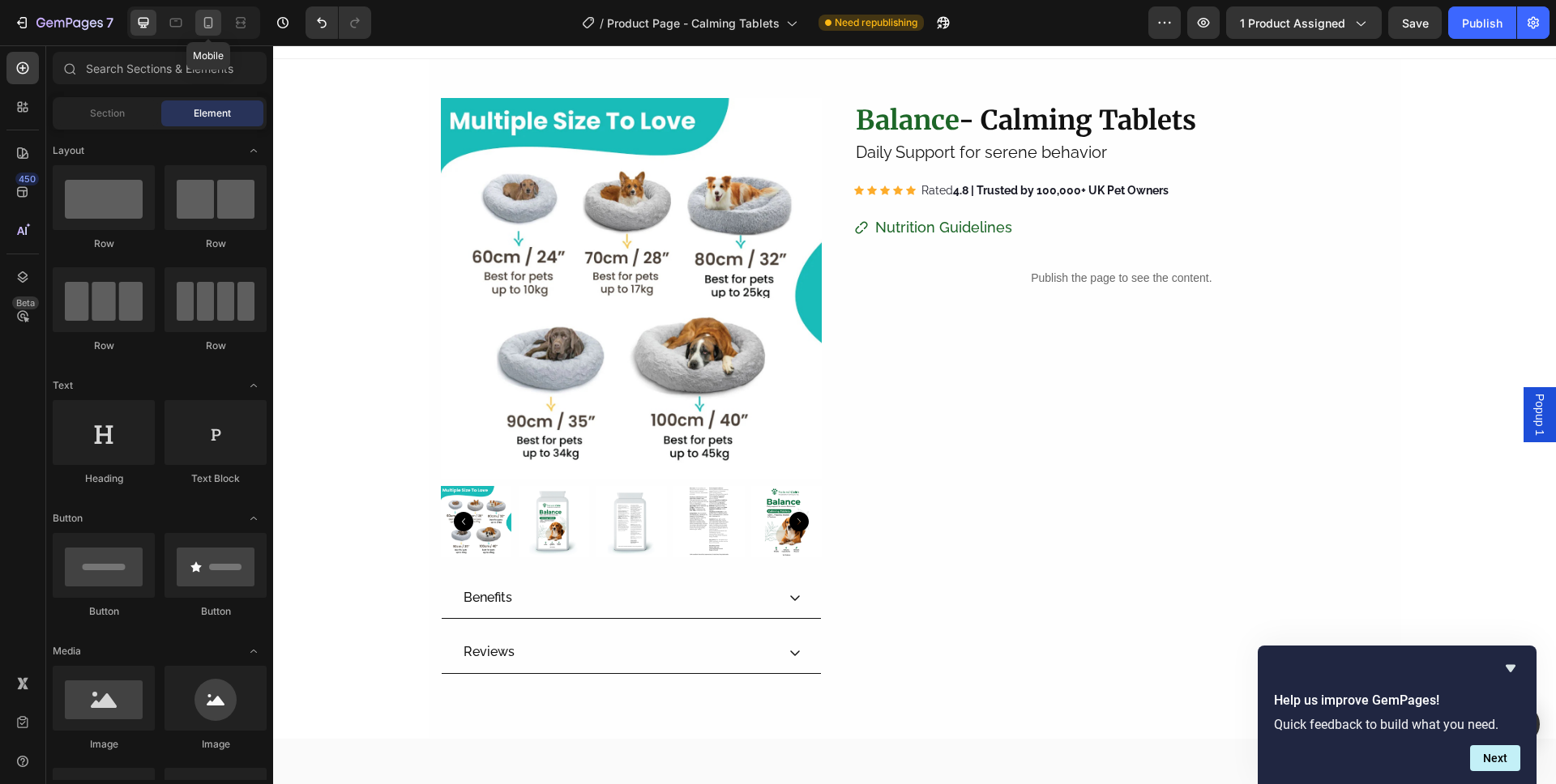
click at [212, 24] on icon at bounding box center [208, 23] width 9 height 11
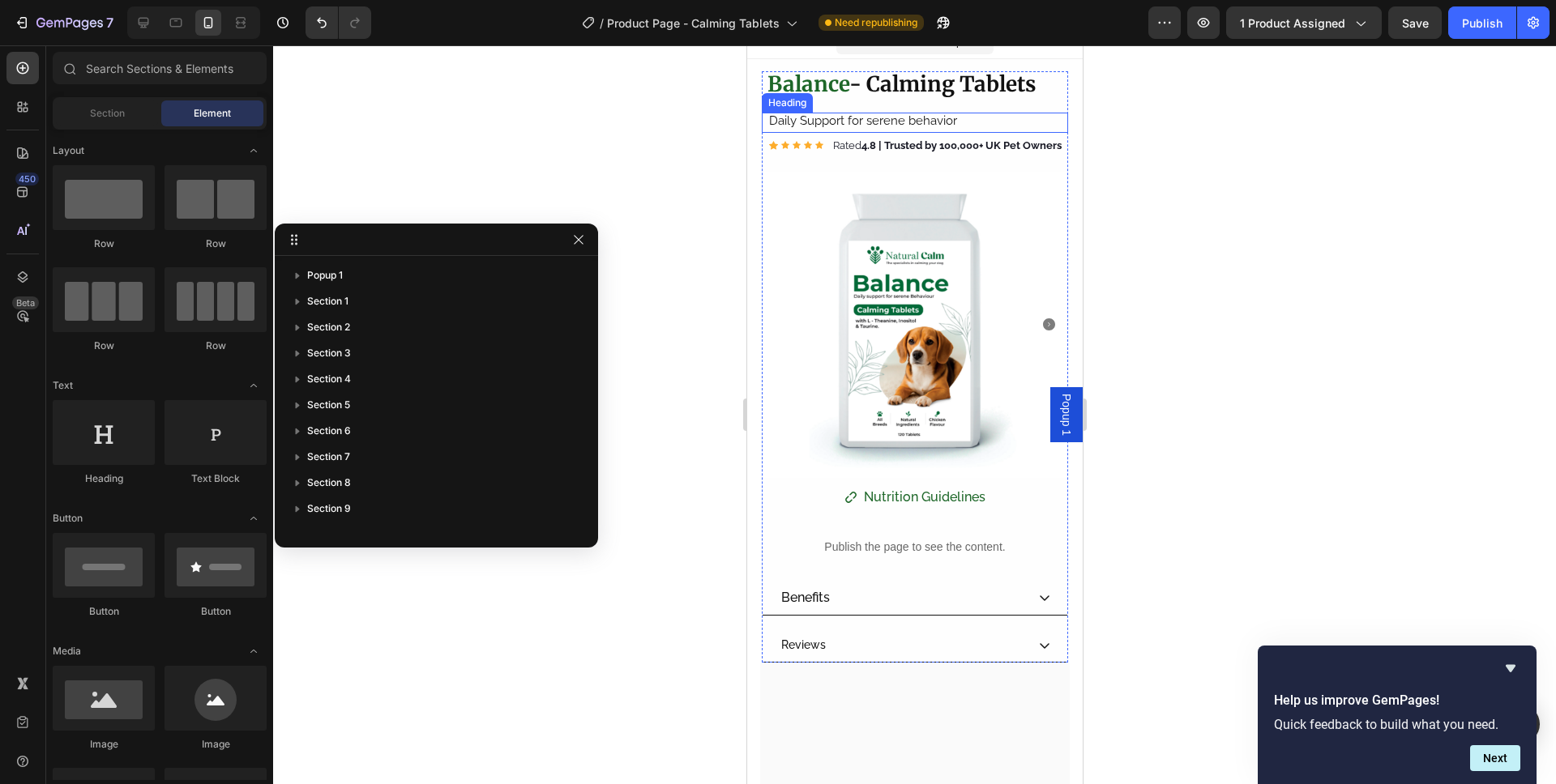
click at [761, 116] on div "Daily Support for serene behavior Heading" at bounding box center [913, 123] width 306 height 21
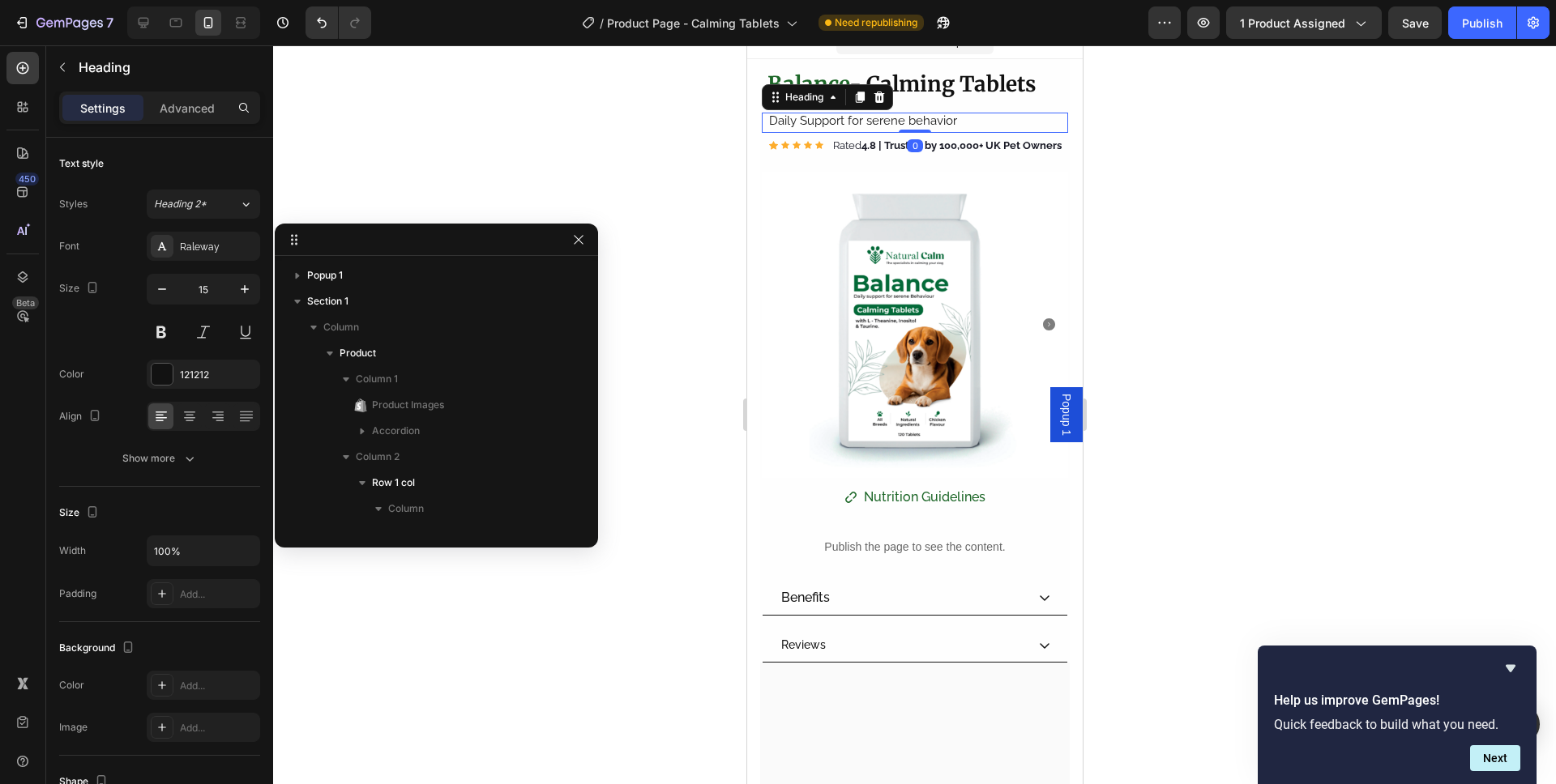
scroll to position [229, 0]
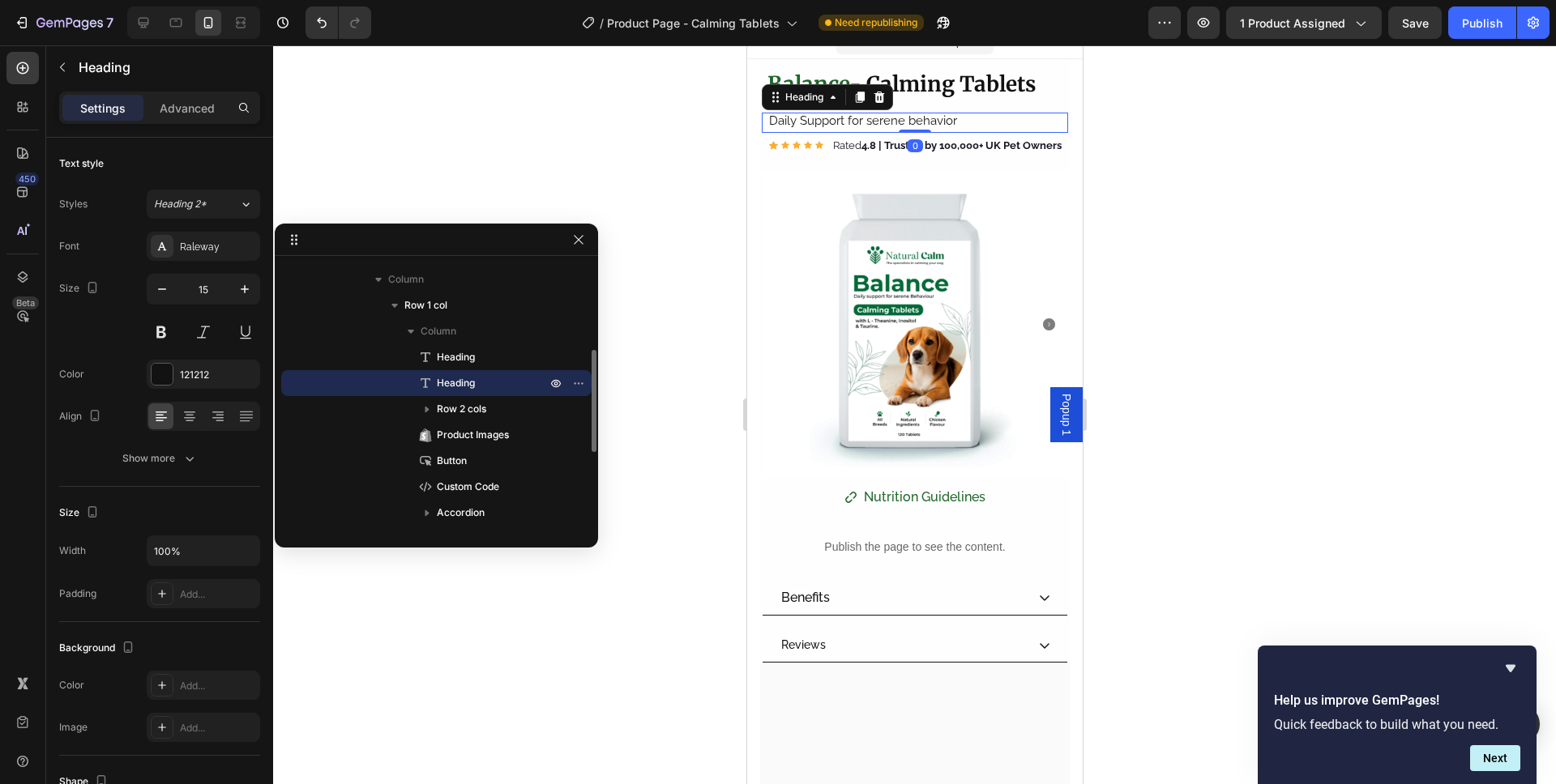
click at [752, 116] on section "Product Images Benefits Reviews Accordion ⁠⁠⁠⁠⁠⁠⁠ Balance - Calming Tablets Hea…" at bounding box center [913, 361] width 336 height 604
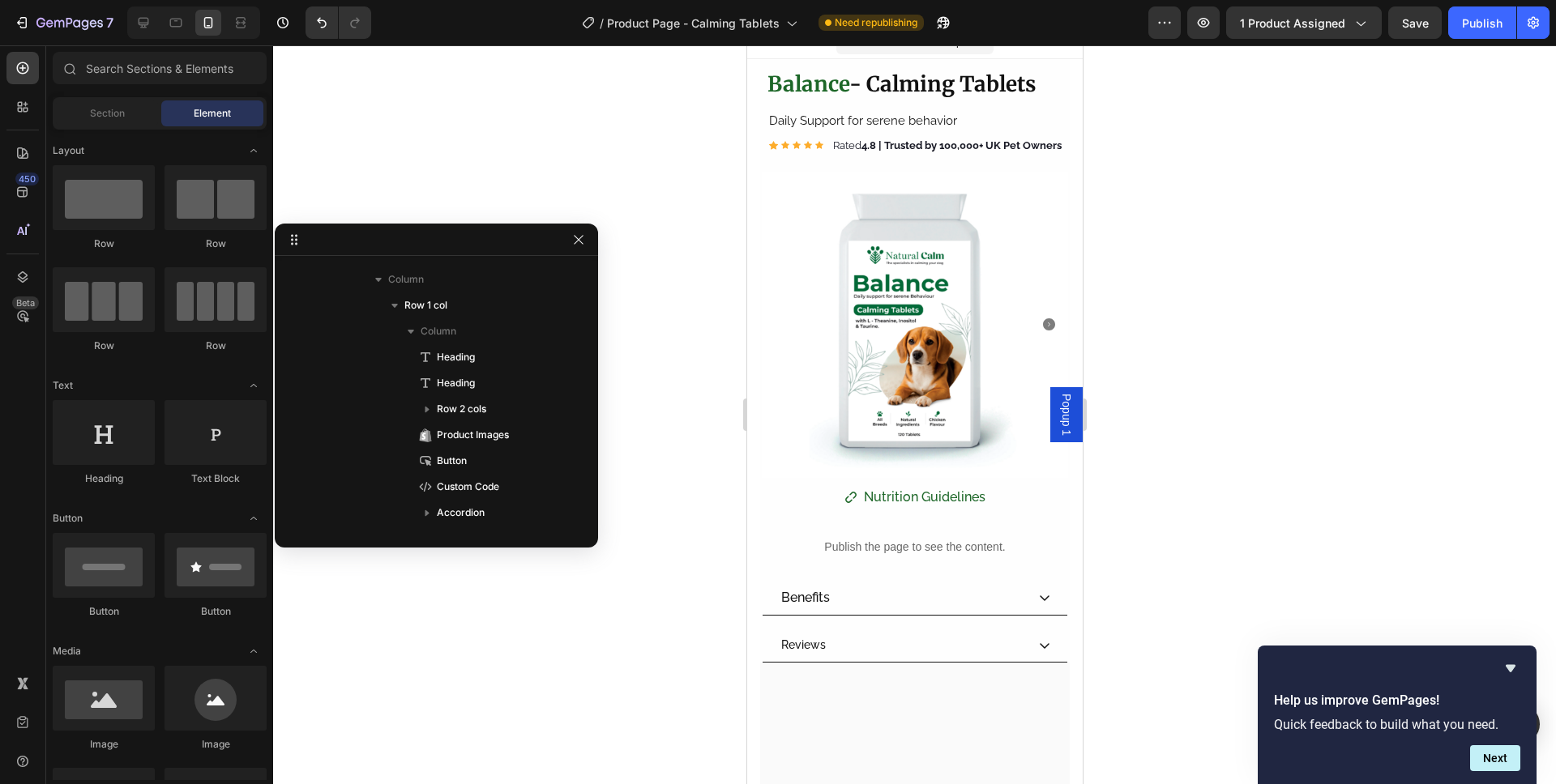
click at [752, 116] on section "Product Images Benefits Reviews Accordion ⁠⁠⁠⁠⁠⁠⁠ Balance - Calming Tablets Hea…" at bounding box center [913, 361] width 336 height 604
click at [88, 108] on div "Section" at bounding box center [107, 114] width 102 height 26
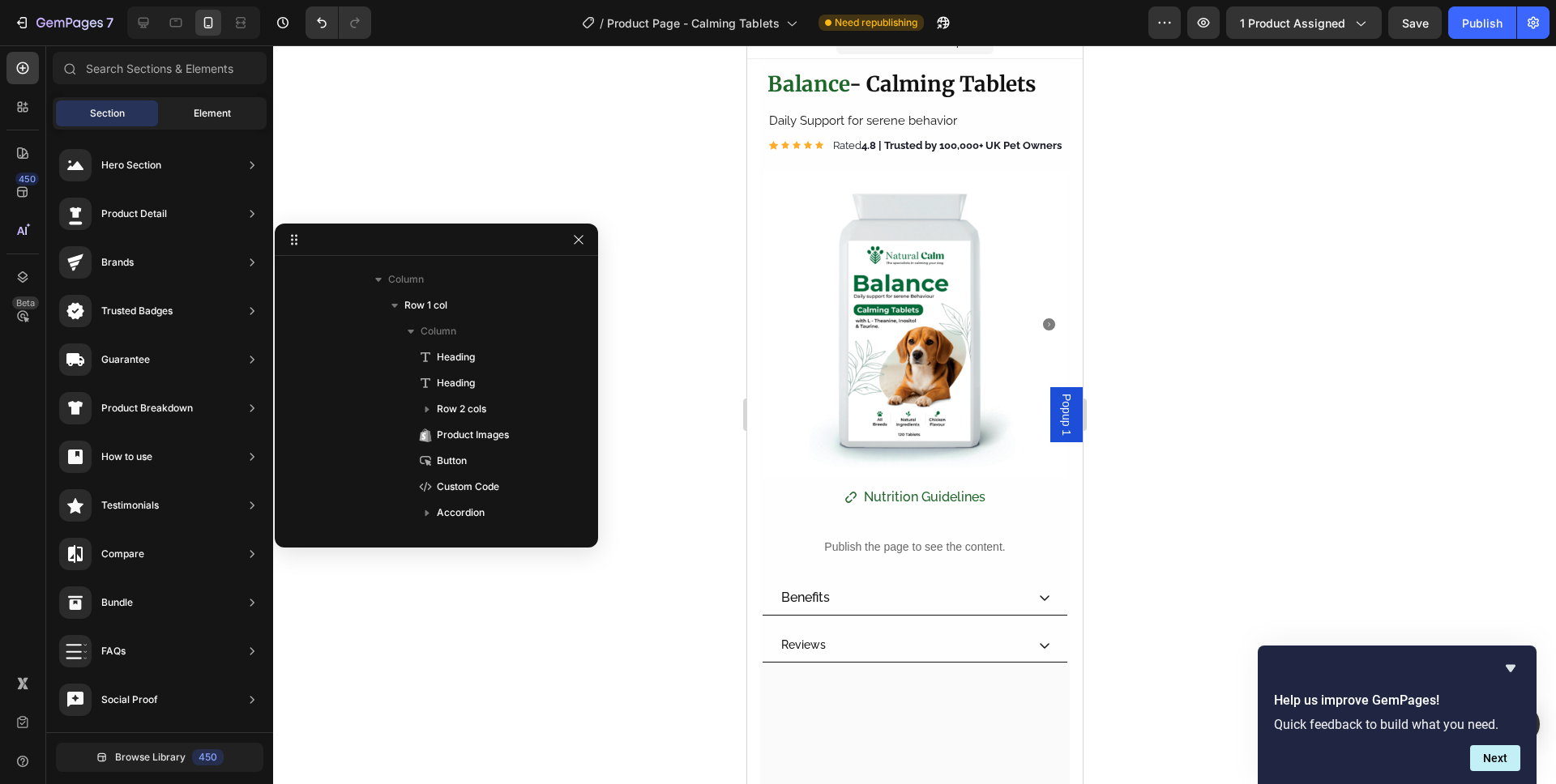
click at [177, 116] on div "Element" at bounding box center [212, 114] width 102 height 26
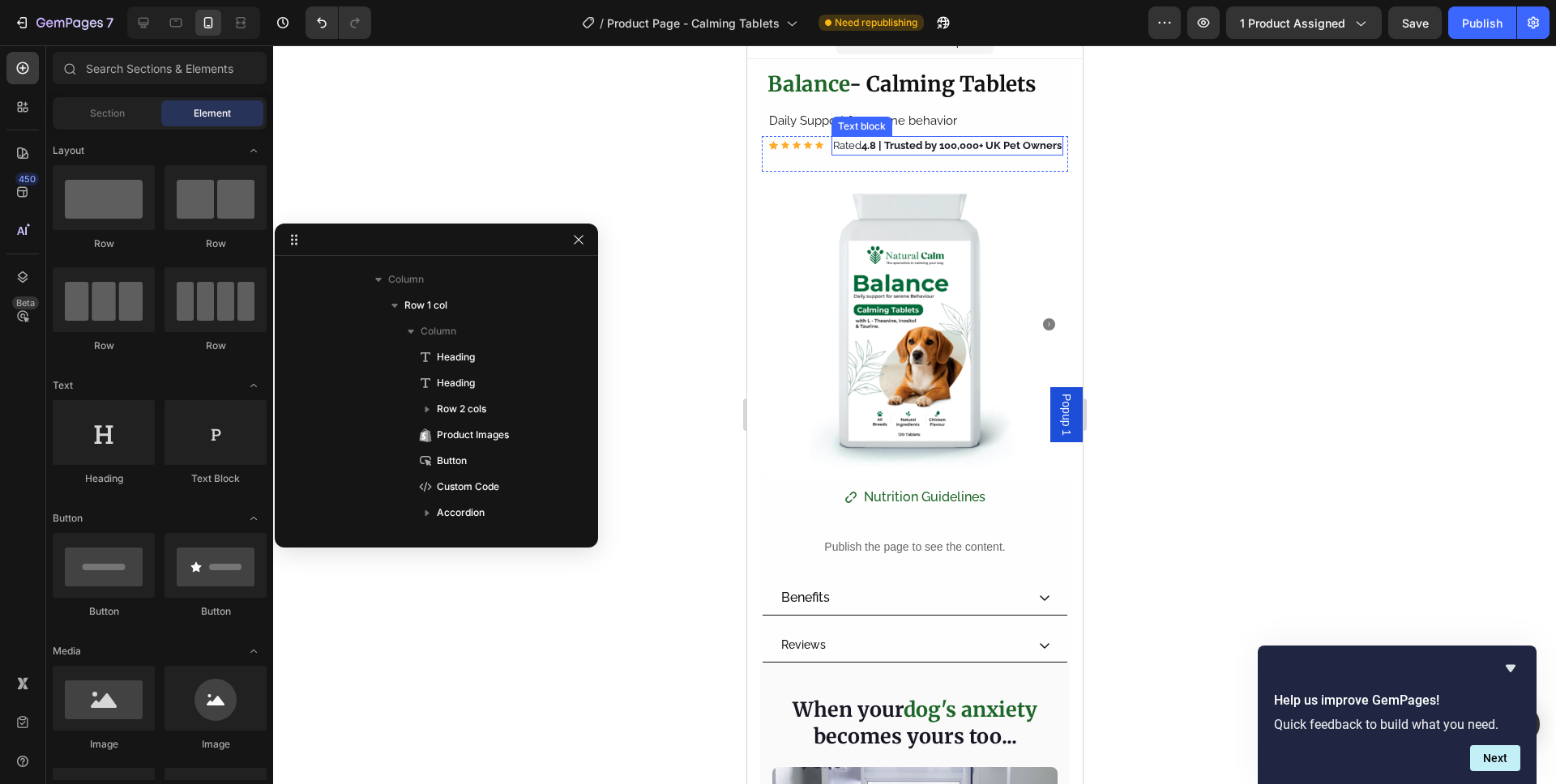
scroll to position [0, 0]
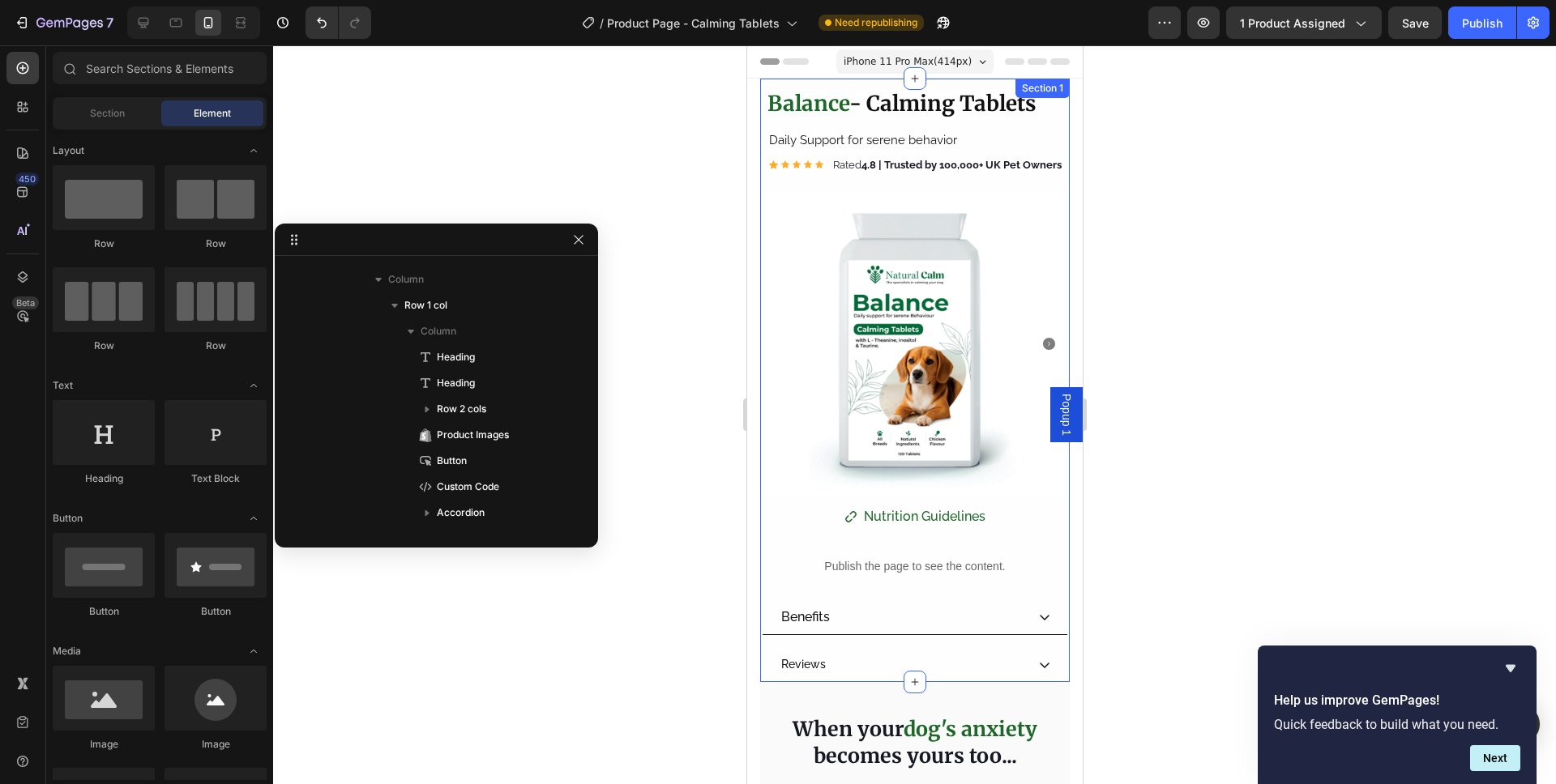
click at [1051, 94] on div "Section 1" at bounding box center [1041, 89] width 48 height 15
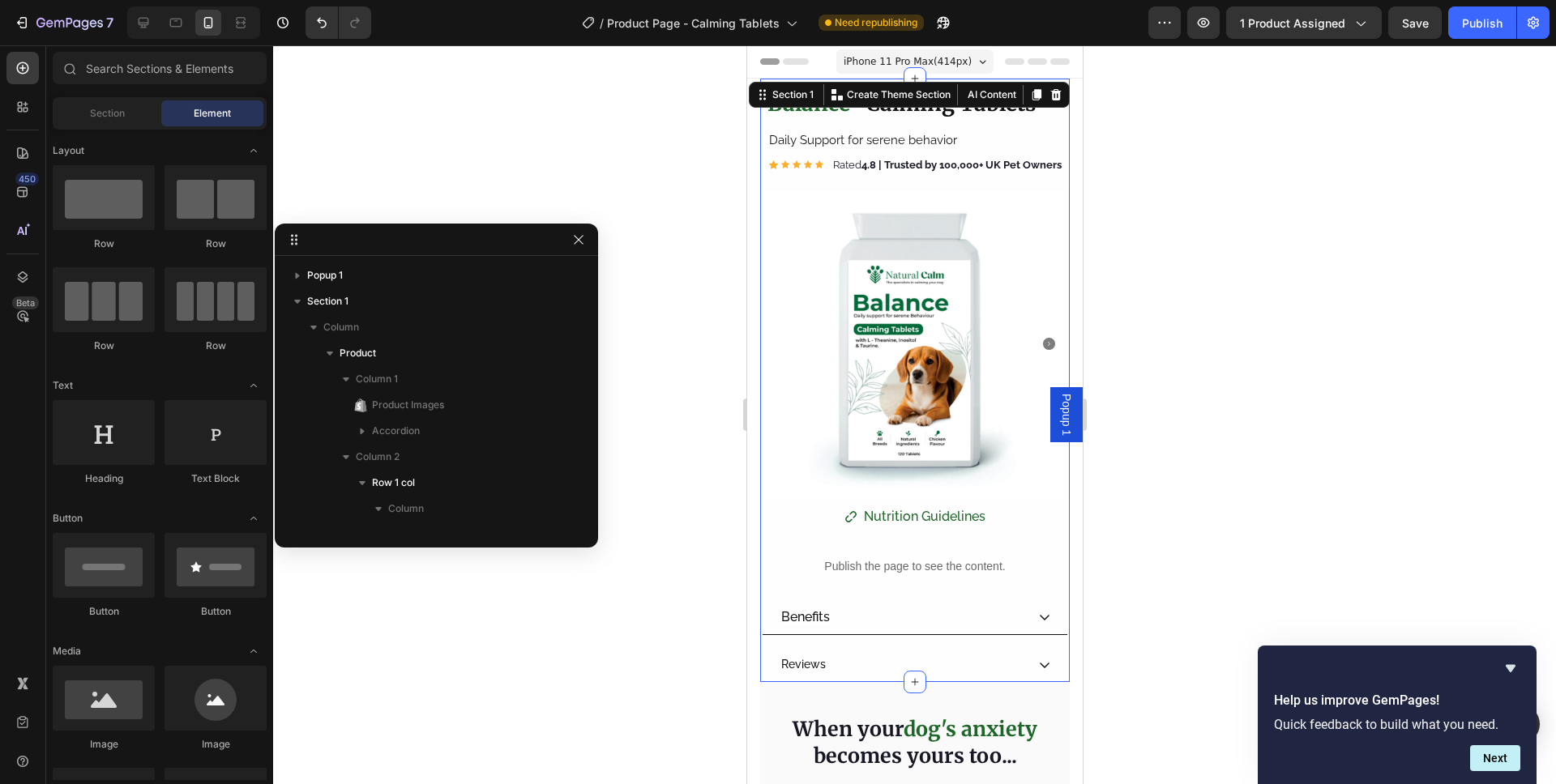
click at [1059, 149] on section "Product Images Benefits Reviews Accordion ⁠⁠⁠⁠⁠⁠⁠ Balance - Calming Tablets Hea…" at bounding box center [913, 380] width 336 height 604
click at [779, 80] on div "Product Images Benefits Reviews Accordion ⁠⁠⁠⁠⁠⁠⁠ Balance - Calming Tablets Hea…" at bounding box center [913, 380] width 310 height 604
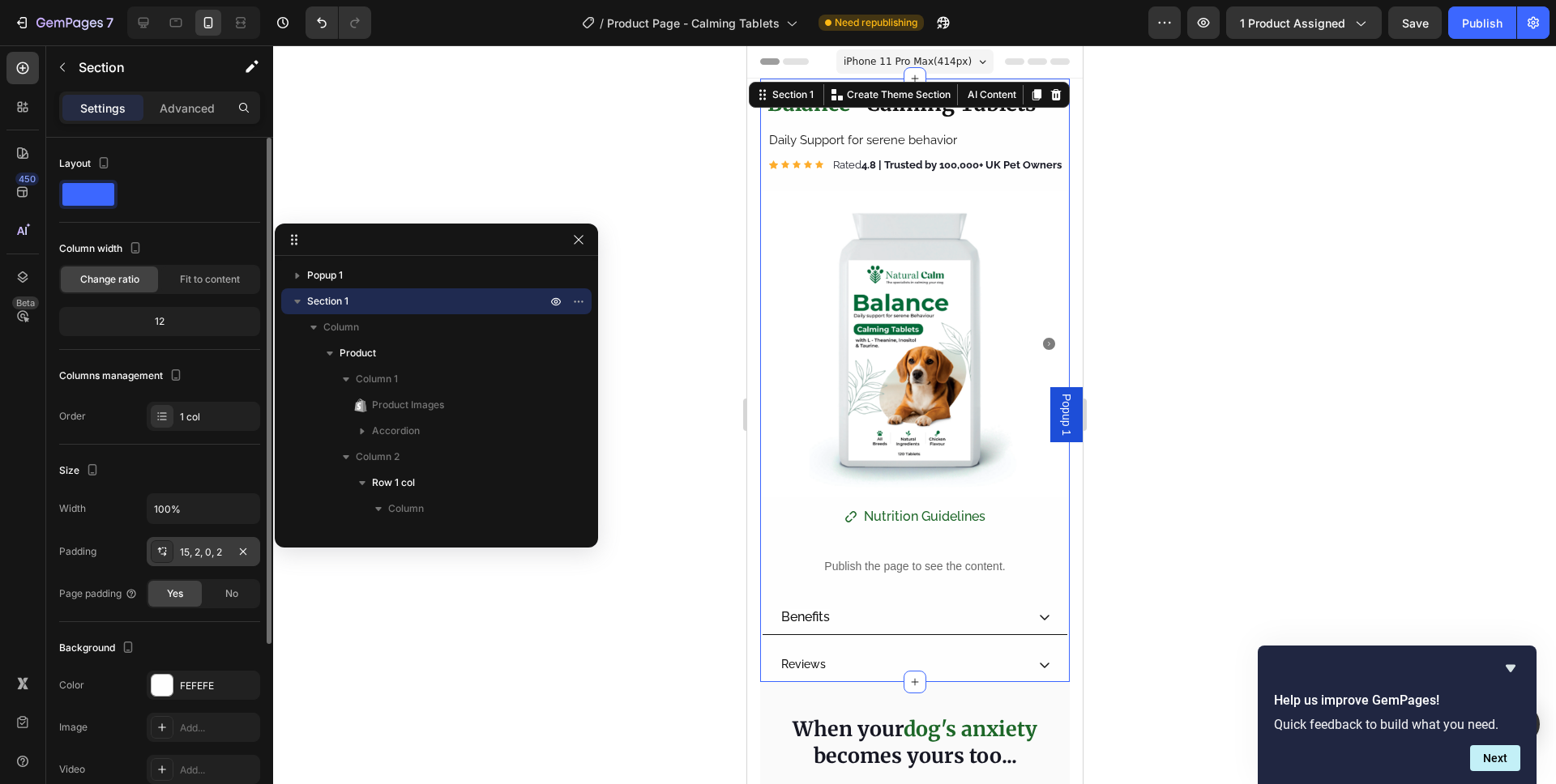
click at [199, 544] on div "15, 2, 0, 2" at bounding box center [203, 552] width 114 height 29
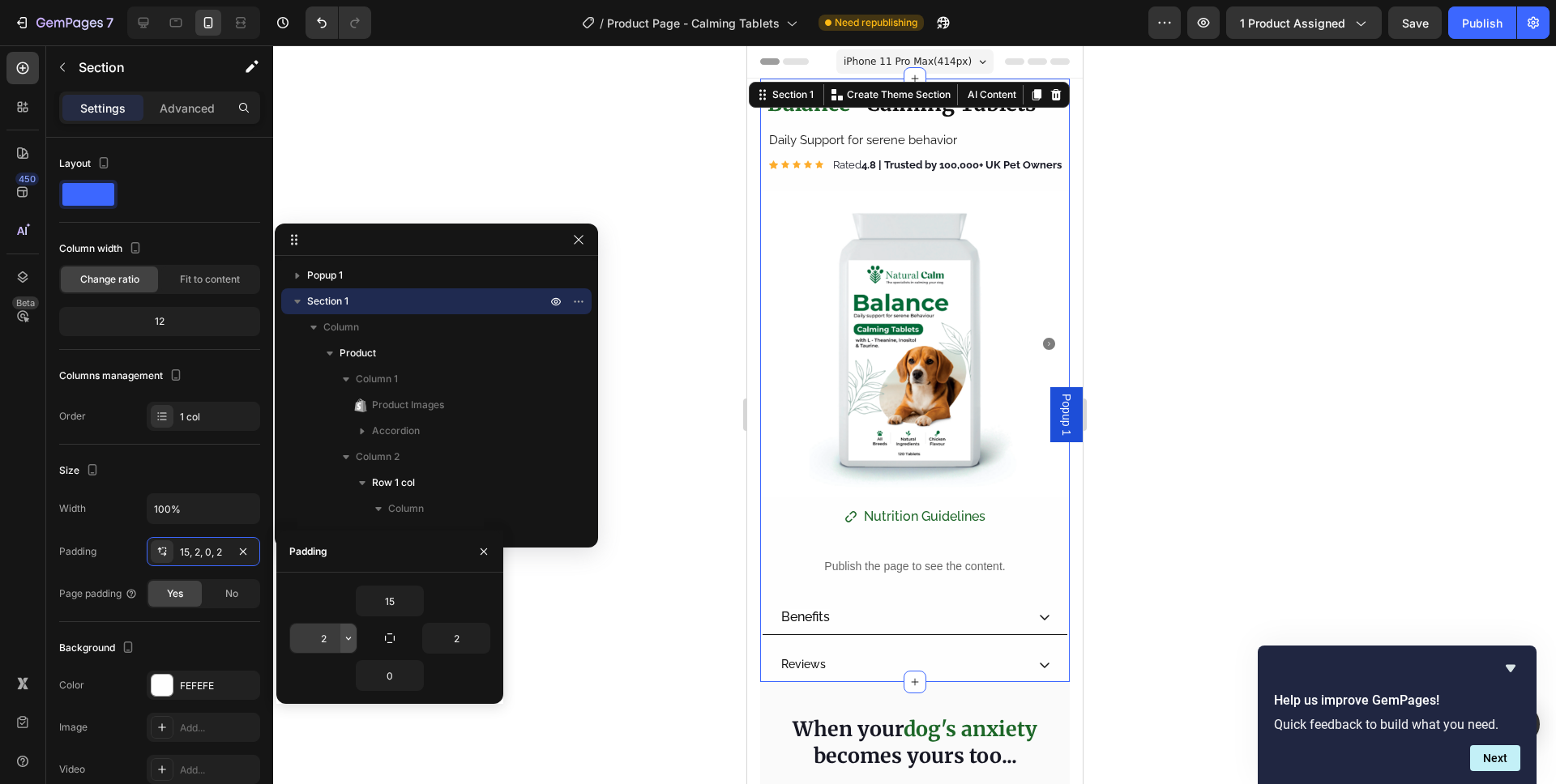
click at [345, 643] on icon "button" at bounding box center [349, 639] width 13 height 13
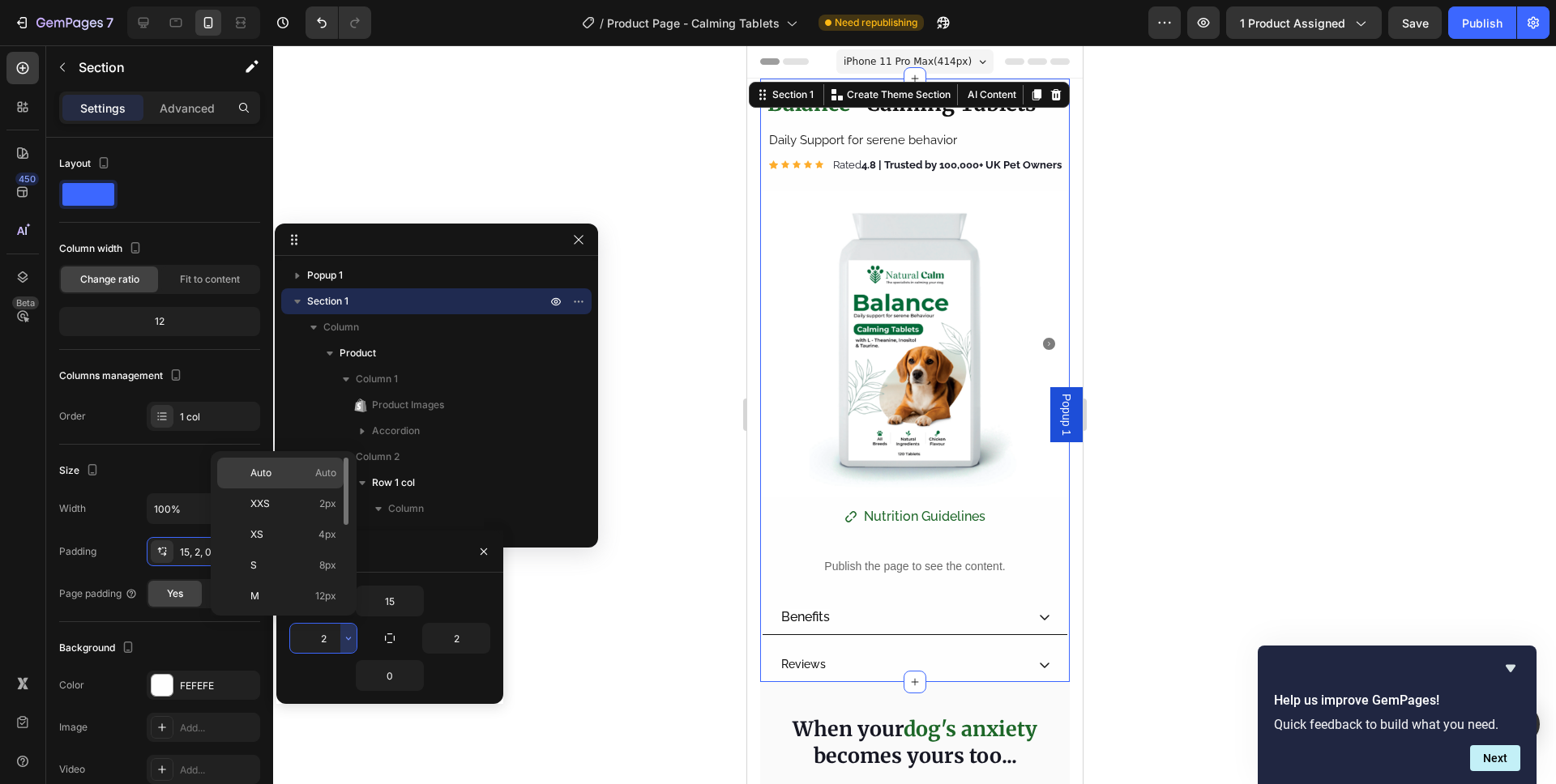
click at [312, 479] on p "Auto Auto" at bounding box center [293, 473] width 86 height 15
click at [335, 636] on input "Auto" at bounding box center [323, 639] width 67 height 29
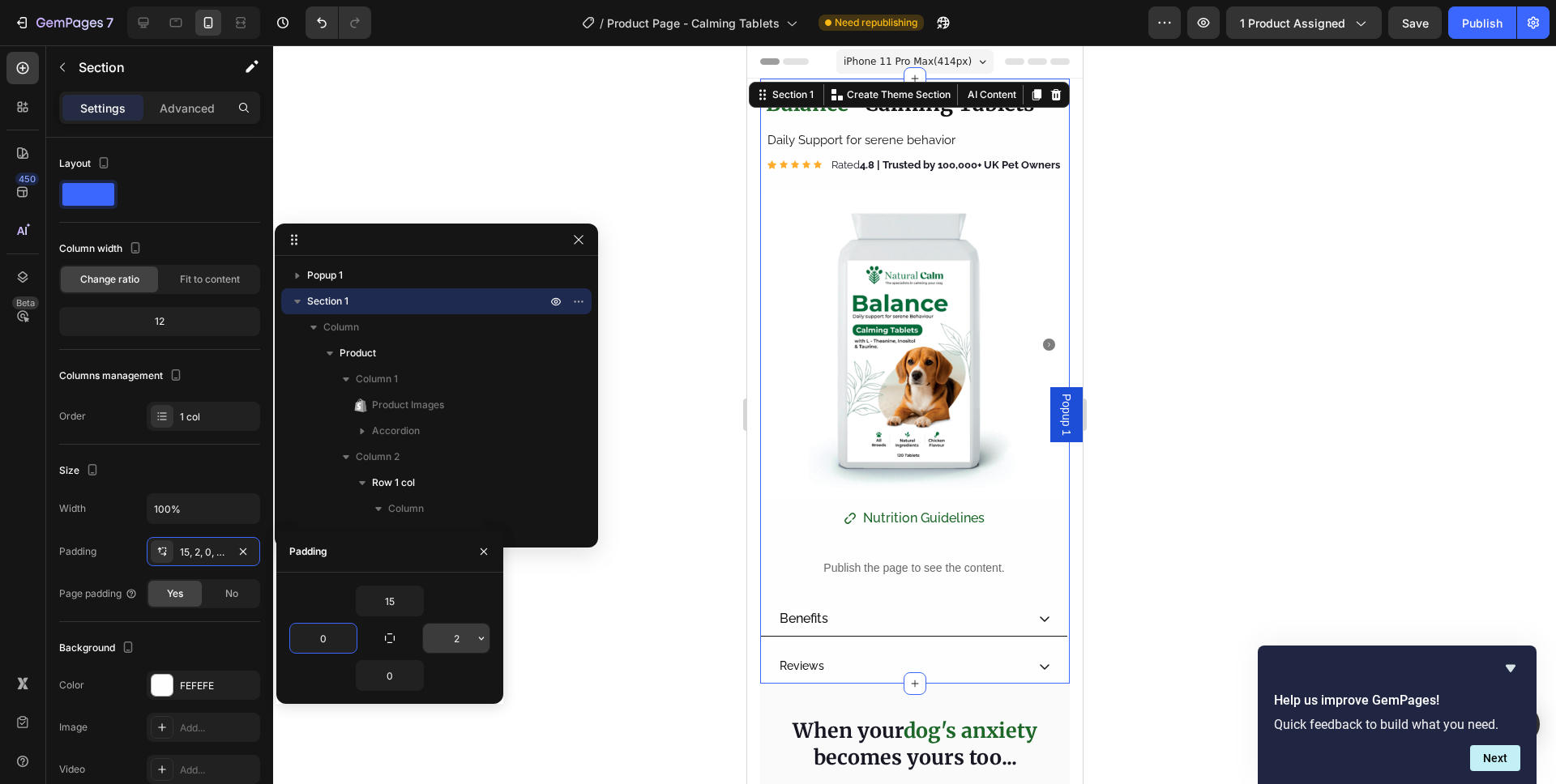
type input "0"
drag, startPoint x: 456, startPoint y: 637, endPoint x: 442, endPoint y: 634, distance: 14.3
click at [442, 634] on input "2" at bounding box center [457, 639] width 67 height 29
type input "02"
click at [752, 150] on section "Product Images Benefits Reviews Accordion ⁠⁠⁠⁠⁠⁠⁠ Balance - Calming Tablets Hea…" at bounding box center [913, 381] width 336 height 605
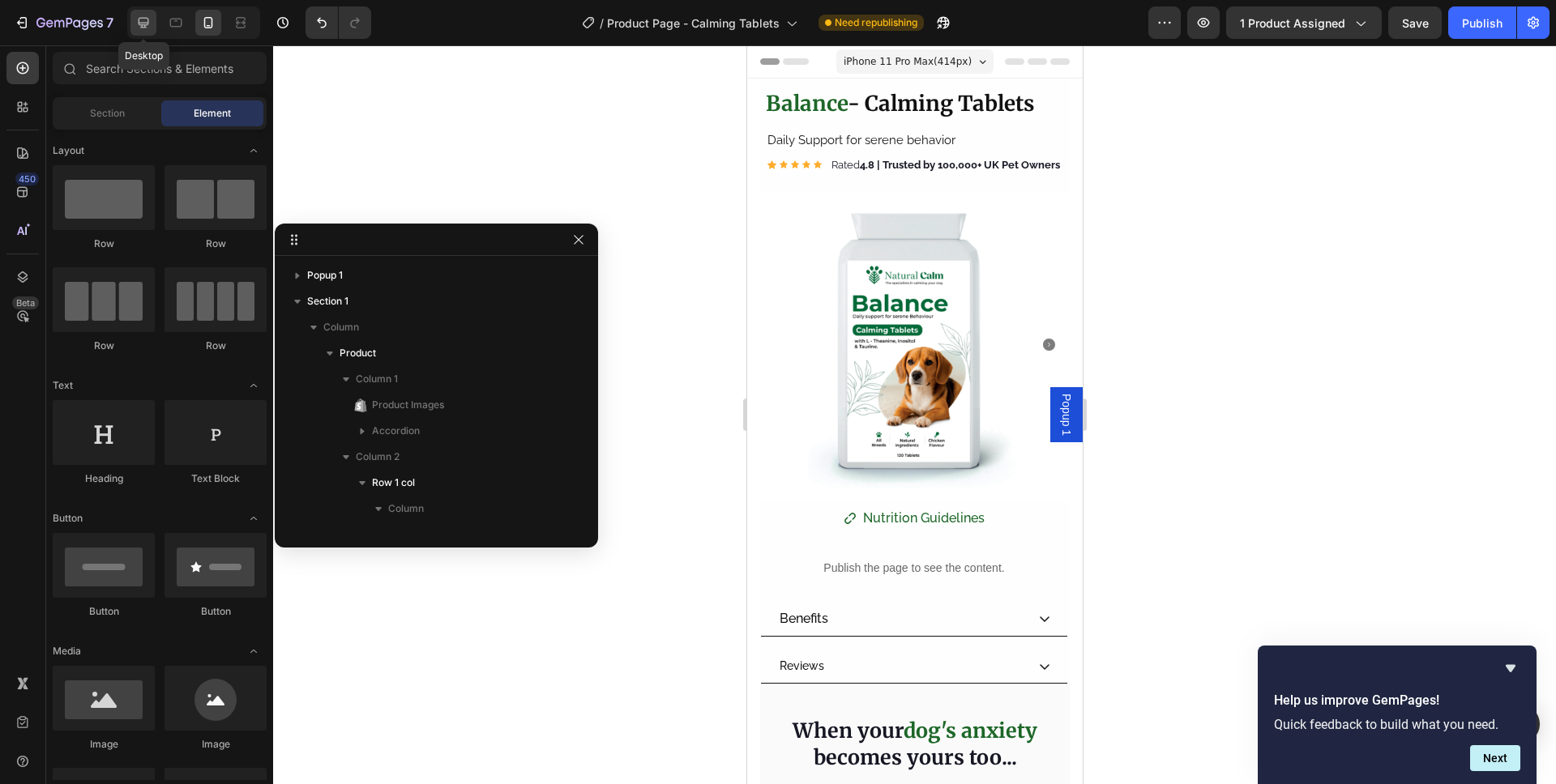
click at [147, 21] on icon at bounding box center [144, 23] width 16 height 16
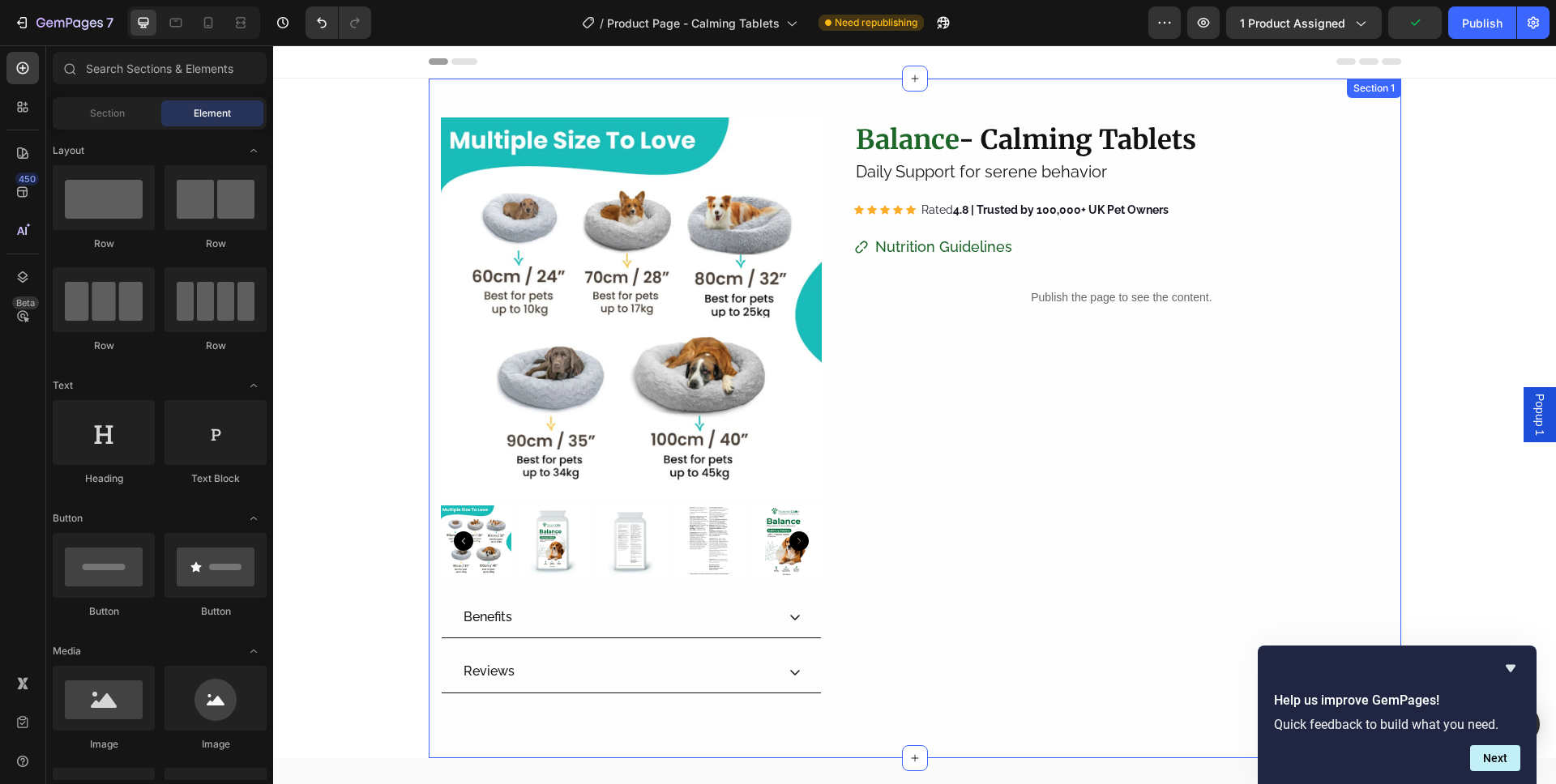
click at [1350, 100] on div "Product Images Benefits Reviews Accordion ⁠⁠⁠⁠⁠⁠⁠ Balance - Calming Tablets Hea…" at bounding box center [915, 418] width 973 height 680
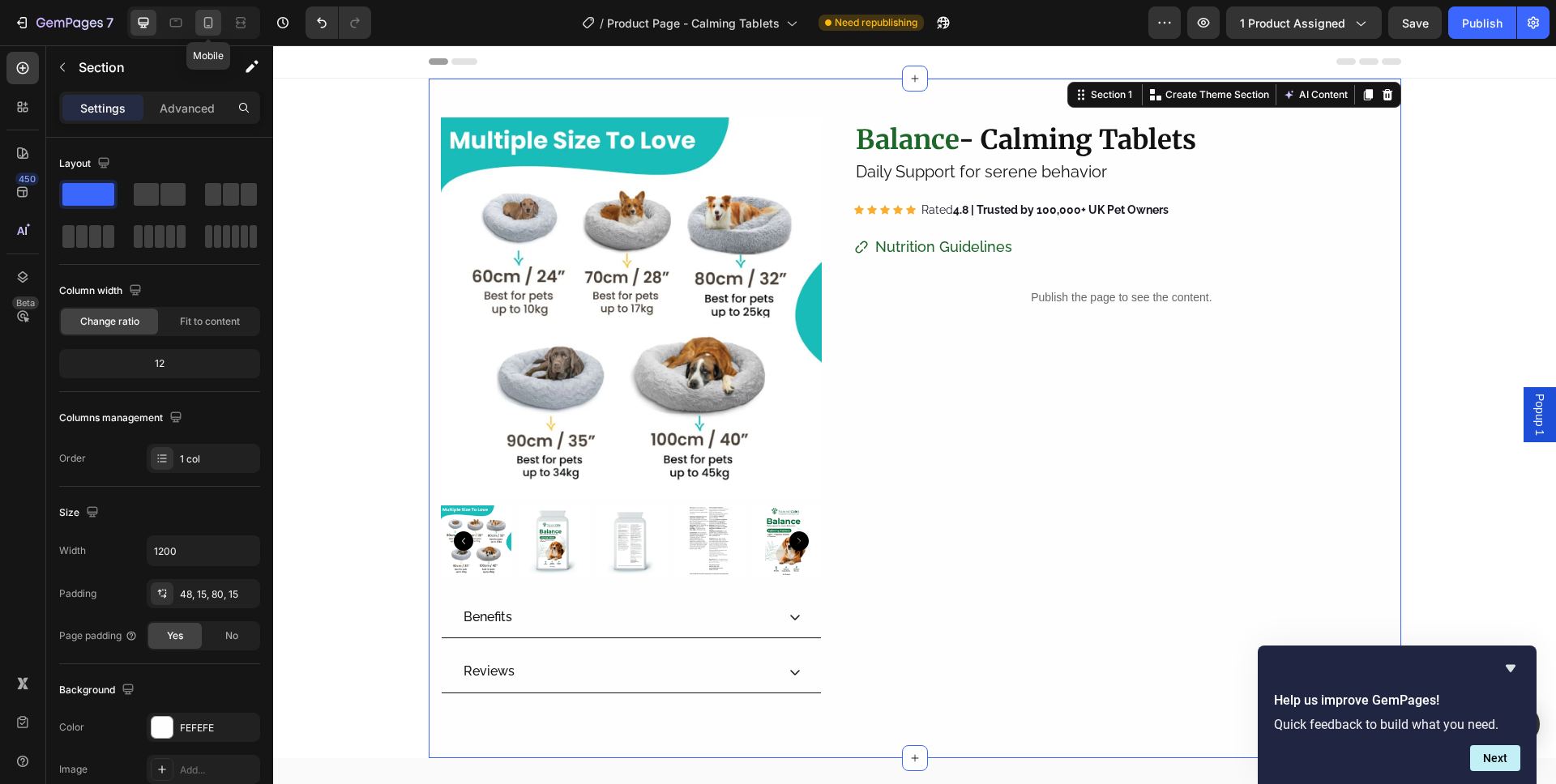
click at [214, 18] on icon at bounding box center [208, 23] width 16 height 16
type input "100%"
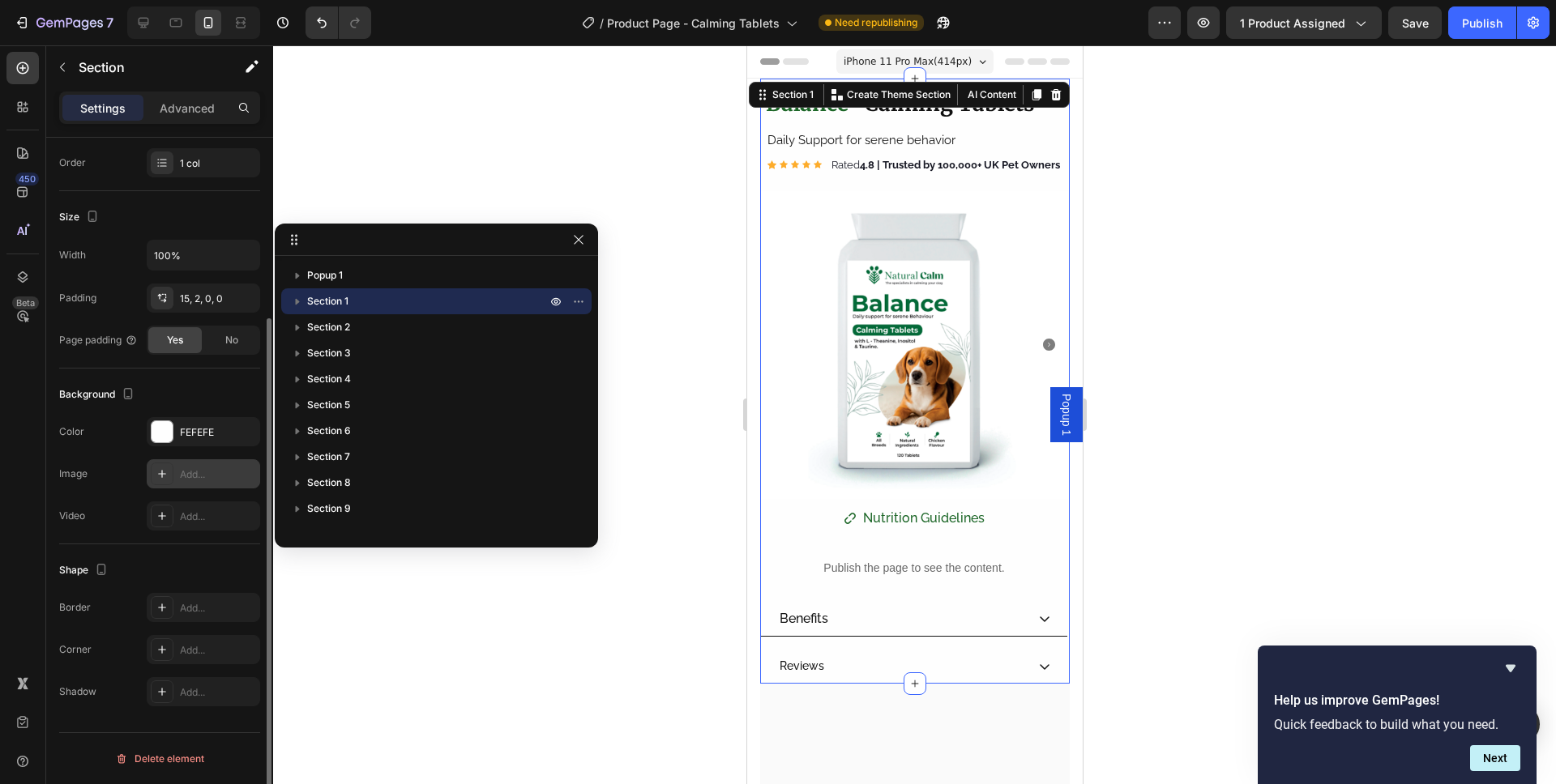
scroll to position [250, 0]
click at [227, 351] on div "No" at bounding box center [232, 344] width 54 height 26
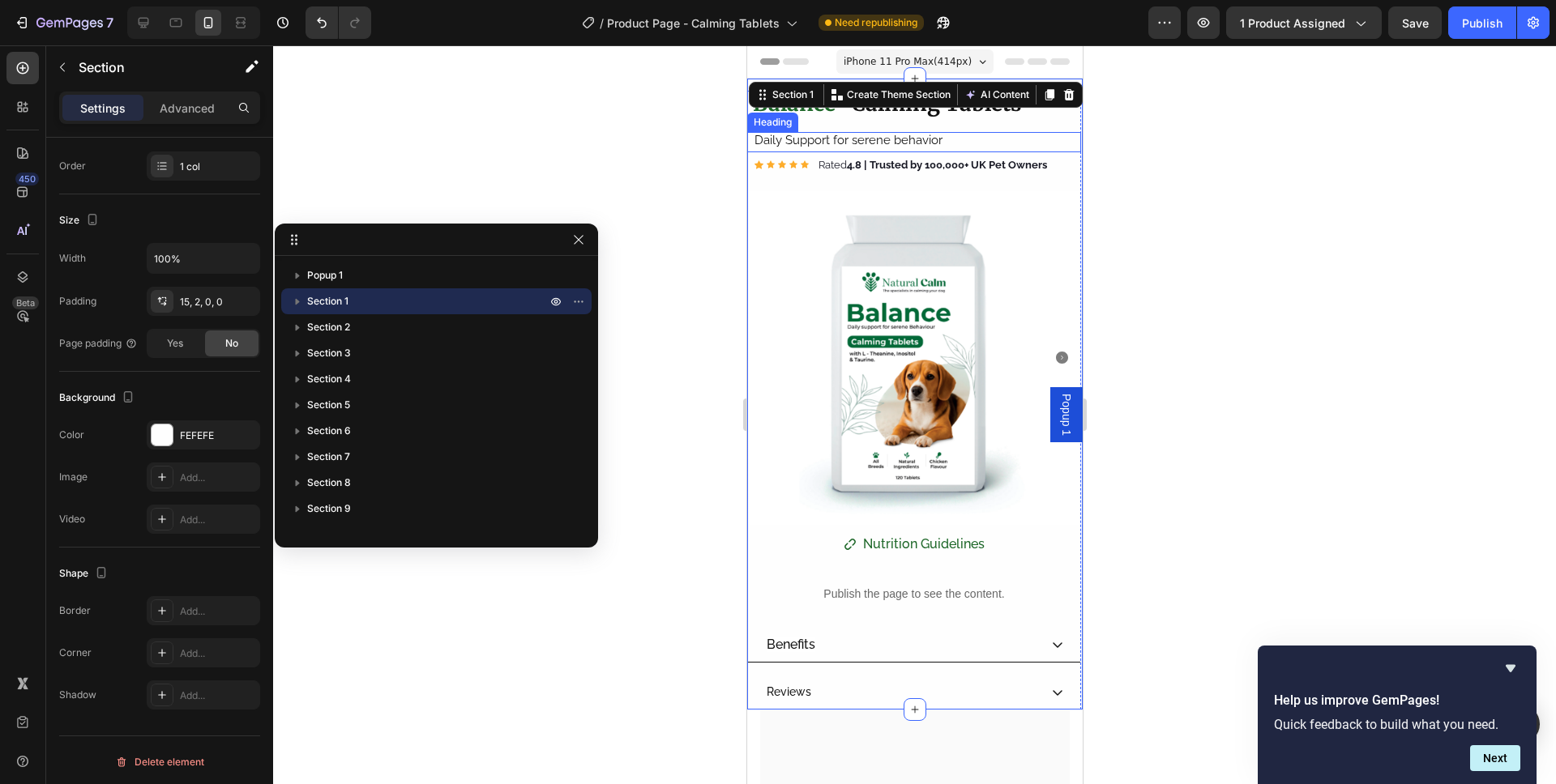
click at [1051, 147] on h2 "Daily Support for serene behavior" at bounding box center [913, 141] width 324 height 17
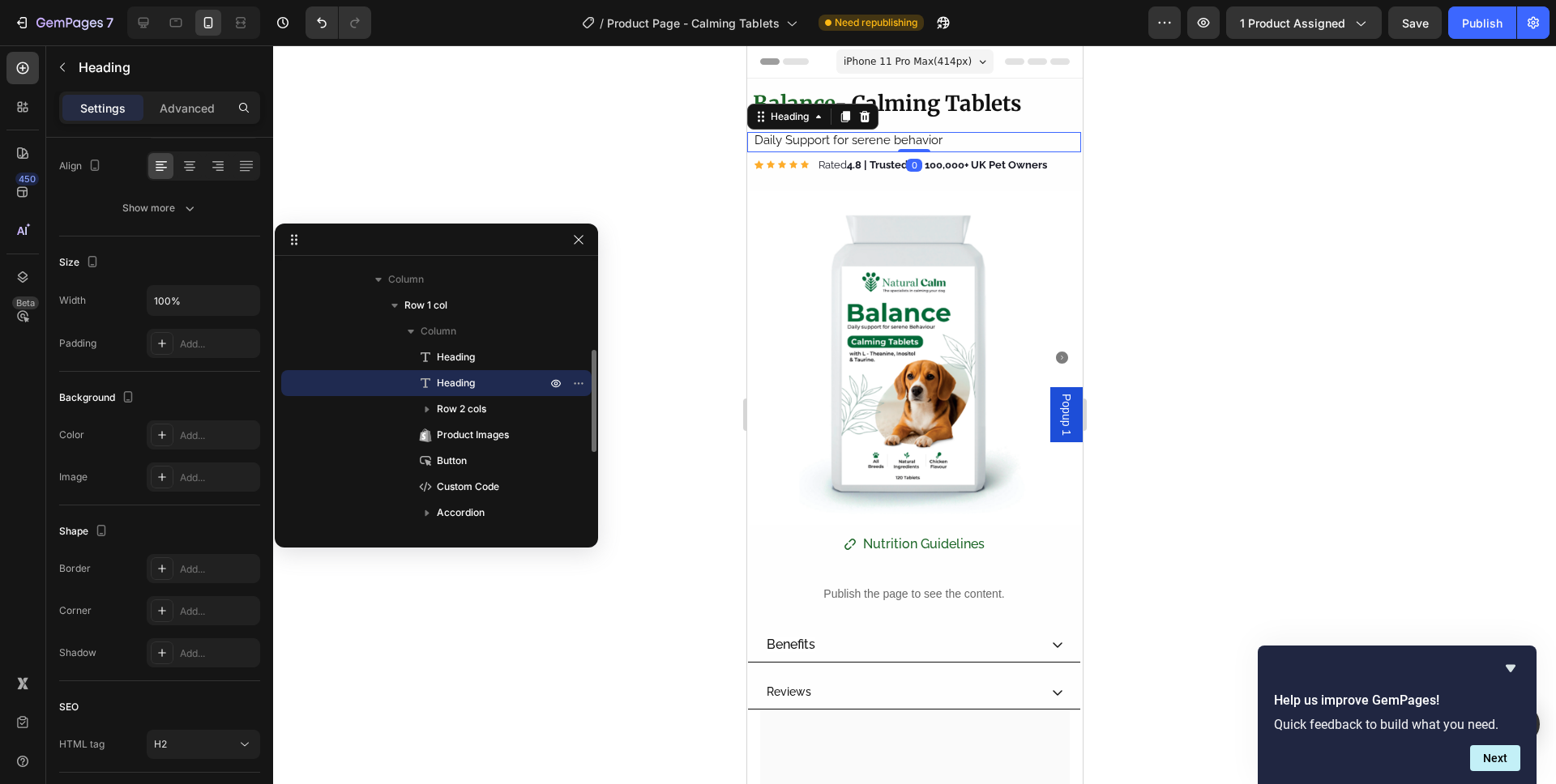
scroll to position [0, 0]
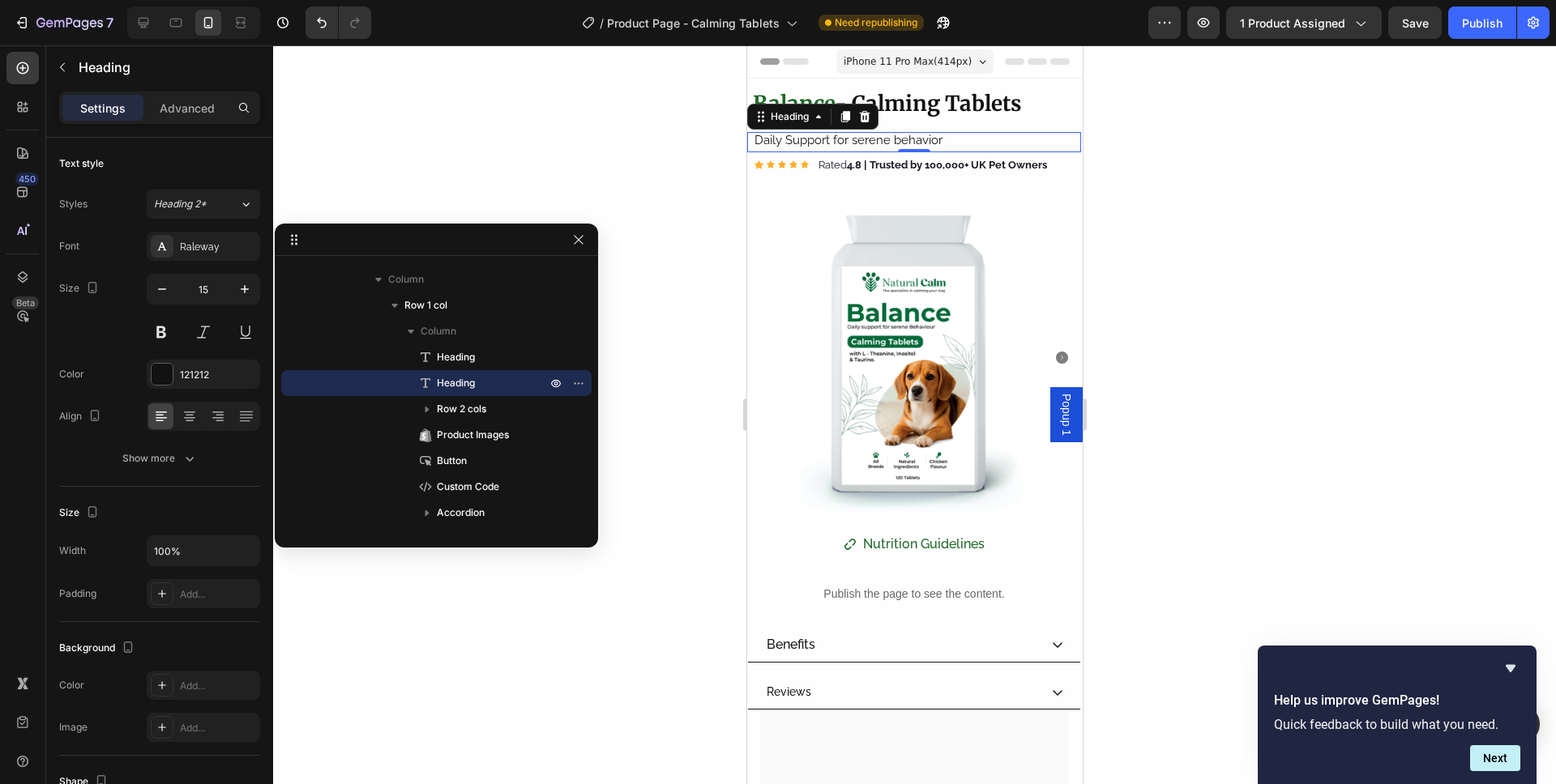
click at [1246, 253] on div at bounding box center [914, 414] width 1283 height 739
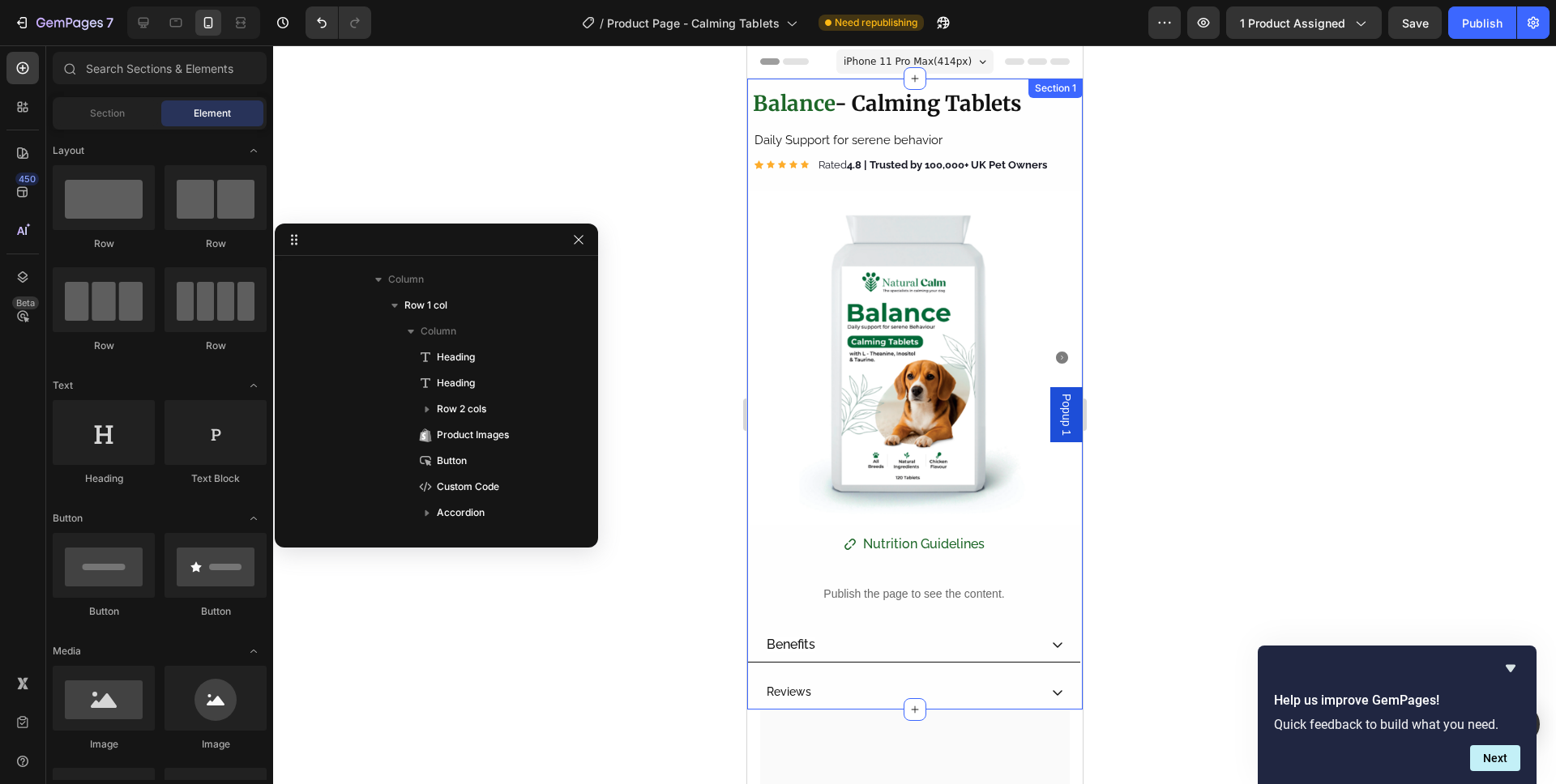
click at [947, 80] on div "Product Images Benefits Reviews Accordion ⁠⁠⁠⁠⁠⁠⁠ Balance - Calming Tablets Hea…" at bounding box center [913, 394] width 336 height 631
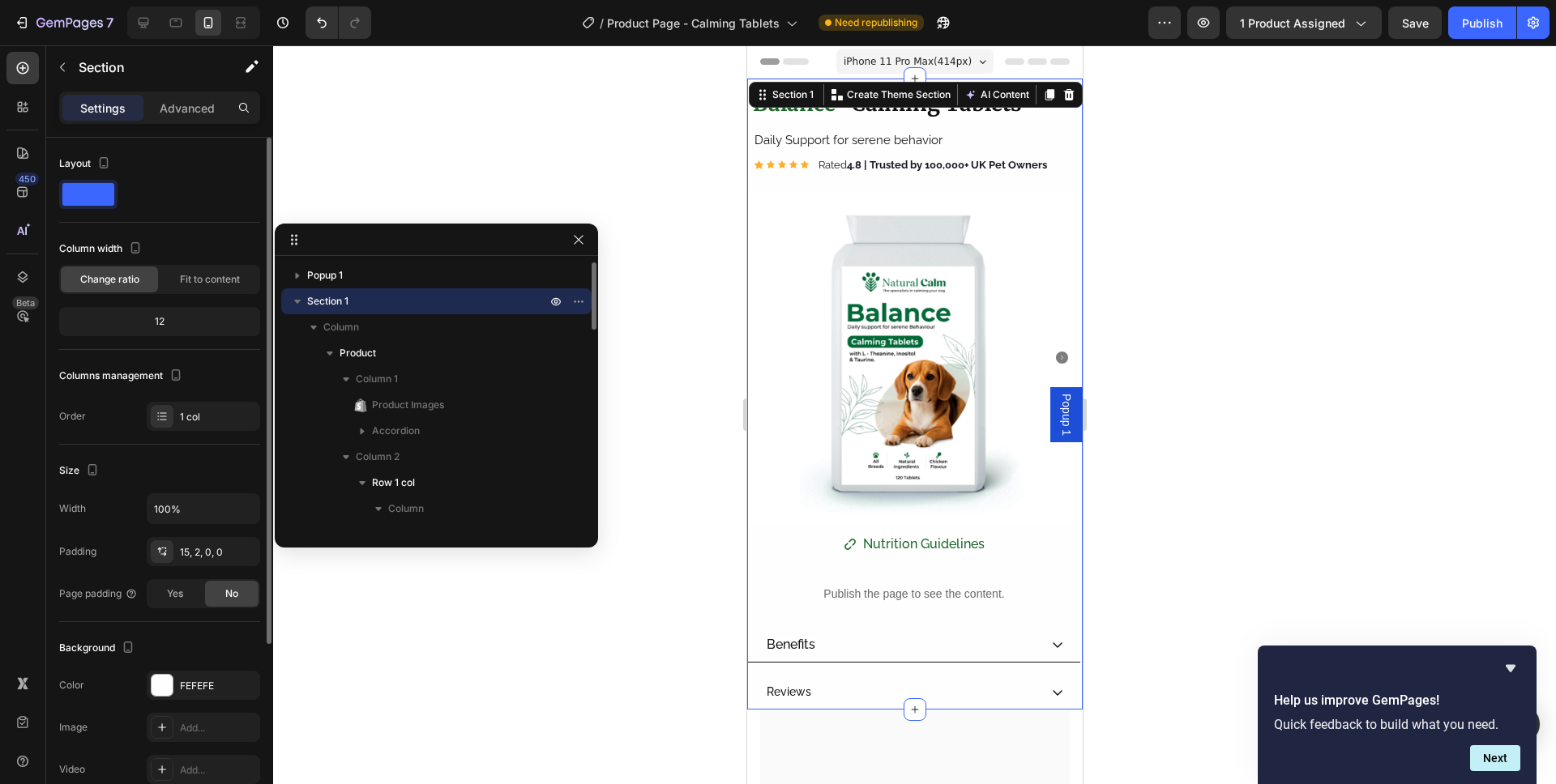
scroll to position [148, 0]
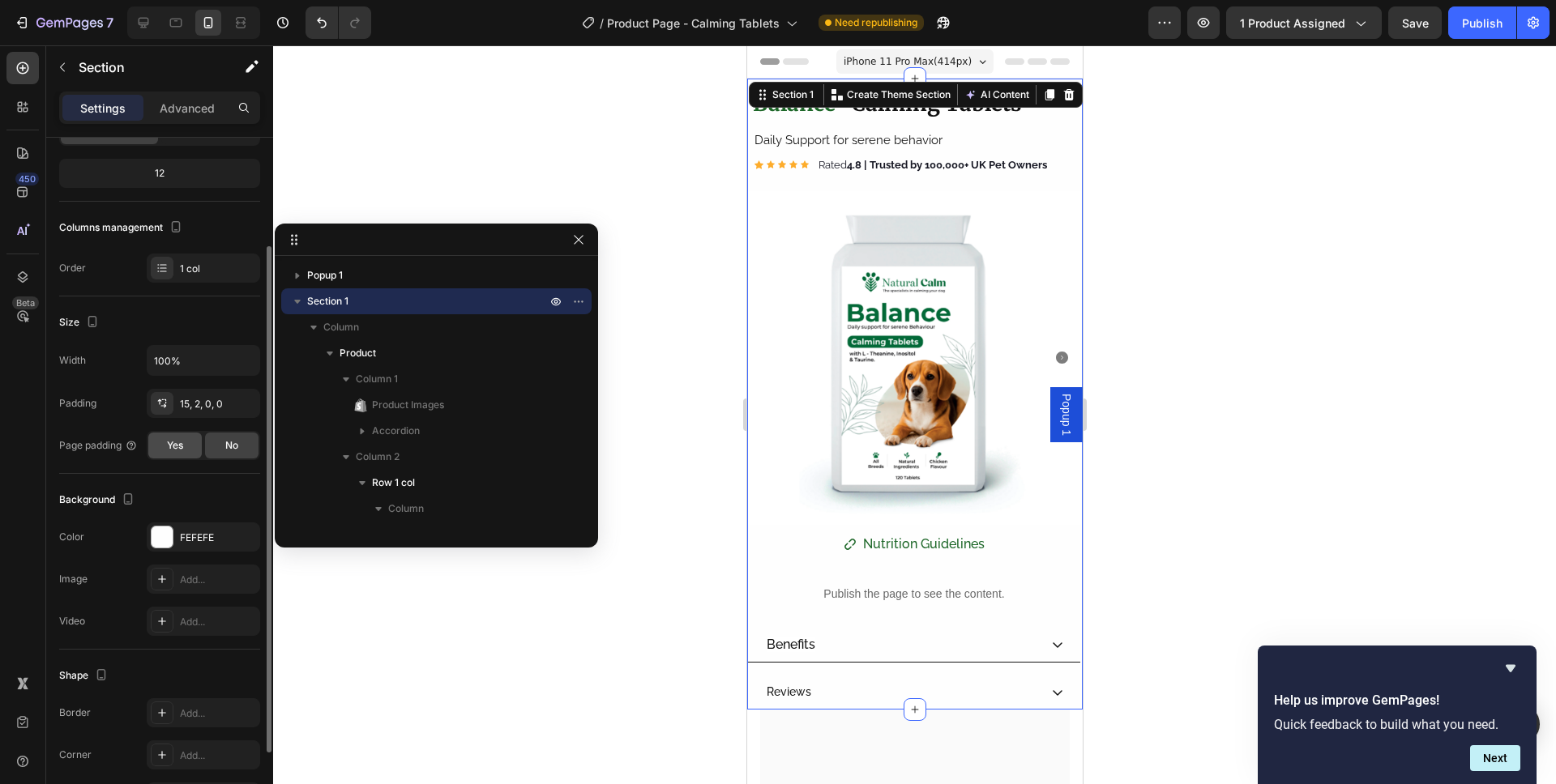
click at [196, 448] on div "Yes" at bounding box center [175, 445] width 54 height 26
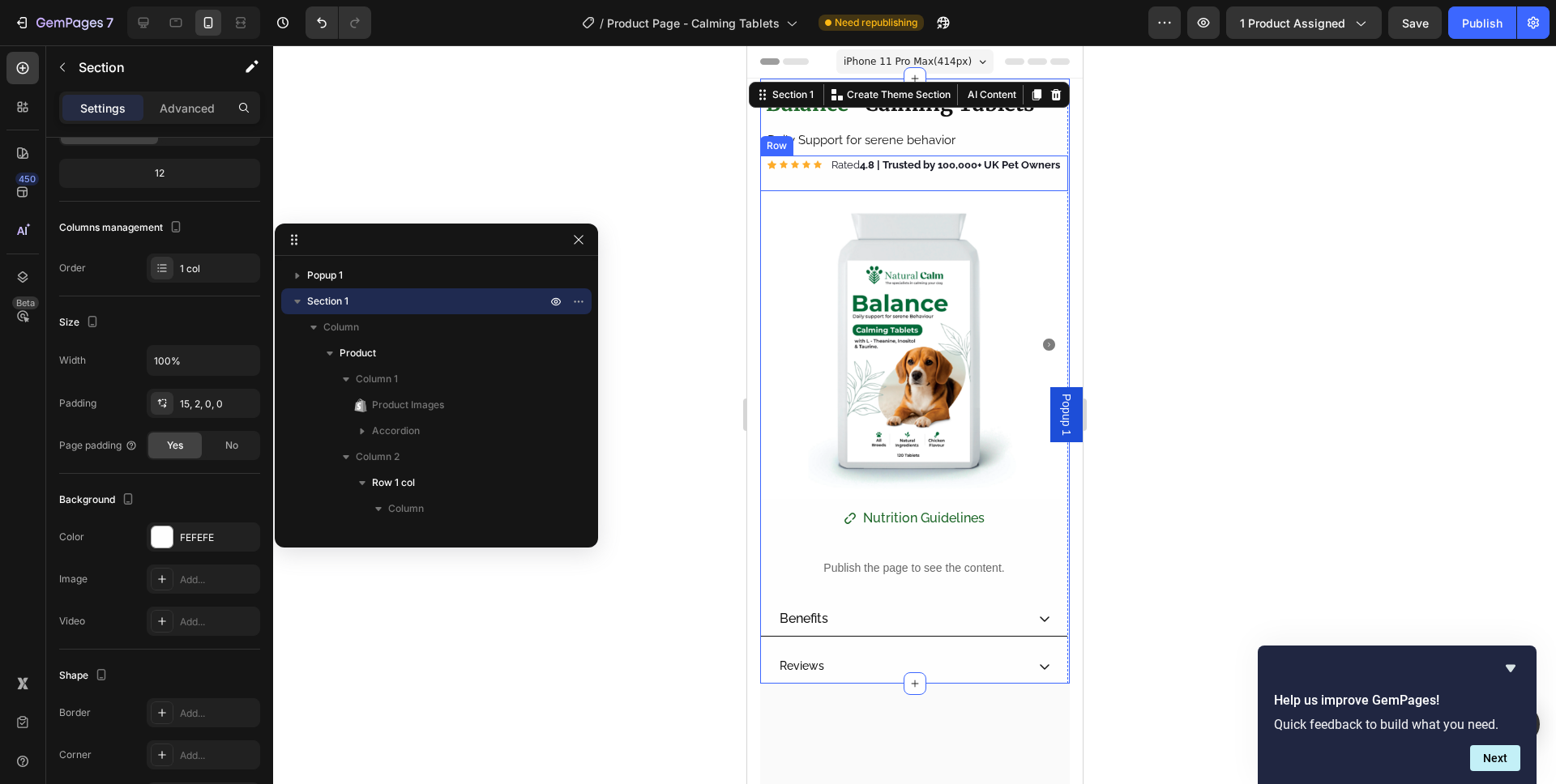
click at [799, 191] on div "Icon Icon Icon Icon Icon Icon List Hoz Rated 4.8 | Trusted by 100,000+ UK Pet O…" at bounding box center [912, 173] width 308 height 36
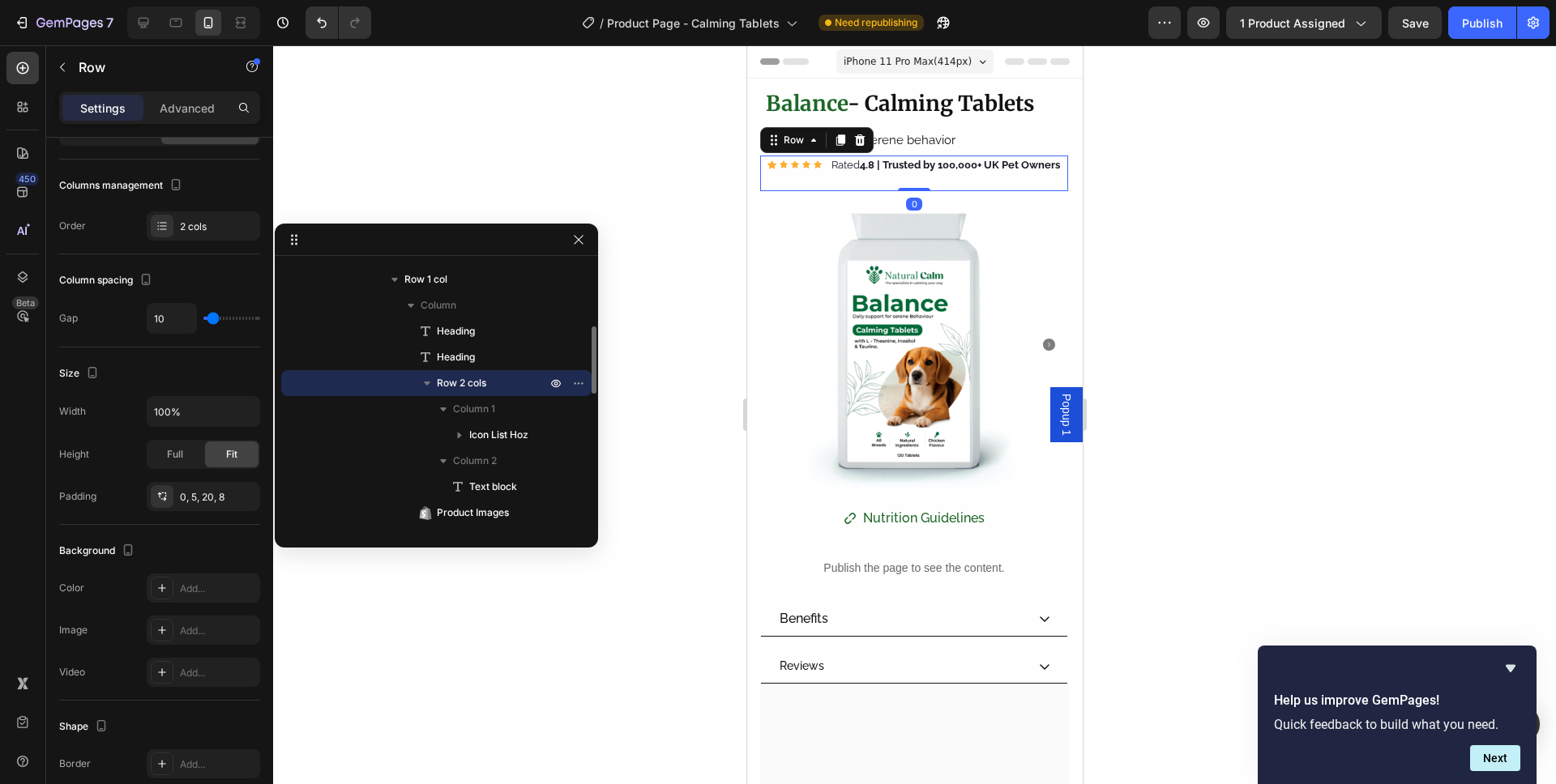
scroll to position [0, 0]
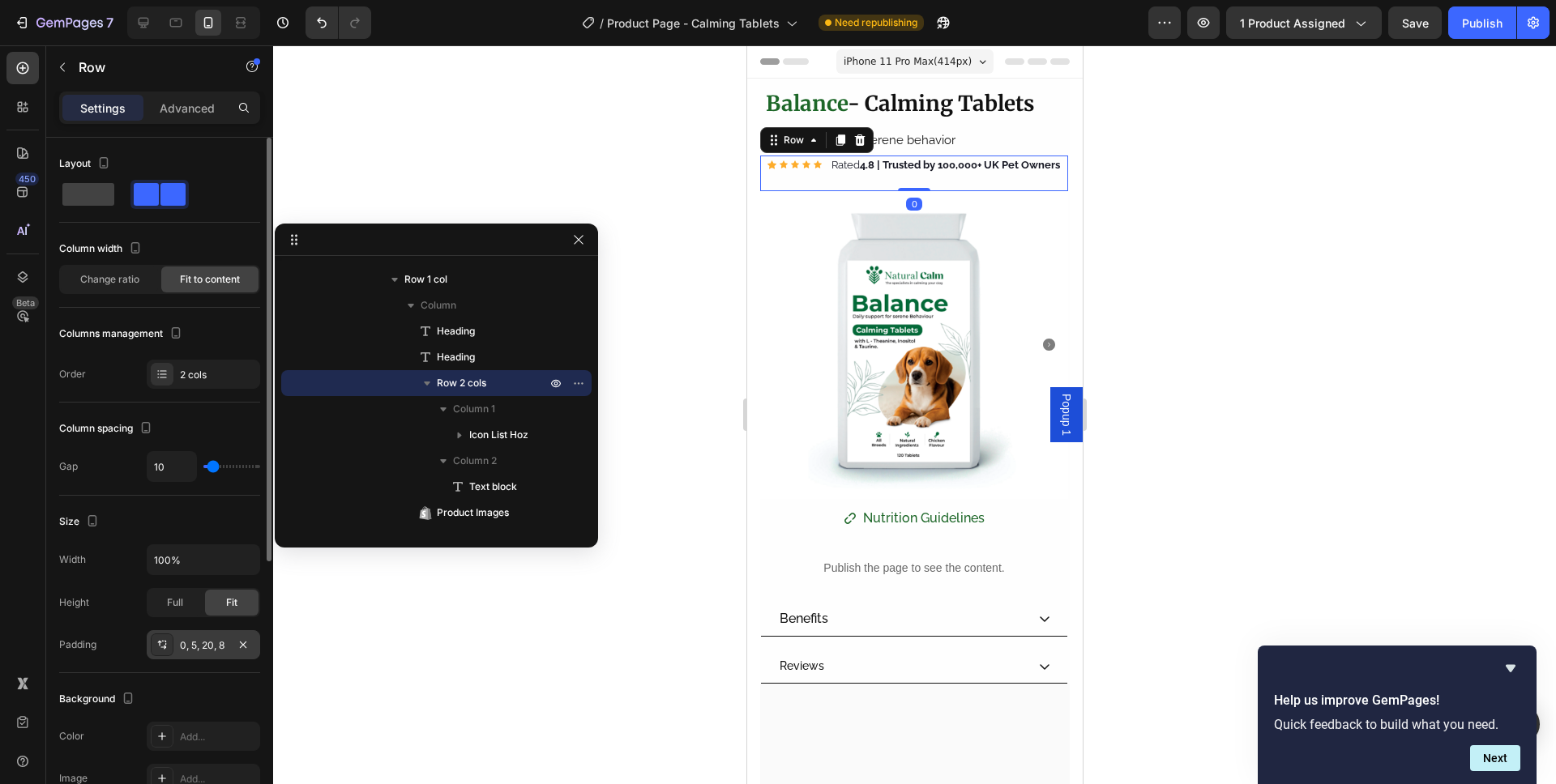
click at [206, 652] on div "0, 5, 20, 8" at bounding box center [203, 646] width 47 height 15
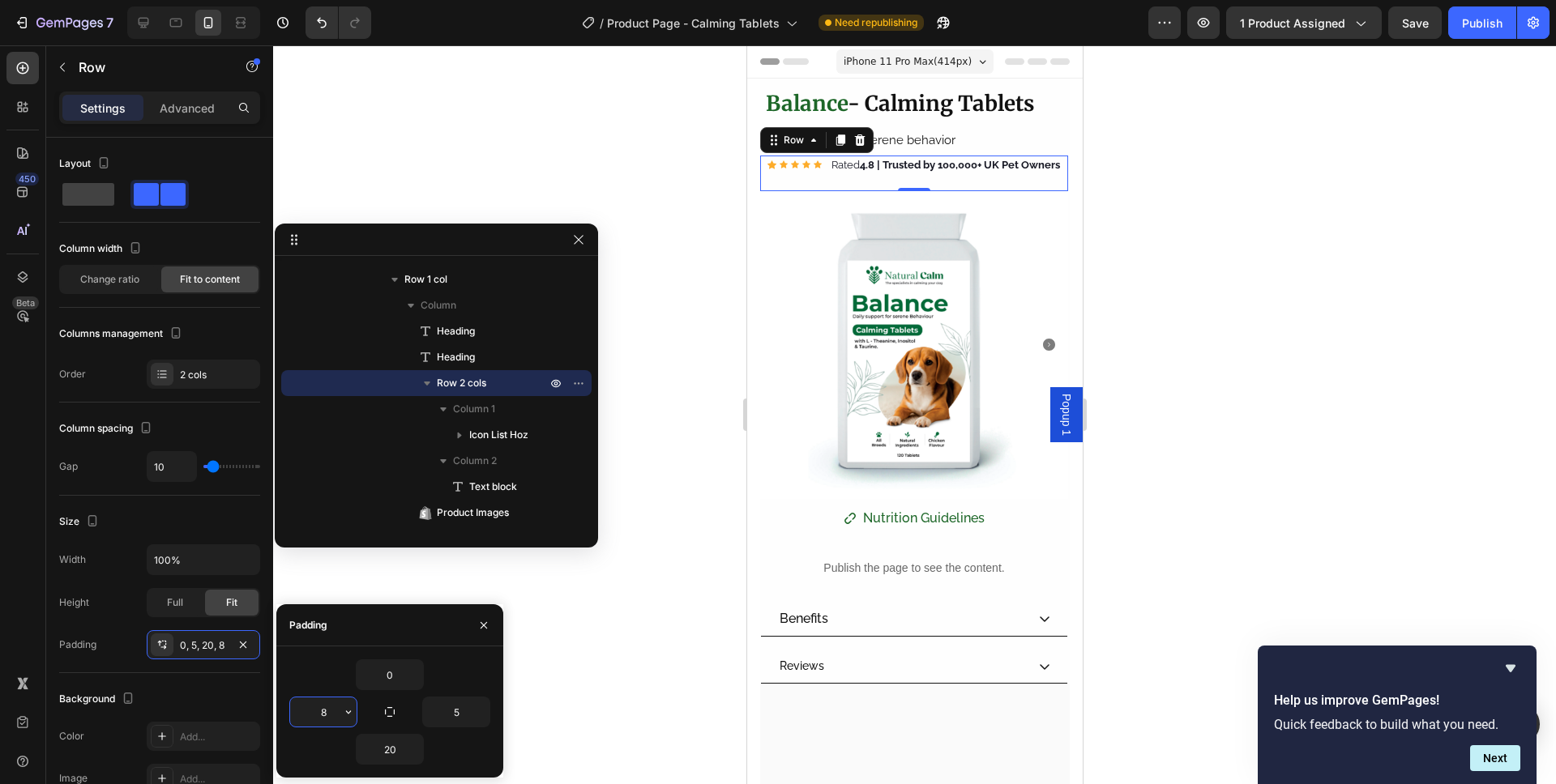
click at [331, 715] on input "8" at bounding box center [323, 713] width 67 height 29
type input "0"
click at [454, 709] on input "5" at bounding box center [457, 713] width 67 height 29
click at [465, 708] on input "05" at bounding box center [457, 713] width 67 height 29
drag, startPoint x: 448, startPoint y: 711, endPoint x: 433, endPoint y: 708, distance: 15.3
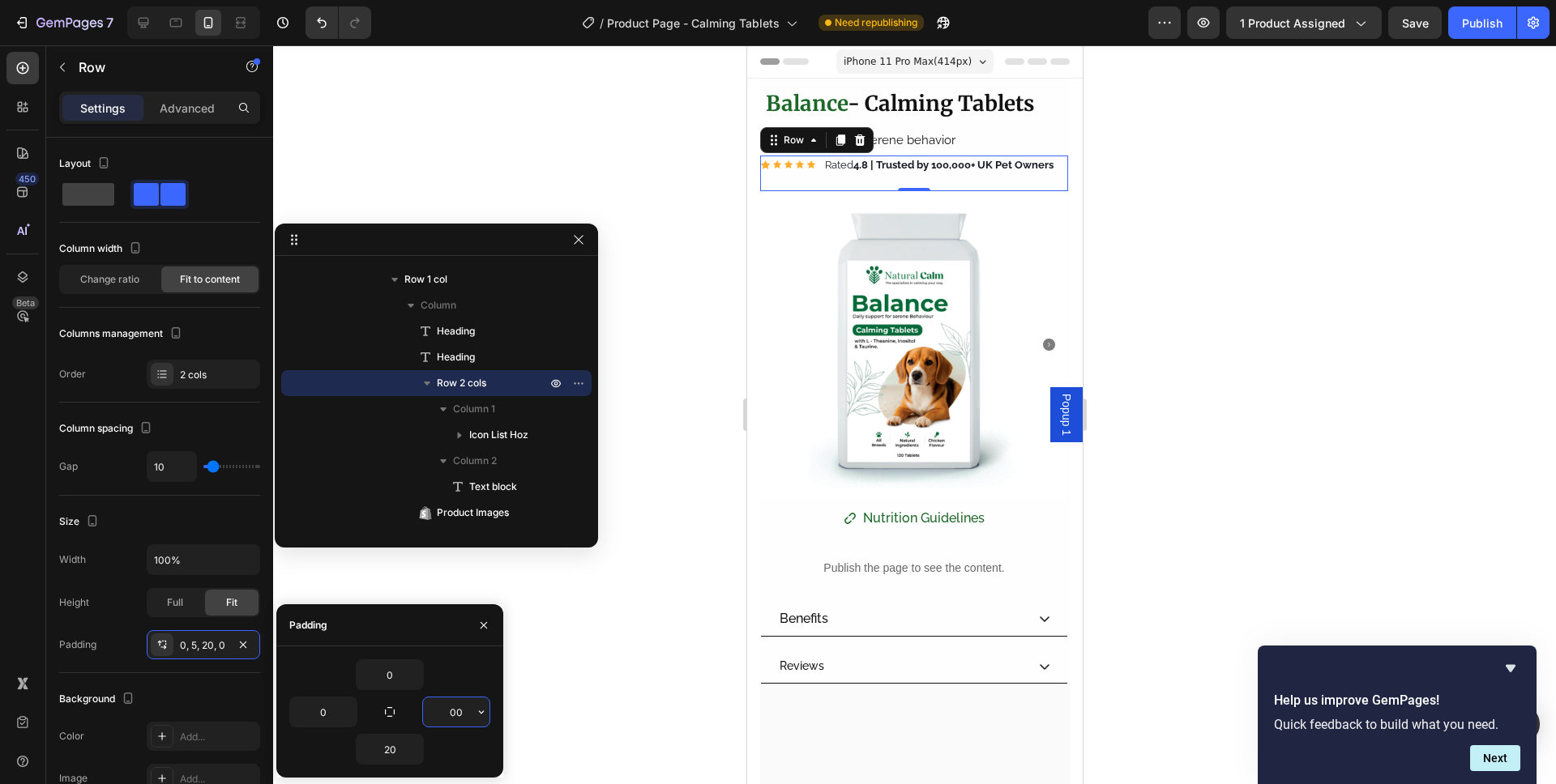
click at [433, 708] on input "00" at bounding box center [457, 713] width 67 height 29
type input "0"
click at [1035, 173] on p "Rated 4.8 | Trusted by 100,000+ UK Pet Owners" at bounding box center [938, 165] width 228 height 16
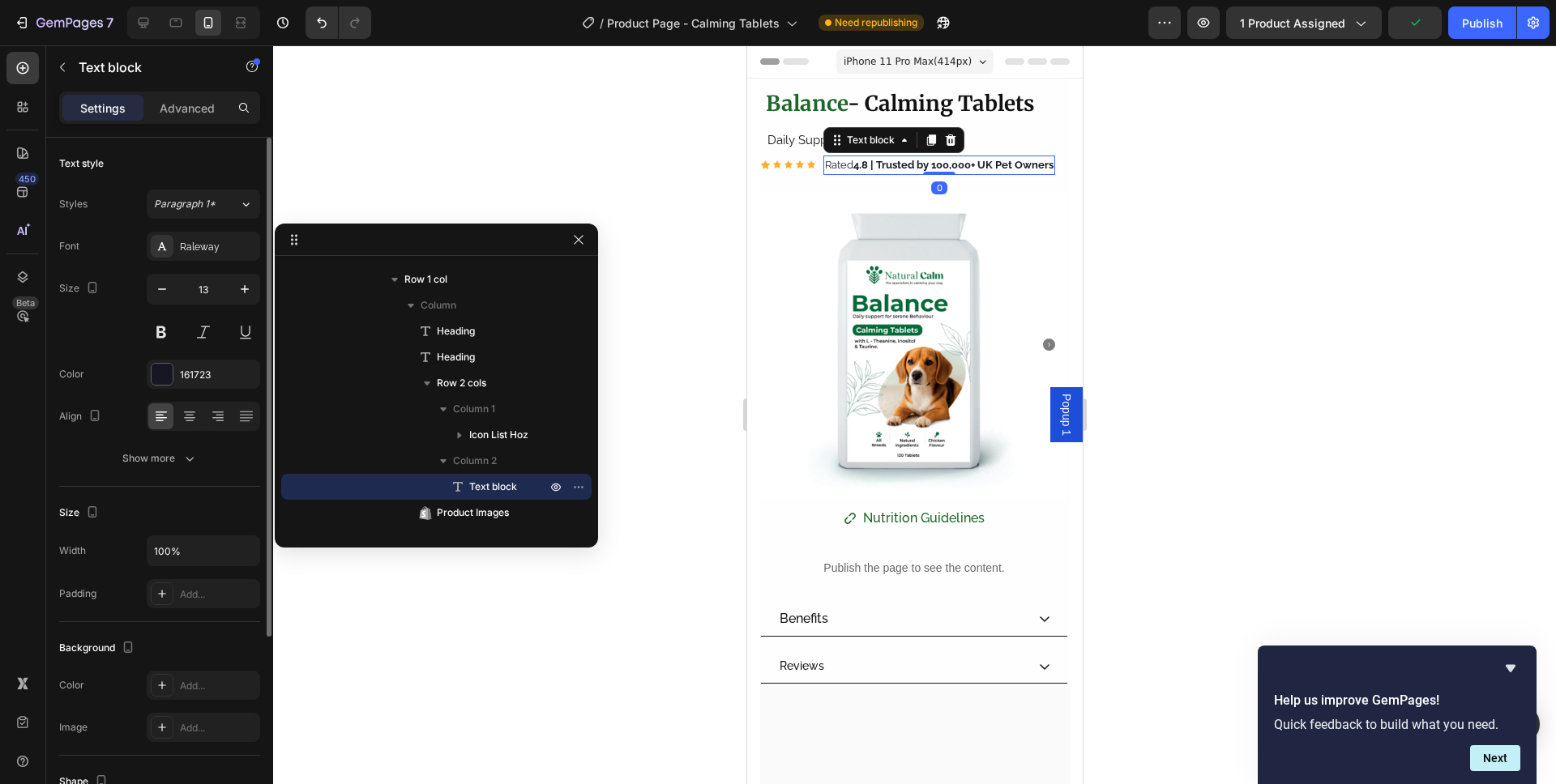
scroll to position [27, 0]
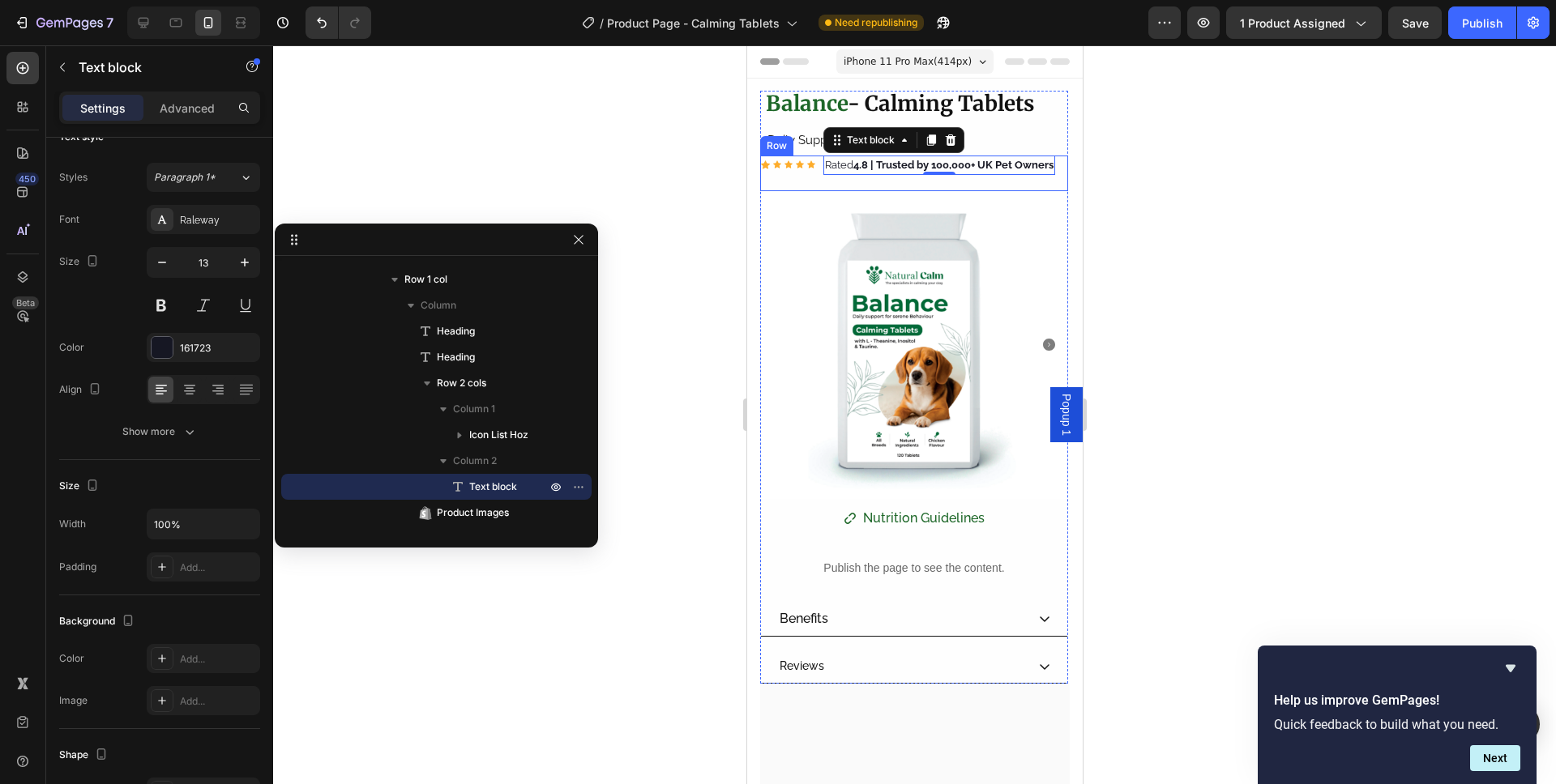
click at [777, 191] on div "Icon Icon Icon Icon Icon Icon List Hoz Rated 4.8 | Trusted by 100,000+ UK Pet O…" at bounding box center [912, 173] width 308 height 36
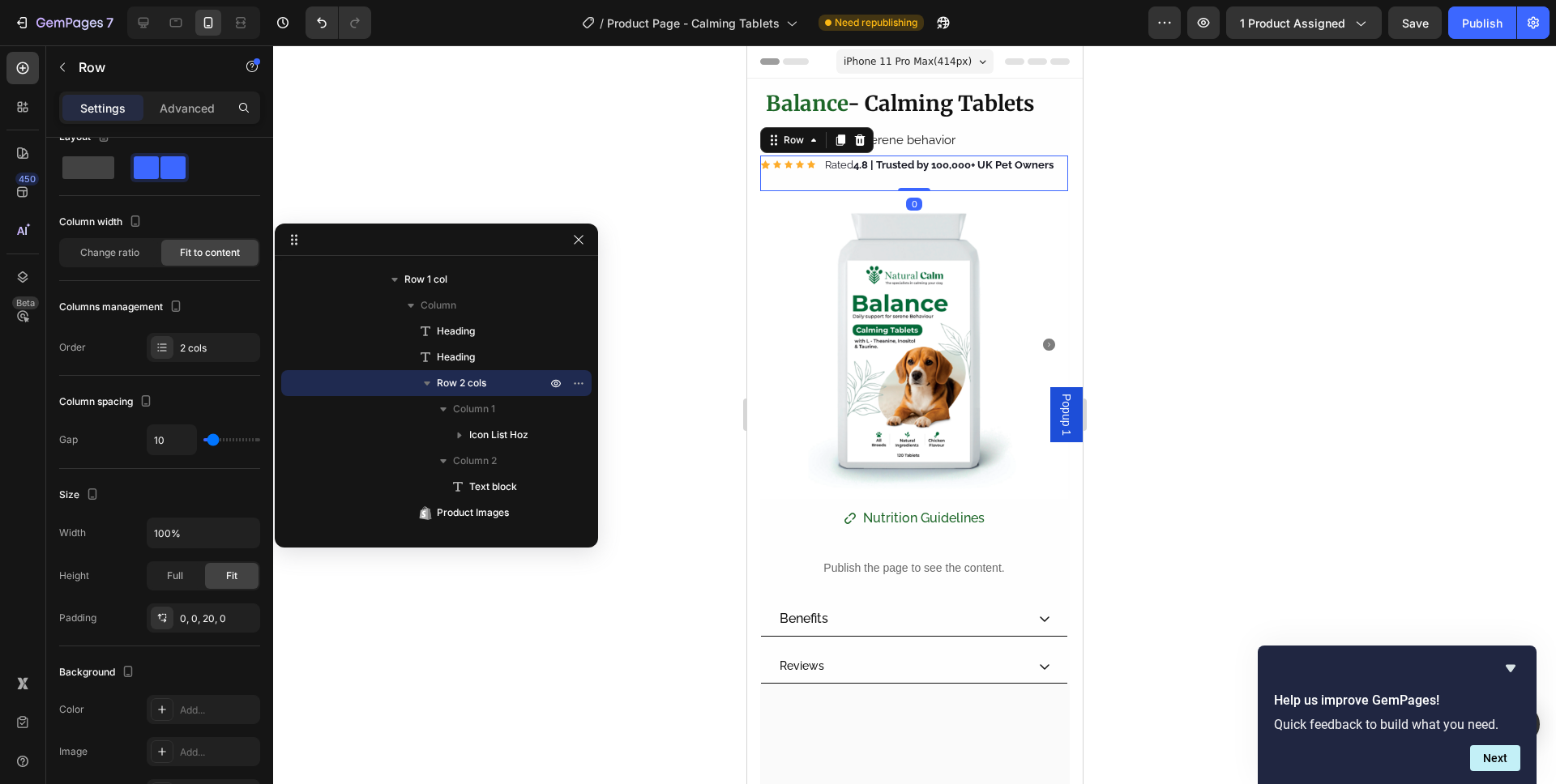
scroll to position [0, 0]
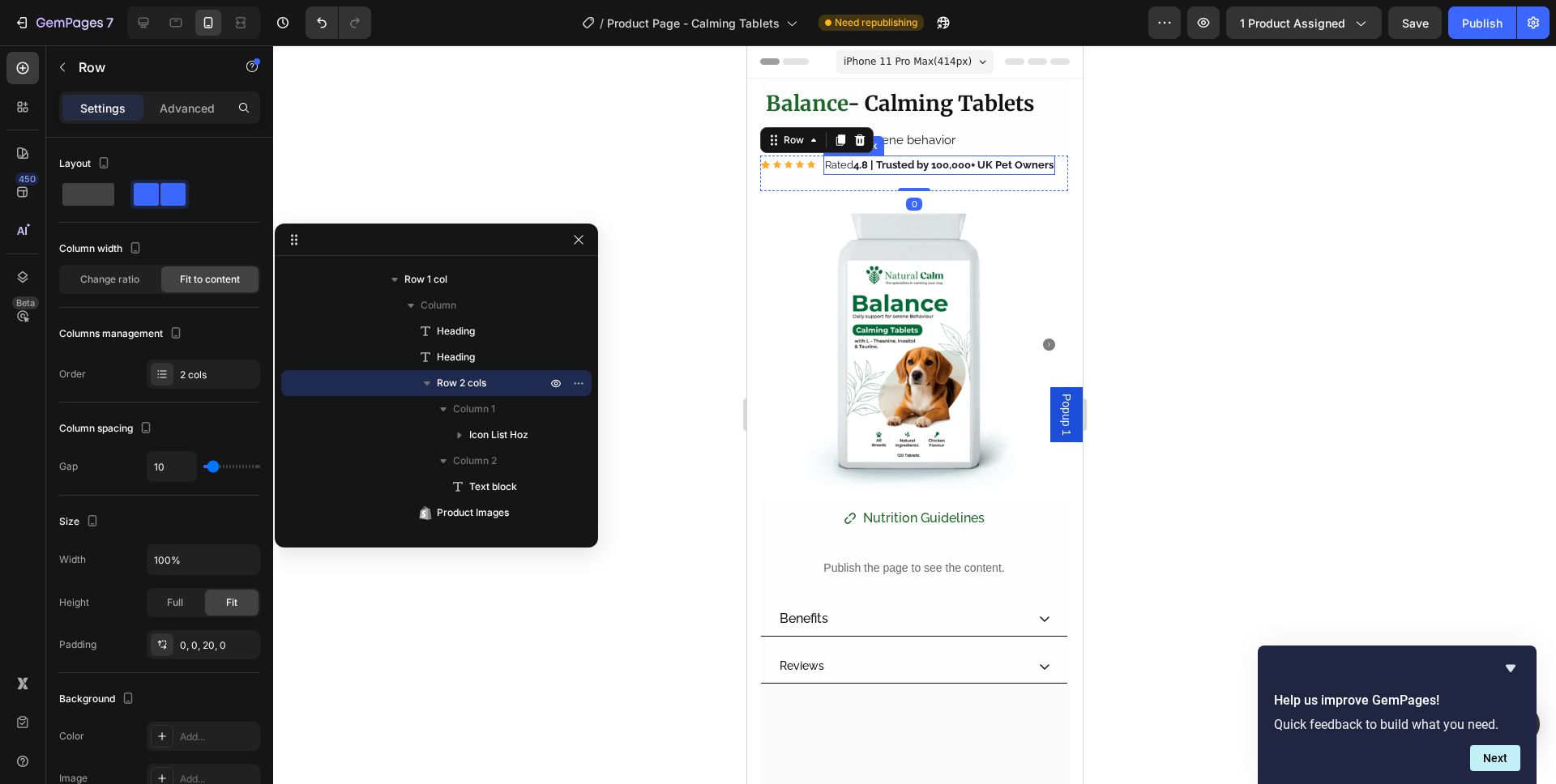
click at [927, 173] on p "Rated 4.8 | Trusted by 100,000+ UK Pet Owners" at bounding box center [938, 165] width 228 height 16
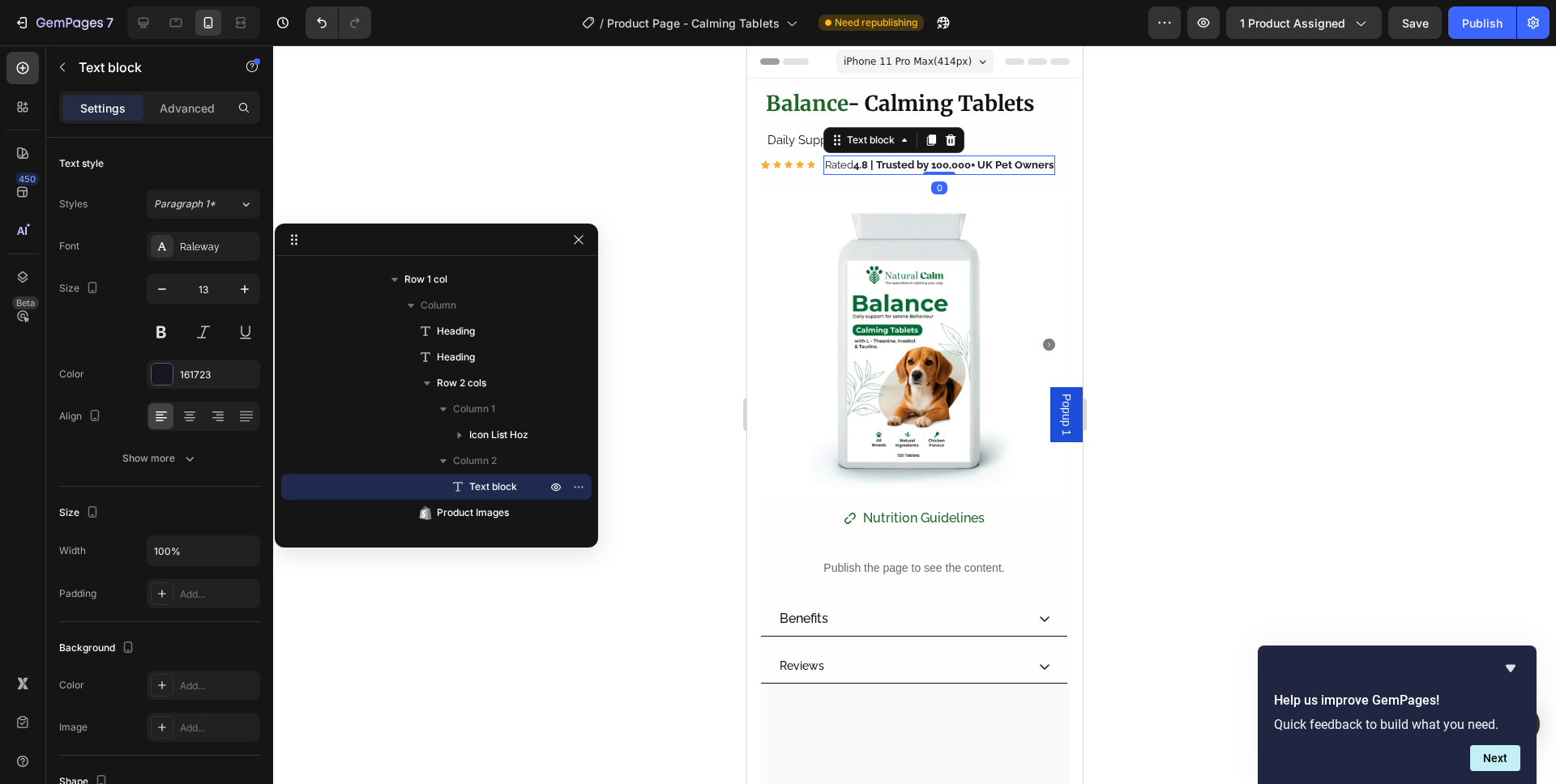
click at [927, 173] on p "Rated 4.8 | Trusted by 100,000+ UK Pet Owners" at bounding box center [938, 165] width 228 height 16
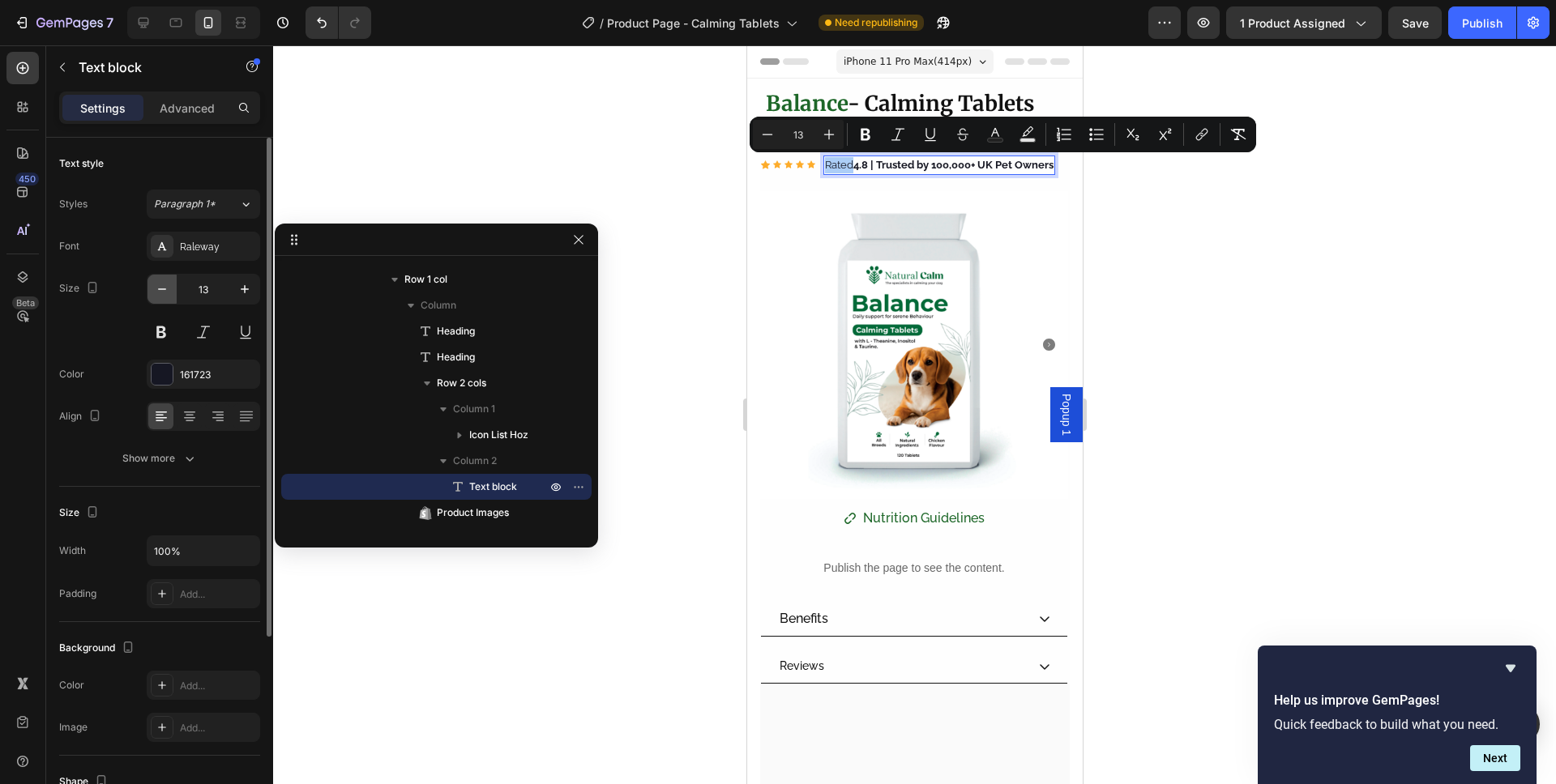
click at [152, 285] on button "button" at bounding box center [162, 289] width 29 height 29
type input "12"
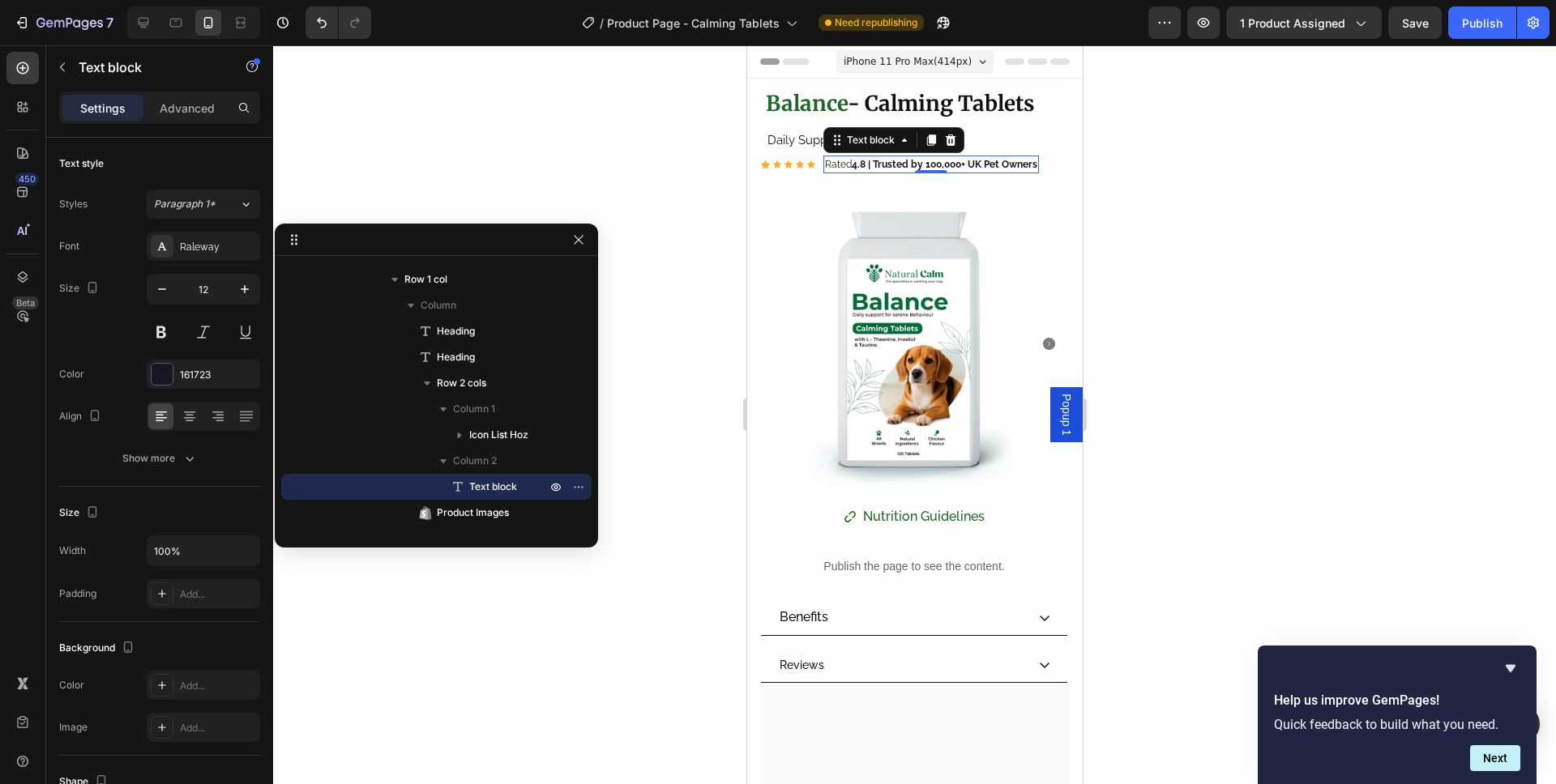
click at [995, 255] on img at bounding box center [912, 343] width 308 height 308
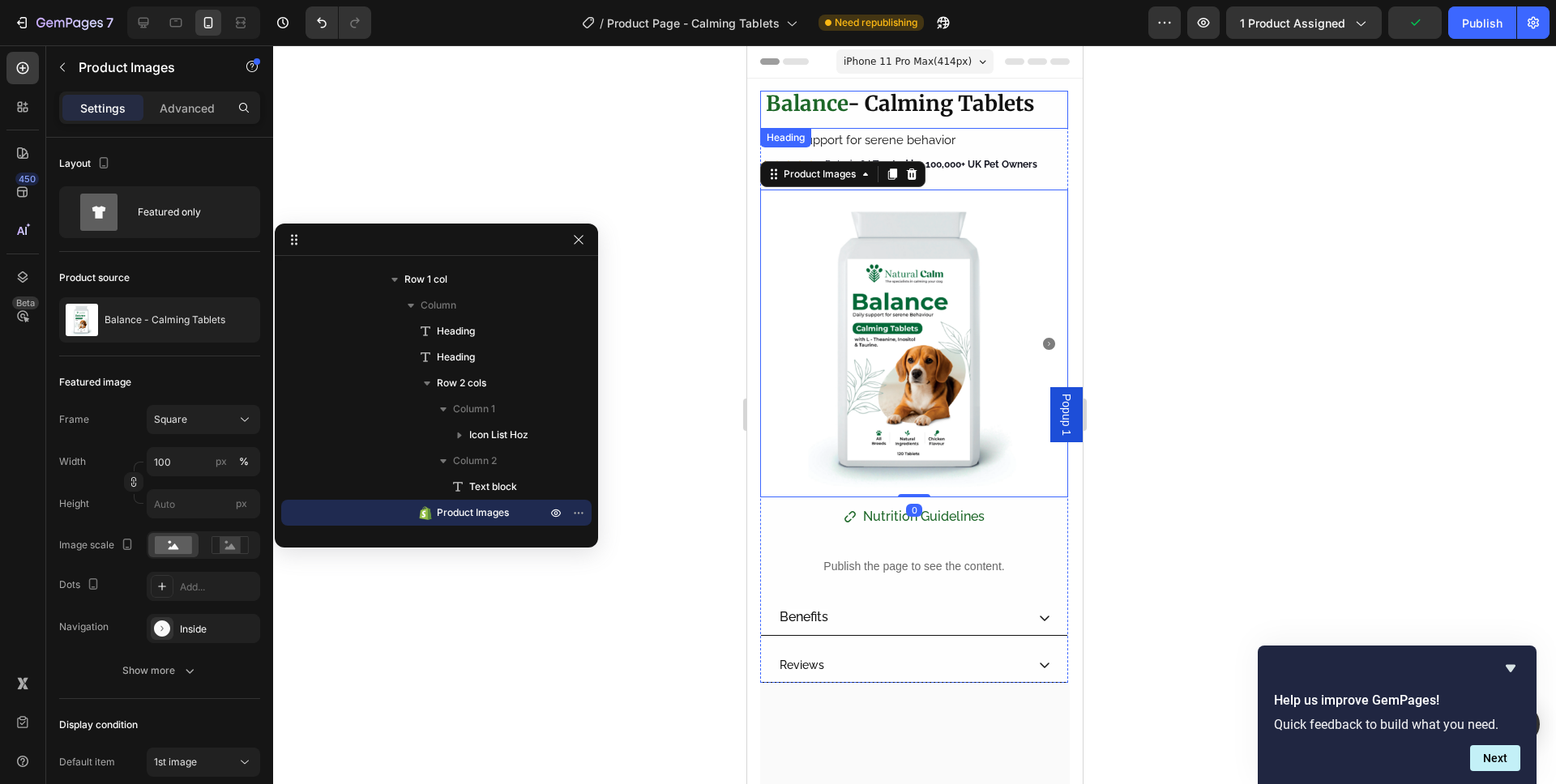
click at [1037, 122] on h2 "⁠⁠⁠⁠⁠⁠⁠ Balance - Calming Tablets" at bounding box center [912, 110] width 300 height 38
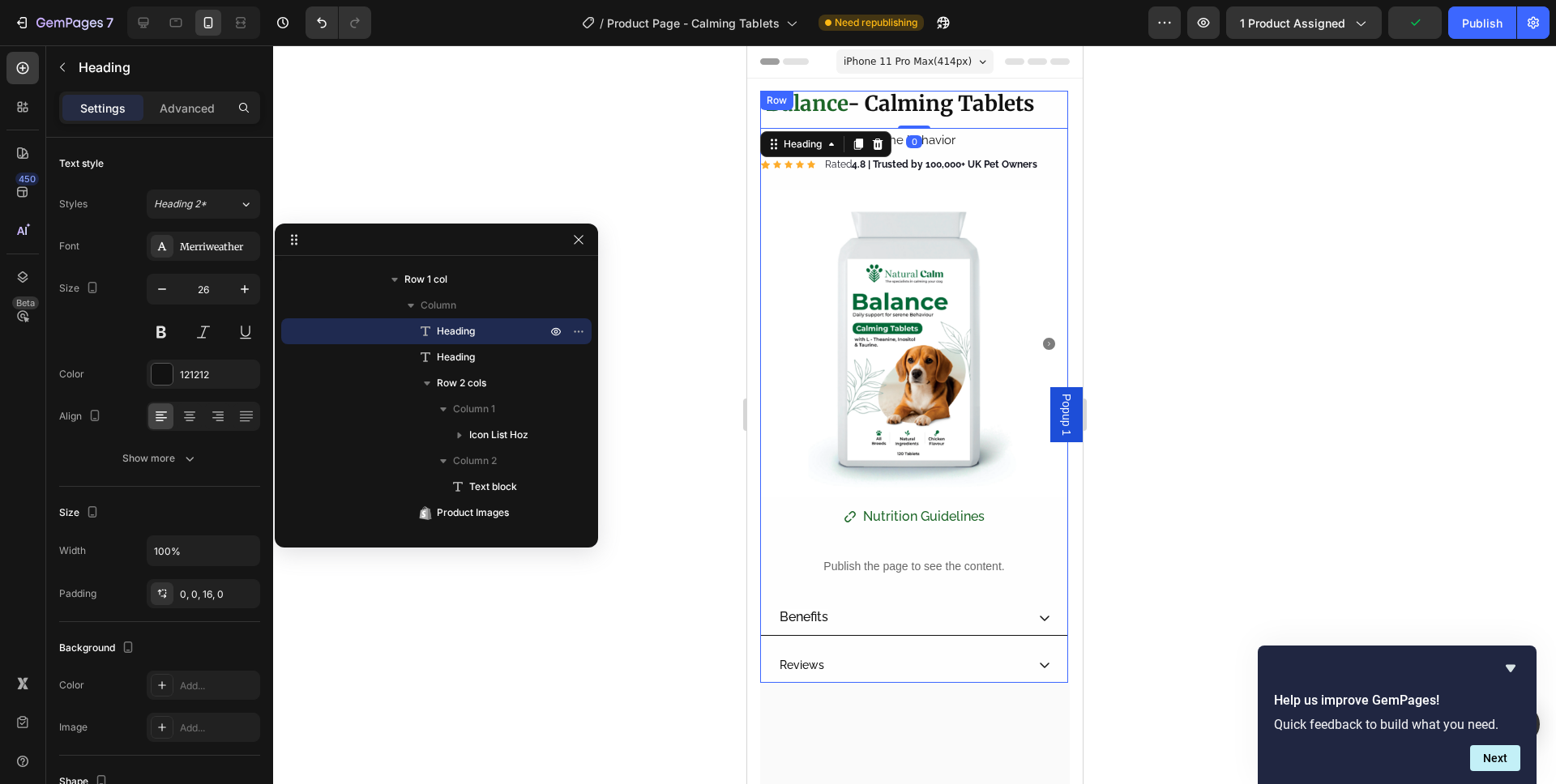
click at [1051, 154] on div "⁠⁠⁠⁠⁠⁠⁠ Balance - Calming Tablets Heading 0 Daily Support for serene behavior H…" at bounding box center [912, 387] width 308 height 592
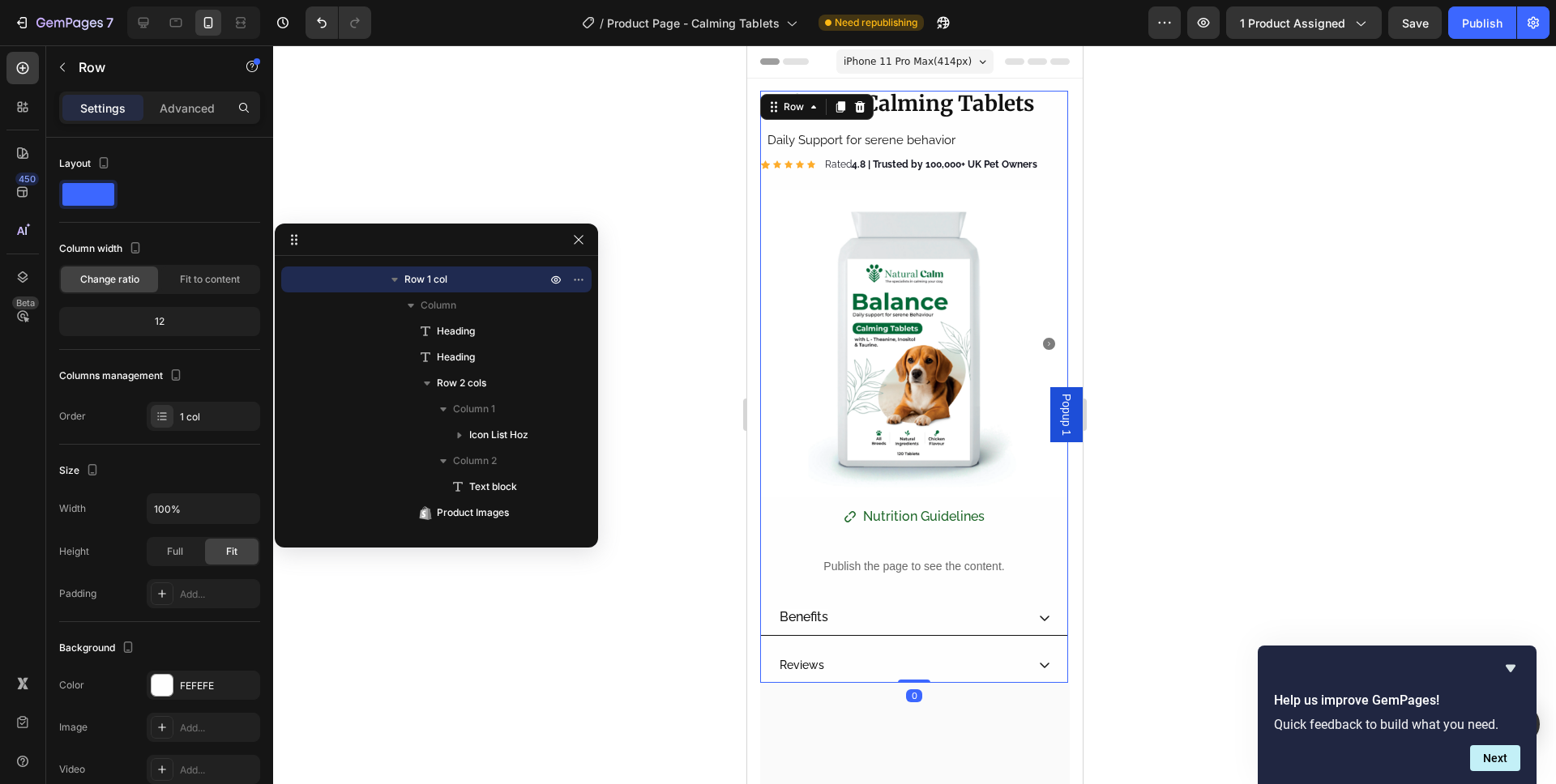
click at [1060, 167] on section "Product Images Benefits Reviews Accordion ⁠⁠⁠⁠⁠⁠⁠ Balance - Calming Tablets Hea…" at bounding box center [913, 381] width 336 height 604
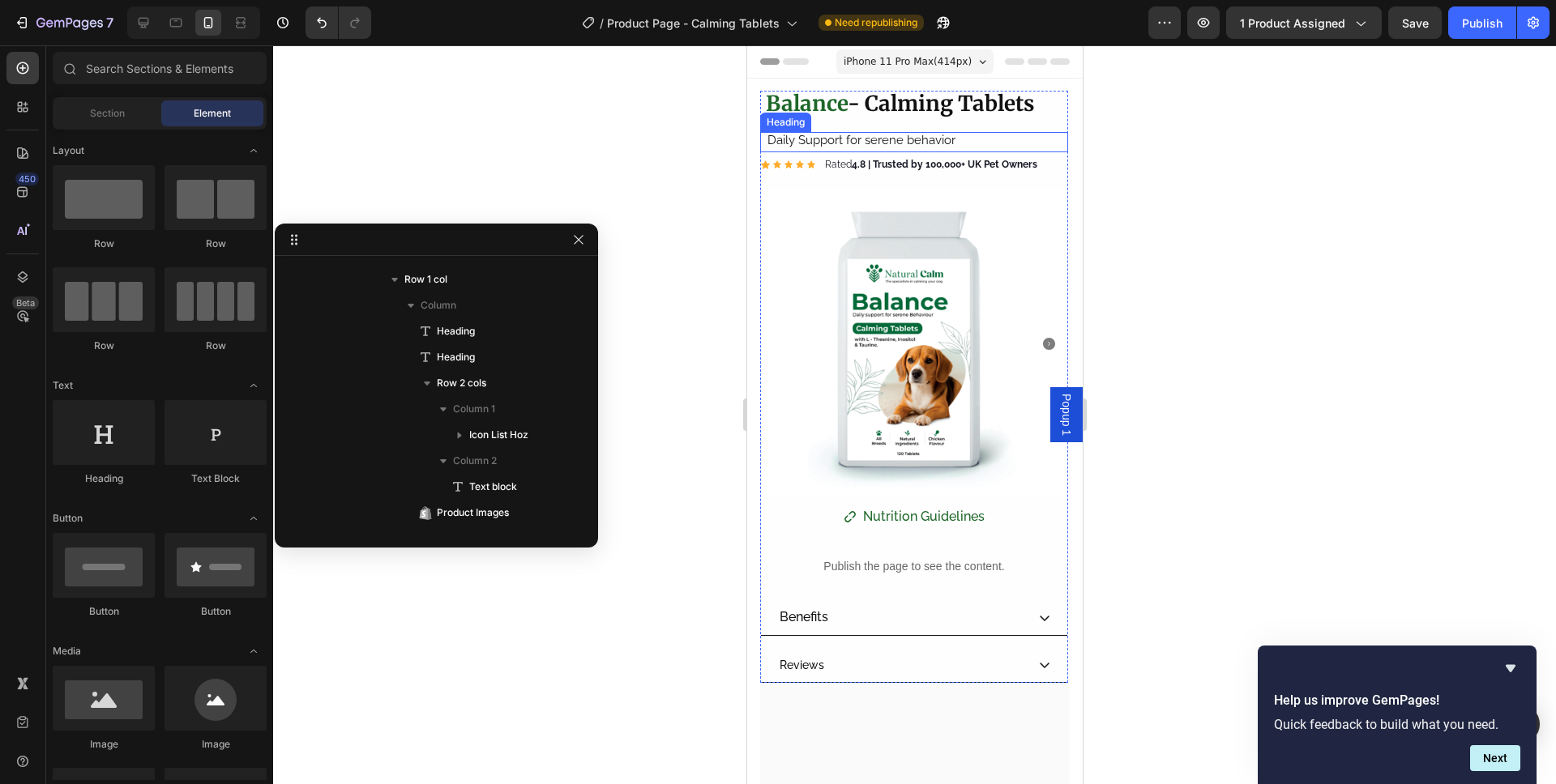
click at [919, 139] on p "Daily Support for serene behavior" at bounding box center [913, 141] width 295 height 14
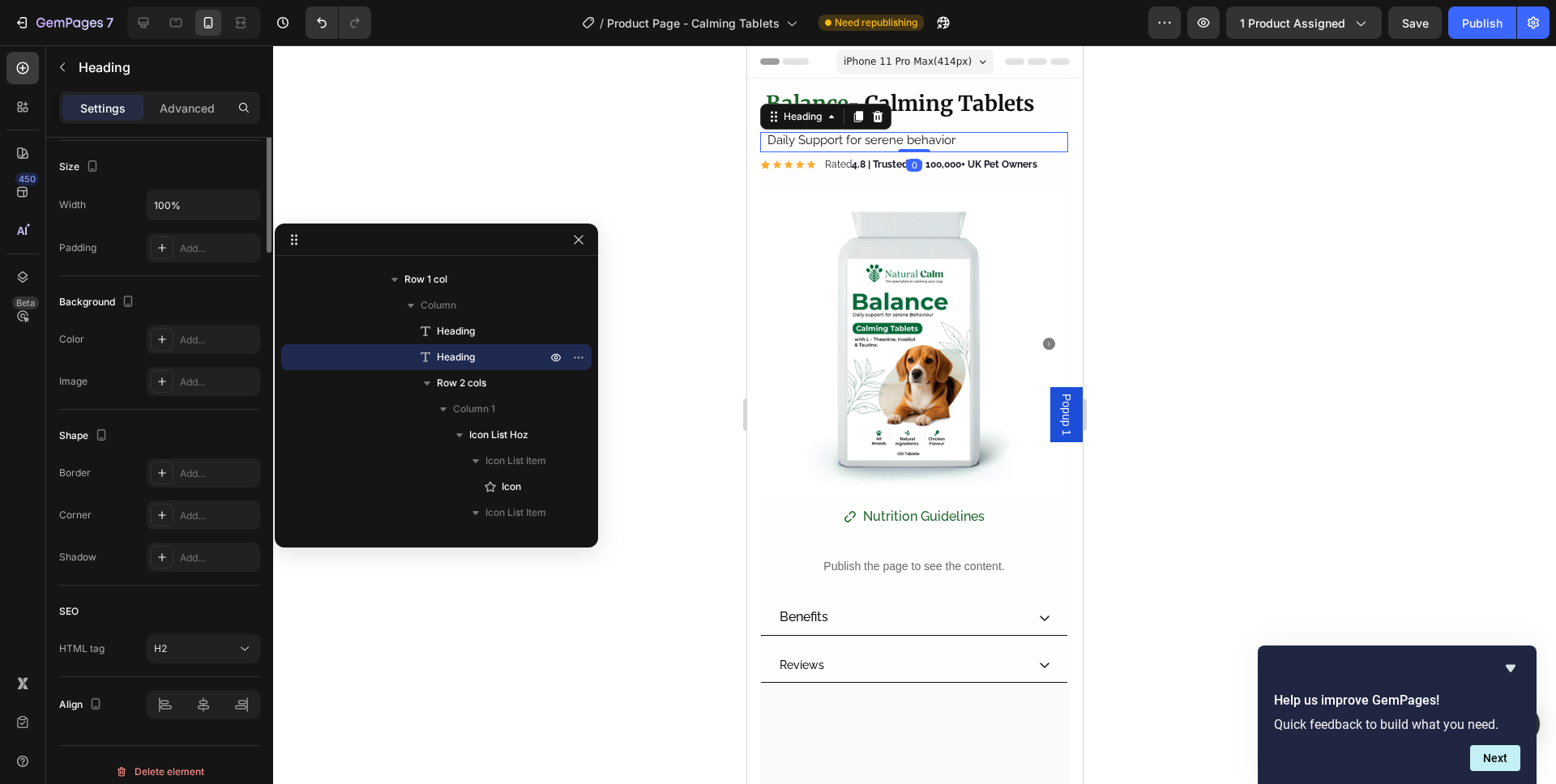
scroll to position [359, 0]
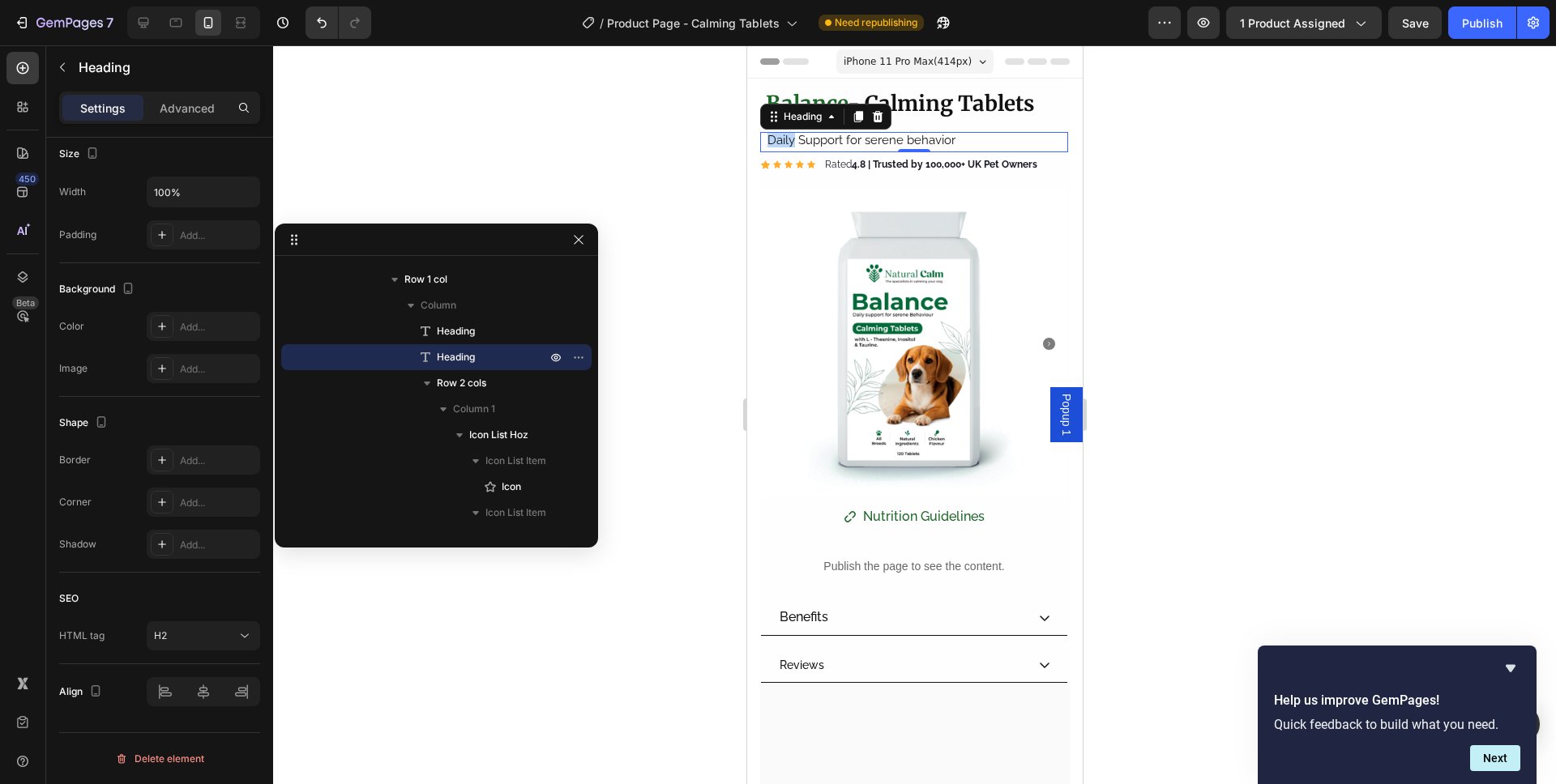
click at [770, 144] on p "Daily Support for serene behavior" at bounding box center [913, 141] width 295 height 14
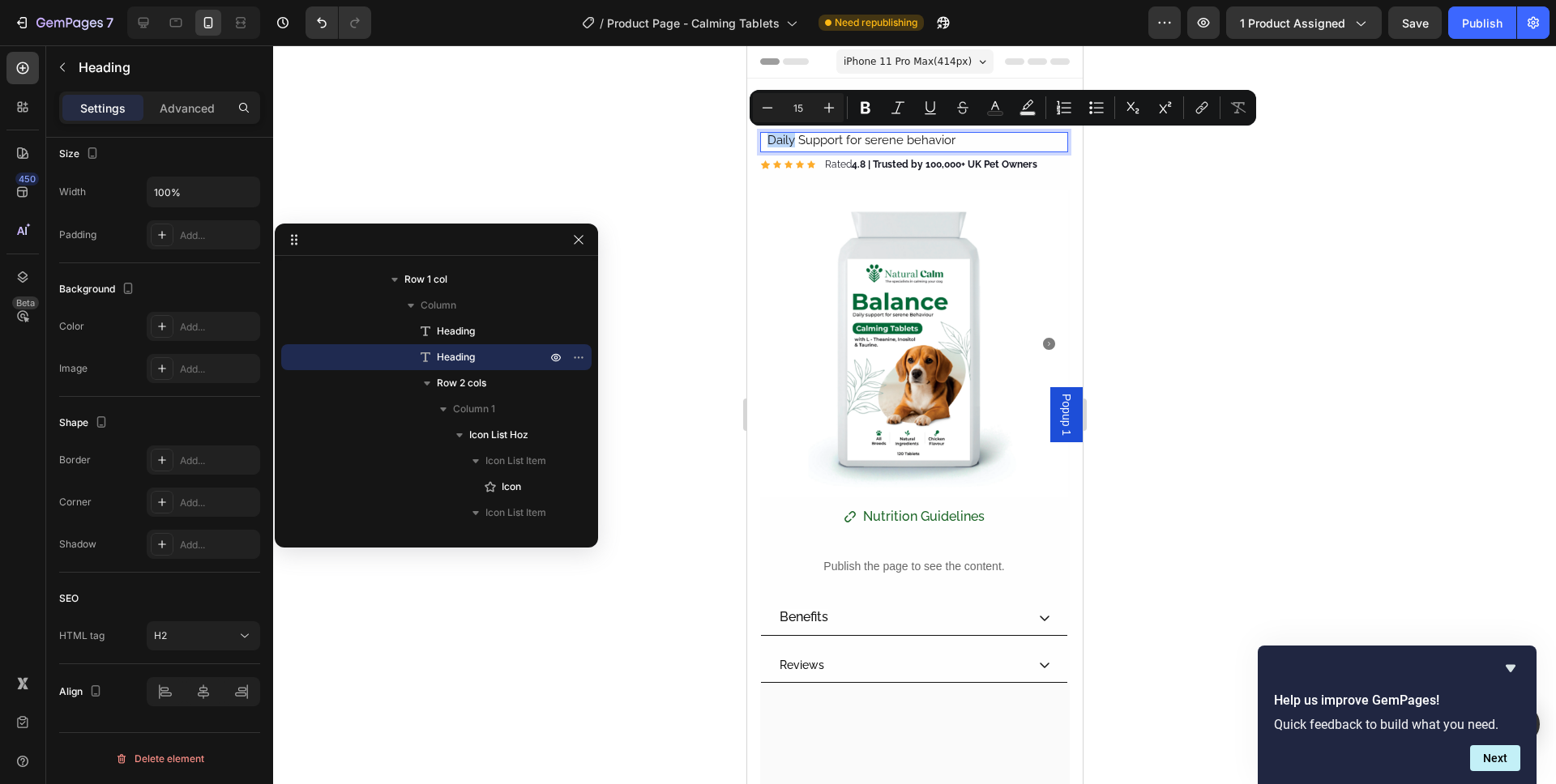
click at [769, 144] on p "Daily Support for serene behavior" at bounding box center [913, 141] width 295 height 14
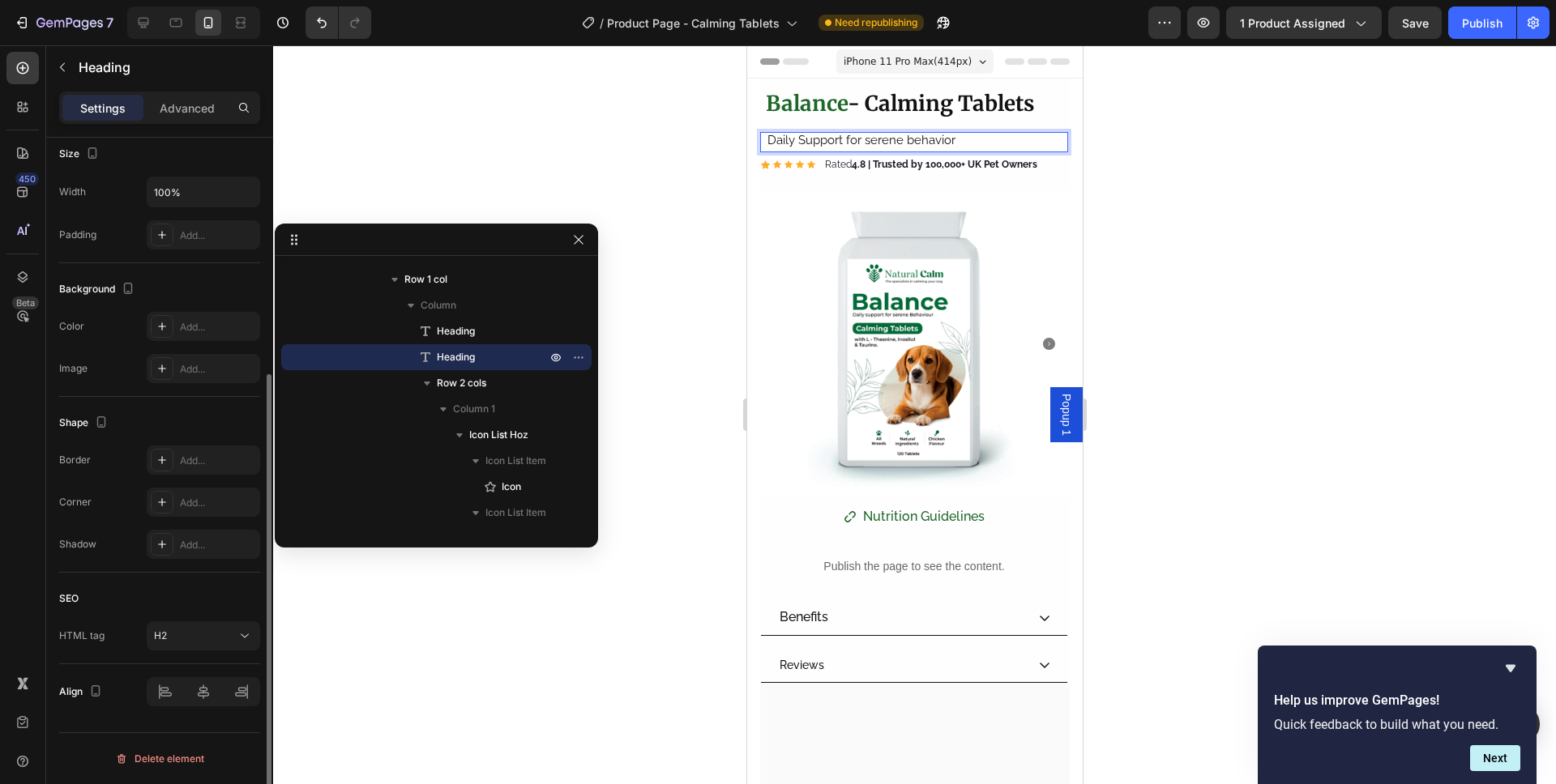
scroll to position [0, 0]
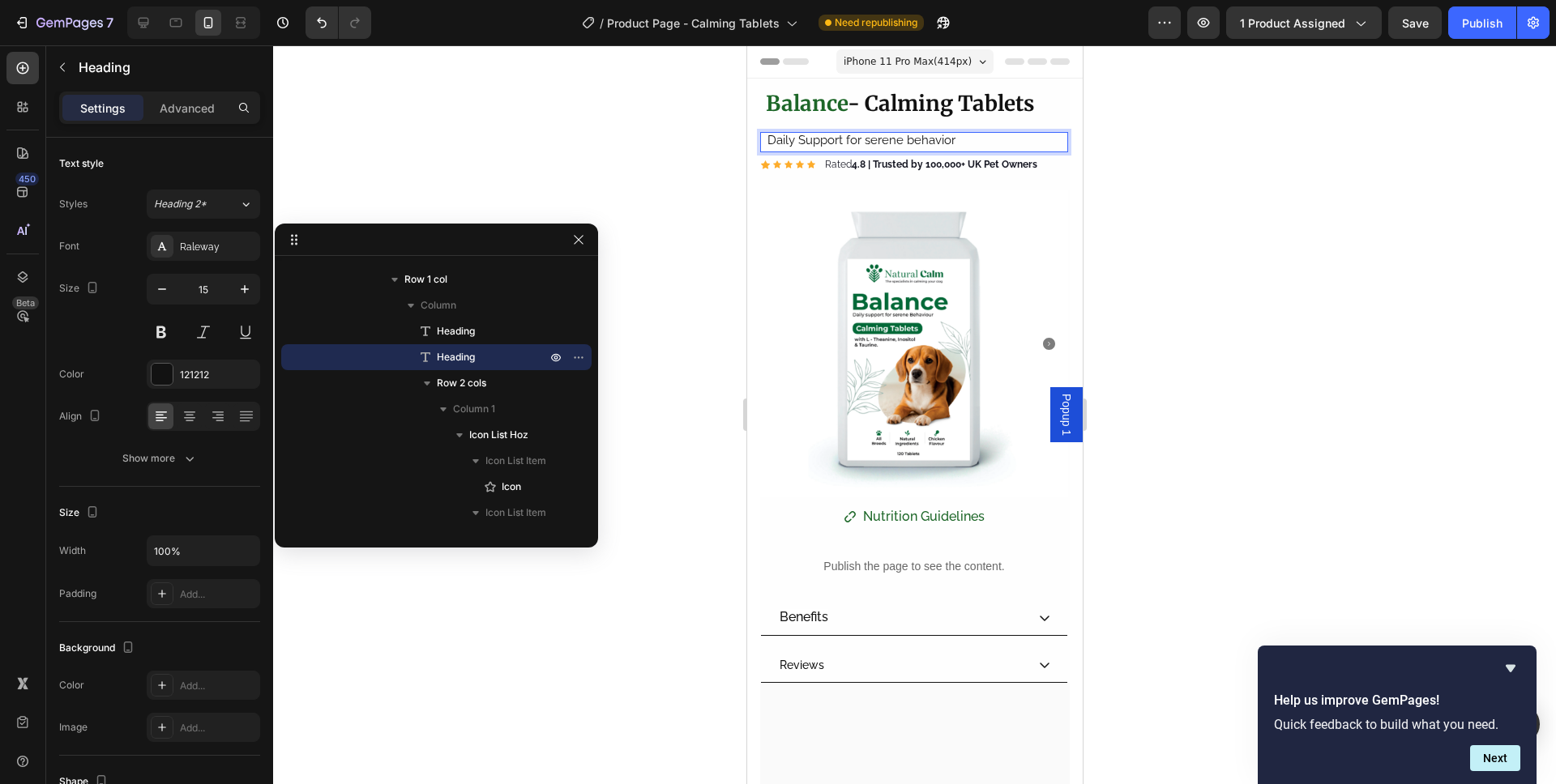
click at [171, 123] on div "Settings Advanced" at bounding box center [159, 115] width 227 height 46
click at [171, 112] on p "Advanced" at bounding box center [187, 108] width 55 height 17
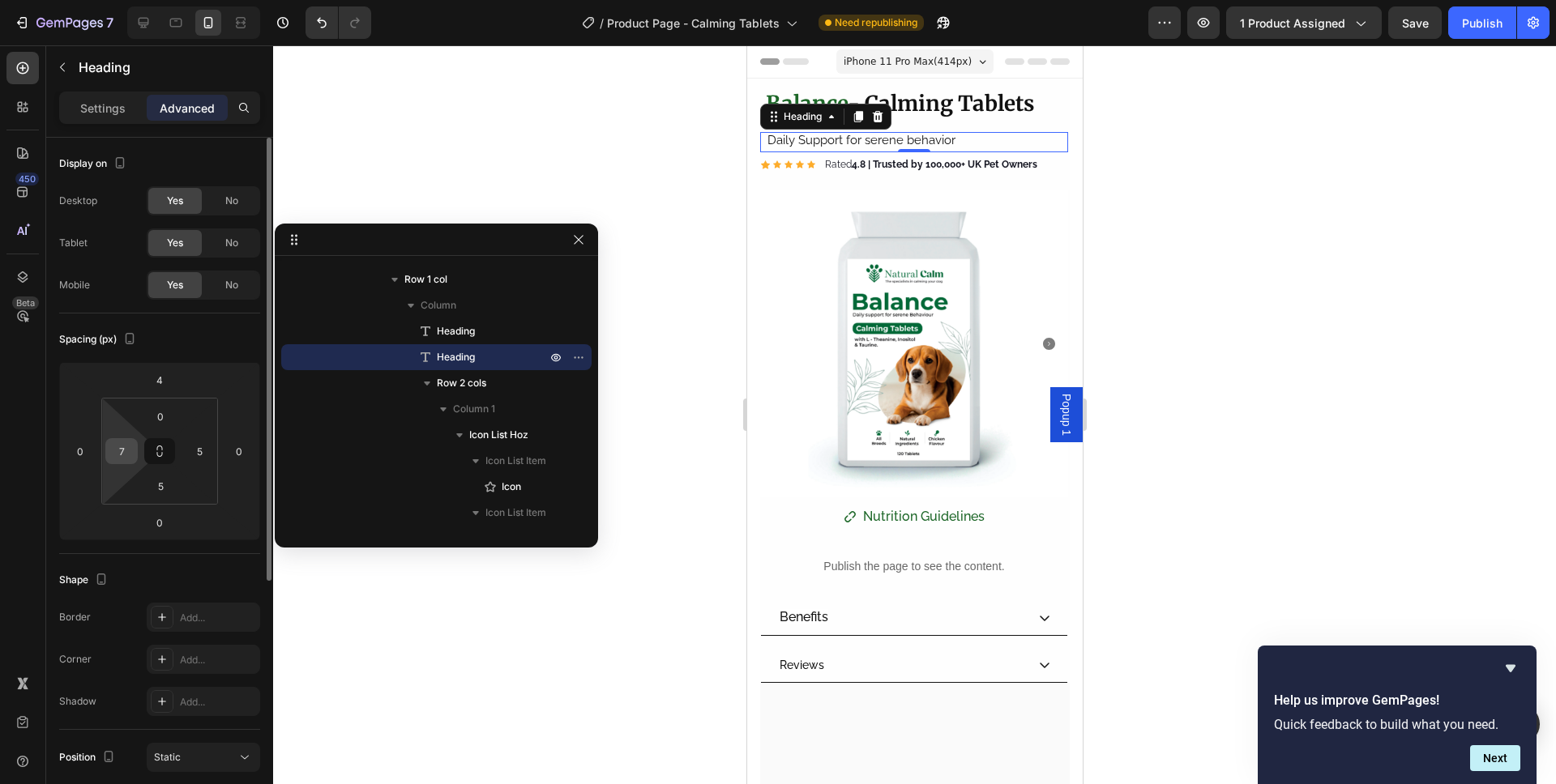
click at [124, 443] on input "7" at bounding box center [122, 451] width 24 height 24
type input "0"
click at [195, 446] on input "5" at bounding box center [199, 451] width 24 height 24
type input "0"
click at [235, 340] on div "Spacing (px)" at bounding box center [159, 340] width 201 height 26
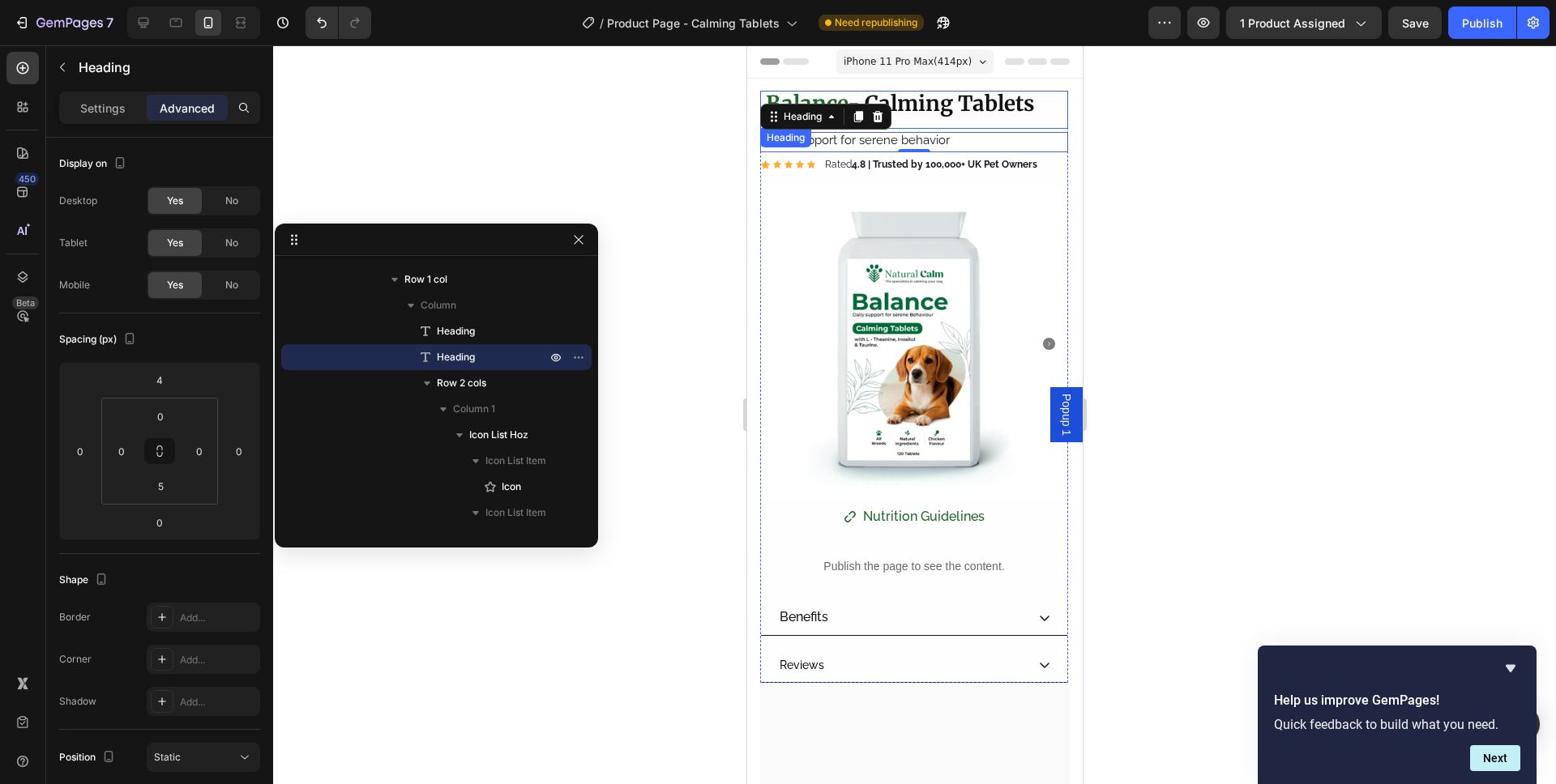
click at [993, 98] on strong "- Calming Tablets" at bounding box center [939, 103] width 186 height 27
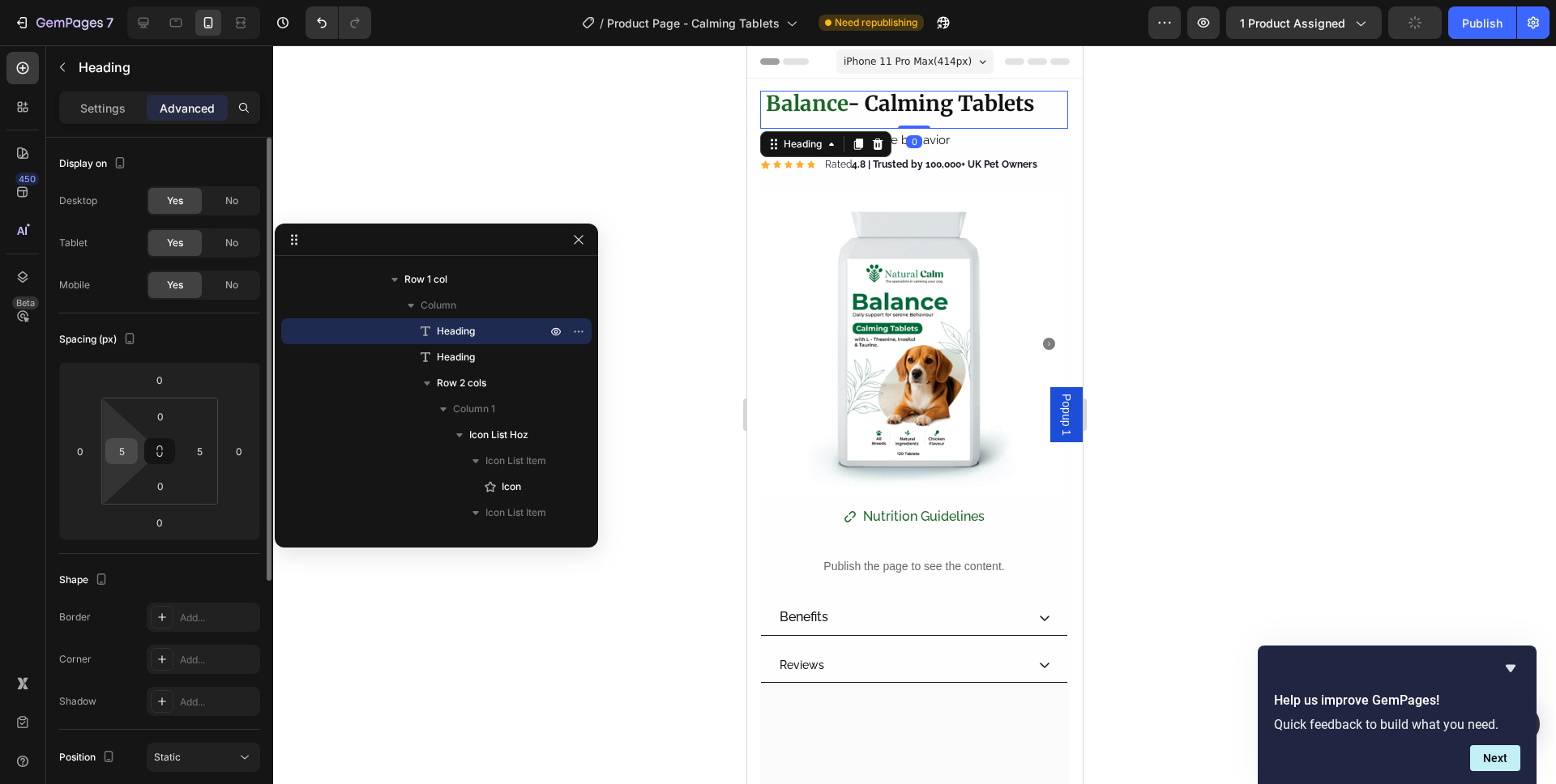
click at [116, 451] on input "5" at bounding box center [122, 451] width 24 height 24
type input "0"
click at [249, 334] on div "Spacing (px)" at bounding box center [159, 340] width 201 height 26
click at [1008, 153] on div "⁠⁠⁠⁠⁠⁠⁠ Balance - Calming Tablets Heading 0 Daily Support for serene behavior H…" at bounding box center [912, 387] width 308 height 592
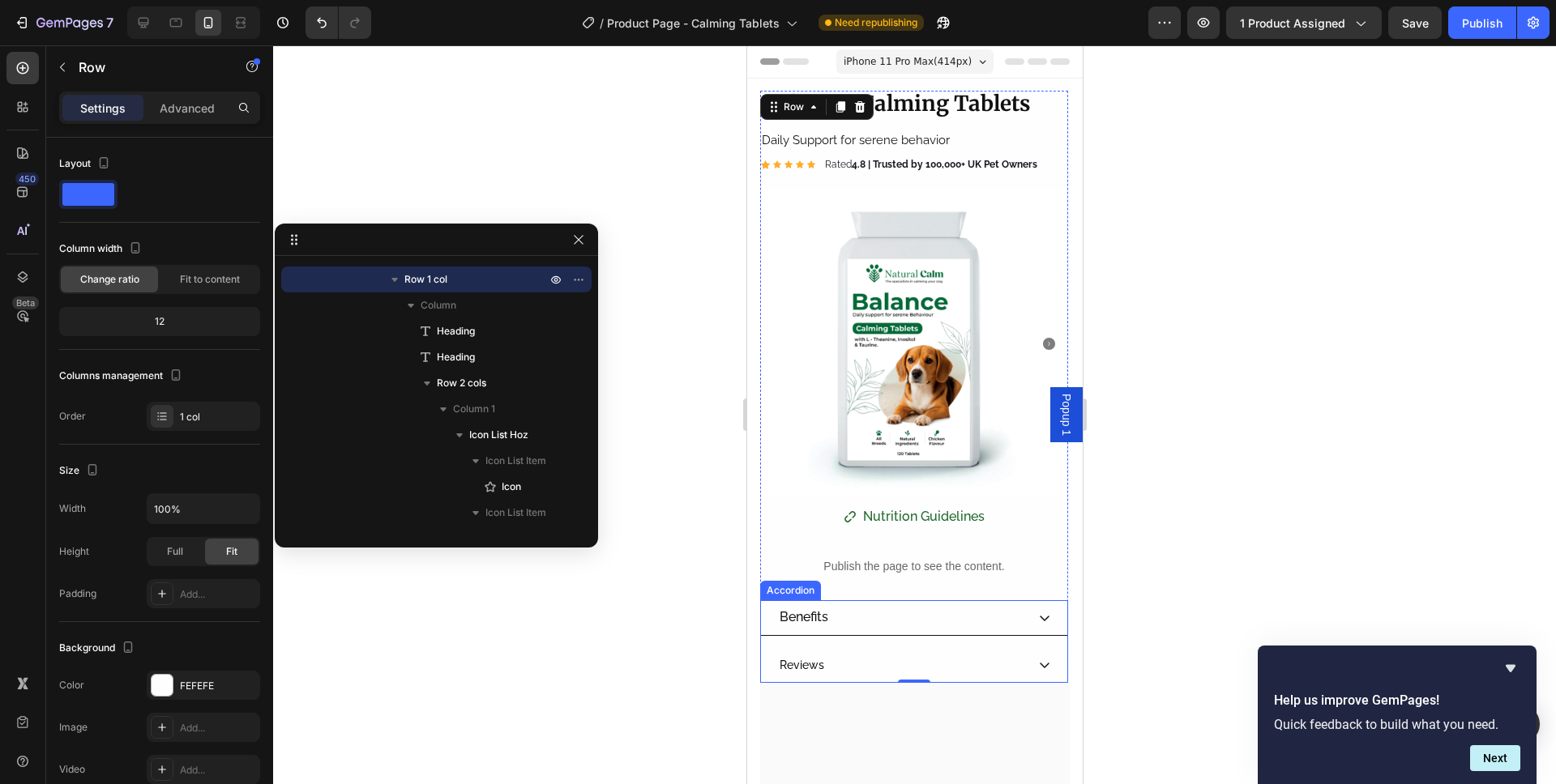
click at [1493, 489] on div at bounding box center [914, 414] width 1283 height 739
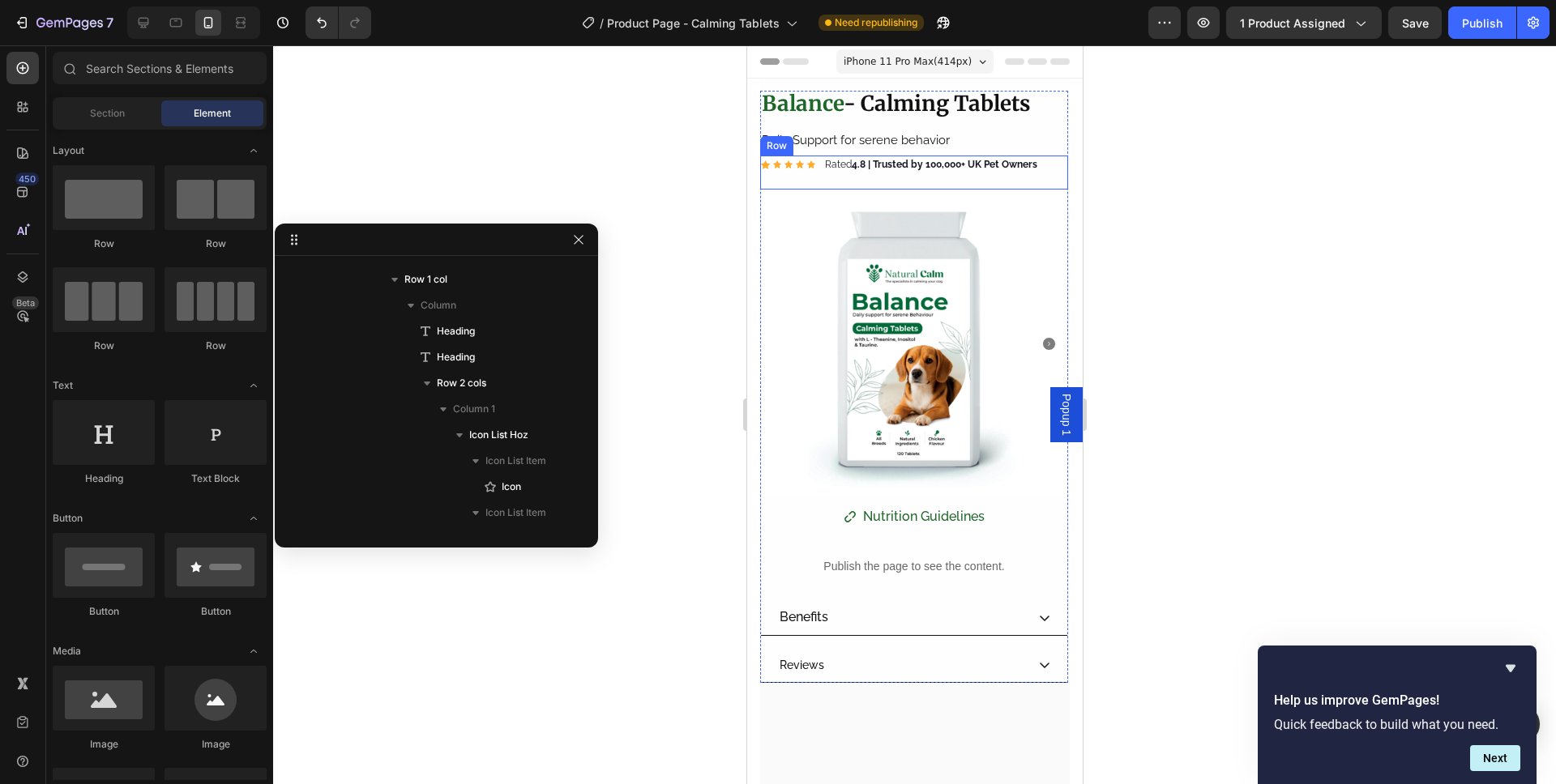
click at [767, 148] on div "Row" at bounding box center [775, 146] width 27 height 15
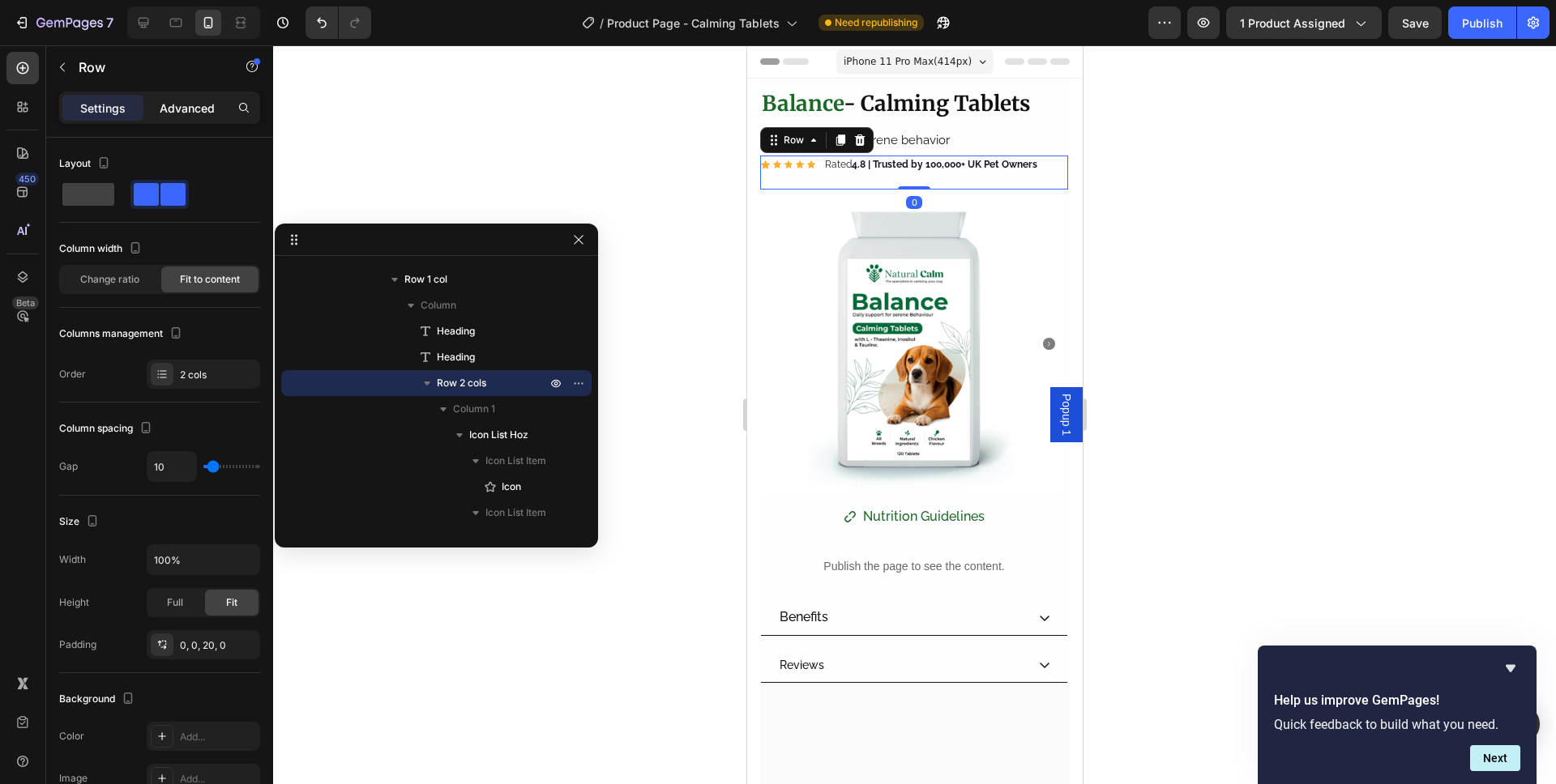
click at [193, 100] on p "Advanced" at bounding box center [187, 108] width 55 height 17
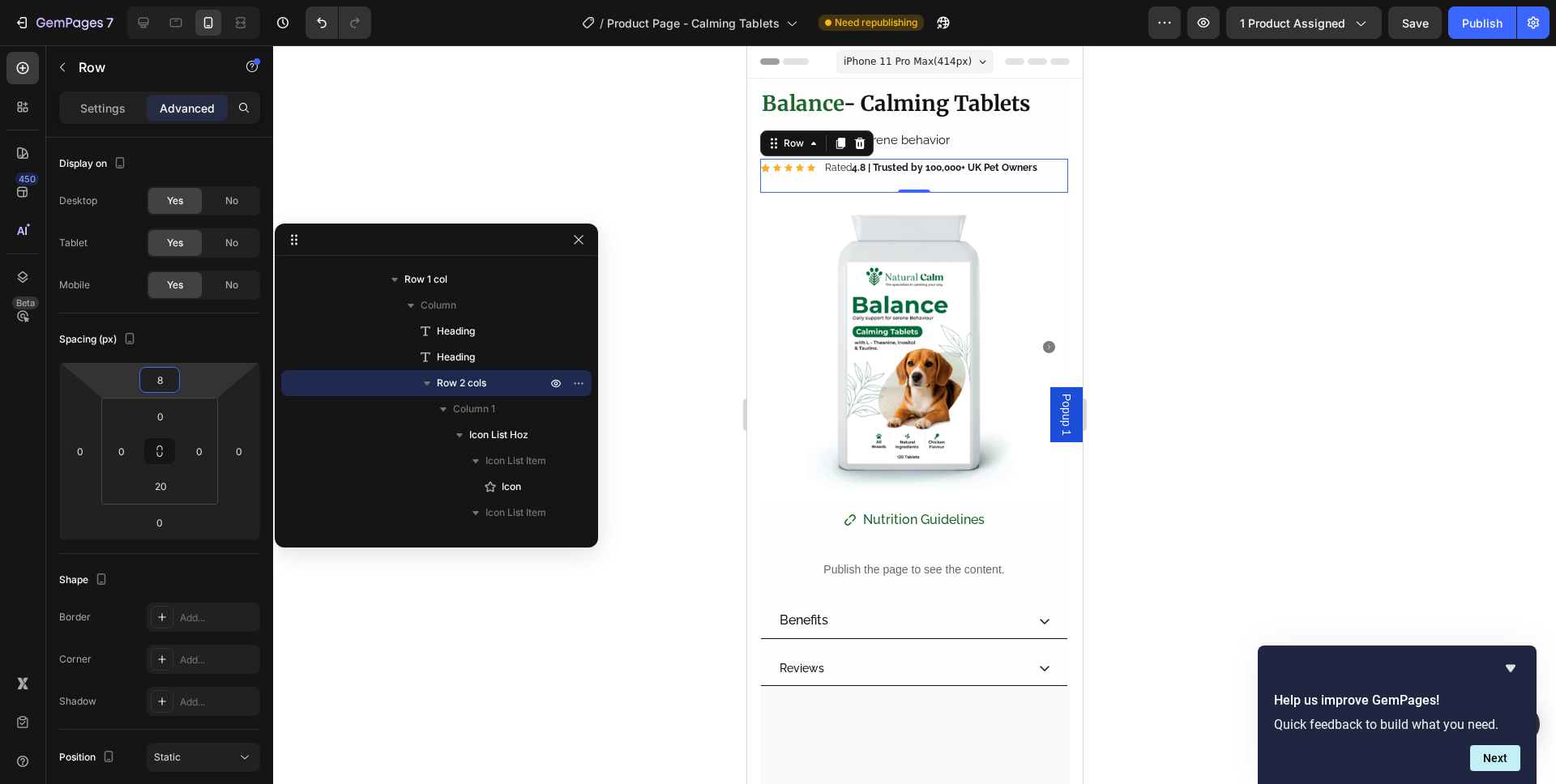
type input "10"
click at [190, 0] on html "7 Version history / Product Page - Calming Tablets Need republishing Preview 1 …" at bounding box center [778, 0] width 1556 height 0
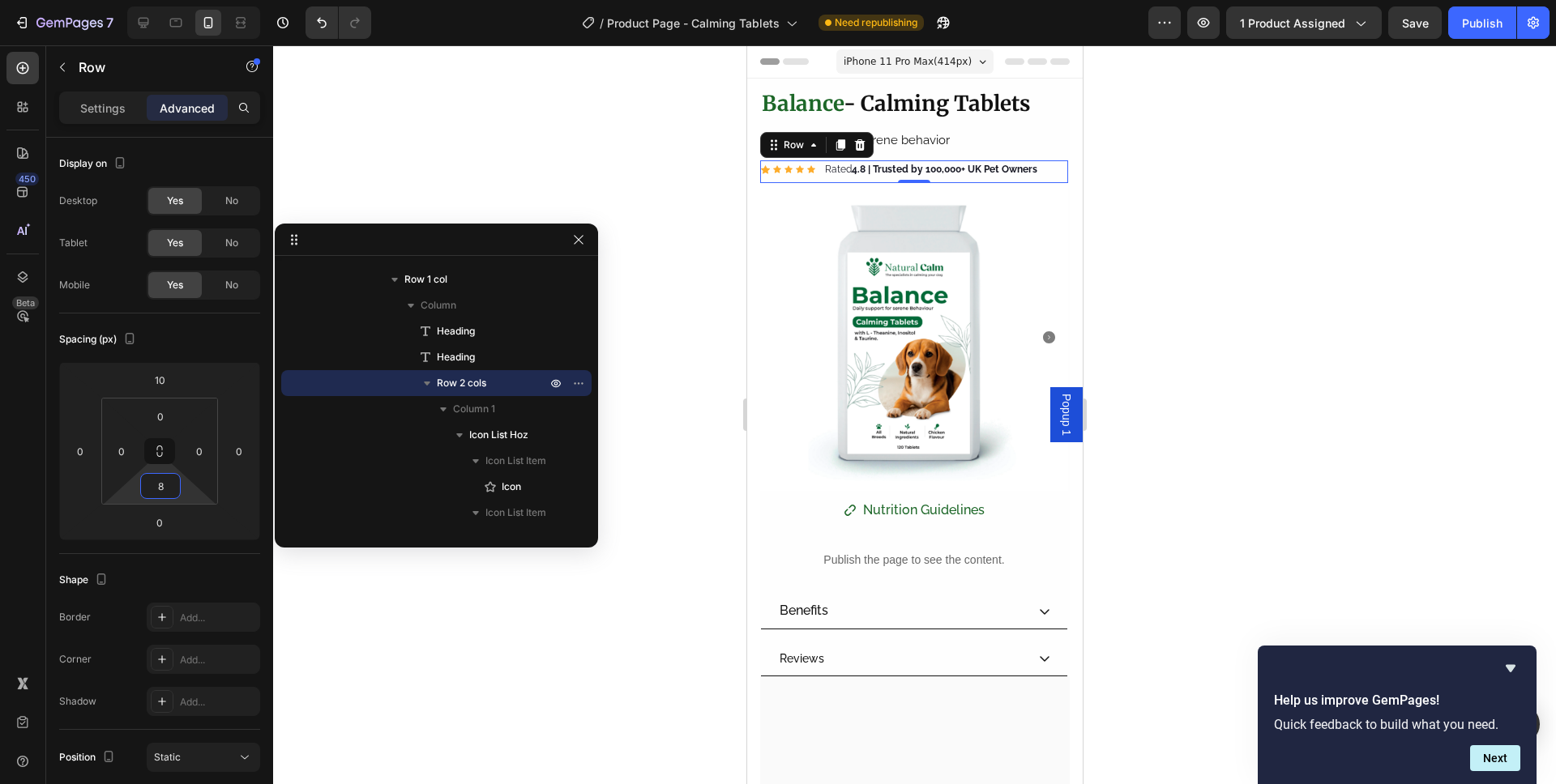
type input "10"
click at [182, 0] on html "7 Version history / Product Page - Calming Tablets Need republishing Preview 1 …" at bounding box center [778, 0] width 1556 height 0
click at [1142, 227] on div at bounding box center [914, 414] width 1283 height 739
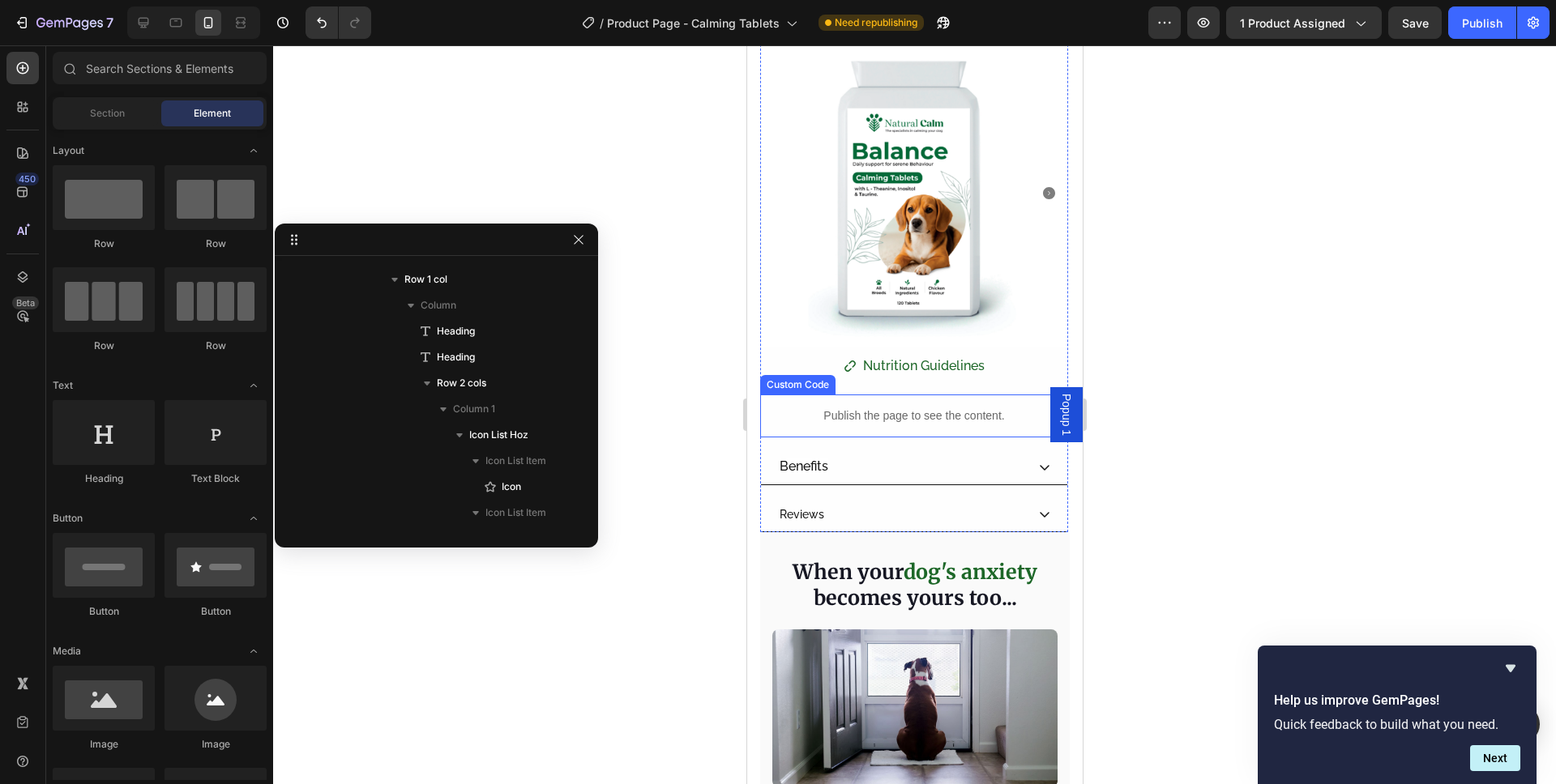
scroll to position [148, 0]
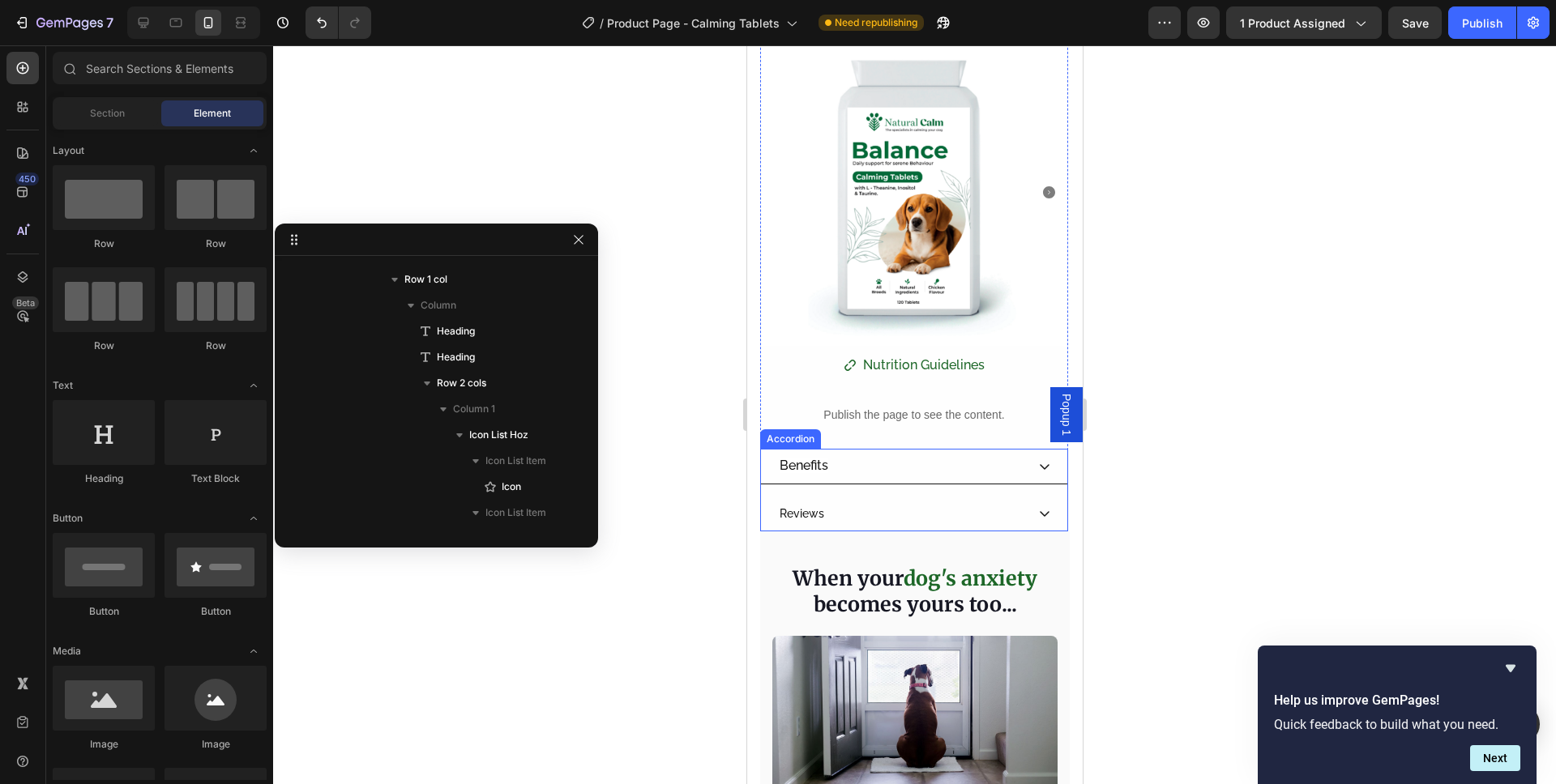
click at [792, 457] on span "Benefits" at bounding box center [803, 465] width 49 height 15
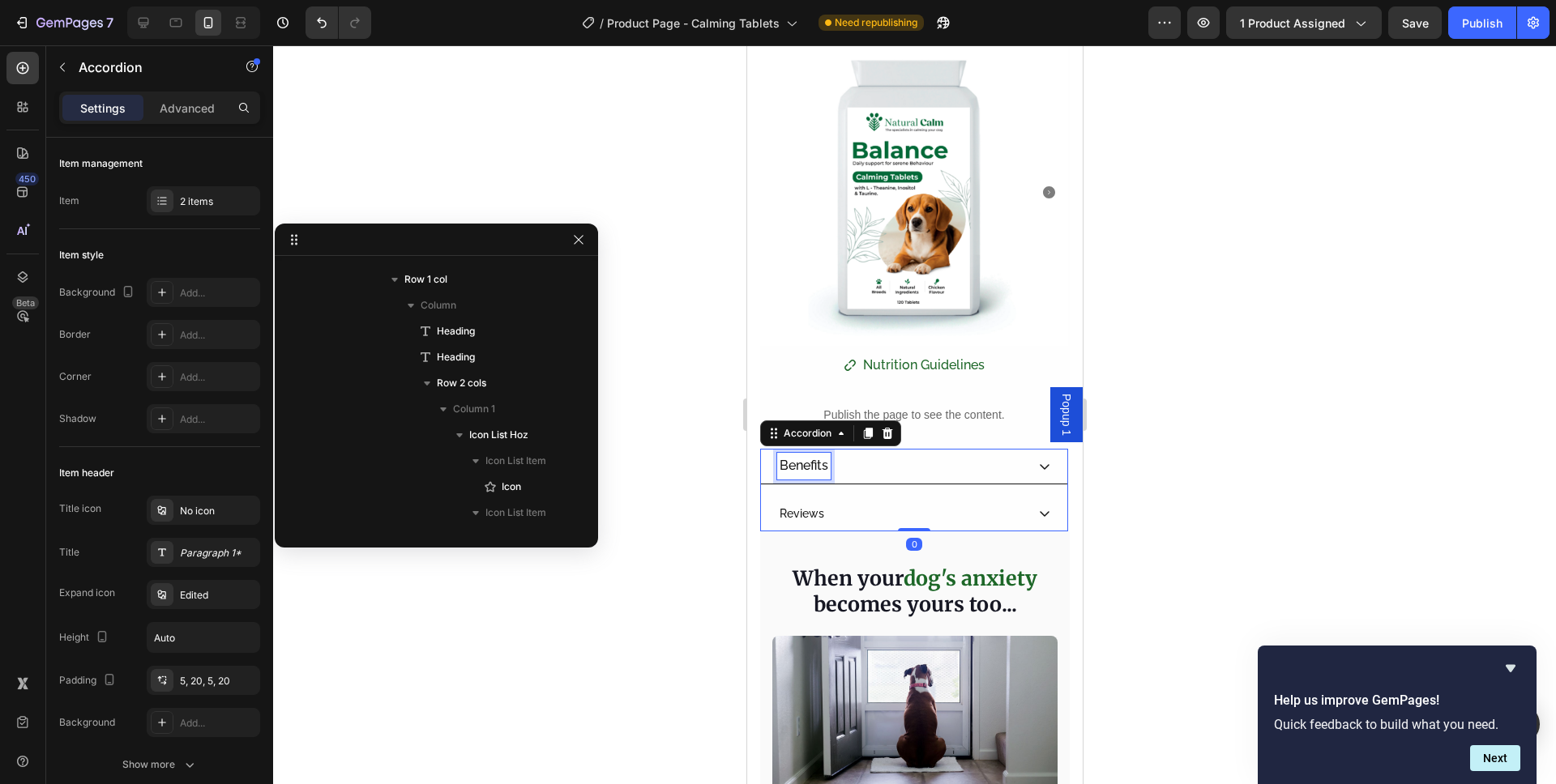
scroll to position [721, 0]
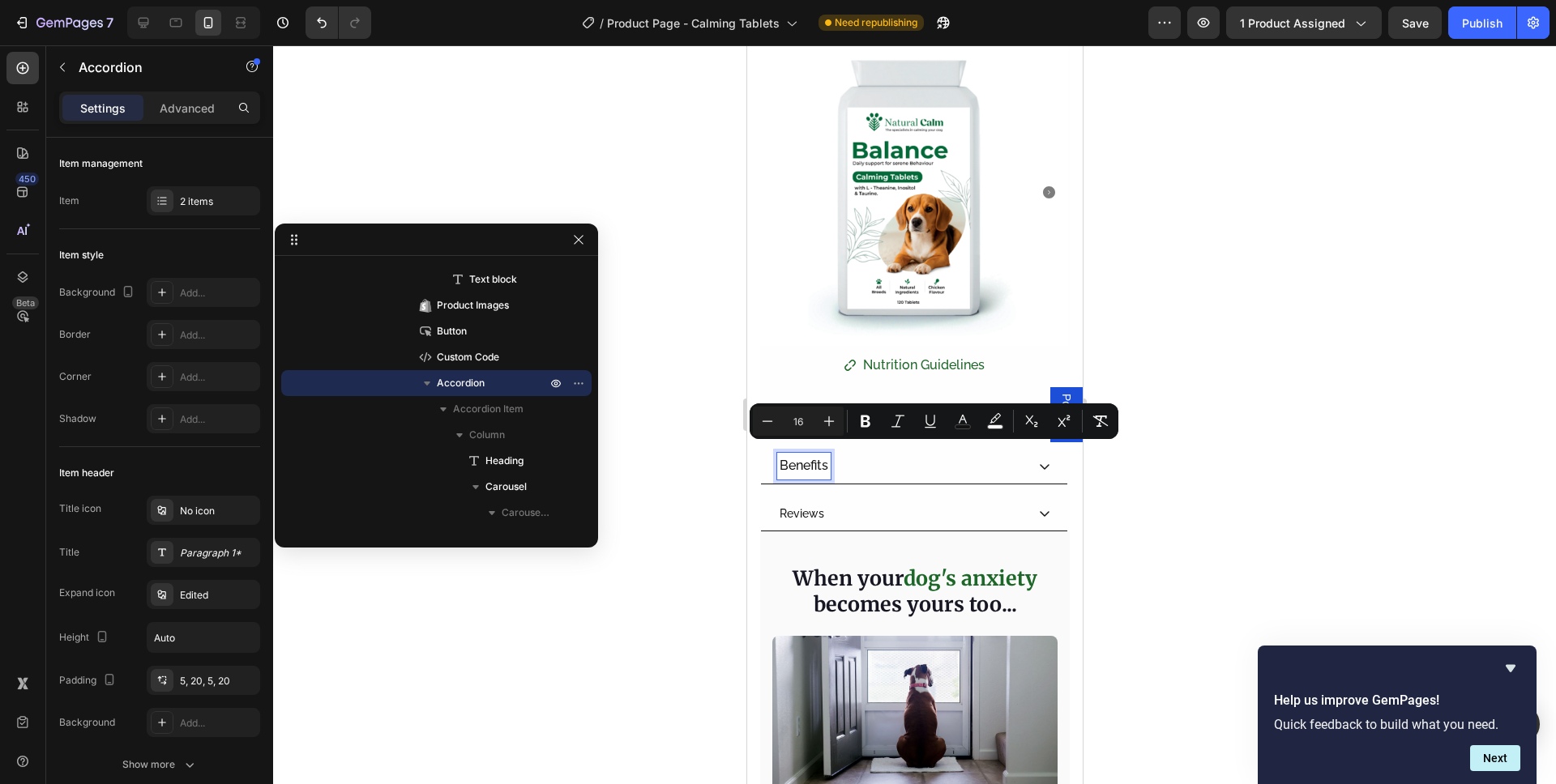
click at [813, 504] on p "Reviews" at bounding box center [800, 513] width 45 height 20
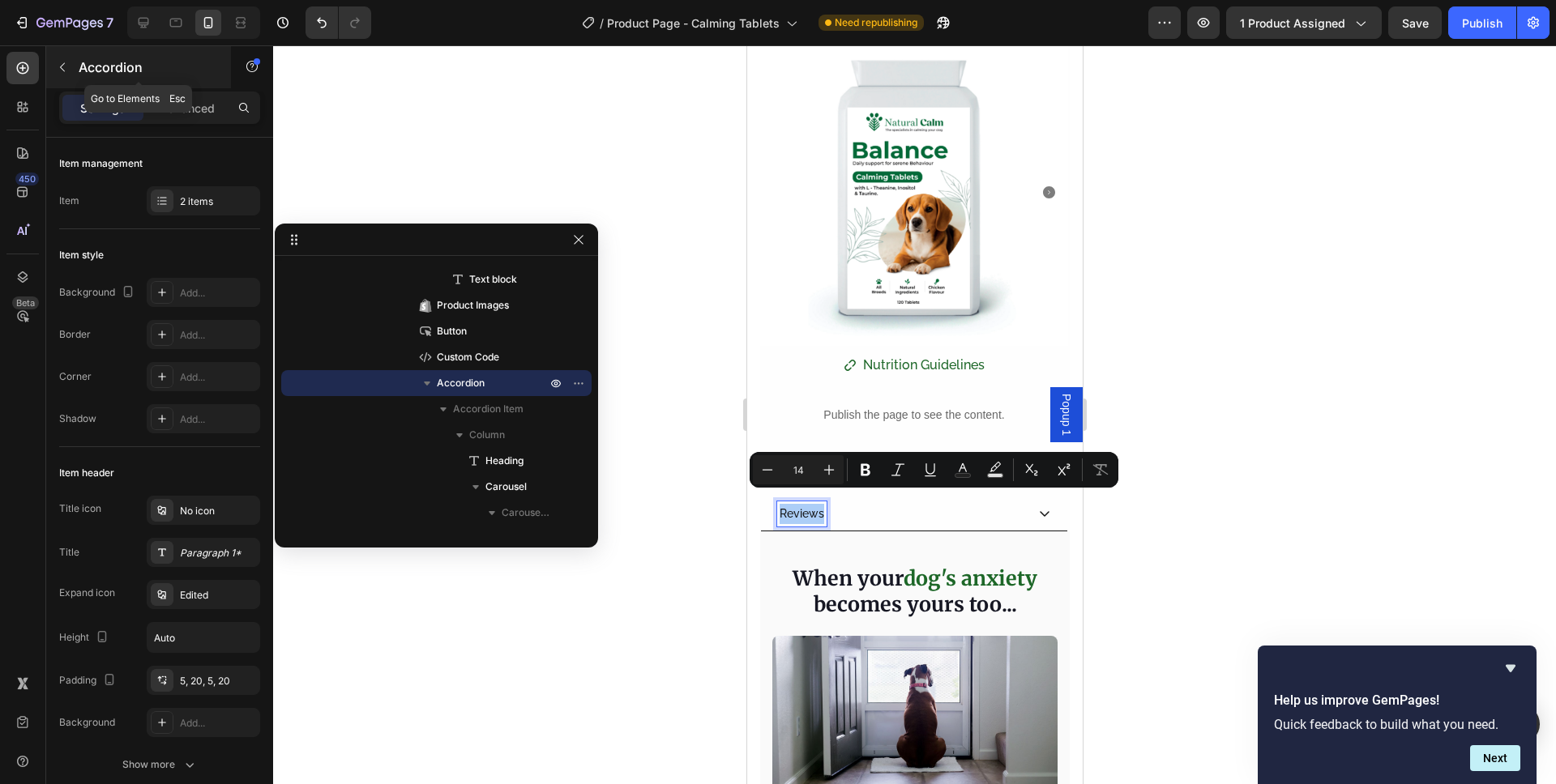
click at [66, 71] on icon "button" at bounding box center [63, 67] width 13 height 13
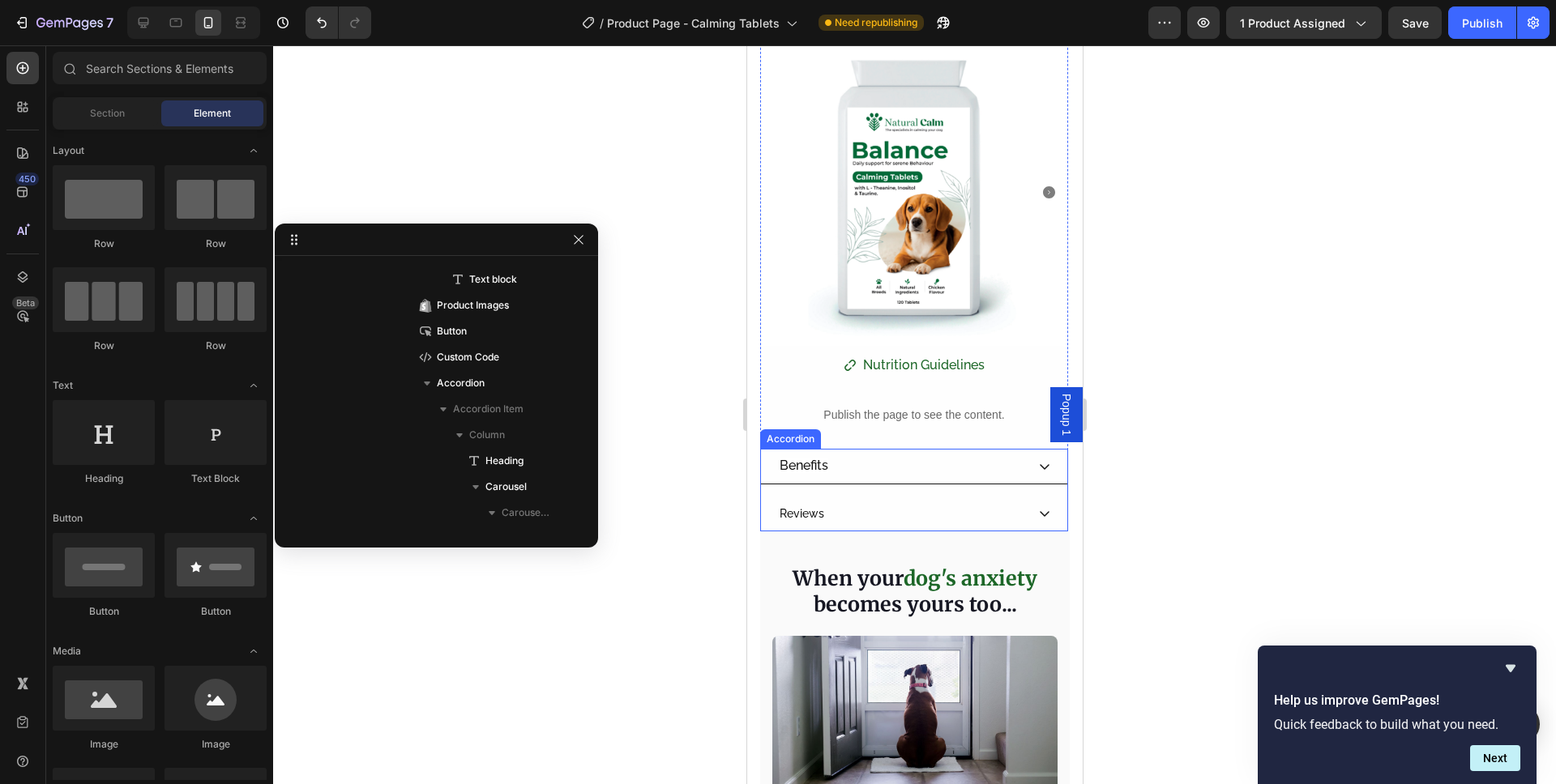
click at [834, 504] on div "Reviews" at bounding box center [899, 513] width 248 height 25
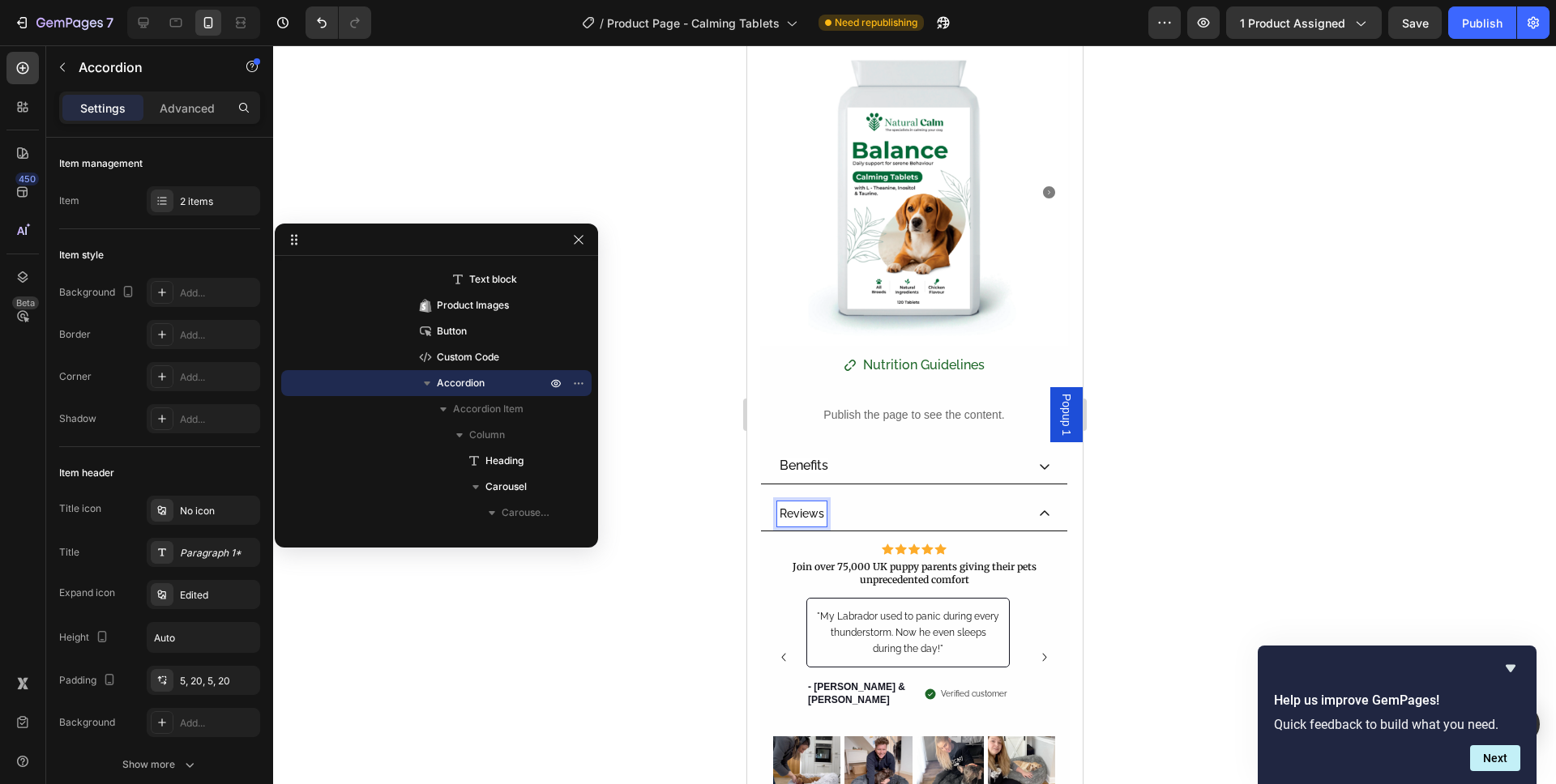
click at [793, 505] on p "Reviews" at bounding box center [800, 513] width 45 height 20
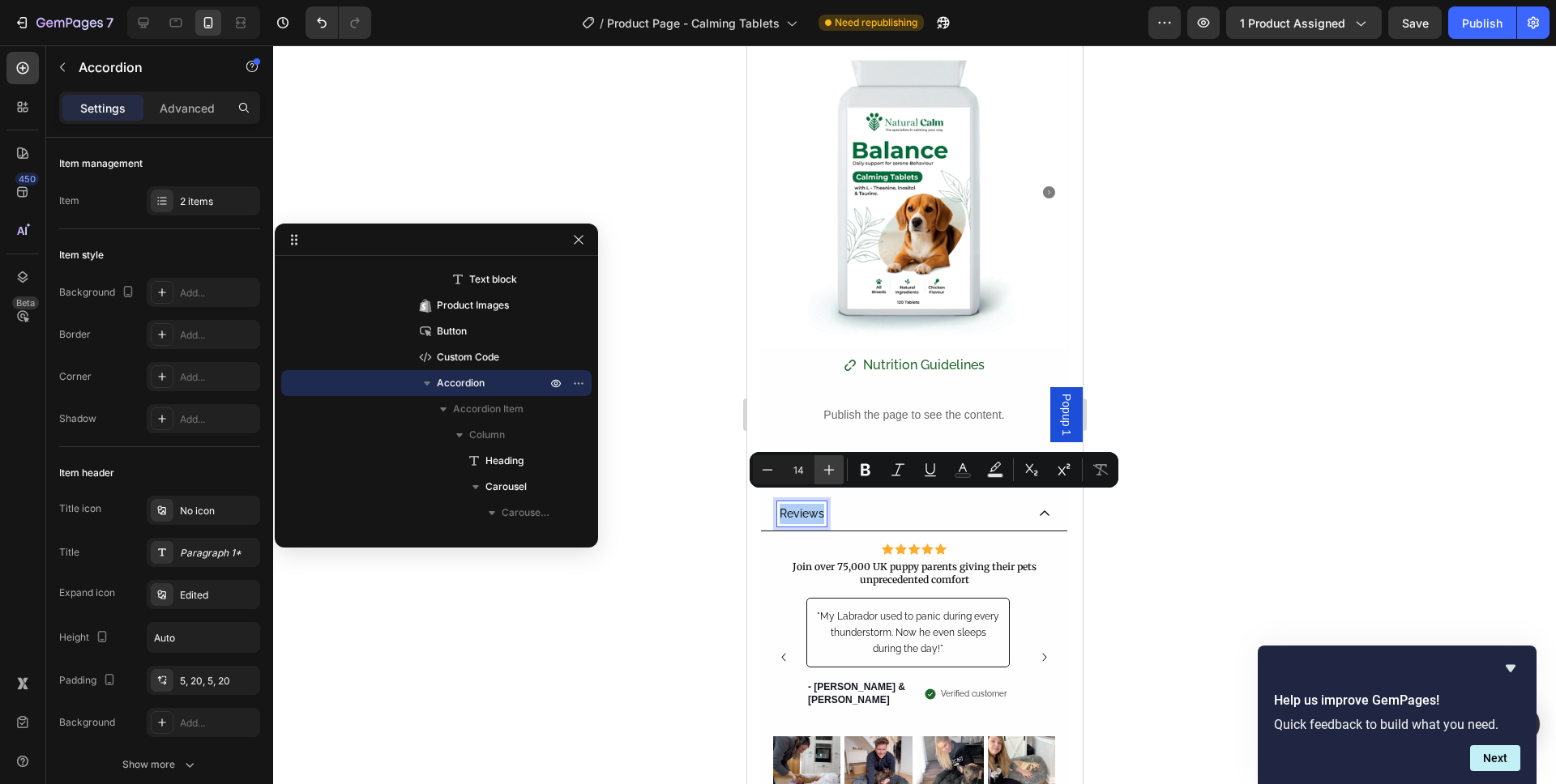
click at [836, 474] on icon "Editor contextual toolbar" at bounding box center [829, 470] width 16 height 16
type input "16"
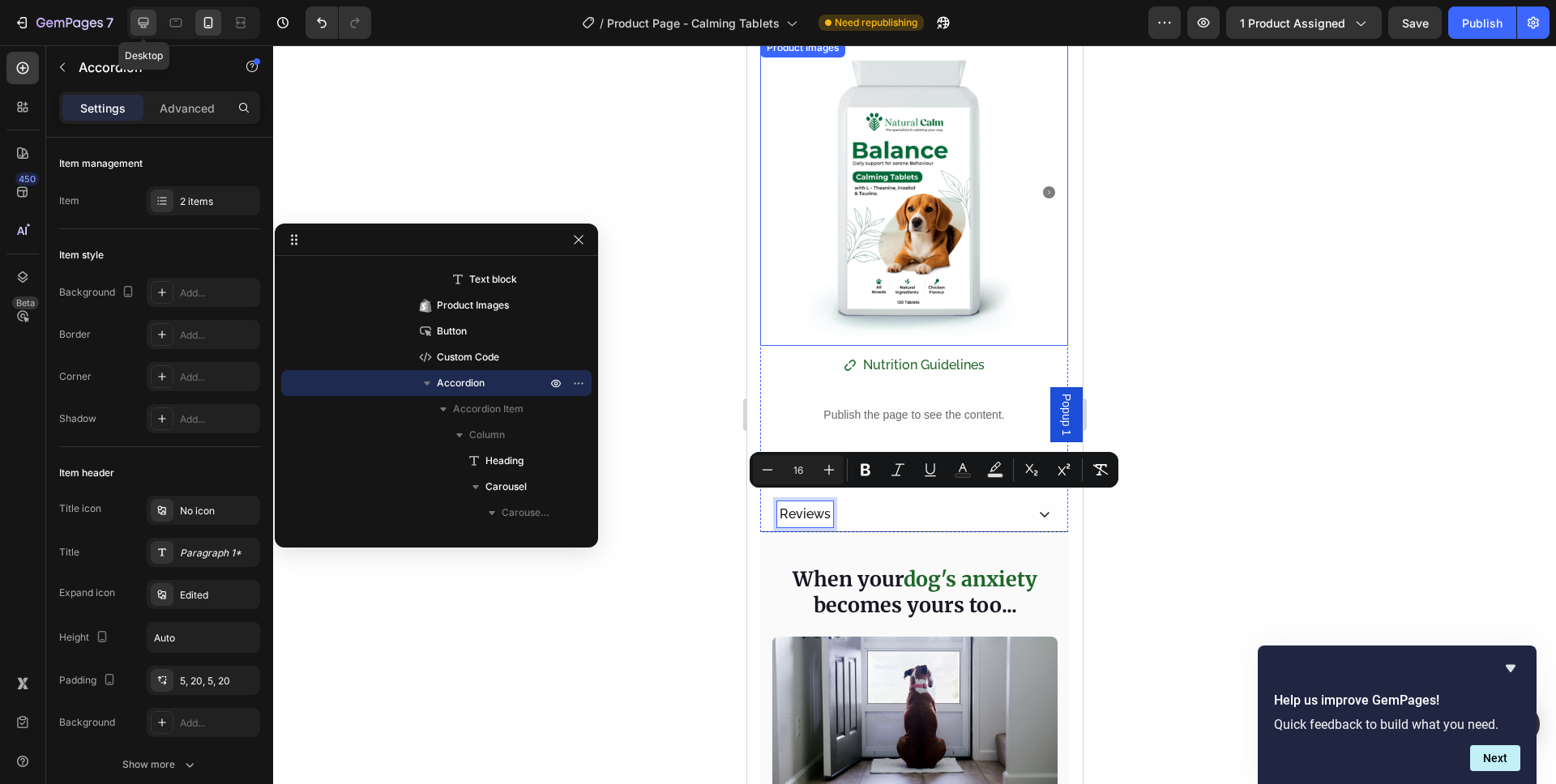
click at [141, 20] on icon at bounding box center [144, 23] width 16 height 16
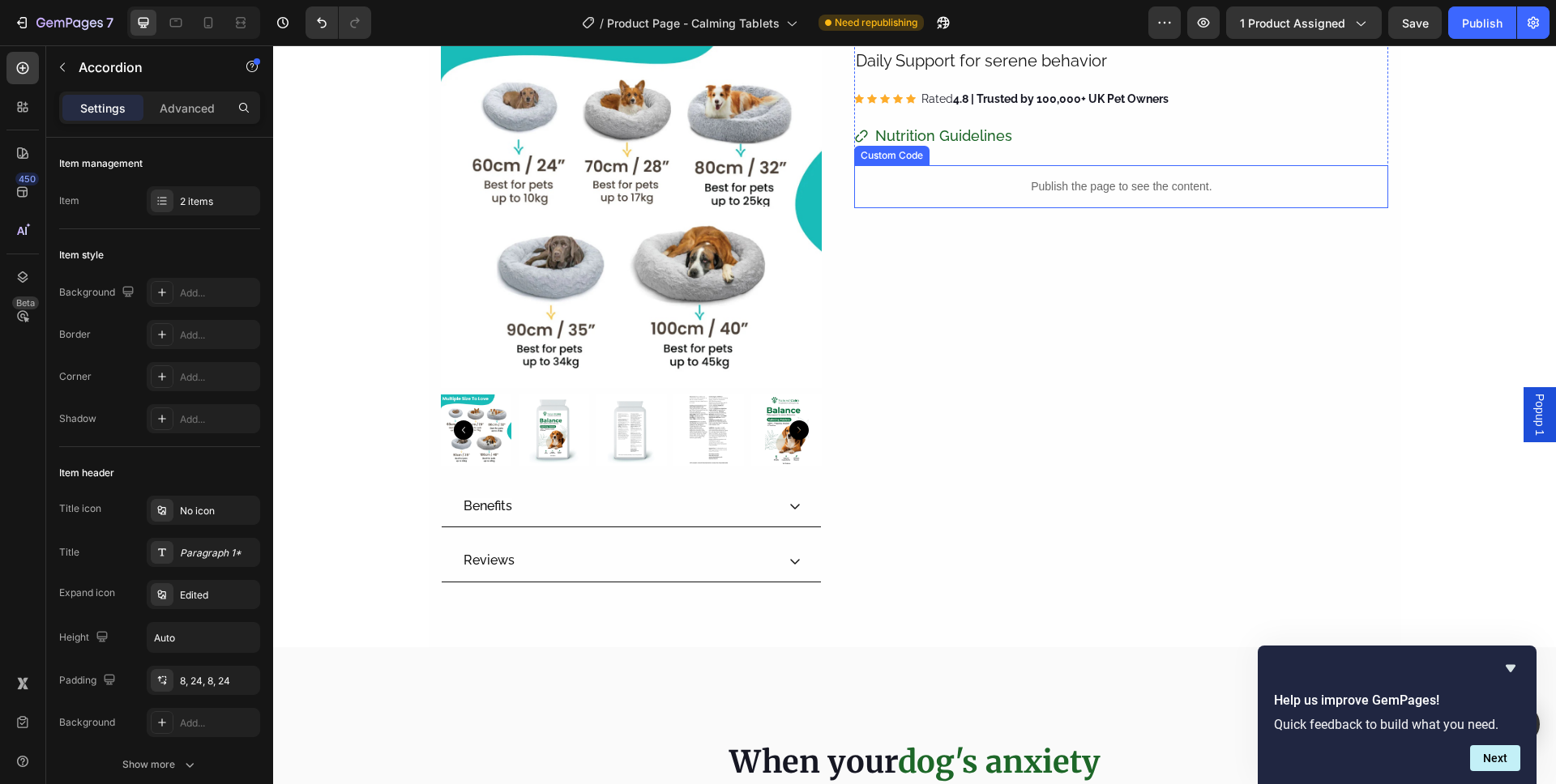
scroll to position [110, 0]
click at [197, 19] on div at bounding box center [208, 23] width 26 height 26
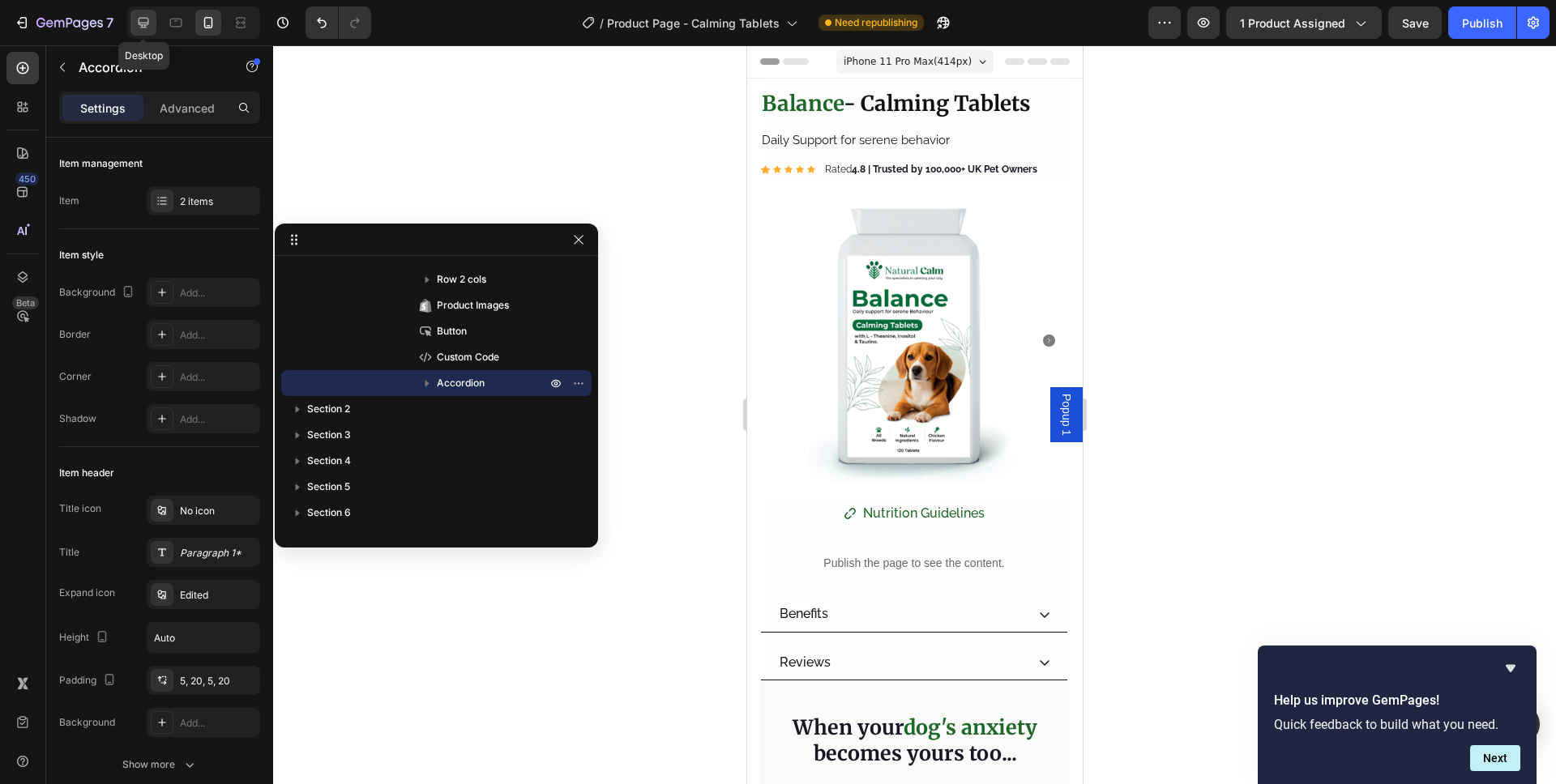
click at [147, 21] on icon at bounding box center [144, 23] width 11 height 11
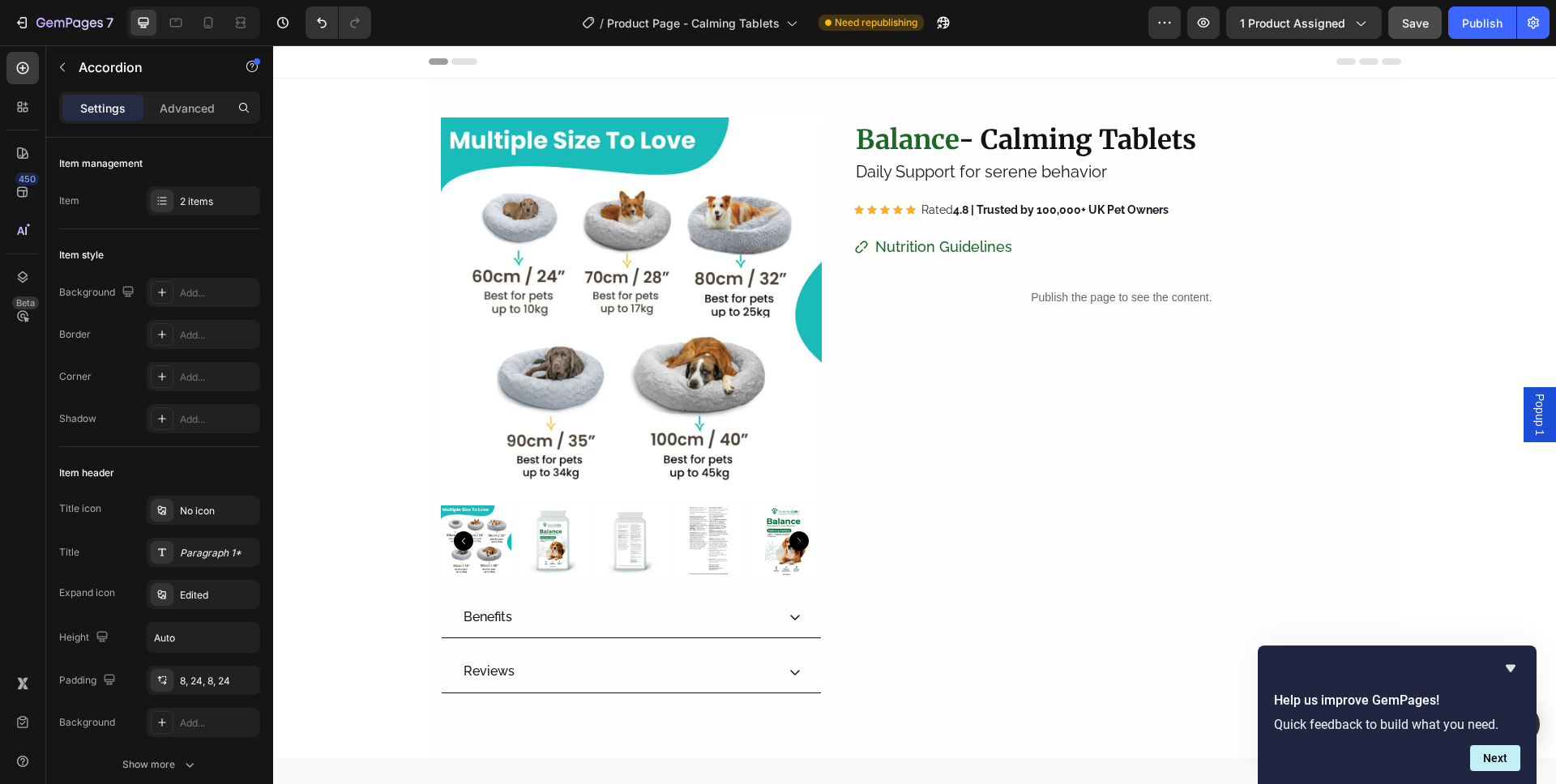
click at [1412, 24] on span "Save" at bounding box center [1415, 23] width 27 height 14
click at [210, 19] on icon at bounding box center [208, 23] width 16 height 16
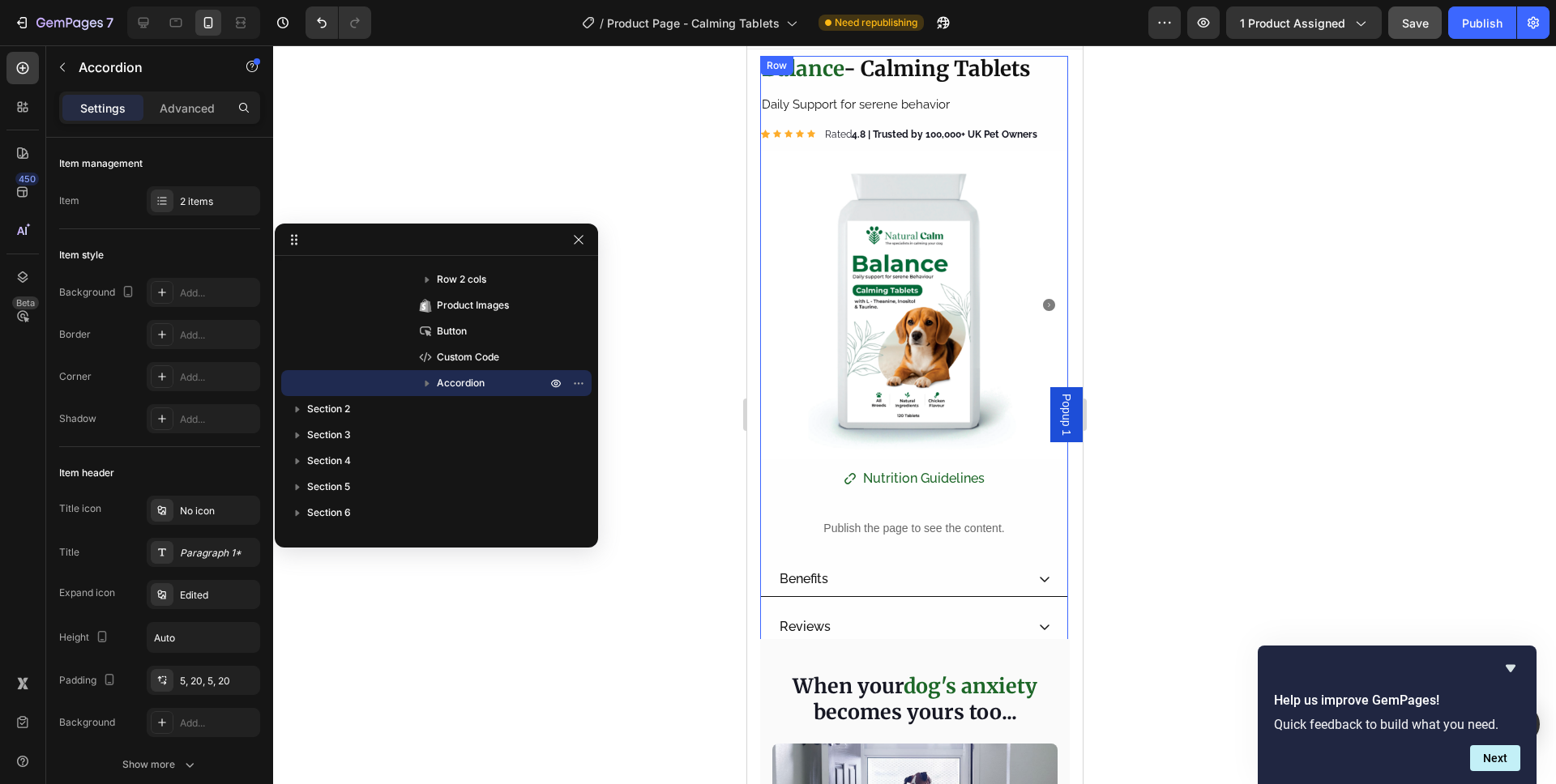
scroll to position [30, 0]
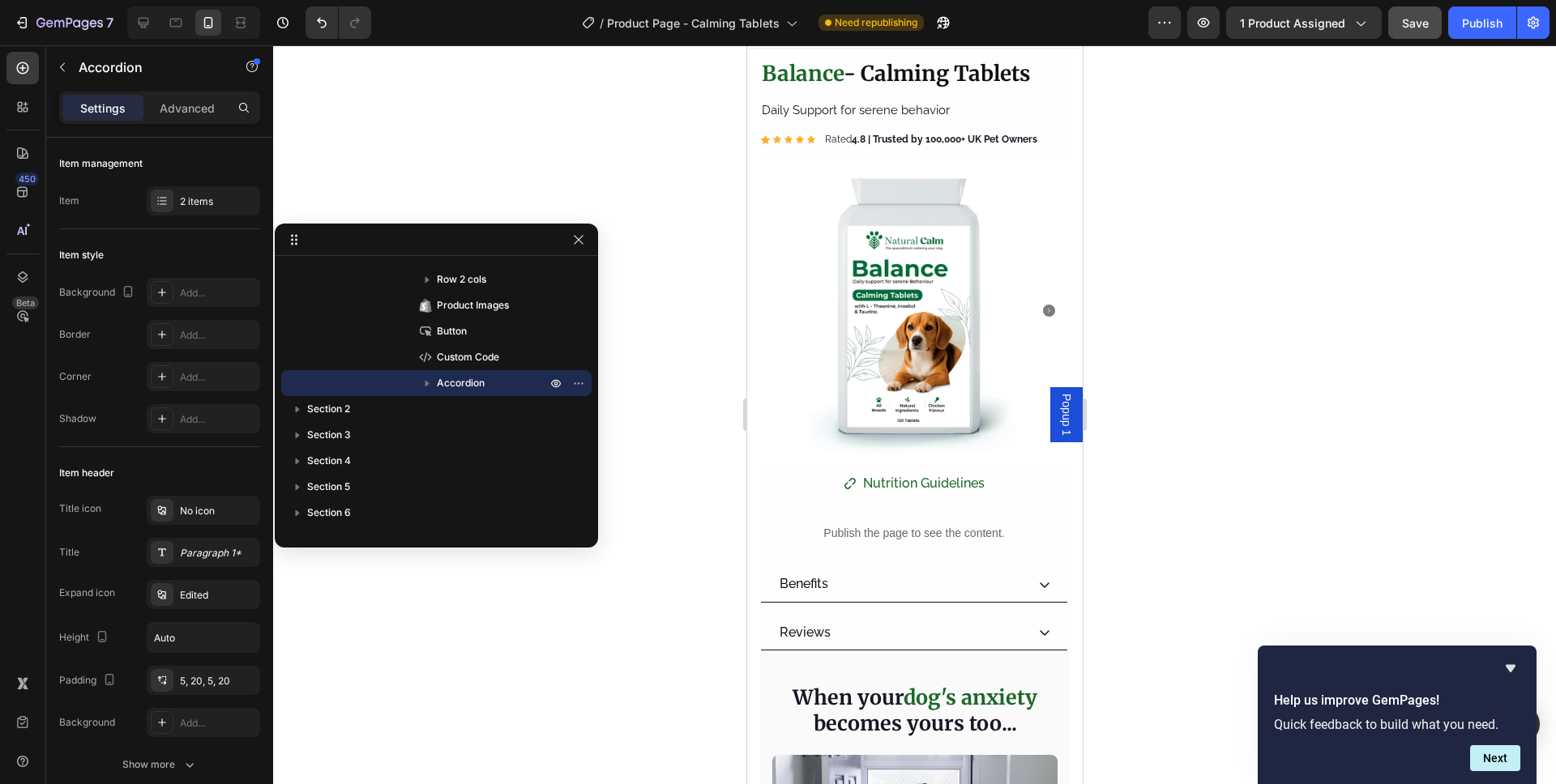
click at [1037, 578] on icon at bounding box center [1043, 585] width 13 height 13
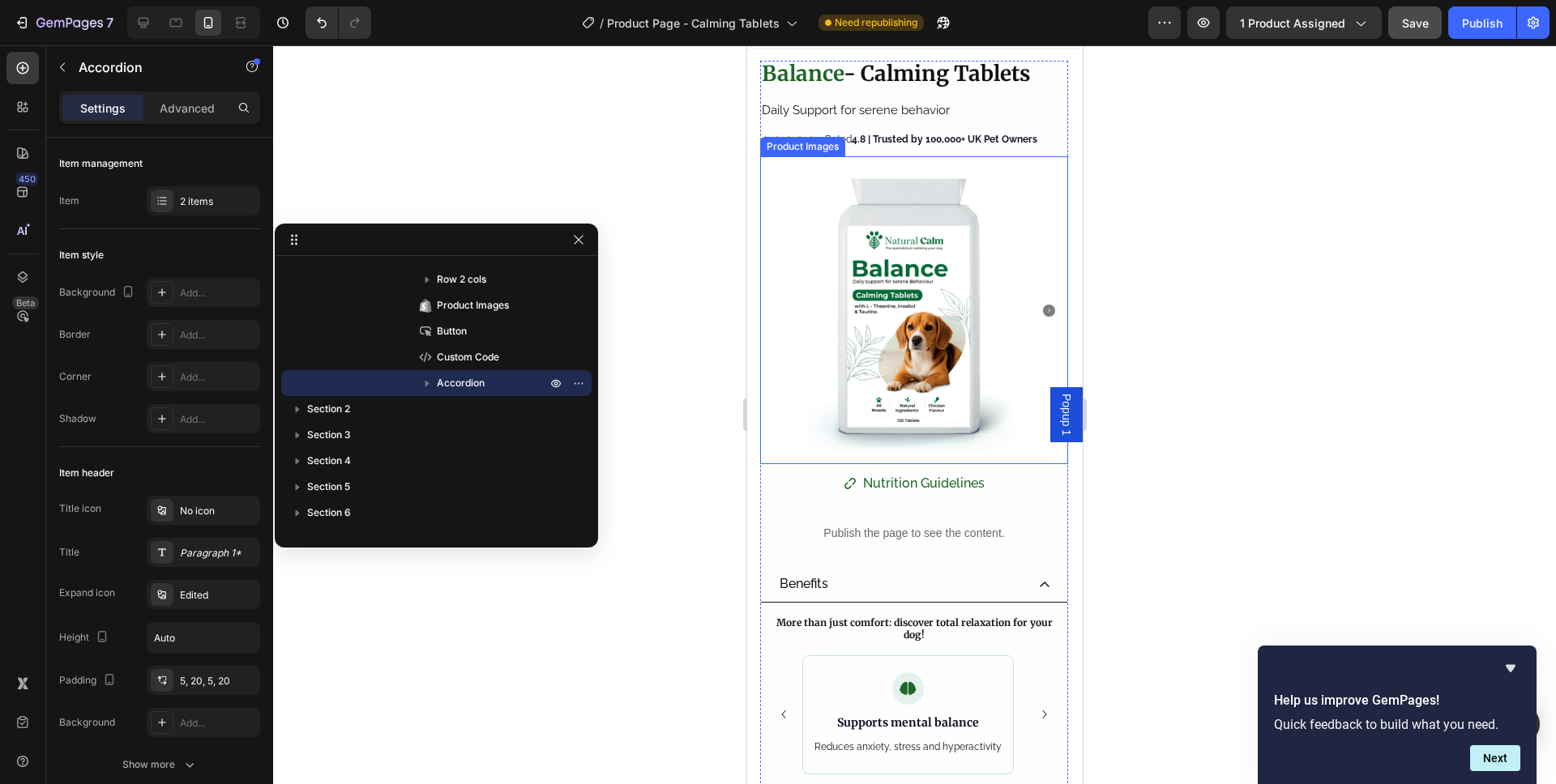
scroll to position [160, 0]
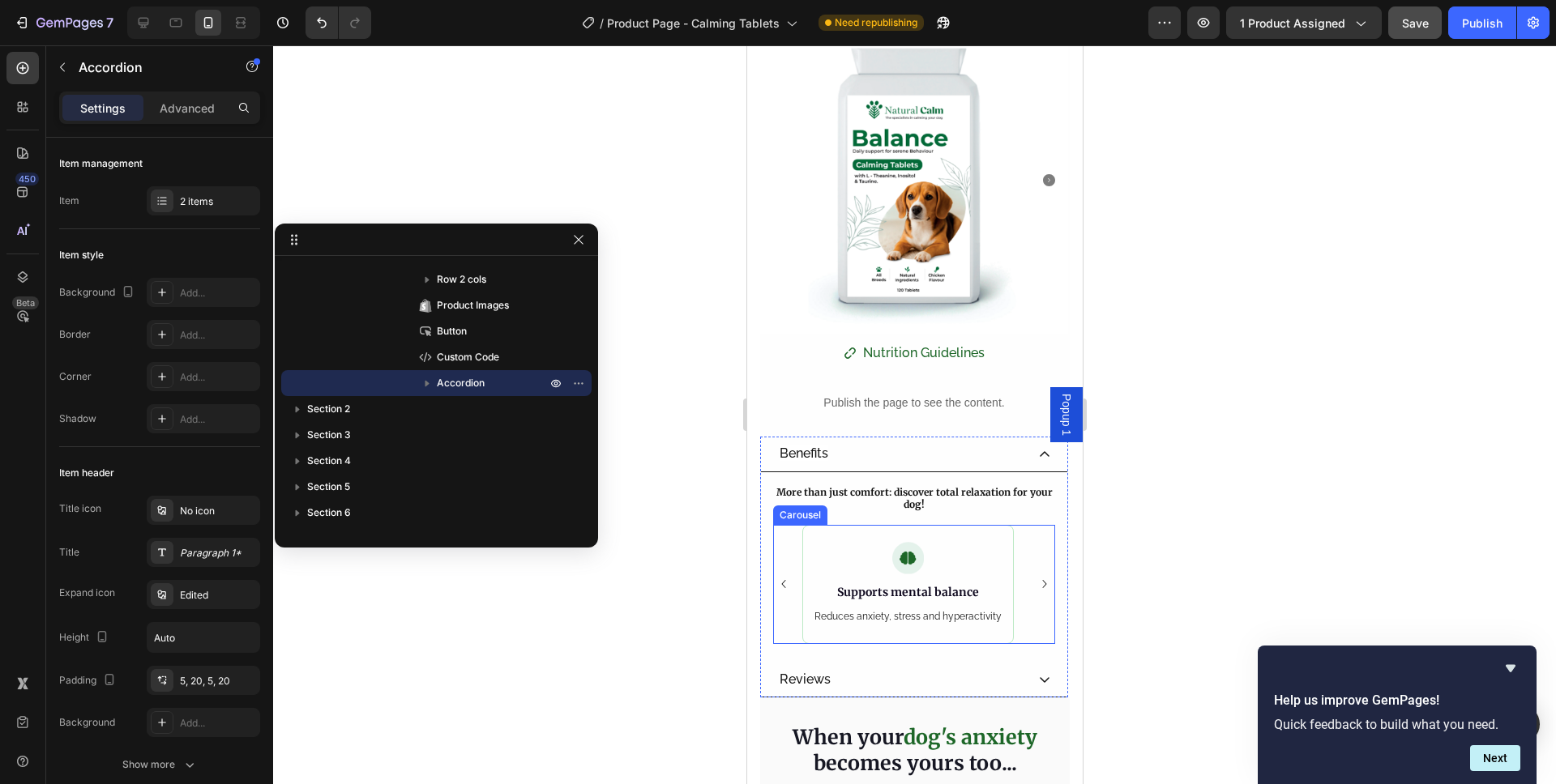
click at [1035, 576] on icon "Carousel Next Arrow" at bounding box center [1043, 584] width 16 height 16
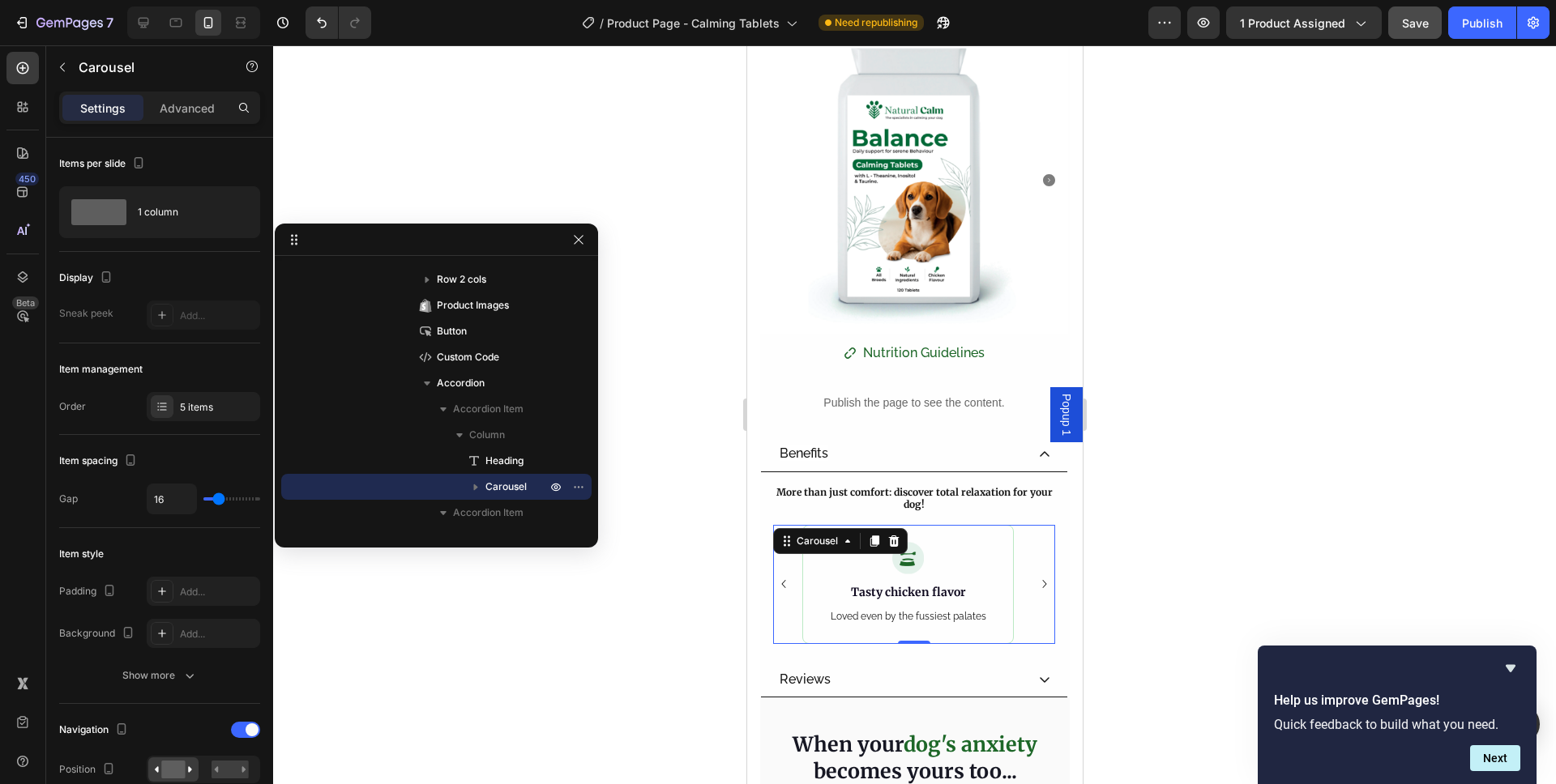
click at [1035, 576] on icon "Carousel Next Arrow" at bounding box center [1043, 584] width 16 height 16
click at [913, 576] on p "Uso flessibile" at bounding box center [907, 584] width 190 height 17
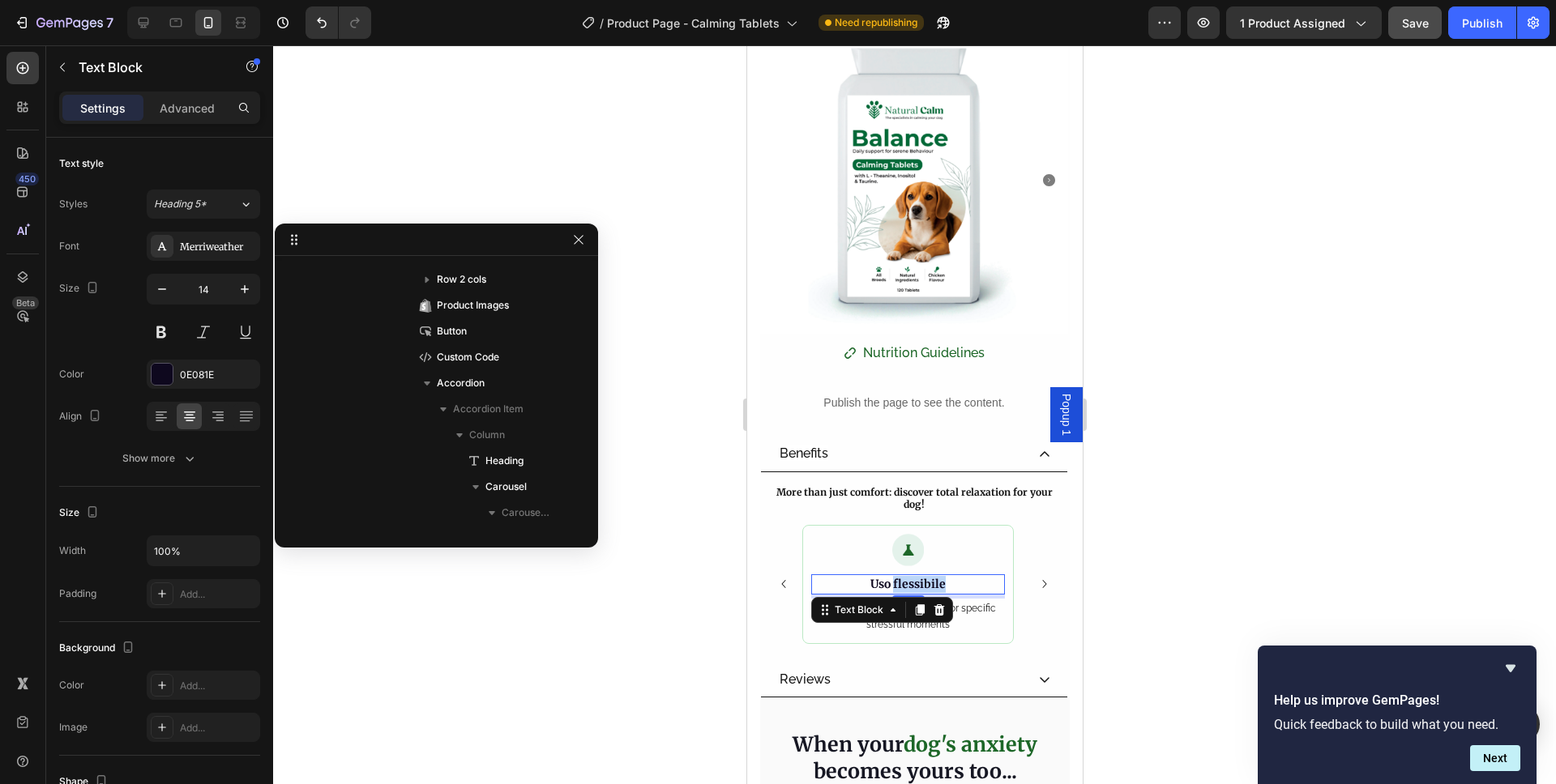
scroll to position [747, 0]
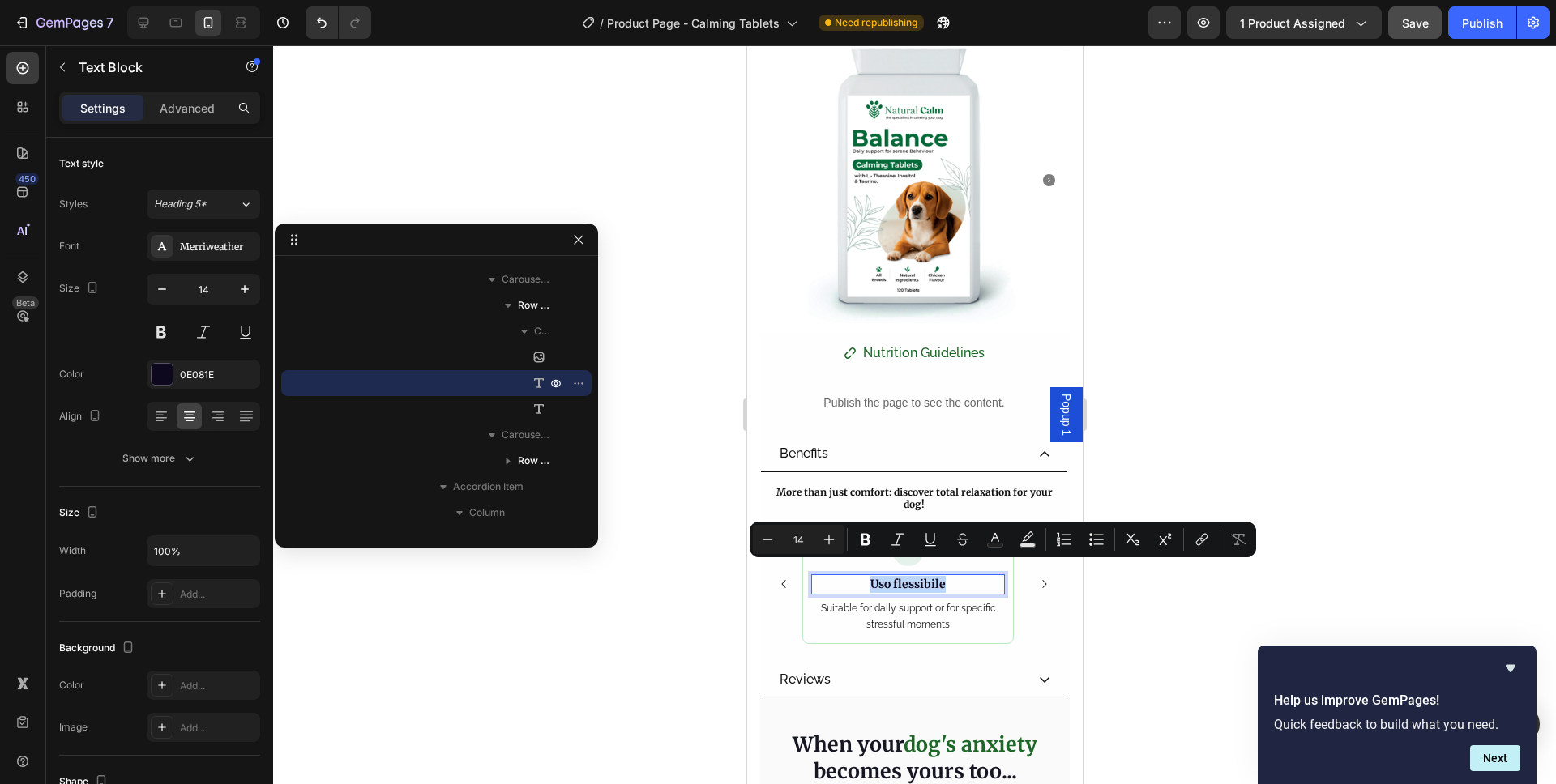
click at [947, 576] on p "Uso flessibile" at bounding box center [907, 584] width 190 height 17
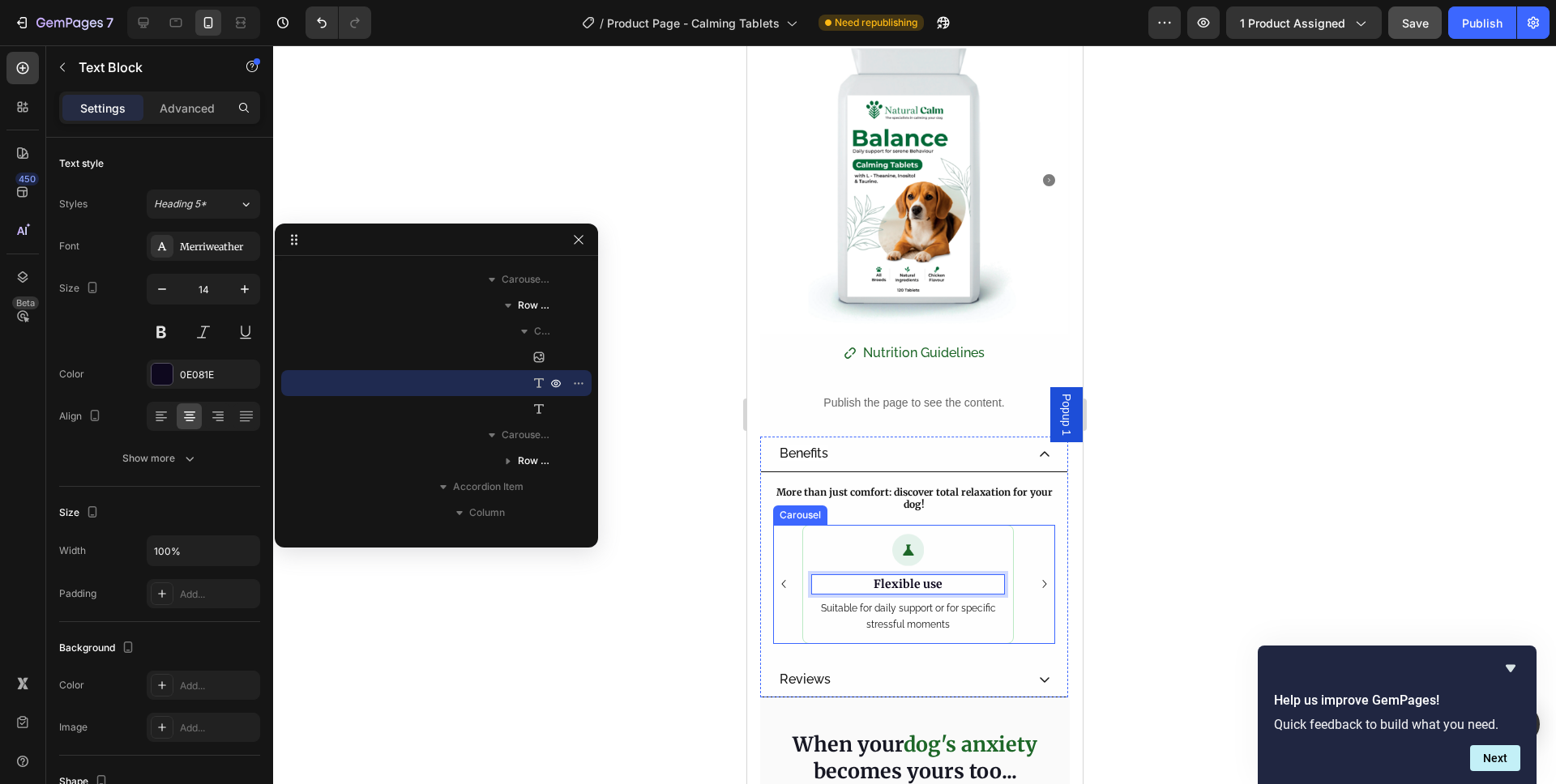
click at [1035, 576] on icon "Carousel Next Arrow" at bounding box center [1043, 584] width 16 height 16
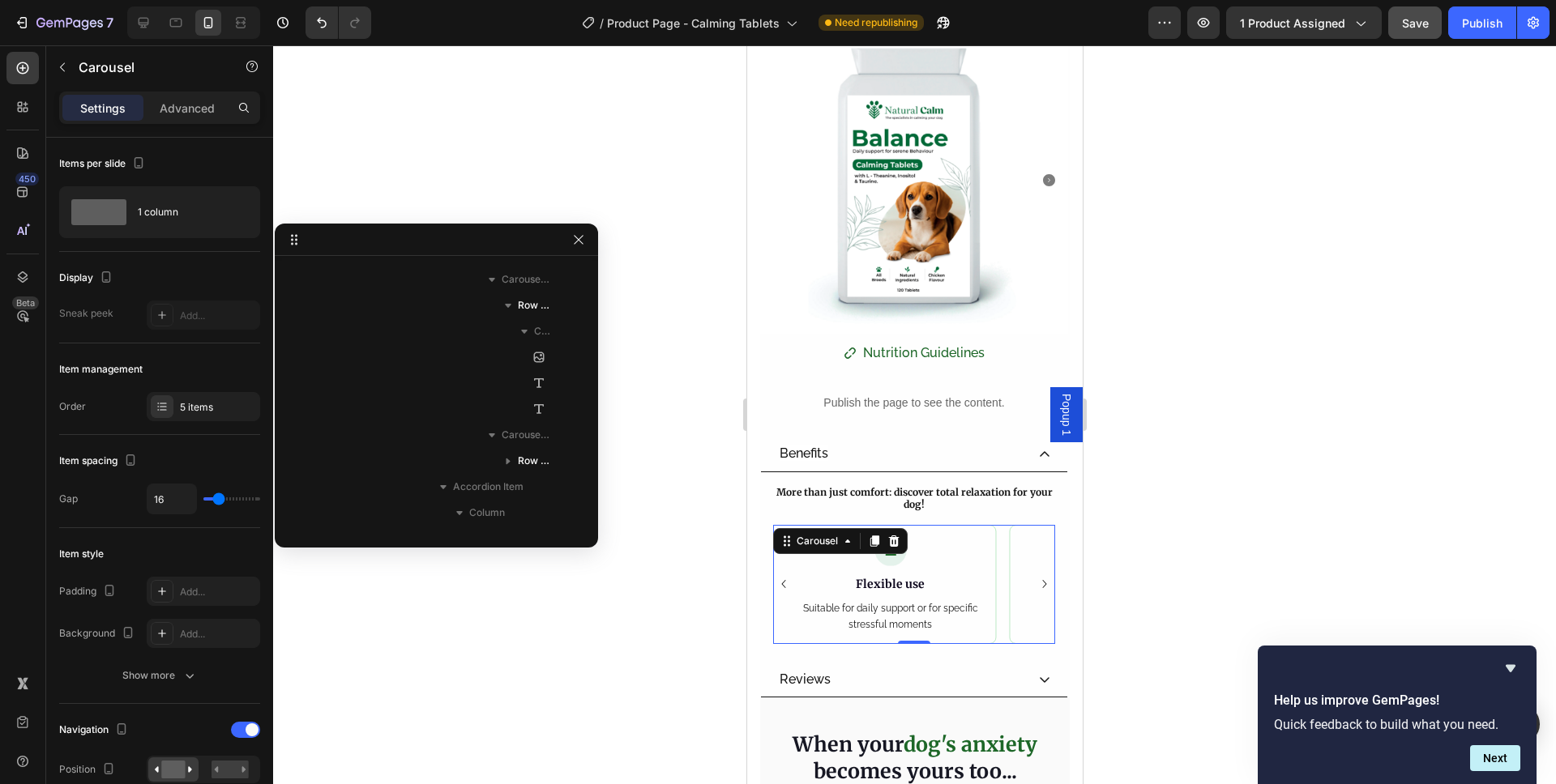
scroll to position [462, 0]
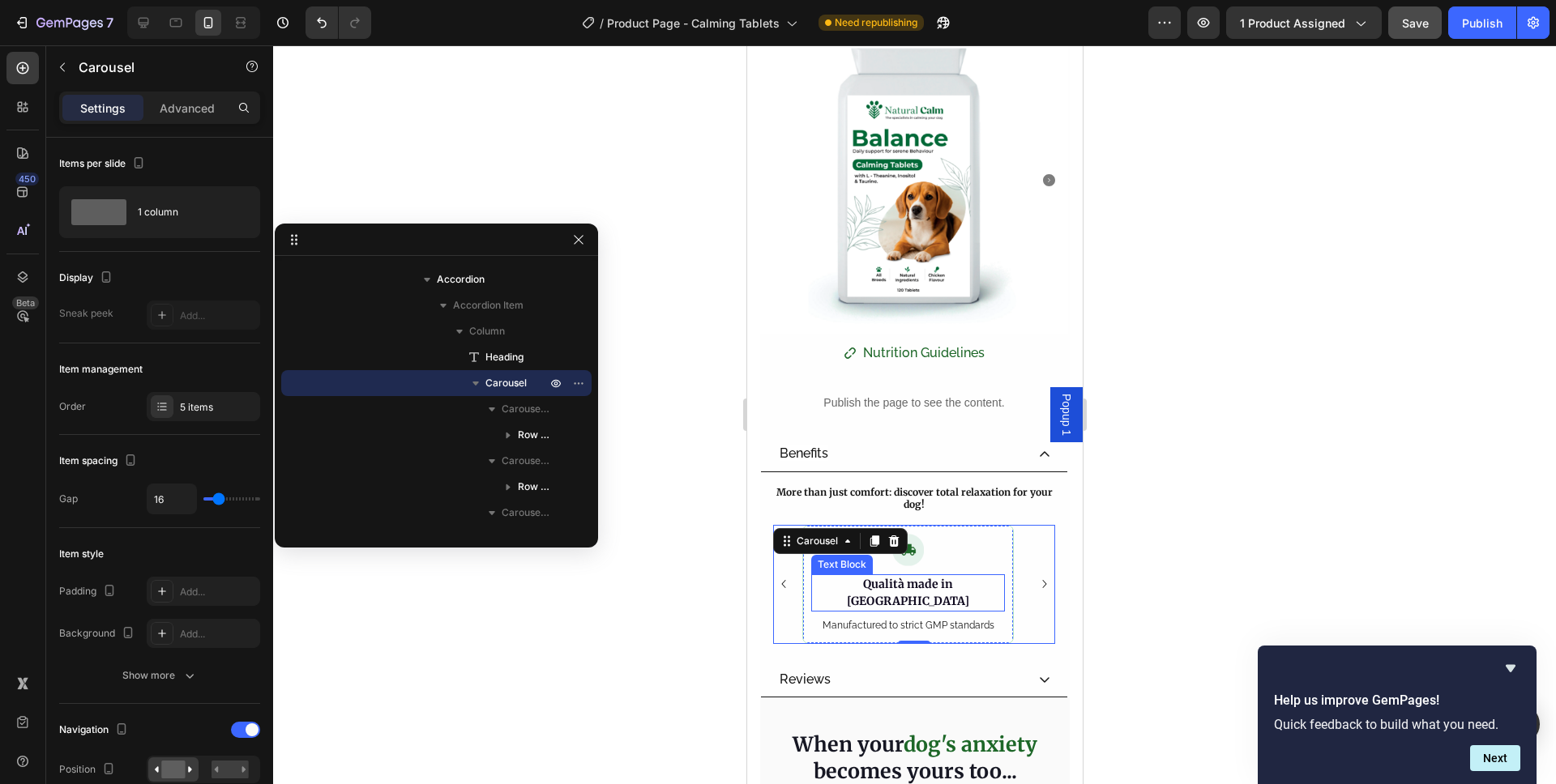
click at [943, 586] on p "Qualità made in UK" at bounding box center [907, 593] width 190 height 34
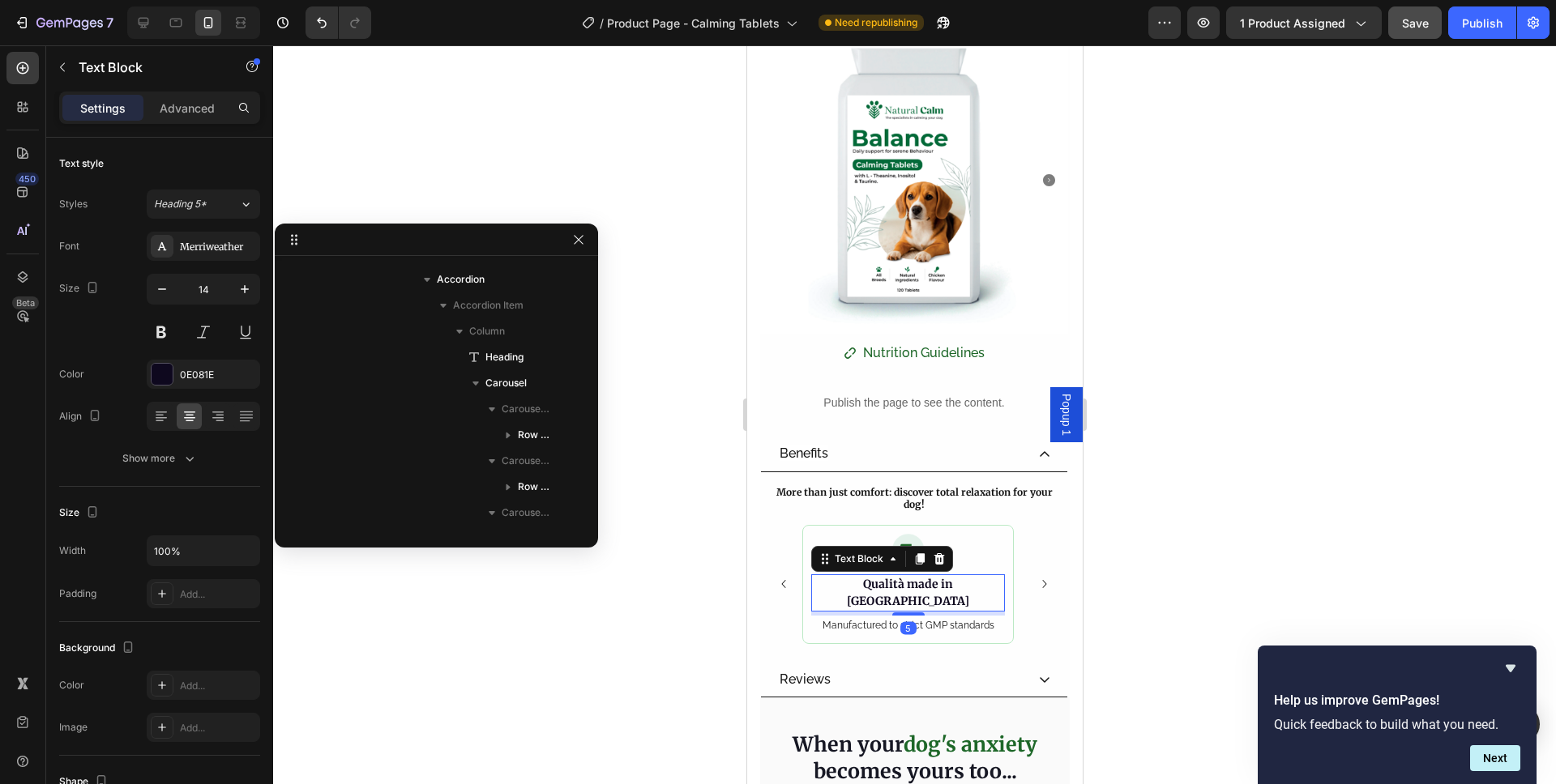
scroll to position [903, 0]
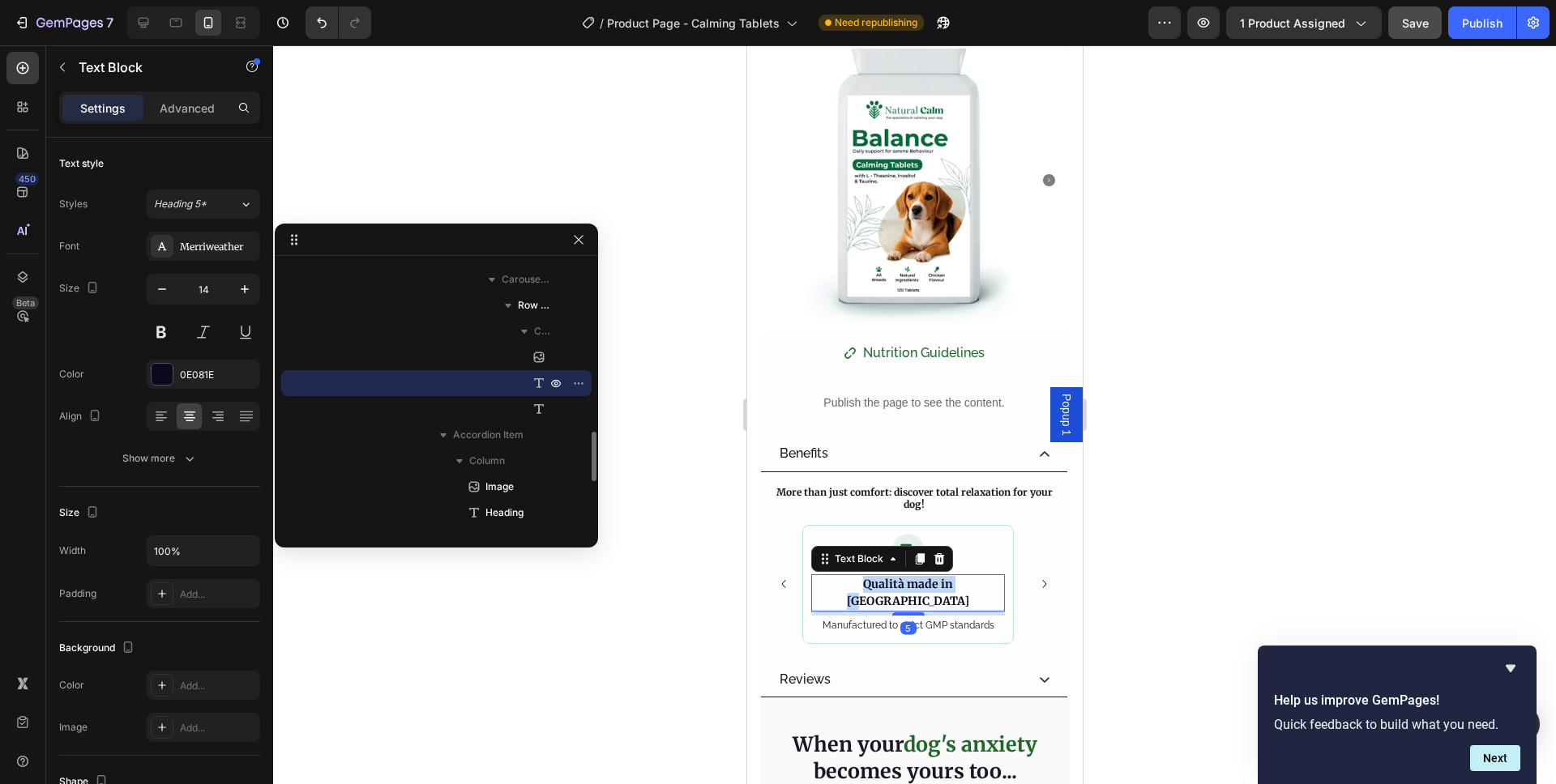
copy p "Qualità made in UK"
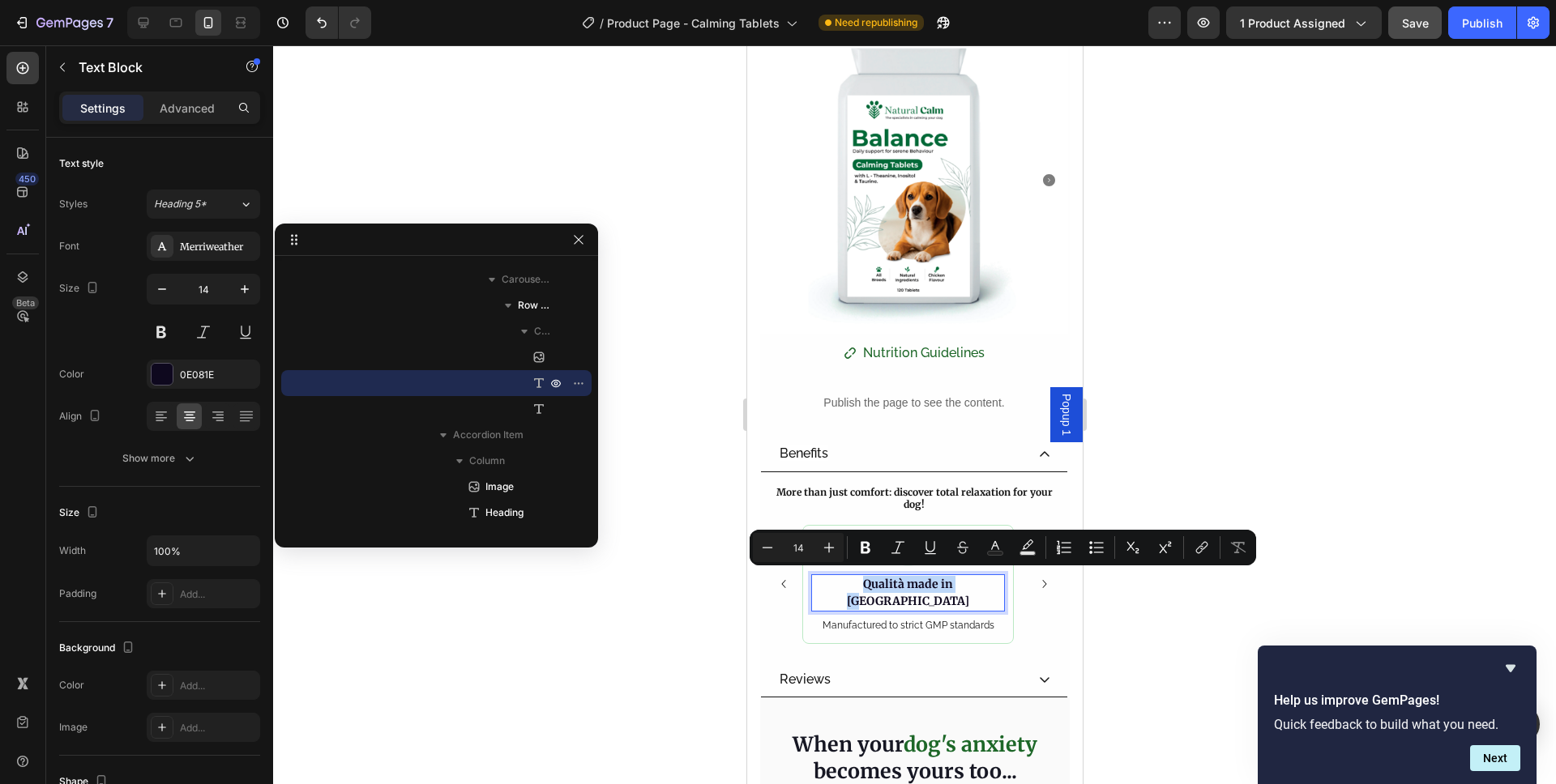
click at [917, 576] on p "Qualità made in UK" at bounding box center [907, 593] width 190 height 34
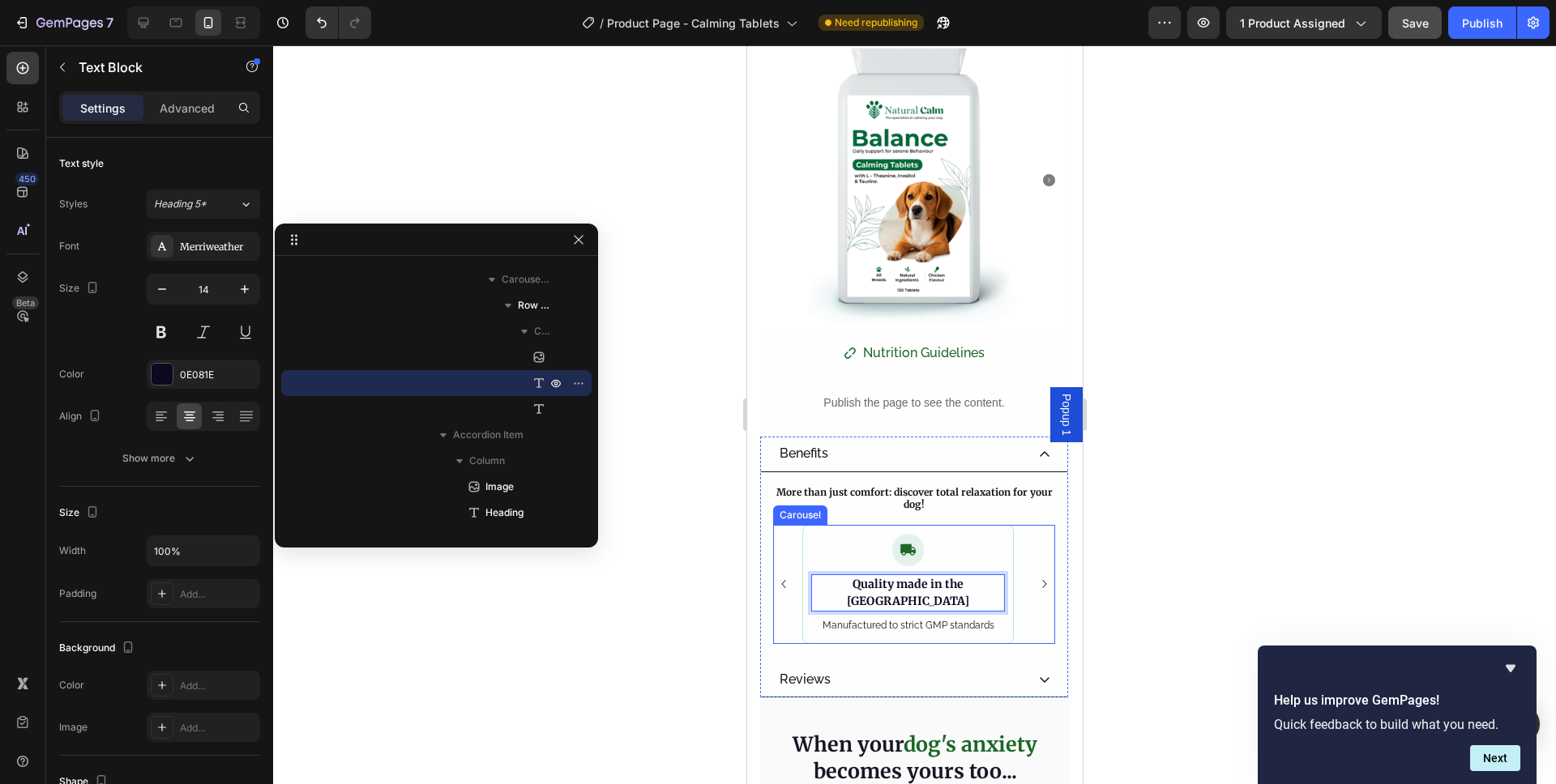
click at [1035, 576] on icon "Carousel Next Arrow" at bounding box center [1043, 584] width 16 height 16
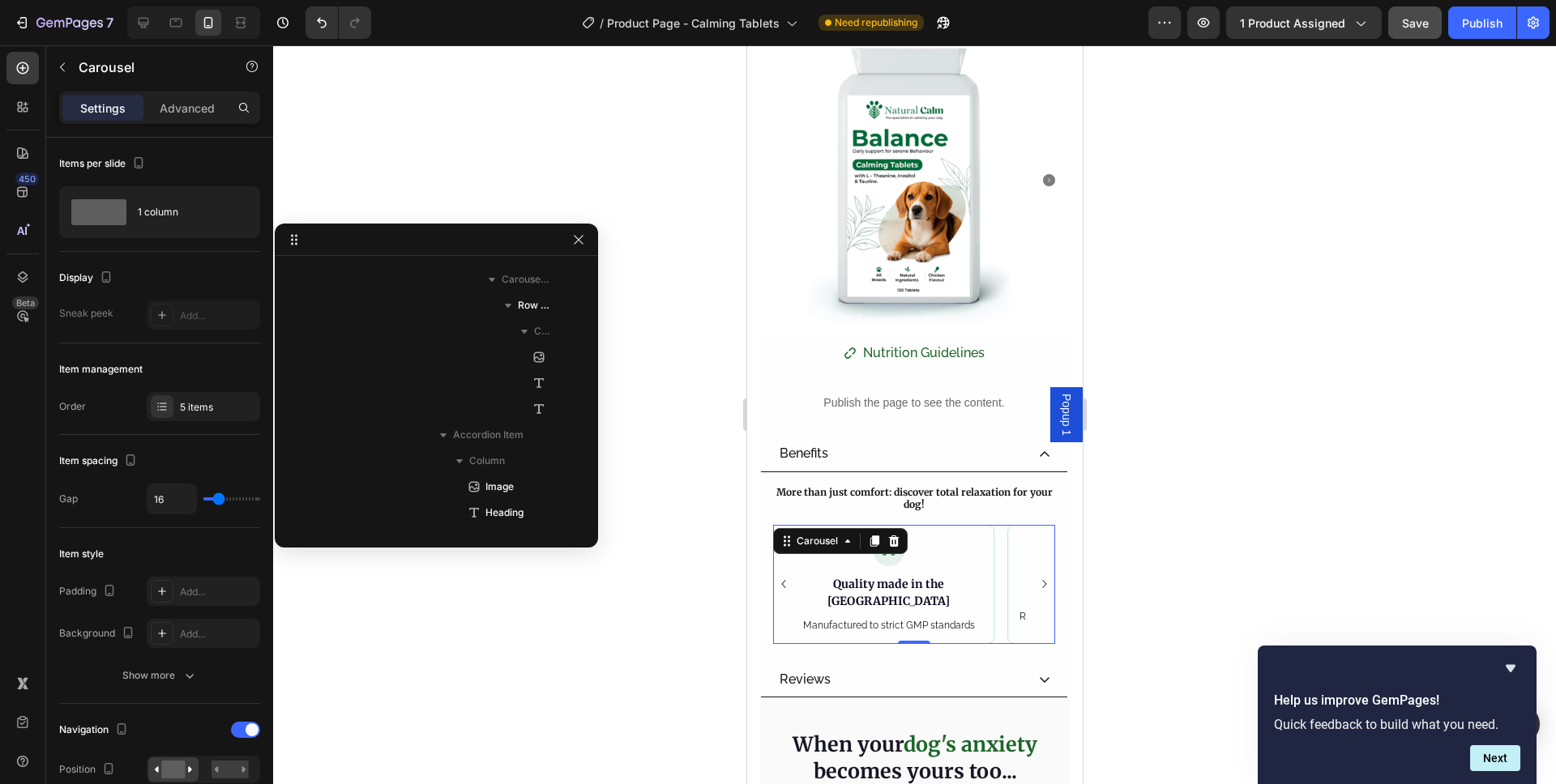
scroll to position [462, 0]
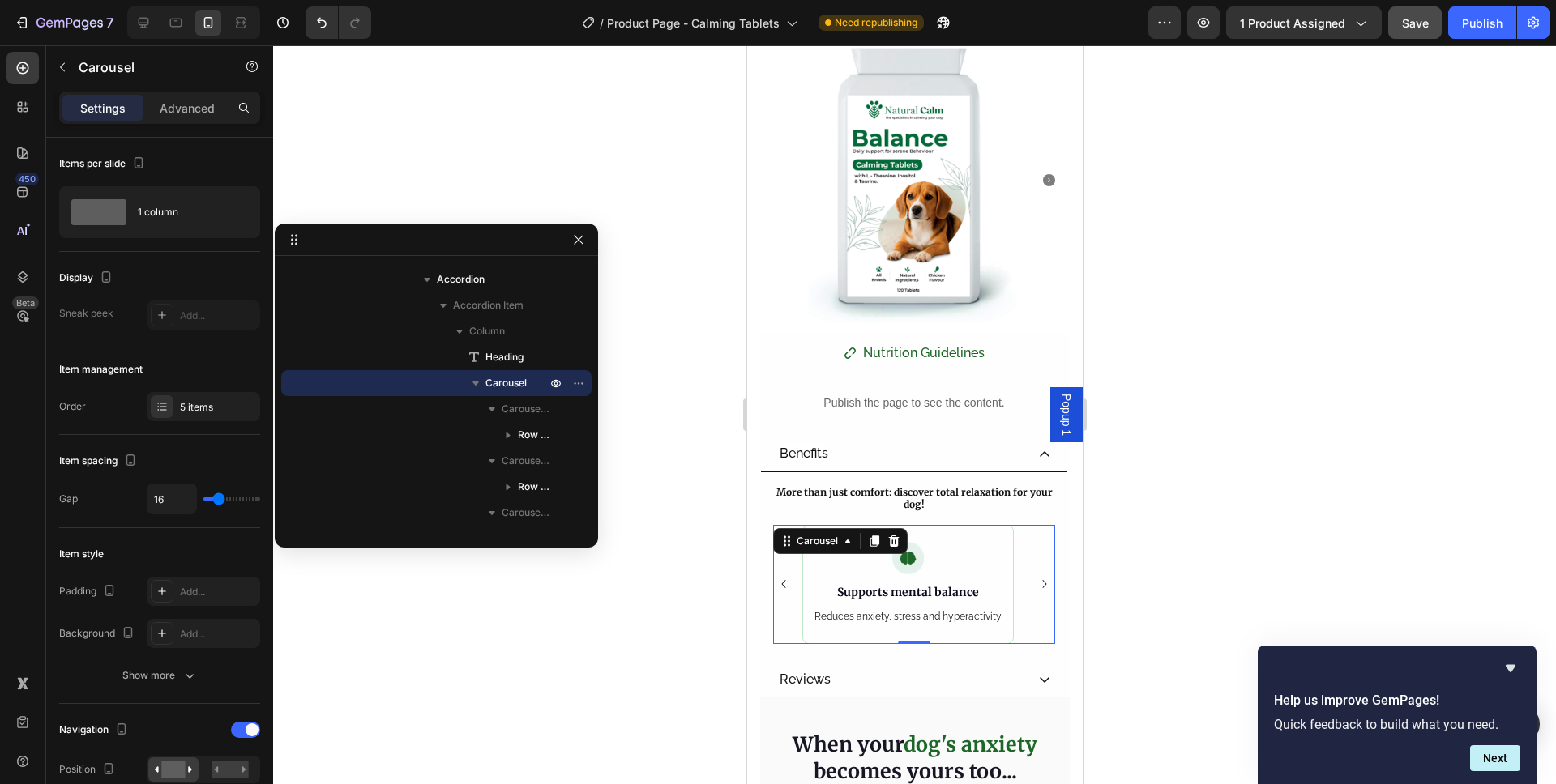
click at [1035, 576] on icon "Carousel Next Arrow" at bounding box center [1043, 584] width 16 height 16
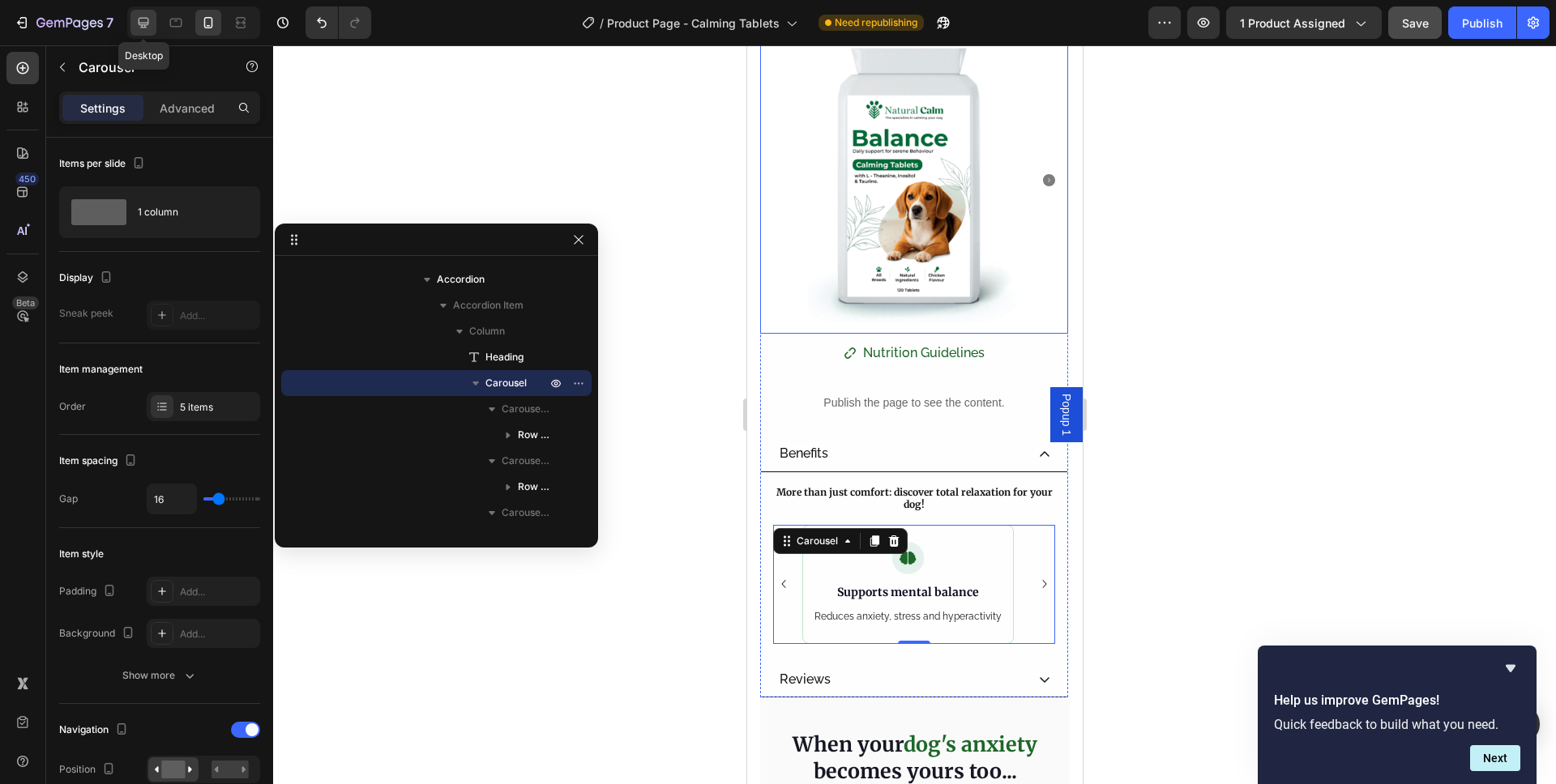
click at [144, 26] on icon at bounding box center [144, 23] width 16 height 16
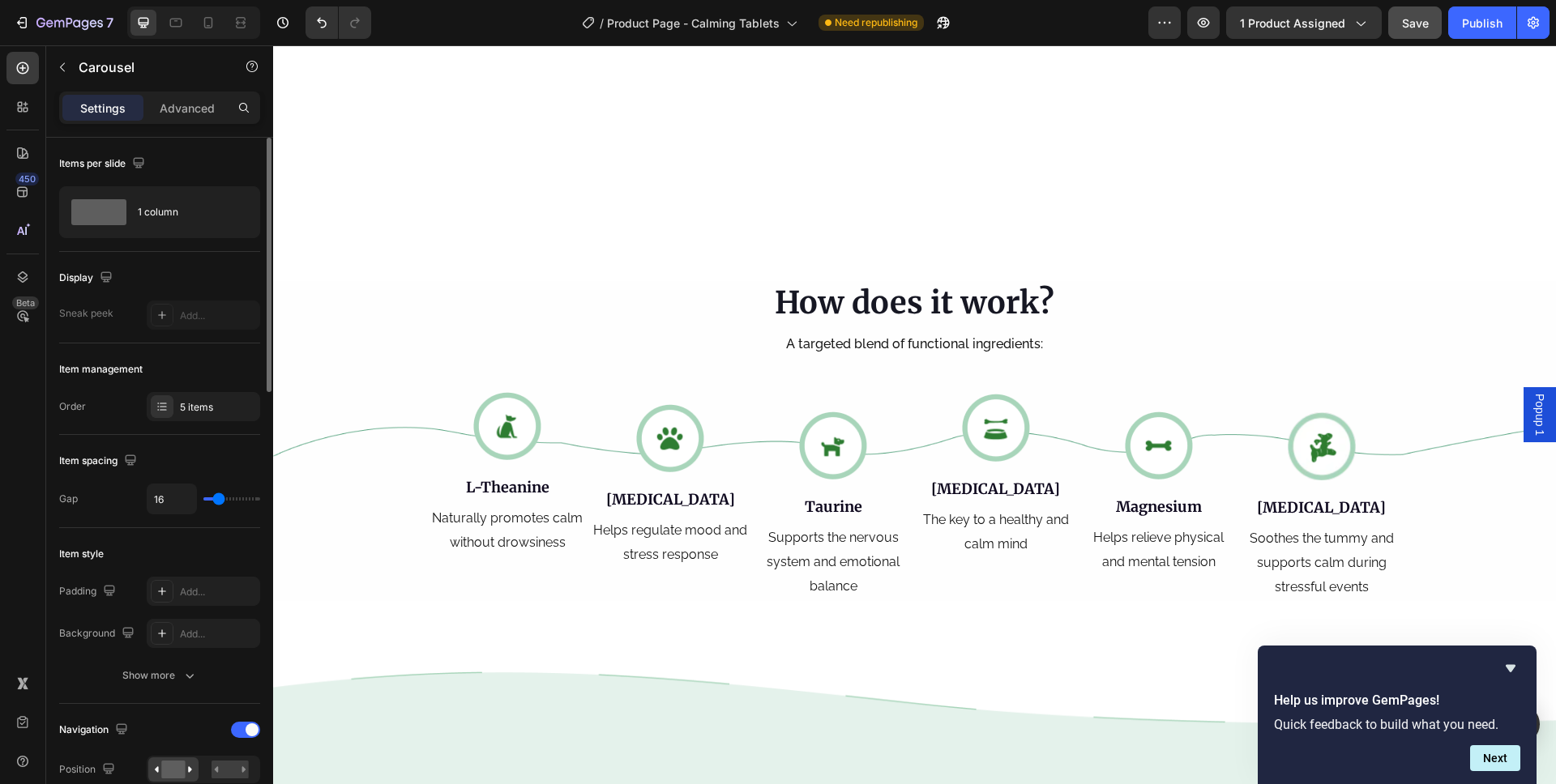
scroll to position [1922, 0]
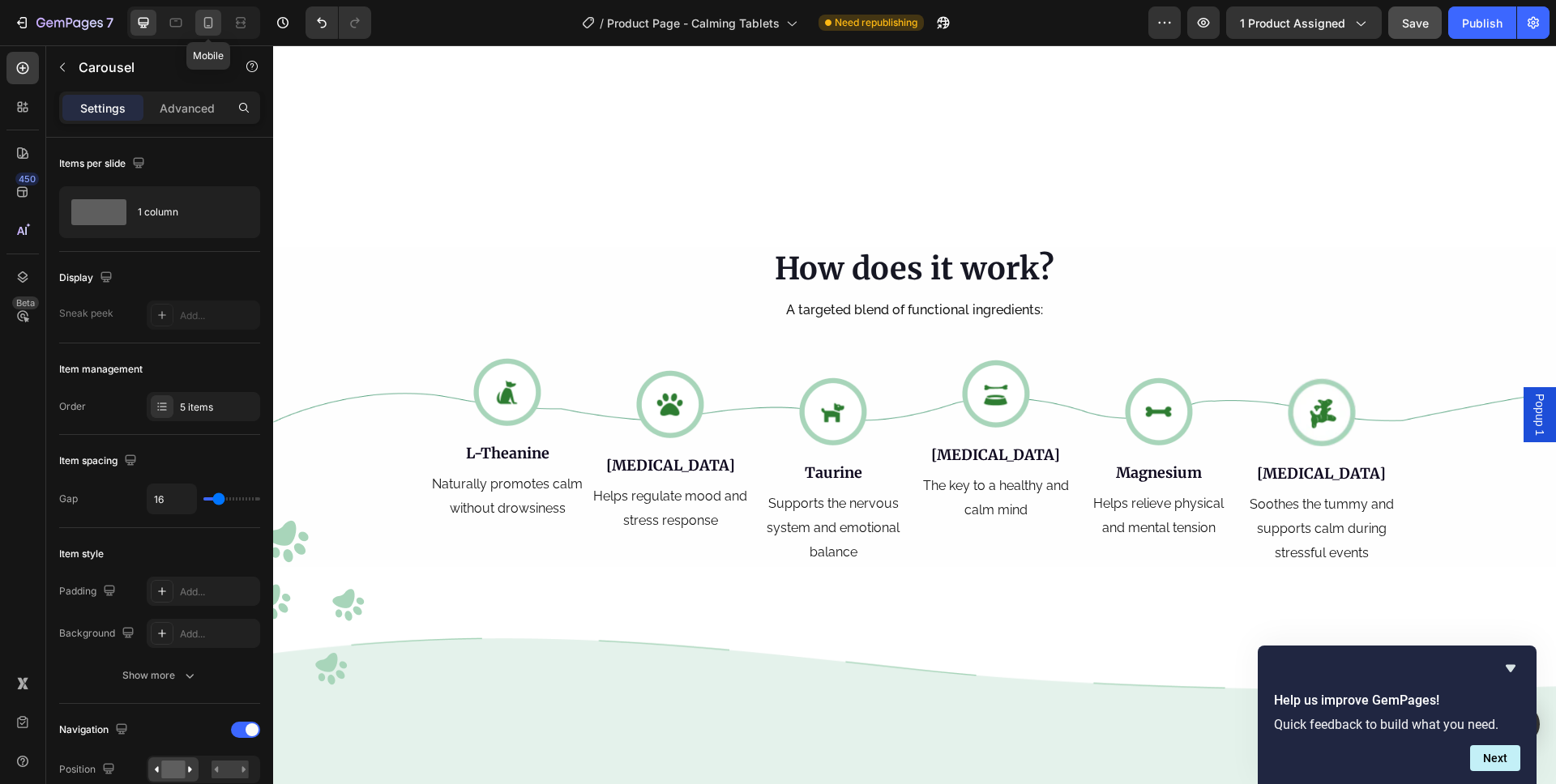
click at [206, 24] on icon at bounding box center [208, 23] width 16 height 16
type input "20"
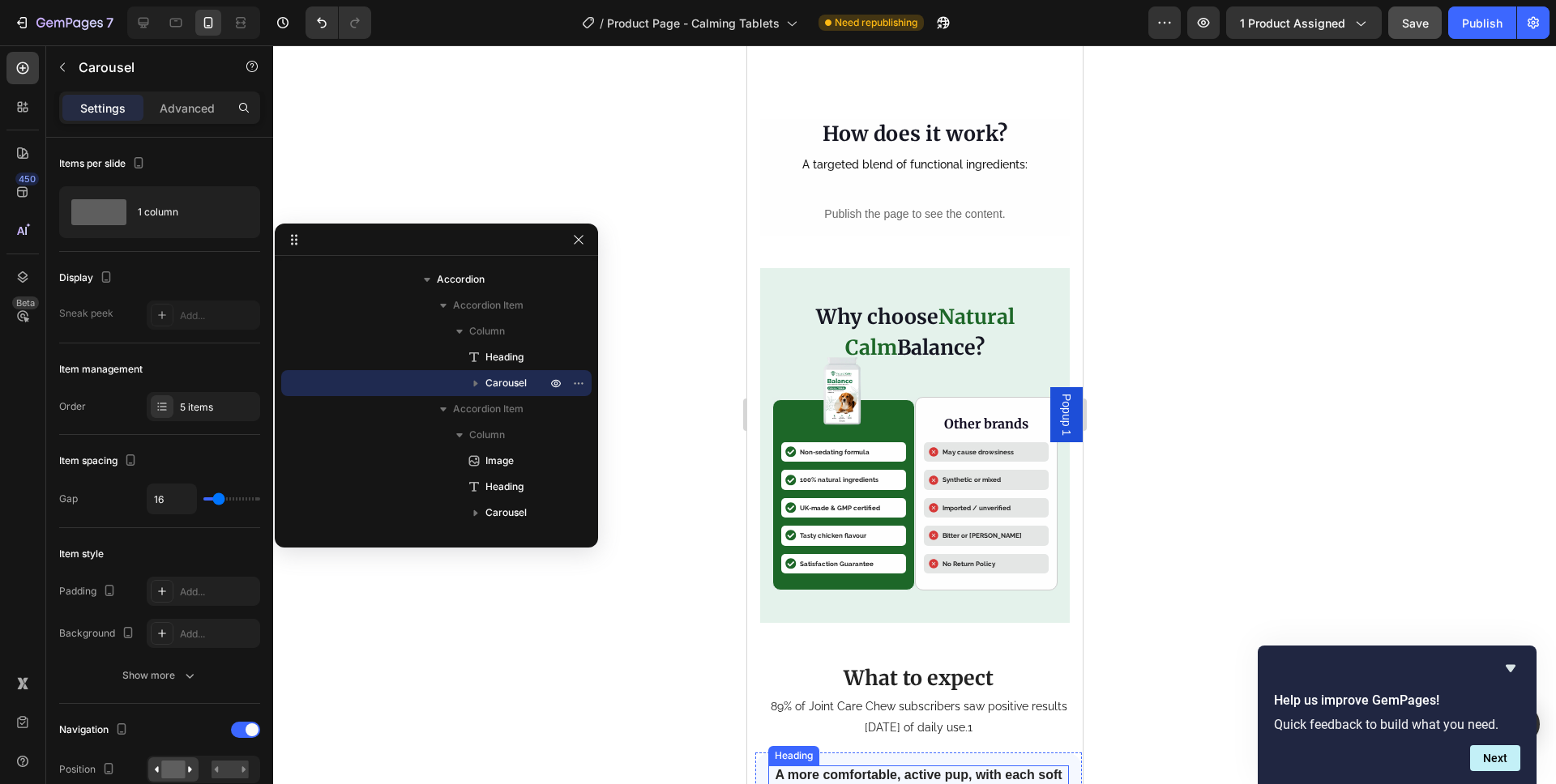
scroll to position [2386, 0]
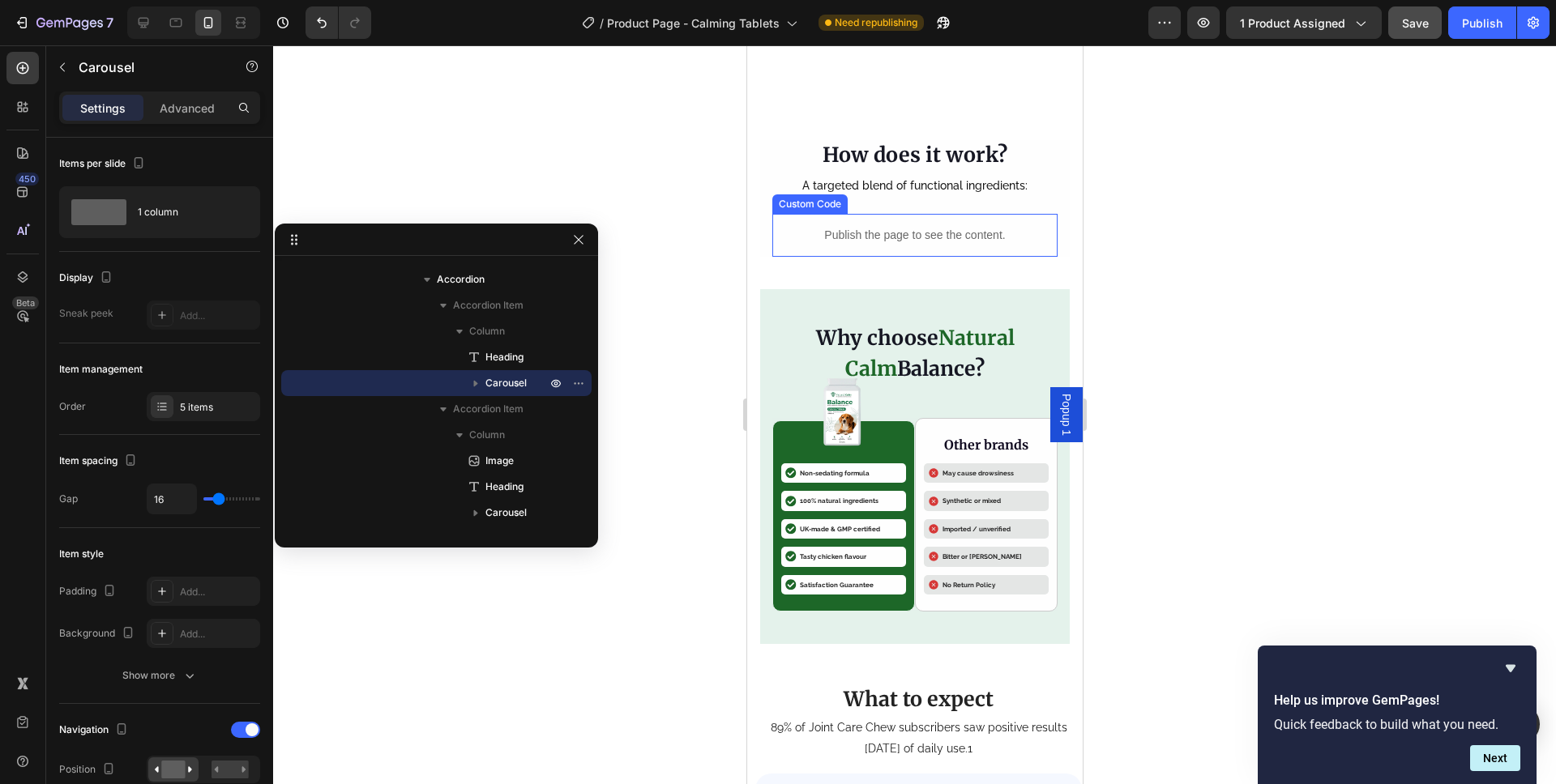
click at [947, 220] on div "Publish the page to see the content." at bounding box center [913, 235] width 285 height 43
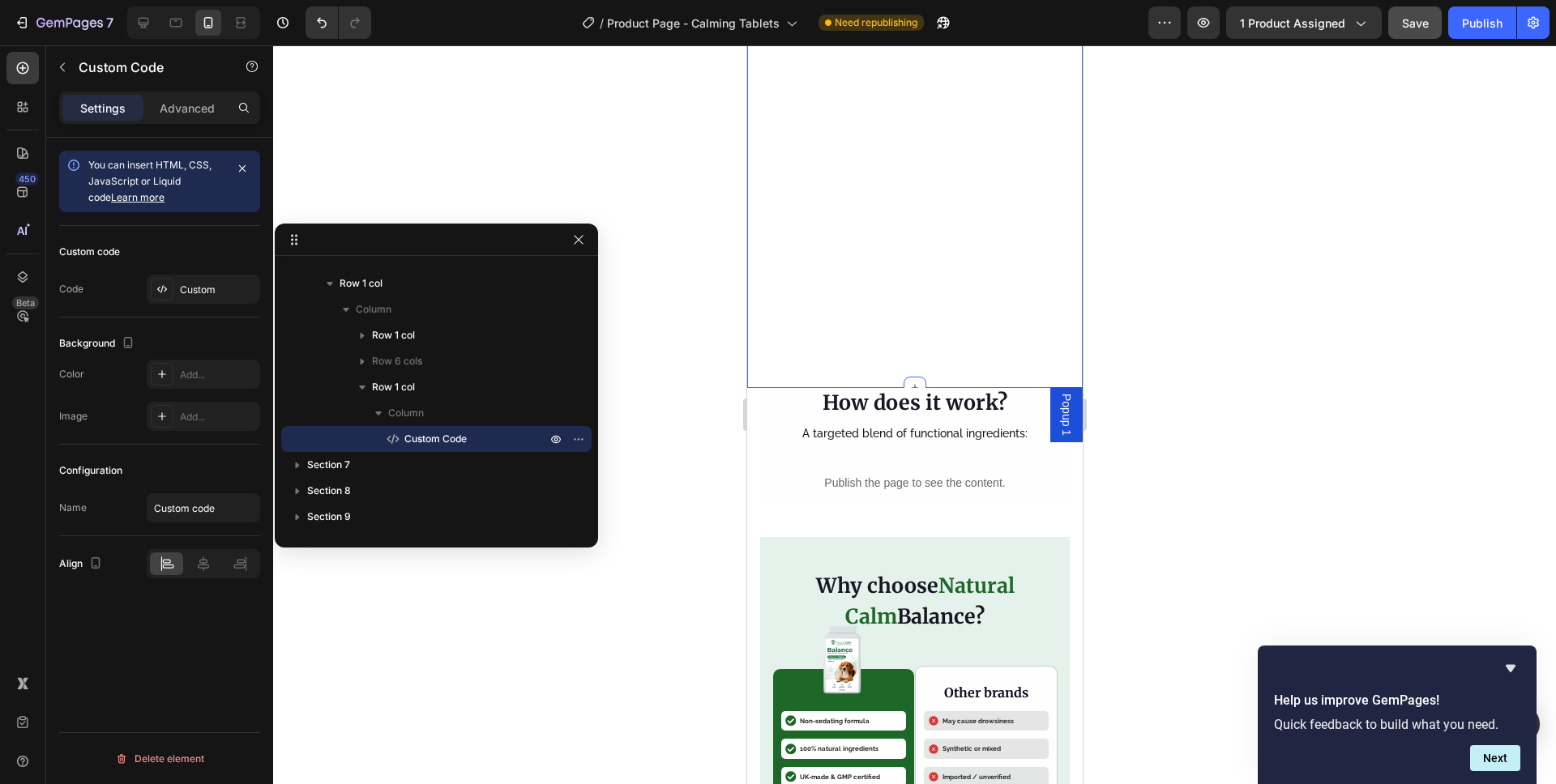
scroll to position [2154, 0]
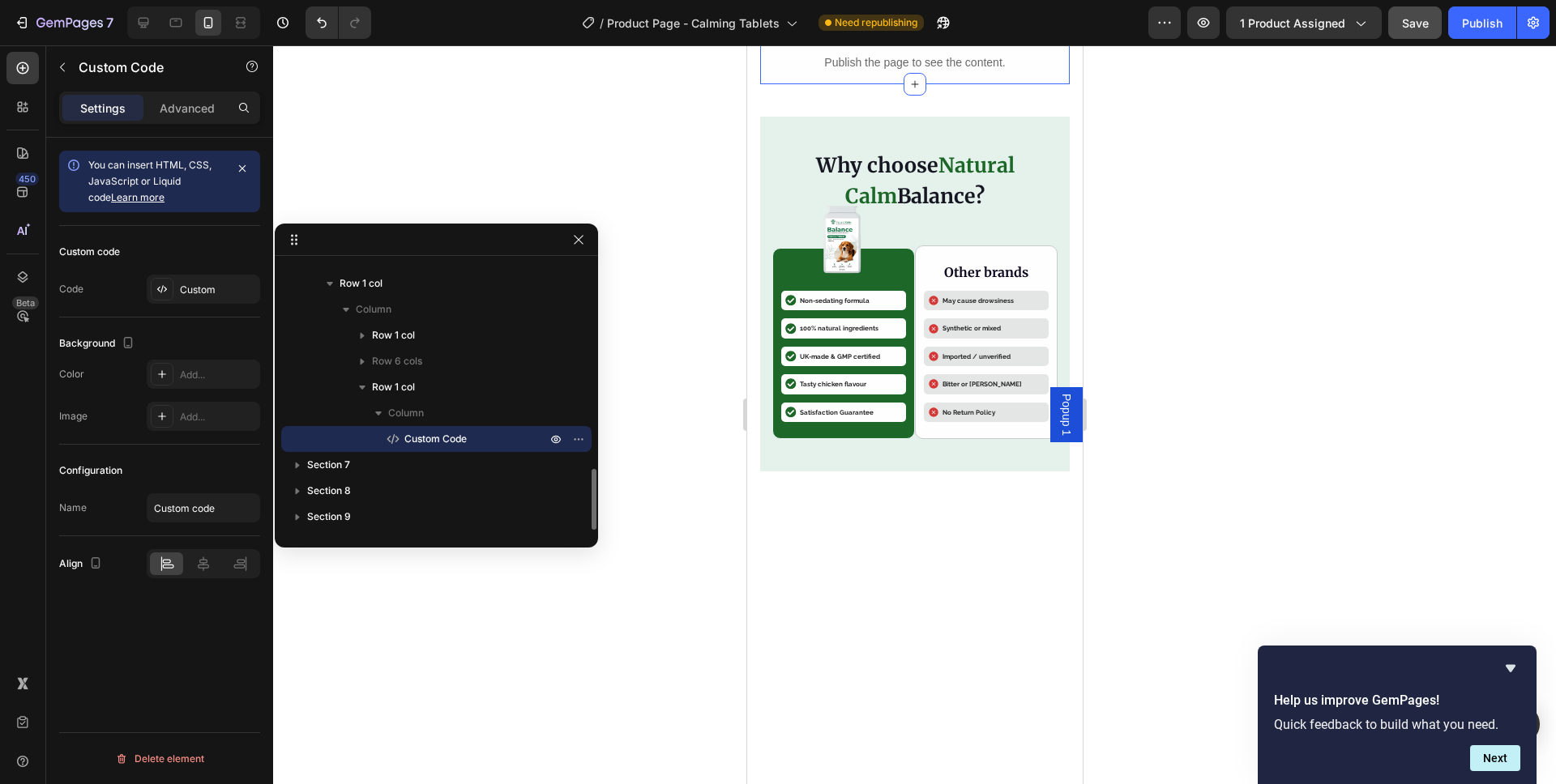
click at [415, 443] on span "Custom Code" at bounding box center [436, 439] width 63 height 16
click at [183, 295] on div "Custom" at bounding box center [218, 290] width 76 height 15
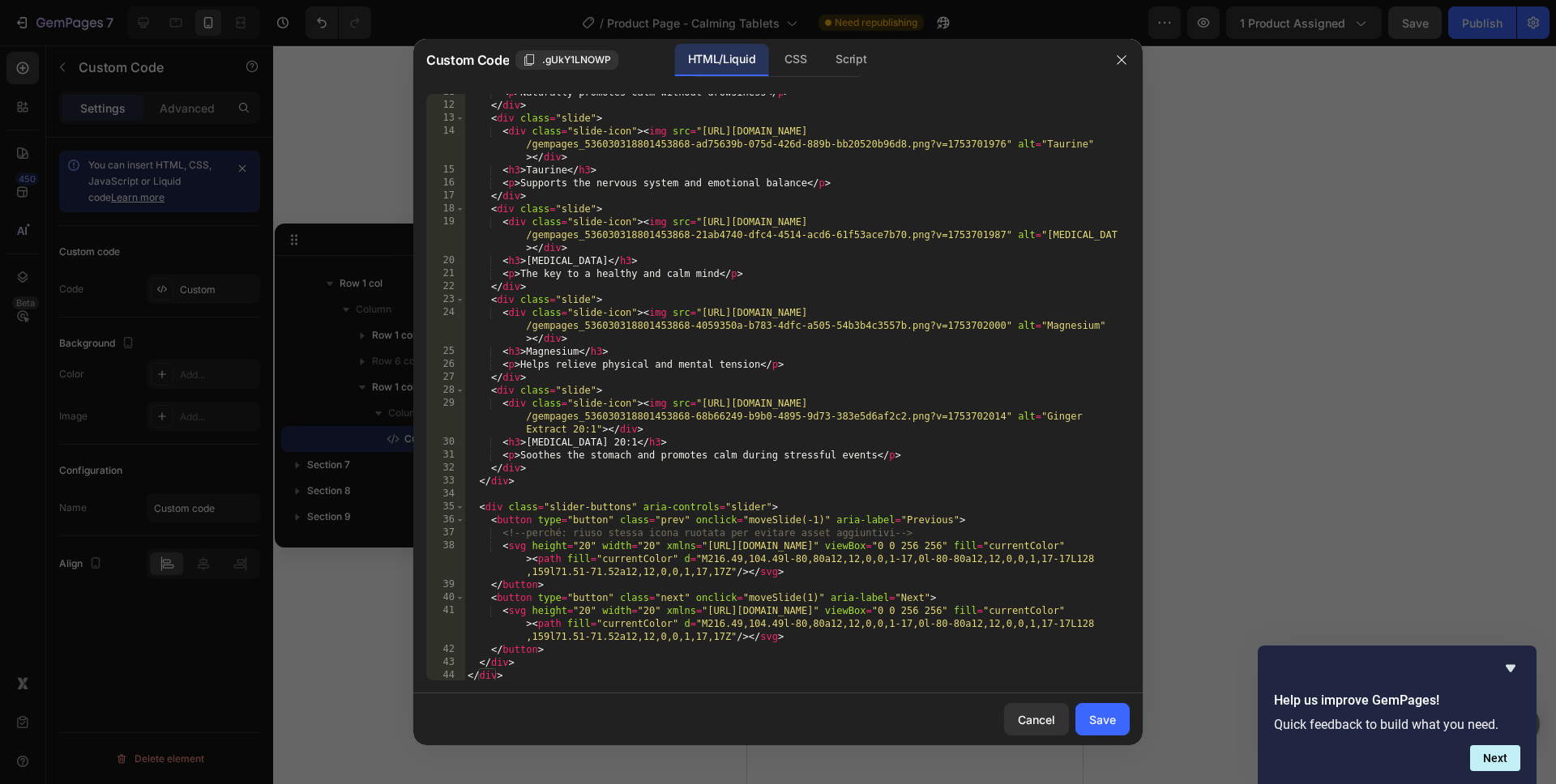
scroll to position [0, 0]
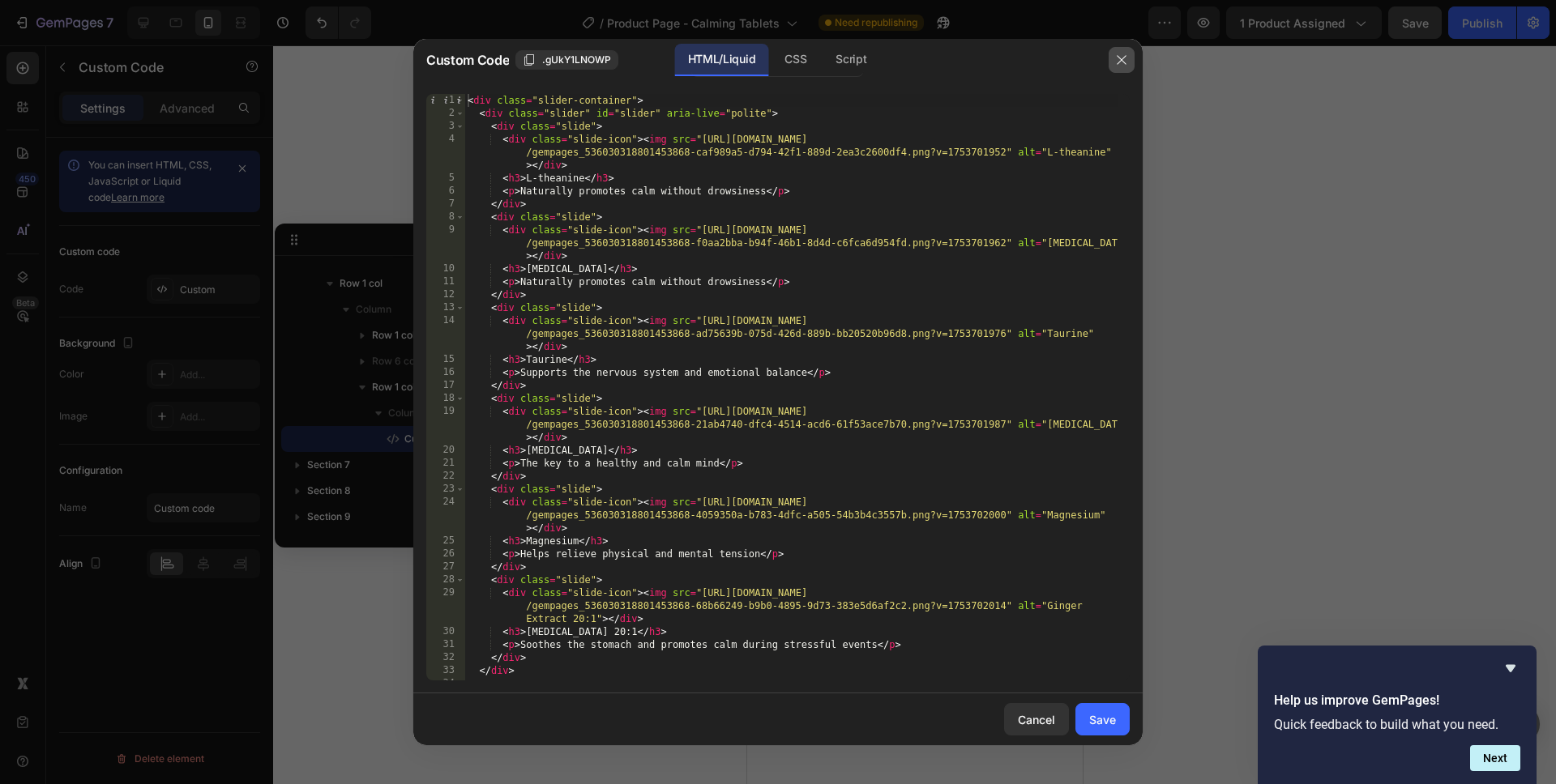
click at [1130, 59] on button "button" at bounding box center [1121, 60] width 26 height 26
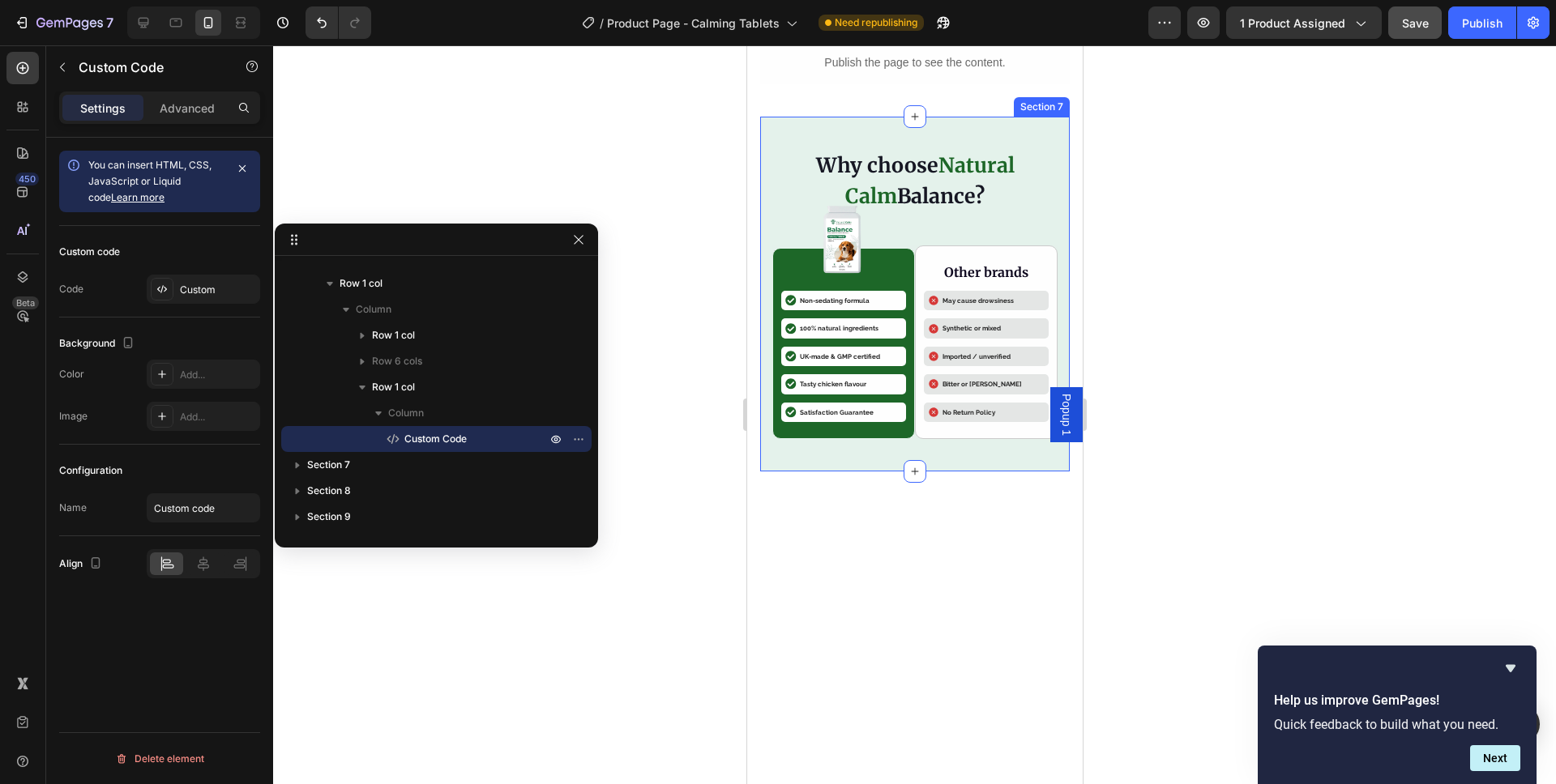
click at [1047, 281] on div "Why choose Natural Calm Balance? Heading Image Icon Non-sedating formula Text B…" at bounding box center [913, 294] width 310 height 355
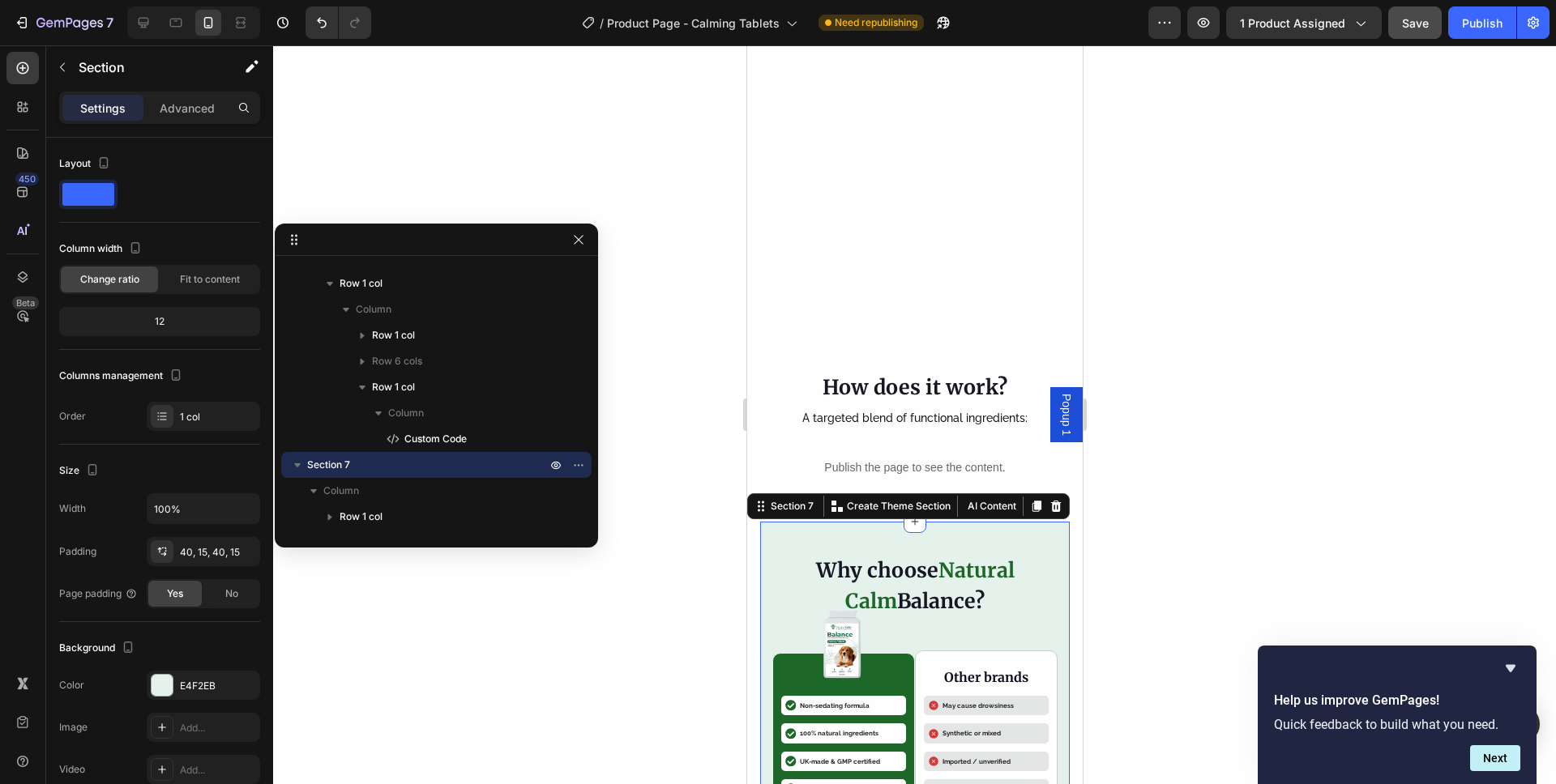
scroll to position [2547, 0]
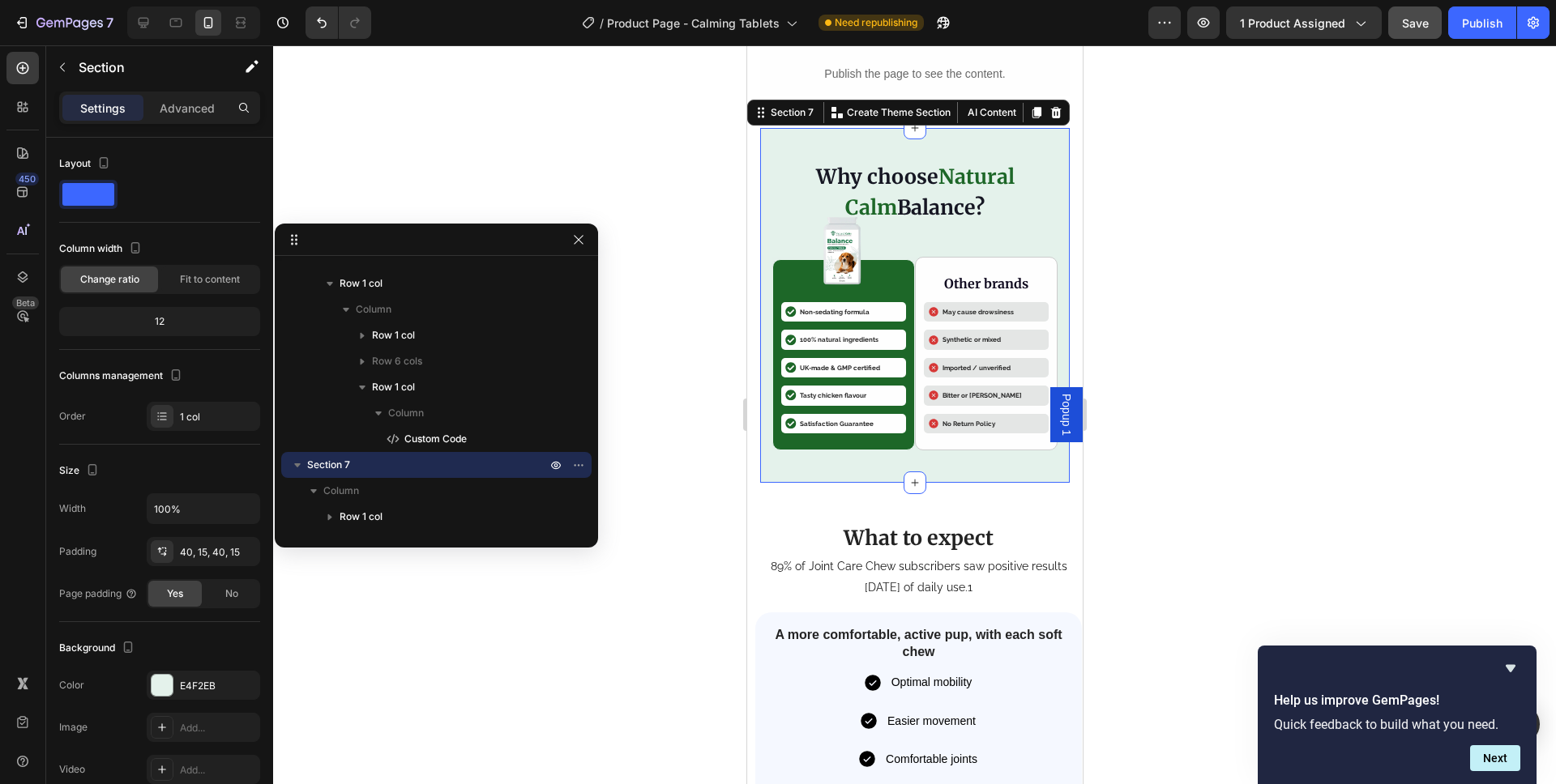
click at [755, 183] on section "Why choose Natural Calm Balance? Heading Image Icon Non-sedating formula Text B…" at bounding box center [913, 305] width 336 height 355
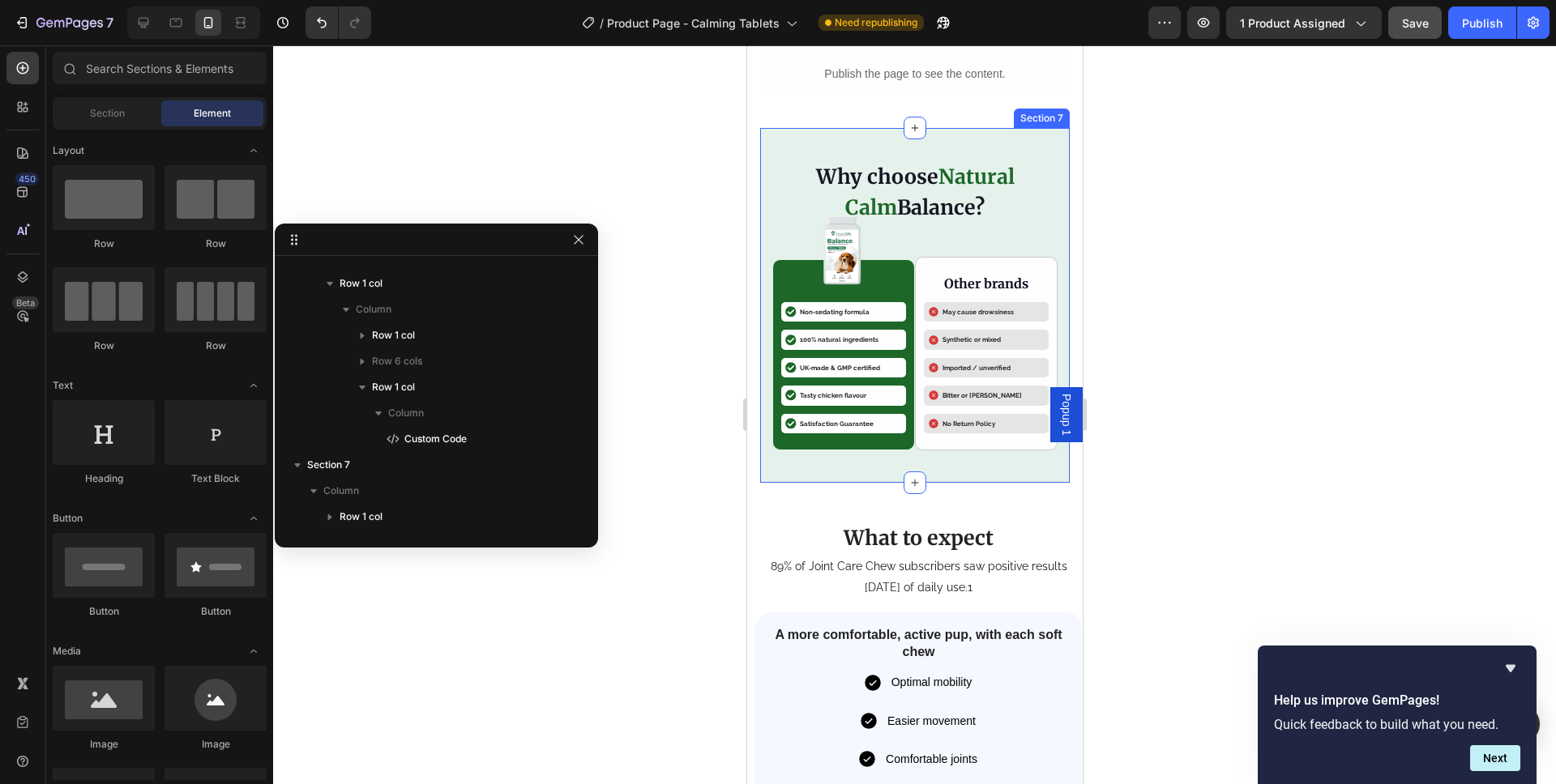
click at [786, 128] on div "Why choose Natural Calm Balance? Heading Image Icon Non-sedating formula Text B…" at bounding box center [913, 305] width 310 height 355
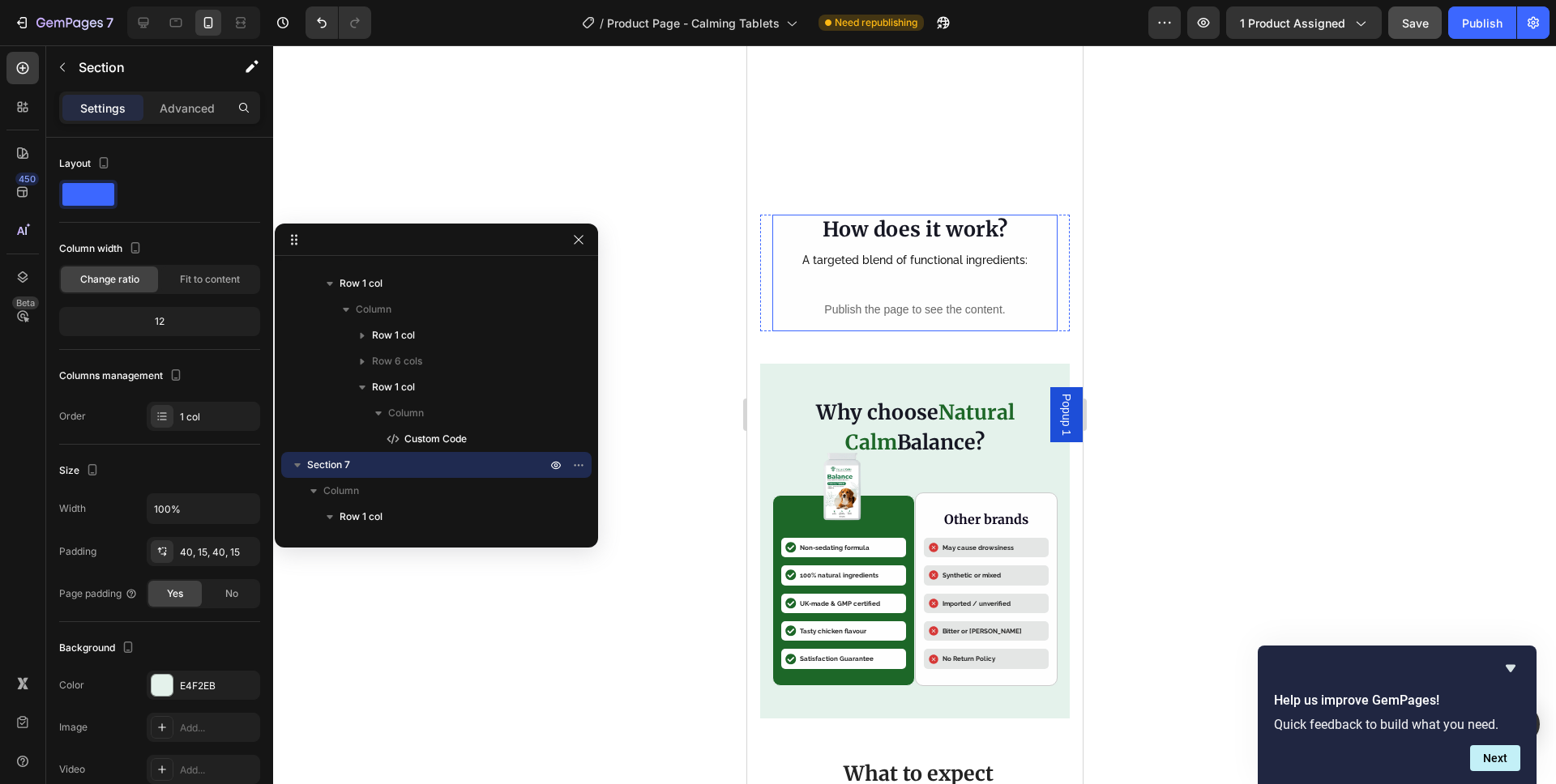
scroll to position [2536, 0]
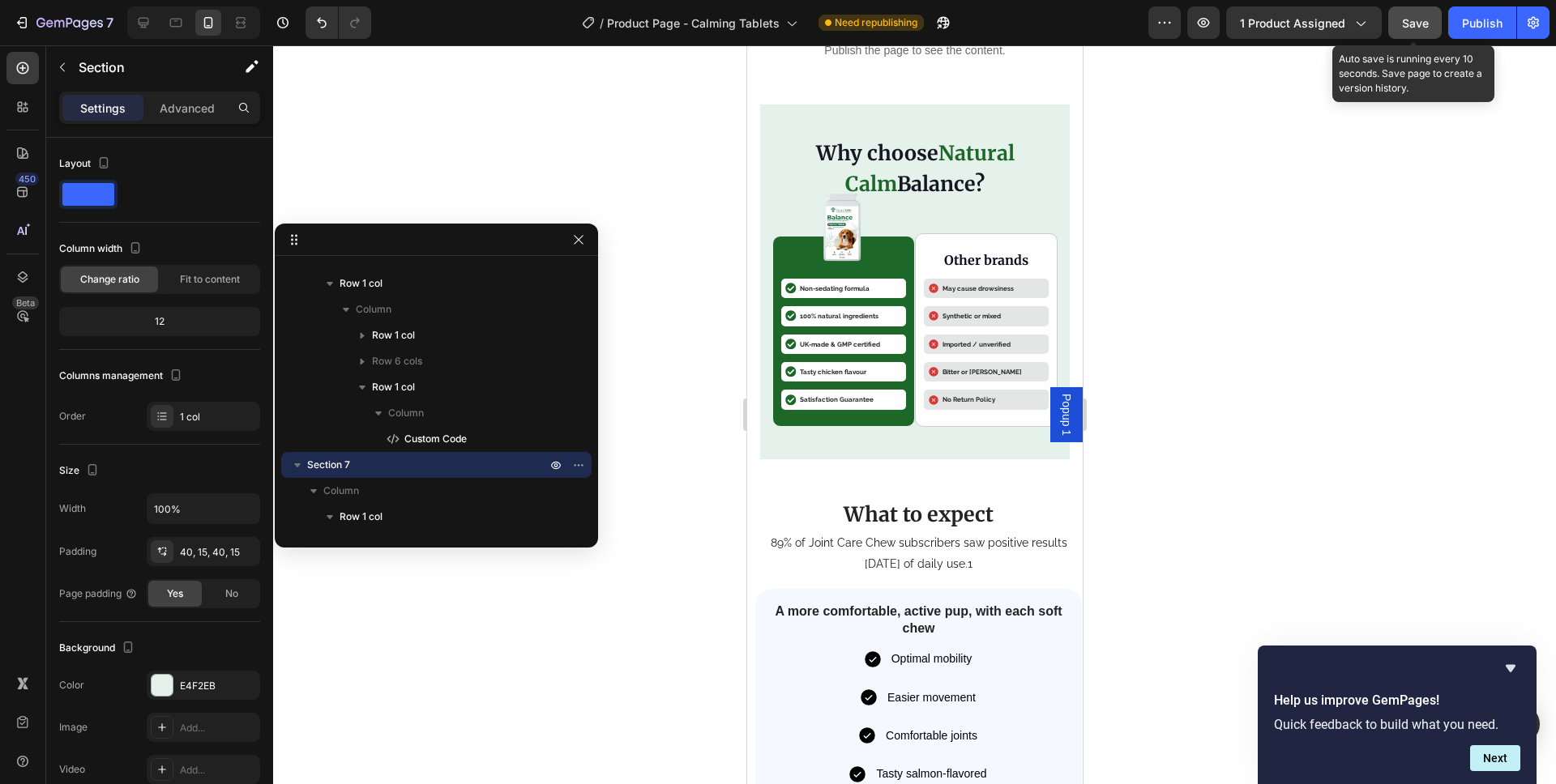
click at [1411, 21] on span "Save" at bounding box center [1415, 23] width 27 height 14
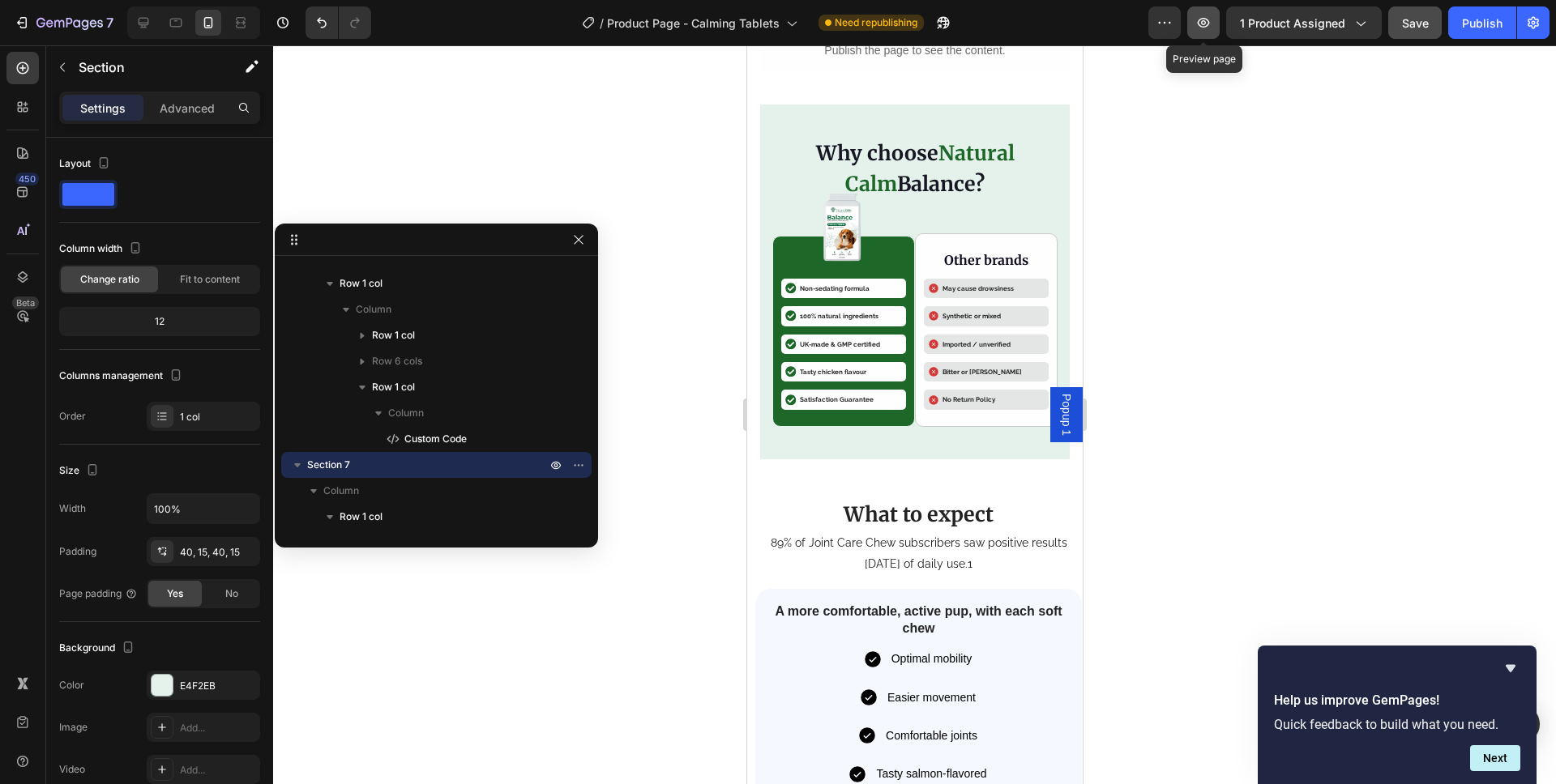
click at [1207, 29] on icon "button" at bounding box center [1203, 23] width 16 height 16
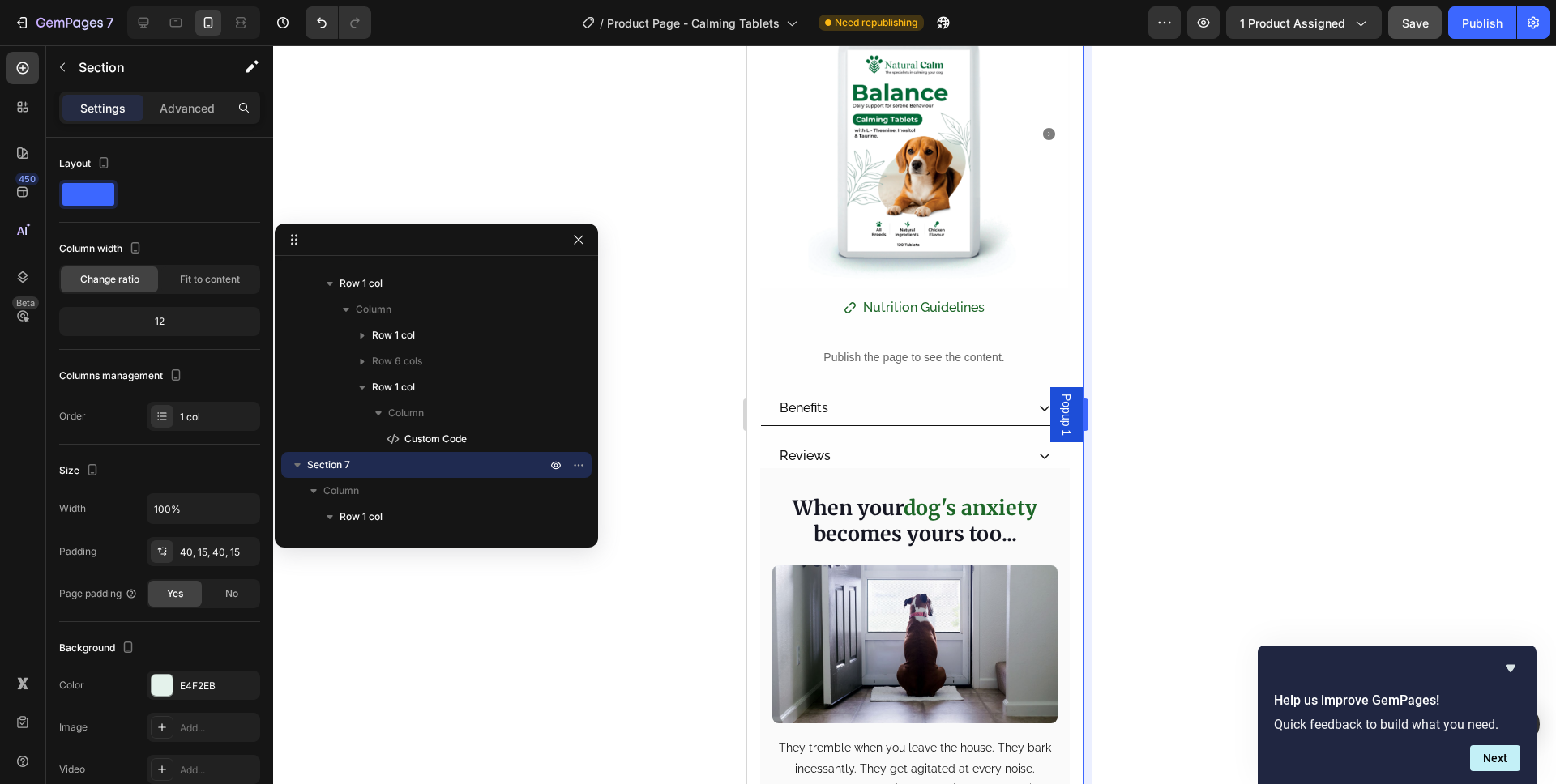
scroll to position [0, 0]
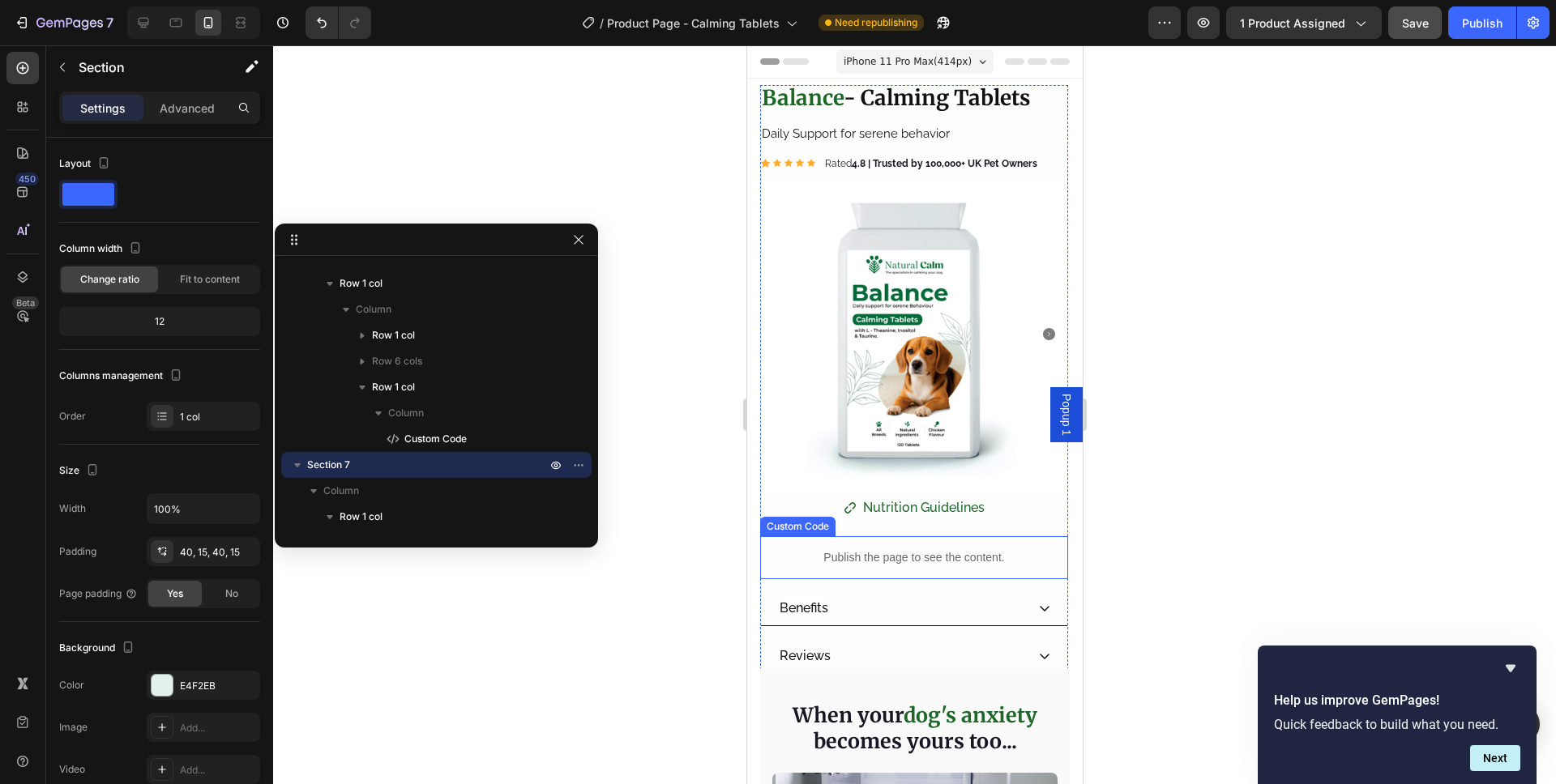
click at [967, 549] on p "Publish the page to see the content." at bounding box center [912, 557] width 308 height 17
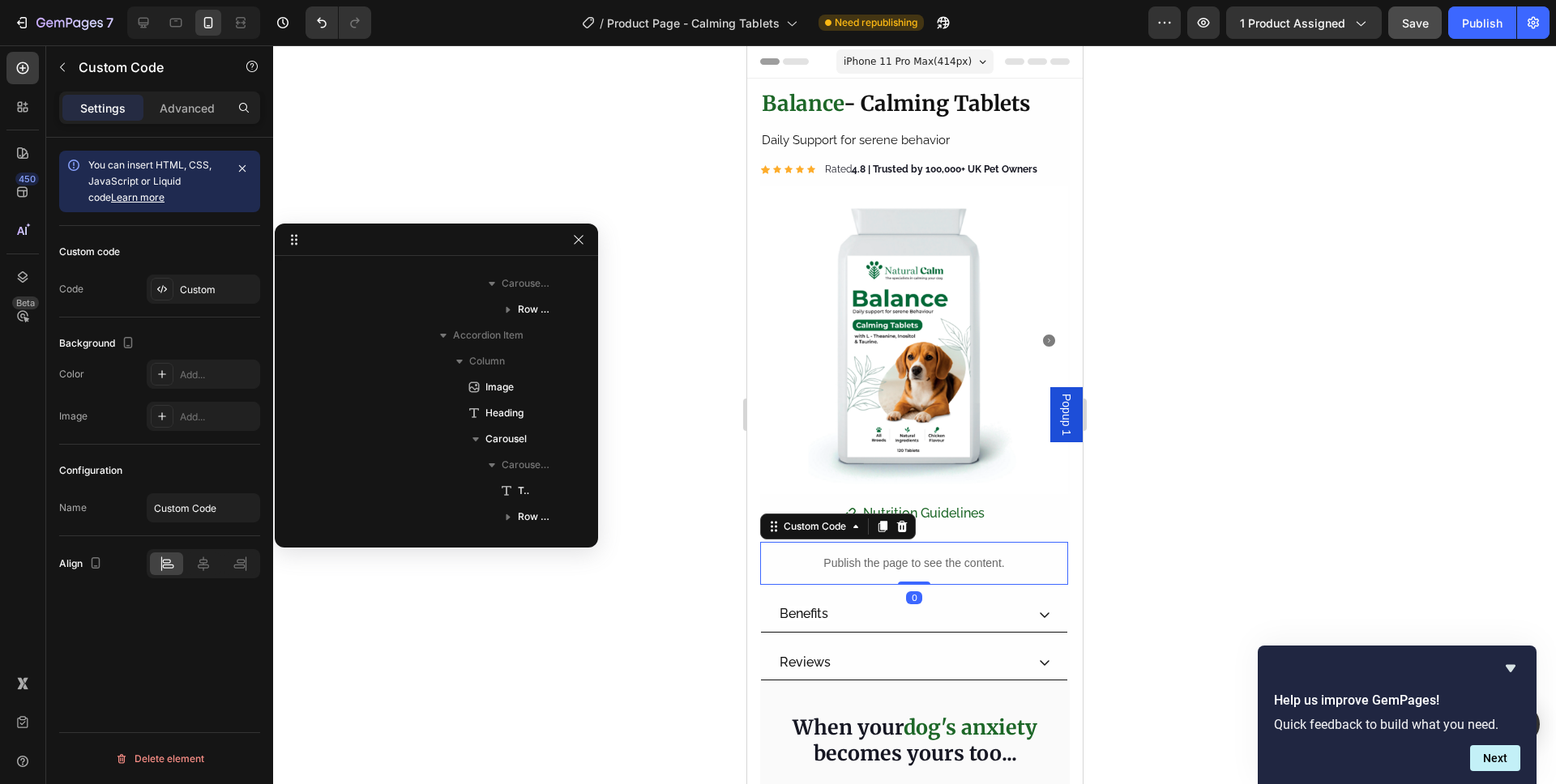
scroll to position [436, 0]
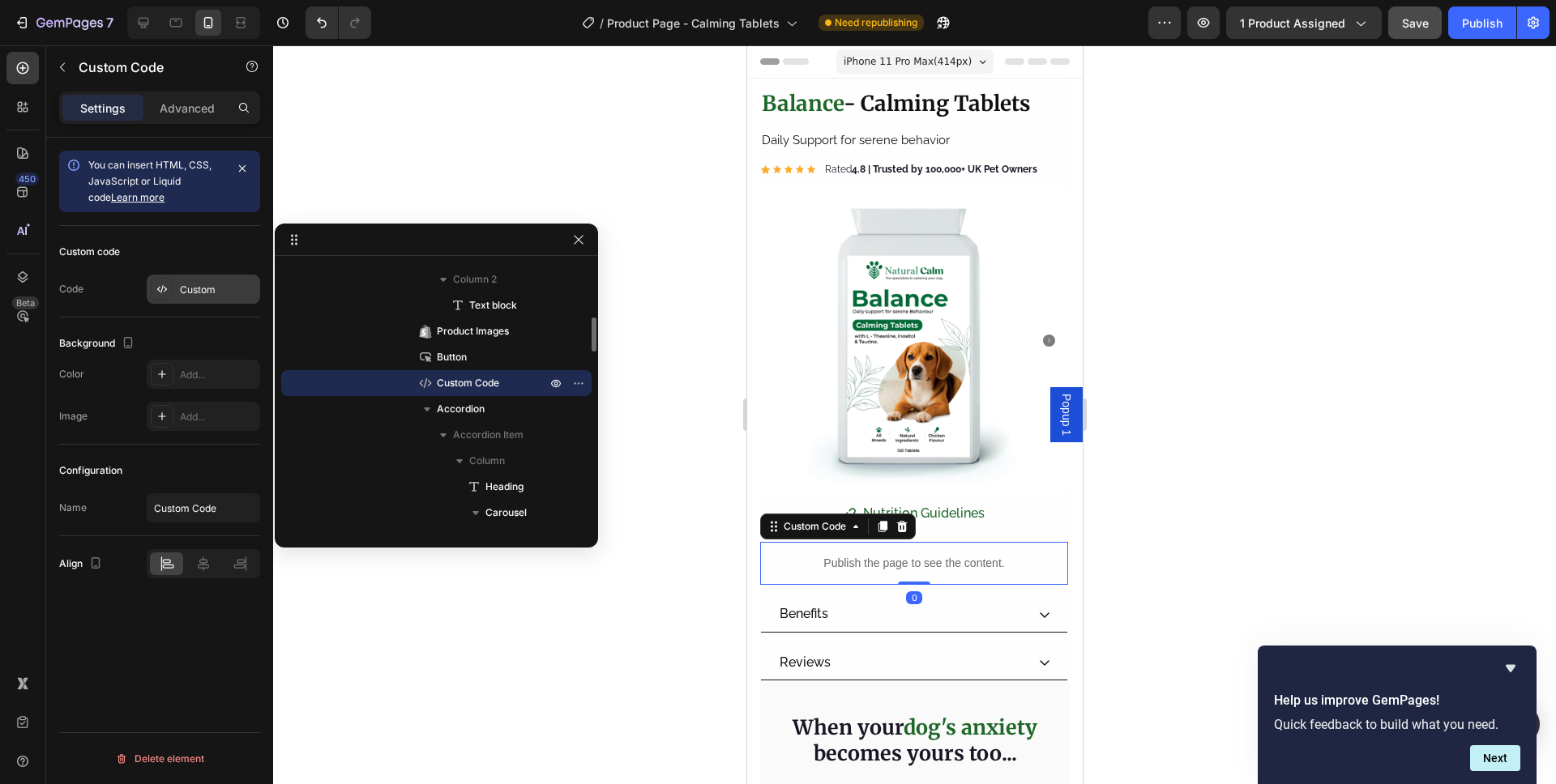
click at [207, 279] on div "Custom" at bounding box center [203, 289] width 114 height 29
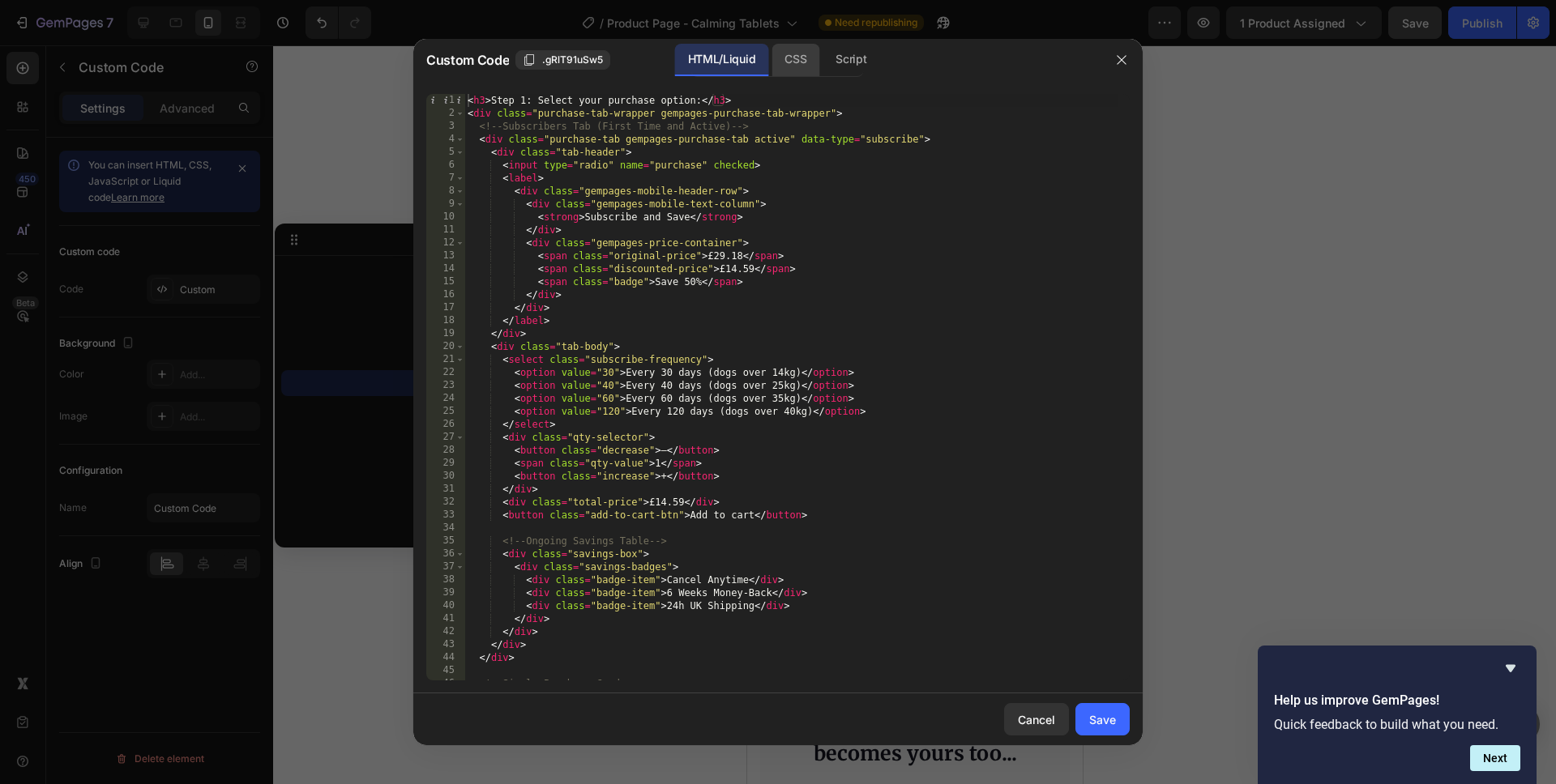
click at [793, 50] on div "CSS" at bounding box center [795, 60] width 48 height 32
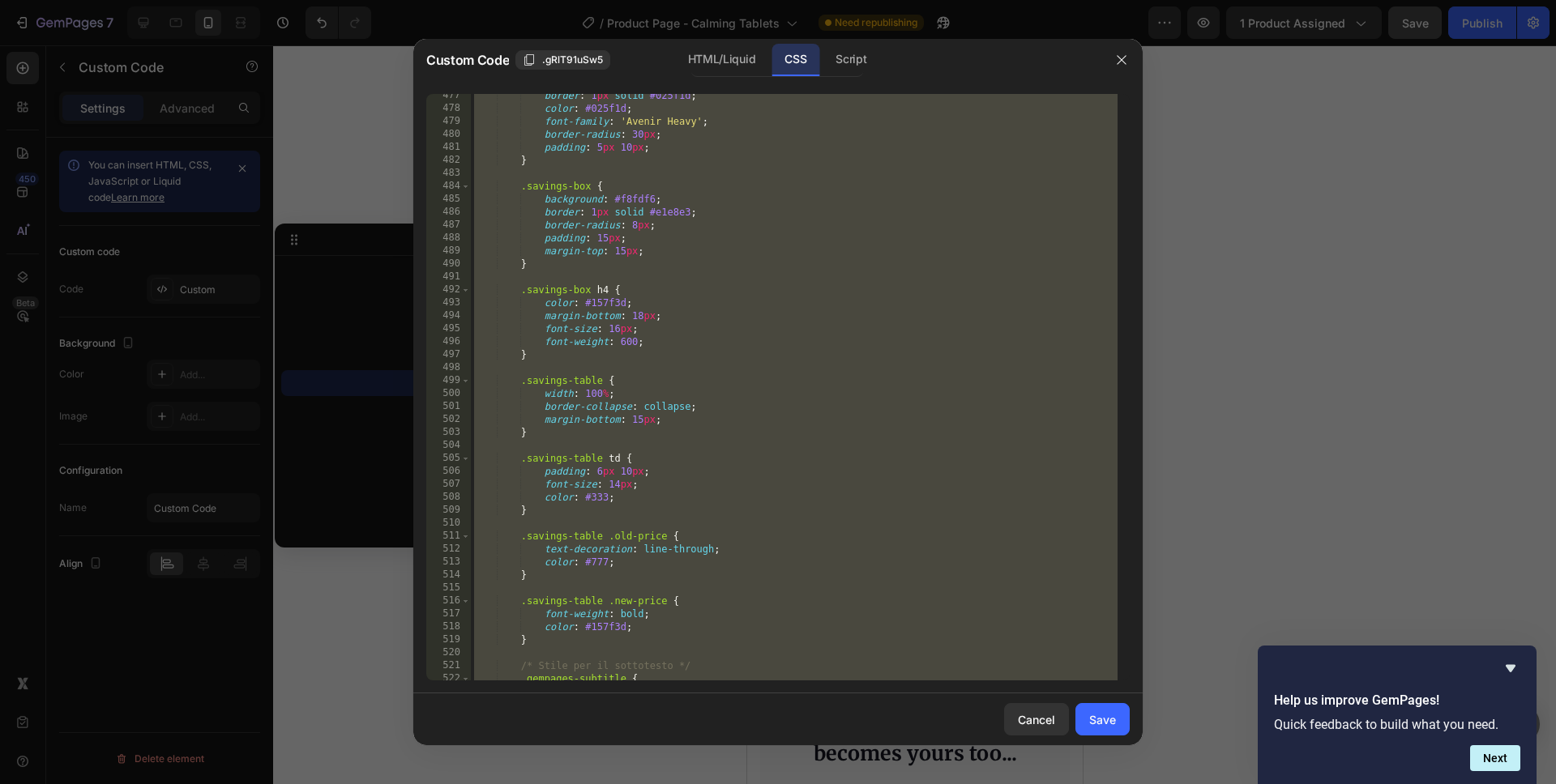
scroll to position [8293, 0]
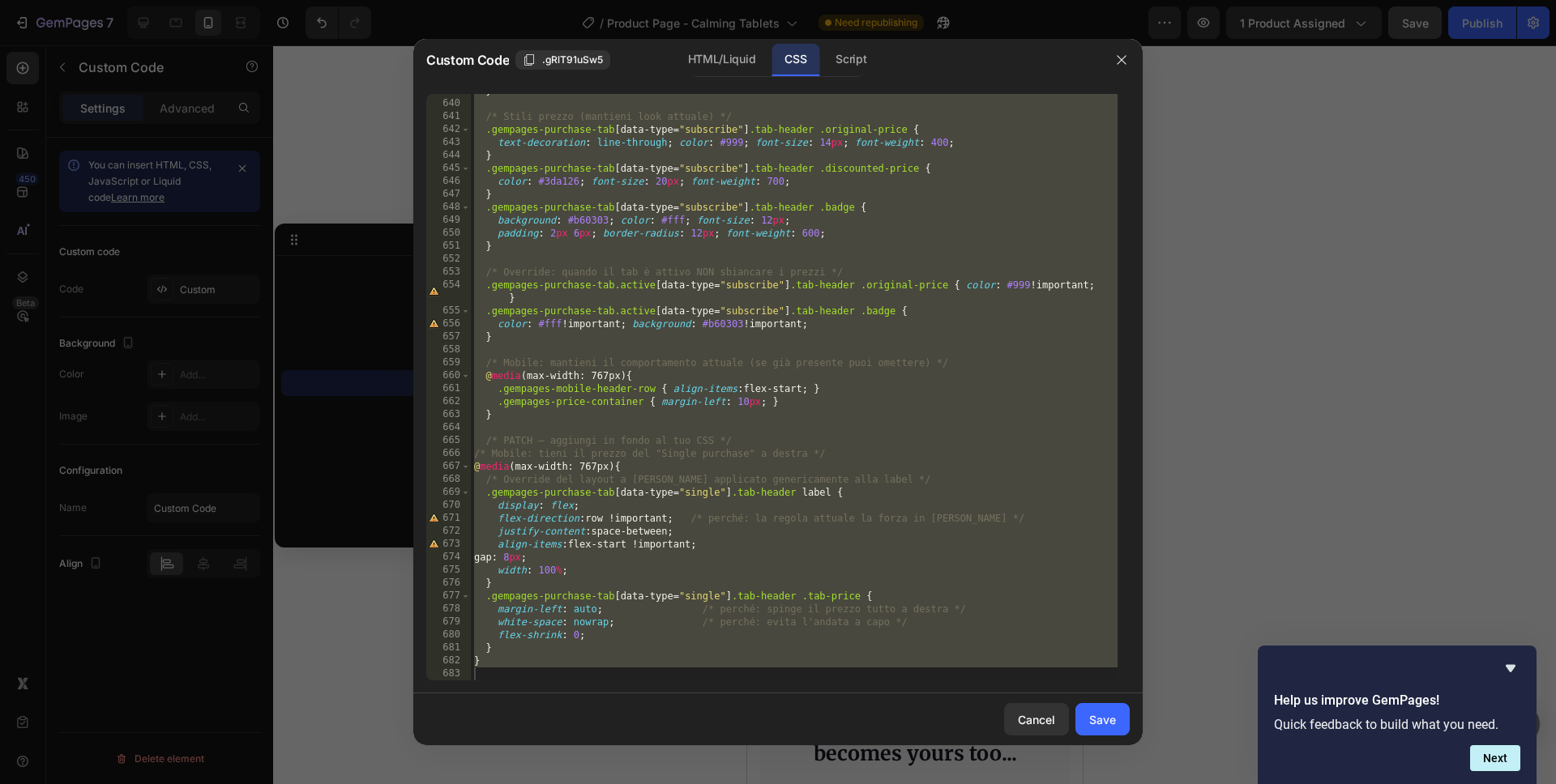
click at [569, 659] on div "} /* Stili prezzo (mantieni look attuale) */ .gempages-purchase-tab [ data-type…" at bounding box center [794, 391] width 647 height 613
type textarea "}"
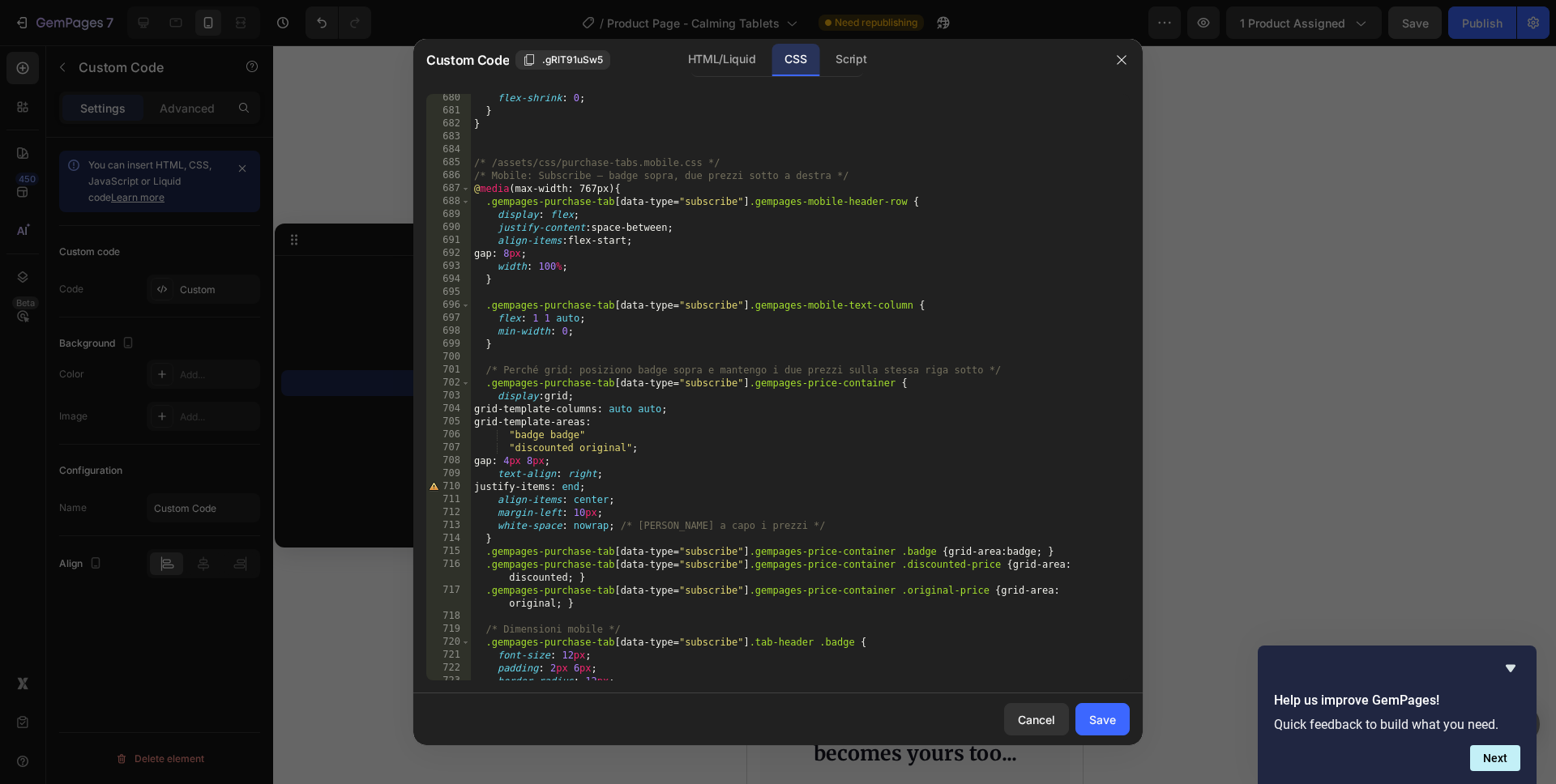
scroll to position [8830, 0]
click at [1112, 719] on div "Save" at bounding box center [1102, 720] width 27 height 17
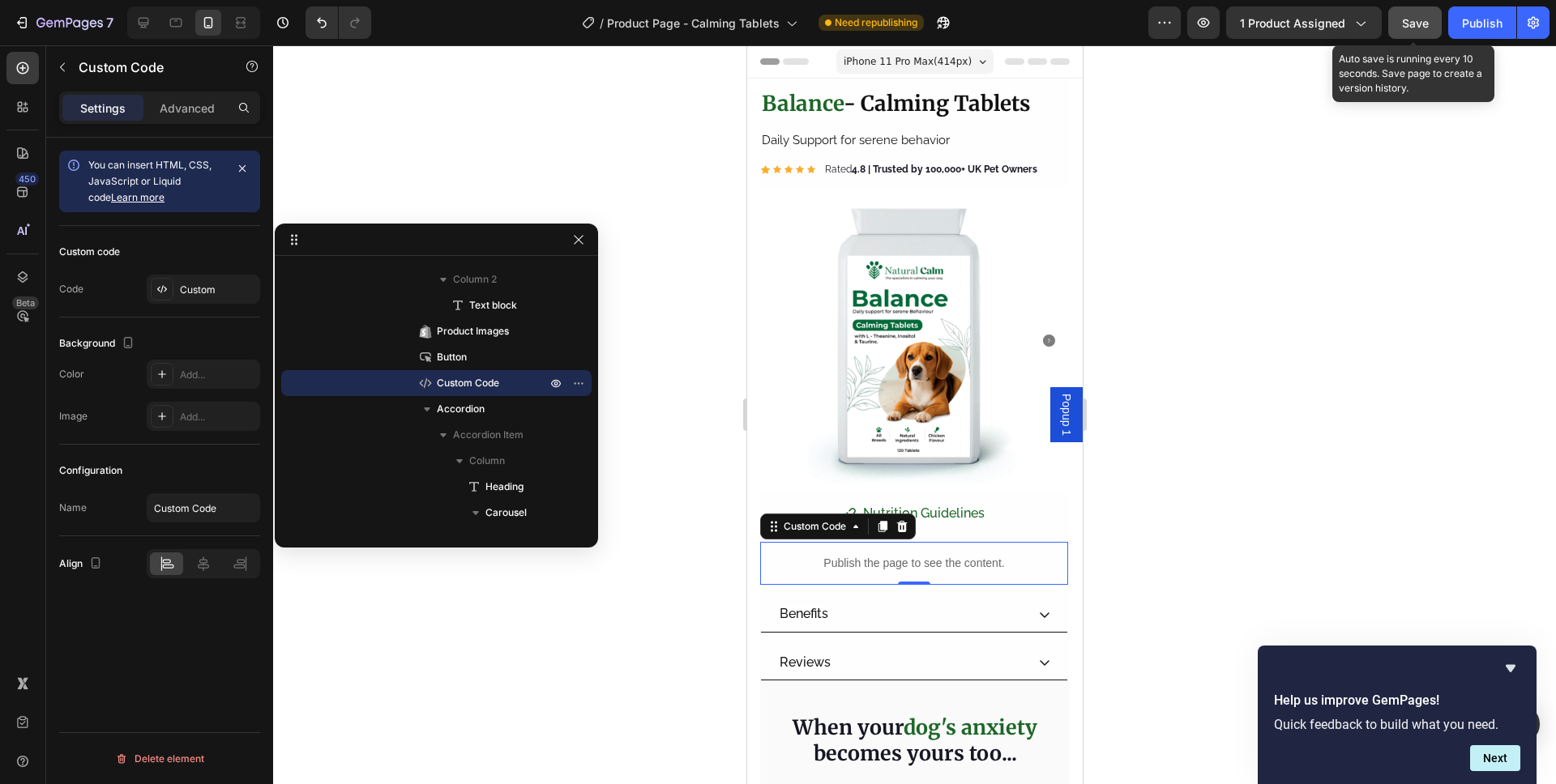
click at [1410, 24] on span "Save" at bounding box center [1415, 23] width 27 height 14
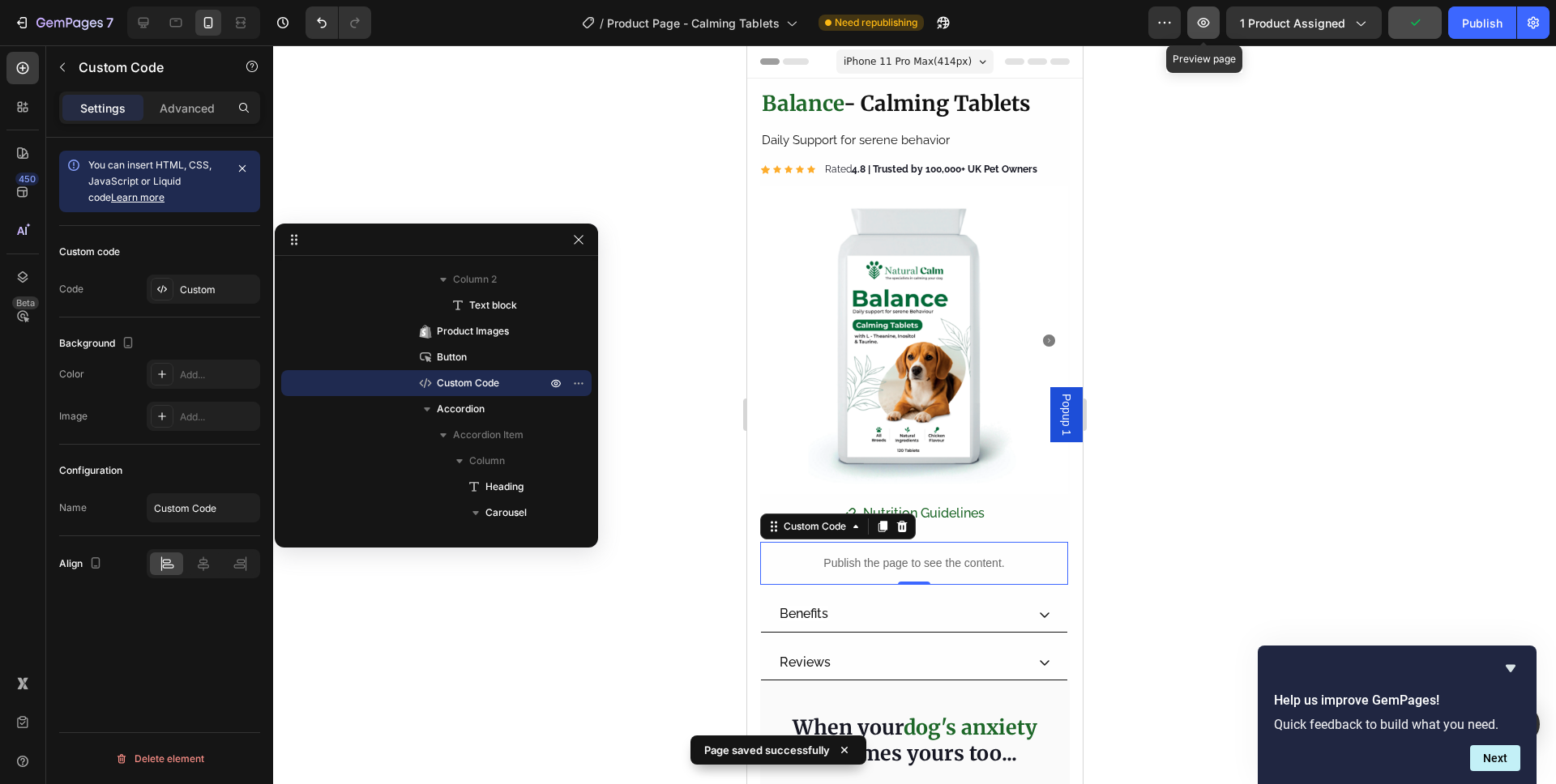
click at [1205, 30] on icon "button" at bounding box center [1203, 23] width 16 height 16
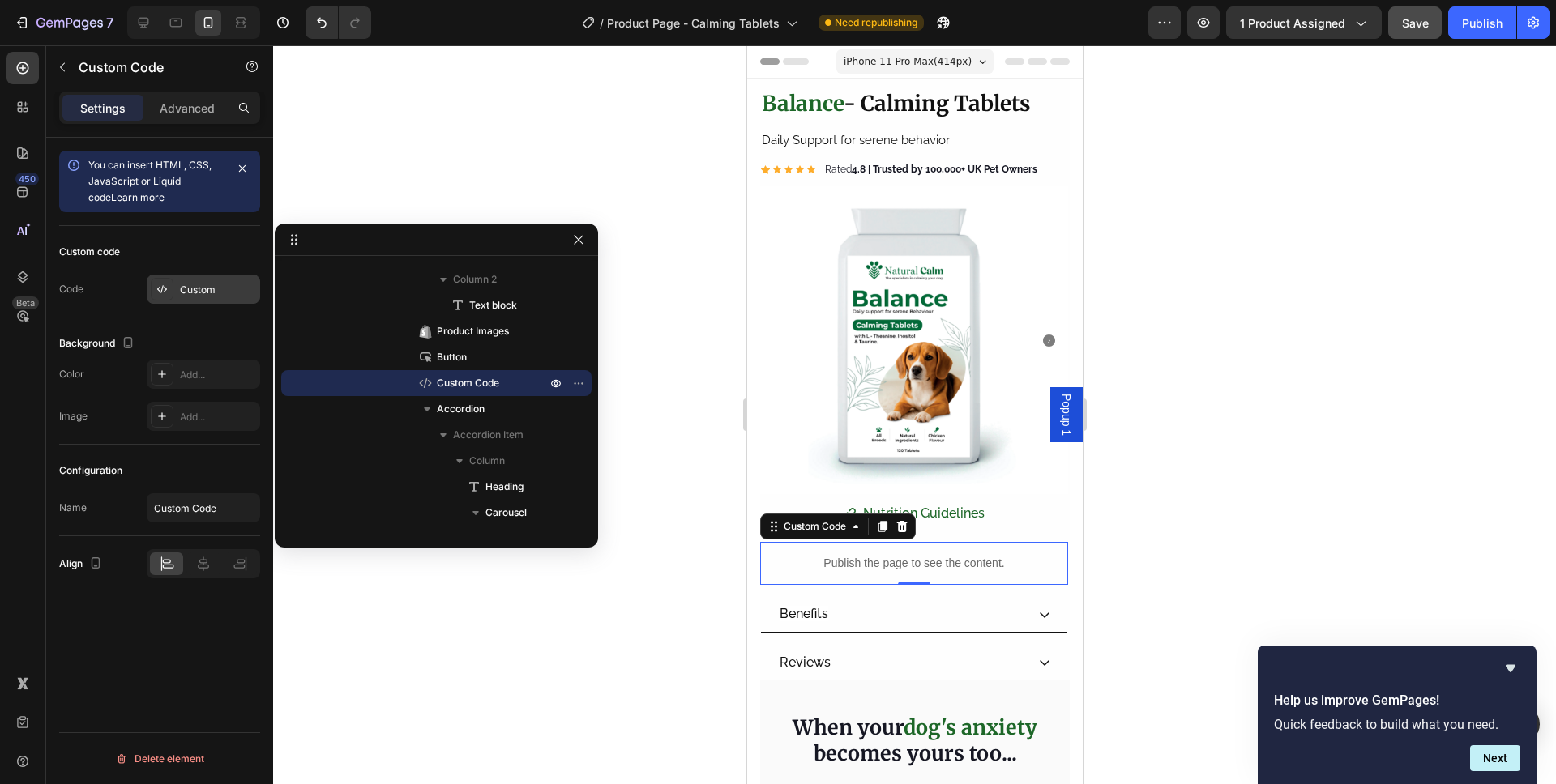
click at [208, 288] on div "Custom" at bounding box center [218, 290] width 76 height 15
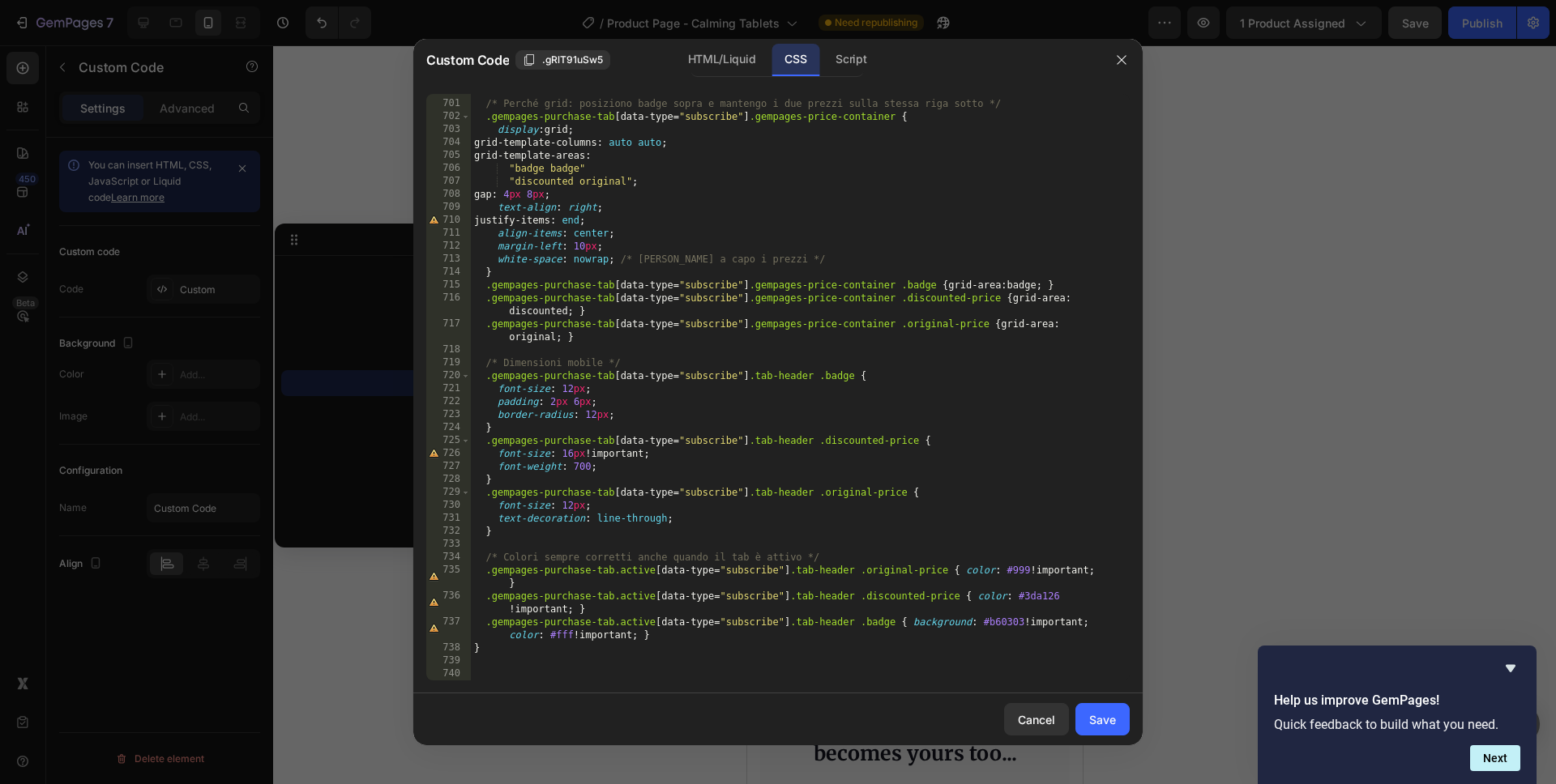
scroll to position [9096, 0]
drag, startPoint x: 597, startPoint y: 609, endPoint x: 410, endPoint y: 590, distance: 188.0
click at [410, 590] on div "Custom Code .gRlT91uSw5 HTML/Liquid CSS Script .gempages-purchase-tab.active[da…" at bounding box center [778, 392] width 1556 height 784
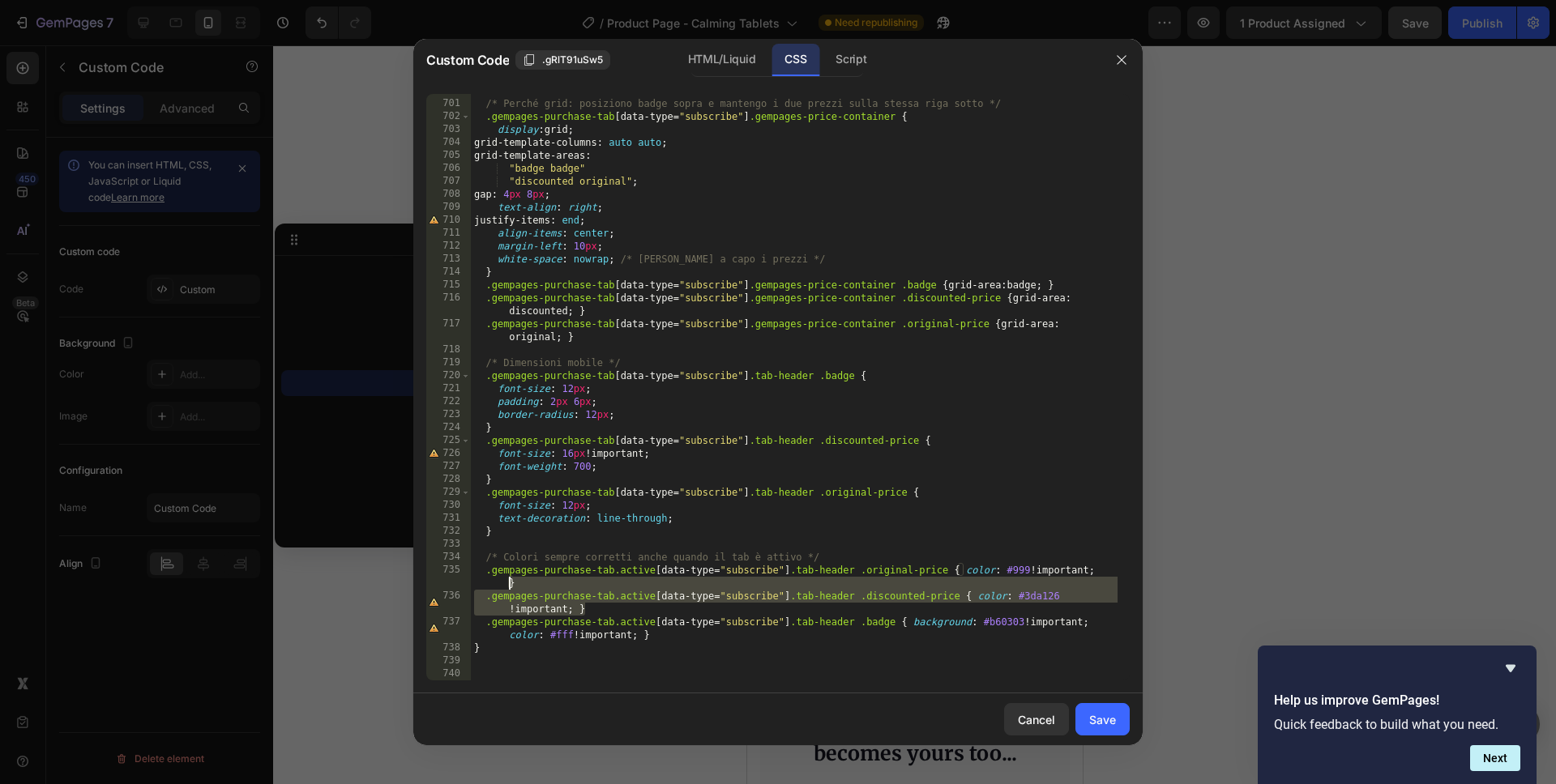
click at [581, 596] on div "/* Perché grid: posiziono badge sopra e mantengo i due prezzi sulla stessa riga…" at bounding box center [794, 391] width 647 height 613
type textarea ".gempages-purchase-tab.active[data-type="subscribe"] .tab-header .discounted-pr…"
drag, startPoint x: 602, startPoint y: 607, endPoint x: 478, endPoint y: 600, distance: 124.2
click at [478, 600] on div "/* Perché grid: posiziono badge sopra e mantengo i due prezzi sulla stessa riga…" at bounding box center [794, 391] width 647 height 613
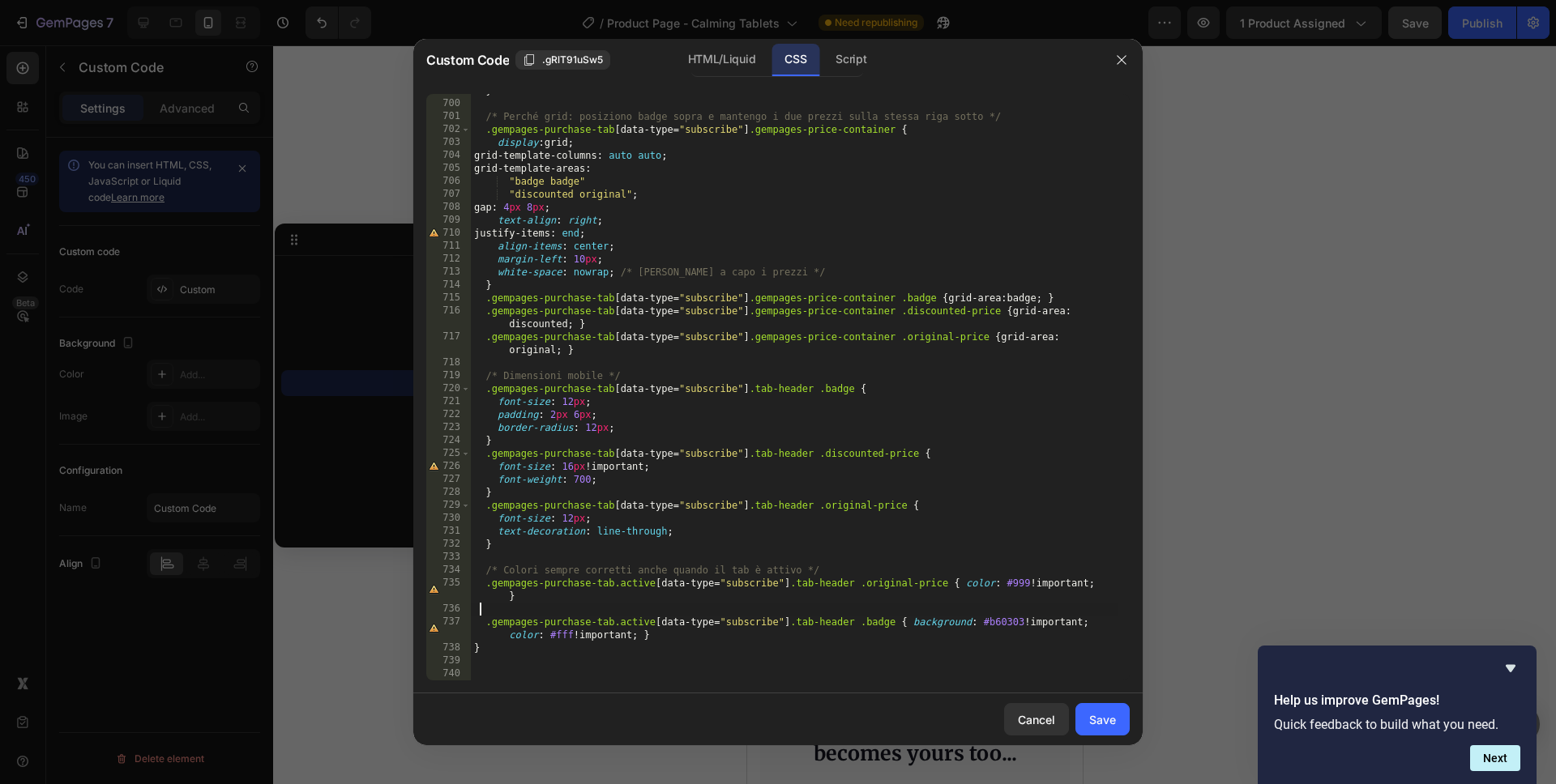
scroll to position [9083, 0]
click at [1094, 714] on div "Save" at bounding box center [1102, 720] width 27 height 17
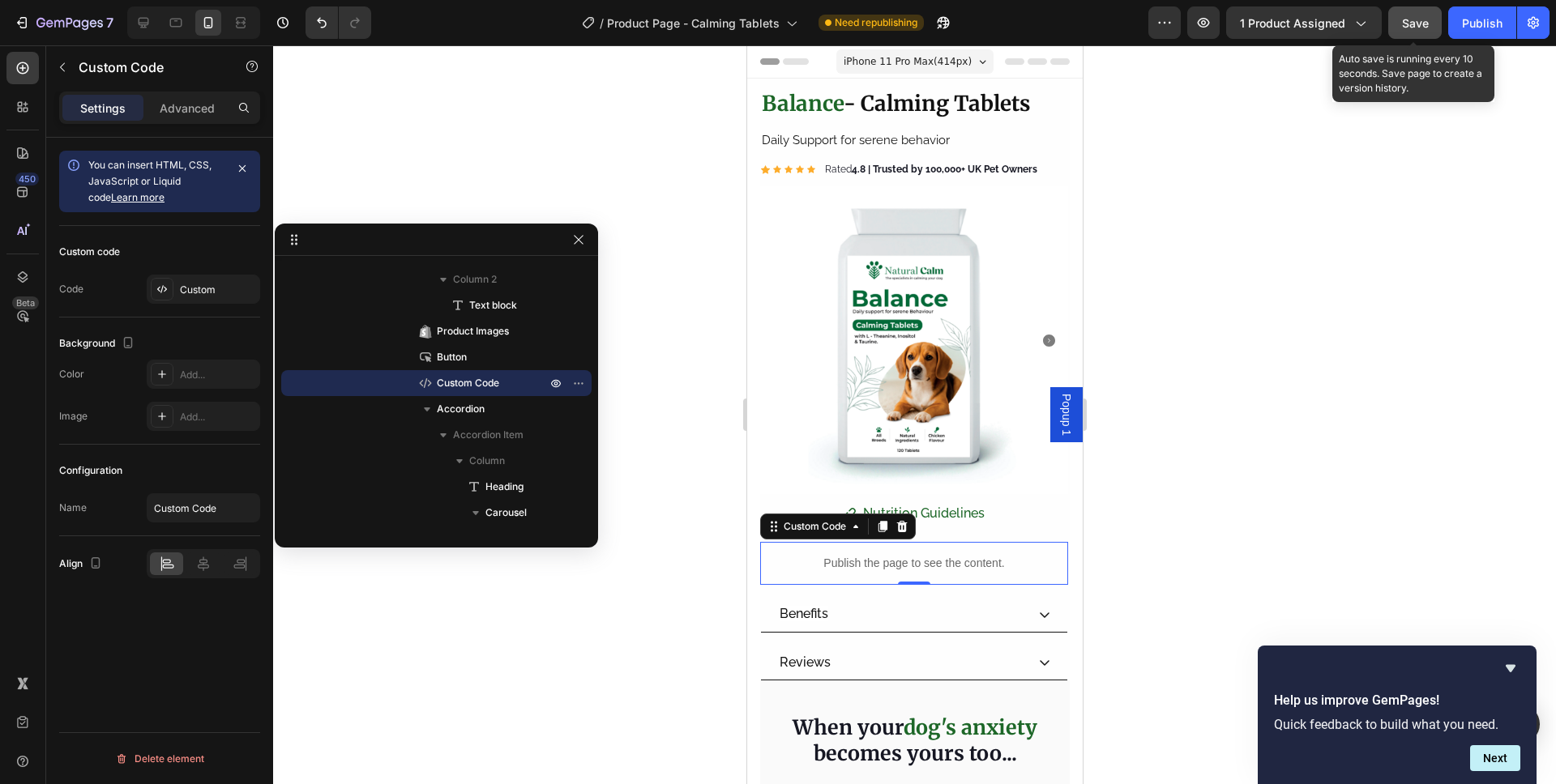
click at [1428, 20] on span "Save" at bounding box center [1415, 23] width 27 height 14
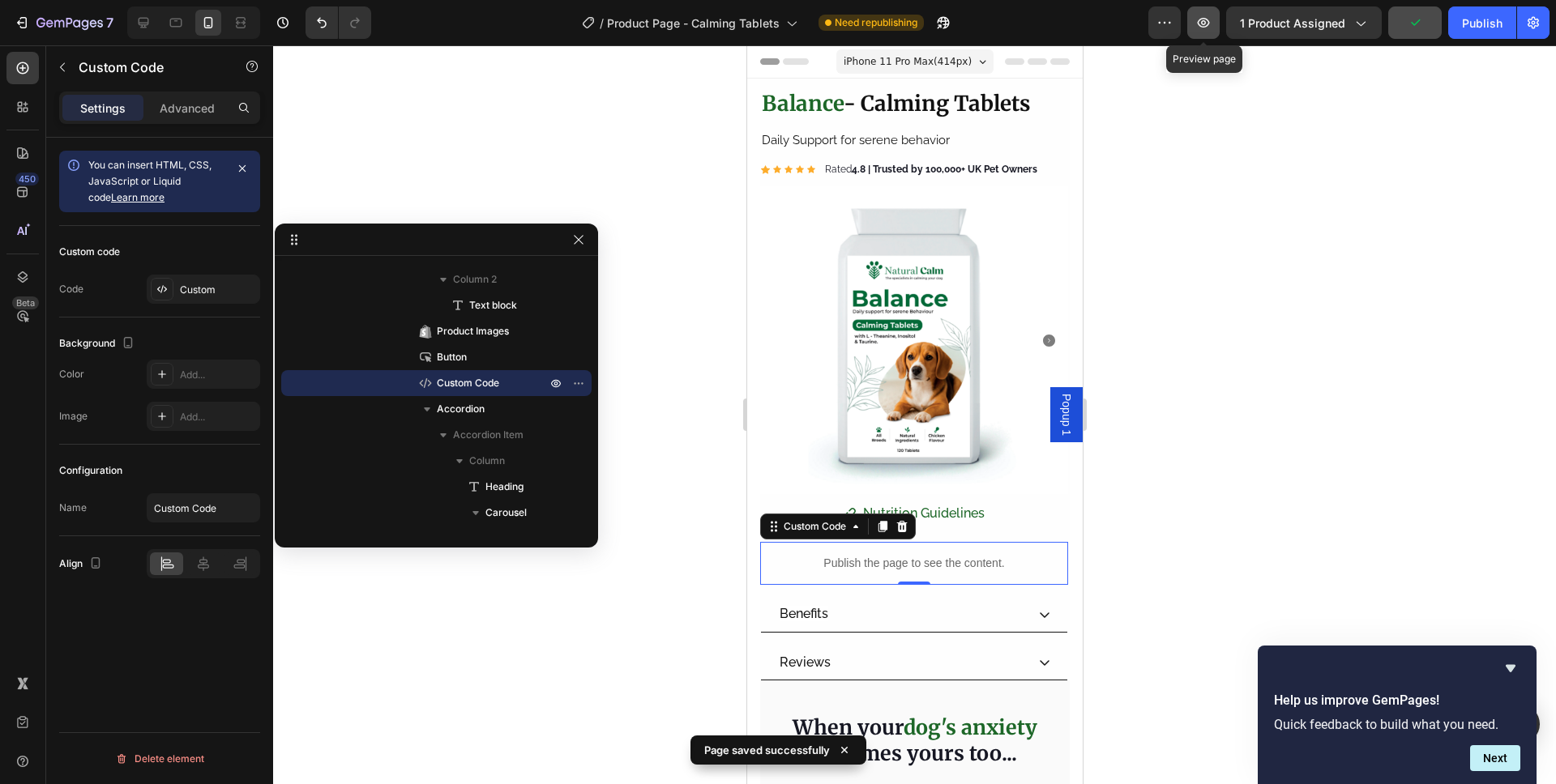
click at [1198, 22] on icon "button" at bounding box center [1203, 23] width 16 height 16
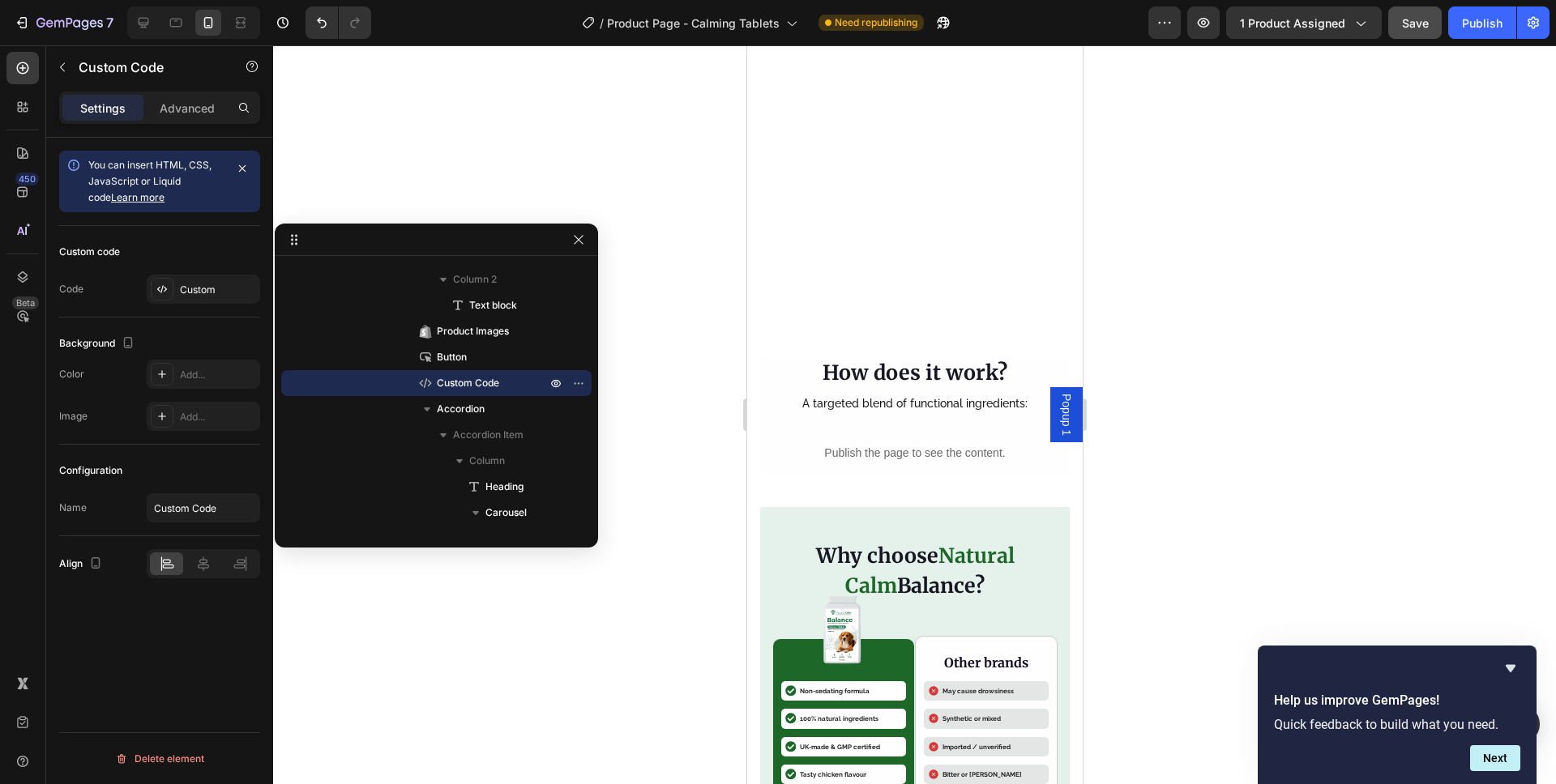
scroll to position [2125, 0]
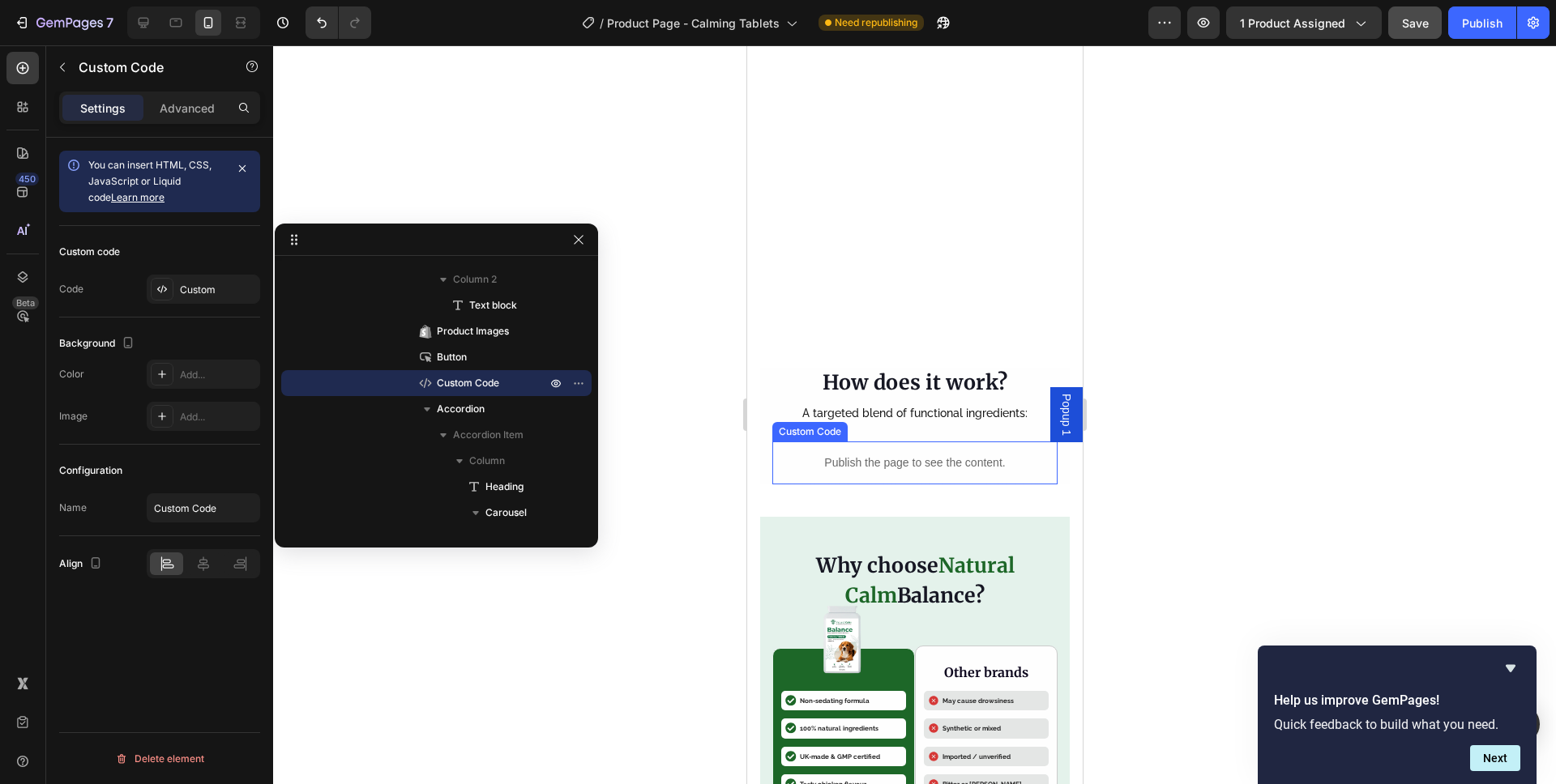
click at [959, 470] on p "Publish the page to see the content." at bounding box center [913, 462] width 285 height 17
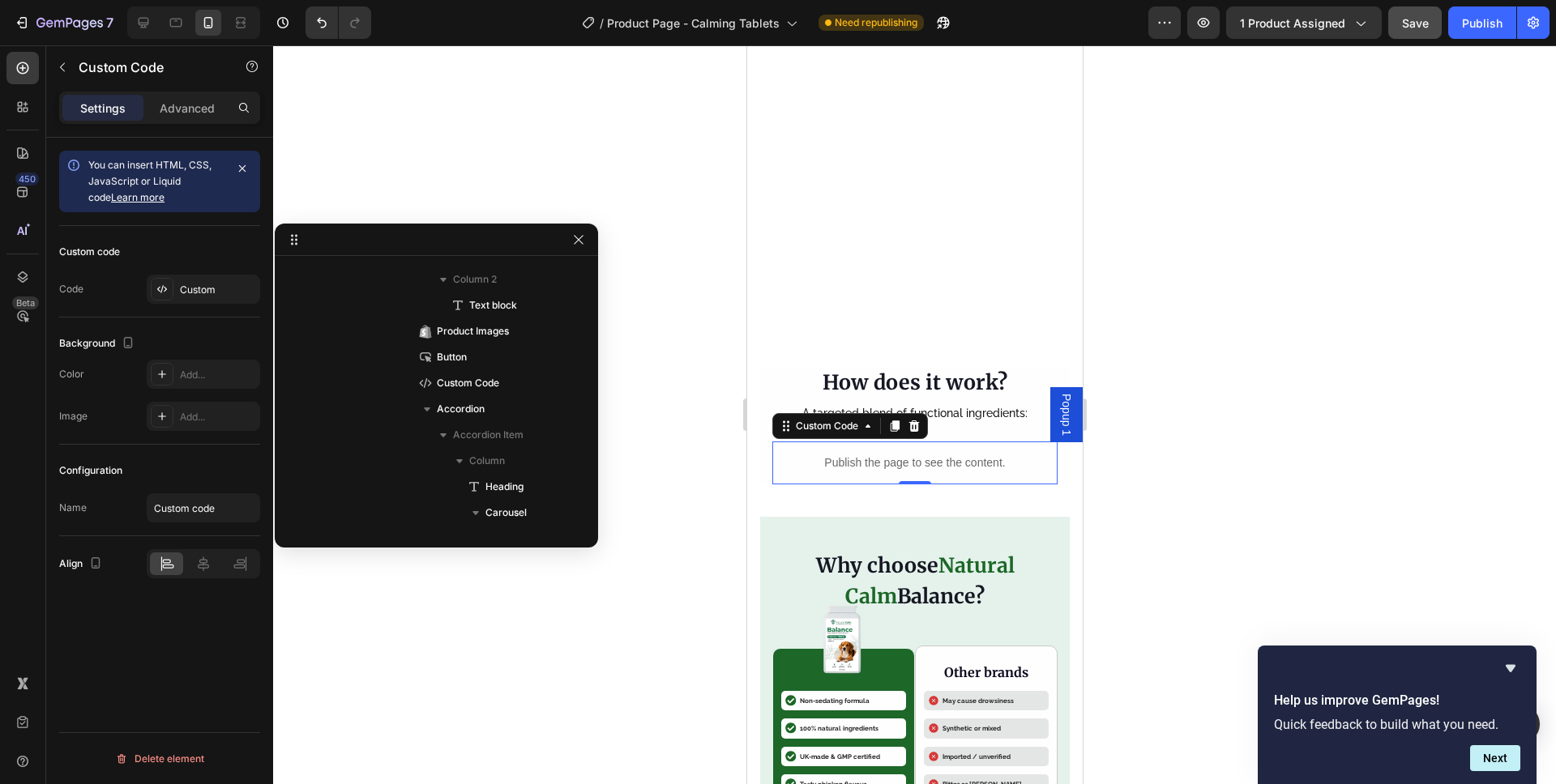
scroll to position [1837, 0]
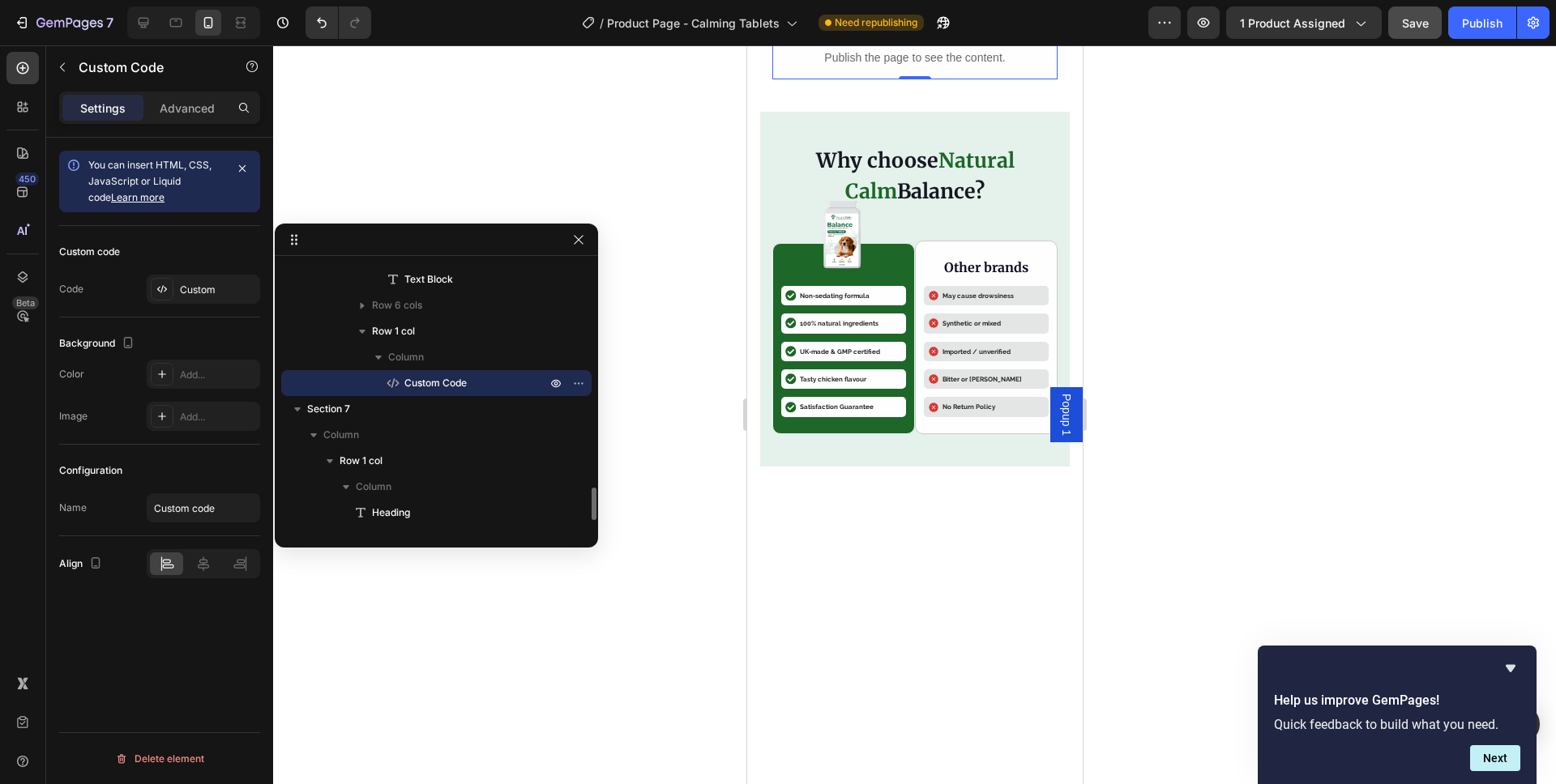
click at [438, 388] on span "Custom Code" at bounding box center [436, 383] width 63 height 16
click at [188, 291] on div "Custom" at bounding box center [218, 290] width 76 height 15
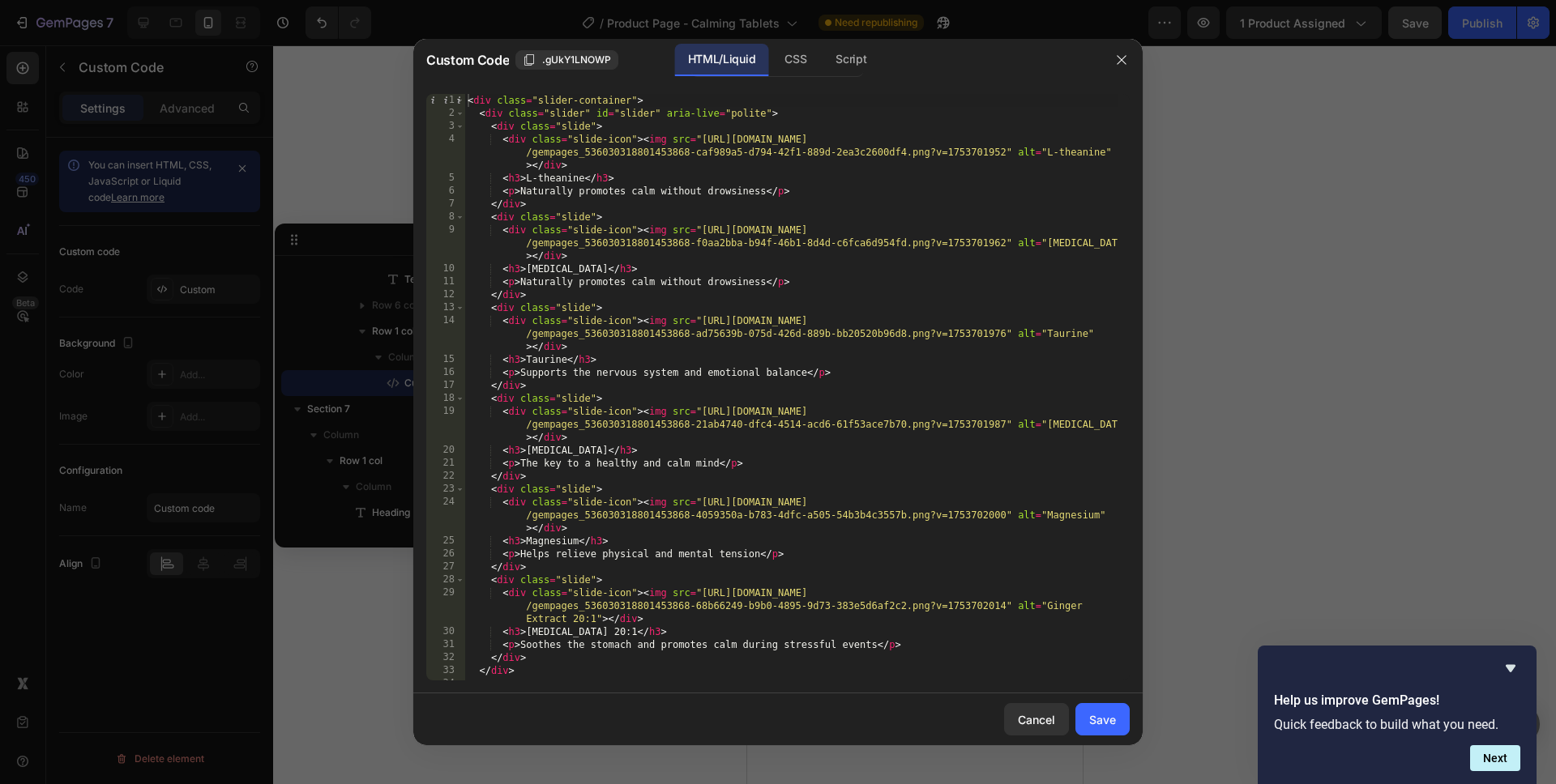
click at [537, 281] on div "< div class = "slider-container" > < div class = "slider" id = "slider" aria-li…" at bounding box center [791, 401] width 653 height 613
drag, startPoint x: 537, startPoint y: 281, endPoint x: 740, endPoint y: 281, distance: 203.0
click at [740, 281] on div "< div class = "slider-container" > < div class = "slider" id = "slider" aria-li…" at bounding box center [791, 401] width 653 height 613
paste textarea "Helps regulate mood and stress response"
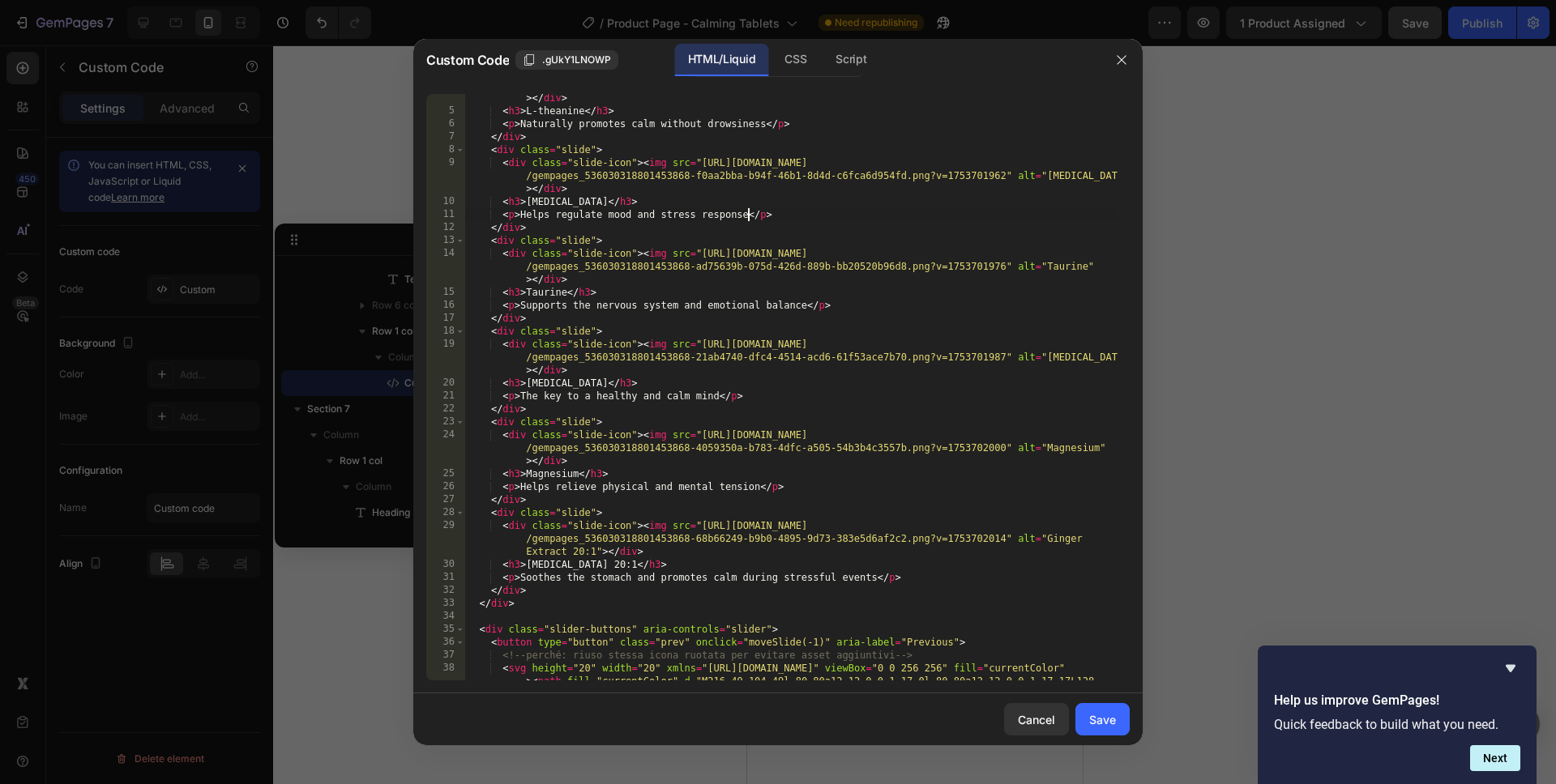
click at [622, 563] on div "< div class = "slide-icon" > < img src = "https://cdn.shopify.com/s/files/1/040…" at bounding box center [791, 398] width 653 height 665
click at [559, 574] on div "< div class = "slide-icon" > < img src = "https://cdn.shopify.com/s/files/1/040…" at bounding box center [791, 398] width 653 height 665
drag, startPoint x: 559, startPoint y: 574, endPoint x: 870, endPoint y: 579, distance: 311.0
click at [870, 579] on div "< div class = "slide-icon" > < img src = "https://cdn.shopify.com/s/files/1/040…" at bounding box center [791, 398] width 653 height 665
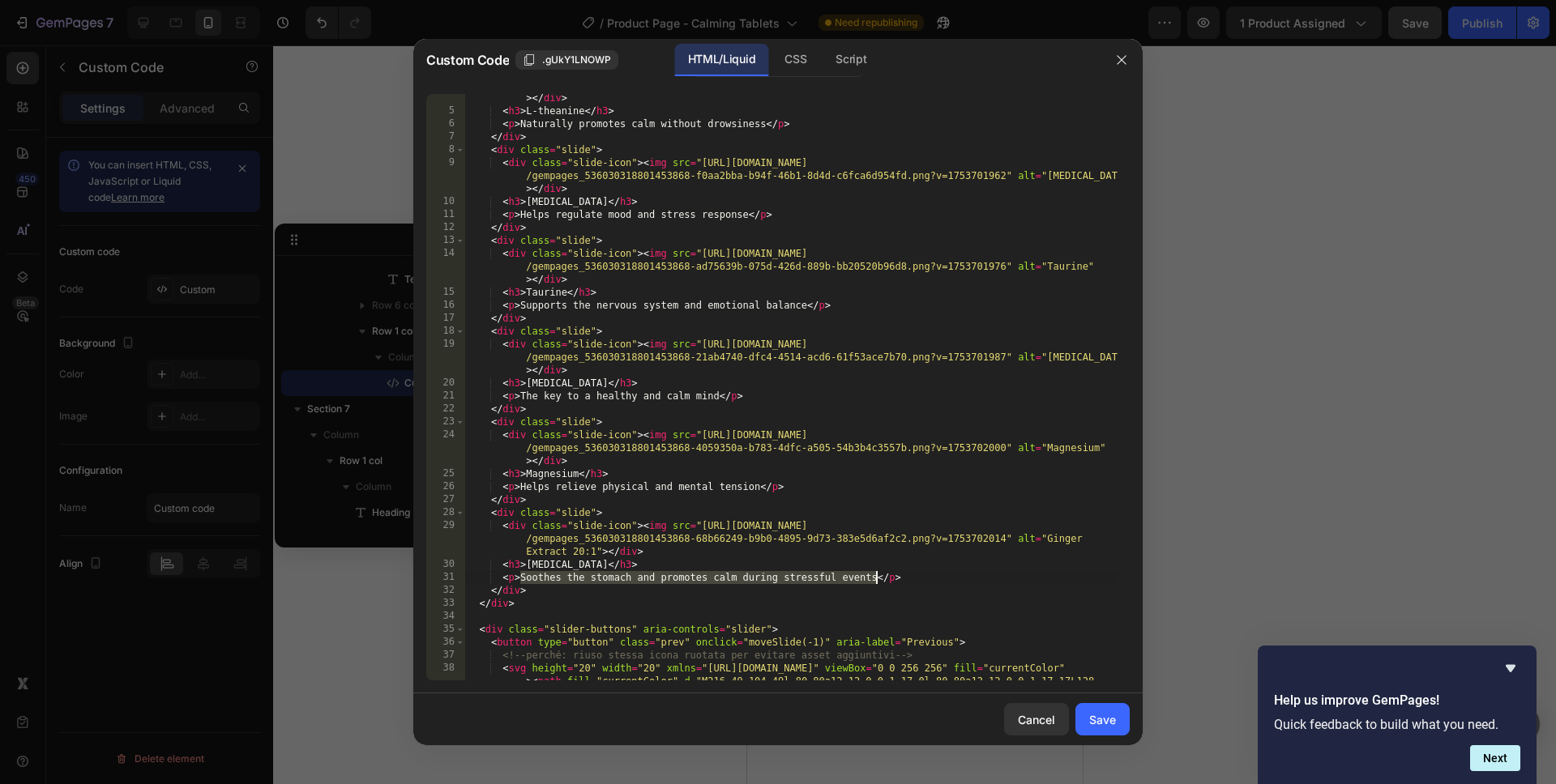
paste textarea "tummy and support"
click at [707, 526] on div "< div class = "slide-icon" > < img src = "https://cdn.shopify.com/s/files/1/040…" at bounding box center [791, 398] width 653 height 665
click at [708, 526] on div "< div class = "slide-icon" > < img src = "https://cdn.shopify.com/s/files/1/040…" at bounding box center [791, 398] width 653 height 665
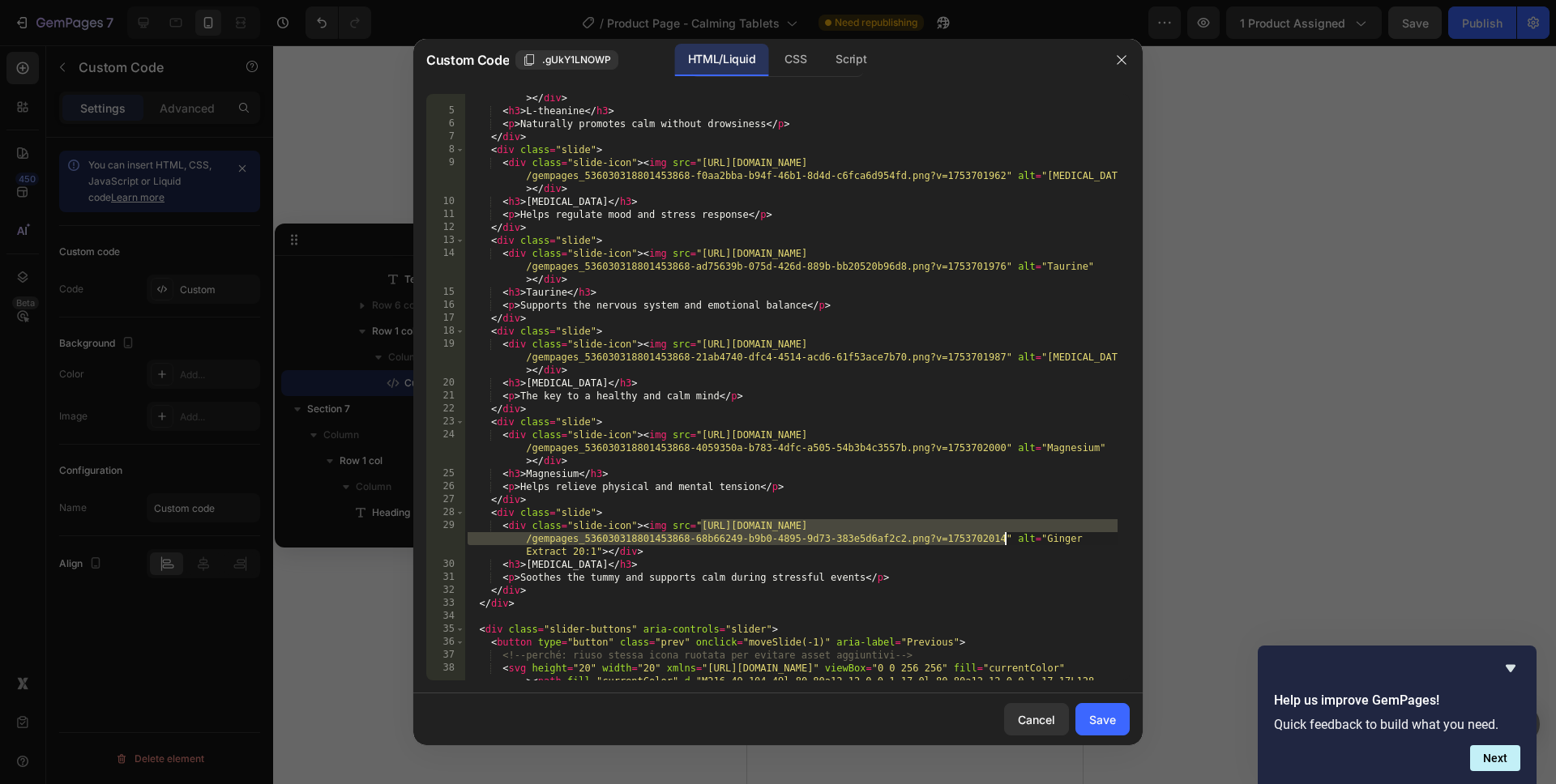
drag, startPoint x: 708, startPoint y: 526, endPoint x: 973, endPoint y: 537, distance: 265.2
click at [973, 537] on div "< div class = "slide-icon" > < img src = "https://cdn.shopify.com/s/files/1/040…" at bounding box center [791, 398] width 653 height 665
paste textarea "naturalcalm.co.uk/cdn/shop/files/gempages_536030318801453868-a56868a0-0647-42e2…"
type textarea "<div class="slide-icon"><img src="https://naturalcalm.co.uk/cdn/shop/files/gemp…"
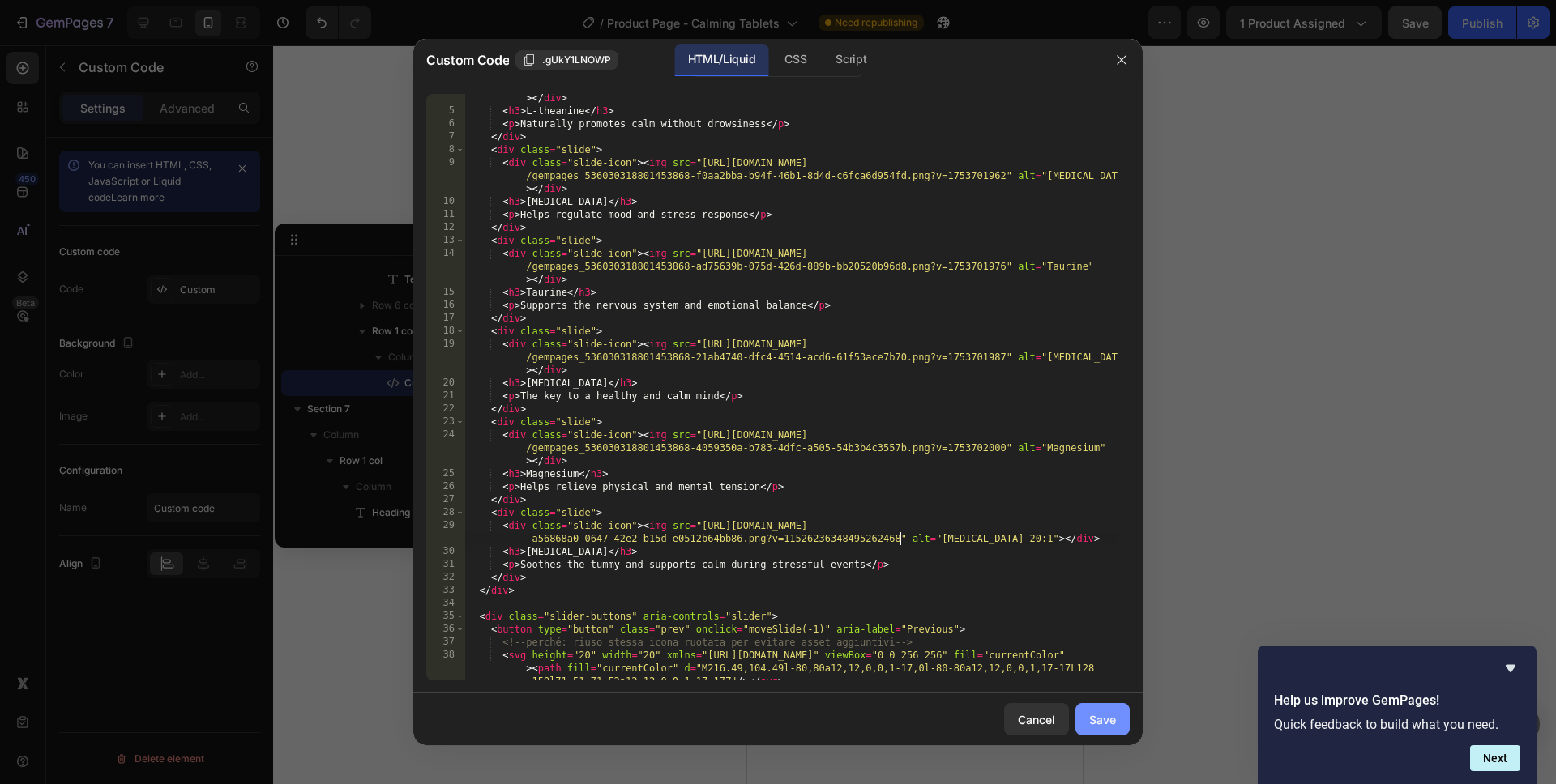
click at [1097, 712] on div "Save" at bounding box center [1102, 720] width 27 height 17
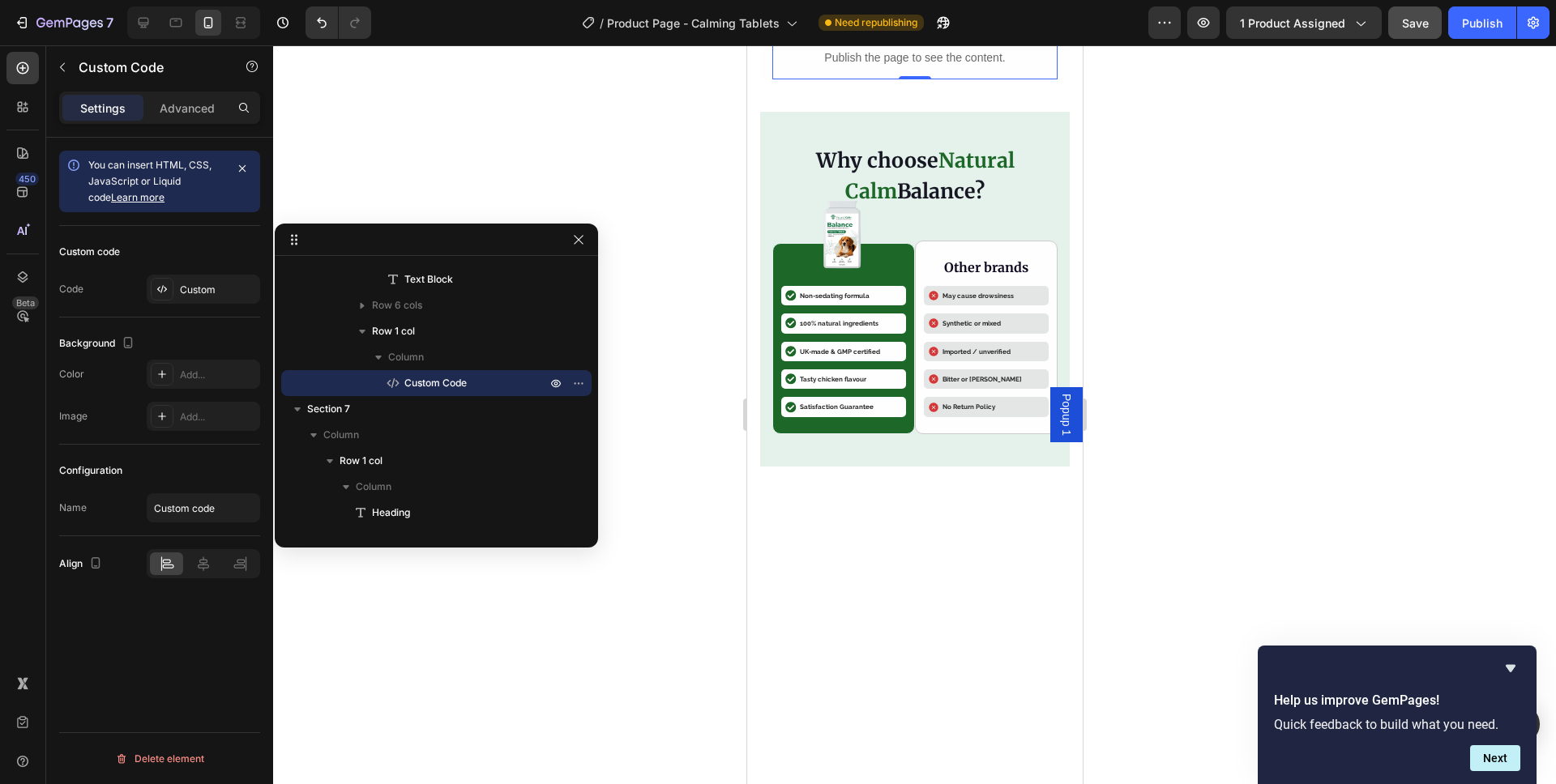
click at [1407, 24] on span "Save" at bounding box center [1415, 23] width 27 height 14
click at [1214, 19] on button "button" at bounding box center [1203, 23] width 33 height 32
click at [1054, 263] on div "Why choose Natural Calm Balance? Heading Image Icon Non-sedating formula Text B…" at bounding box center [913, 289] width 310 height 355
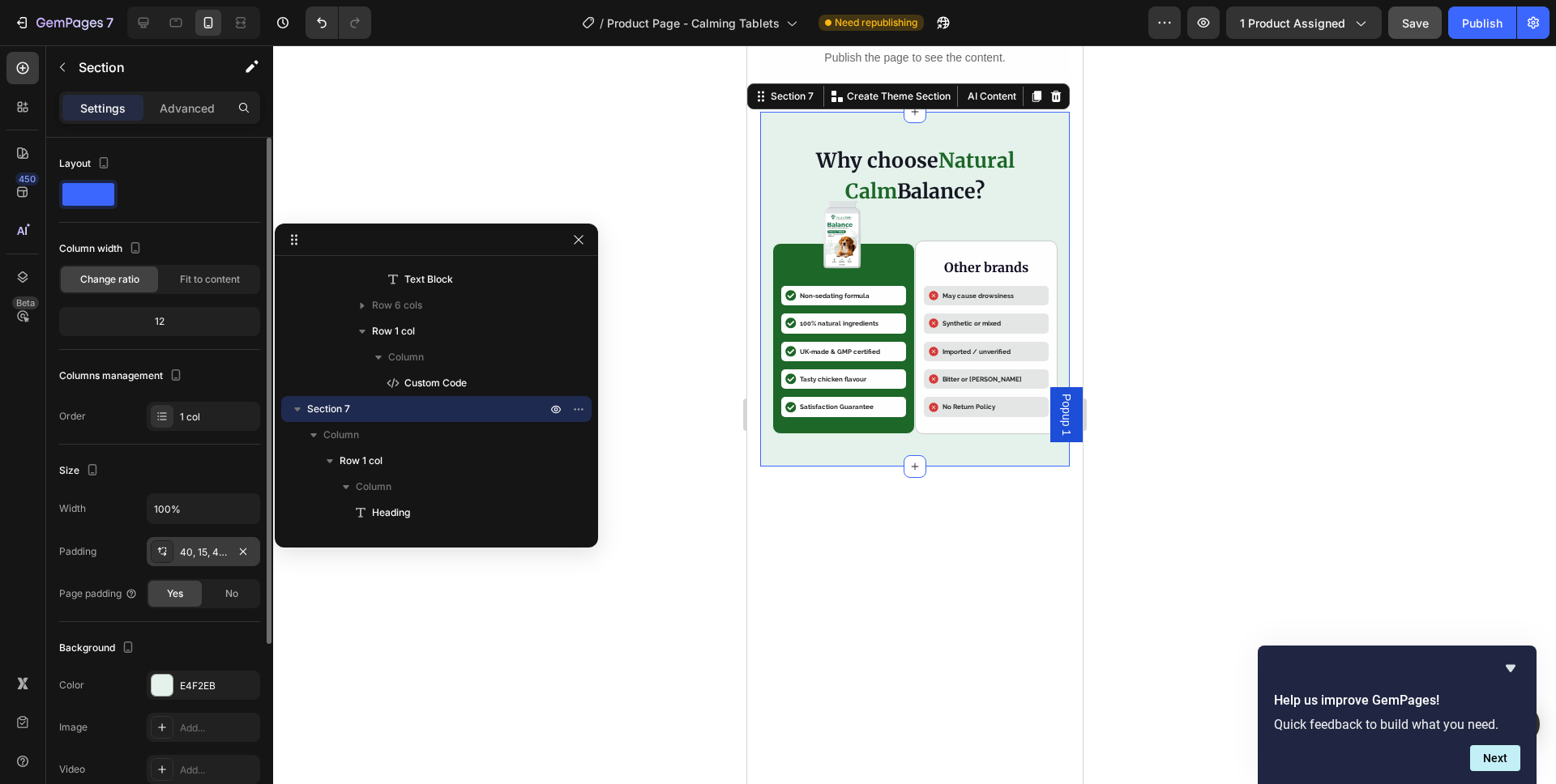
click at [193, 556] on div "40, 15, 40, 15" at bounding box center [203, 552] width 47 height 15
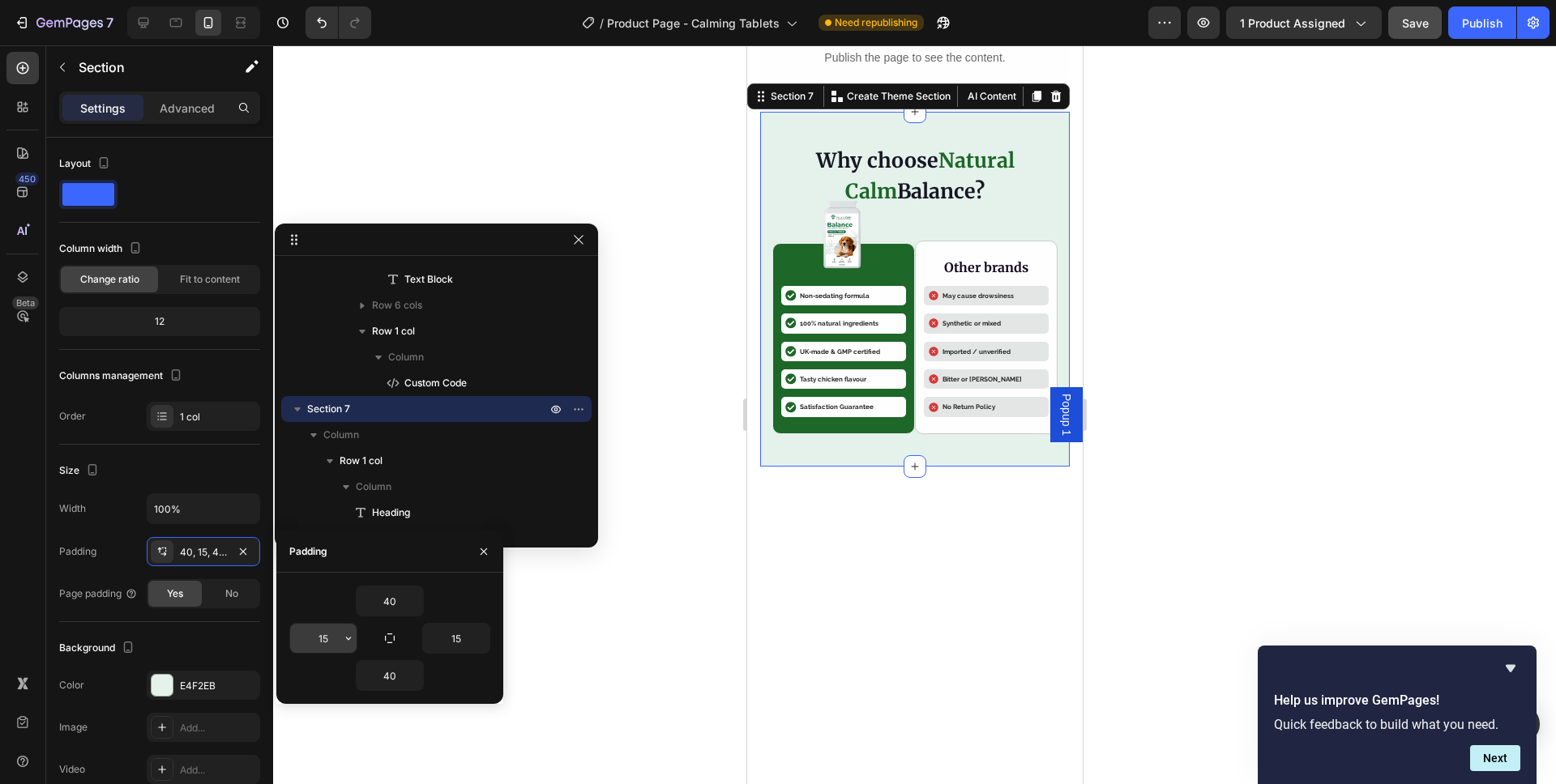
click at [319, 634] on input "15" at bounding box center [323, 639] width 67 height 29
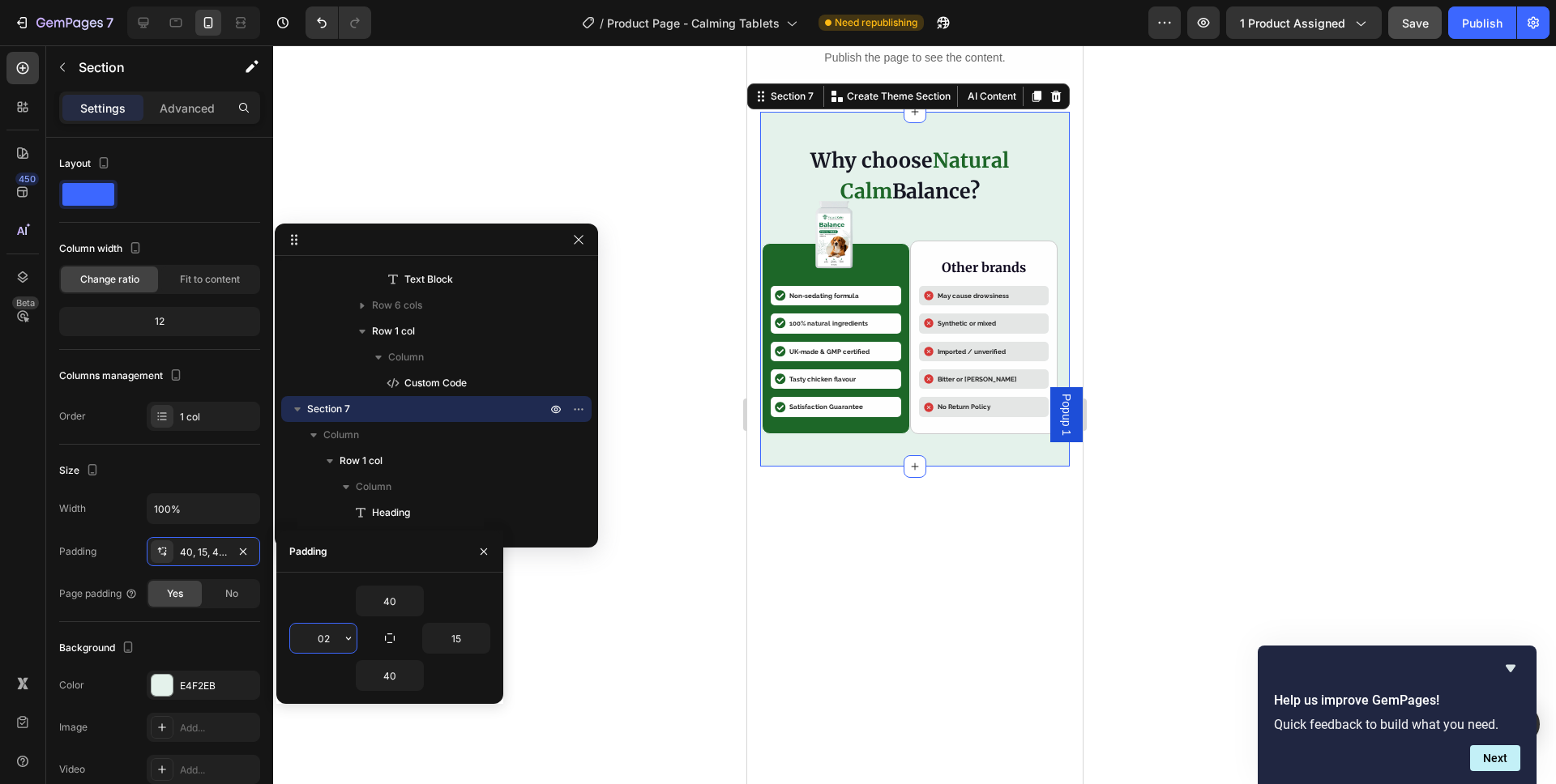
type input "2"
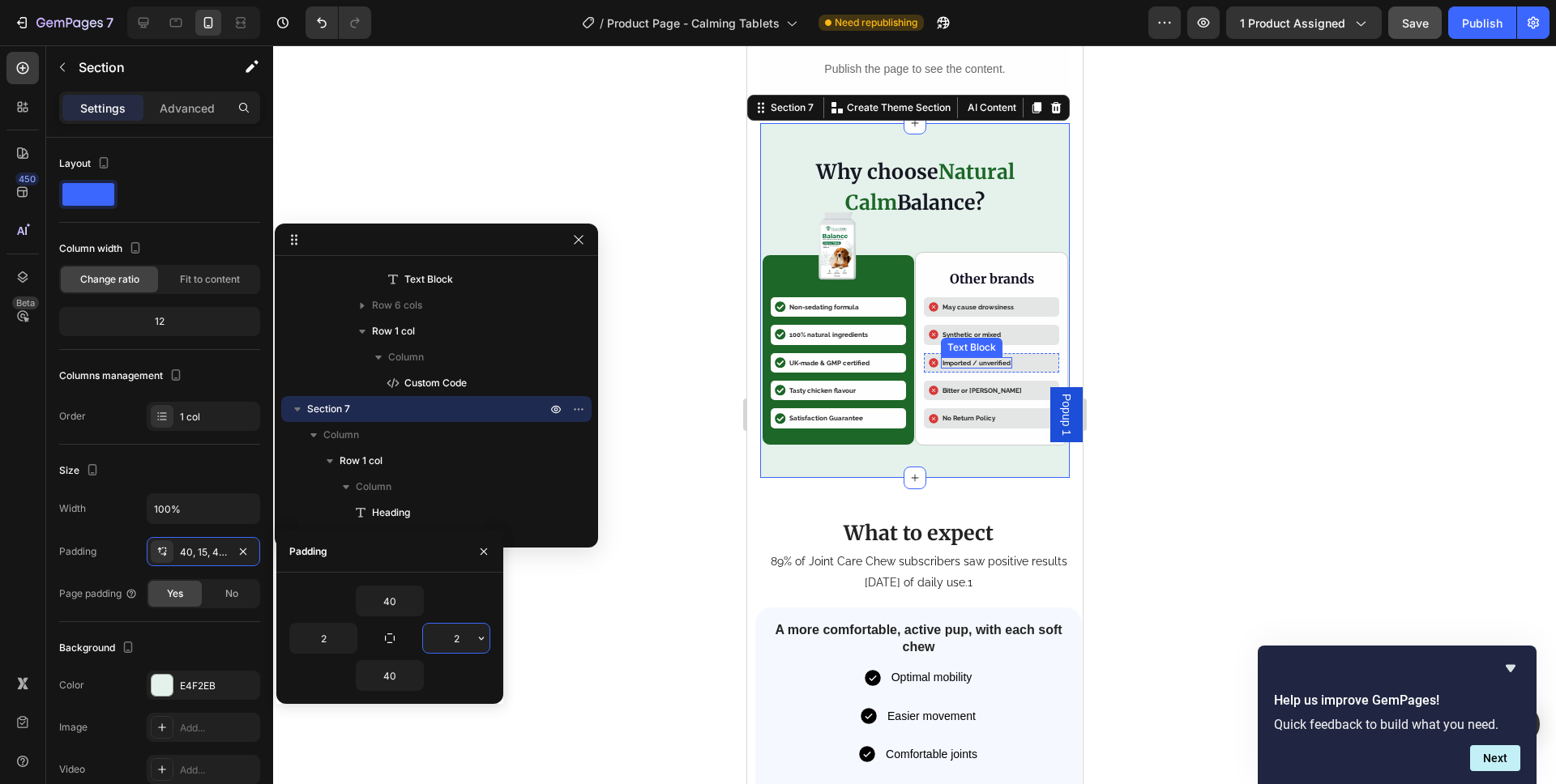
scroll to position [2517, 0]
click at [843, 311] on p "Non-sedating formula" at bounding box center [823, 308] width 70 height 8
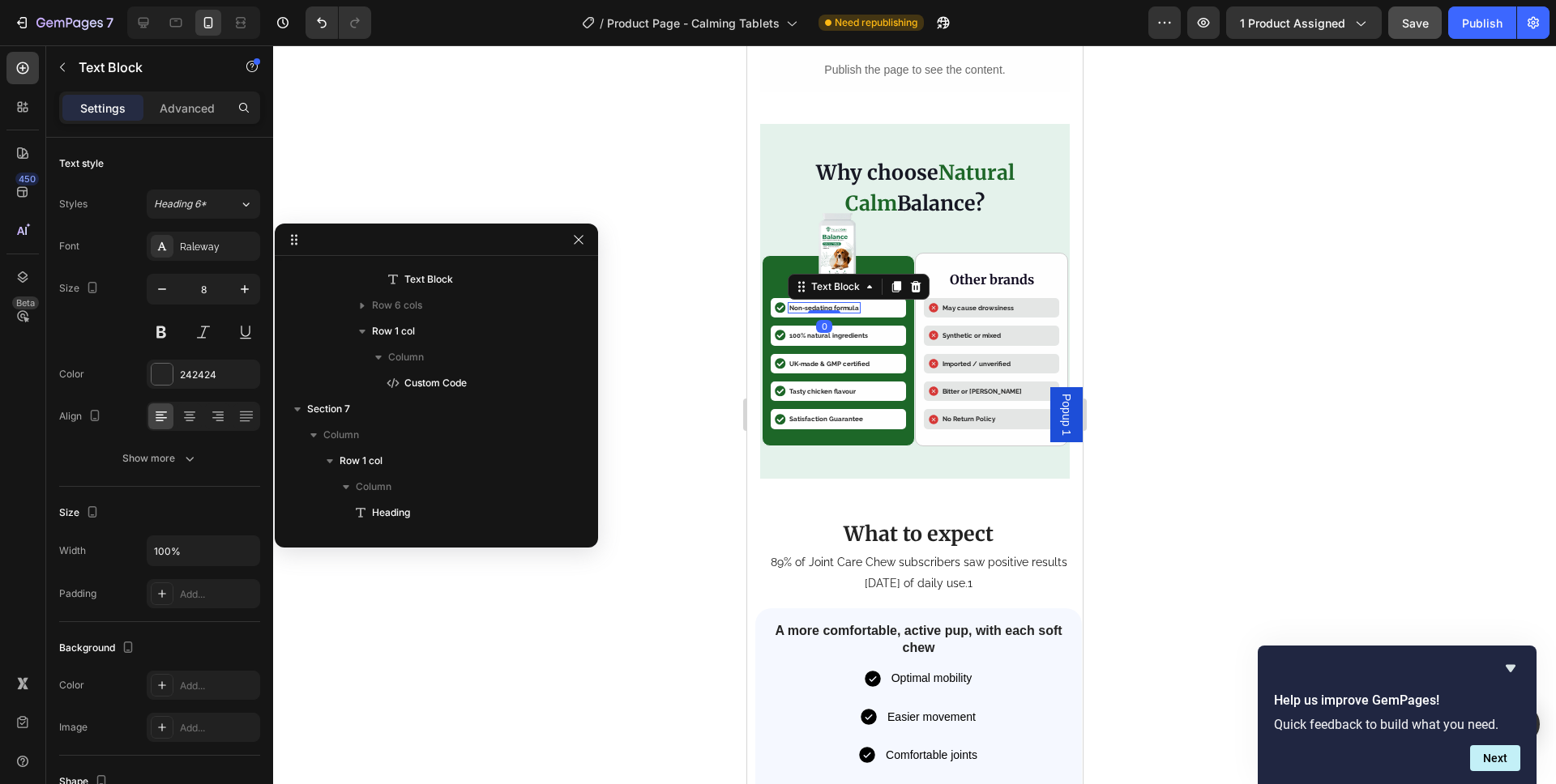
scroll to position [2225, 0]
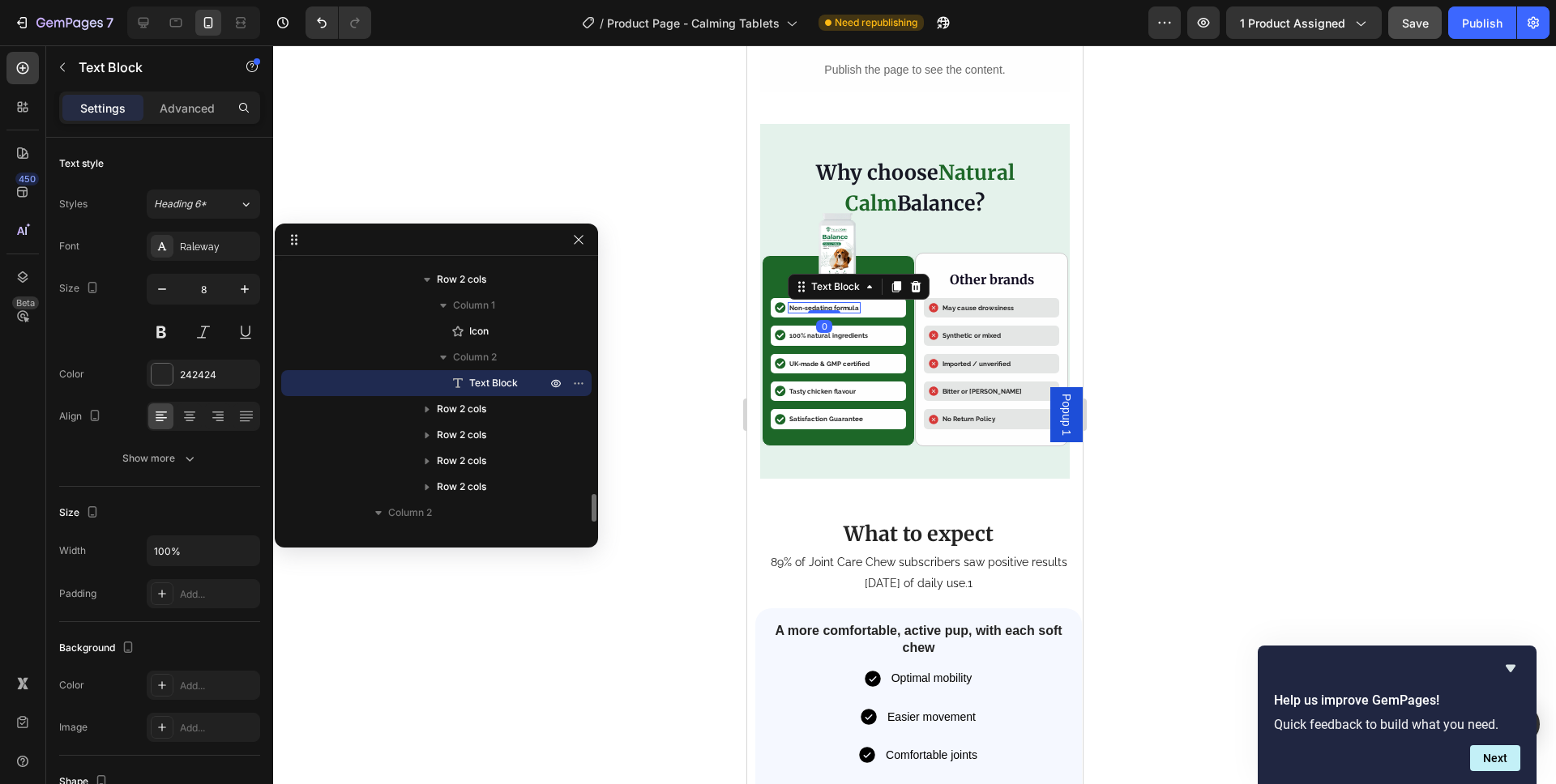
click at [843, 308] on p "Non-sedating formula" at bounding box center [823, 308] width 70 height 8
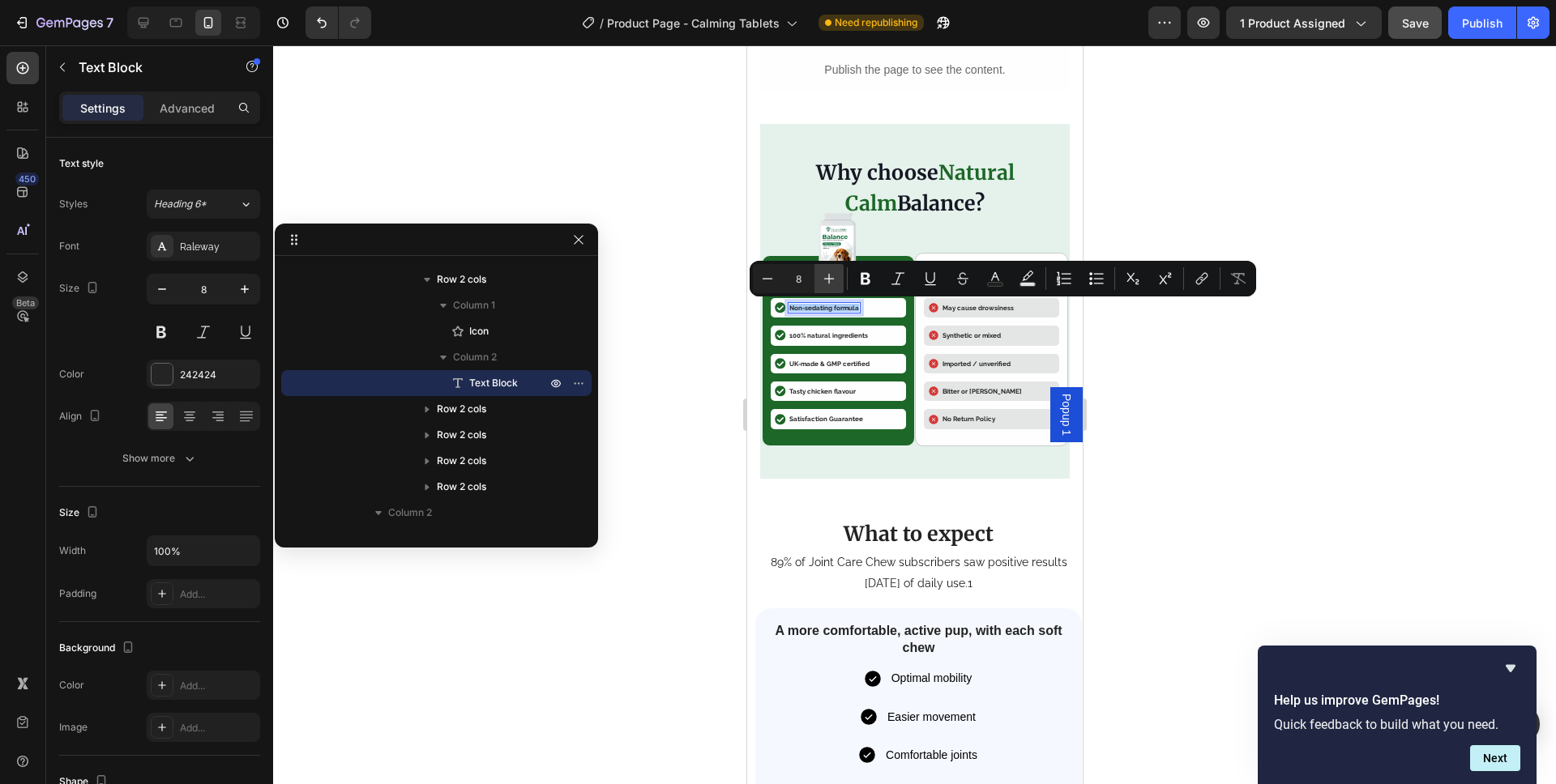
click at [832, 280] on icon "Editor contextual toolbar" at bounding box center [829, 279] width 16 height 16
type input "8"
click at [242, 288] on icon "button" at bounding box center [245, 289] width 16 height 16
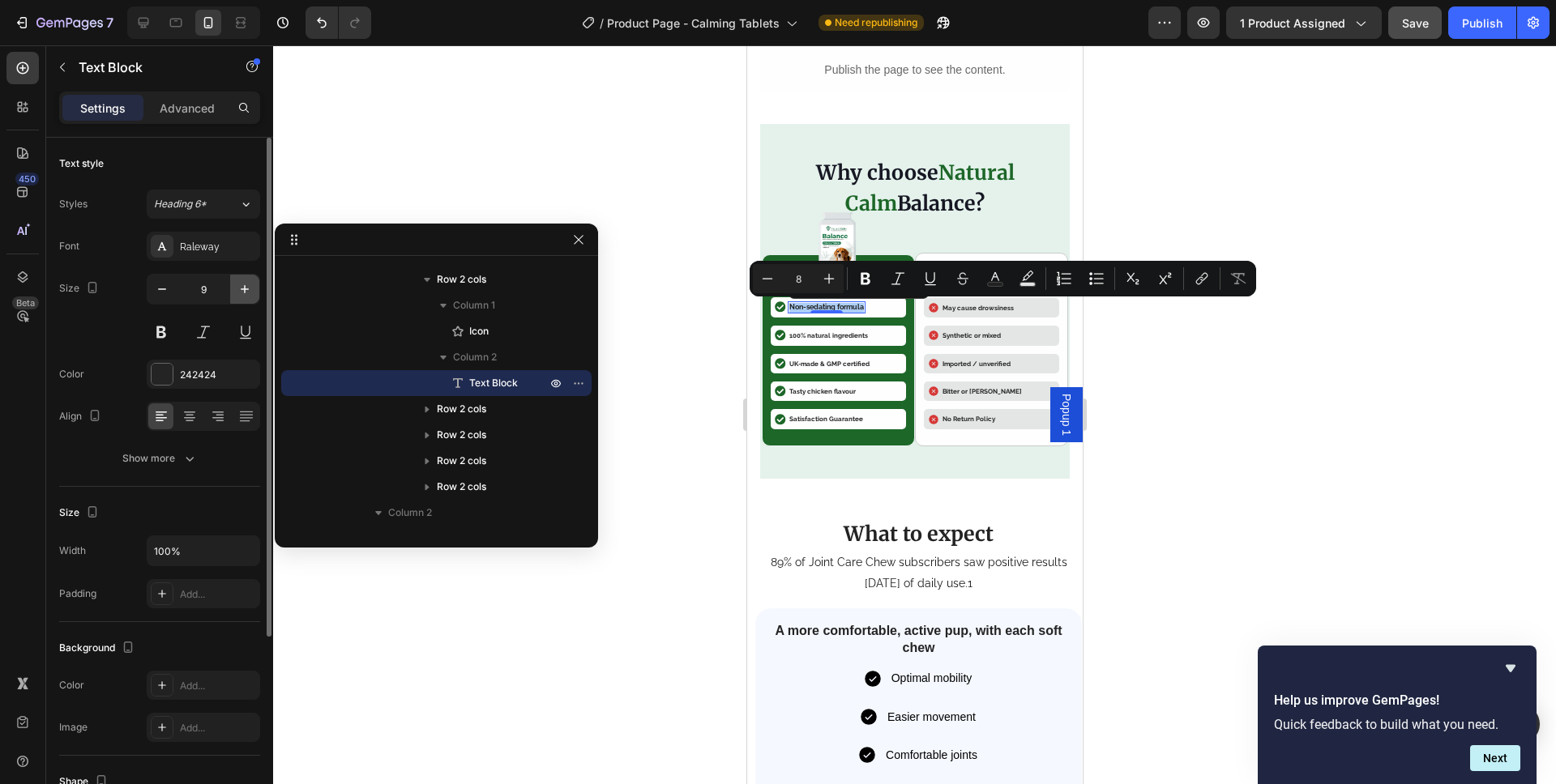
type input "10"
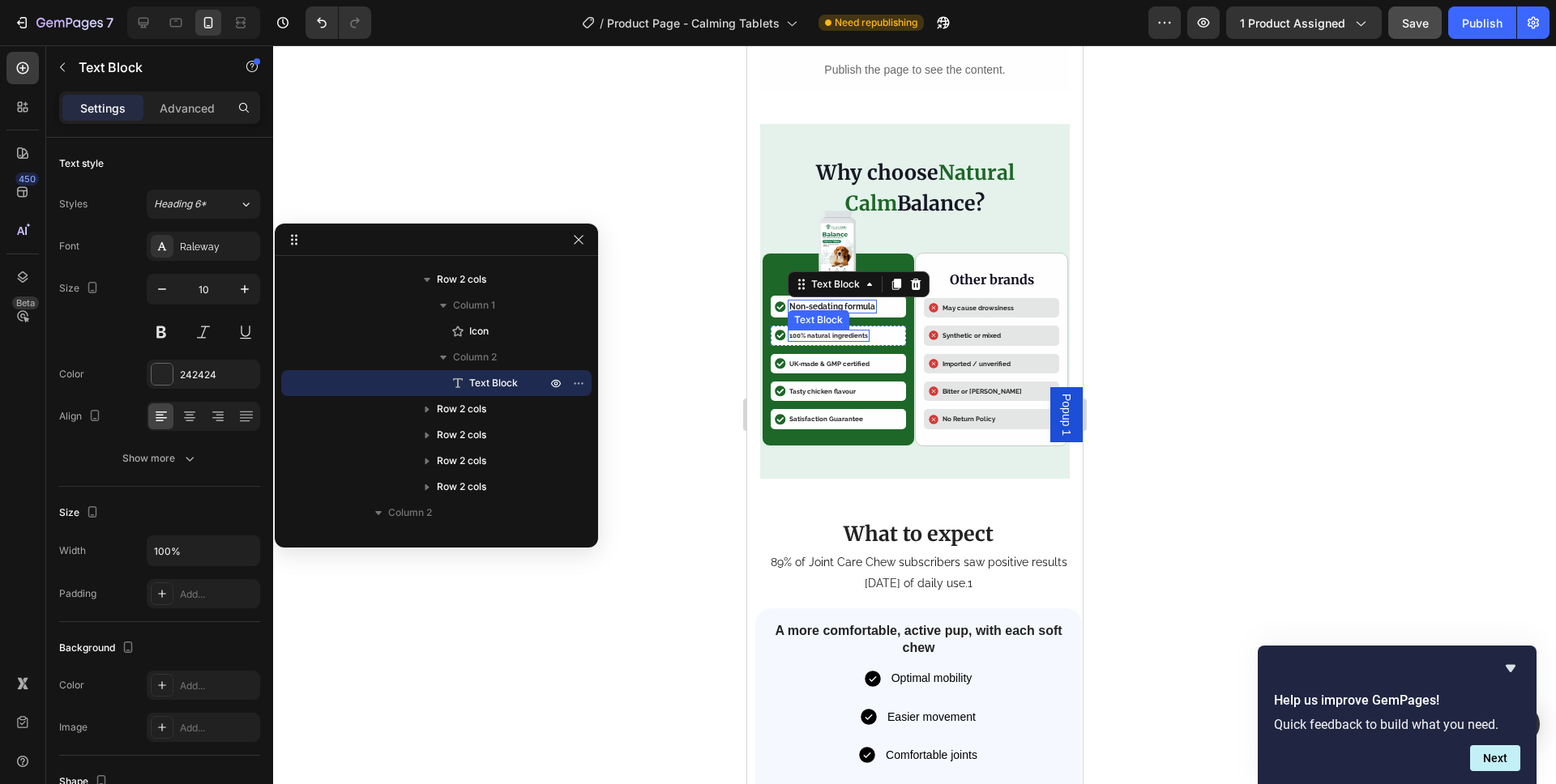
click at [808, 332] on p "100% natural ingredients" at bounding box center [827, 336] width 79 height 8
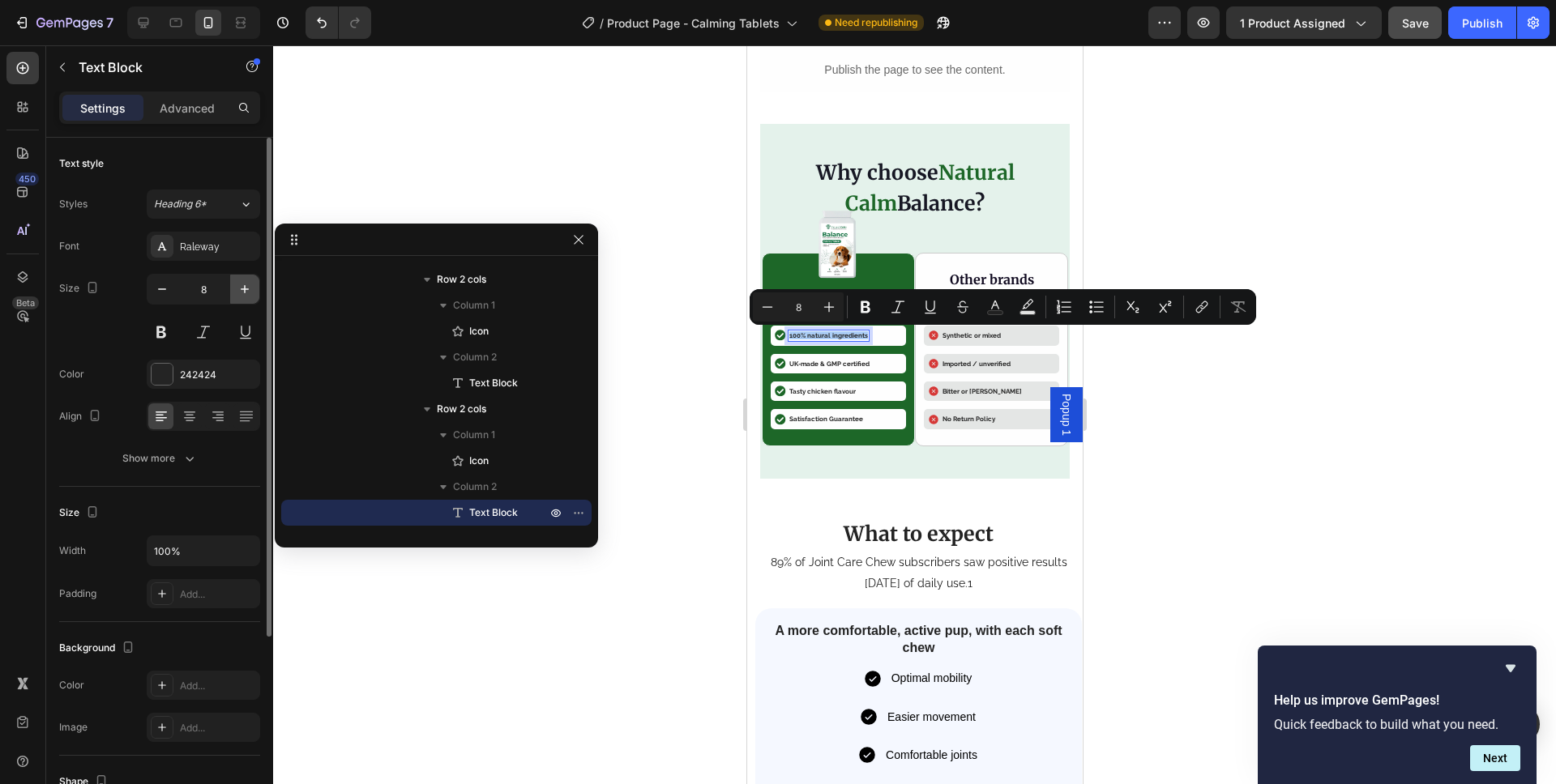
click at [236, 289] on icon "button" at bounding box center [245, 289] width 16 height 16
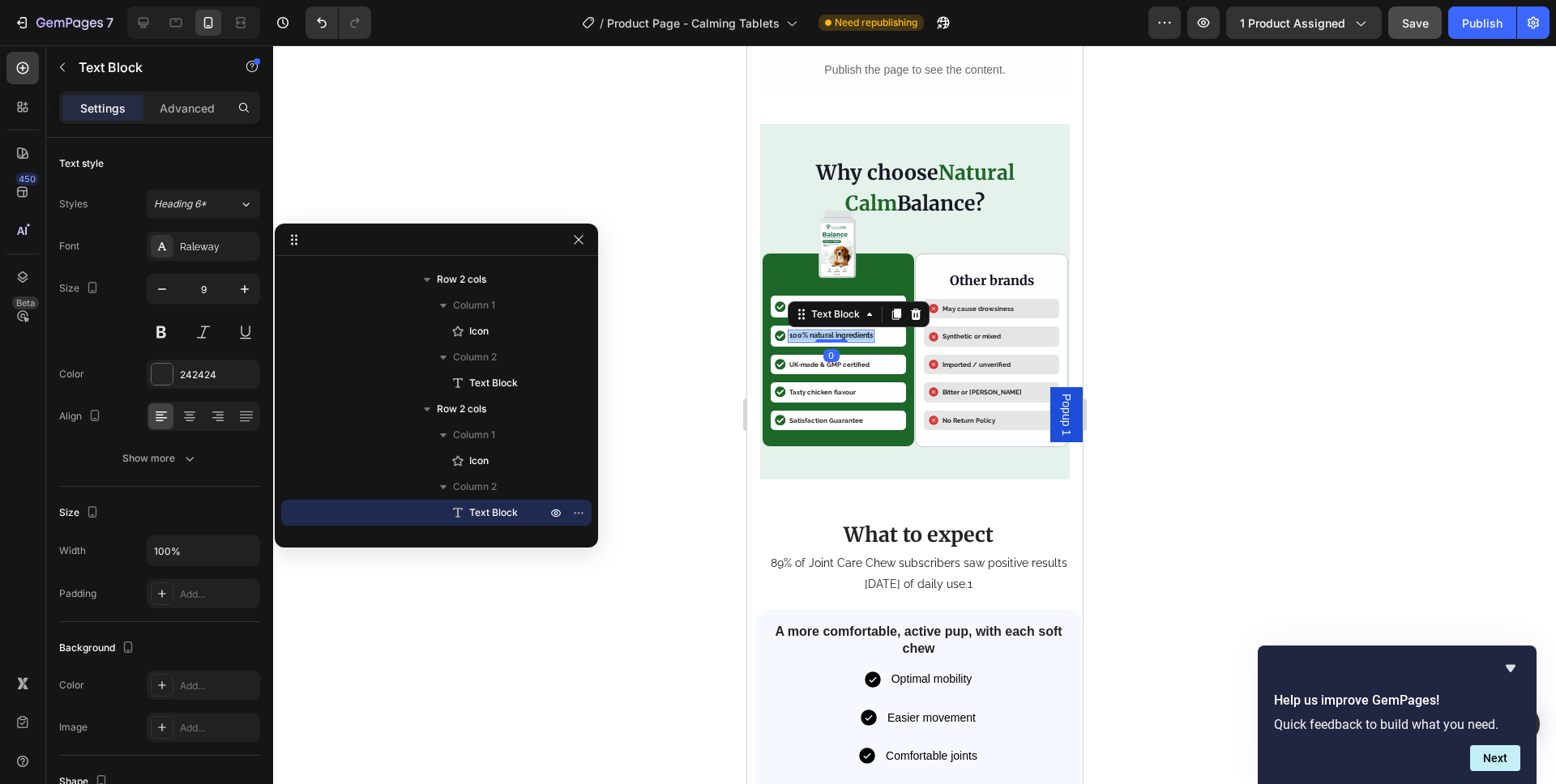
type input "10"
click at [813, 363] on p "UK-made & GMP certified" at bounding box center [828, 366] width 80 height 8
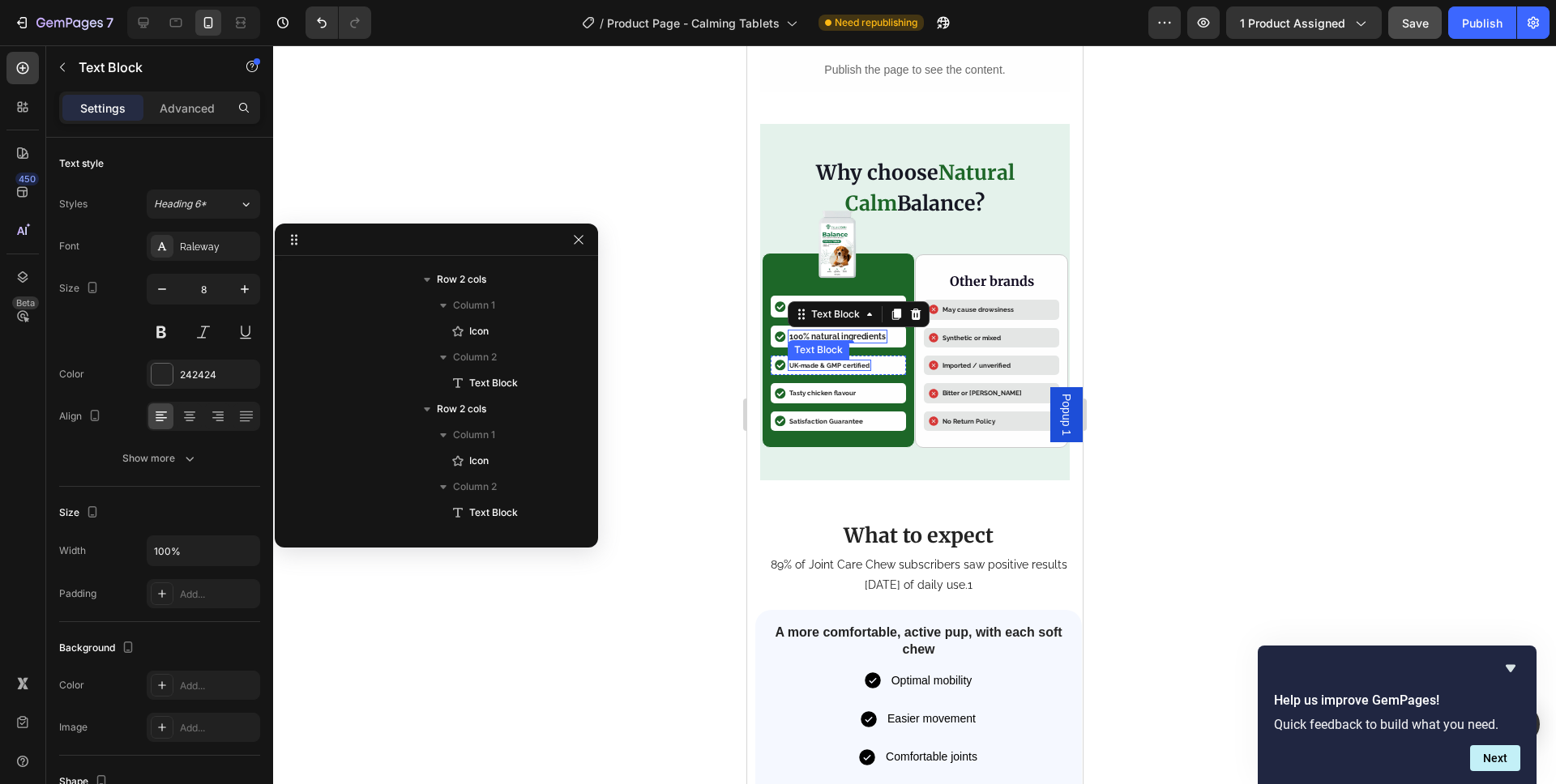
scroll to position [2484, 0]
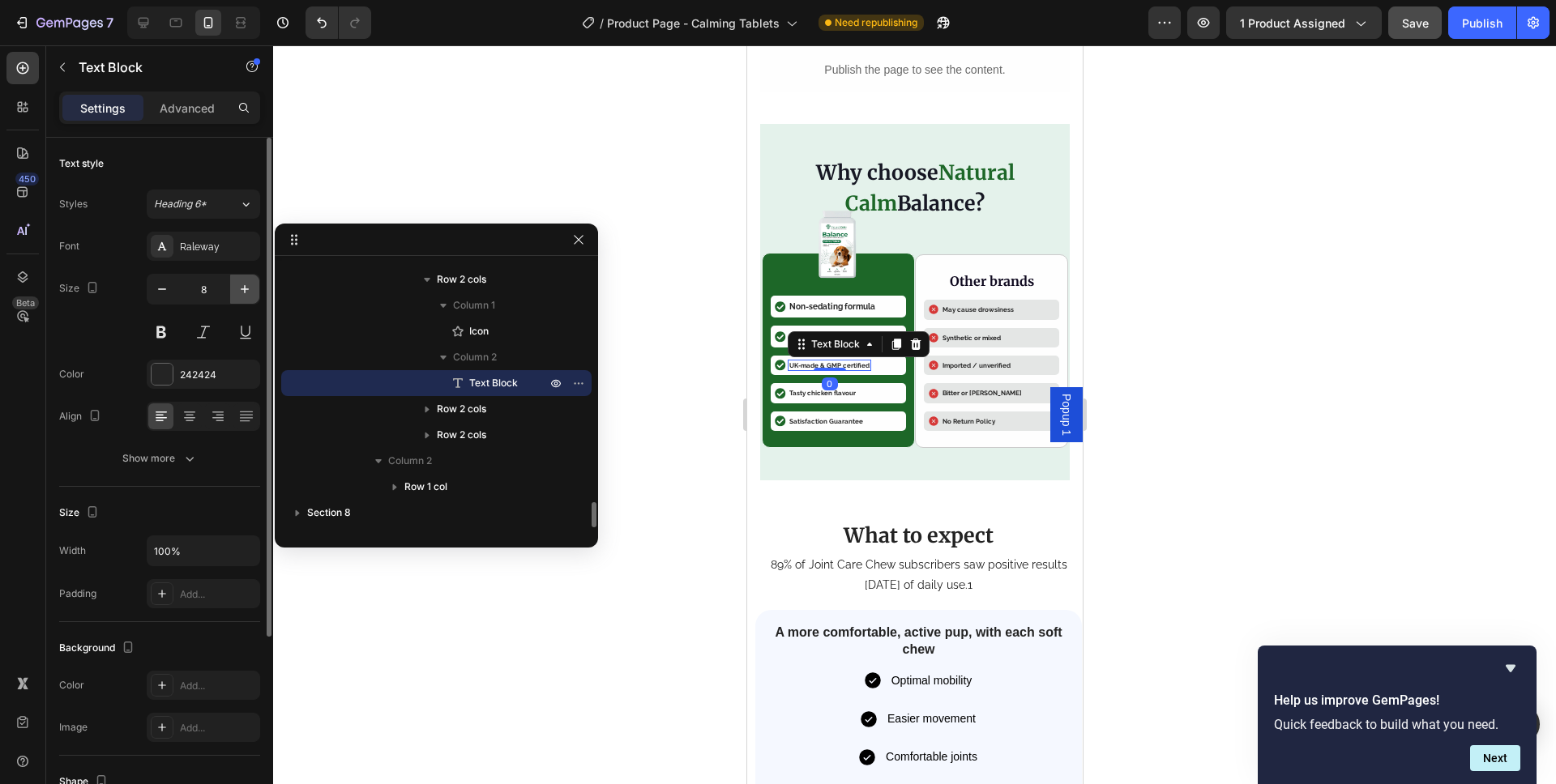
click at [241, 281] on icon "button" at bounding box center [245, 289] width 16 height 16
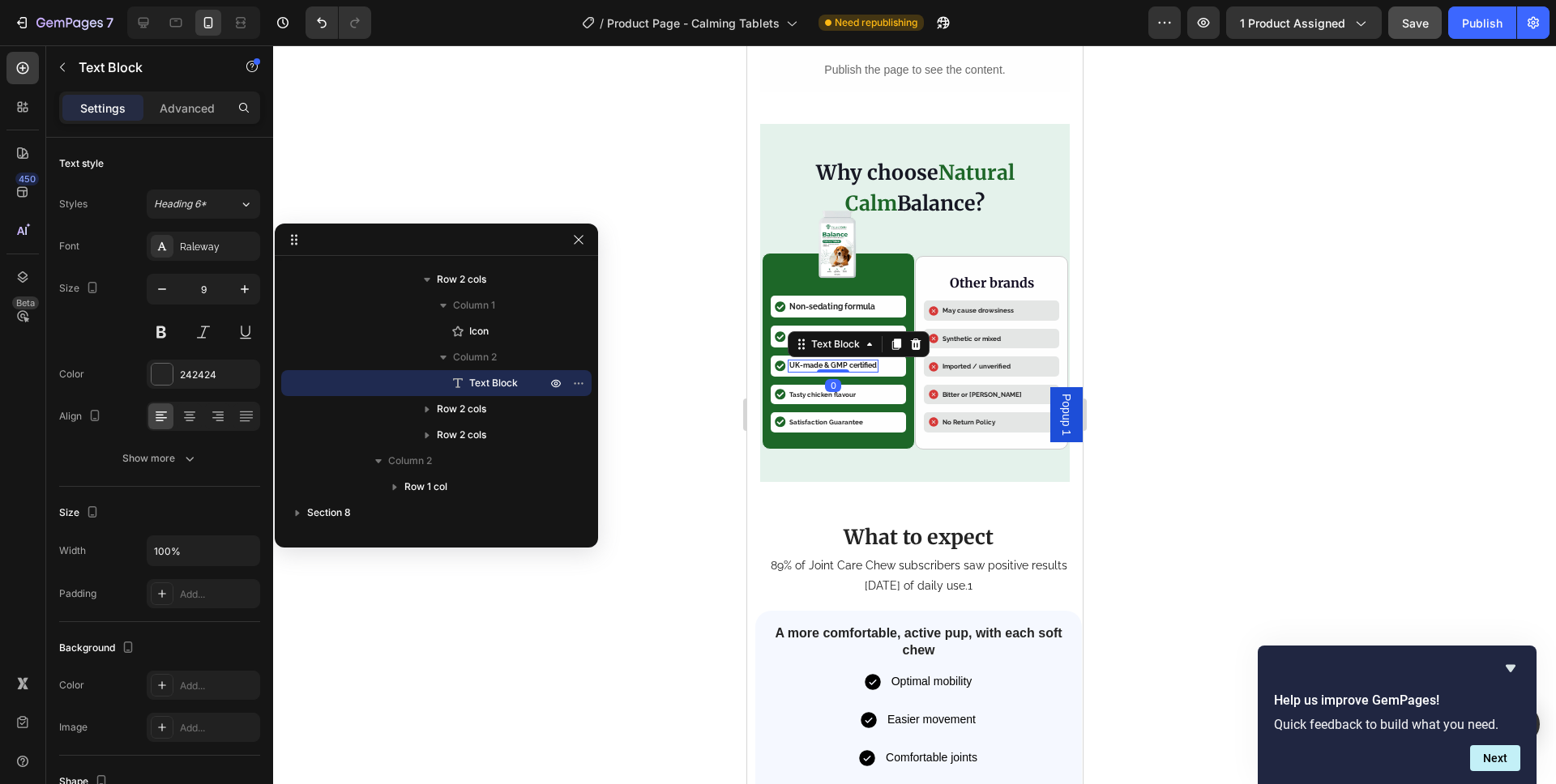
type input "10"
click at [808, 401] on div "Tasty chicken flavour" at bounding box center [821, 396] width 70 height 11
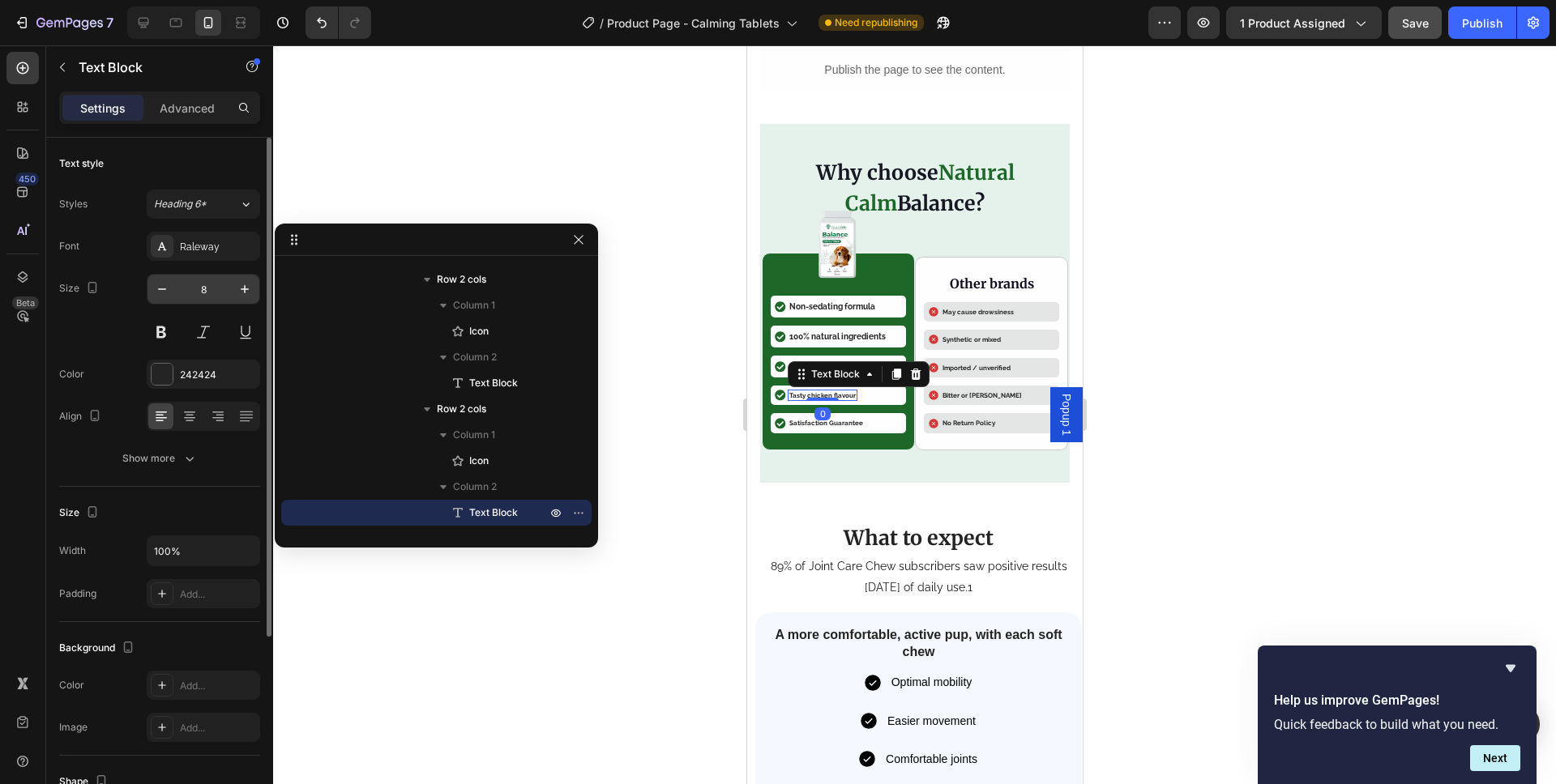
click at [217, 292] on input "8" at bounding box center [203, 289] width 54 height 29
click at [230, 292] on button "button" at bounding box center [245, 289] width 29 height 29
type input "10"
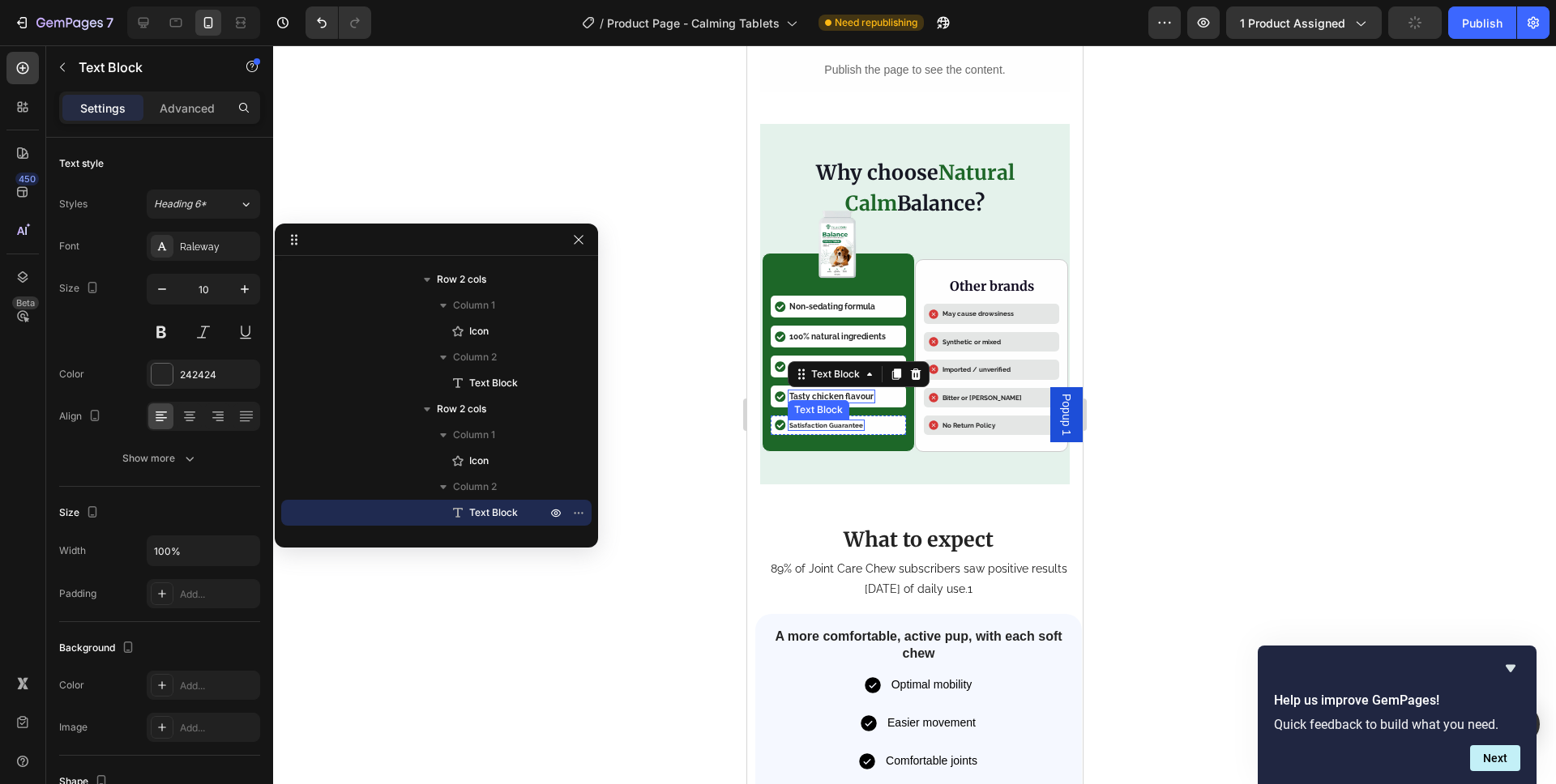
click at [808, 427] on p "Satisfaction Guarantee" at bounding box center [825, 426] width 74 height 8
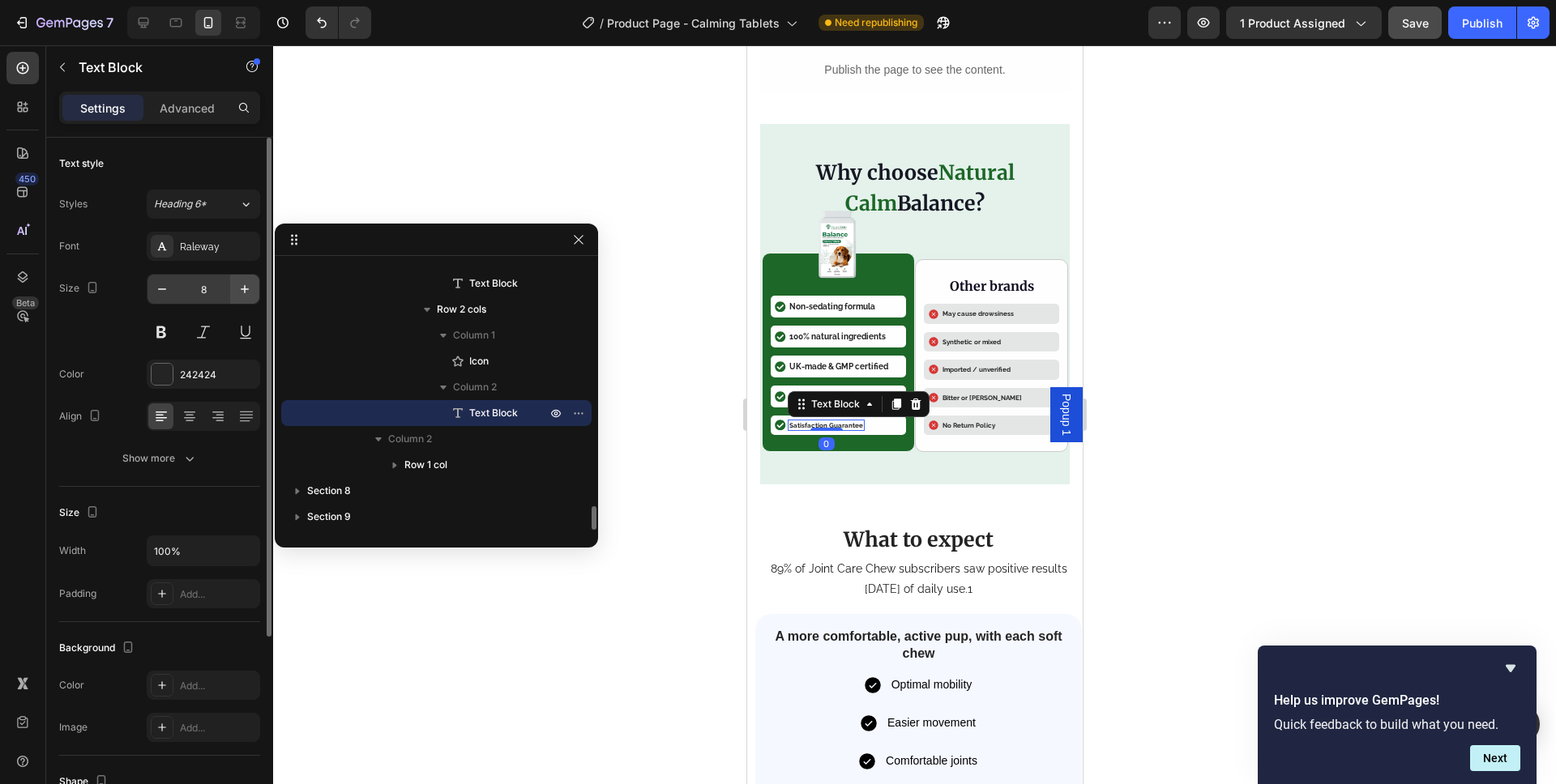
click at [239, 295] on icon "button" at bounding box center [245, 289] width 16 height 16
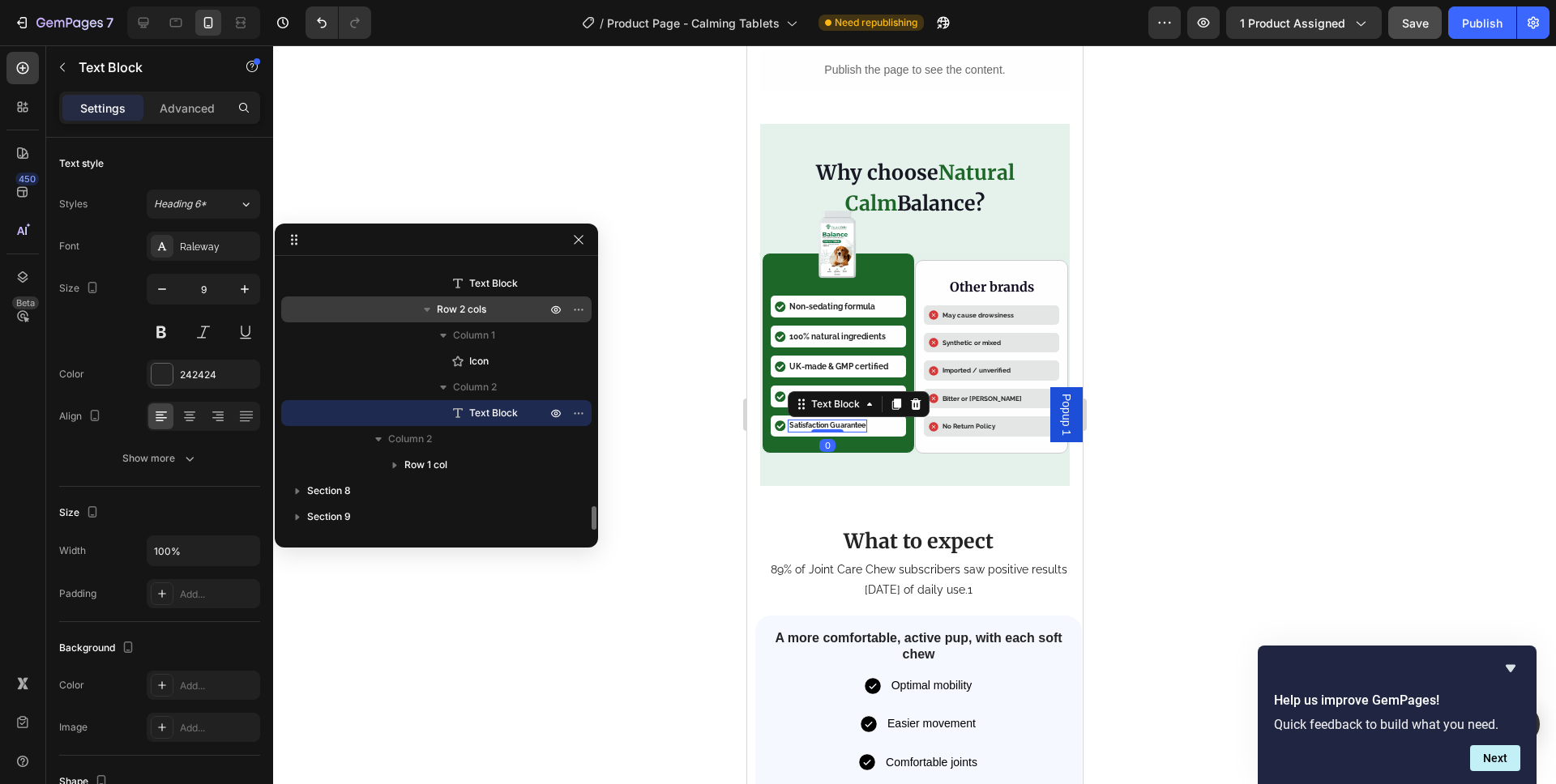
type input "10"
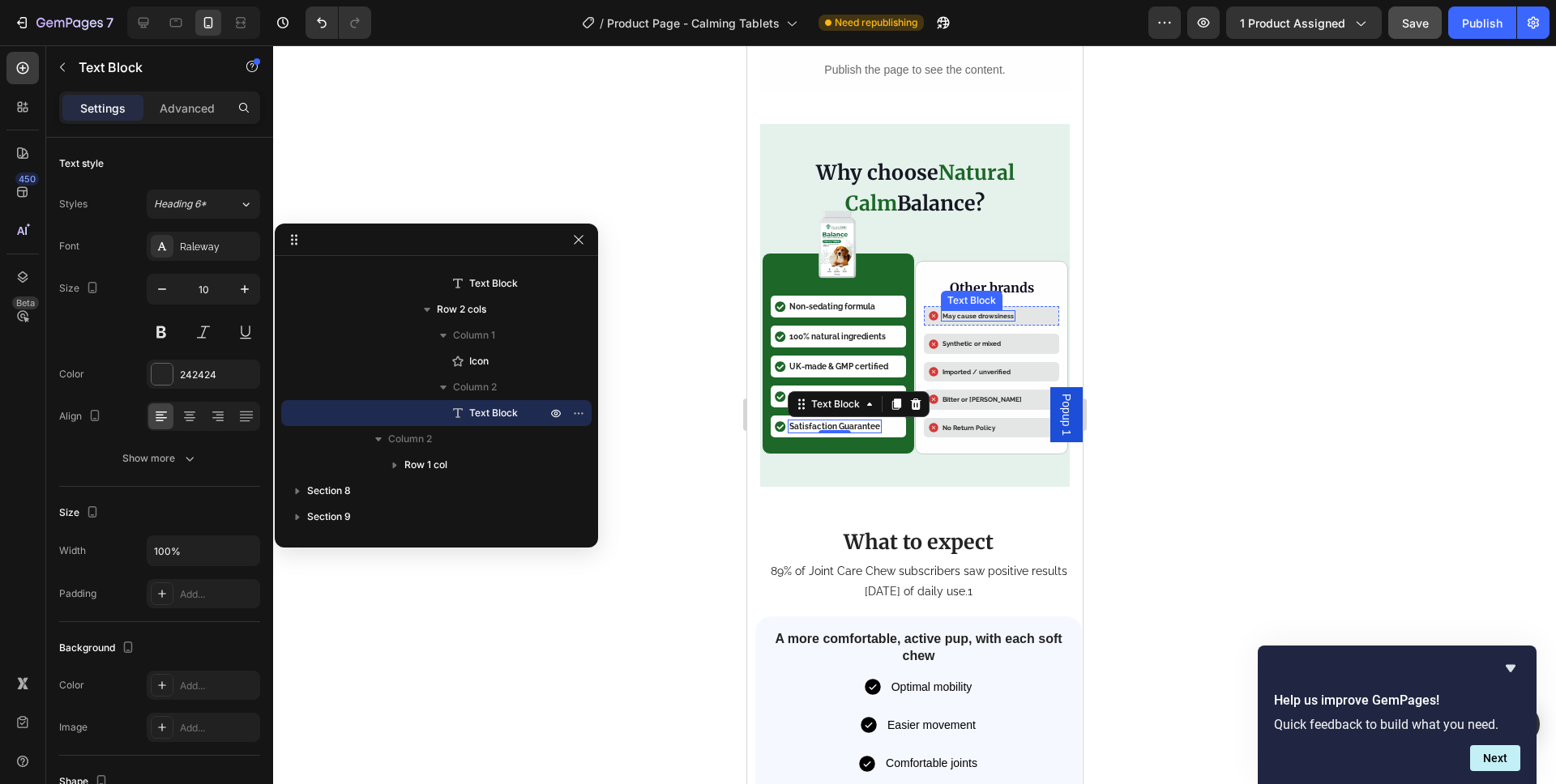
click at [967, 313] on p "May cause drowsiness" at bounding box center [977, 316] width 72 height 8
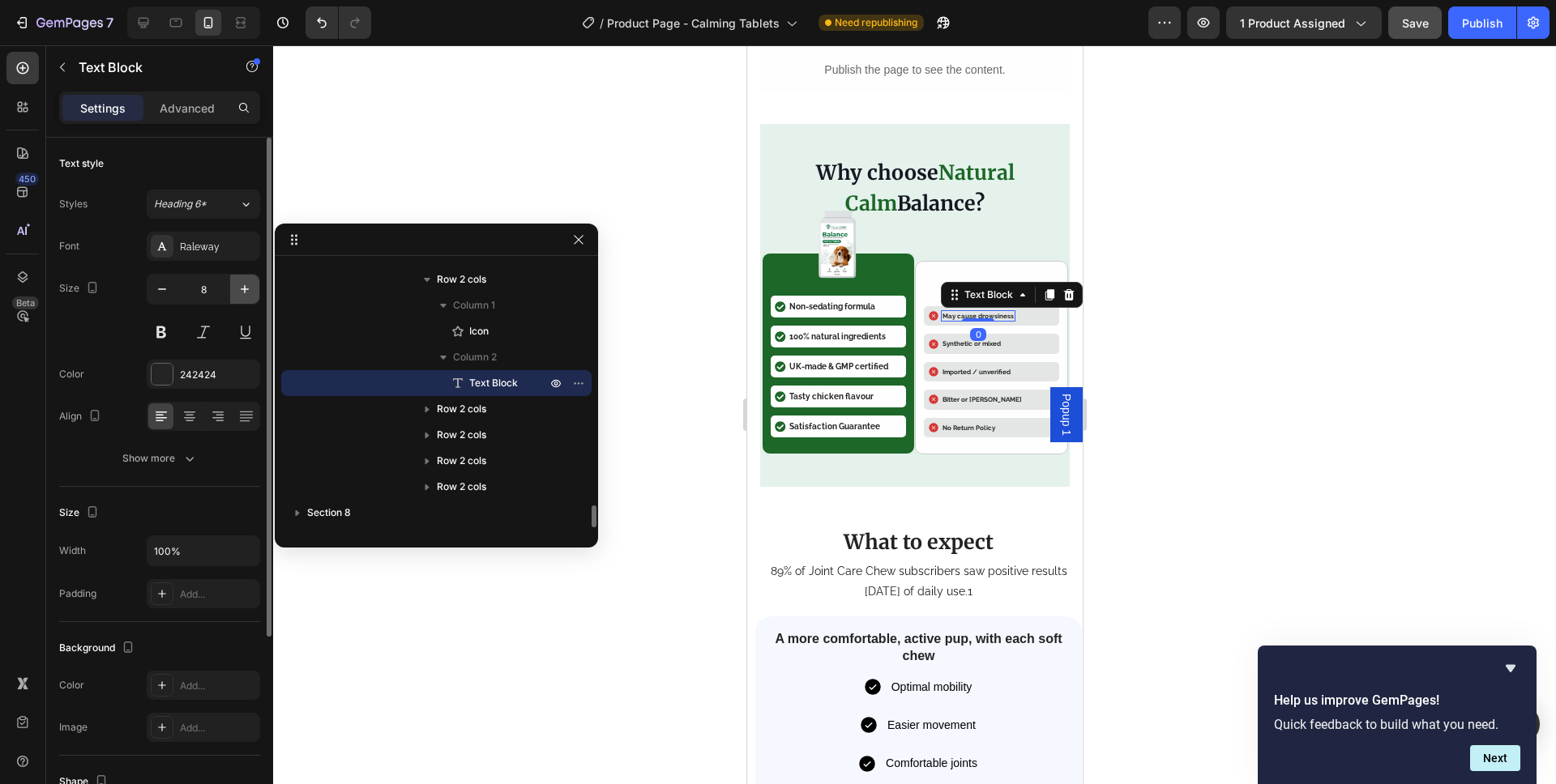
click at [239, 284] on icon "button" at bounding box center [245, 289] width 16 height 16
type input "10"
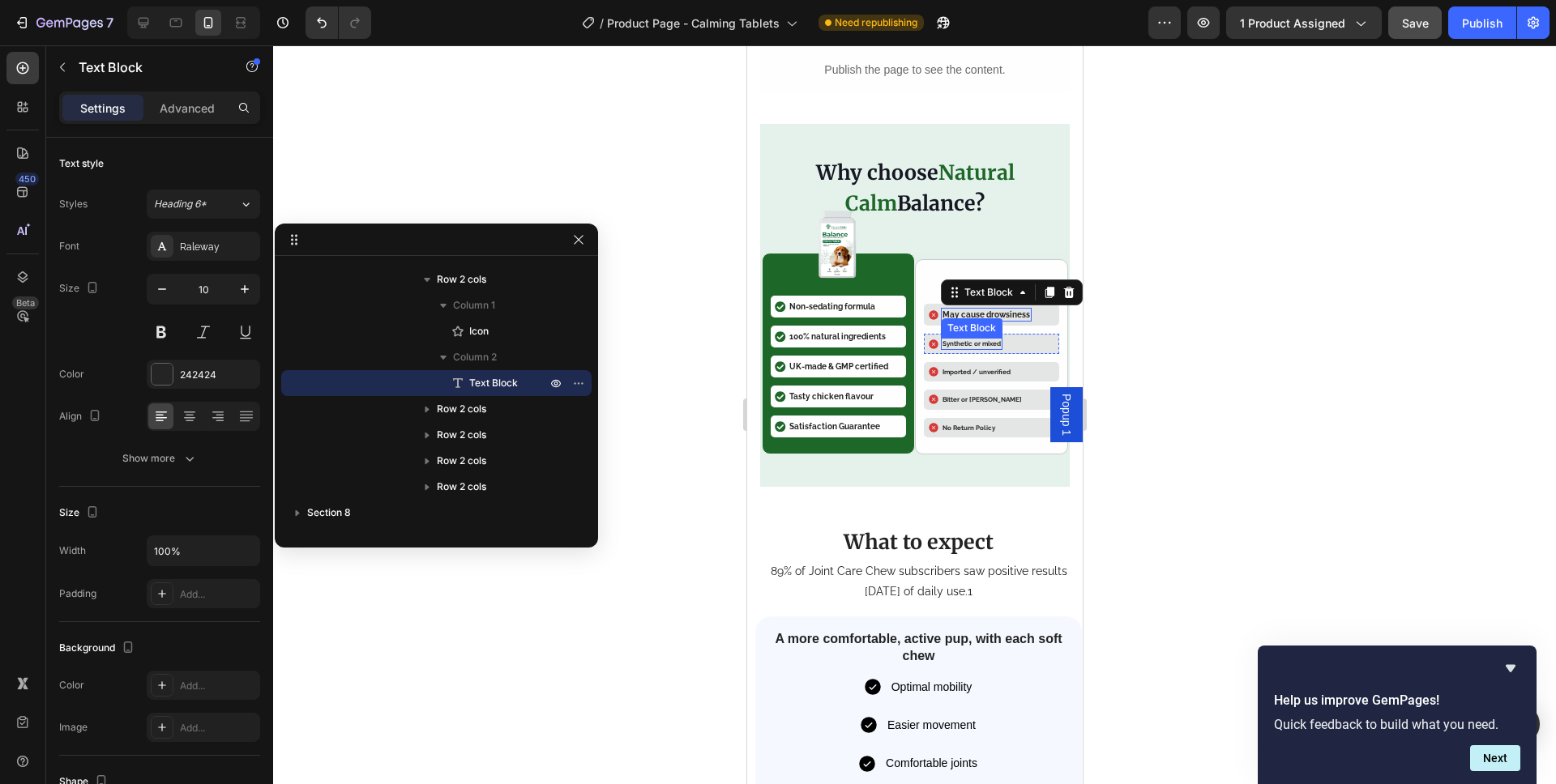
click at [963, 340] on p "Synthetic or mixed" at bounding box center [971, 344] width 59 height 8
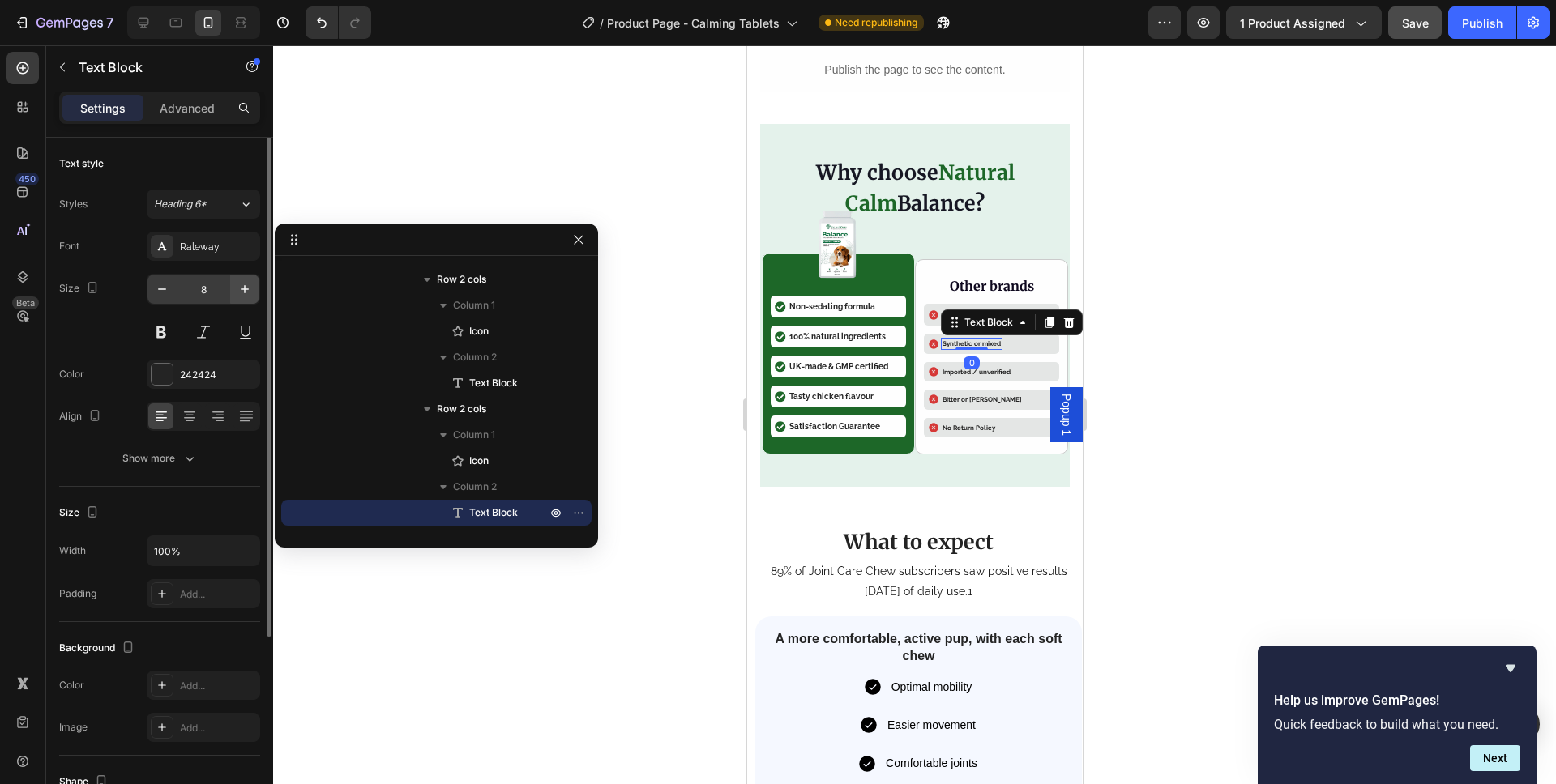
click at [236, 282] on icon "button" at bounding box center [245, 289] width 16 height 16
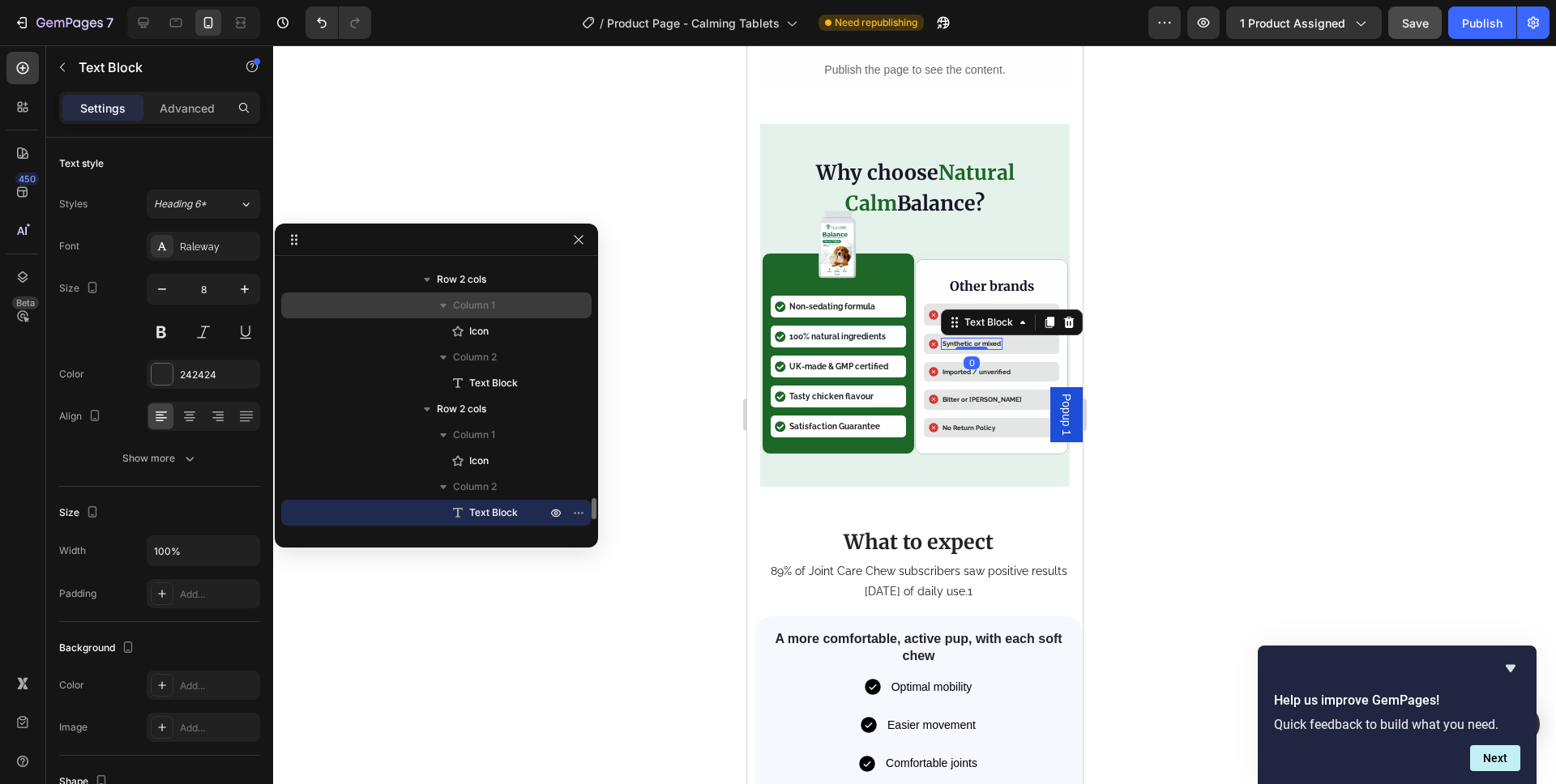
drag, startPoint x: 236, startPoint y: 282, endPoint x: 358, endPoint y: 295, distance: 122.7
click at [236, 282] on icon "button" at bounding box center [245, 289] width 16 height 16
type input "10"
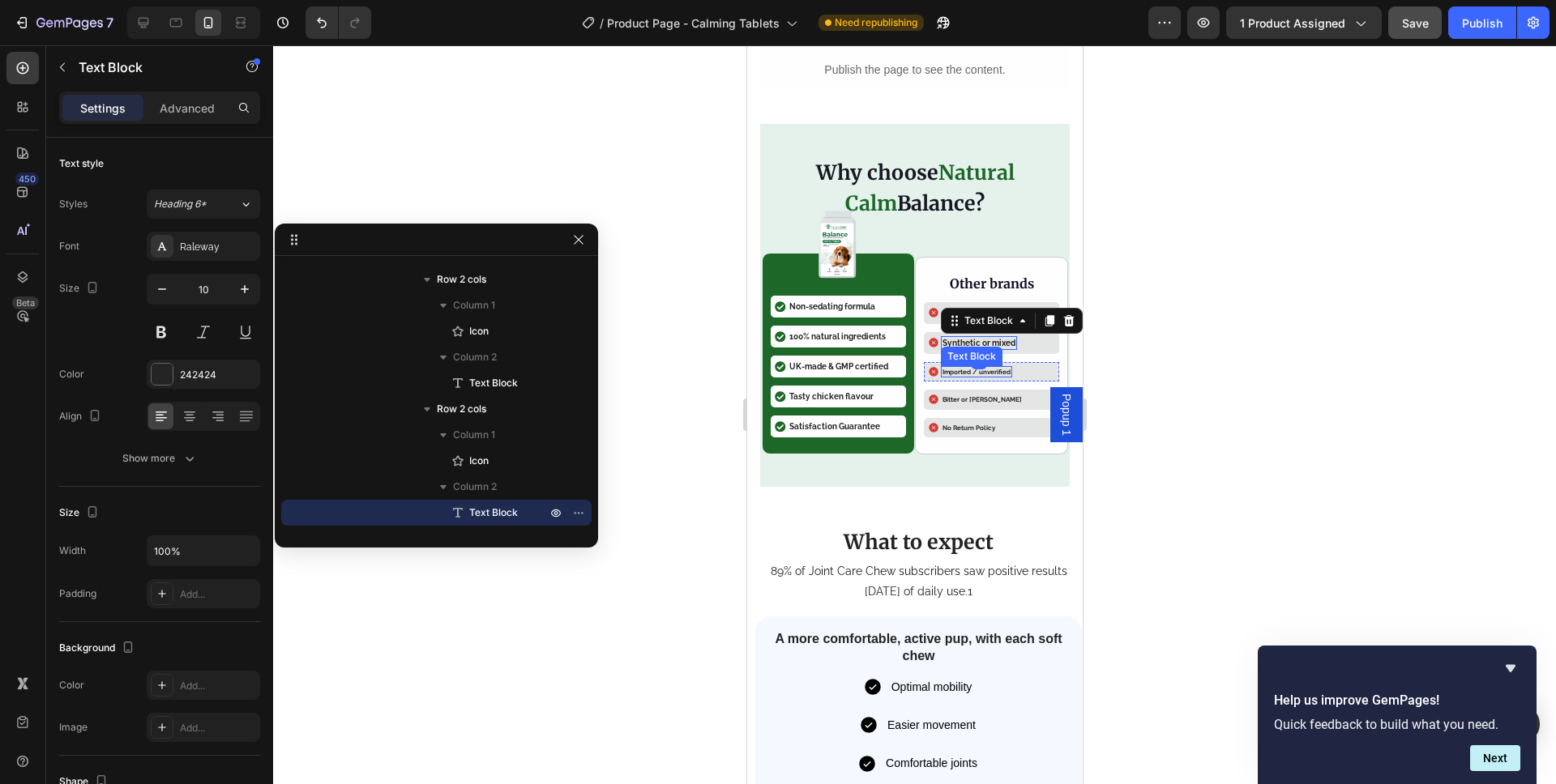
click at [960, 368] on p "Imported / unverified" at bounding box center [976, 372] width 68 height 8
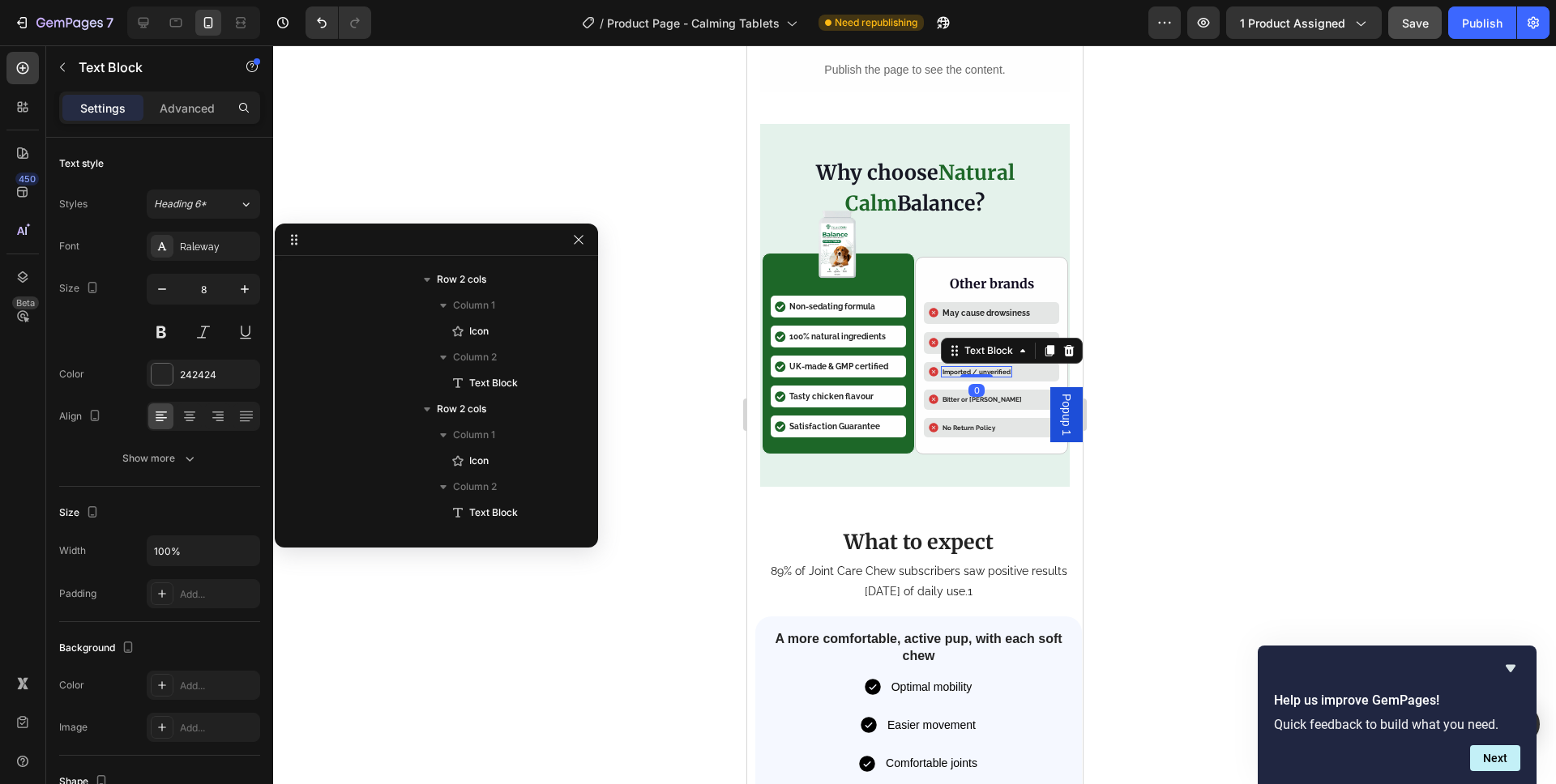
scroll to position [3207, 0]
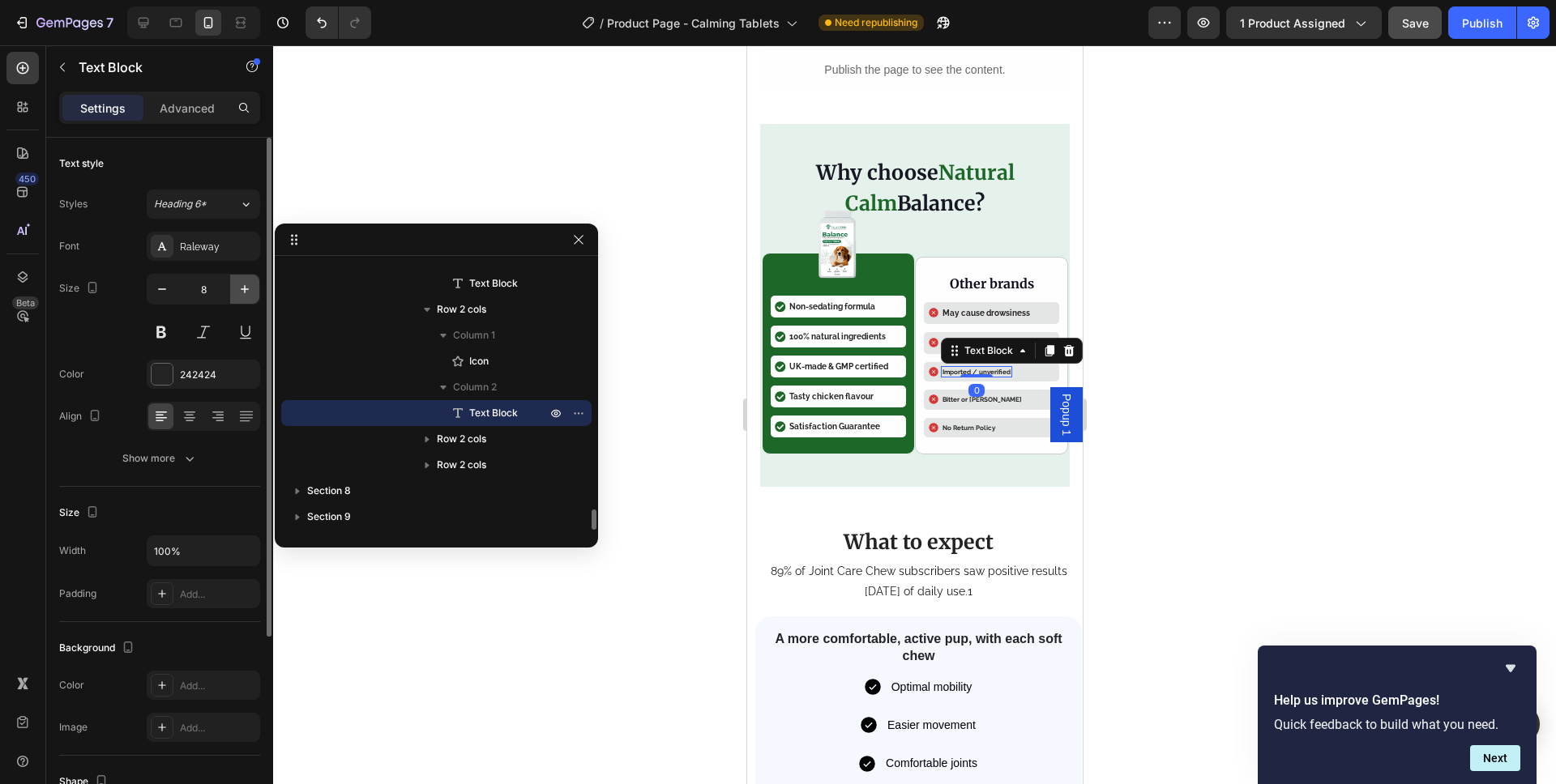
click at [233, 283] on button "button" at bounding box center [245, 289] width 29 height 29
type input "10"
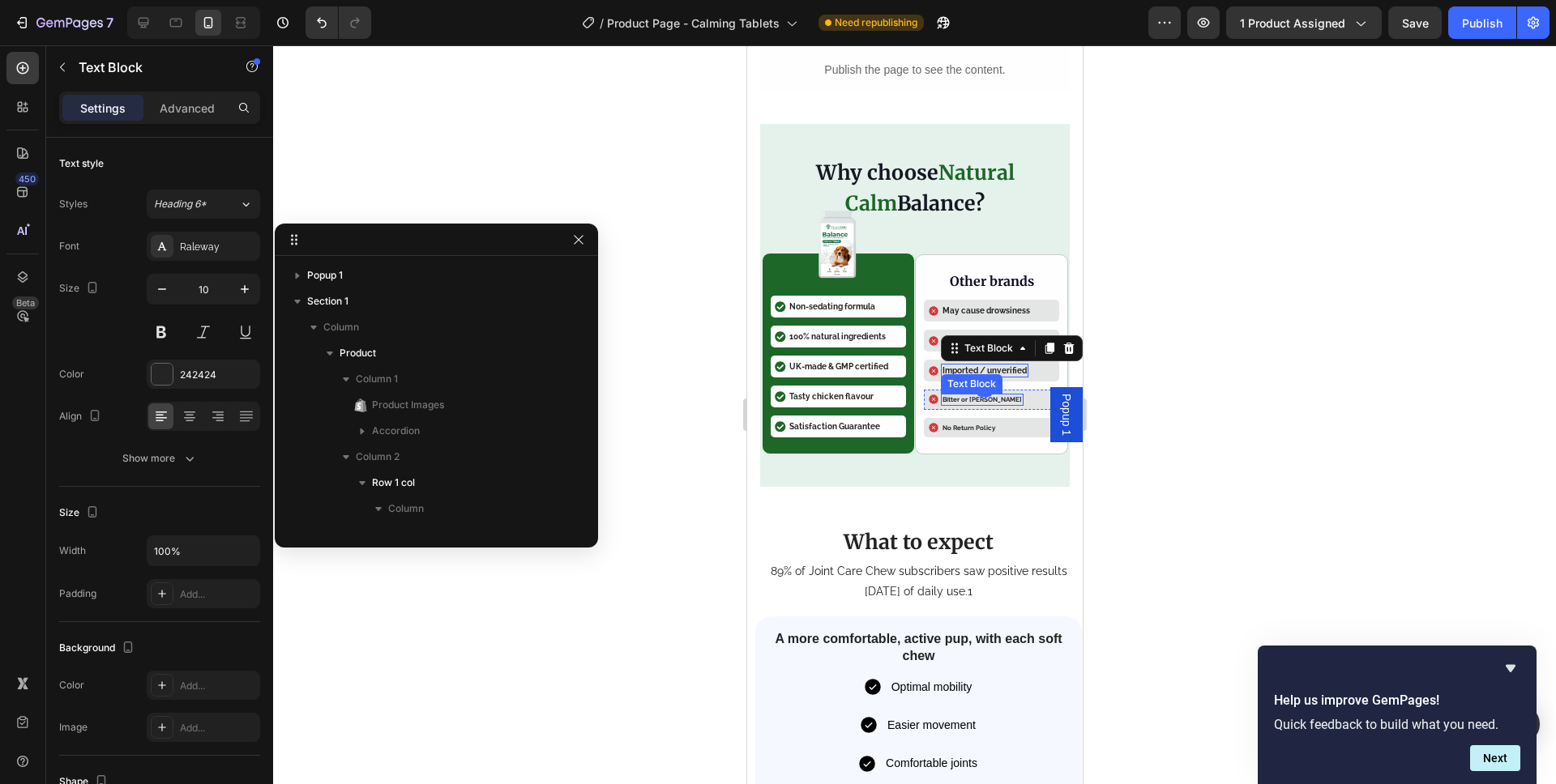
scroll to position [3207, 0]
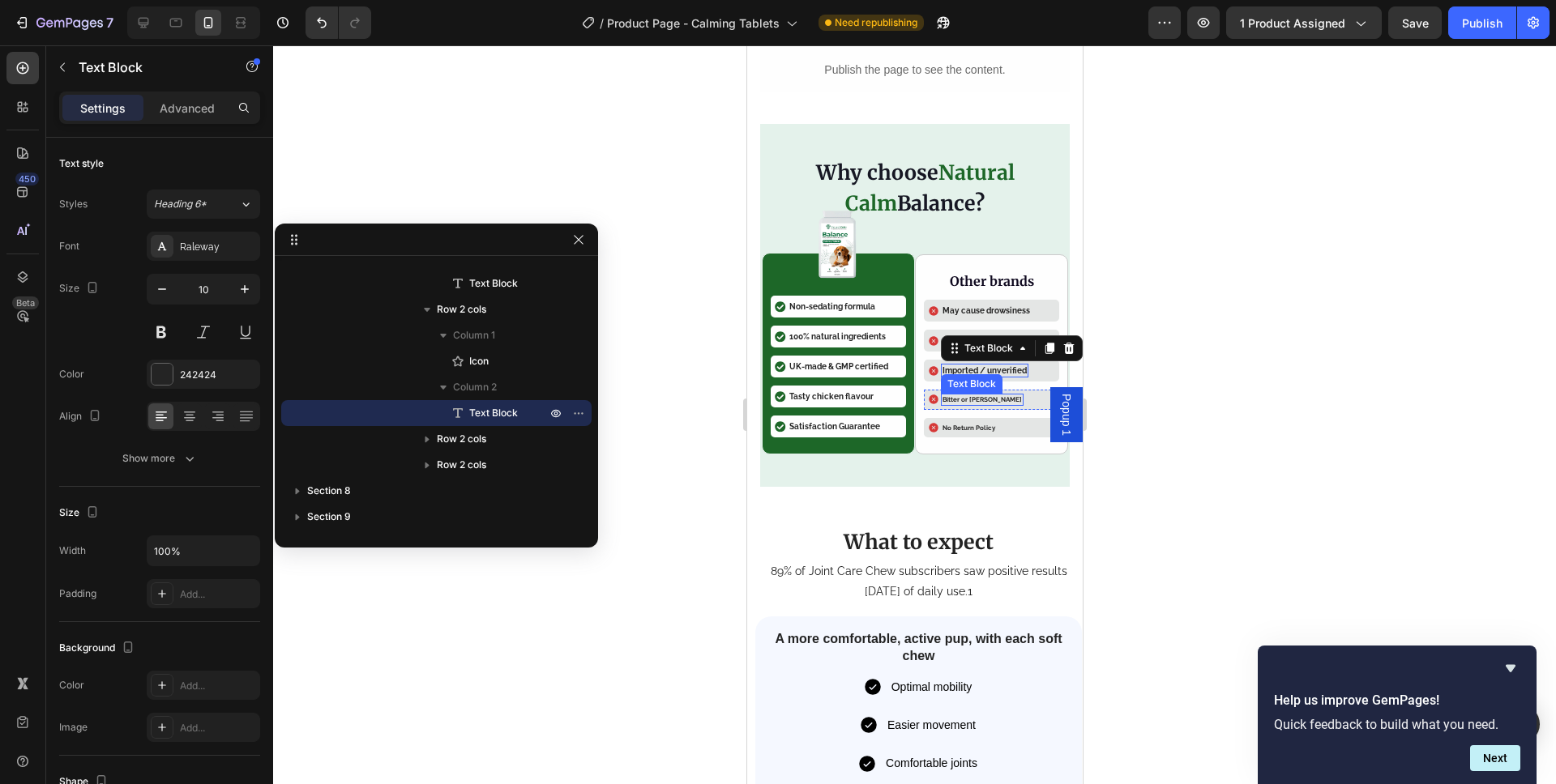
click at [947, 403] on p "Bitter or [PERSON_NAME]" at bounding box center [982, 400] width 80 height 8
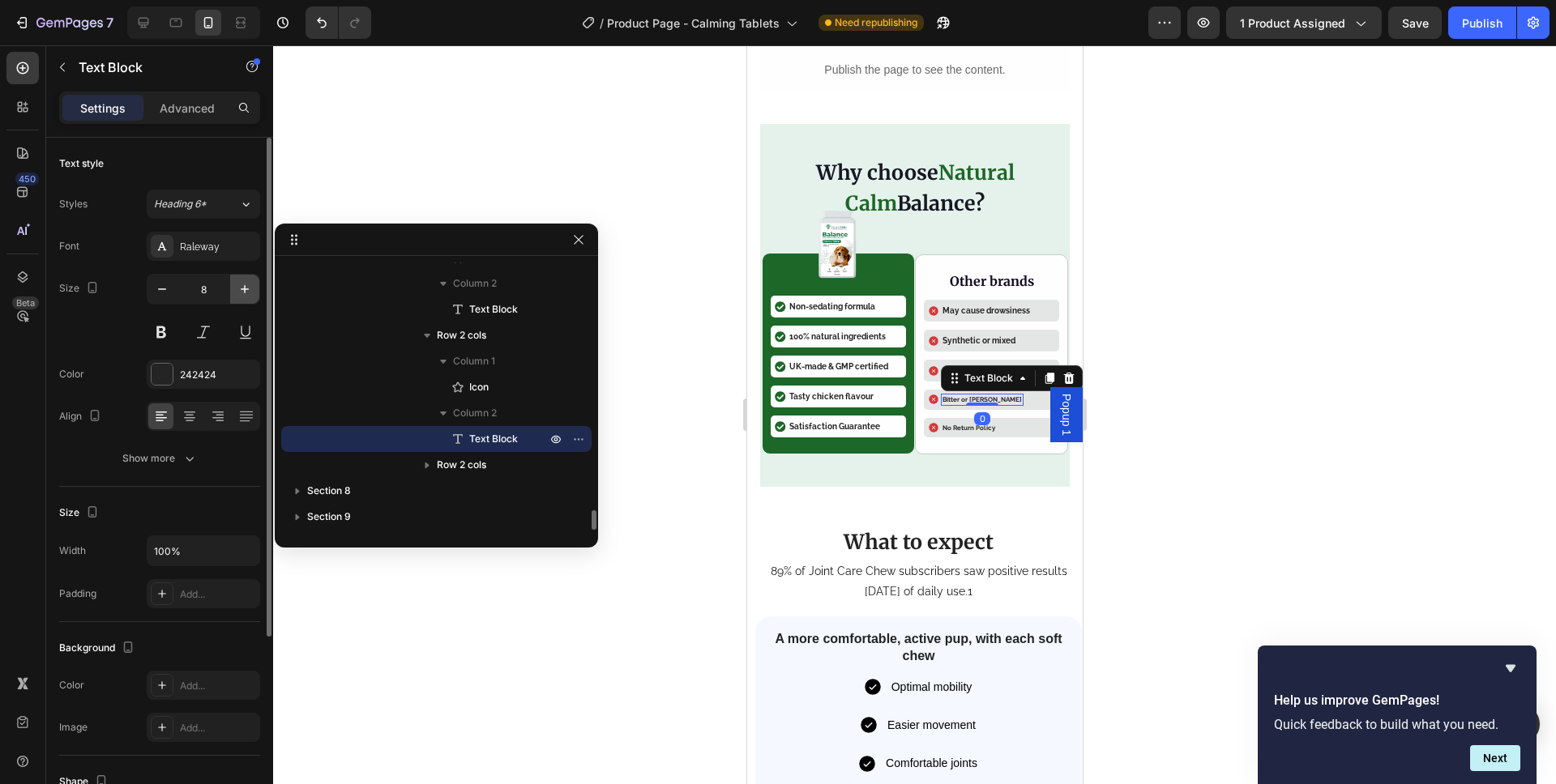
click at [234, 299] on button "button" at bounding box center [245, 289] width 29 height 29
type input "10"
click at [951, 427] on p "No Return Policy" at bounding box center [968, 428] width 53 height 8
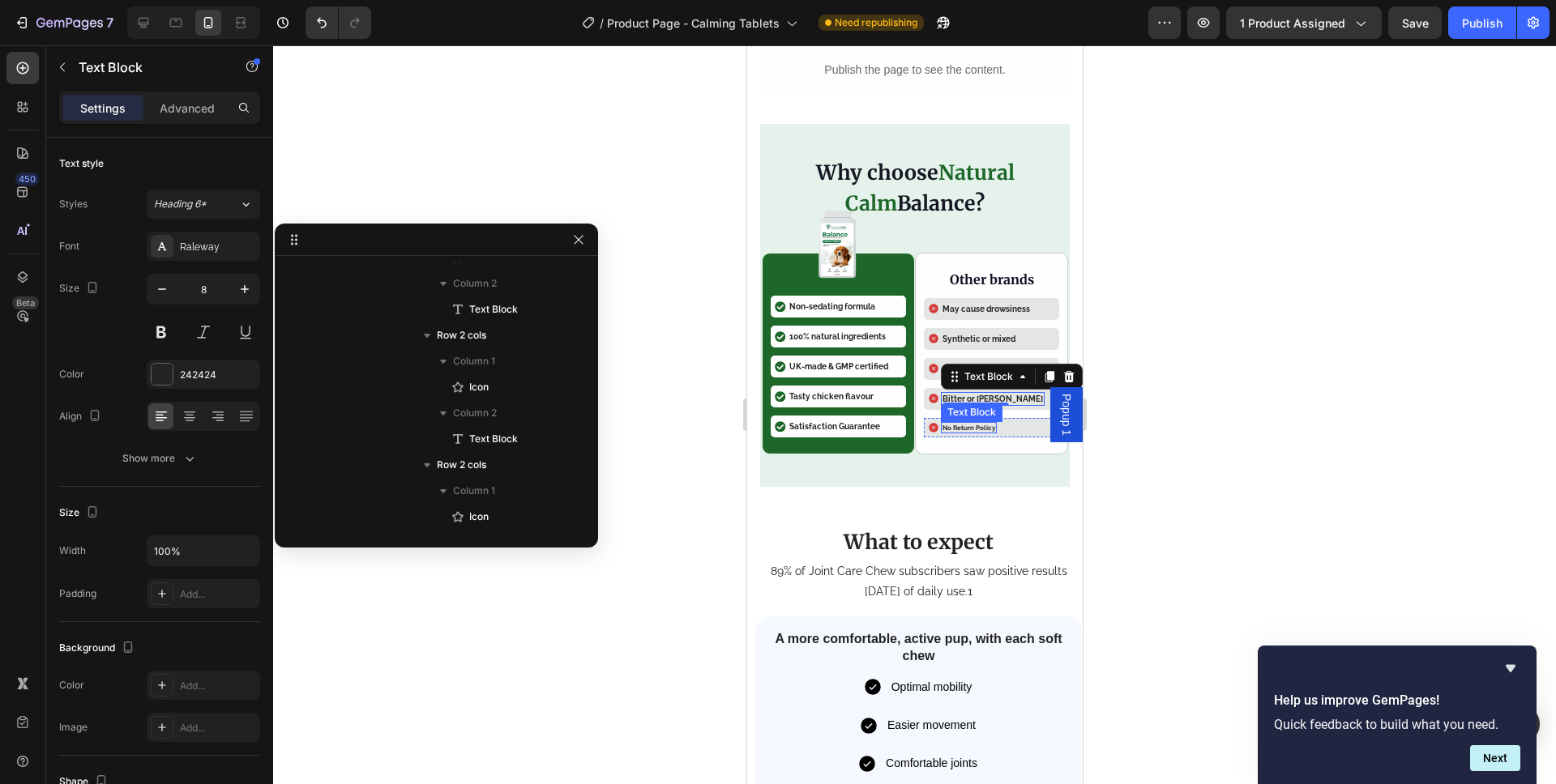
scroll to position [3414, 0]
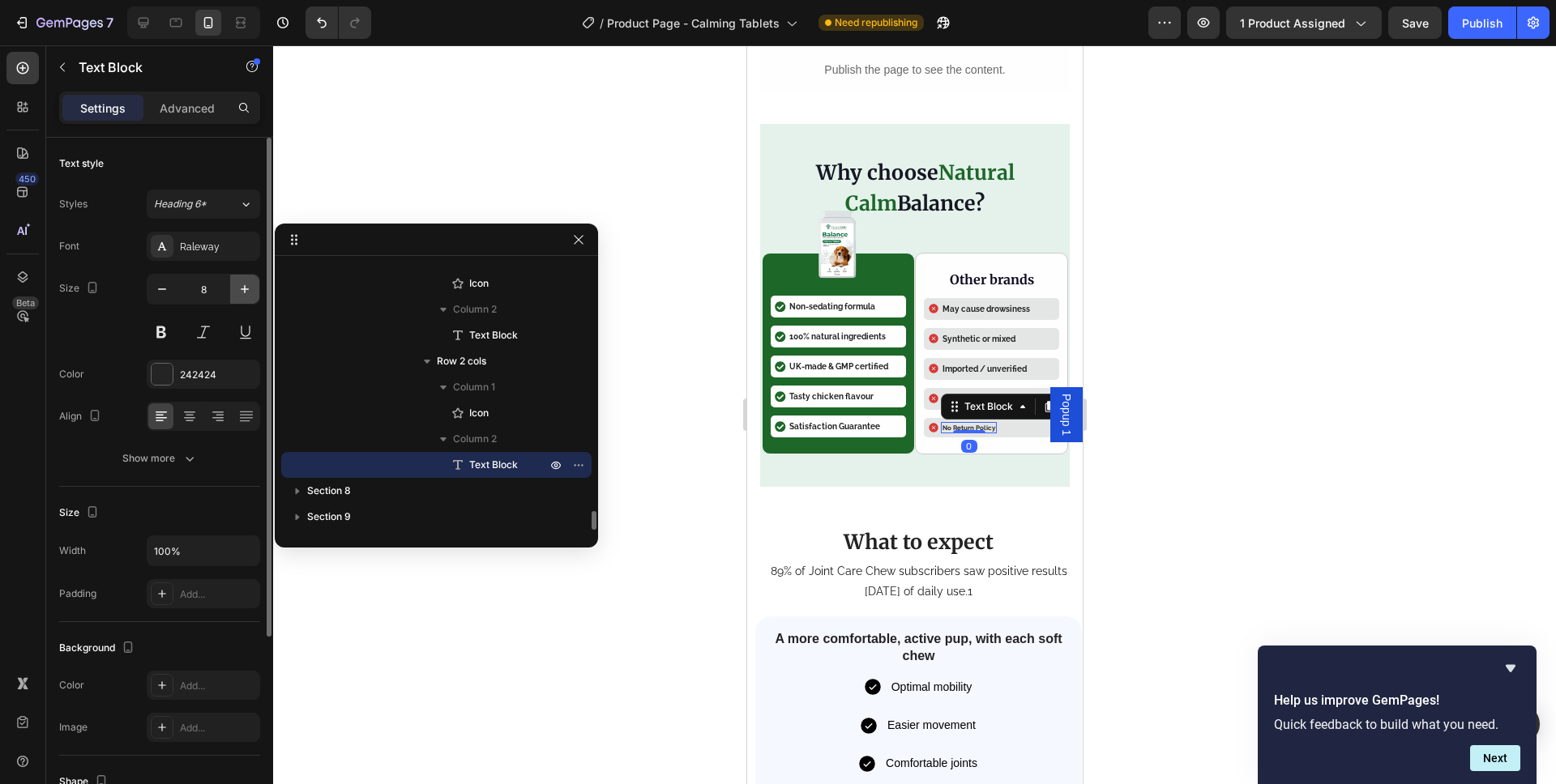
click at [238, 288] on icon "button" at bounding box center [245, 289] width 16 height 16
type input "10"
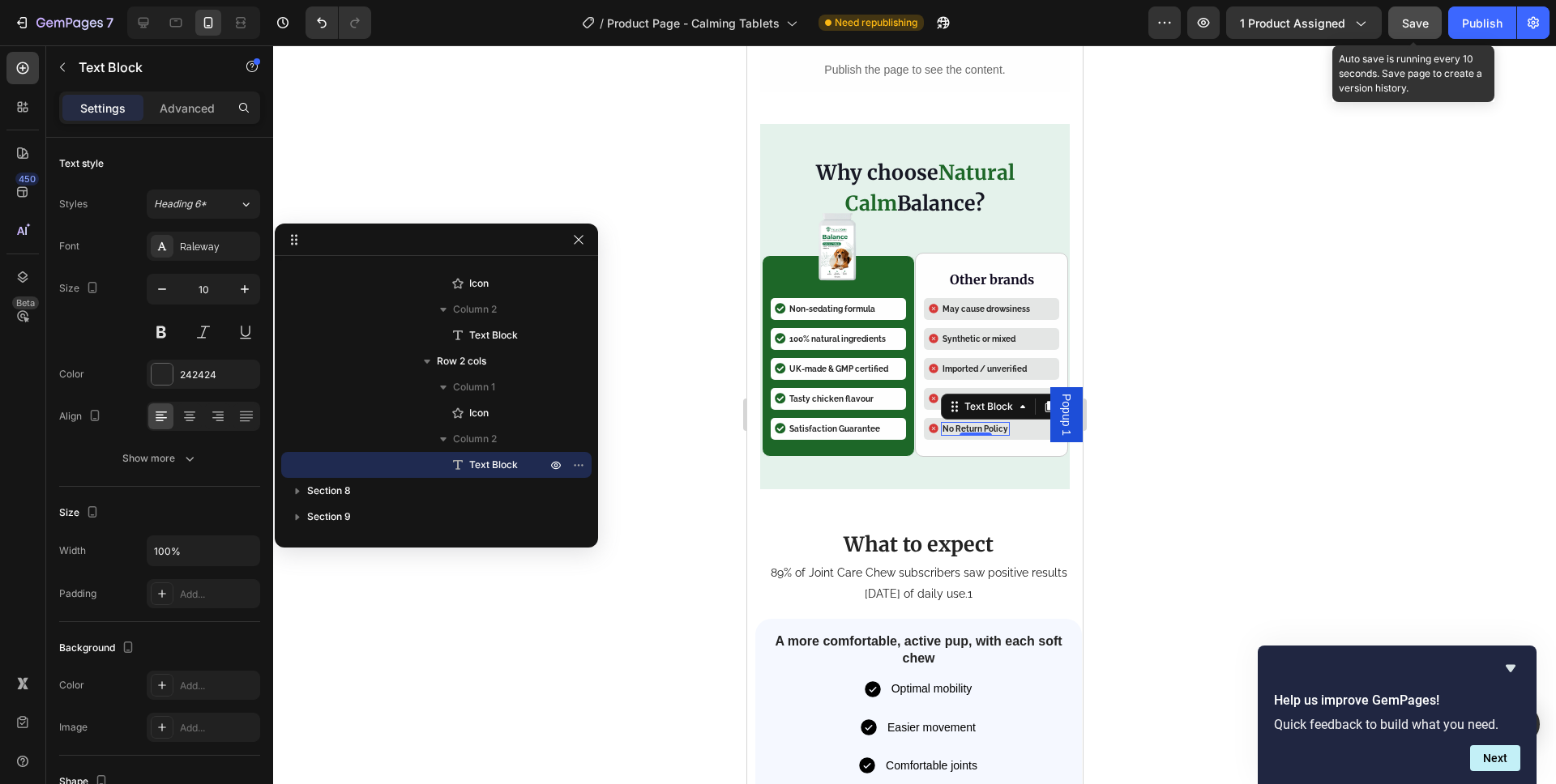
click at [1410, 31] on button "Save" at bounding box center [1415, 23] width 54 height 32
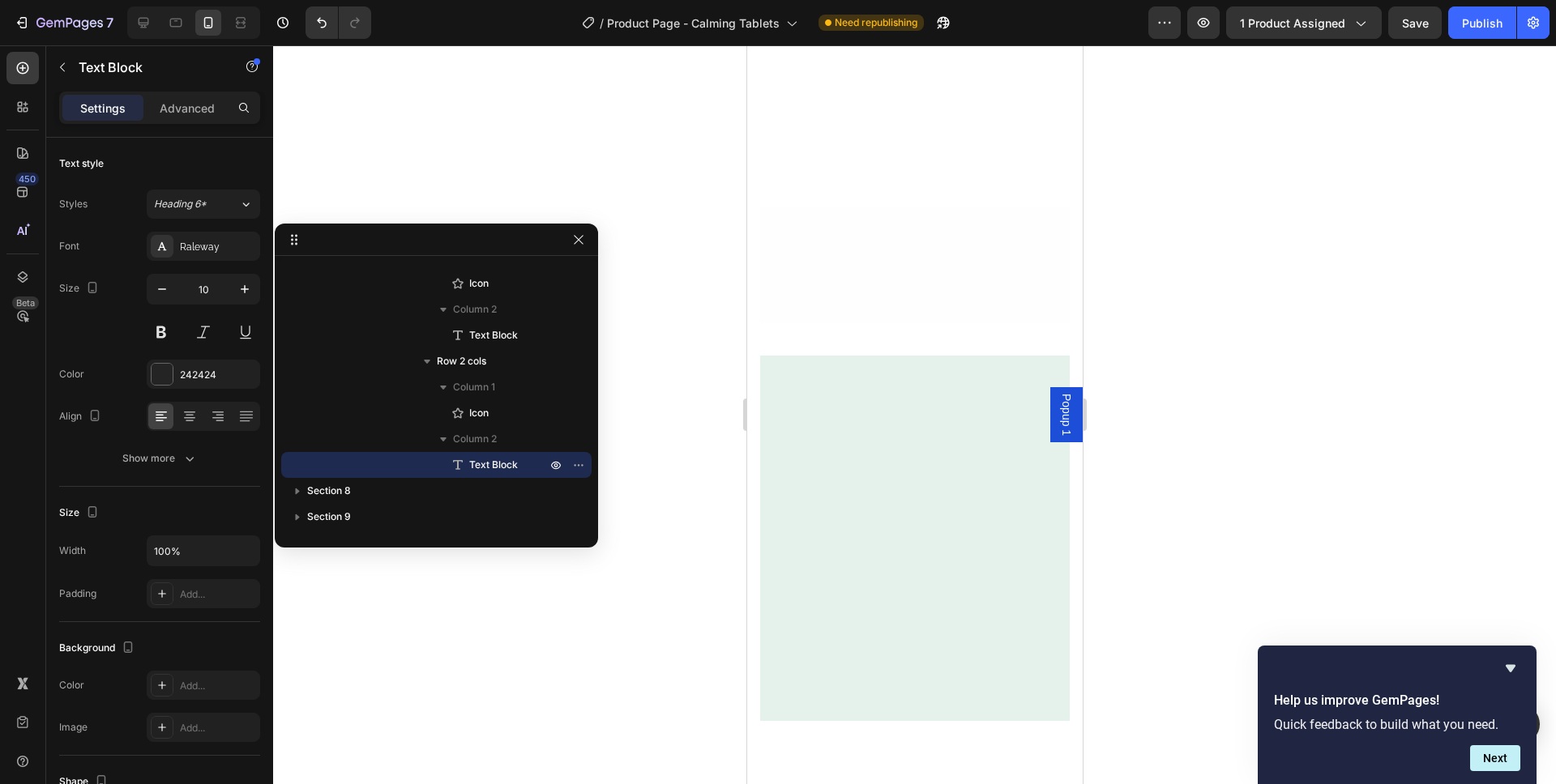
scroll to position [0, 0]
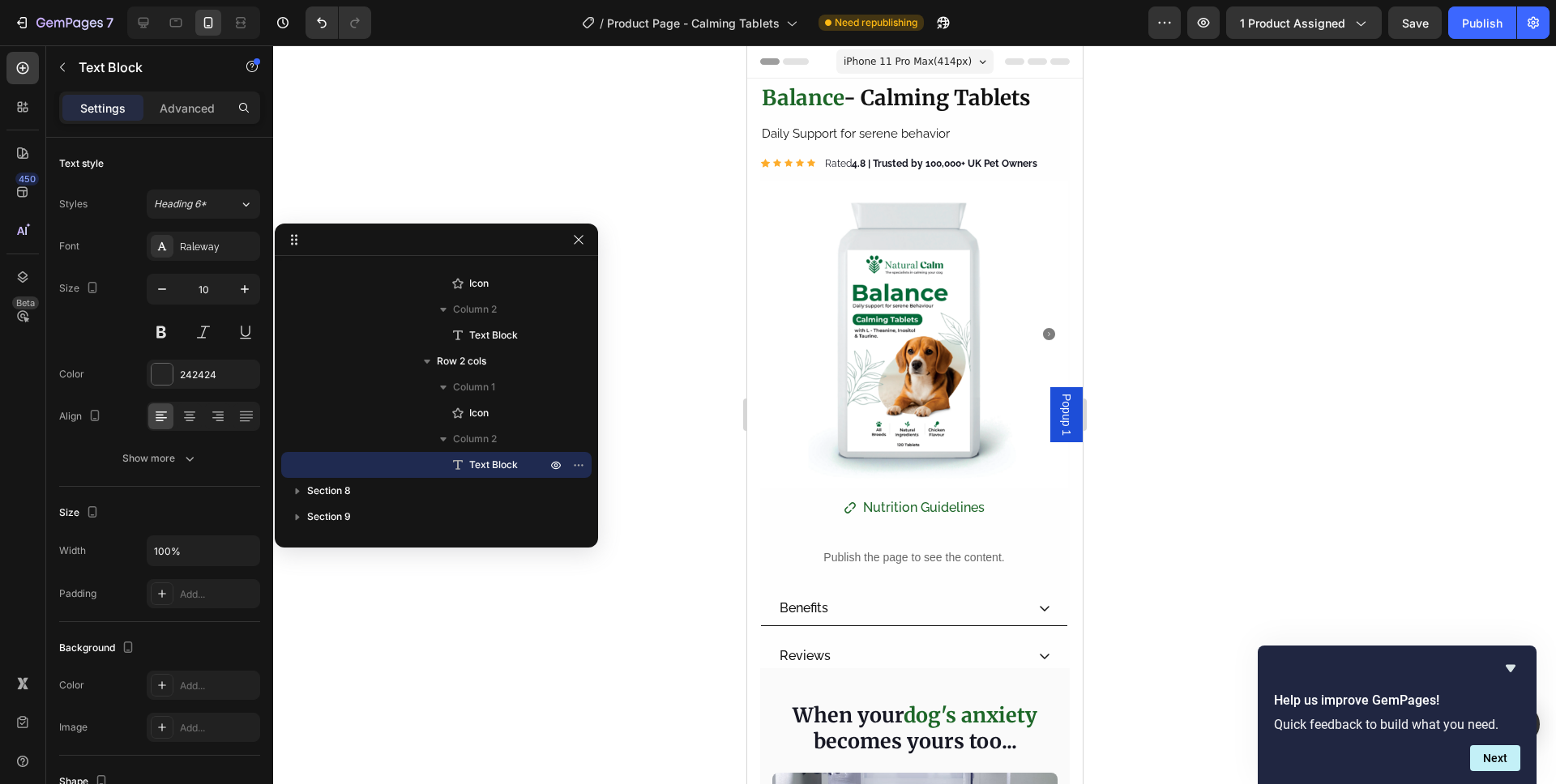
click at [906, 56] on span "iPhone 11 Pro Max ( 414 px)" at bounding box center [907, 62] width 128 height 16
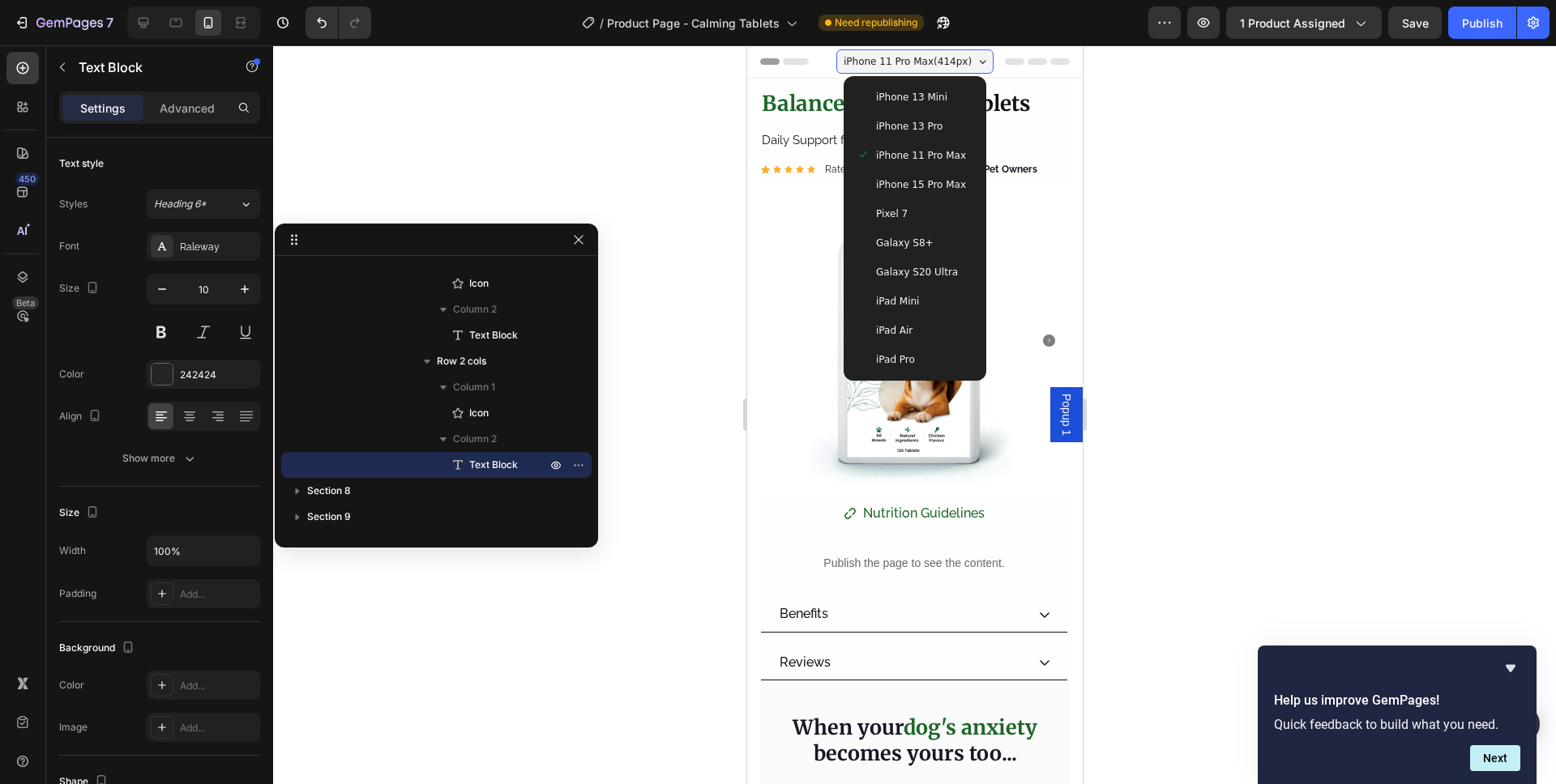
click at [938, 120] on div "iPhone 13 Pro" at bounding box center [914, 127] width 117 height 16
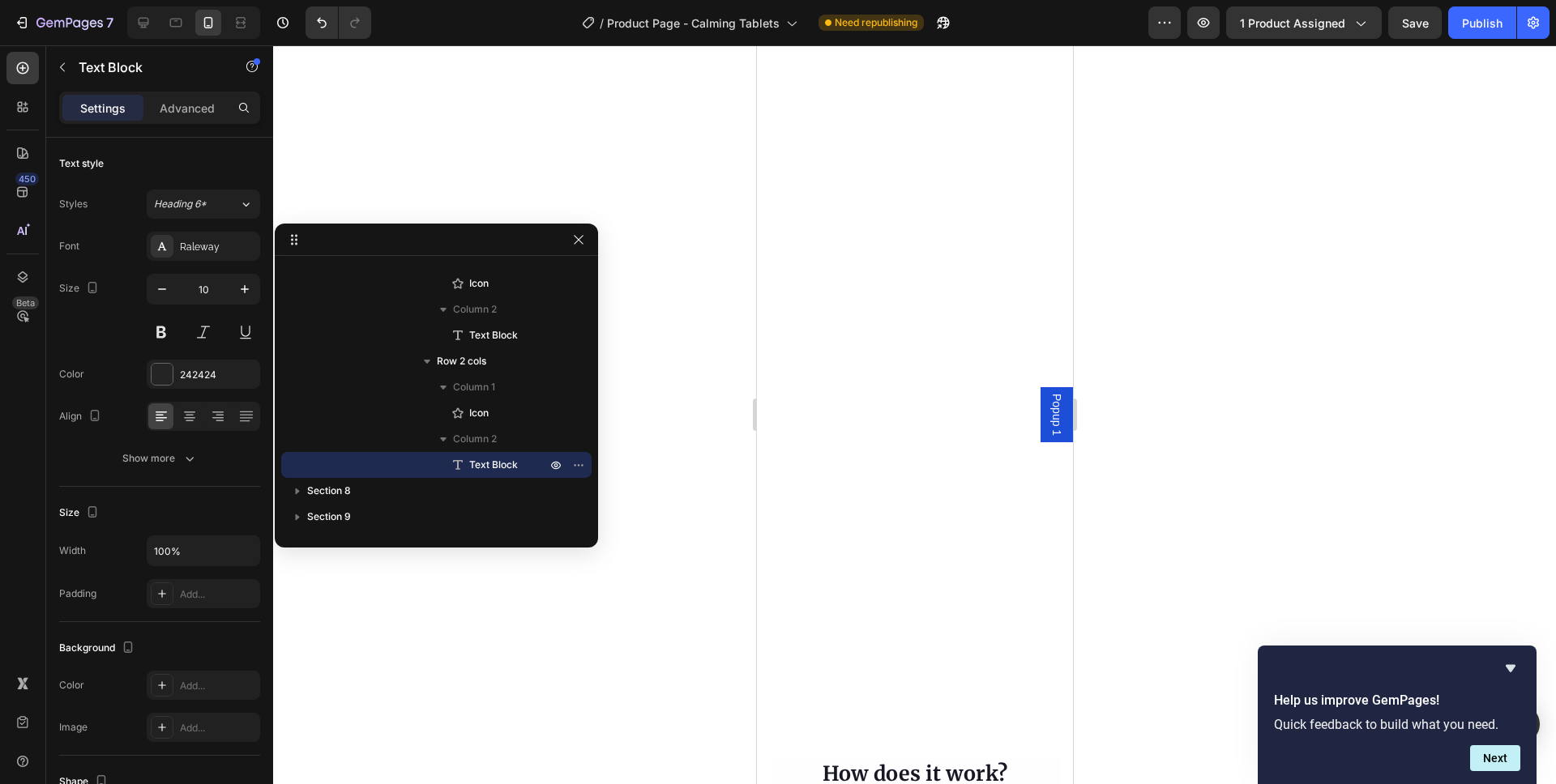
scroll to position [2527, 0]
